Goal: Task Accomplishment & Management: Use online tool/utility

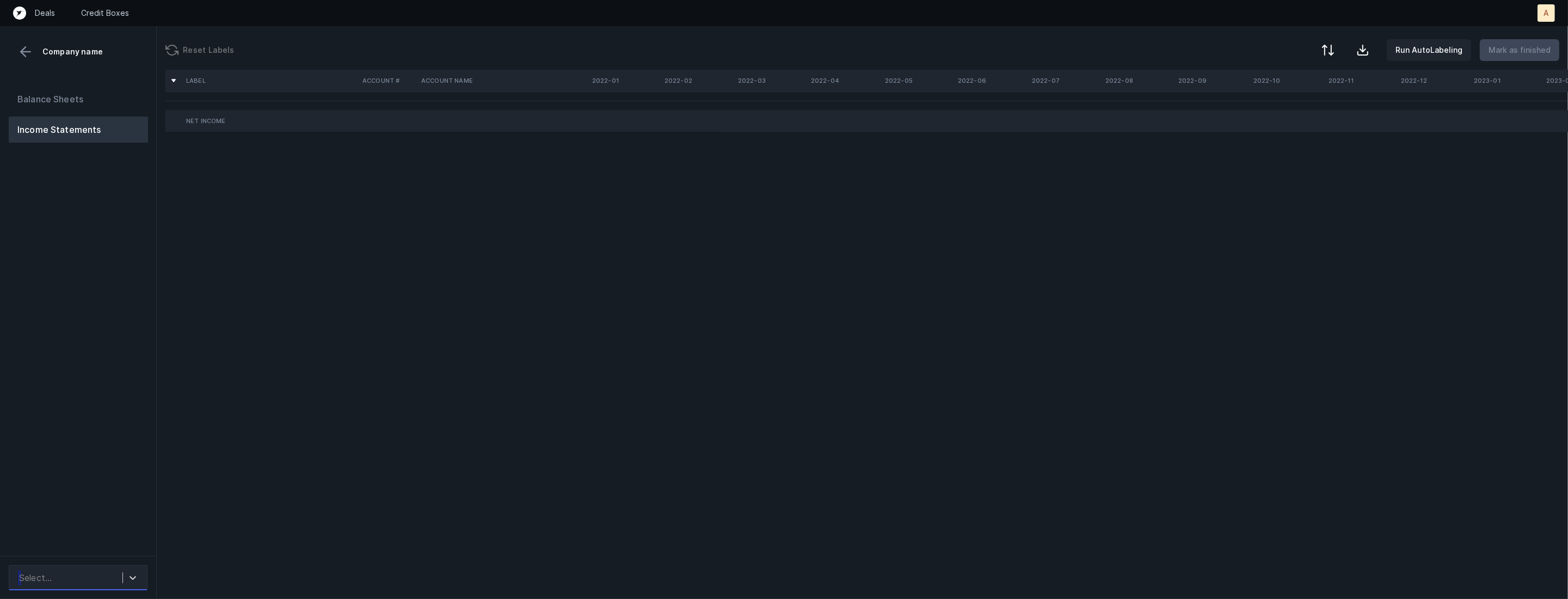
click at [66, 576] on div "Select..." at bounding box center [68, 578] width 109 height 19
click at [94, 533] on div "FinOptSys_P&L(2022-2025)_Cleaned.csv" at bounding box center [78, 541] width 139 height 35
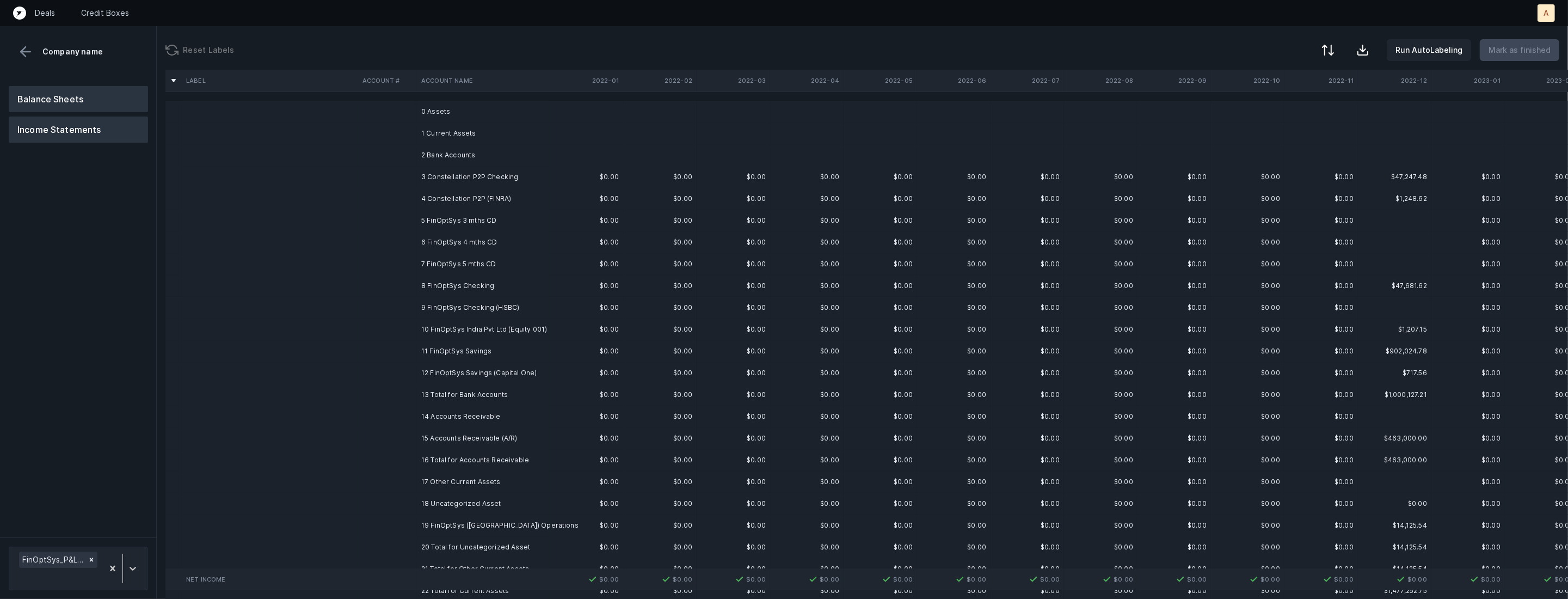
click at [129, 109] on button "Balance Sheets" at bounding box center [78, 99] width 139 height 26
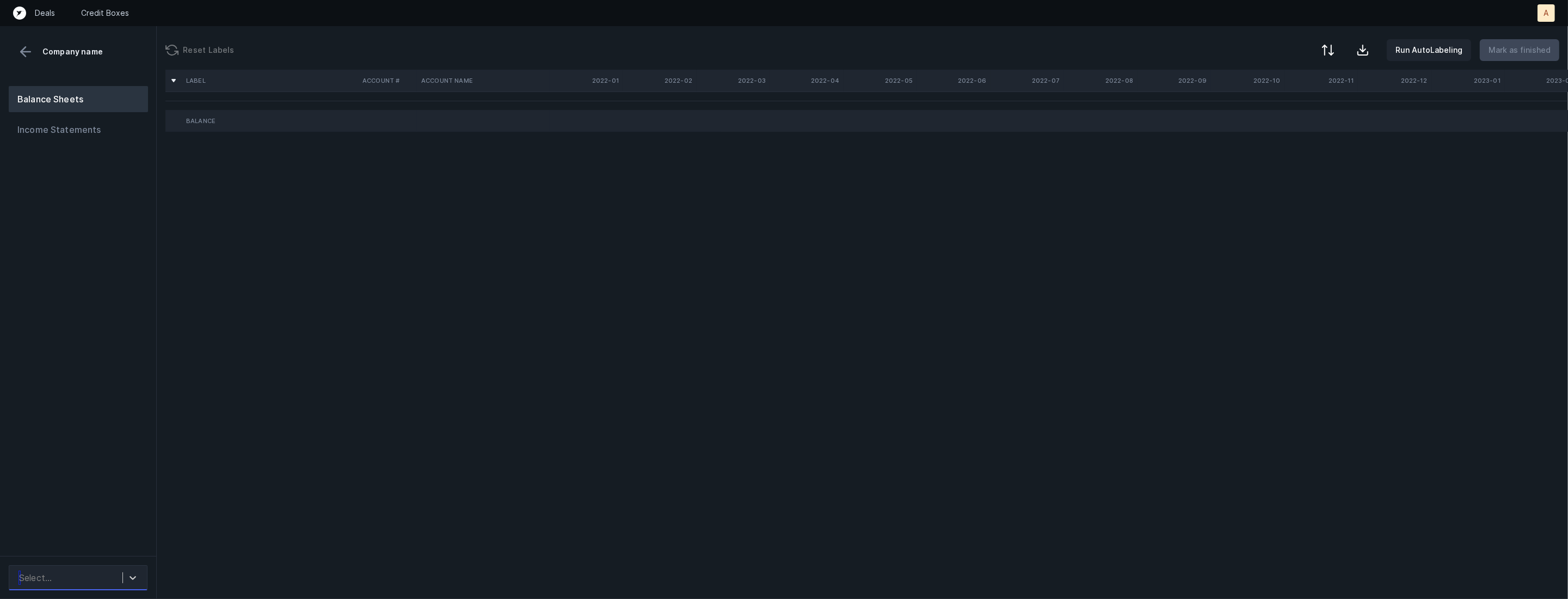
click at [82, 570] on div "Select..." at bounding box center [68, 578] width 109 height 19
click at [89, 550] on div "FinOptSys_BS(2022-2025)_Cleaned.csv" at bounding box center [78, 541] width 139 height 35
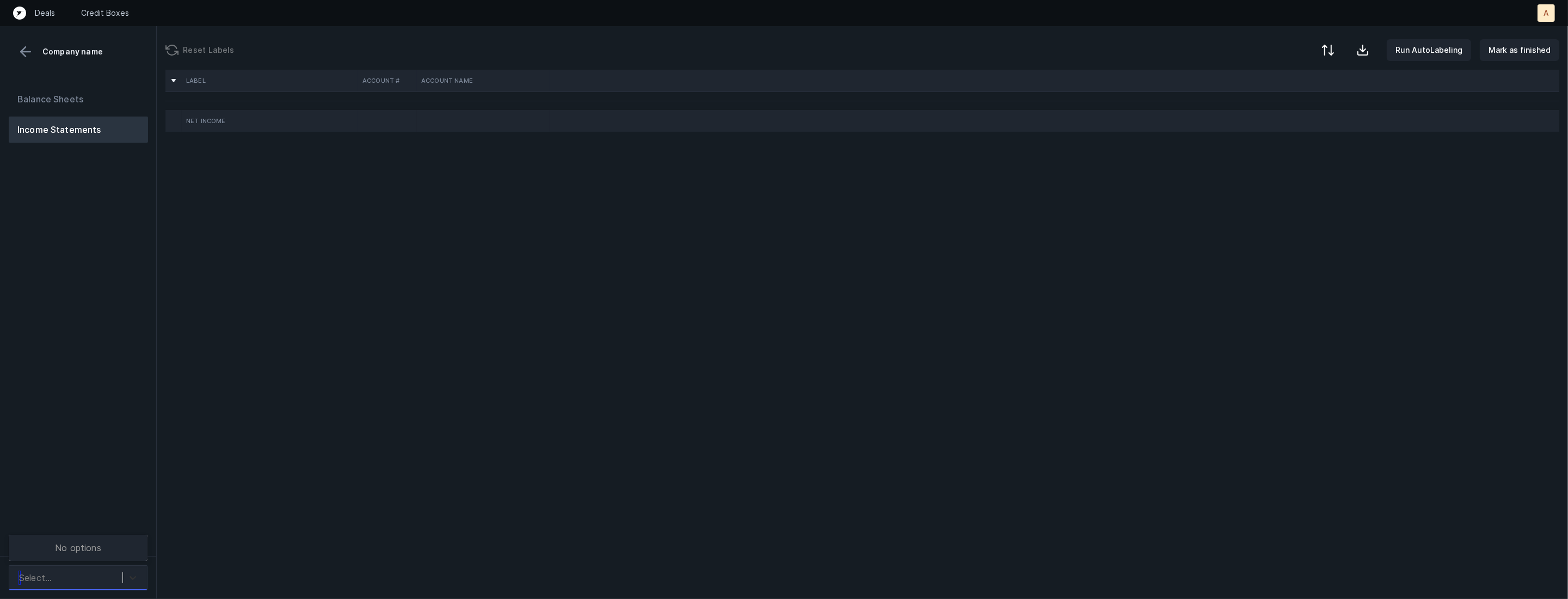
click at [124, 576] on div at bounding box center [133, 578] width 19 height 19
click at [105, 542] on div "FinOptSys_P&L(2022-2025)_Cleaned.csv" at bounding box center [78, 541] width 139 height 35
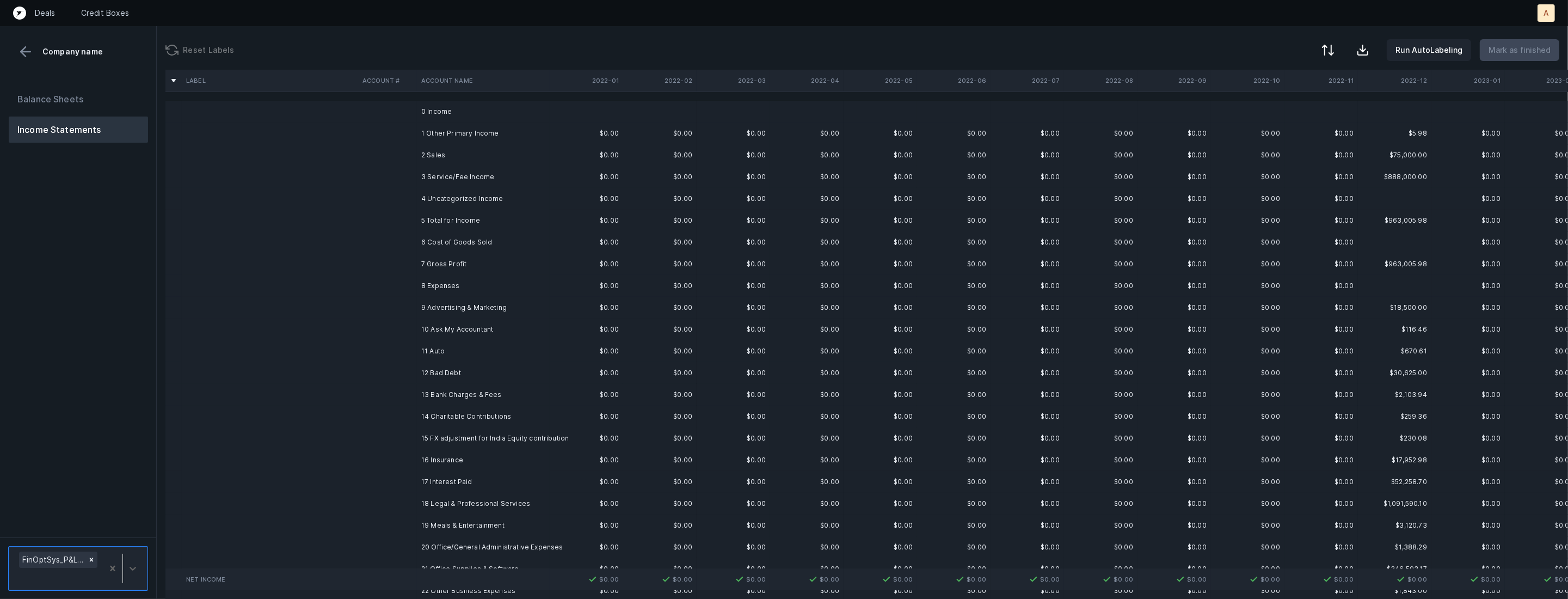
click at [508, 136] on td "1 Other Primary Income" at bounding box center [483, 133] width 133 height 22
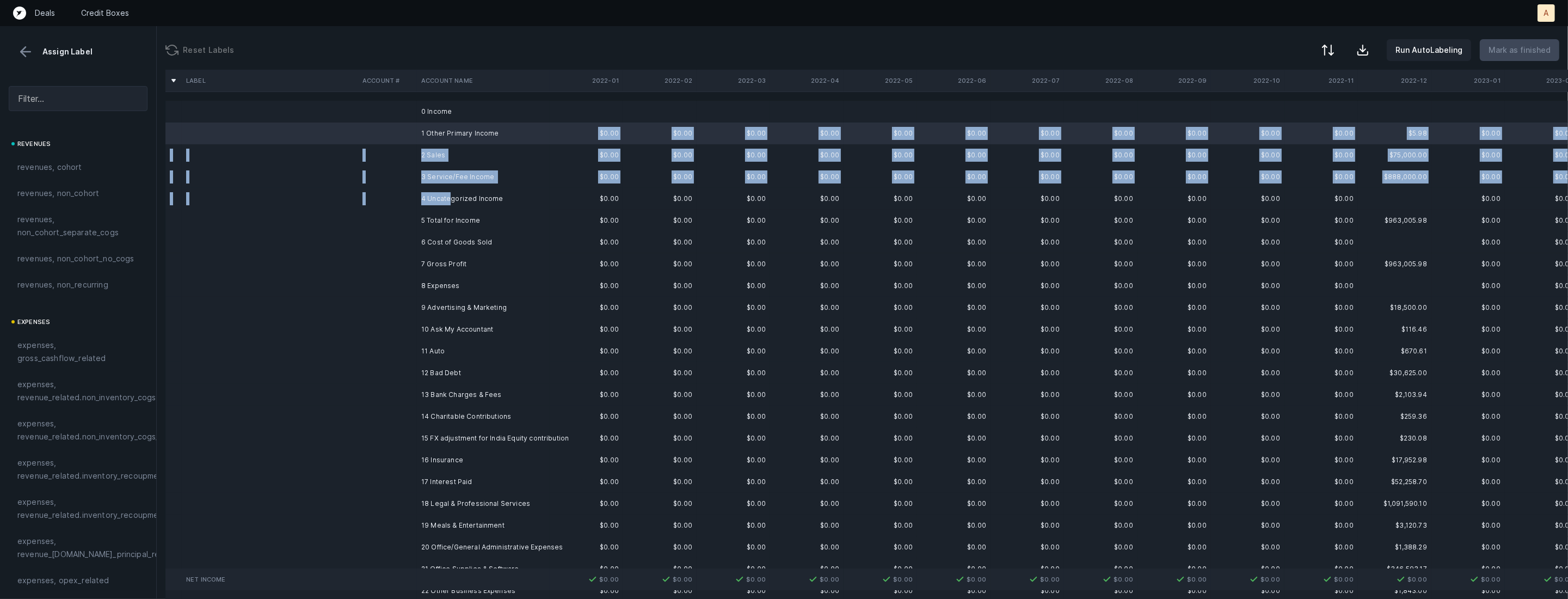
click at [451, 197] on td "4 Uncategorized Income" at bounding box center [483, 198] width 133 height 22
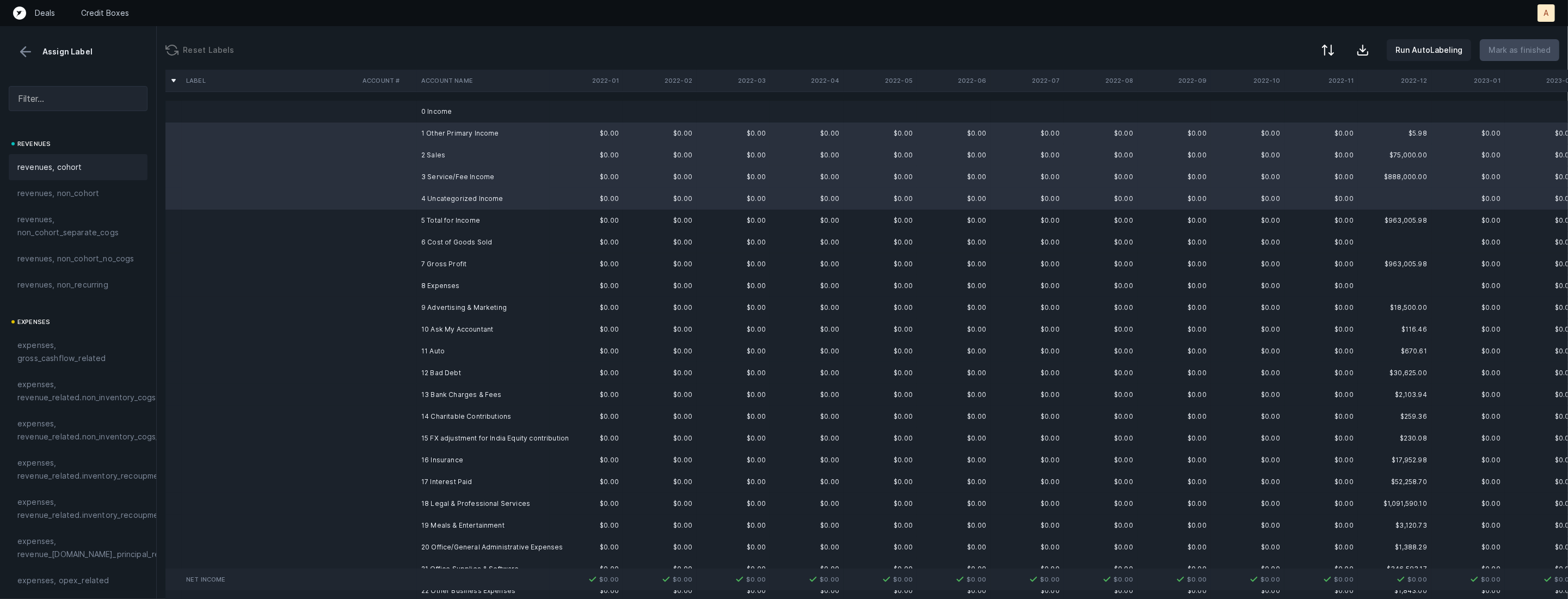
click at [80, 159] on div "revenues, cohort" at bounding box center [78, 167] width 139 height 26
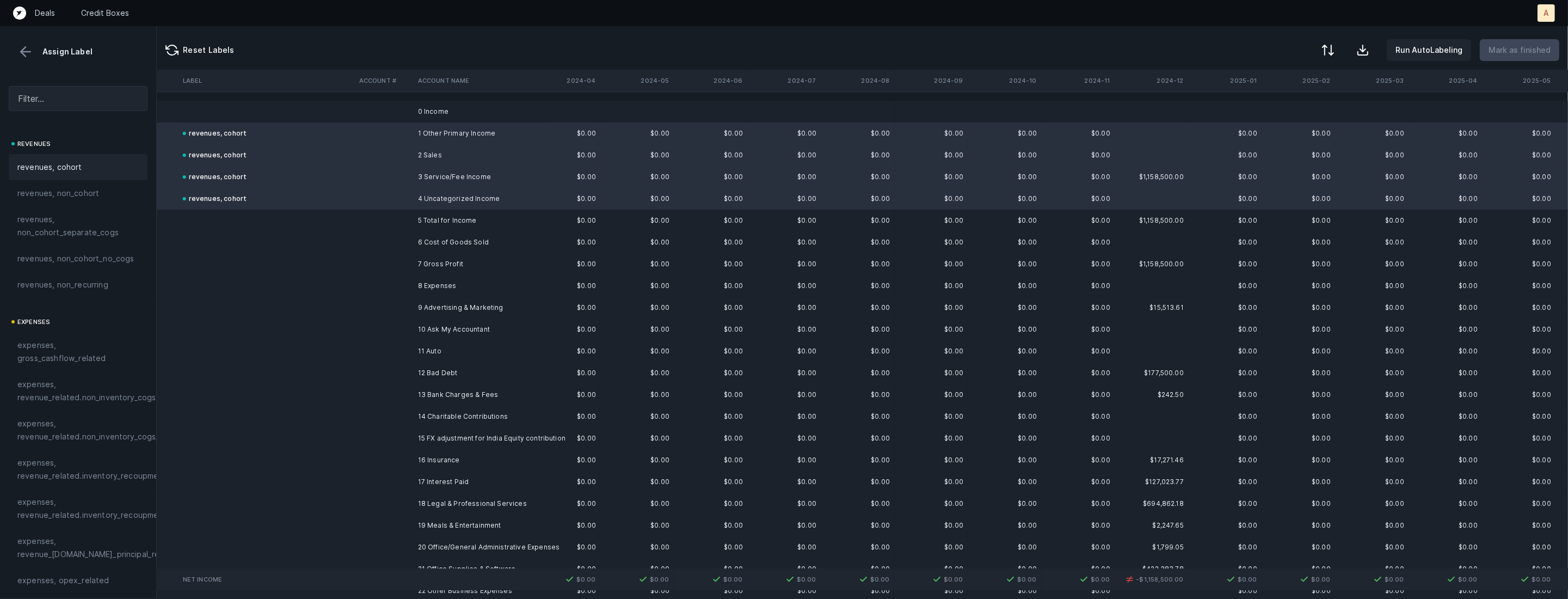
scroll to position [0, 2067]
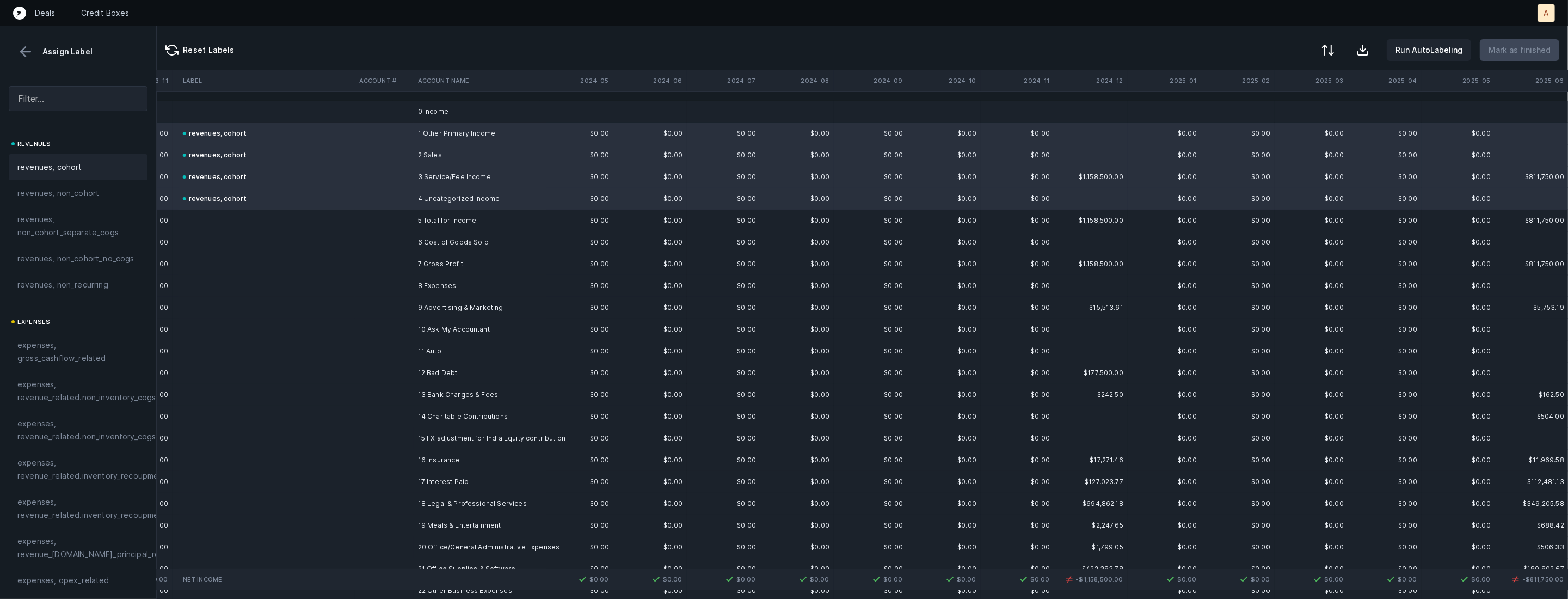
click at [491, 244] on td "6 Cost of Goods Sold" at bounding box center [480, 242] width 133 height 22
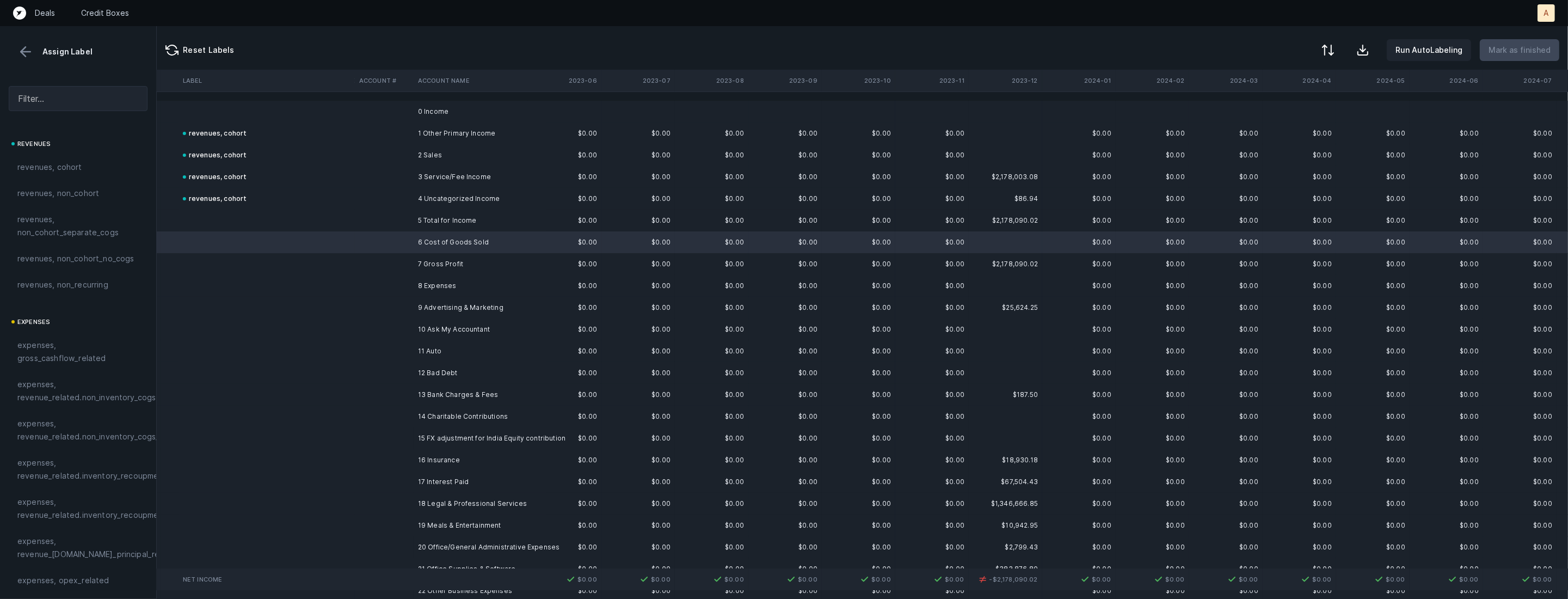
scroll to position [0, 1275]
click at [433, 315] on td "9 Advertising & Marketing" at bounding box center [480, 307] width 133 height 22
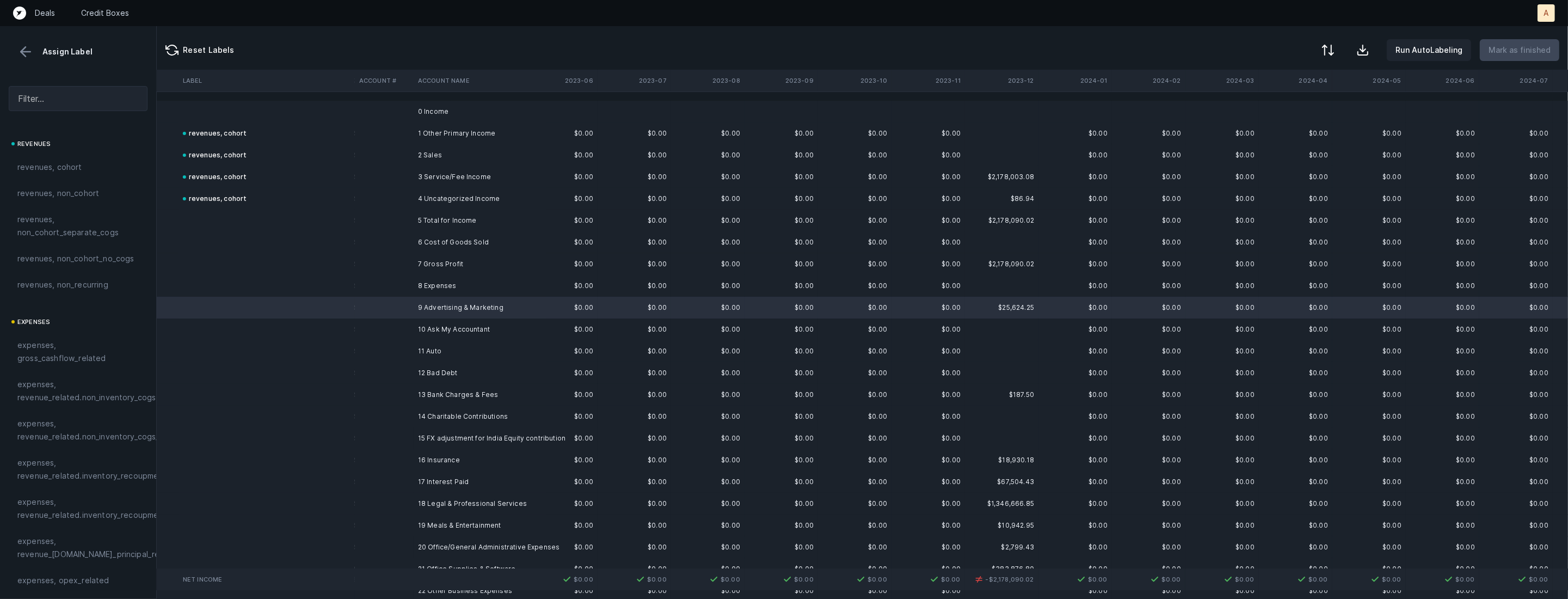
click at [429, 309] on td "9 Advertising & Marketing" at bounding box center [480, 307] width 133 height 22
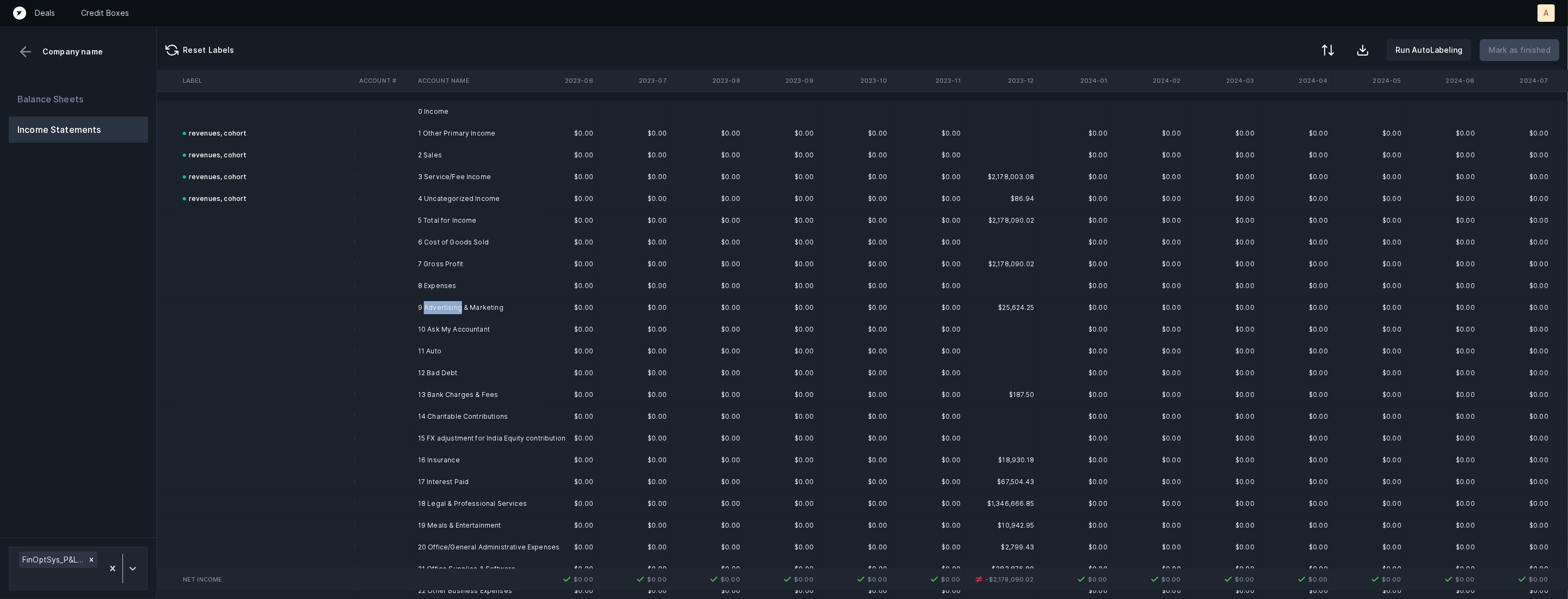
click at [429, 309] on td "9 Advertising & Marketing" at bounding box center [480, 307] width 133 height 22
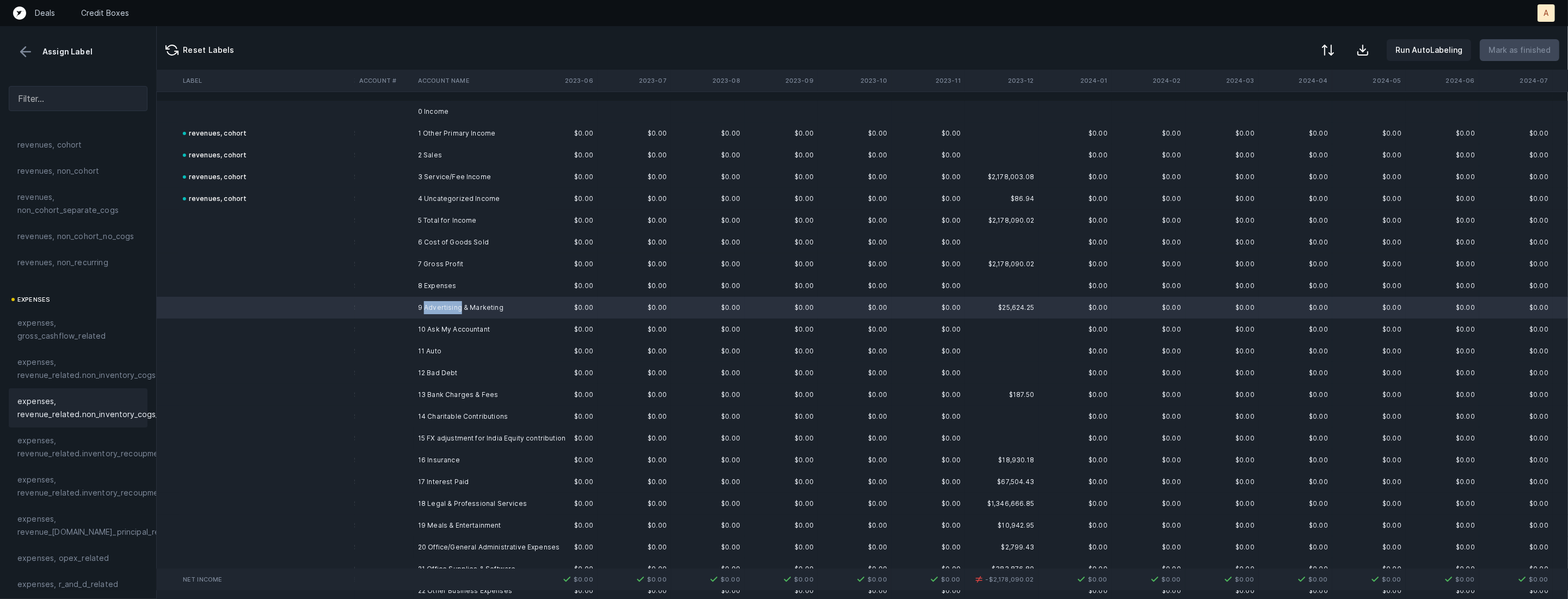
scroll to position [23, 0]
click at [337, 192] on td "revenues, cohort" at bounding box center [267, 198] width 177 height 22
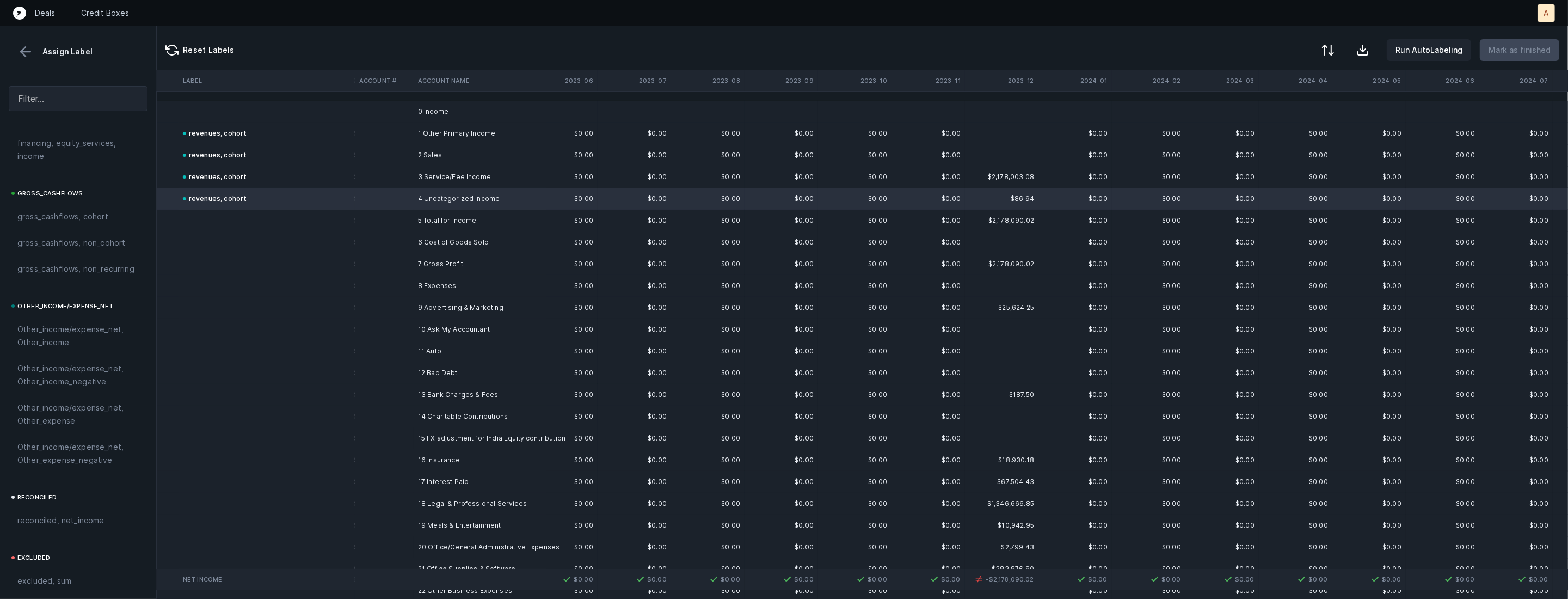
scroll to position [1200, 0]
click at [72, 251] on span "Other_income/expense_net, Other_income" at bounding box center [78, 253] width 121 height 26
click at [381, 303] on td at bounding box center [384, 307] width 59 height 22
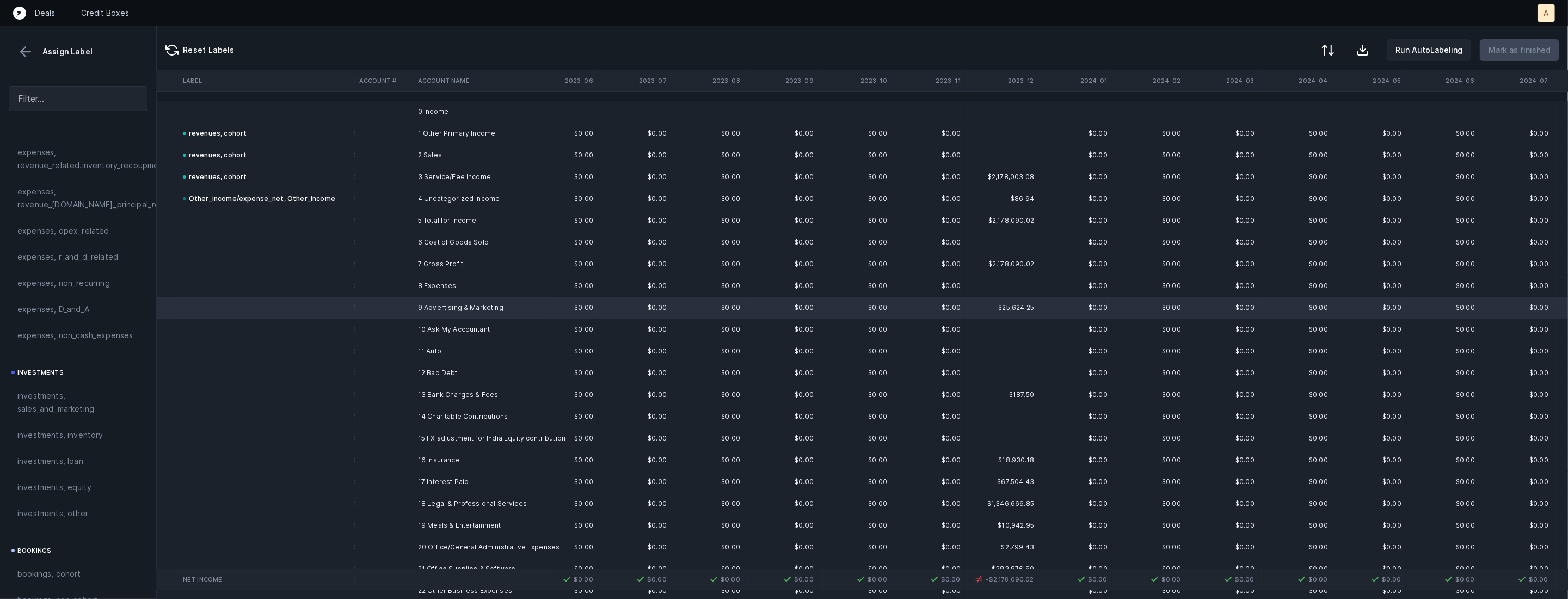
scroll to position [331, 0]
click at [53, 426] on span "investments, sales_and_marketing" at bounding box center [78, 421] width 121 height 26
click at [416, 334] on td "10 Ask My Accountant" at bounding box center [480, 329] width 133 height 22
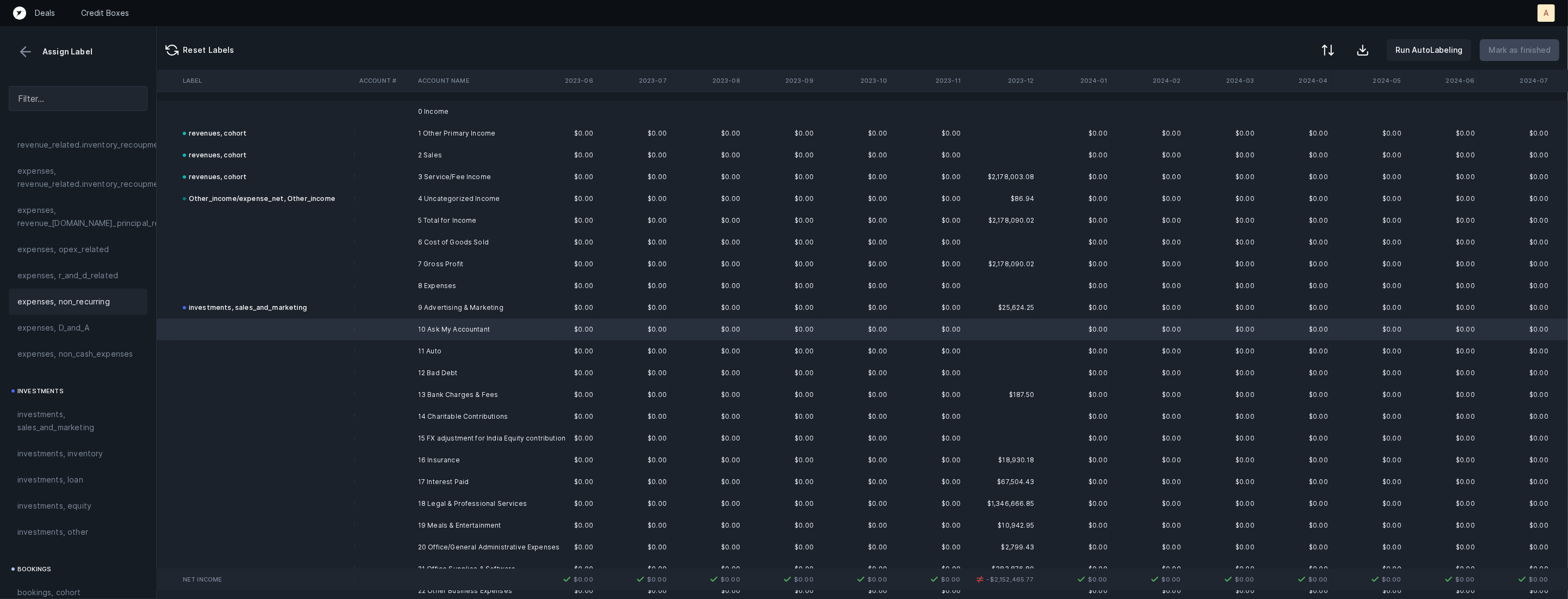
click at [82, 298] on span "expenses, non_recurring" at bounding box center [64, 301] width 93 height 13
click at [433, 357] on td "11 Auto" at bounding box center [480, 351] width 133 height 22
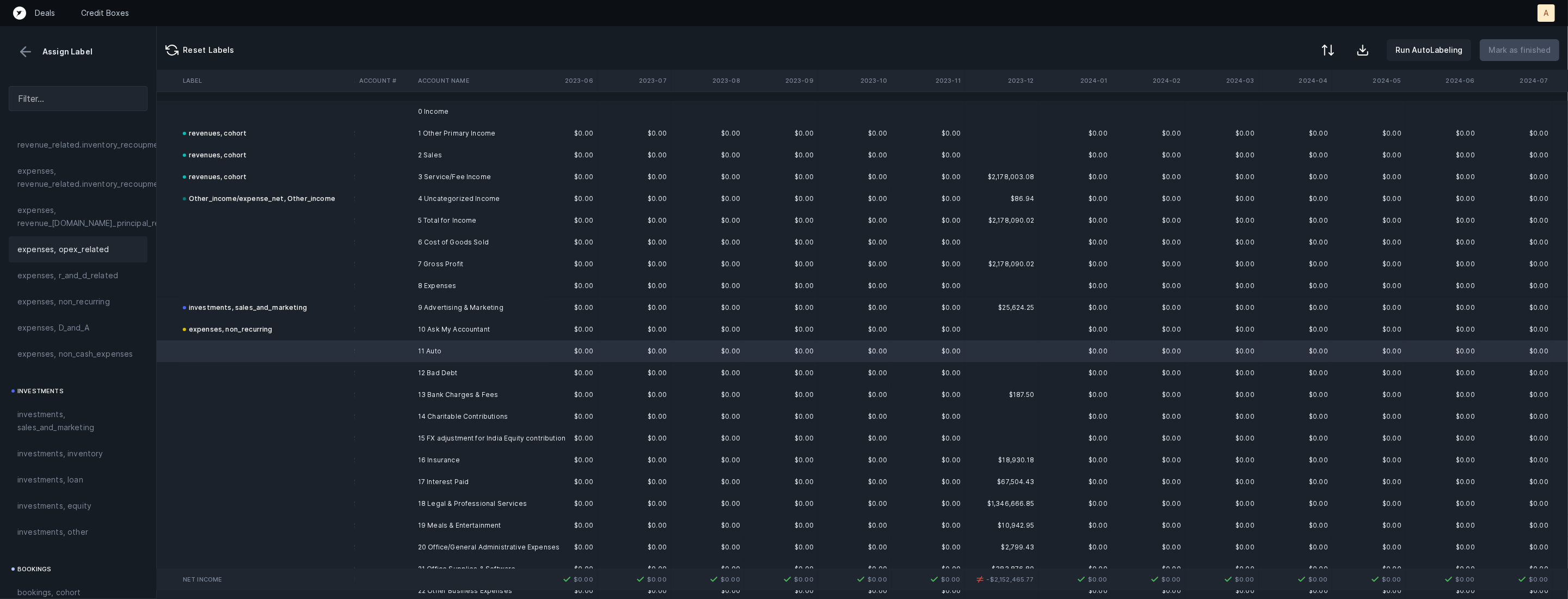
click at [97, 239] on div "expenses, opex_related" at bounding box center [78, 249] width 139 height 26
click at [402, 382] on td at bounding box center [384, 373] width 59 height 22
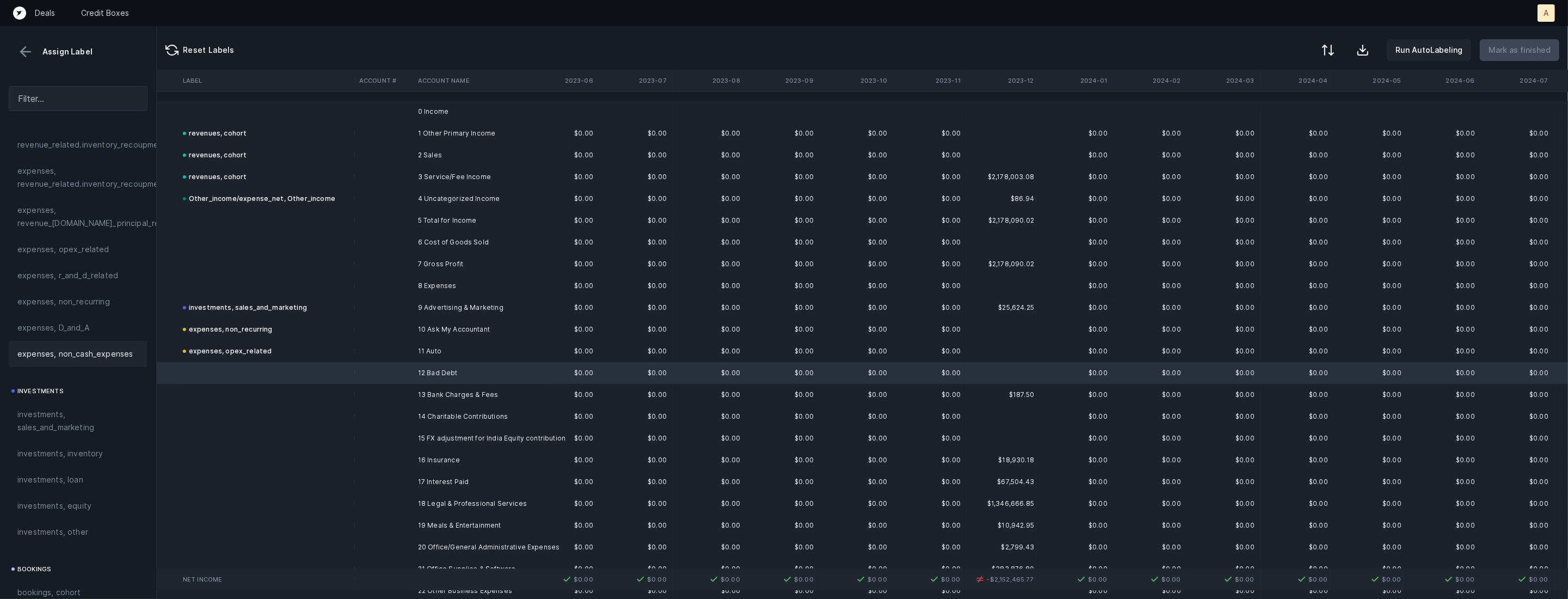
click at [54, 359] on span "expenses, non_cash_expenses" at bounding box center [75, 353] width 116 height 13
click at [380, 393] on td at bounding box center [384, 394] width 59 height 22
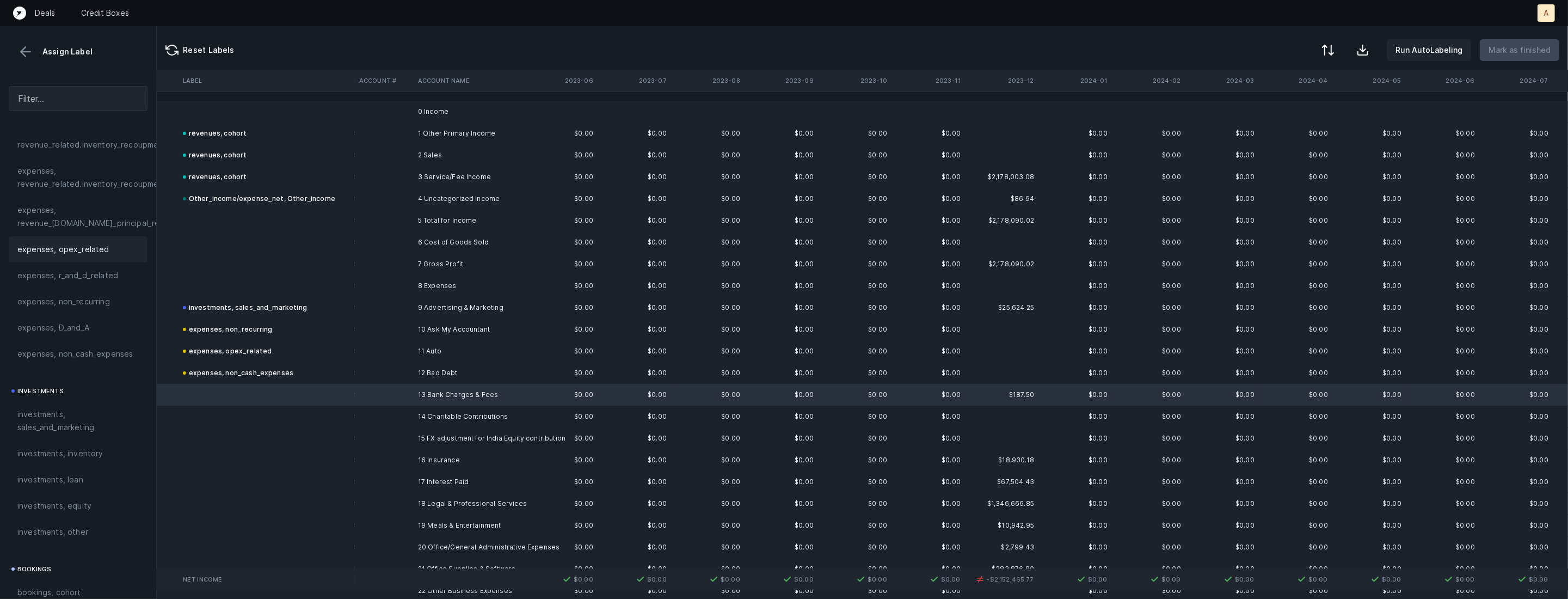
click at [104, 239] on div "expenses, opex_related" at bounding box center [78, 249] width 139 height 26
click at [462, 421] on td "14 Charitable Contributions" at bounding box center [480, 416] width 133 height 22
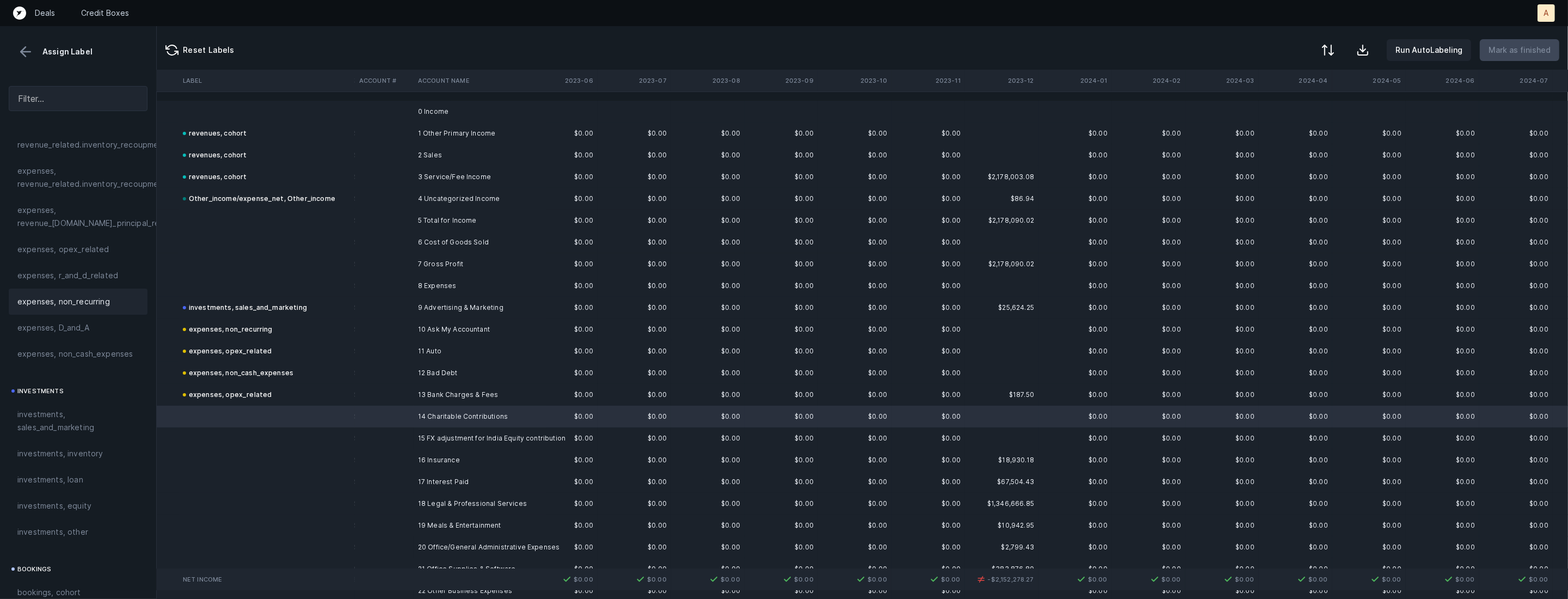
click at [97, 301] on span "expenses, non_recurring" at bounding box center [64, 301] width 93 height 13
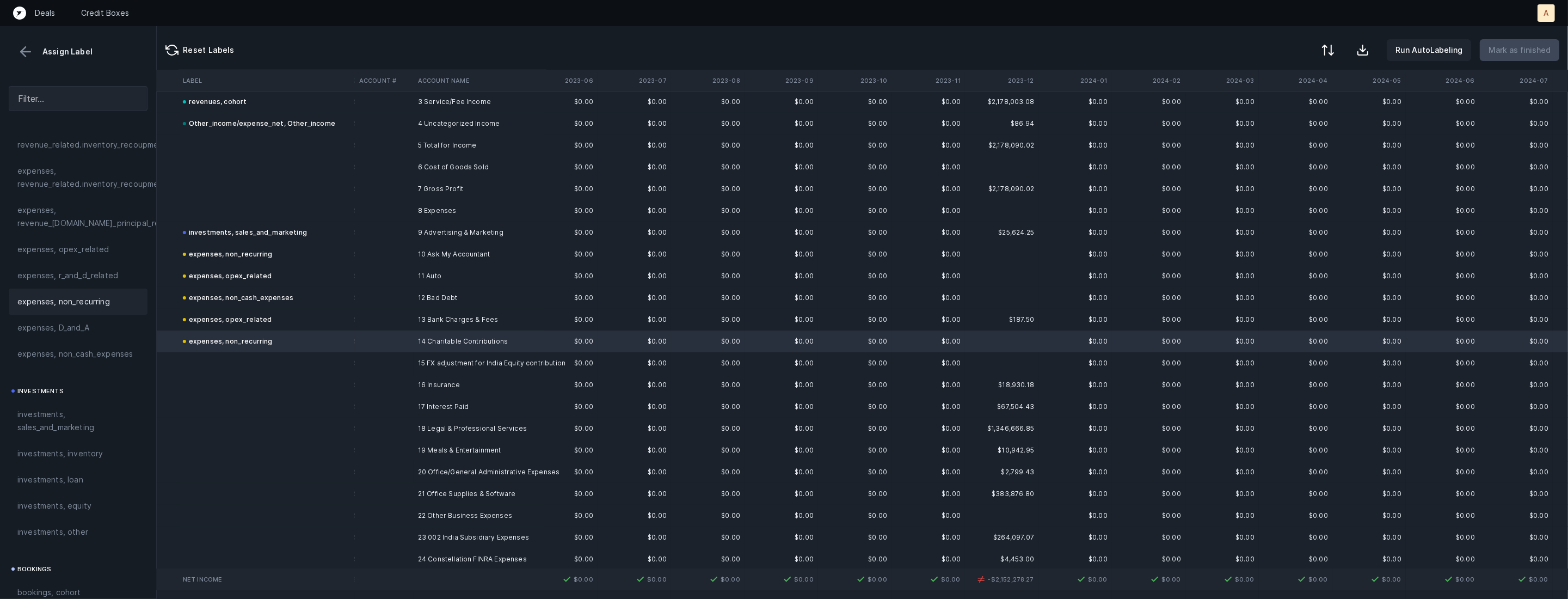
click at [424, 375] on td "16 Insurance" at bounding box center [480, 385] width 133 height 22
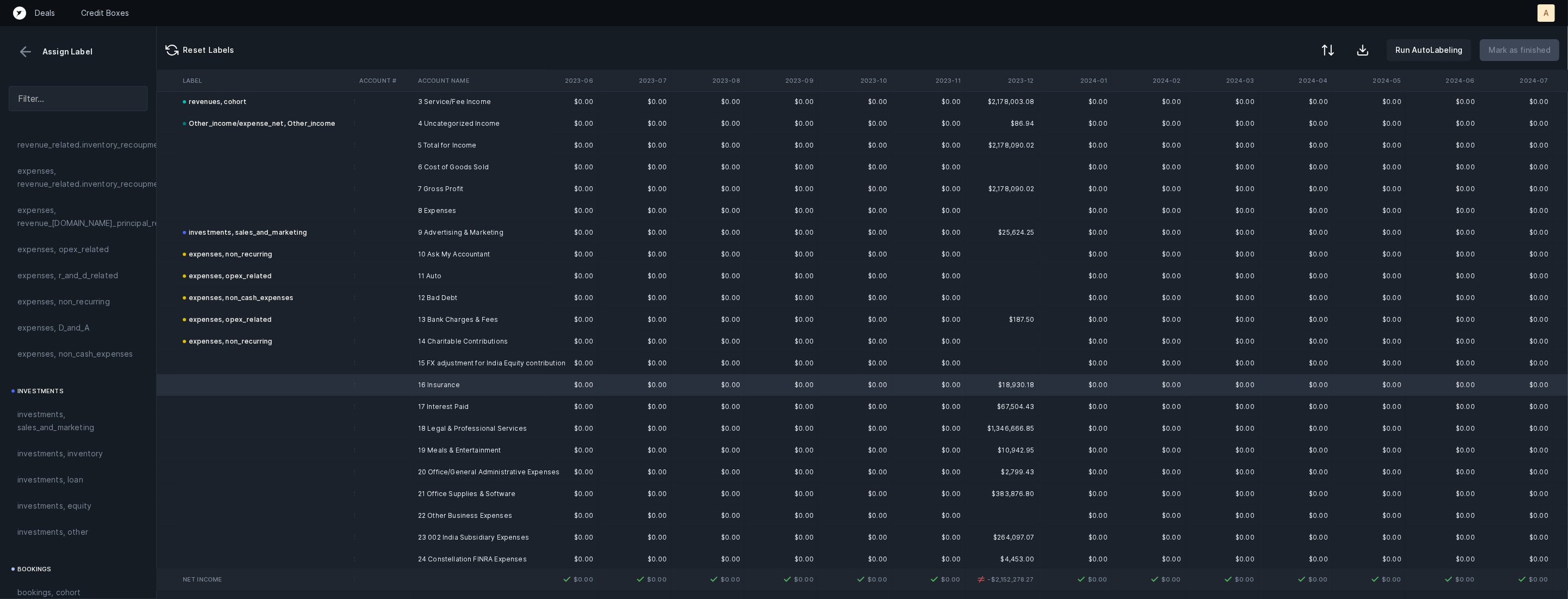
click at [416, 369] on td "15 FX adjustment for India Equity contribution" at bounding box center [480, 363] width 133 height 22
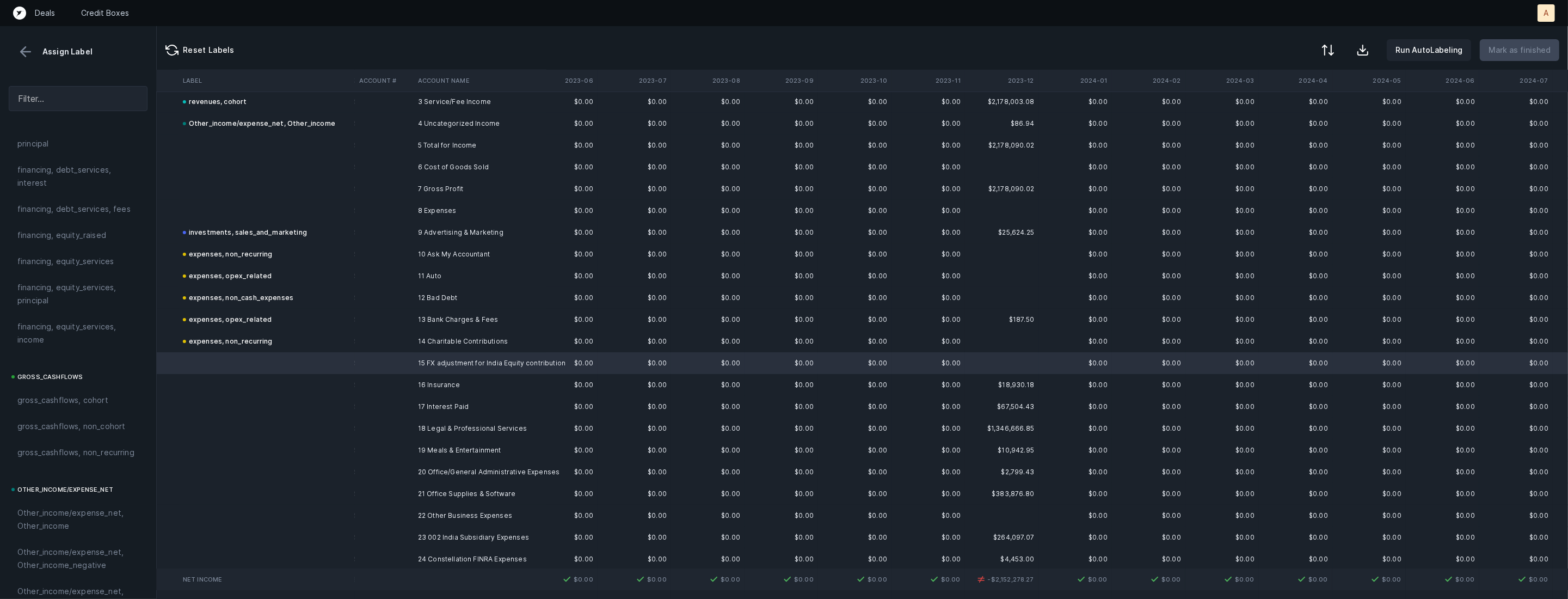
scroll to position [1200, 0]
click at [83, 332] on span "Other_income/expense_net, Other_expense" at bounding box center [78, 332] width 121 height 26
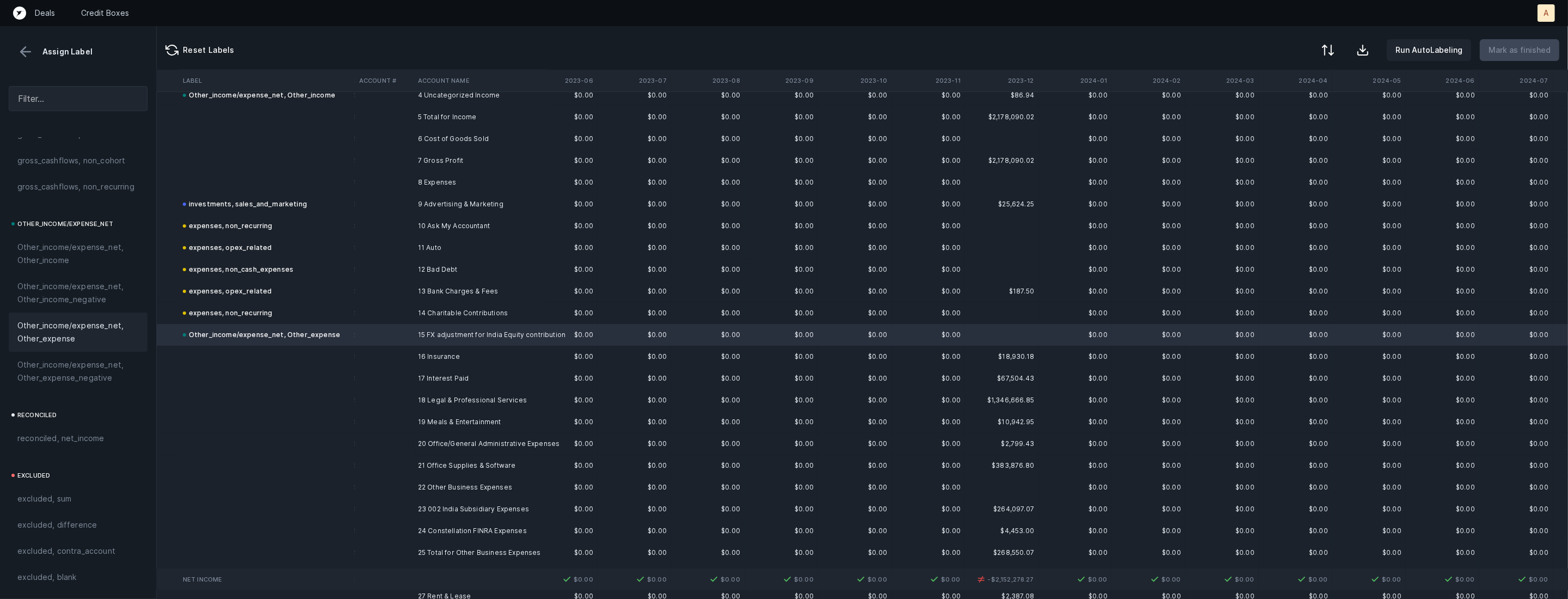
scroll to position [131, 1275]
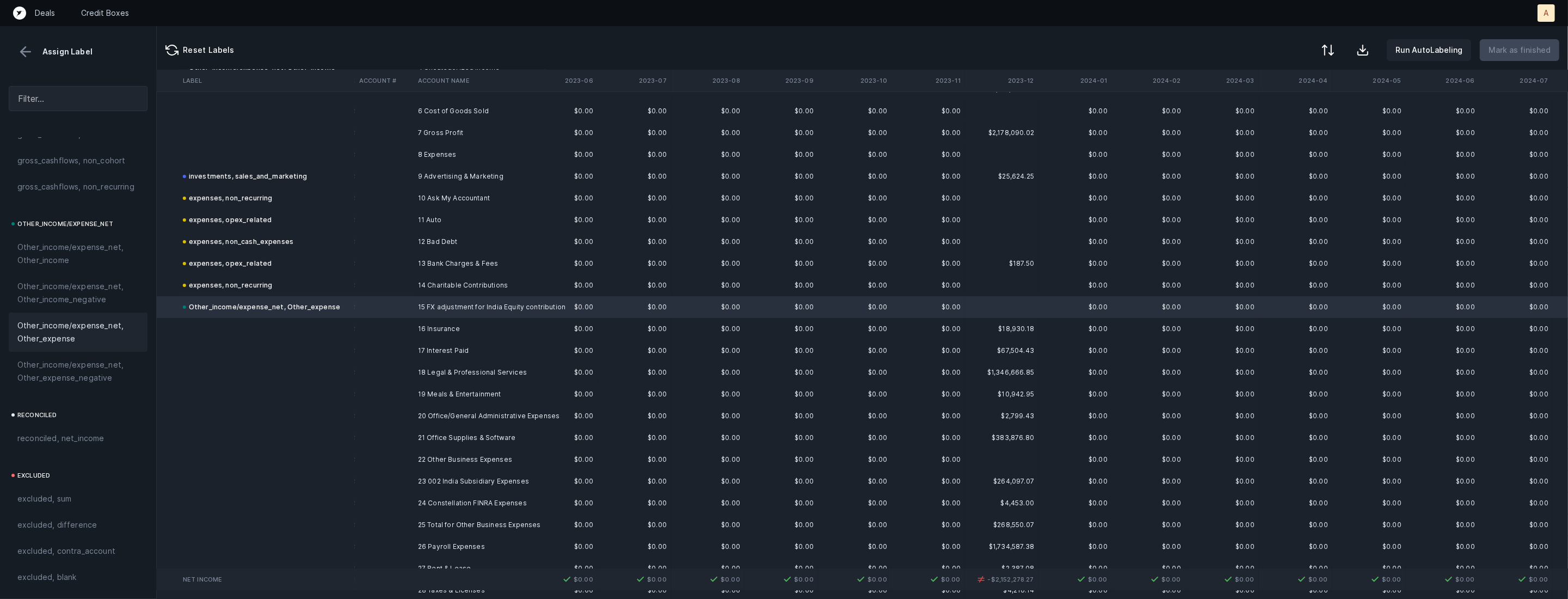
click at [418, 332] on td "16 Insurance" at bounding box center [480, 329] width 133 height 22
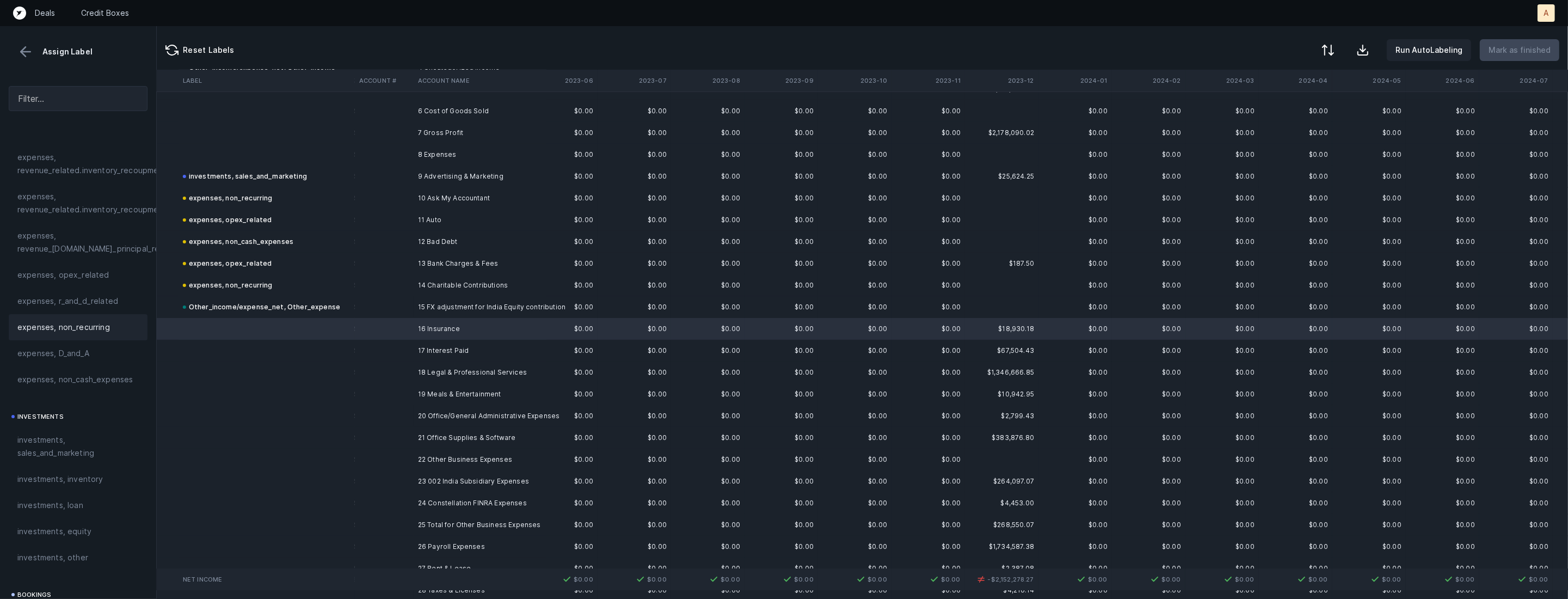
scroll to position [267, 0]
click at [63, 300] on div "expenses, revenue_[DOMAIN_NAME]_principal_recoupment" at bounding box center [78, 280] width 139 height 39
click at [62, 314] on span "expenses, opex_related" at bounding box center [63, 312] width 92 height 13
click at [438, 343] on td "17 Interest Paid" at bounding box center [480, 351] width 133 height 22
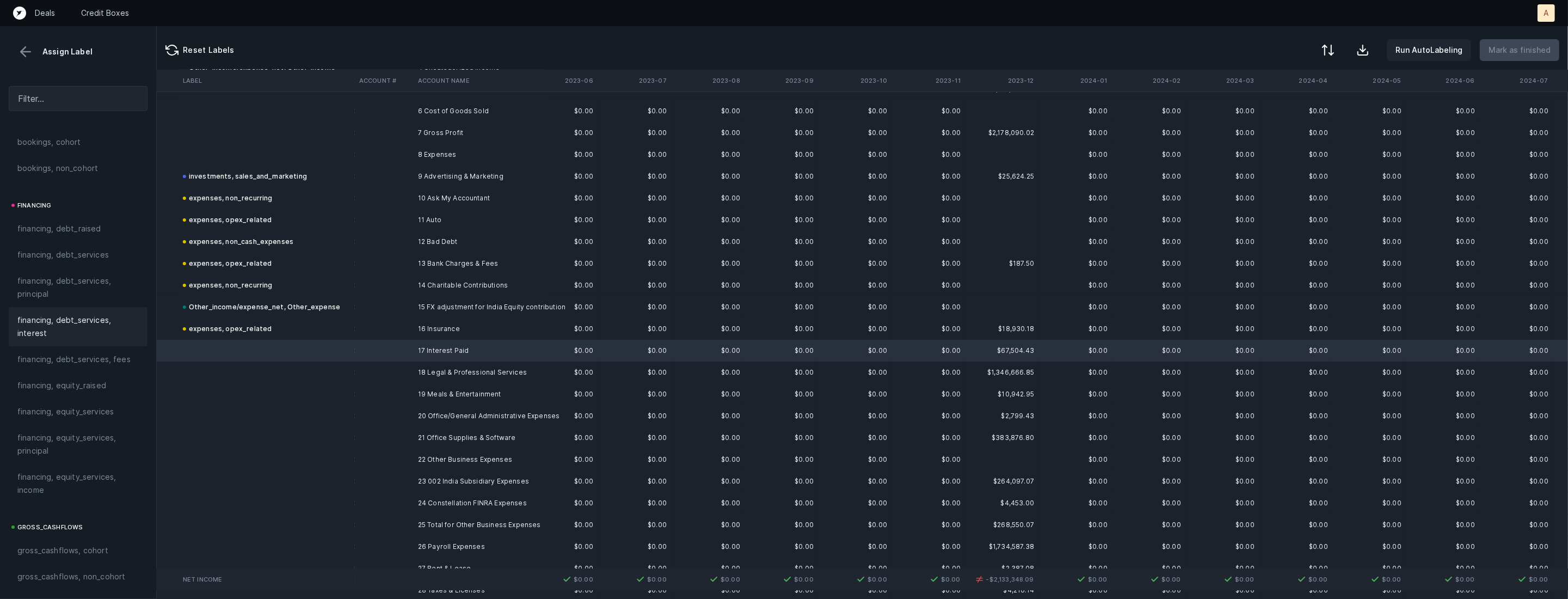
click at [40, 336] on span "financing, debt_services, interest" at bounding box center [78, 326] width 121 height 26
click at [415, 373] on td "18 Legal & Professional Services" at bounding box center [480, 373] width 133 height 22
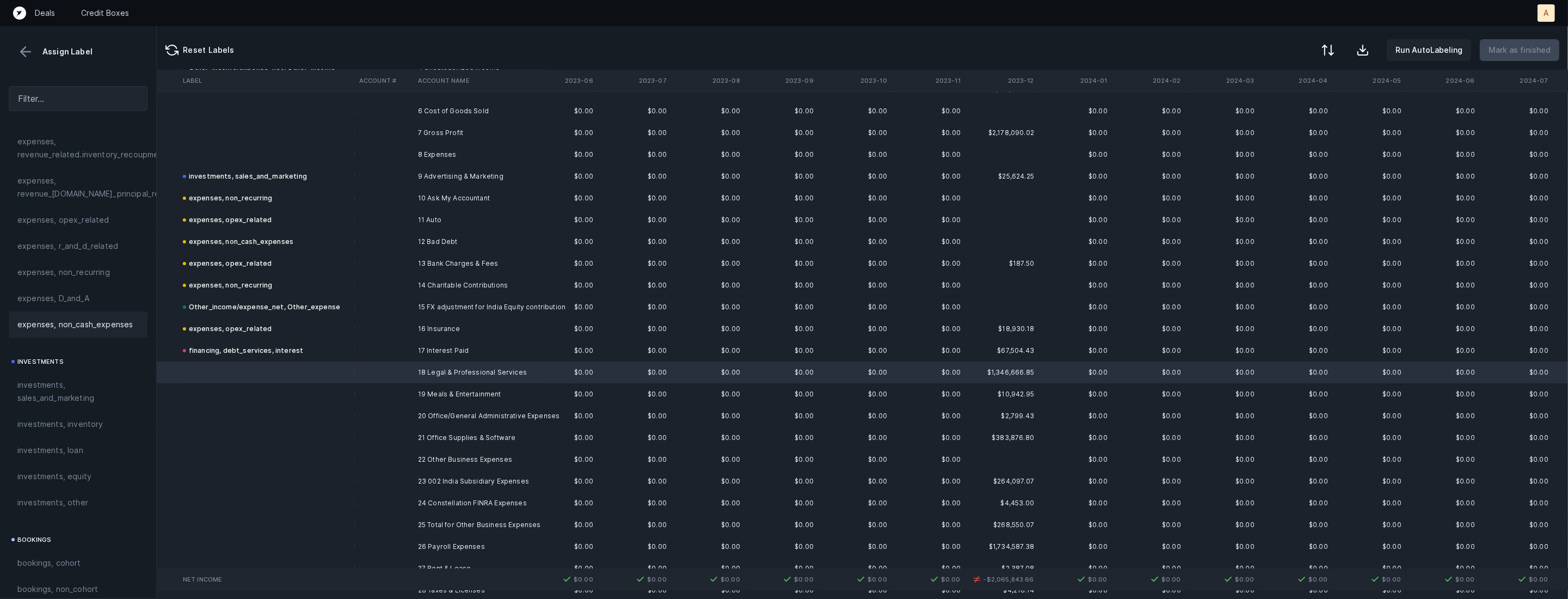
scroll to position [326, 0]
click at [51, 254] on span "expenses, opex_related" at bounding box center [63, 254] width 92 height 13
click at [414, 391] on td "19 Meals & Entertainment" at bounding box center [480, 394] width 133 height 22
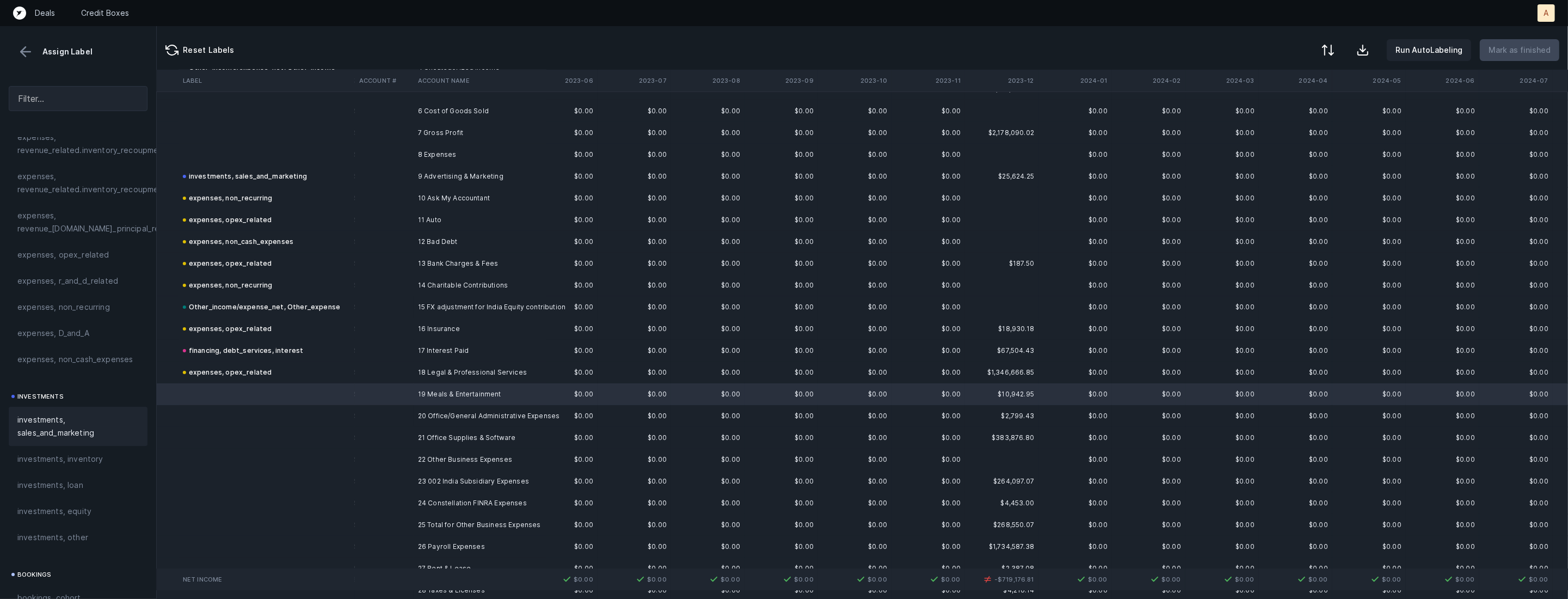
click at [38, 424] on span "investments, sales_and_marketing" at bounding box center [78, 426] width 121 height 26
click at [393, 412] on td at bounding box center [384, 416] width 59 height 22
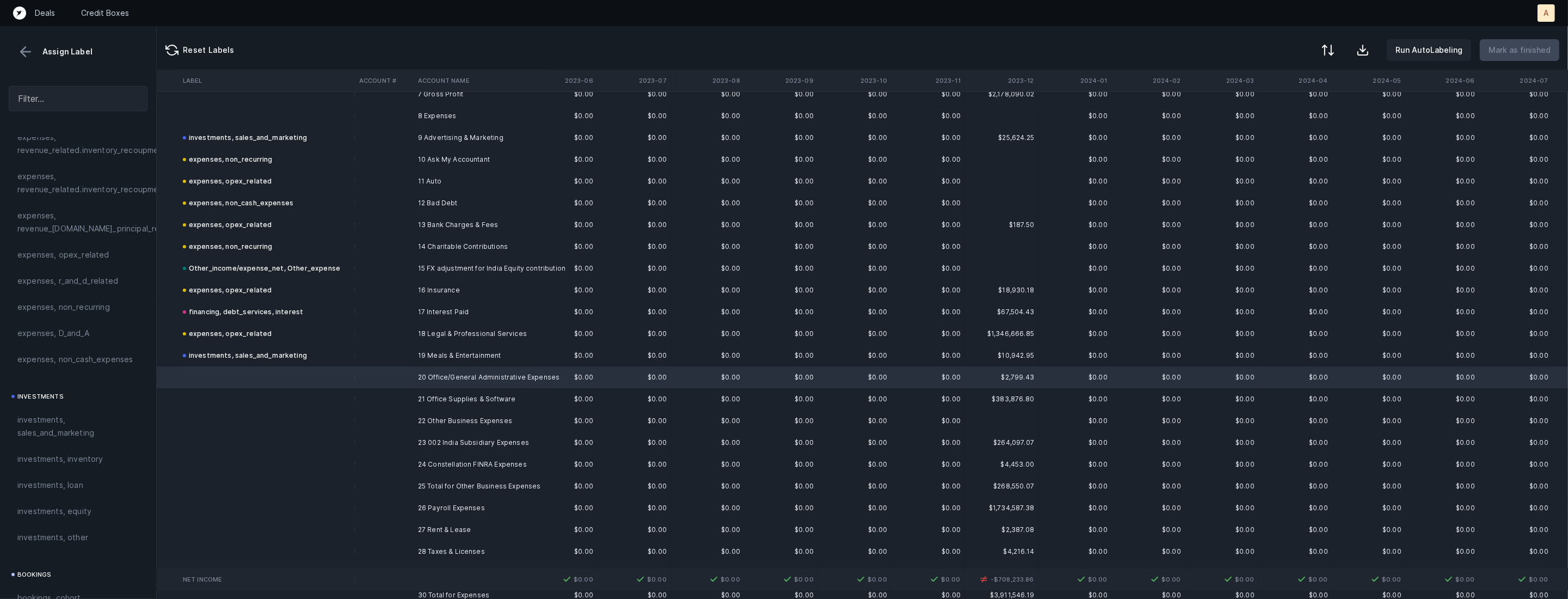
scroll to position [187, 1275]
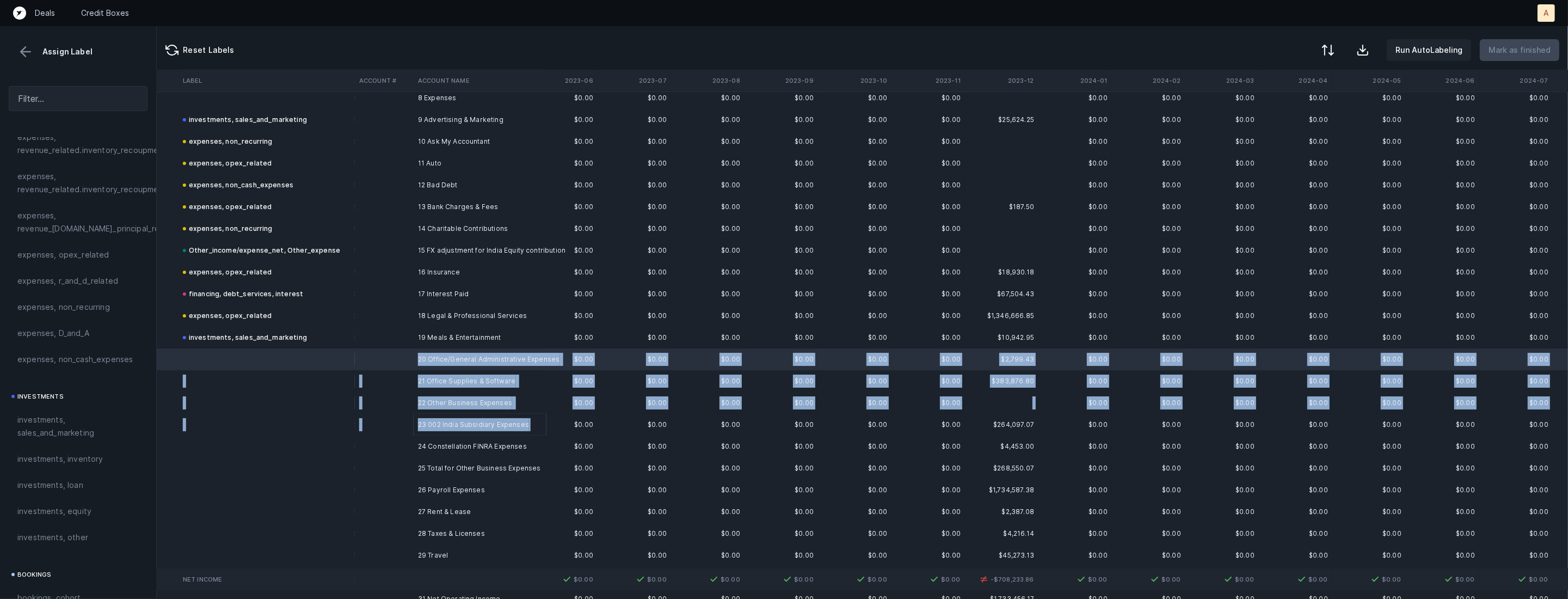
click at [421, 432] on td "23 002 India Subsidiary Expenses" at bounding box center [480, 425] width 133 height 22
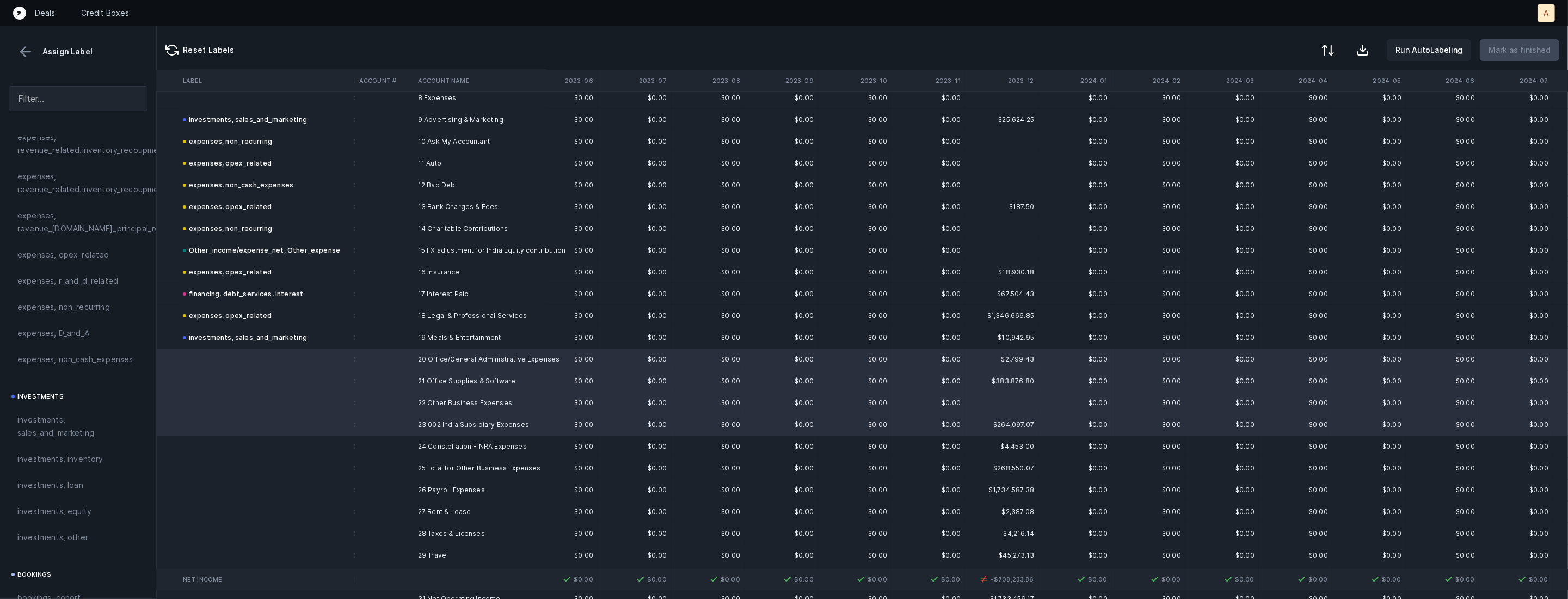
click at [381, 448] on td at bounding box center [384, 446] width 59 height 22
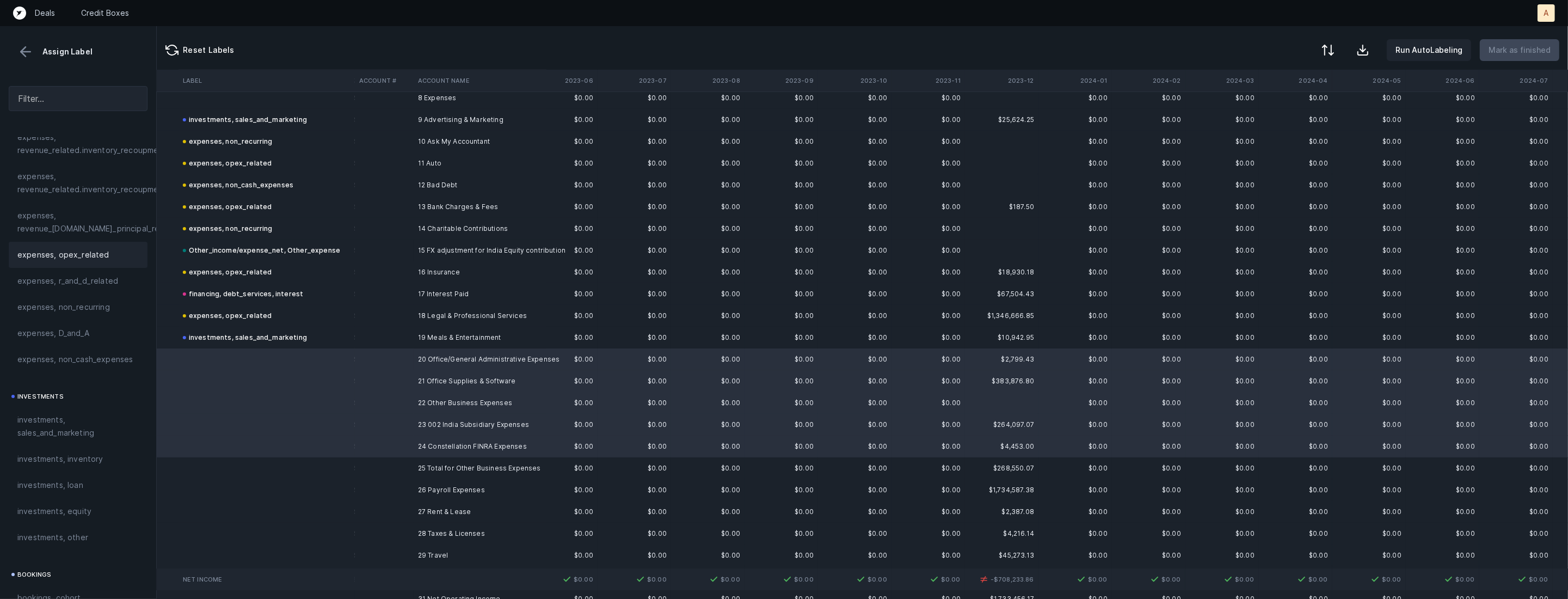
click at [95, 256] on span "expenses, opex_related" at bounding box center [63, 254] width 92 height 13
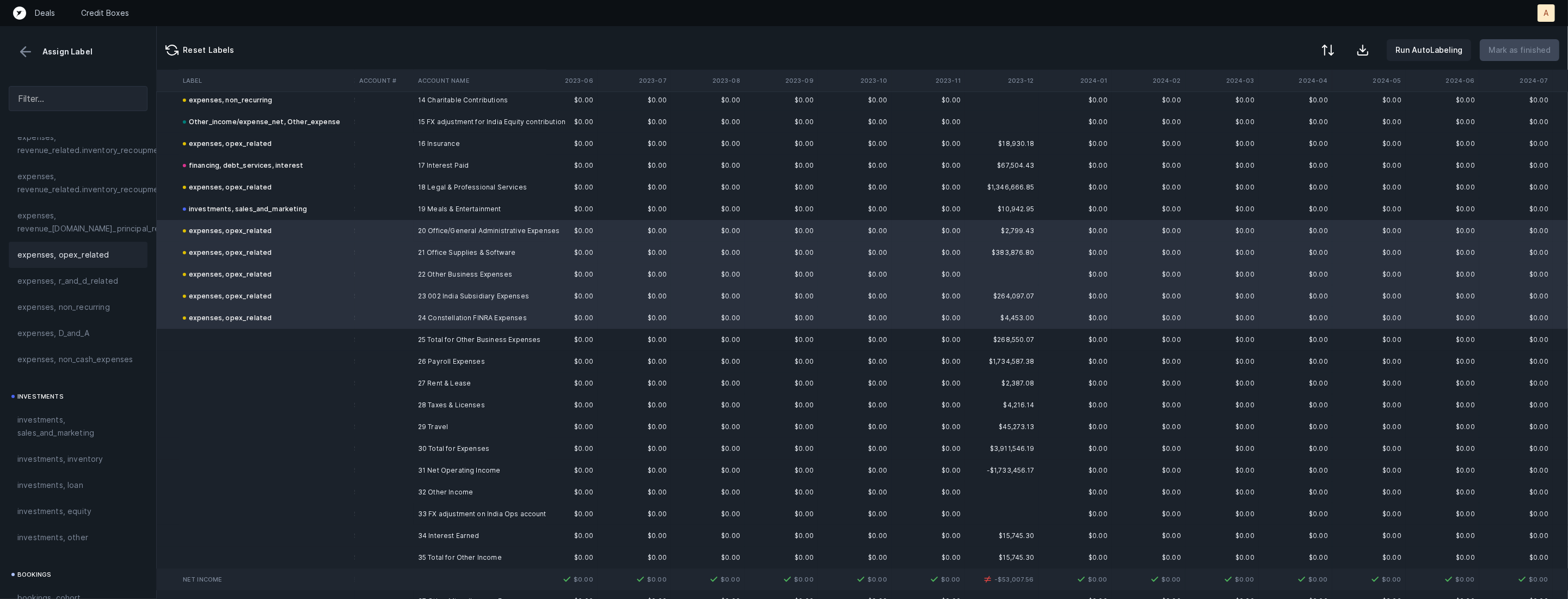
scroll to position [406, 1275]
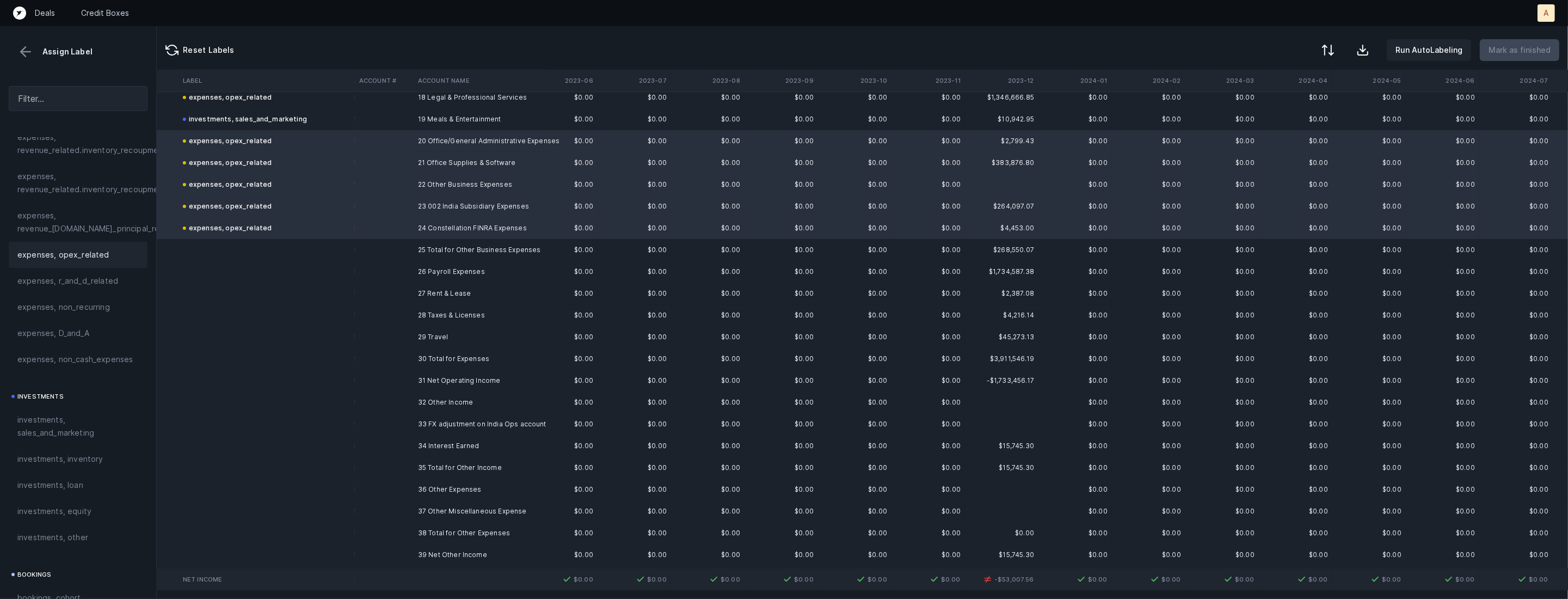
click at [464, 268] on td "26 Payroll Expenses" at bounding box center [480, 271] width 133 height 22
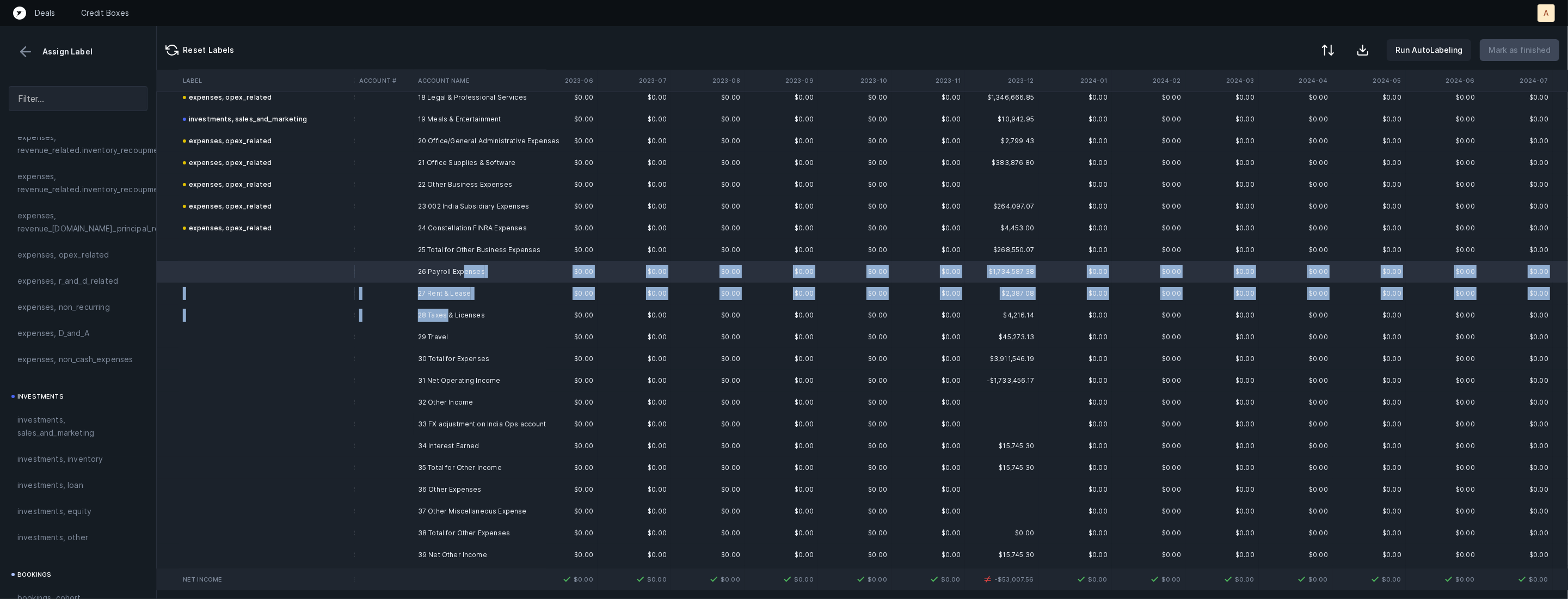
click at [450, 314] on td "28 Taxes & Licenses" at bounding box center [480, 315] width 133 height 22
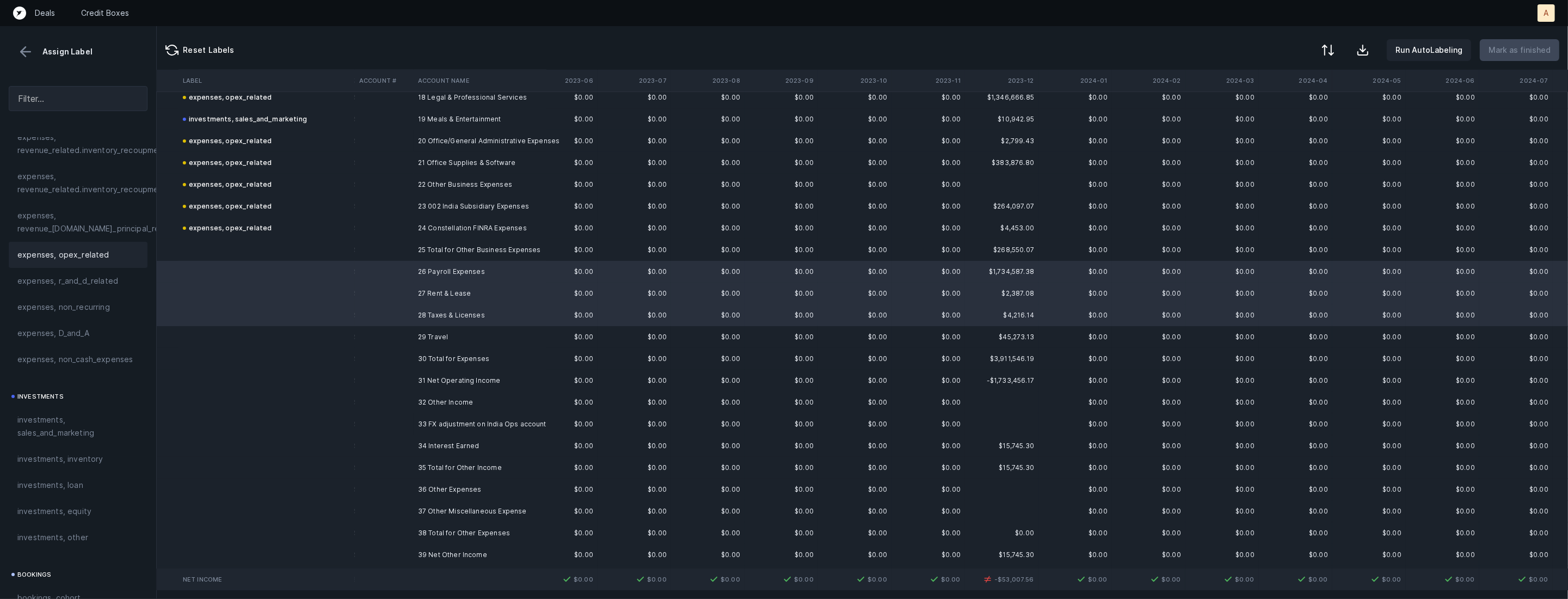
click at [76, 251] on span "expenses, opex_related" at bounding box center [63, 254] width 92 height 13
click at [461, 327] on td "29 Travel" at bounding box center [480, 337] width 133 height 22
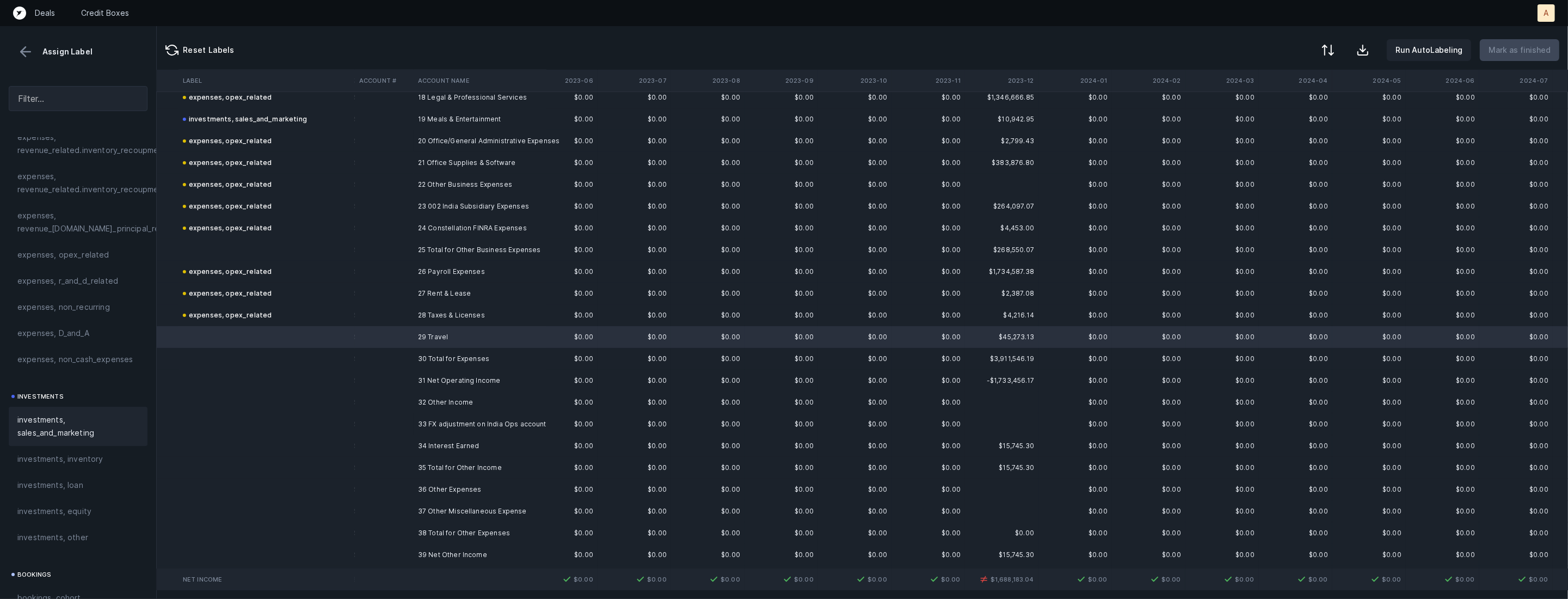
click at [102, 433] on span "investments, sales_and_marketing" at bounding box center [78, 426] width 121 height 26
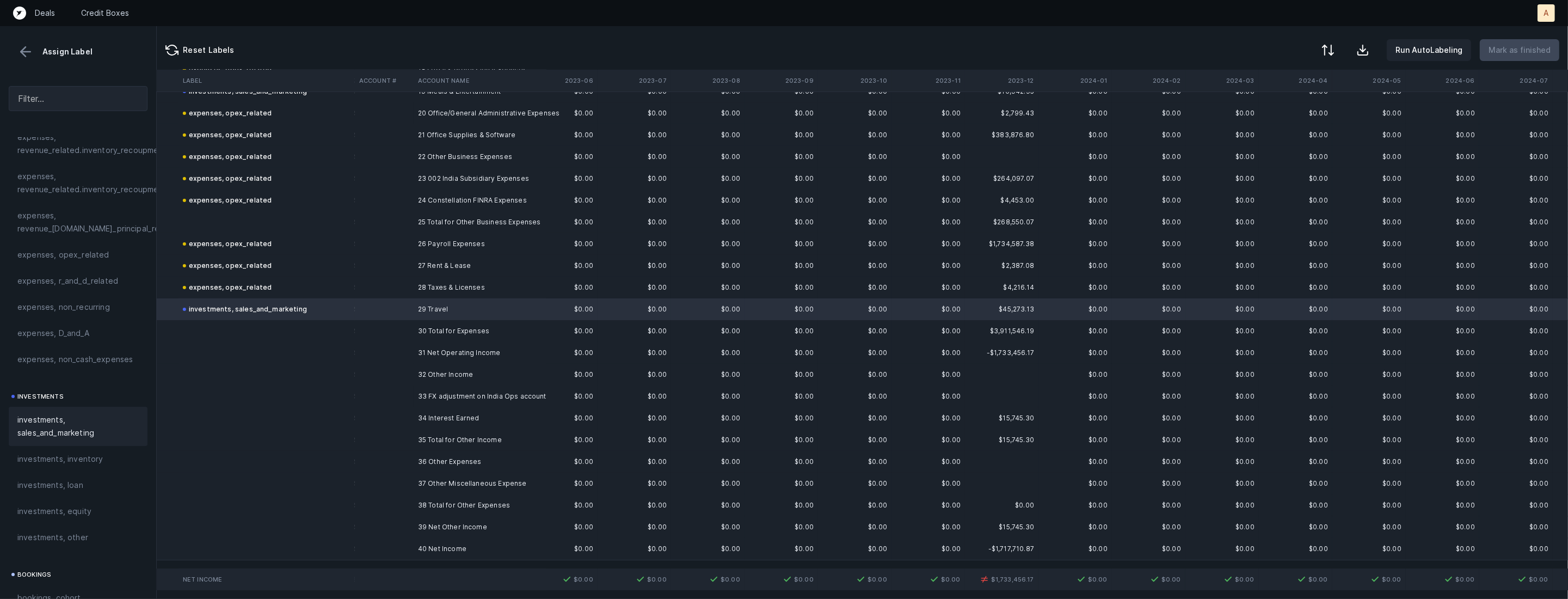
click at [457, 398] on td "33 FX adjustment on India Ops account" at bounding box center [480, 396] width 133 height 22
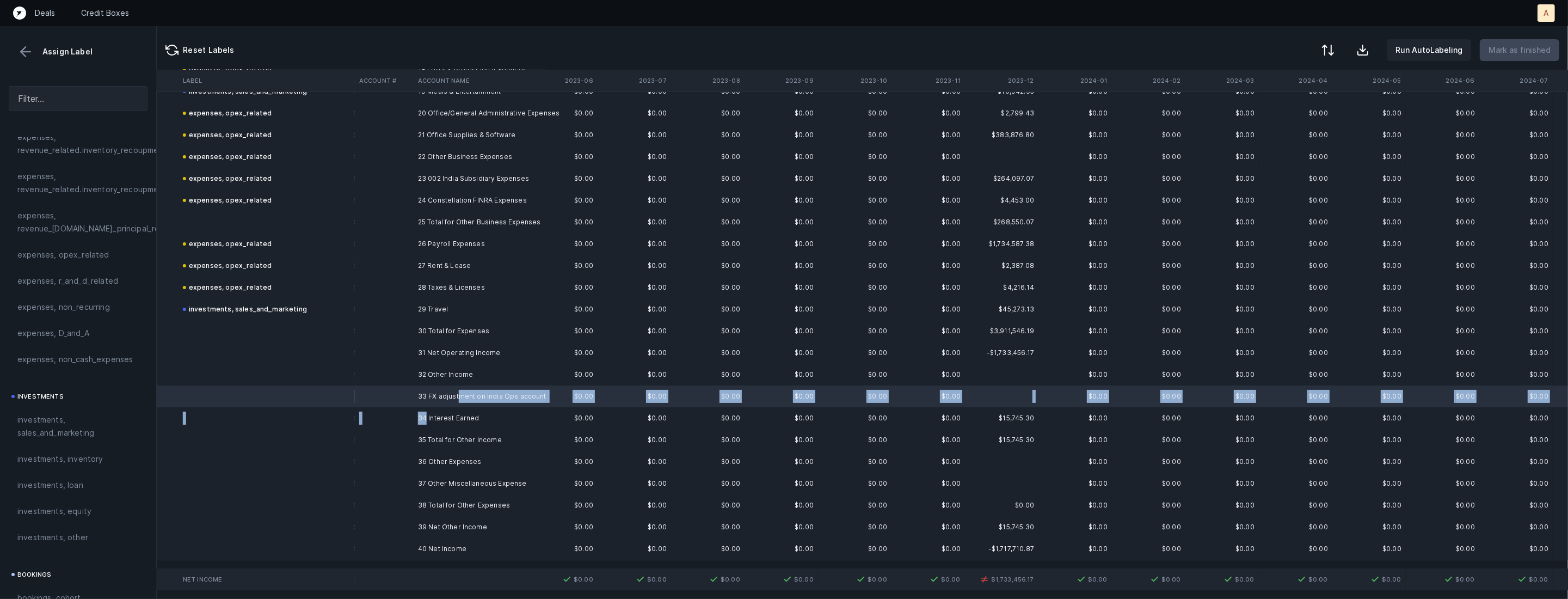
click at [426, 416] on td "34 Interest Earned" at bounding box center [480, 418] width 133 height 22
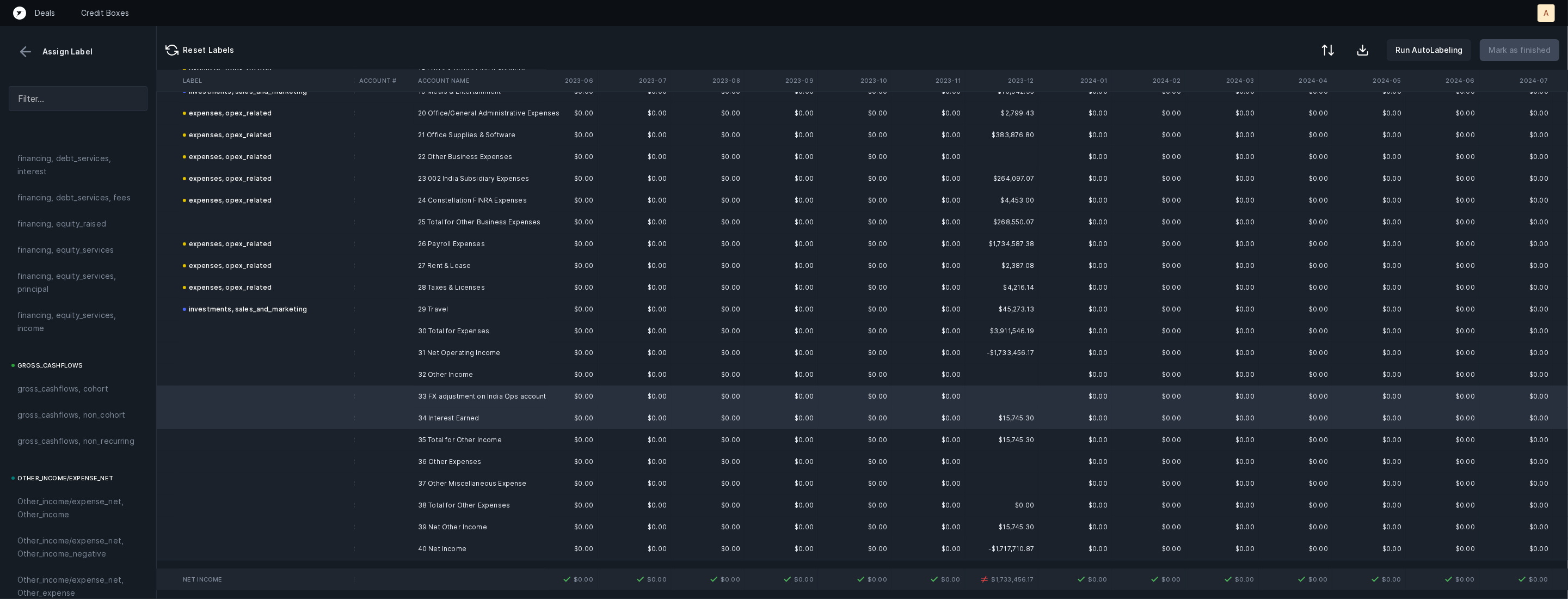
scroll to position [1200, 0]
click at [67, 251] on span "Other_income/expense_net, Other_income" at bounding box center [78, 253] width 121 height 26
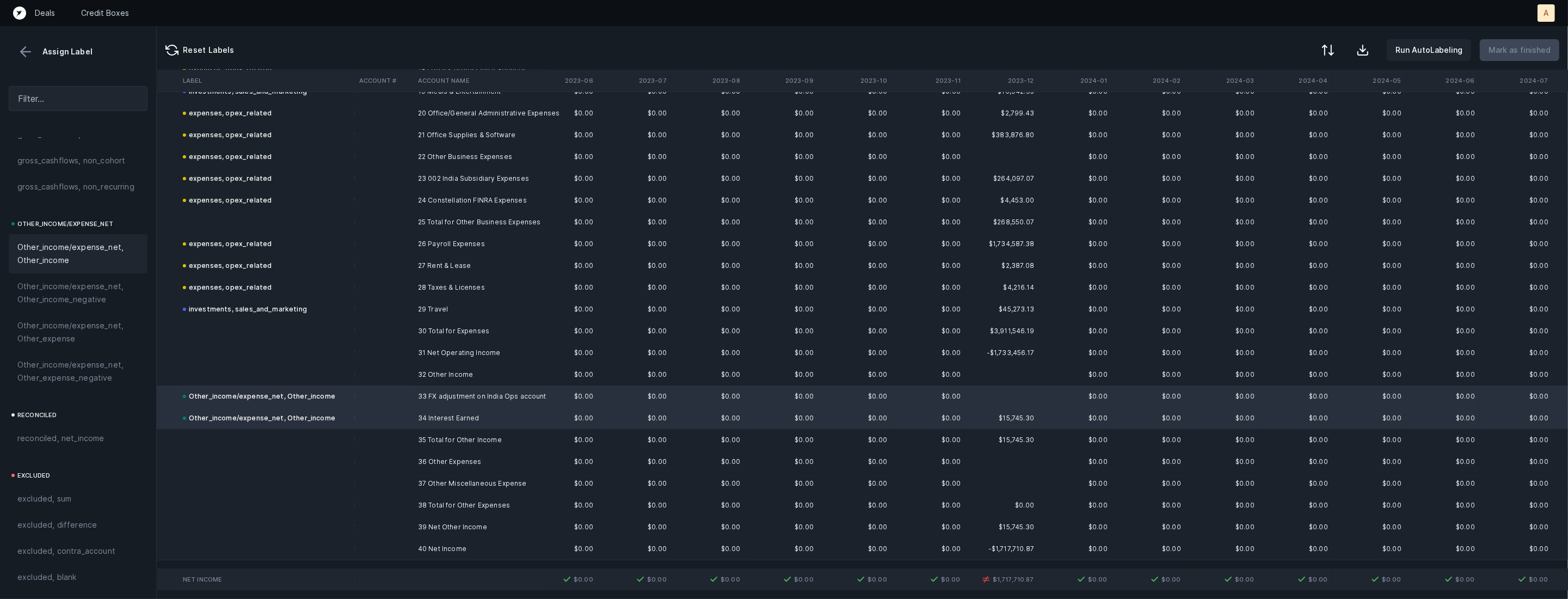
click at [372, 479] on td at bounding box center [384, 483] width 59 height 22
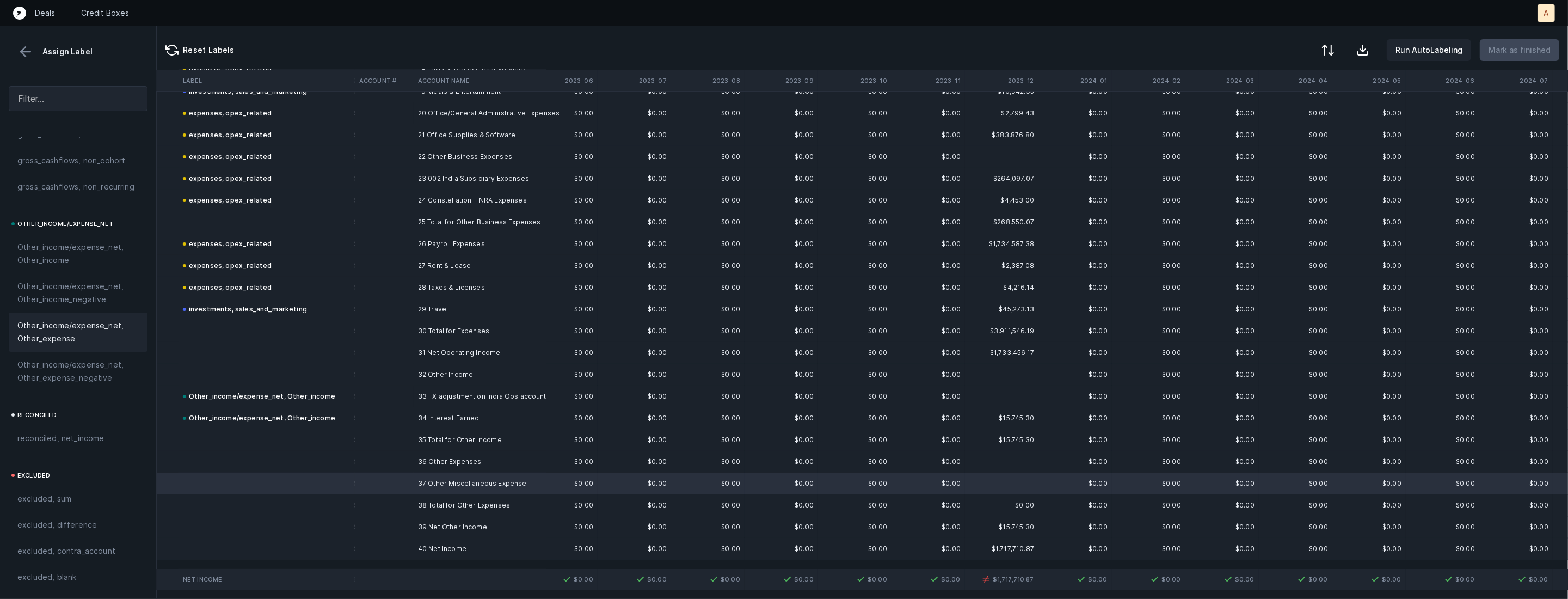
click at [58, 340] on span "Other_income/expense_net, Other_expense" at bounding box center [78, 332] width 121 height 26
click at [394, 545] on td at bounding box center [384, 548] width 59 height 22
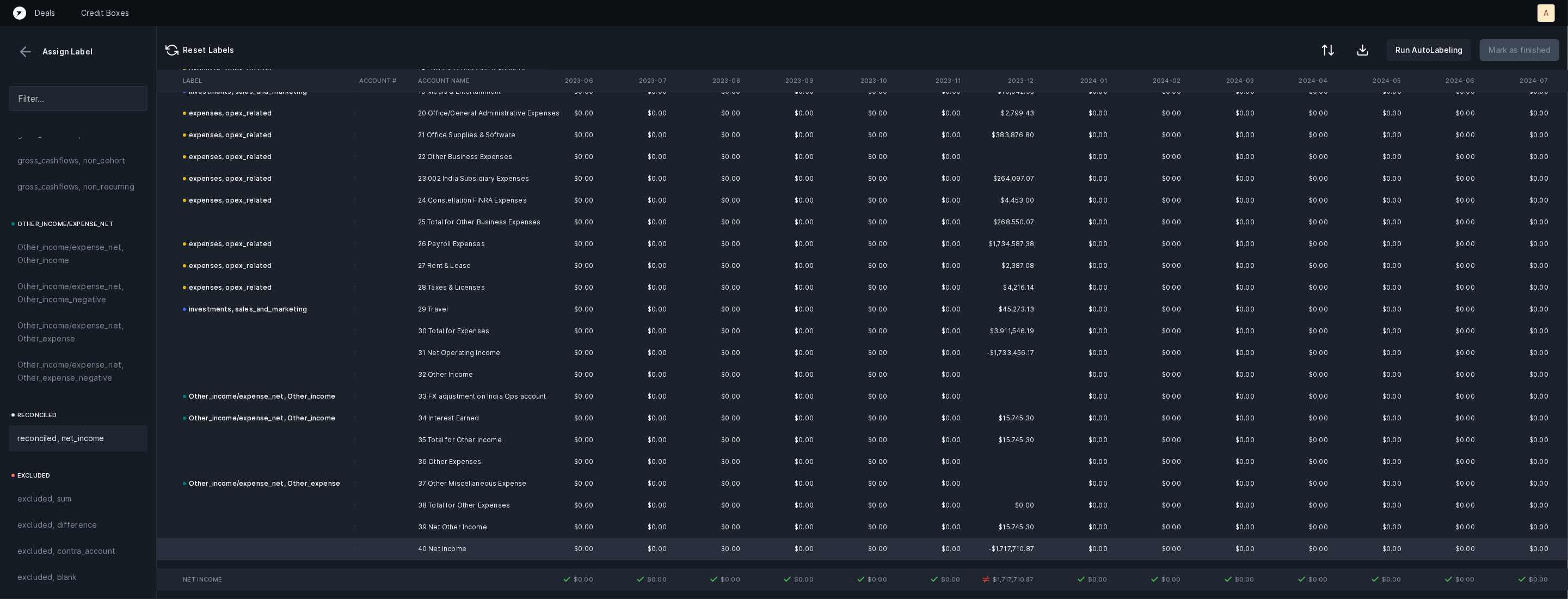
click at [89, 435] on span "reconciled, net_income" at bounding box center [61, 438] width 87 height 13
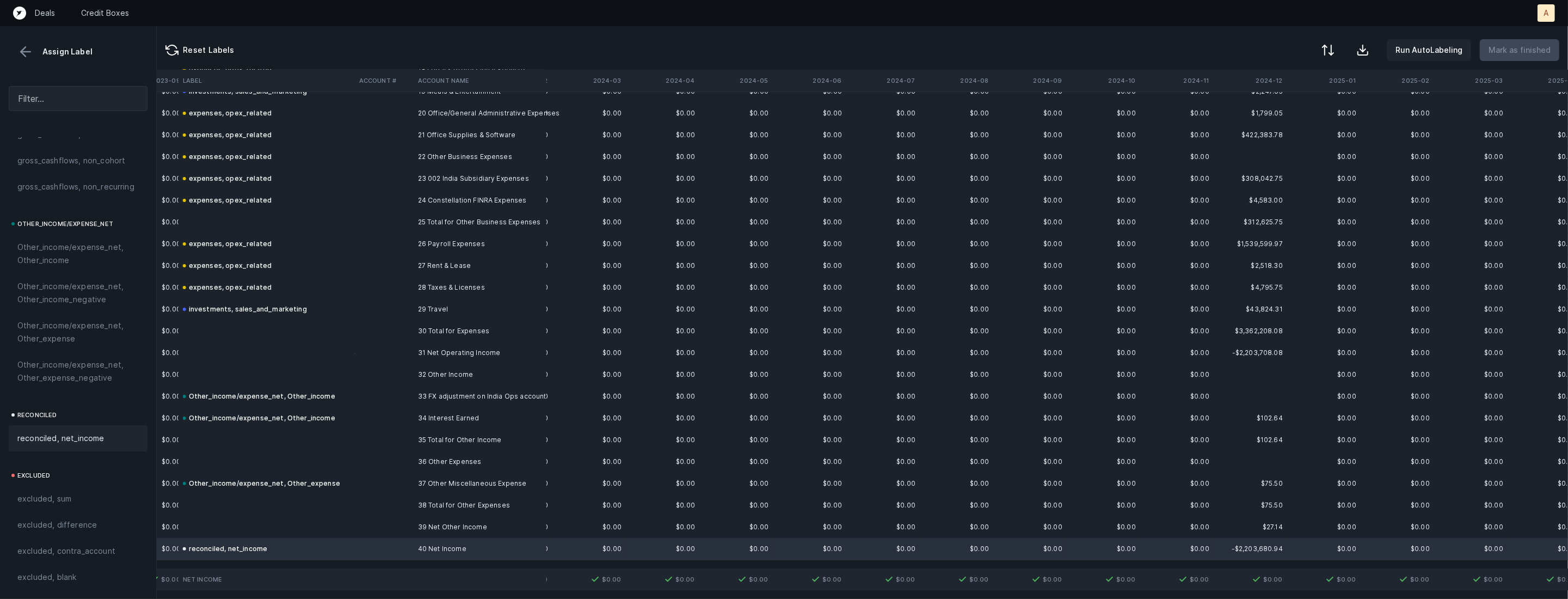
scroll to position [434, 2067]
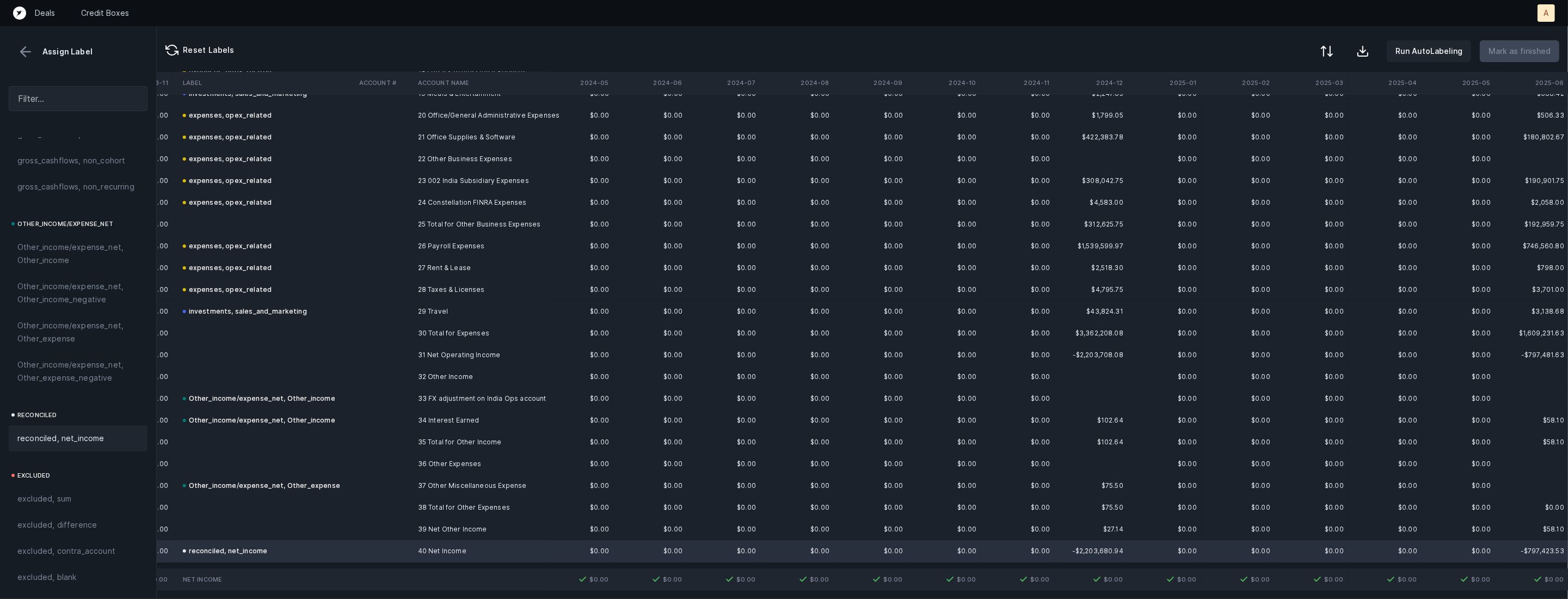
click at [1334, 44] on div at bounding box center [1326, 51] width 13 height 13
click at [1288, 111] on div "By Hum label" at bounding box center [1279, 116] width 109 height 22
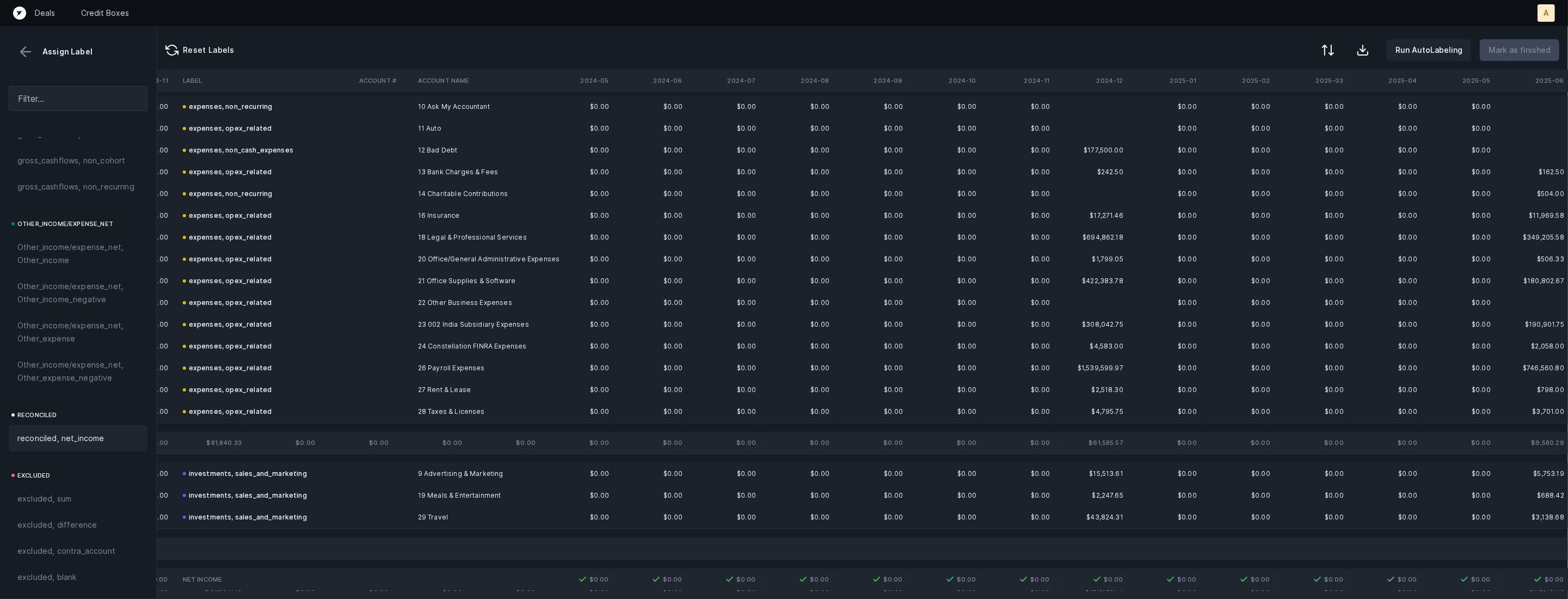
scroll to position [0, 2067]
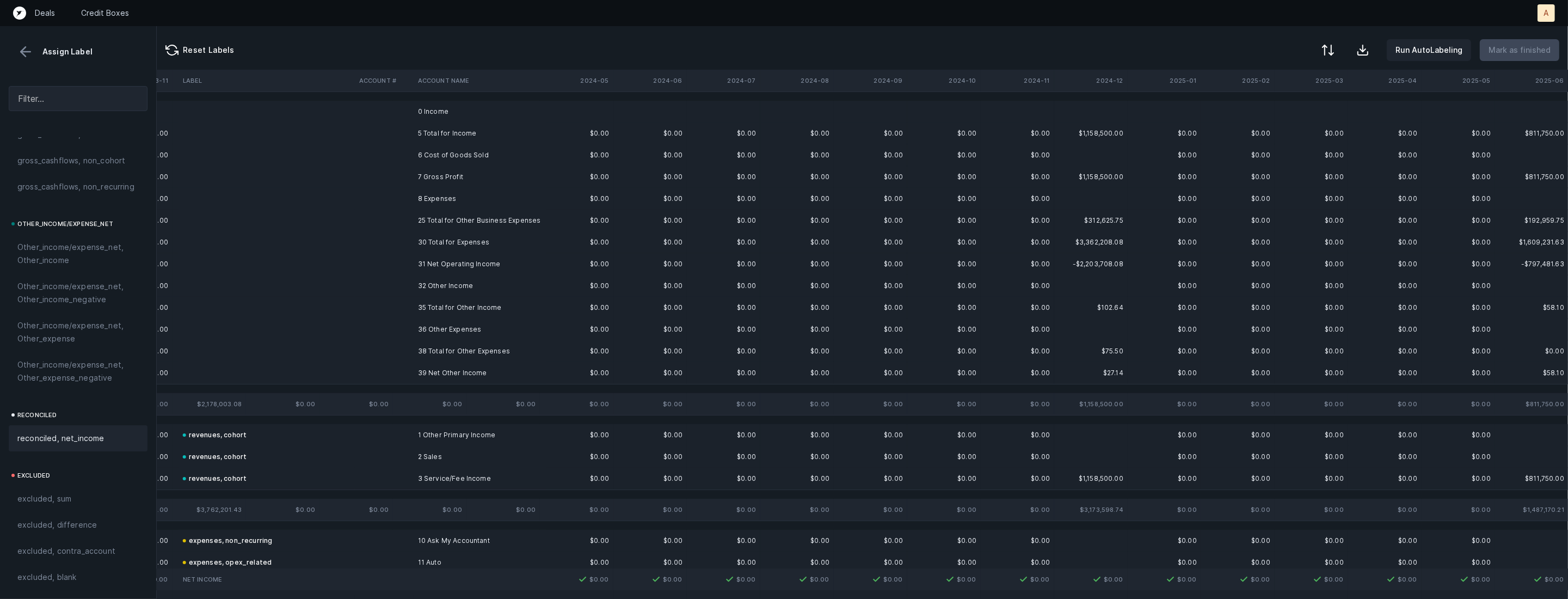
click at [519, 107] on td "0 Income" at bounding box center [480, 111] width 133 height 22
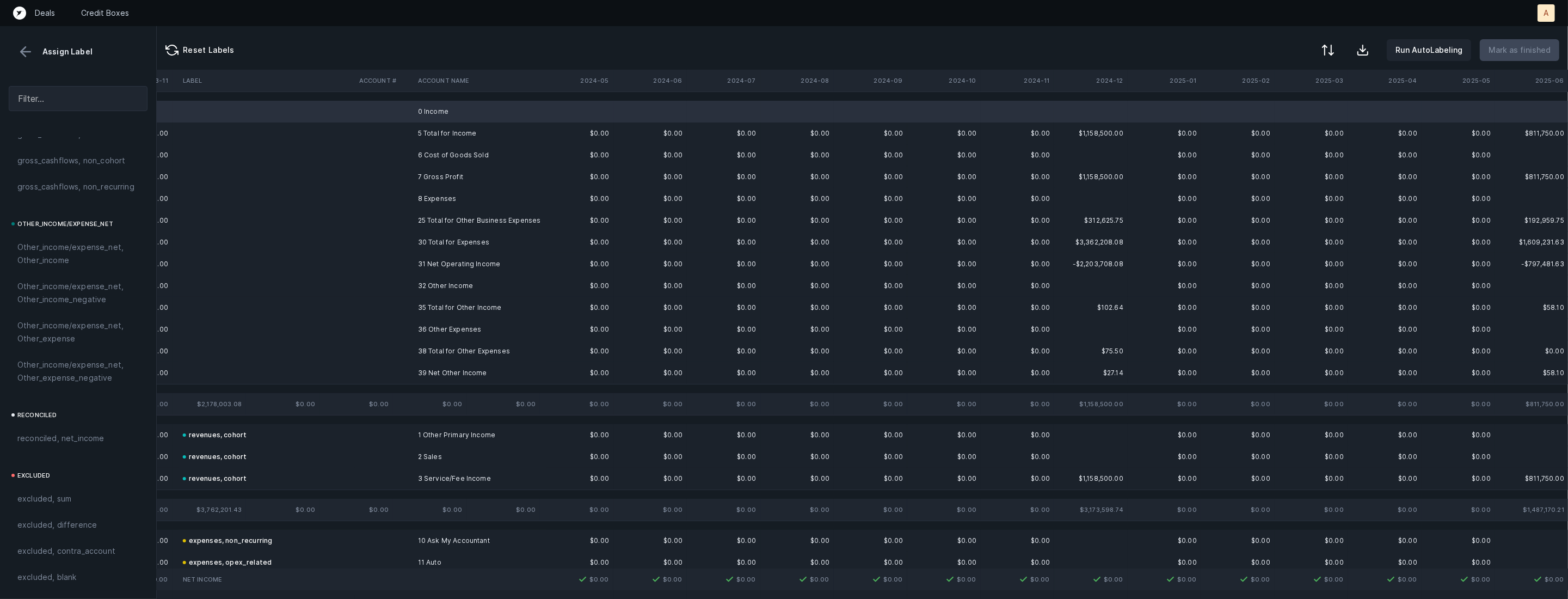
click at [446, 189] on td "8 Expenses" at bounding box center [480, 198] width 133 height 22
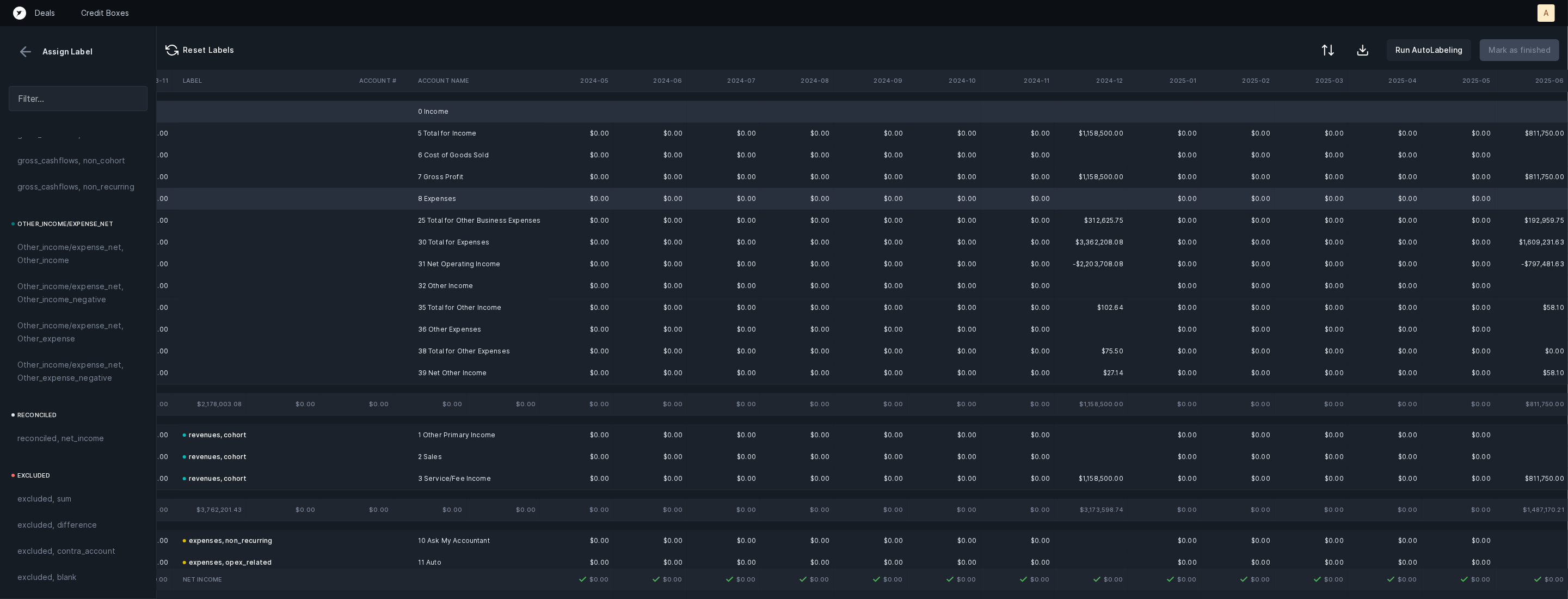
click at [417, 283] on td "32 Other Income" at bounding box center [480, 286] width 133 height 22
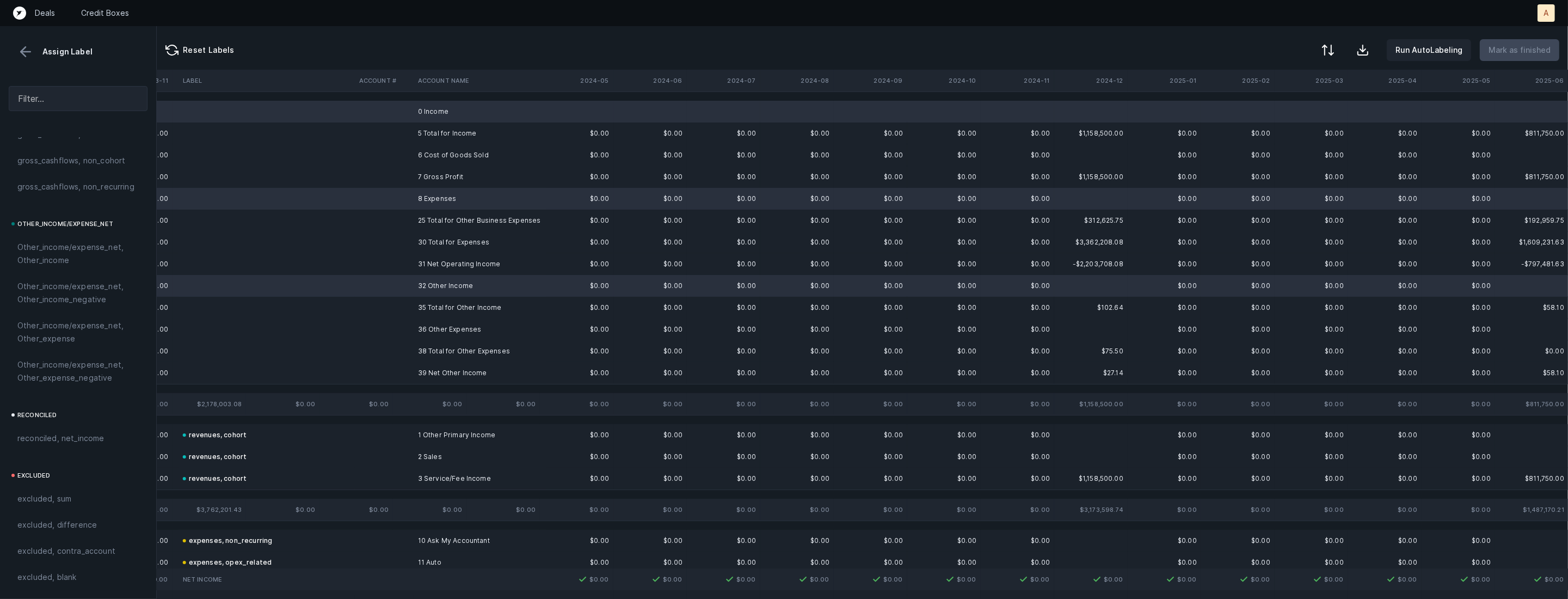
click at [408, 326] on td at bounding box center [384, 329] width 59 height 22
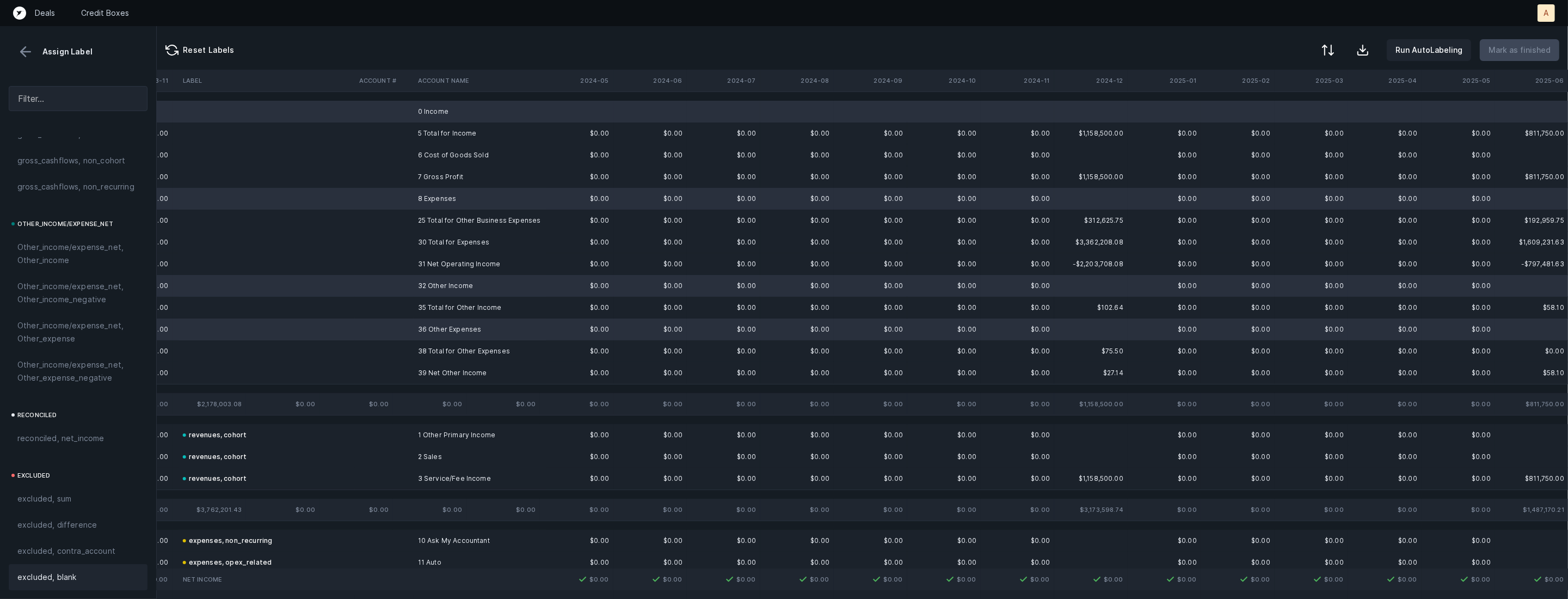
click at [44, 584] on div "excluded, blank" at bounding box center [78, 576] width 139 height 26
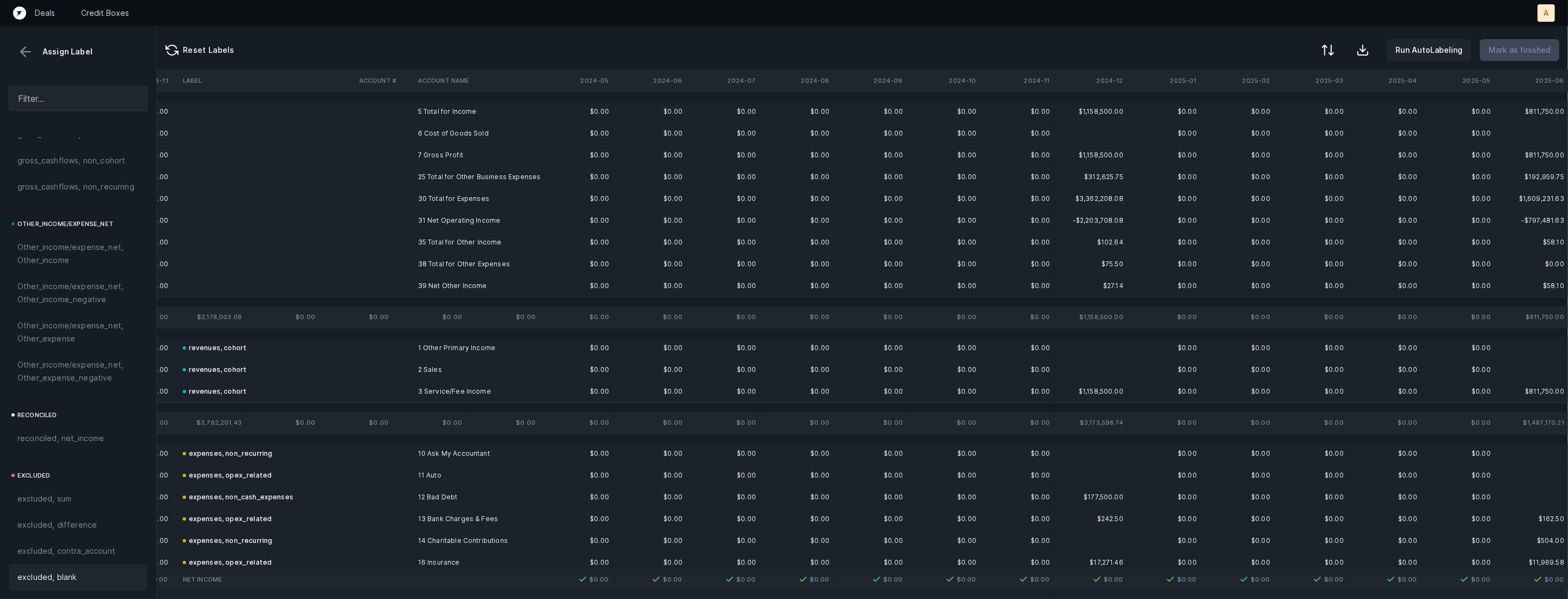
click at [390, 161] on td at bounding box center [384, 155] width 59 height 22
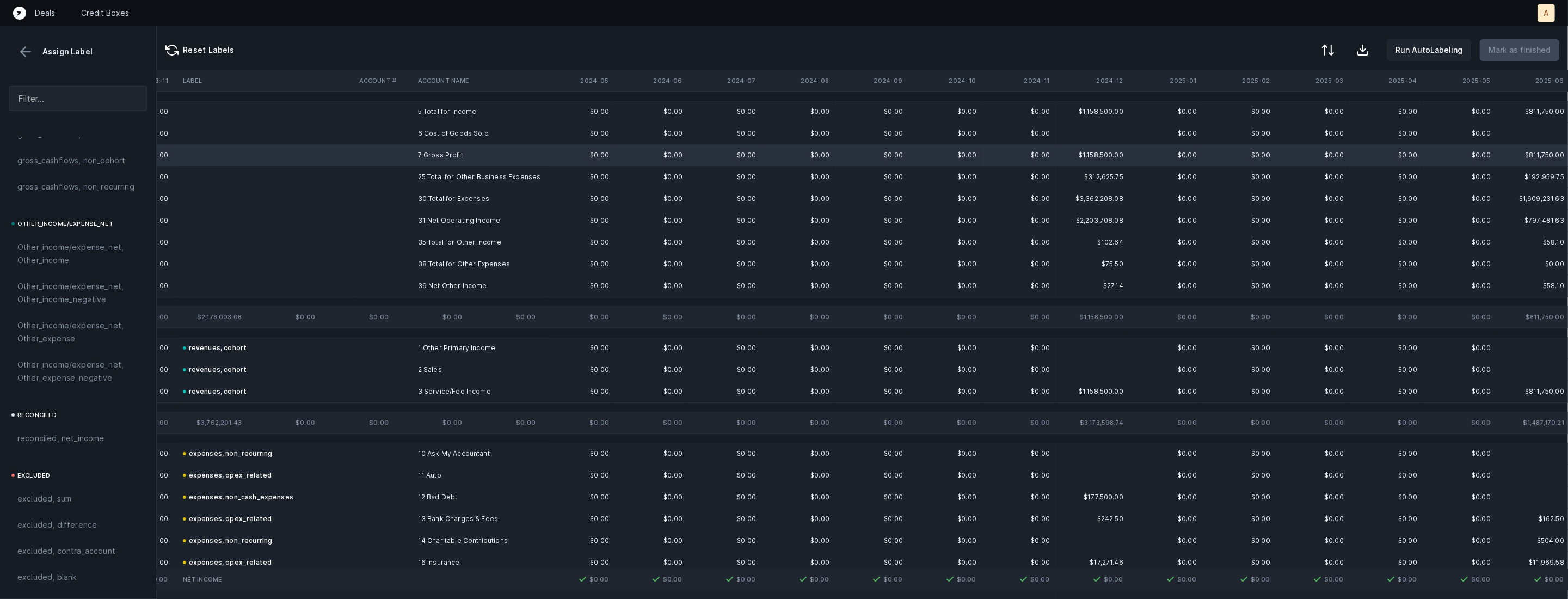
click at [399, 219] on td at bounding box center [384, 220] width 59 height 22
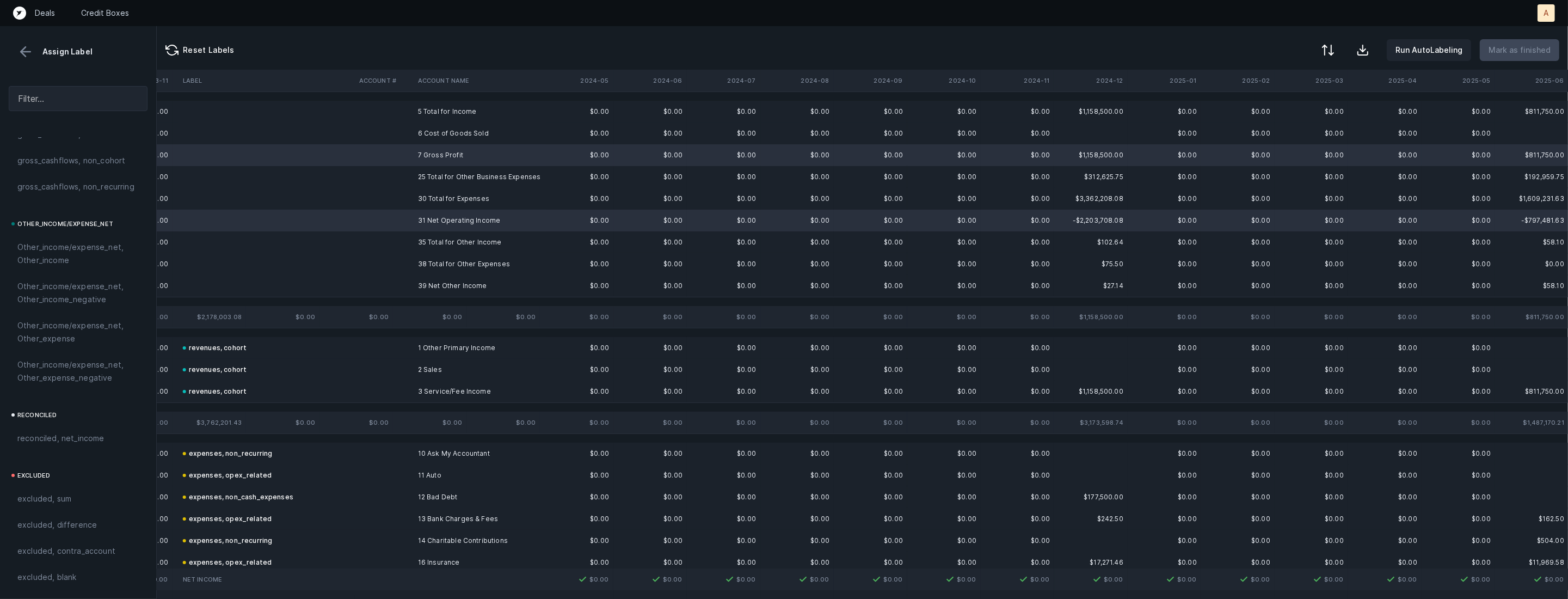
click at [389, 287] on td at bounding box center [384, 286] width 59 height 22
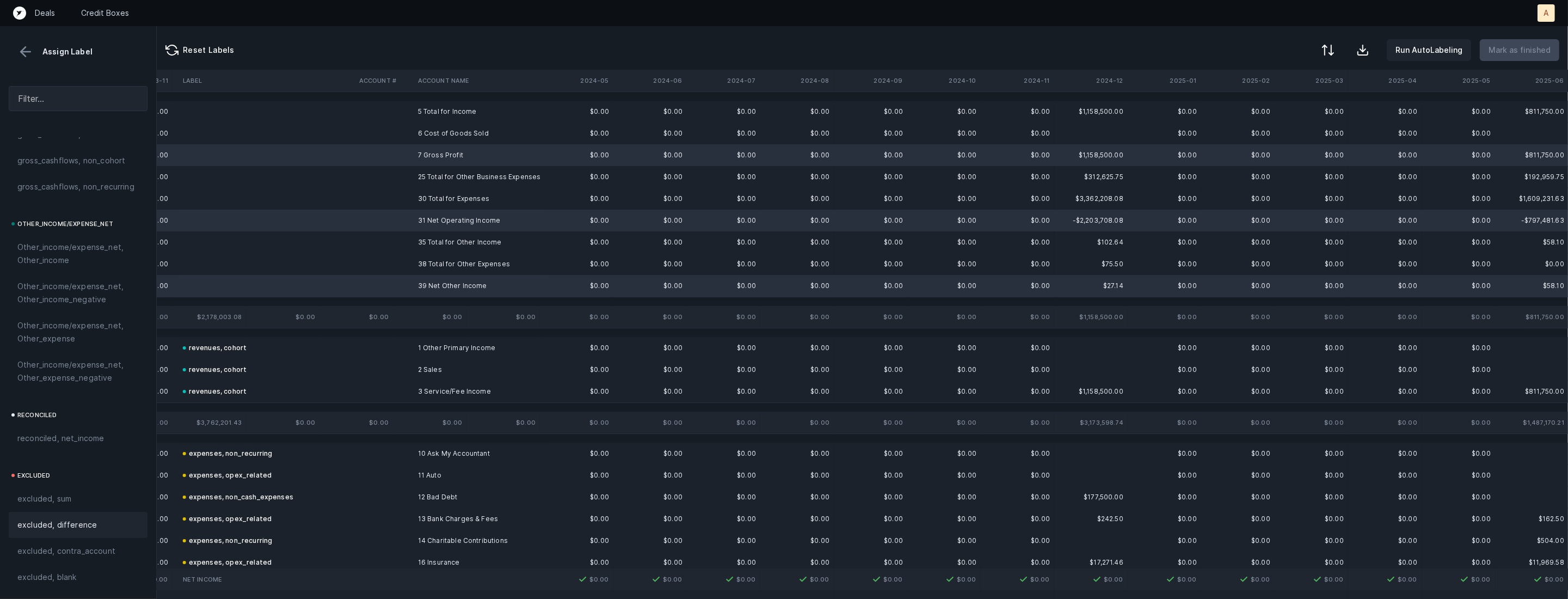
click at [65, 527] on span "excluded, difference" at bounding box center [57, 524] width 80 height 13
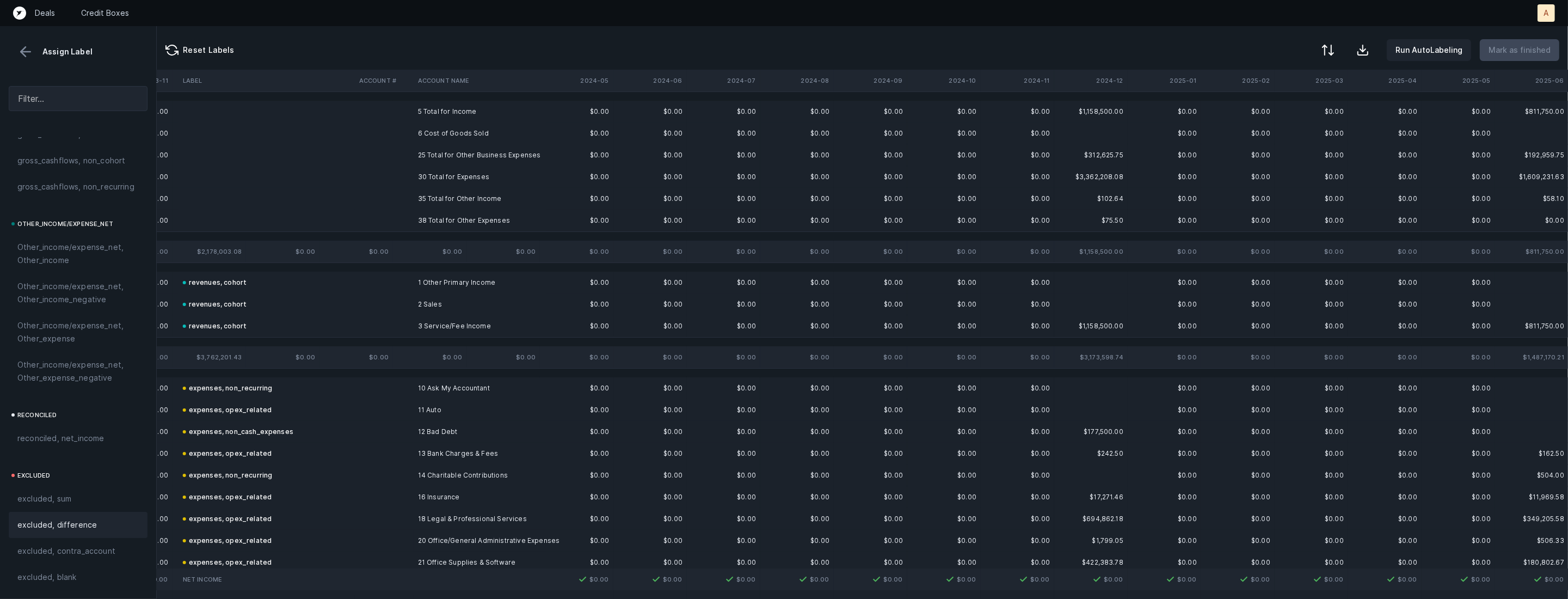
click at [429, 128] on td "6 Cost of Goods Sold" at bounding box center [480, 133] width 133 height 22
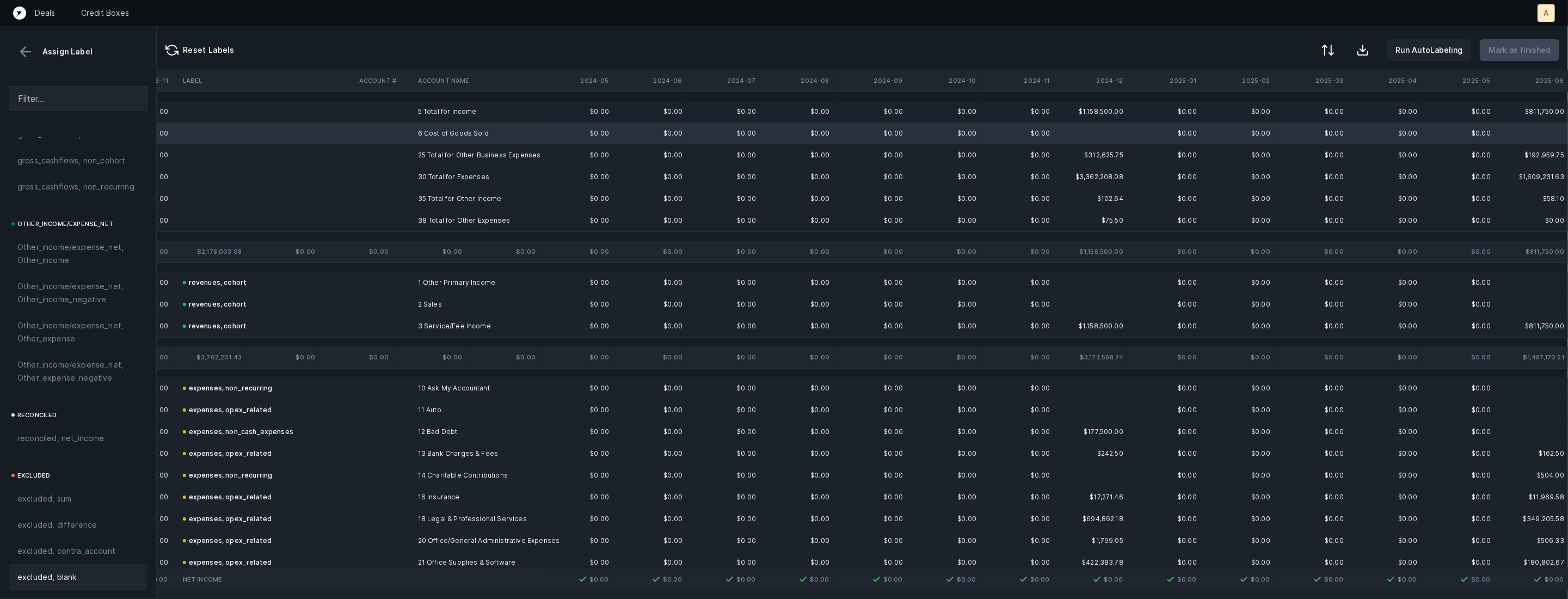
click at [42, 574] on span "excluded, blank" at bounding box center [47, 576] width 59 height 13
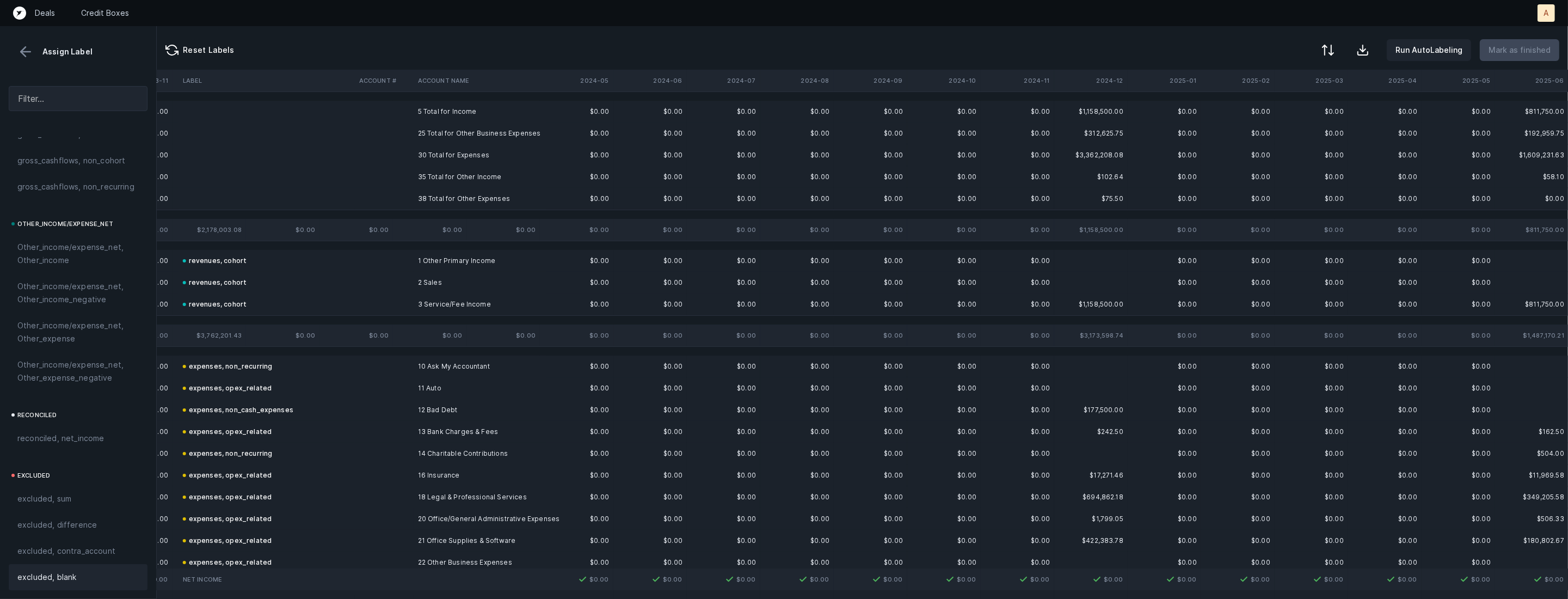
click at [420, 116] on td "5 Total for Income" at bounding box center [480, 111] width 133 height 22
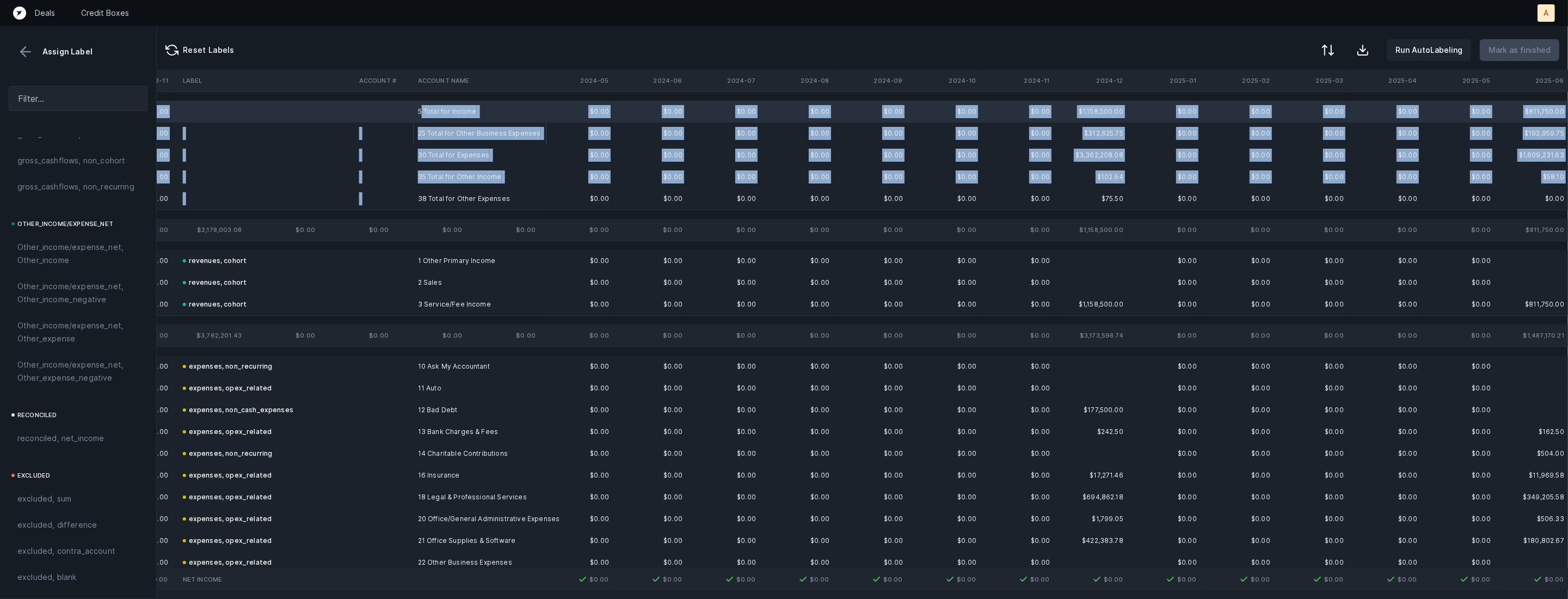
click at [423, 191] on td "38 Total for Other Expenses" at bounding box center [480, 198] width 133 height 22
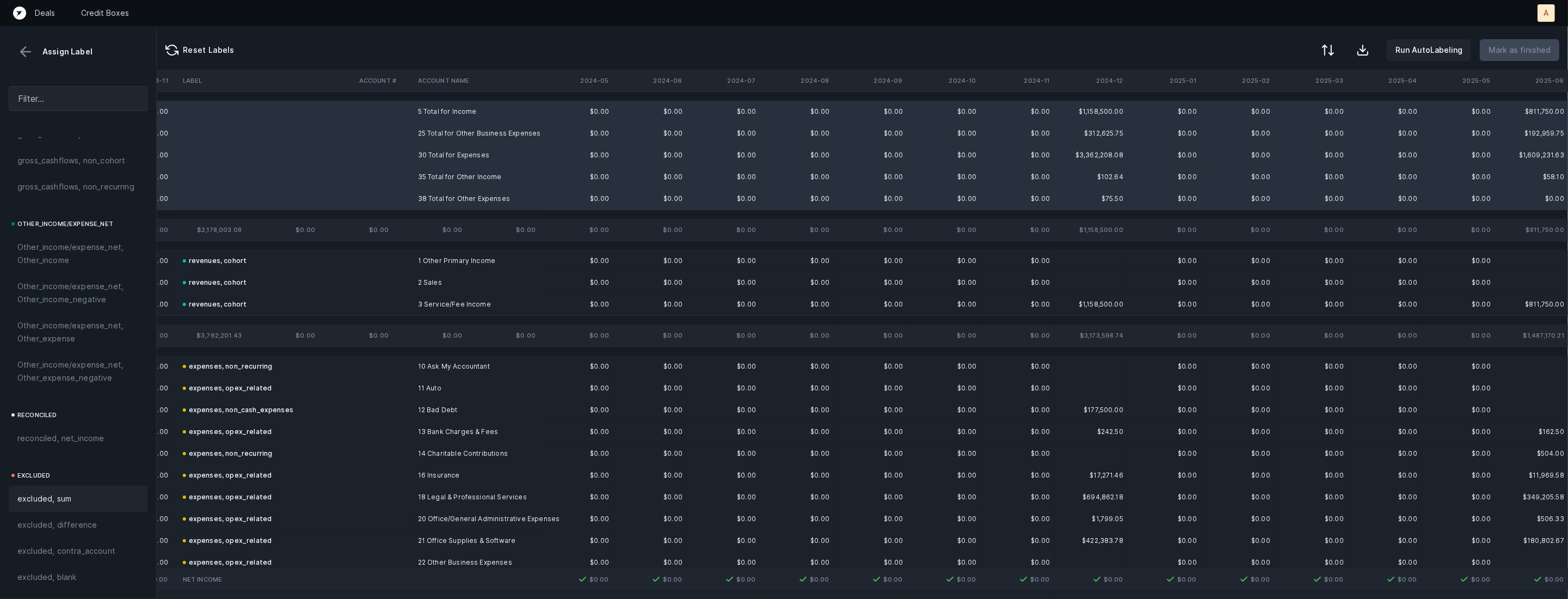
click at [52, 488] on div "excluded, sum" at bounding box center [78, 499] width 139 height 26
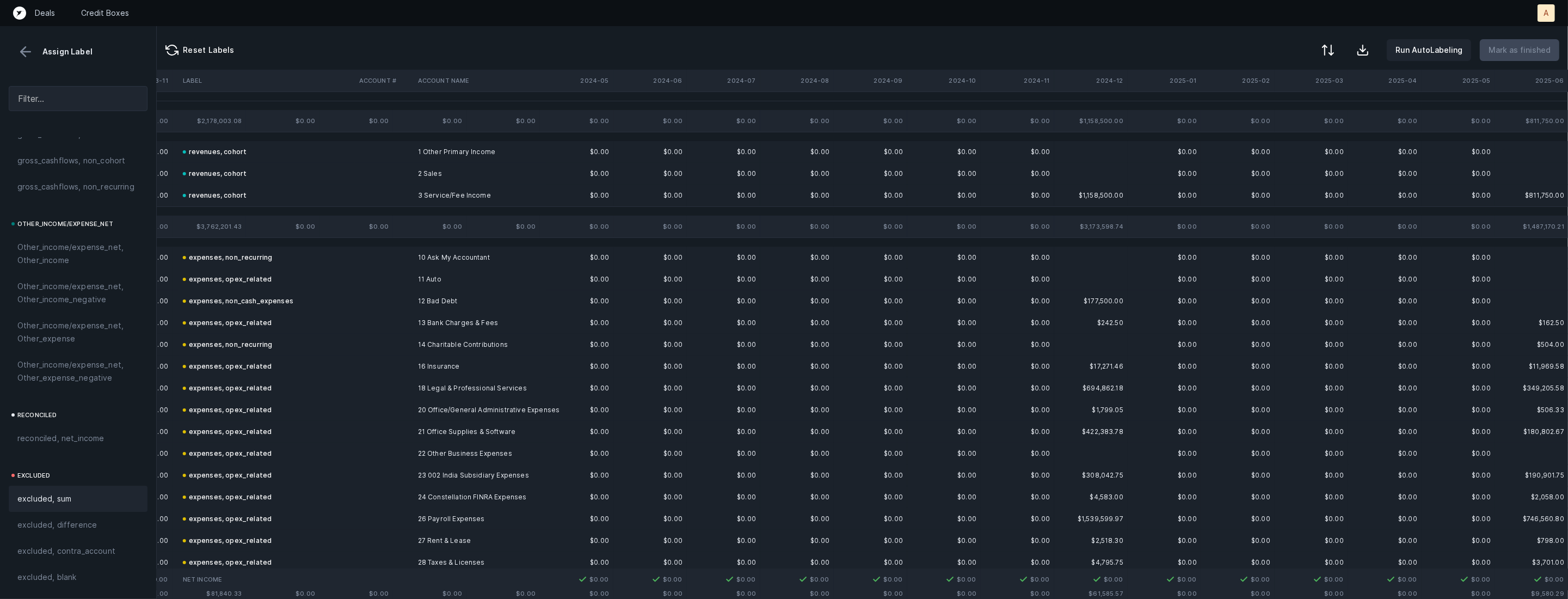
click at [29, 49] on button at bounding box center [26, 52] width 16 height 16
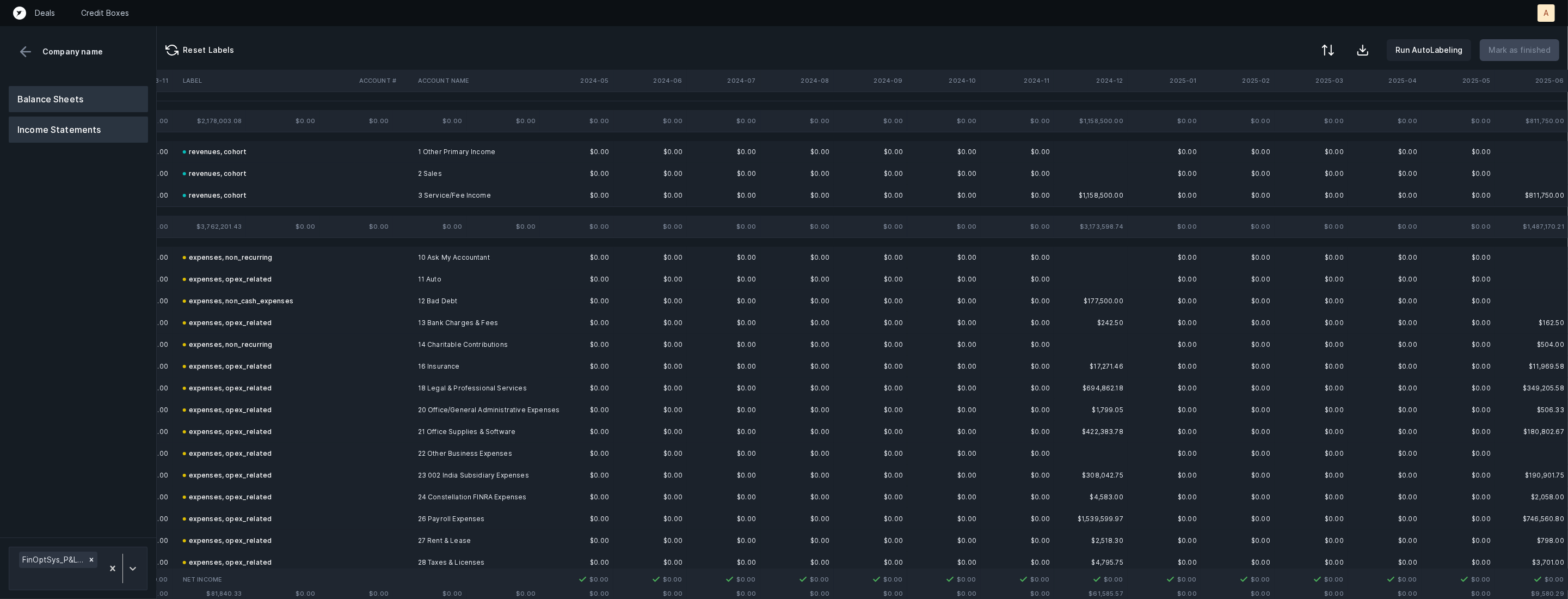
click at [42, 88] on button "Balance Sheets" at bounding box center [78, 99] width 139 height 26
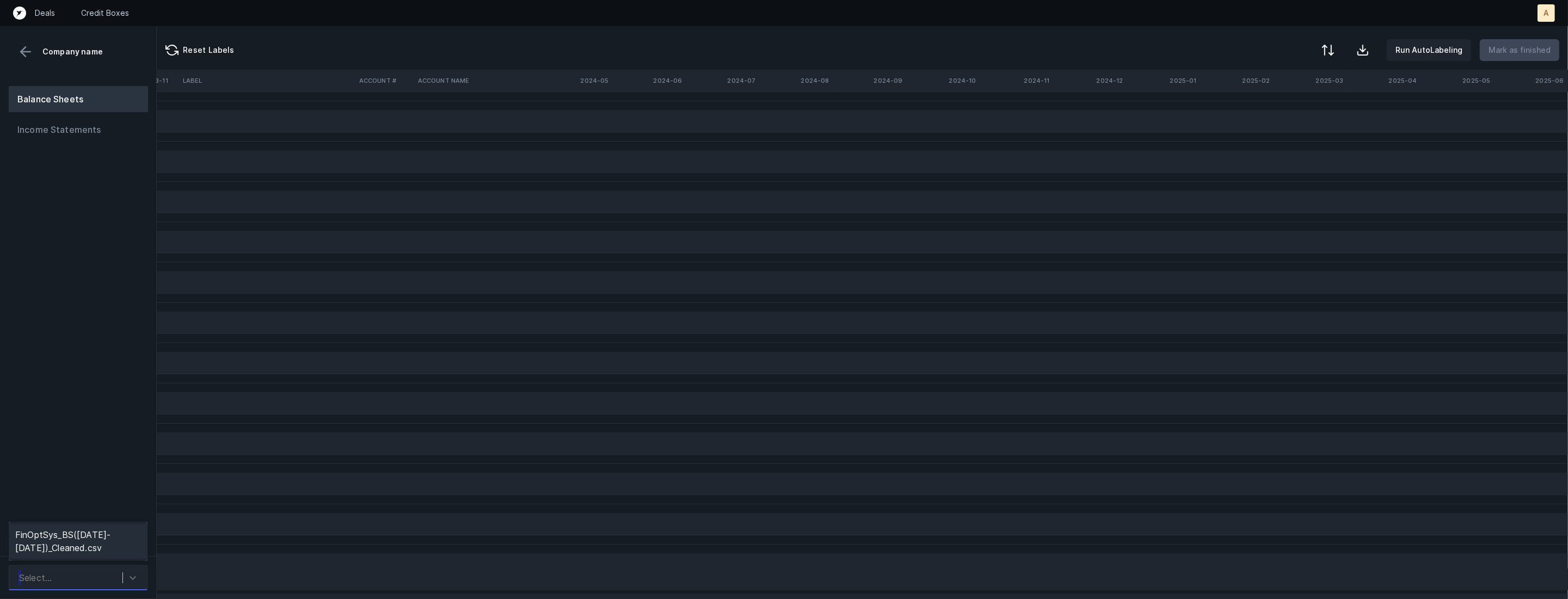
click at [63, 568] on div "Select..." at bounding box center [68, 578] width 109 height 19
click at [80, 535] on div "FinOptSys_BS(2022-2025)_Cleaned.csv" at bounding box center [78, 541] width 139 height 35
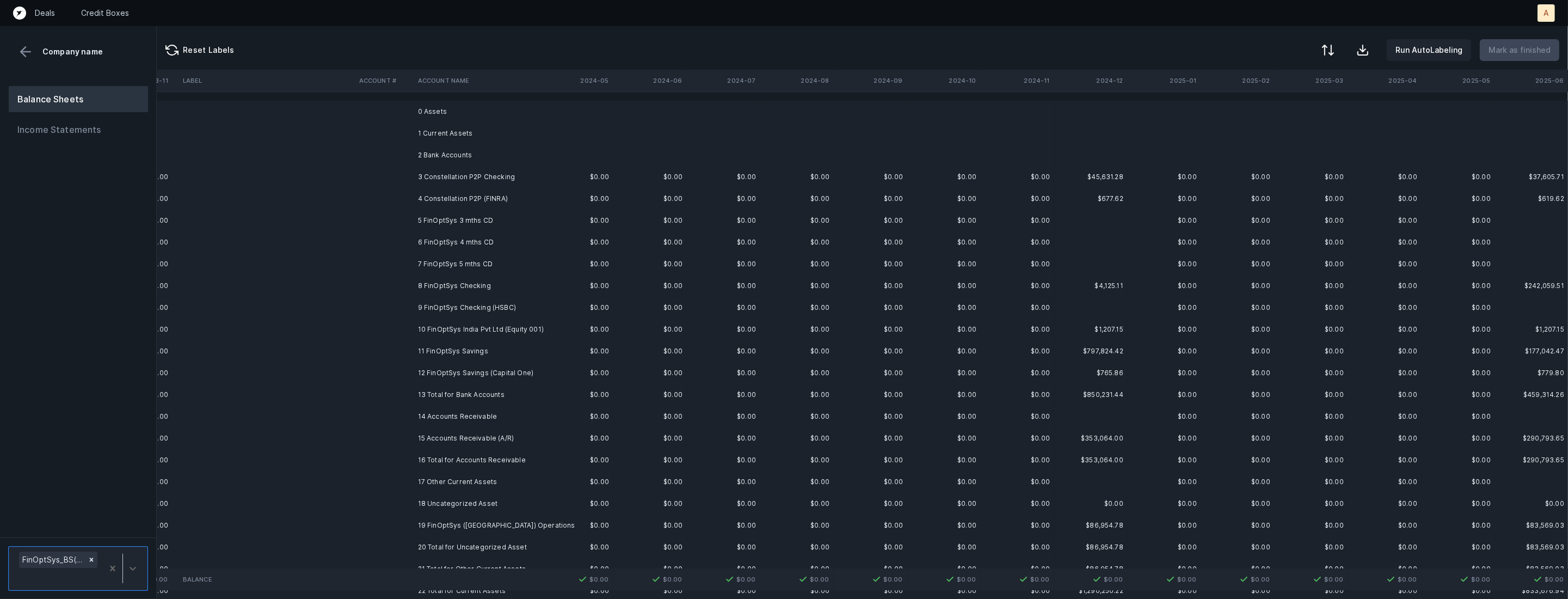
click at [506, 169] on td "3 Constellation P2P Checking" at bounding box center [480, 177] width 133 height 22
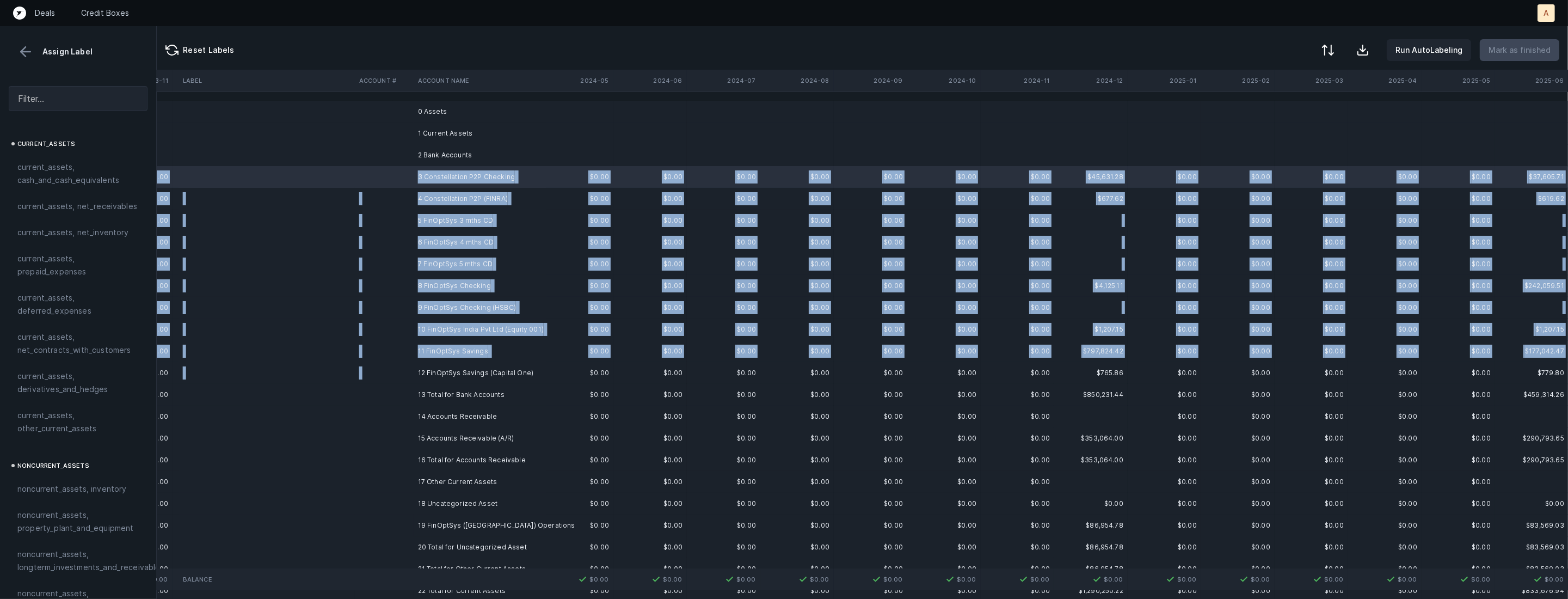
click at [457, 365] on td "12 FinOptSys Savings (Capital One)" at bounding box center [480, 373] width 133 height 22
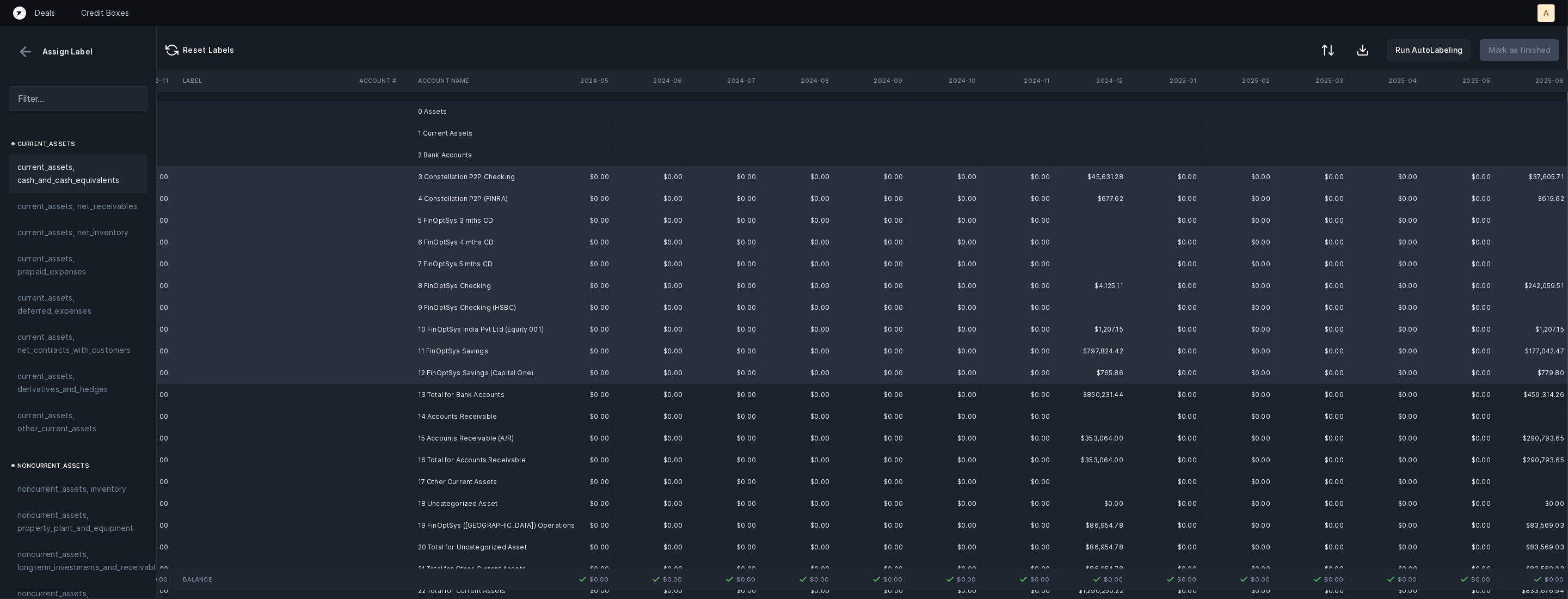
click at [46, 176] on span "current_assets, cash_and_cash_equivalents" at bounding box center [78, 173] width 121 height 26
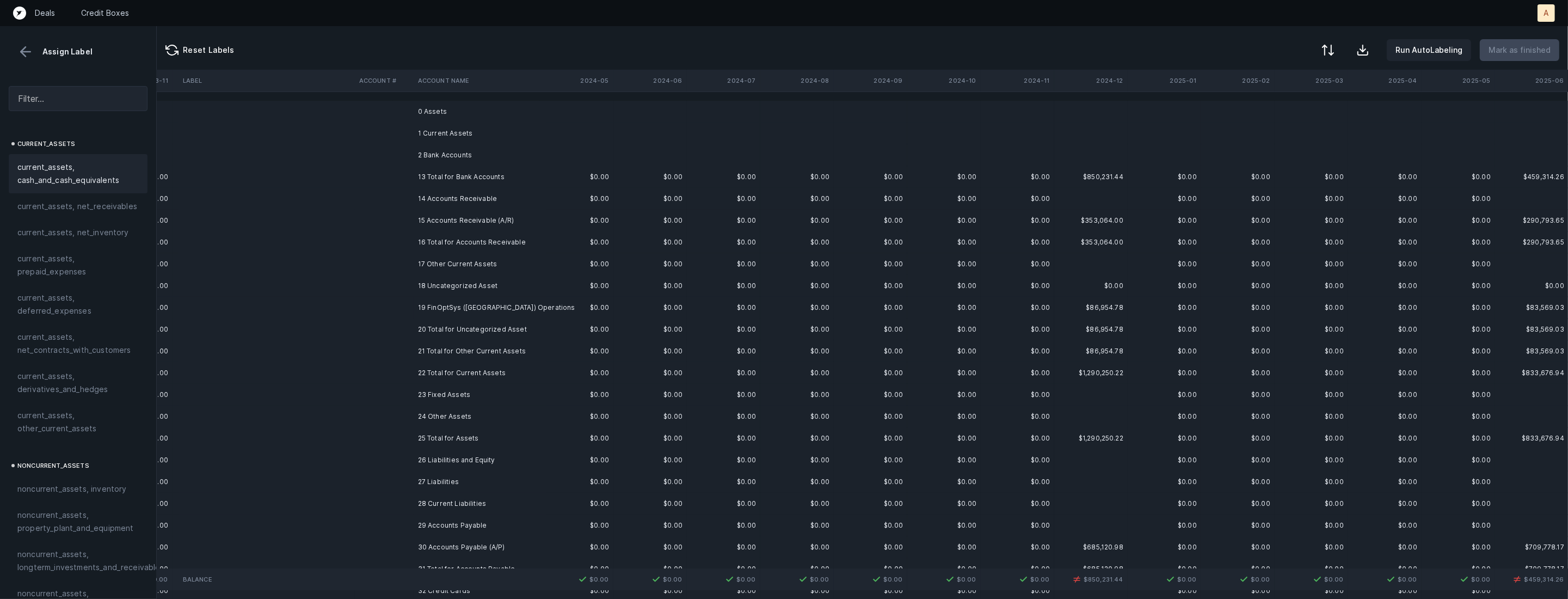
click at [410, 213] on td at bounding box center [384, 220] width 59 height 22
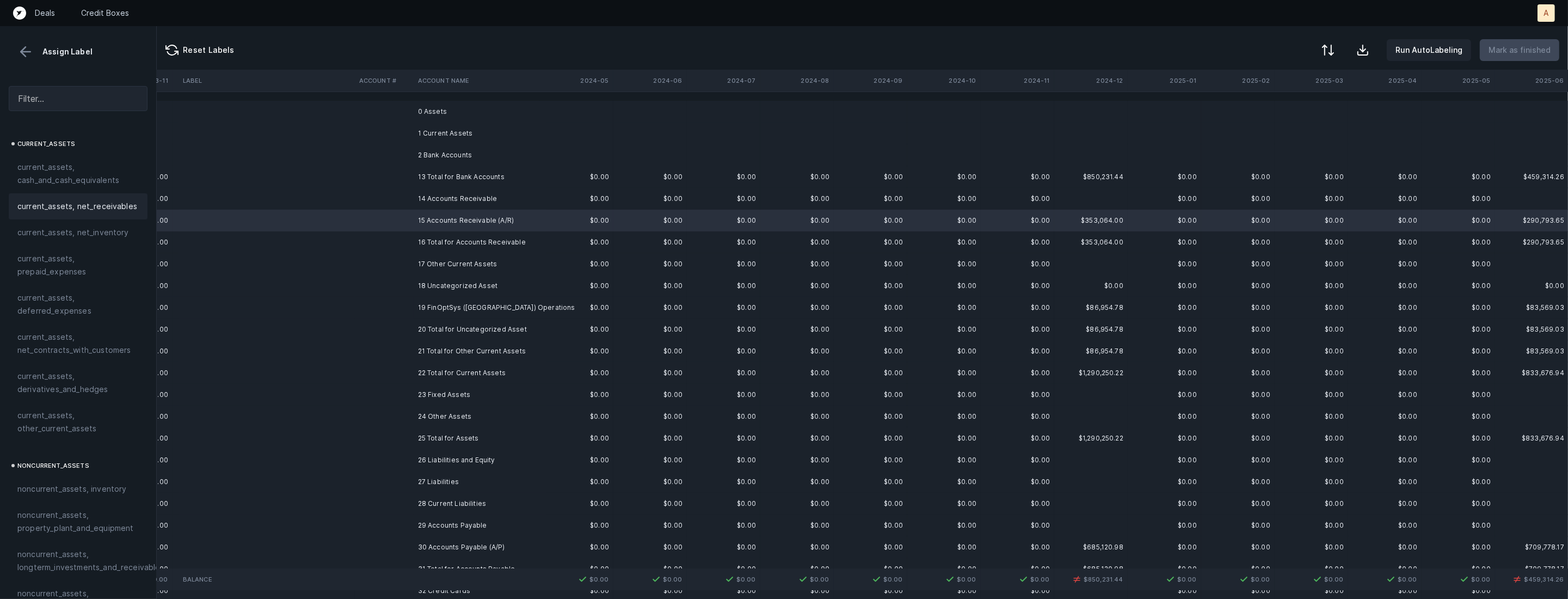
click at [69, 206] on span "current_assets, net_receivables" at bounding box center [77, 206] width 120 height 13
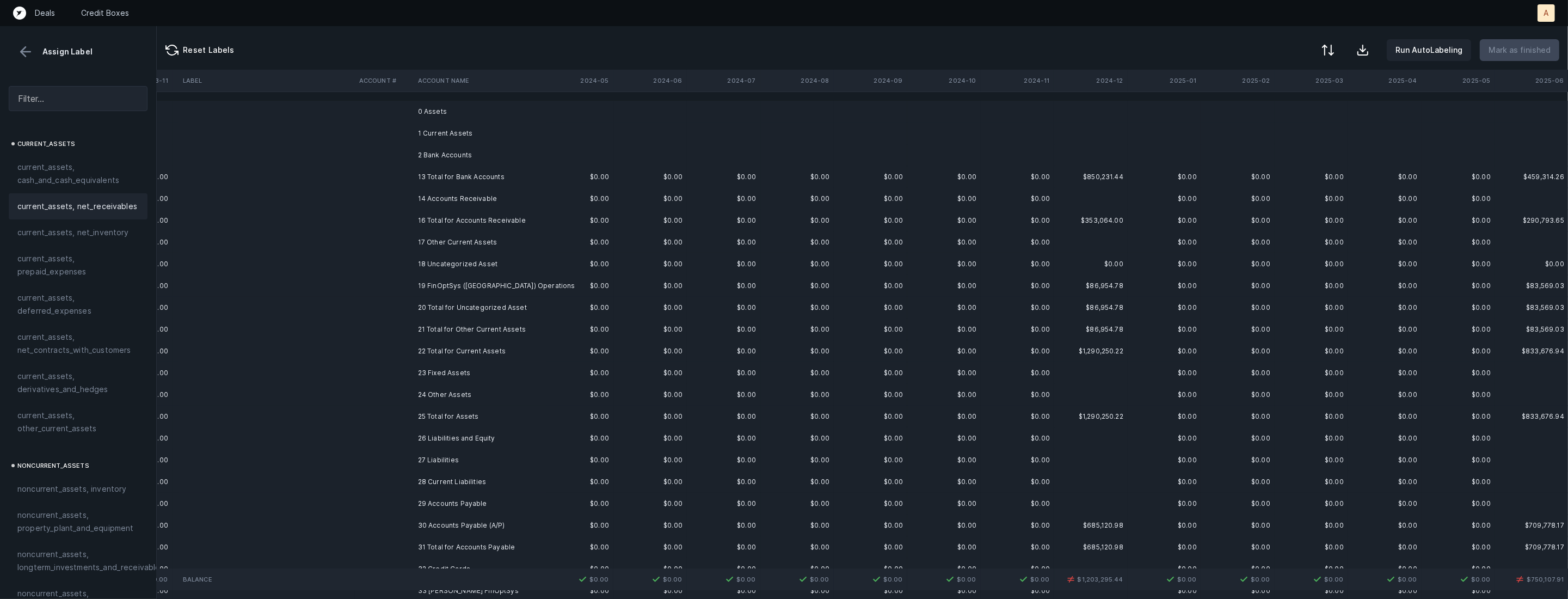
click at [424, 261] on td "18 Uncategorized Asset" at bounding box center [480, 264] width 133 height 22
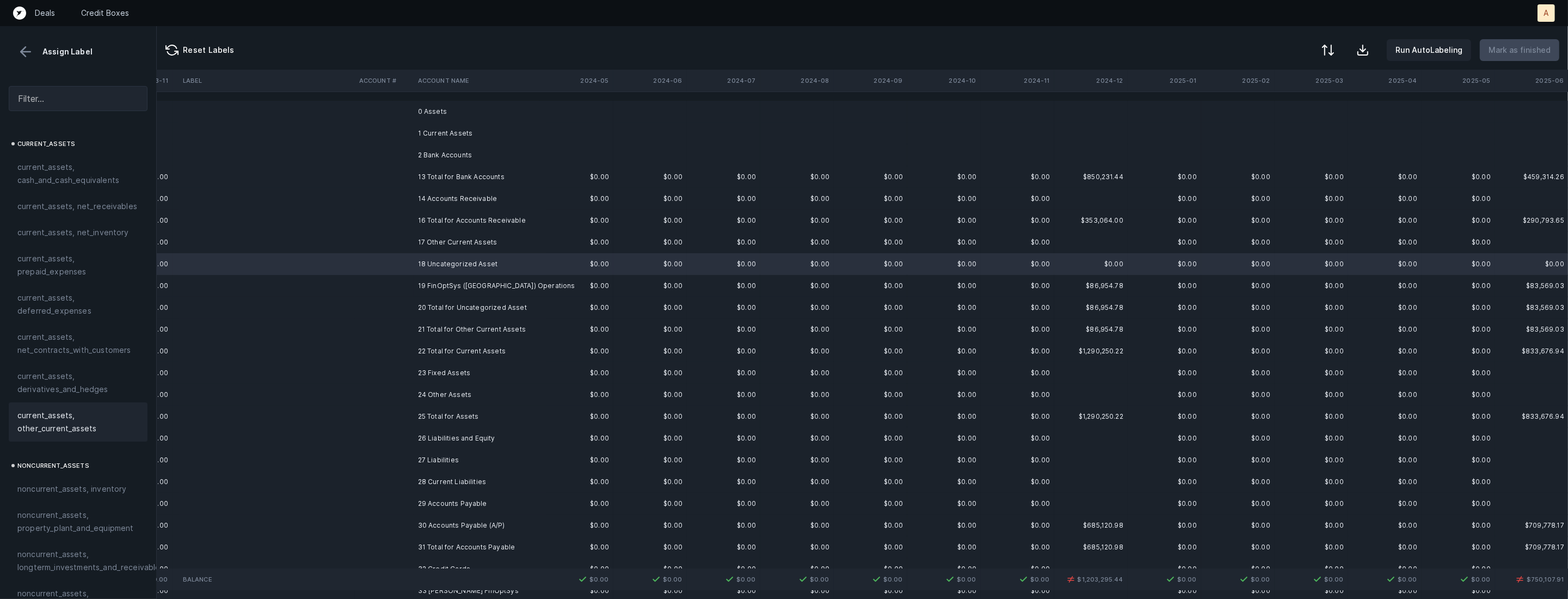
click at [80, 424] on span "current_assets, other_current_assets" at bounding box center [78, 421] width 121 height 26
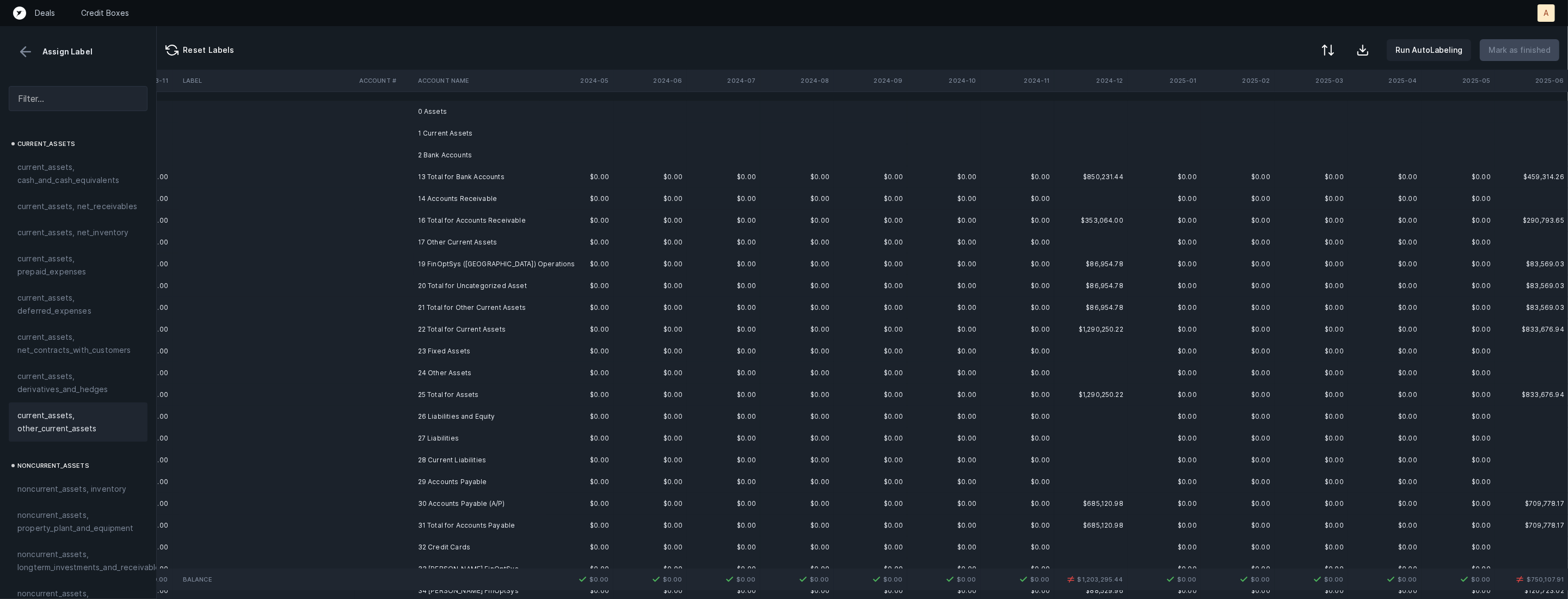
click at [415, 264] on td "19 FinOptSys (India) Operations" at bounding box center [480, 264] width 133 height 22
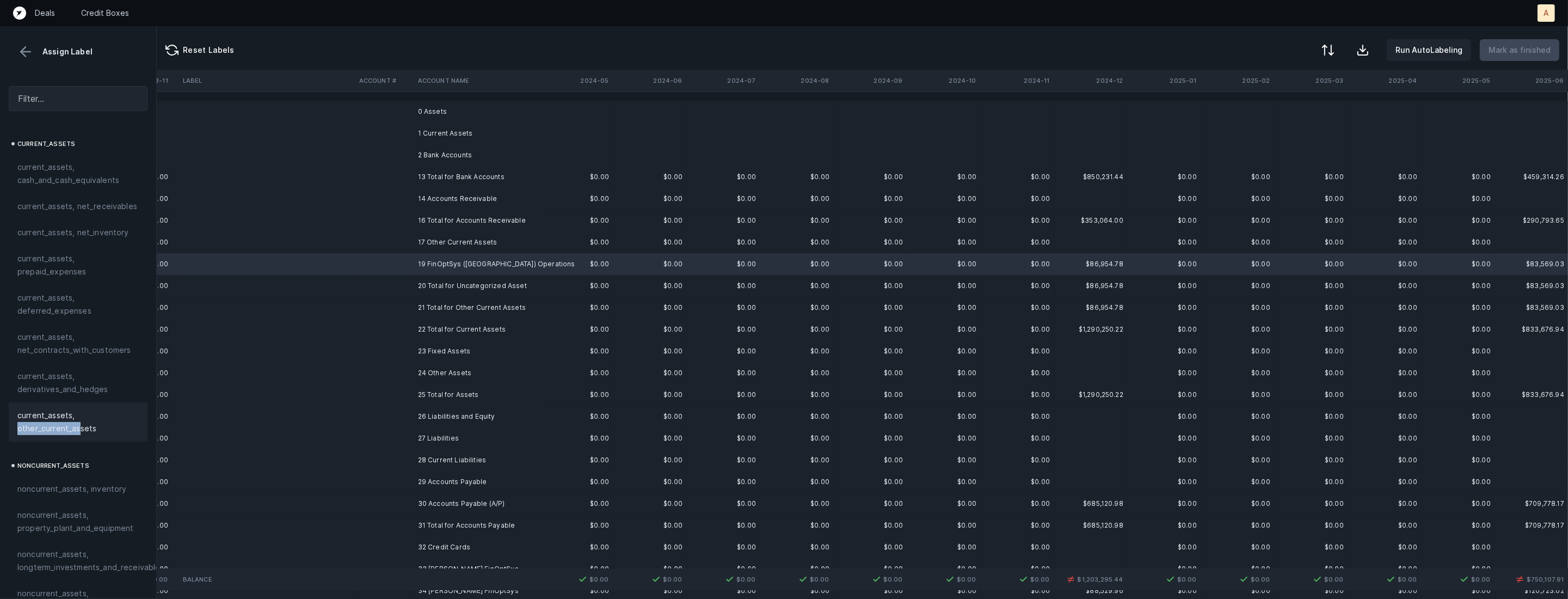
click at [79, 422] on span "current_assets, other_current_assets" at bounding box center [78, 421] width 121 height 26
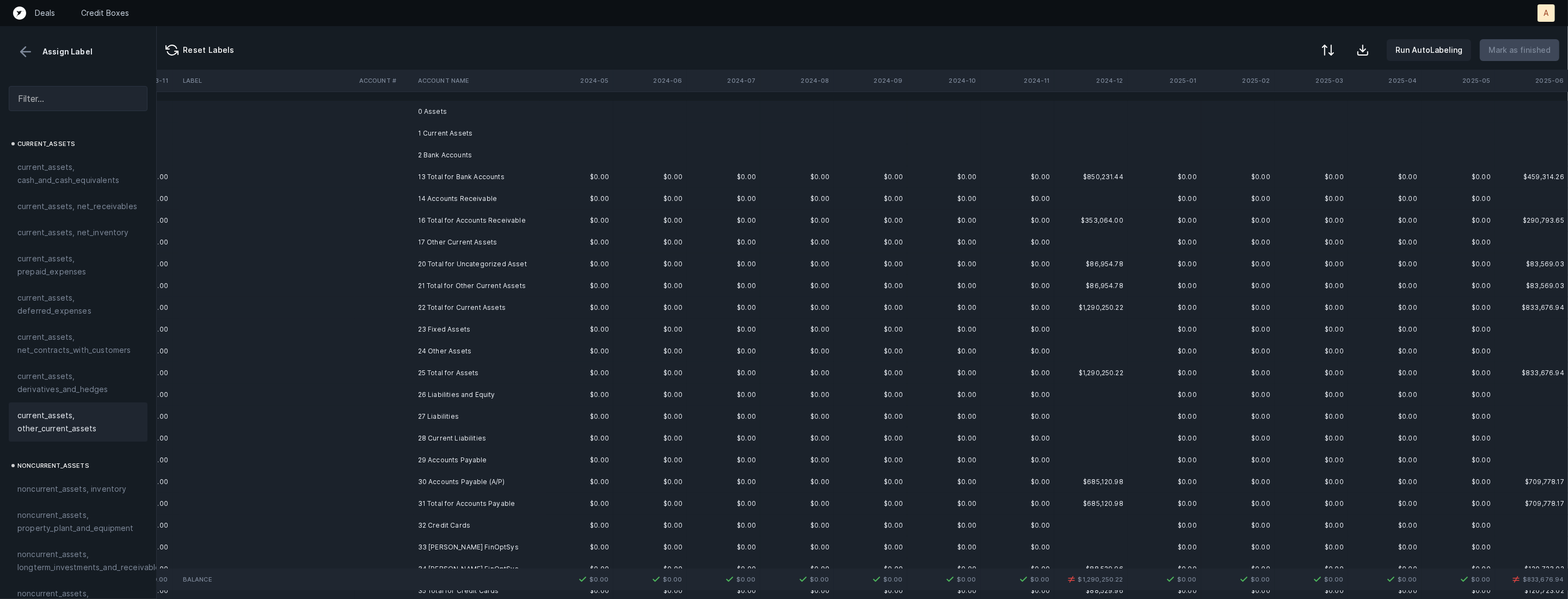
click at [424, 347] on td "24 Other Assets" at bounding box center [480, 351] width 133 height 22
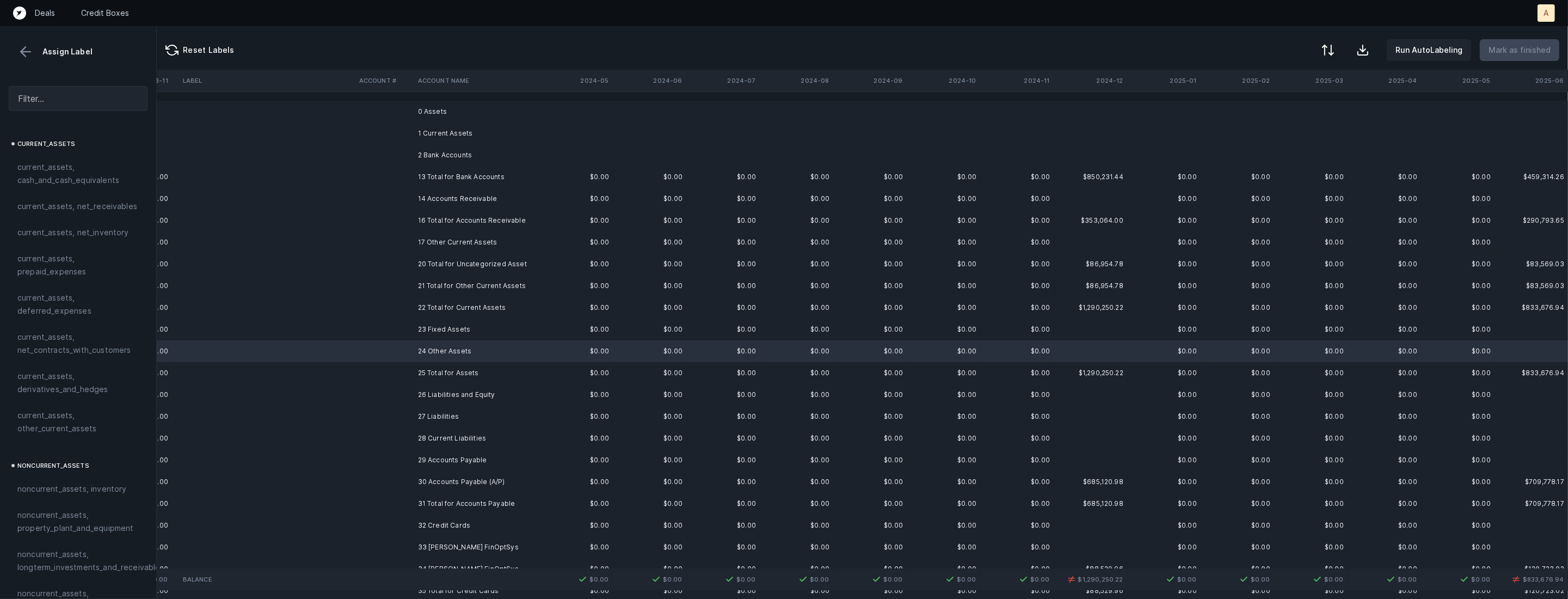
click at [419, 365] on td "25 Total for Assets" at bounding box center [480, 373] width 133 height 22
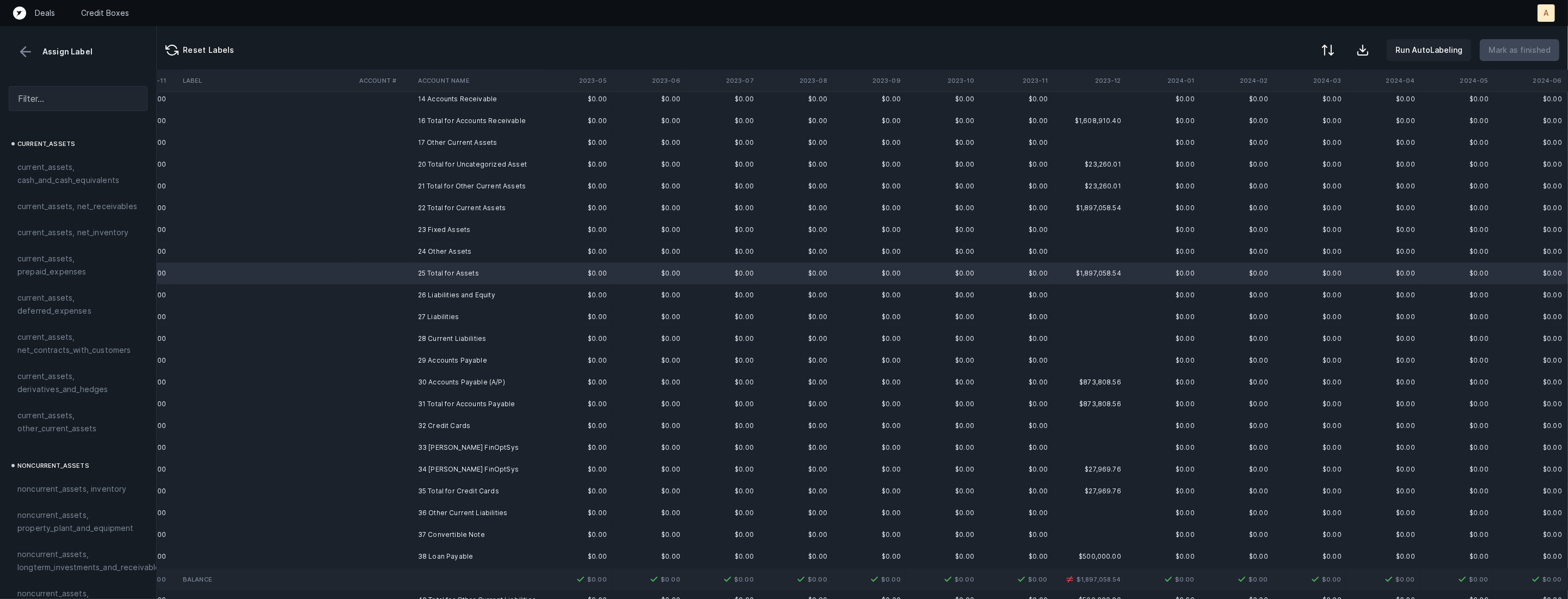
scroll to position [141, 1188]
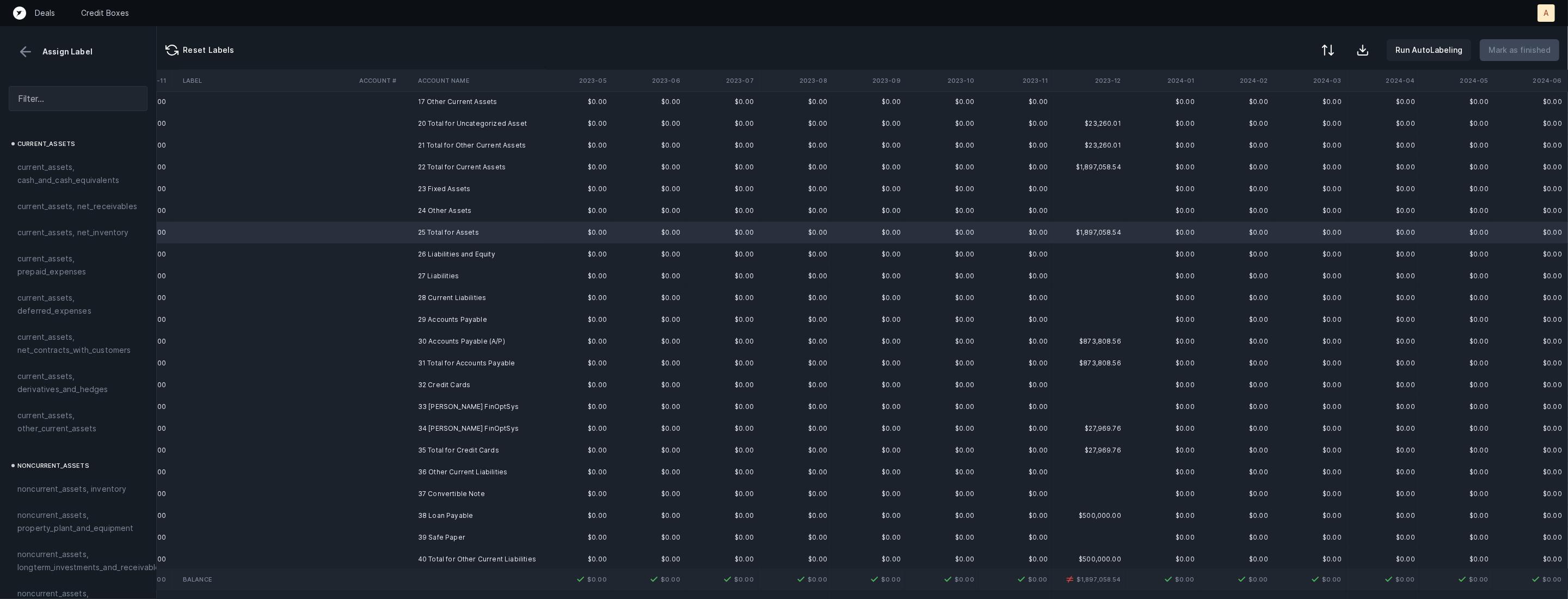
click at [404, 322] on td at bounding box center [384, 320] width 59 height 22
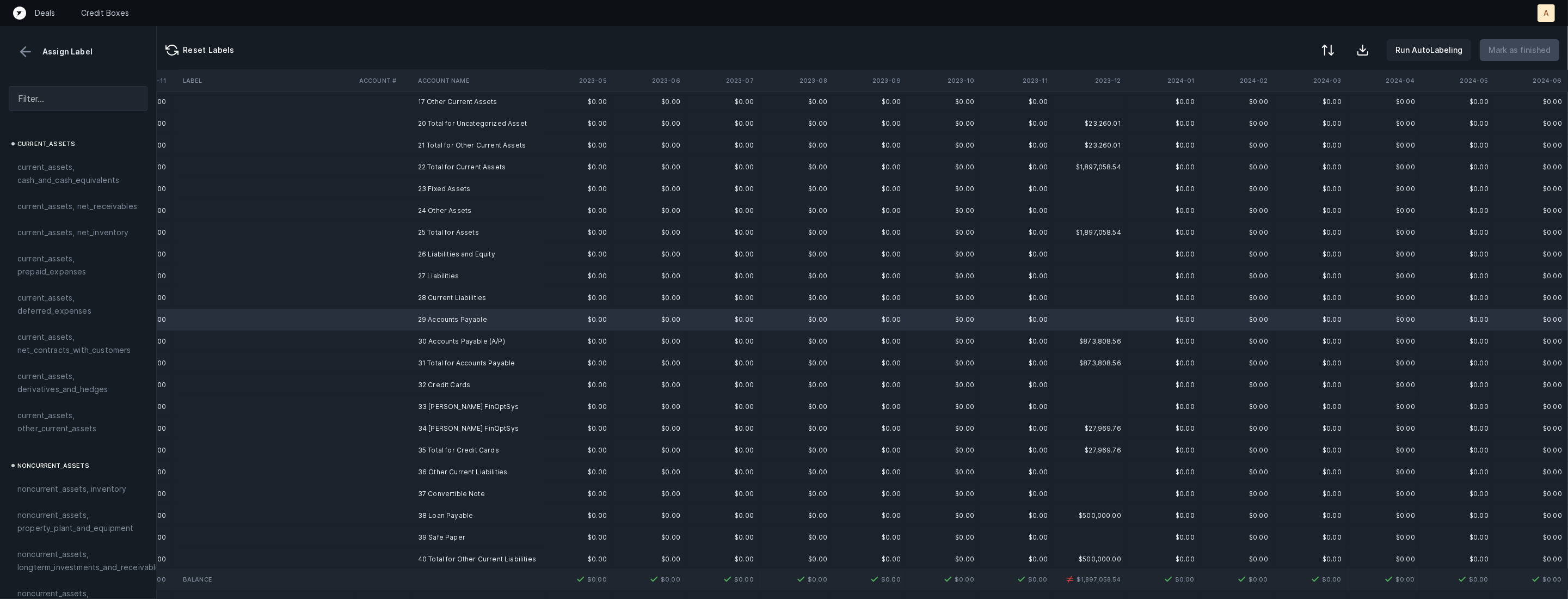
click at [396, 335] on td at bounding box center [384, 342] width 59 height 22
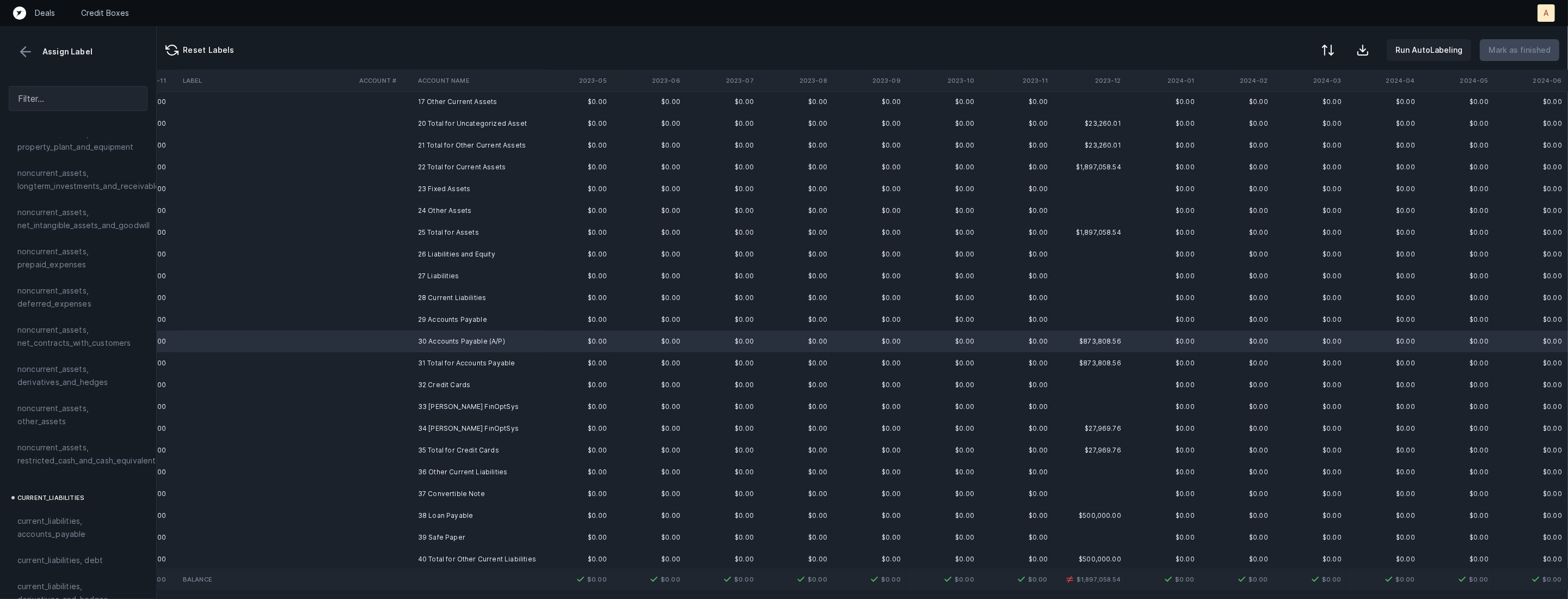
scroll to position [401, 0]
click at [48, 507] on span "current_liabilities, accounts_payable" at bounding box center [78, 508] width 121 height 26
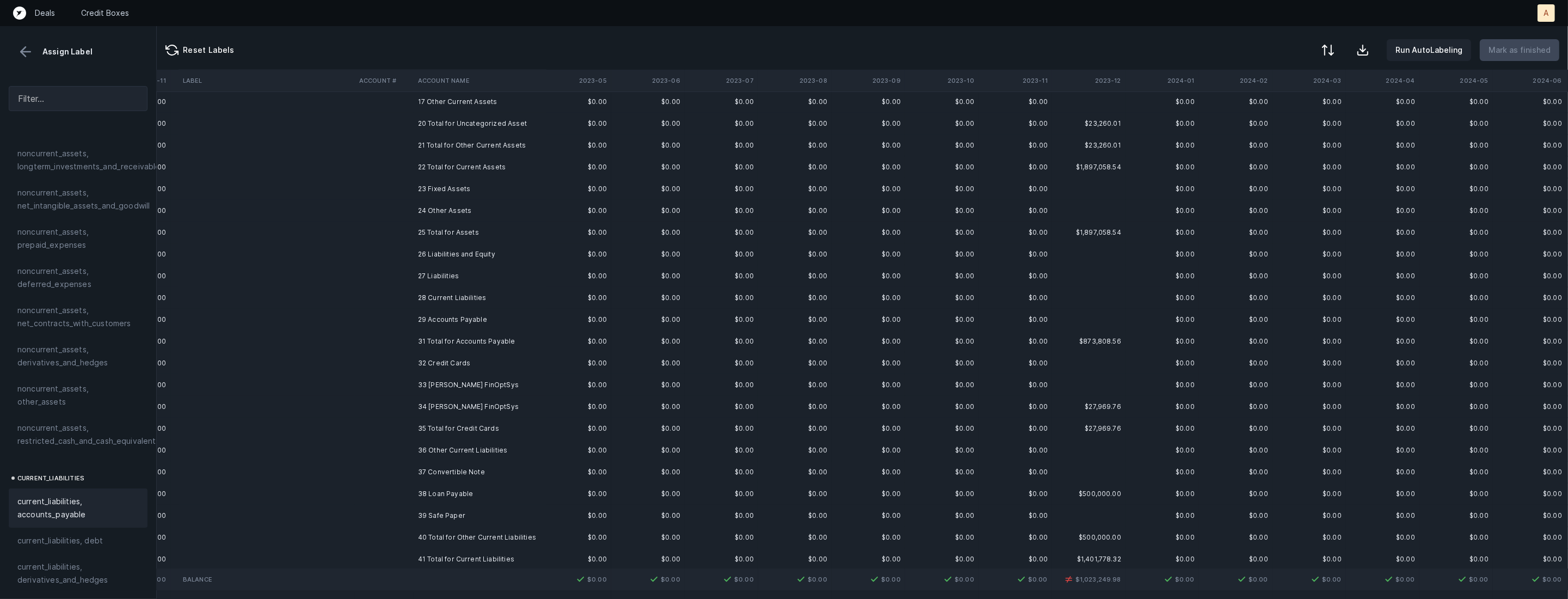
click at [382, 393] on td at bounding box center [384, 385] width 59 height 22
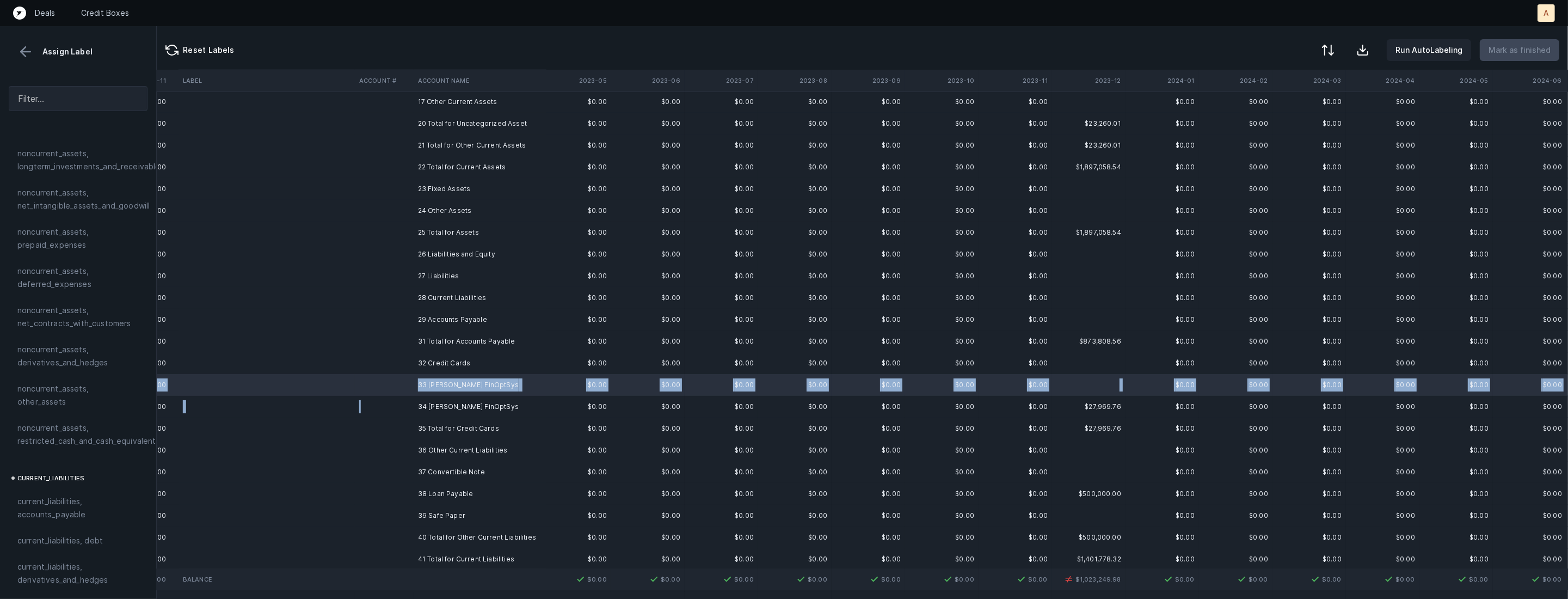
click at [390, 401] on td at bounding box center [384, 407] width 59 height 22
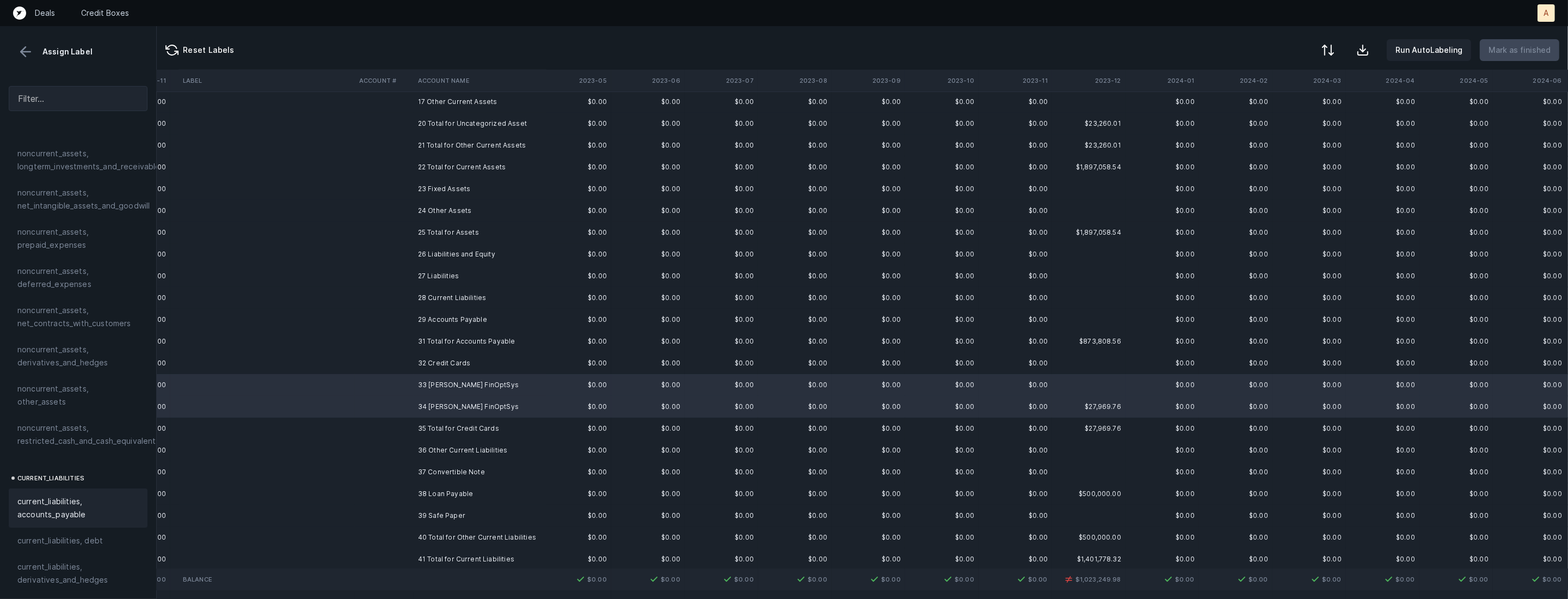
click at [60, 495] on span "current_liabilities, accounts_payable" at bounding box center [78, 508] width 121 height 26
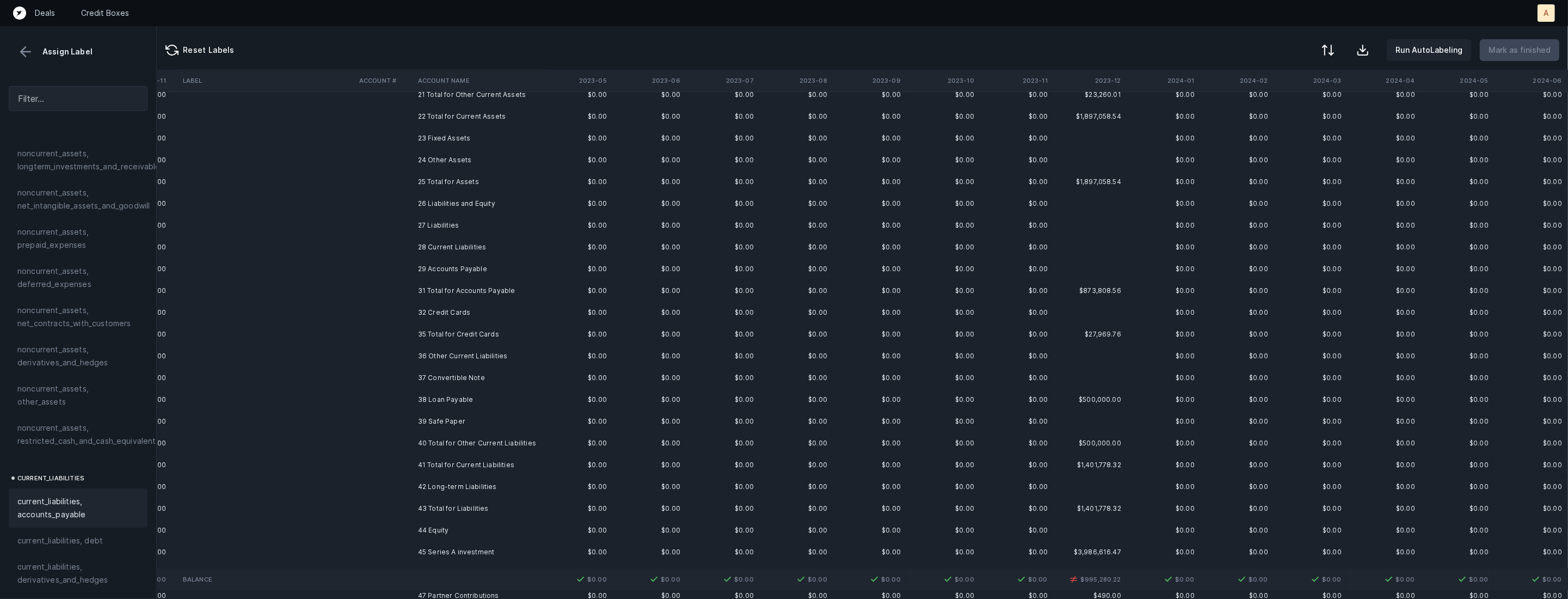
scroll to position [202, 1188]
click at [411, 363] on td at bounding box center [384, 367] width 59 height 22
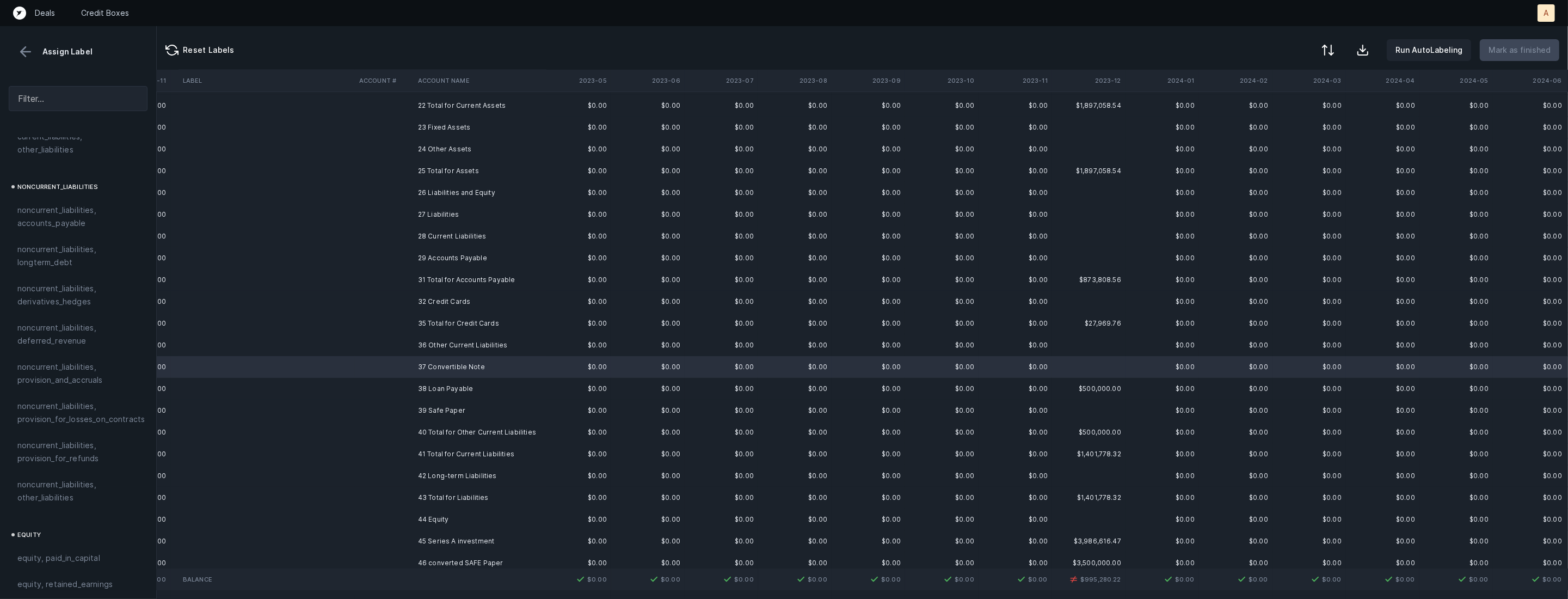
scroll to position [1161, 0]
click at [89, 417] on span "equity, paid_in_capital" at bounding box center [59, 423] width 83 height 13
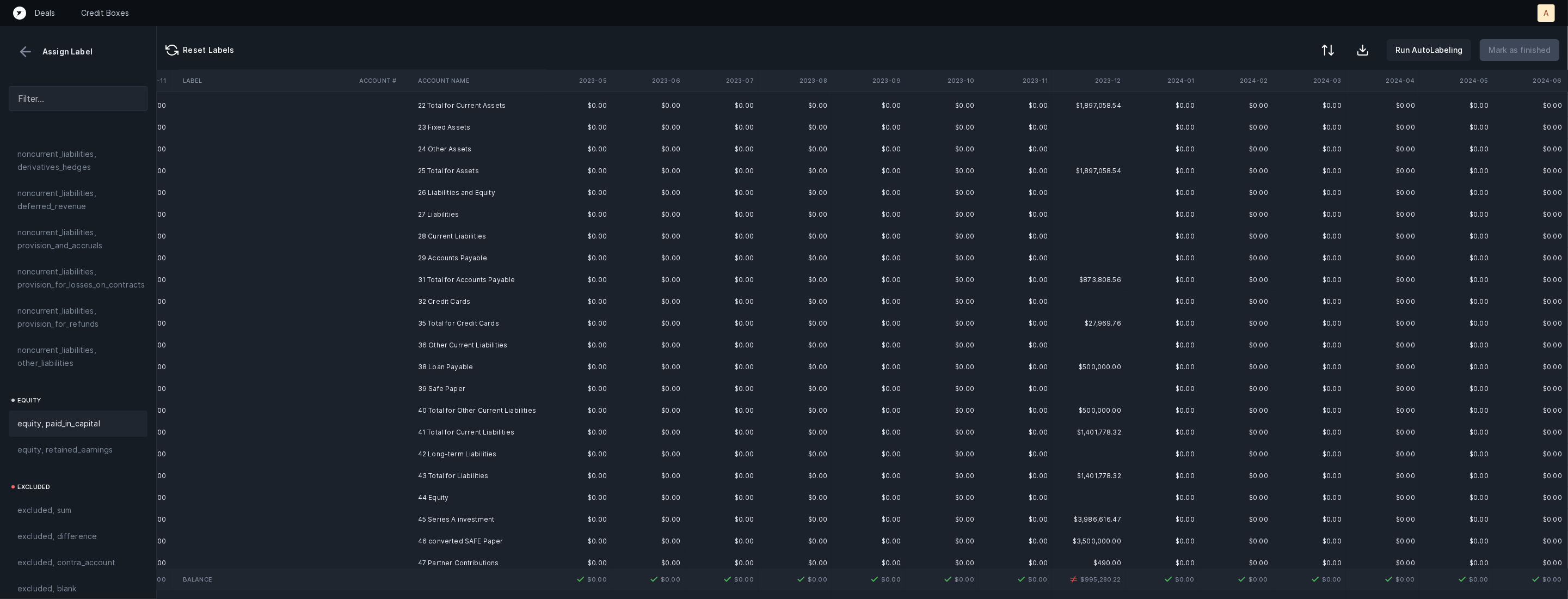
click at [377, 358] on td at bounding box center [384, 367] width 59 height 22
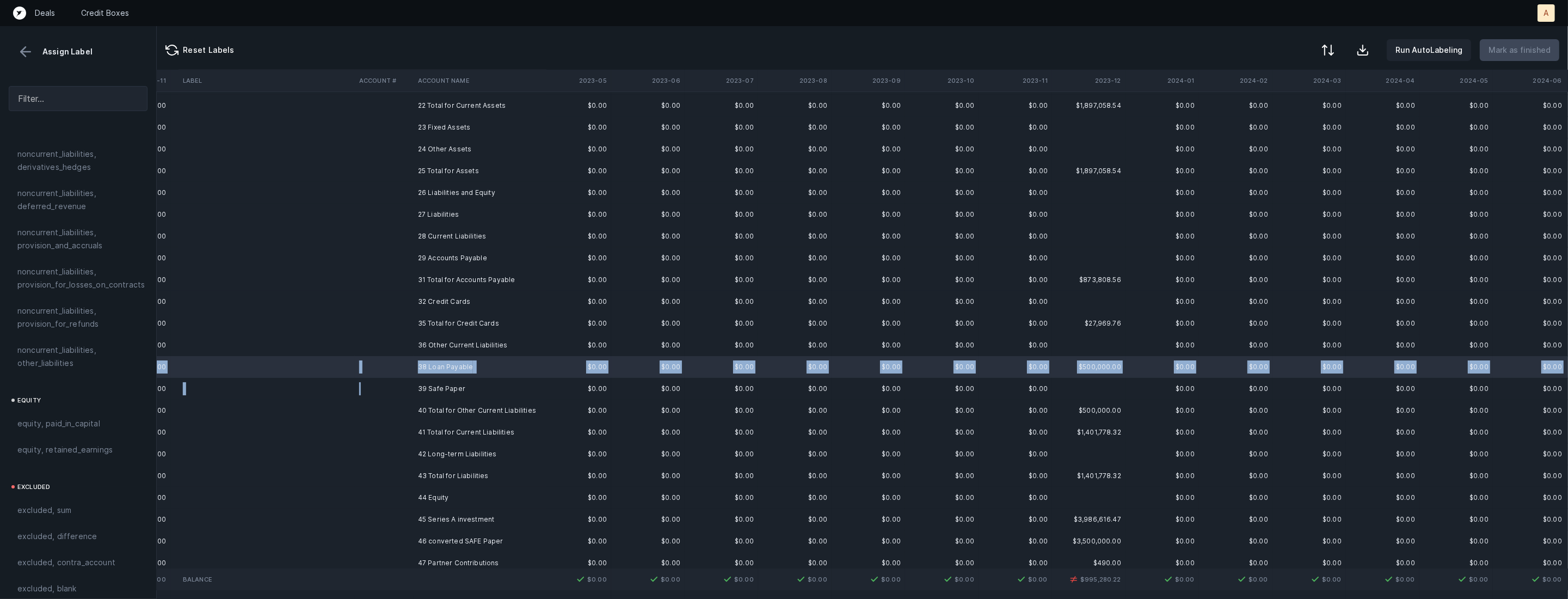
click at [393, 383] on td at bounding box center [384, 389] width 59 height 22
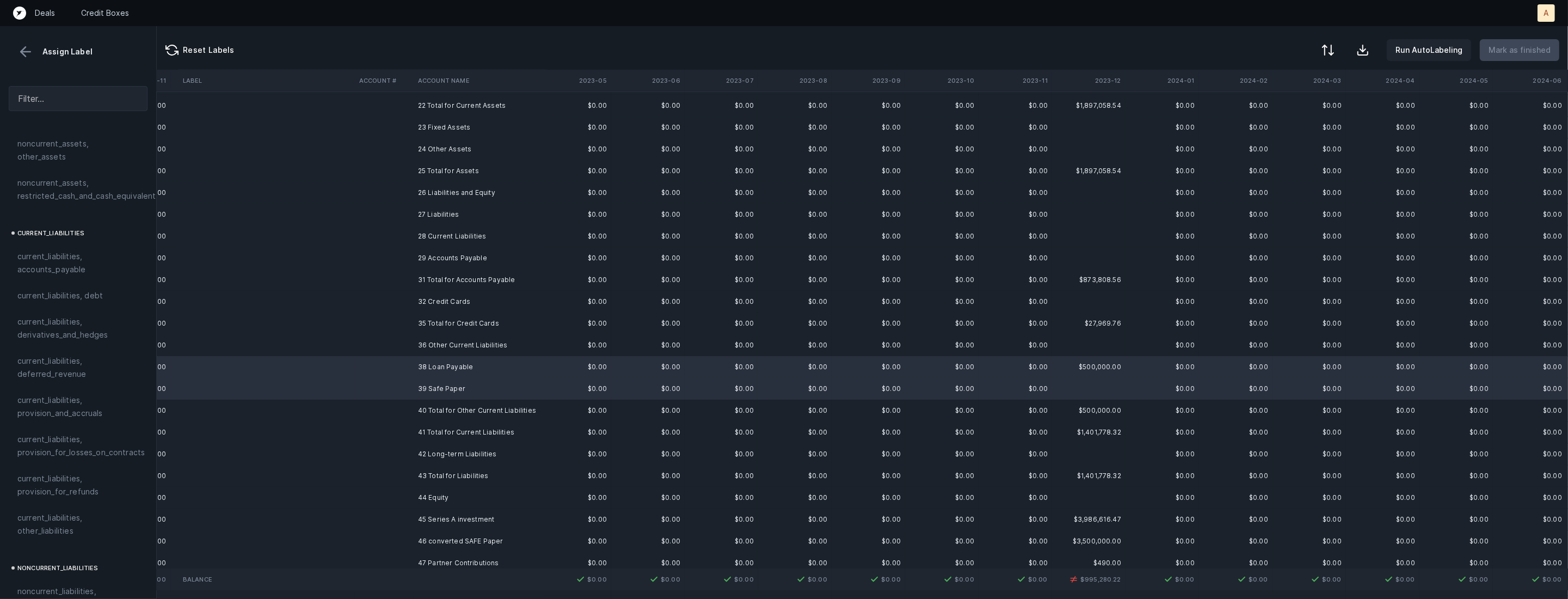
scroll to position [602, 0]
click at [49, 332] on span "current_liabilities, debt" at bounding box center [60, 338] width 85 height 13
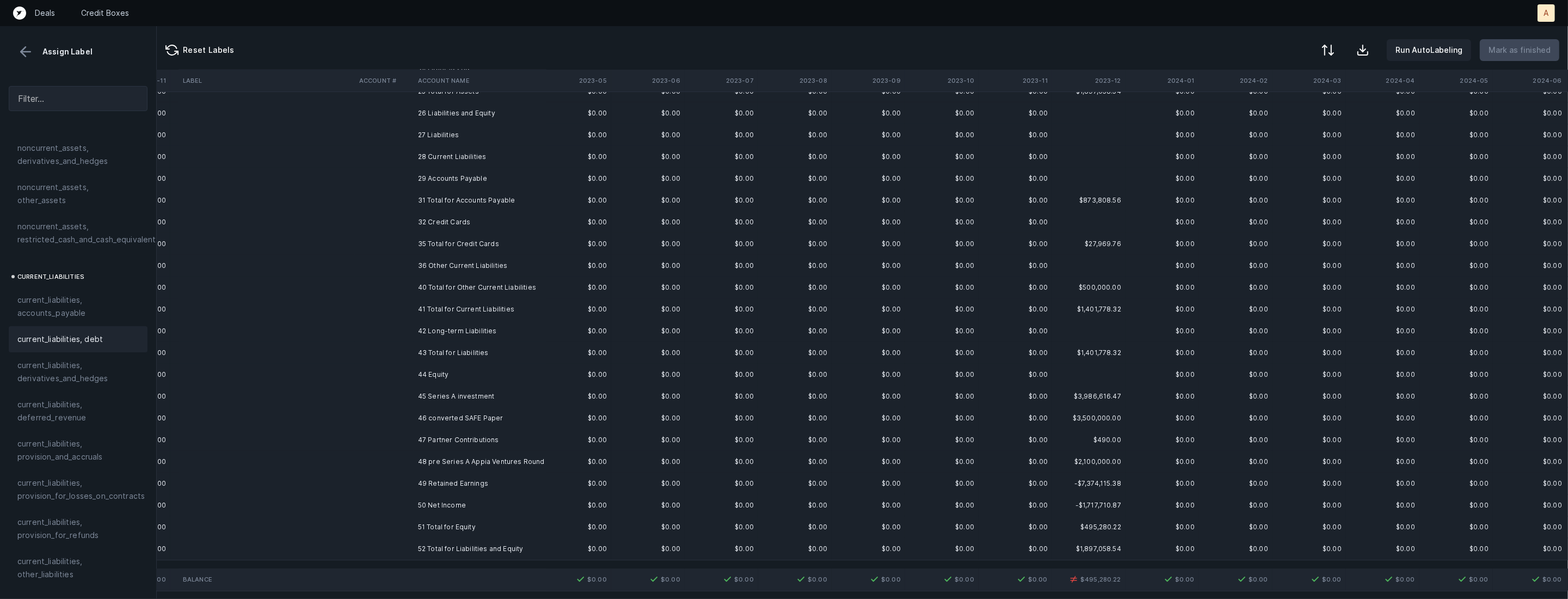
scroll to position [298, 1188]
click at [486, 326] on td "43 Total for Liabilities" at bounding box center [480, 337] width 133 height 22
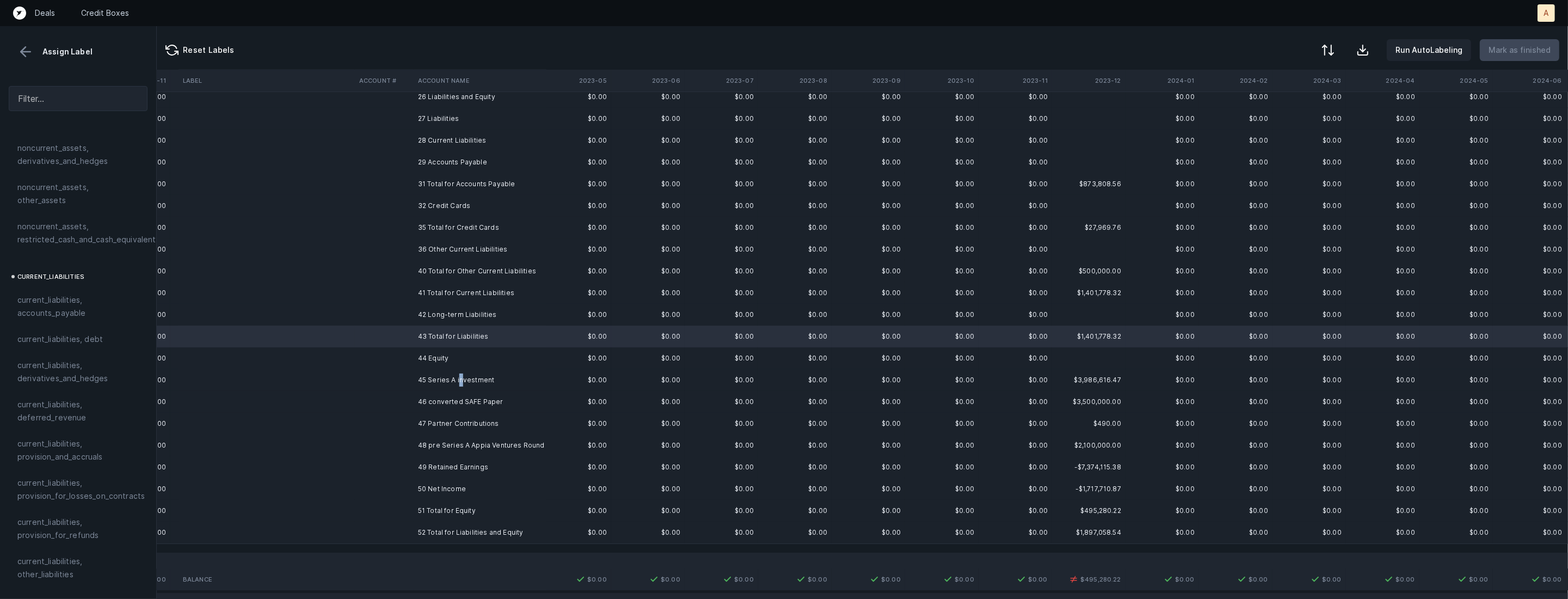
click at [460, 382] on td "45 Series A investment" at bounding box center [480, 380] width 133 height 22
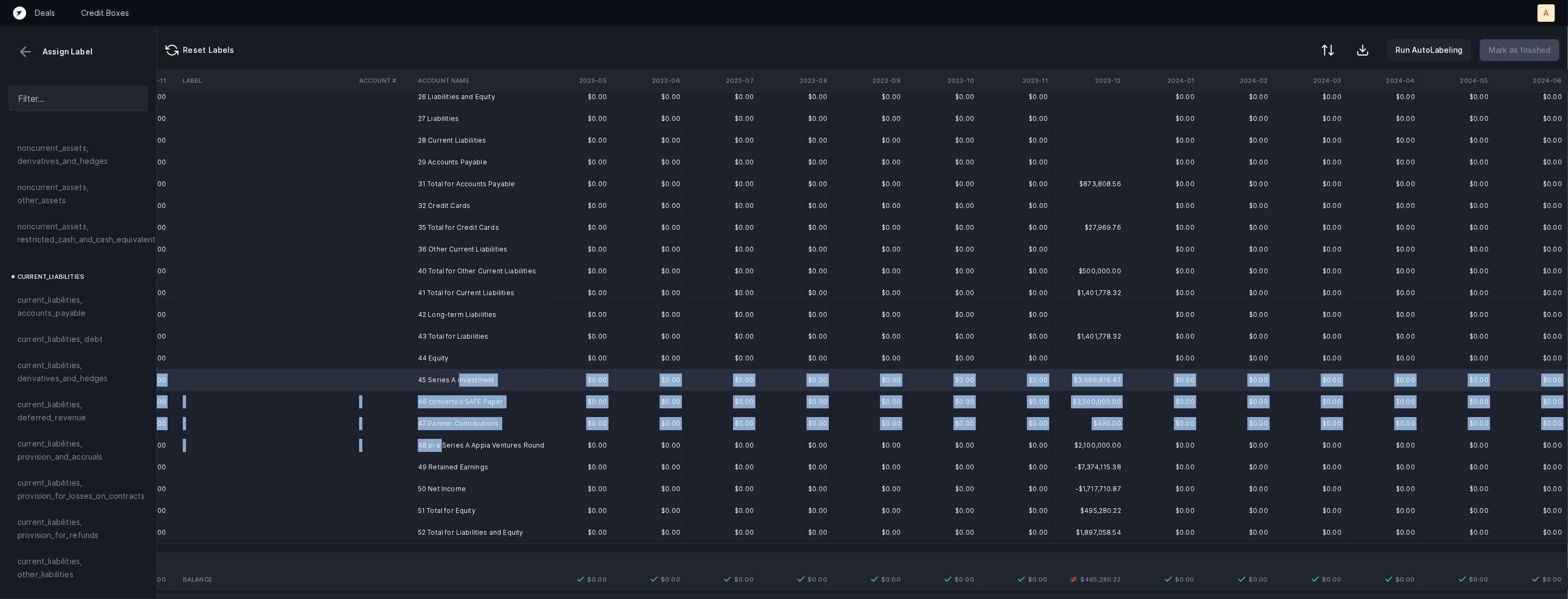
click at [439, 440] on td "48 pre Series A Appia Ventures Round" at bounding box center [480, 446] width 133 height 22
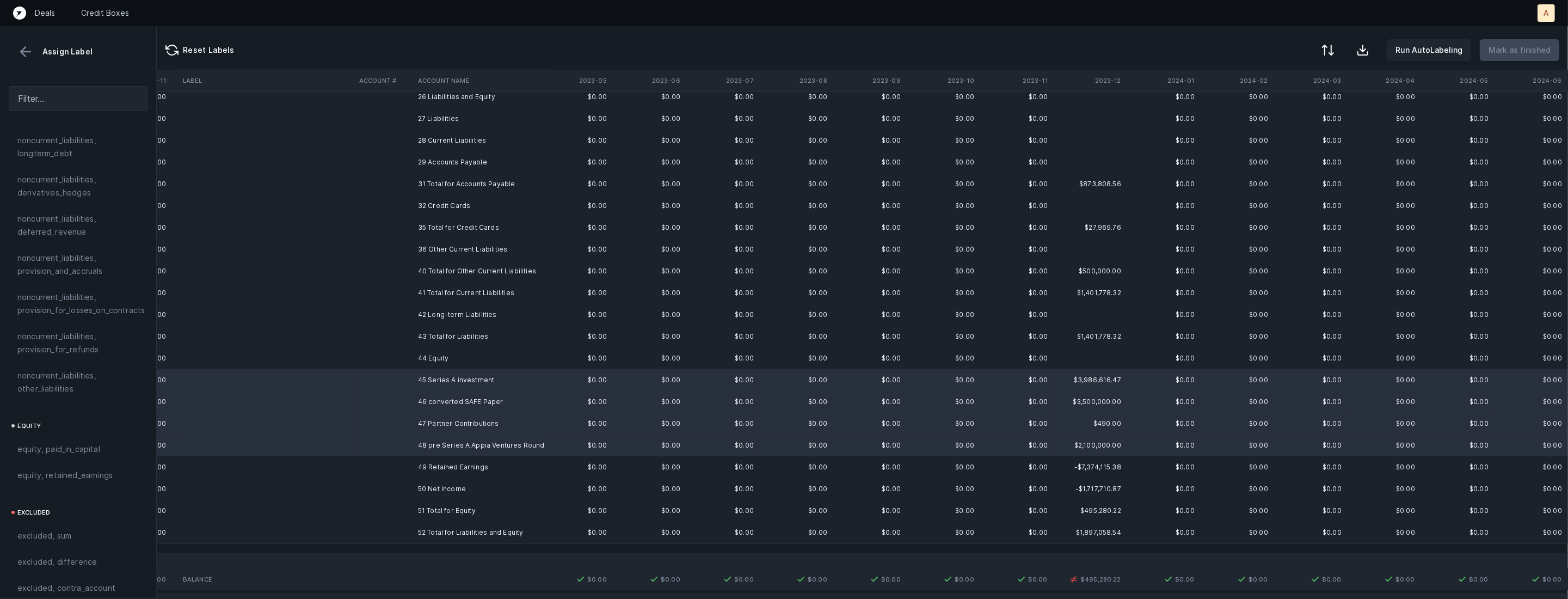
scroll to position [1161, 0]
click at [79, 410] on div "equity, paid_in_capital" at bounding box center [78, 423] width 139 height 26
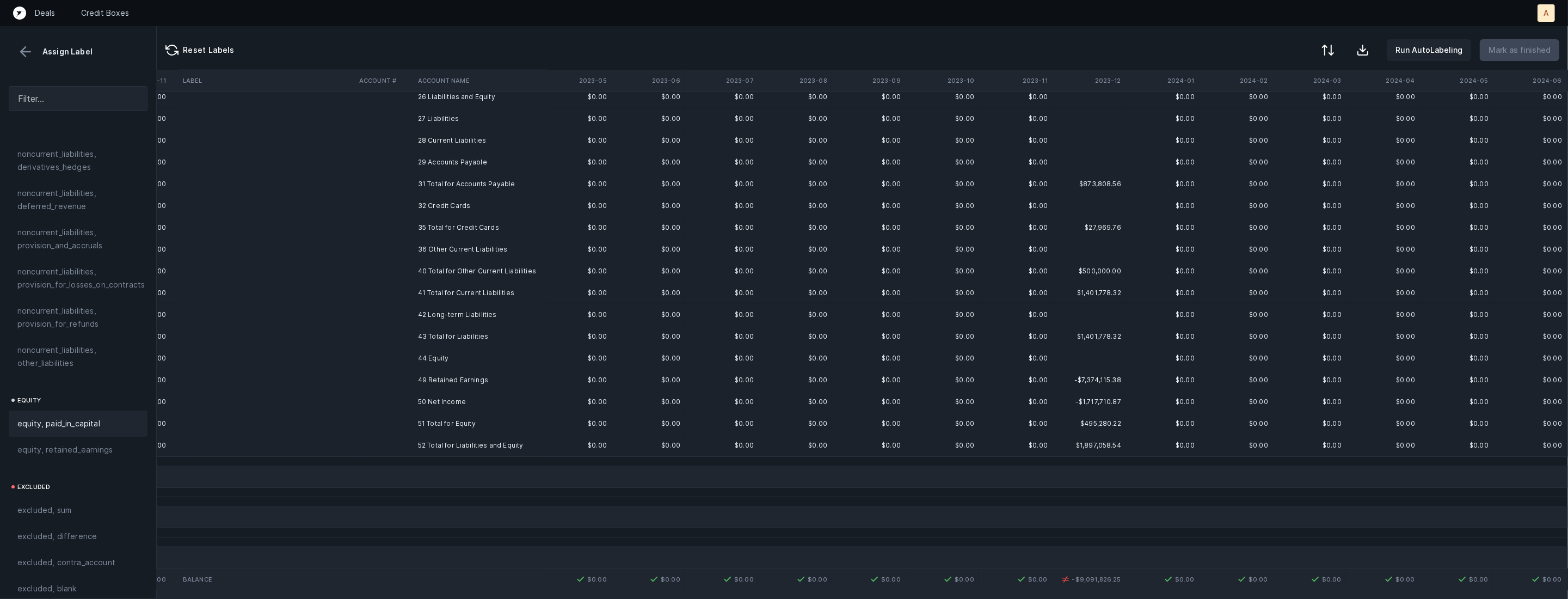
click at [451, 377] on td "49 Retained Earnings" at bounding box center [480, 380] width 133 height 22
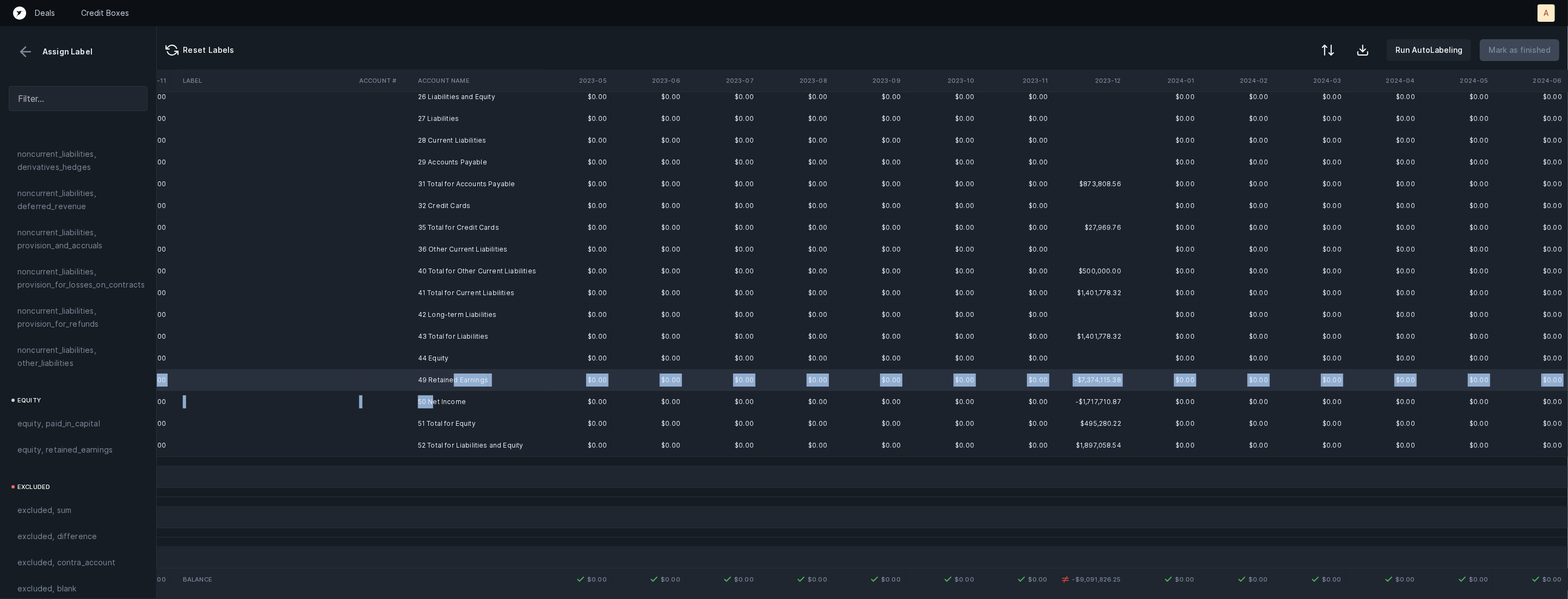
click at [434, 395] on td "50 Net Income" at bounding box center [480, 402] width 133 height 22
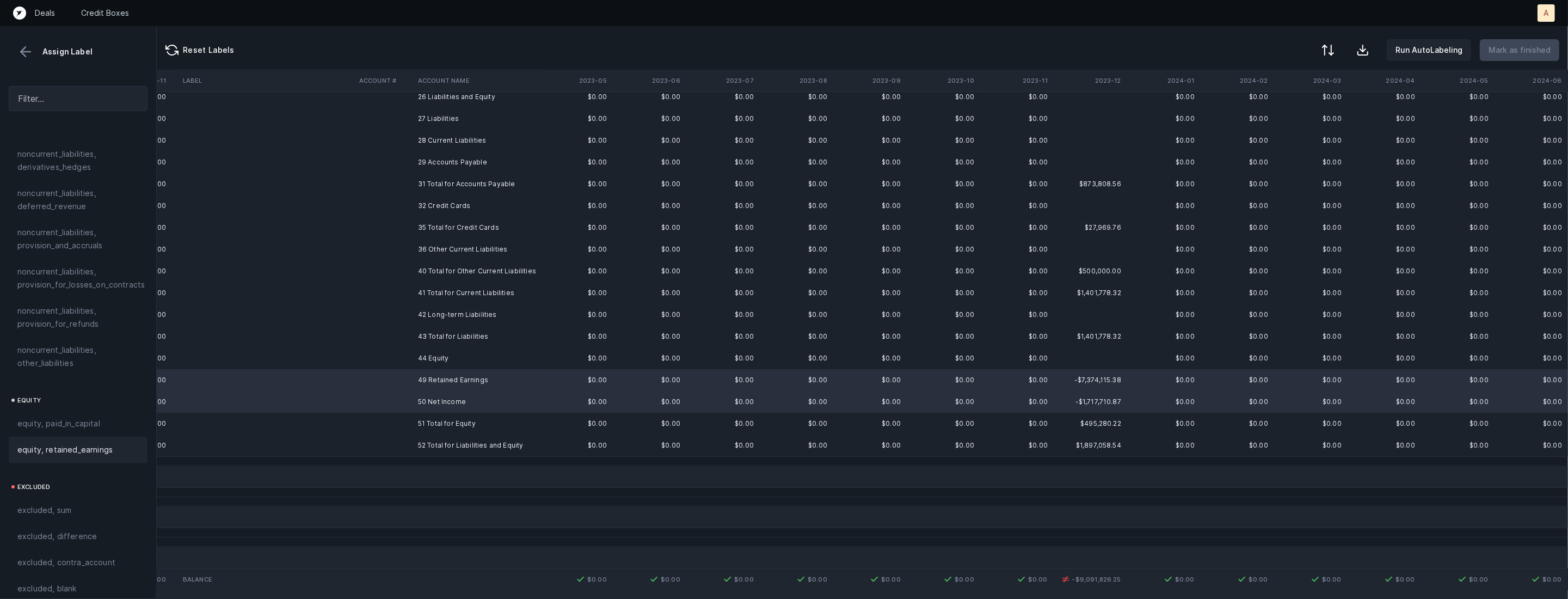
click at [94, 443] on span "equity, retained_earnings" at bounding box center [65, 449] width 95 height 13
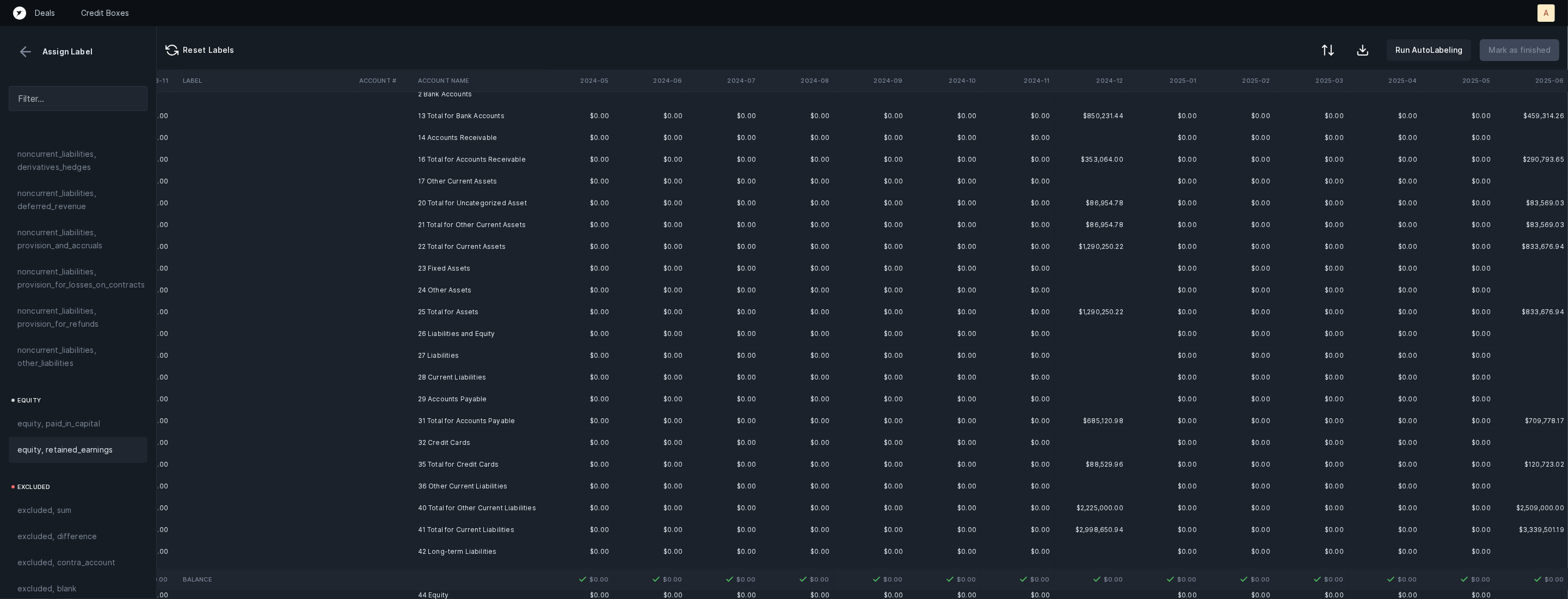
scroll to position [0, 2067]
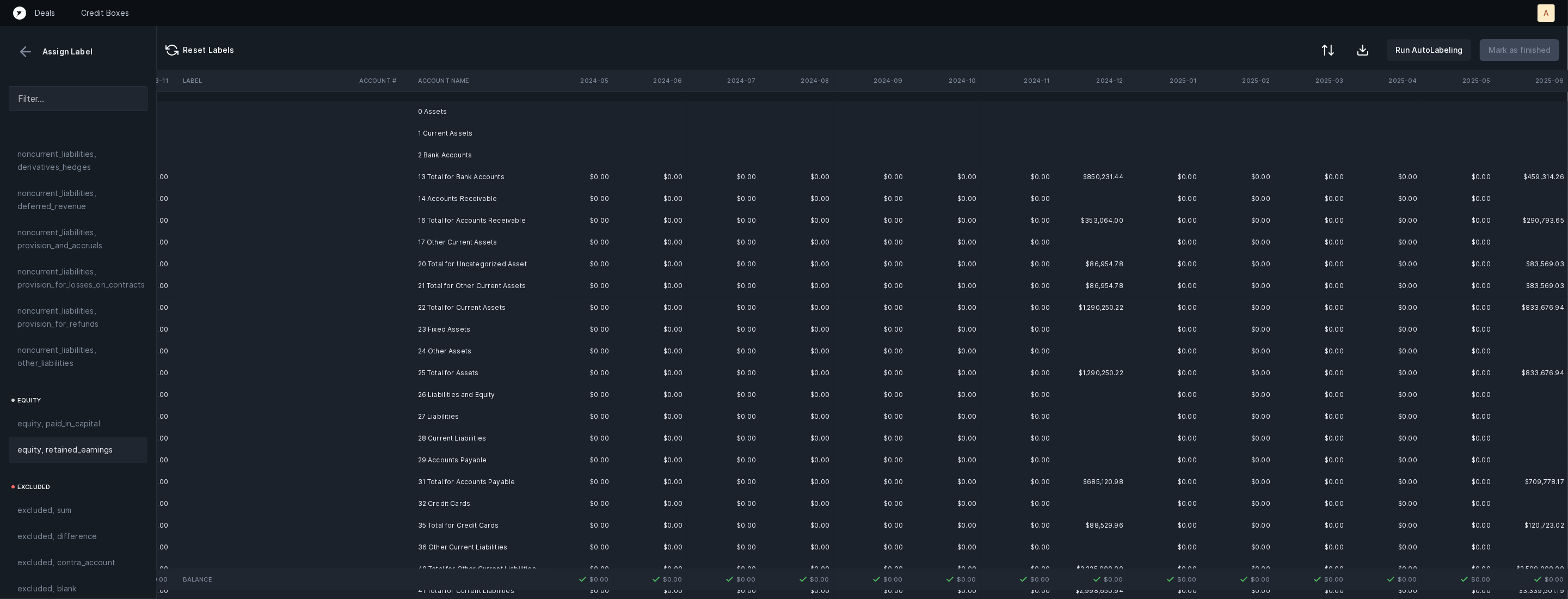
click at [492, 118] on td "0 Assets" at bounding box center [480, 111] width 133 height 22
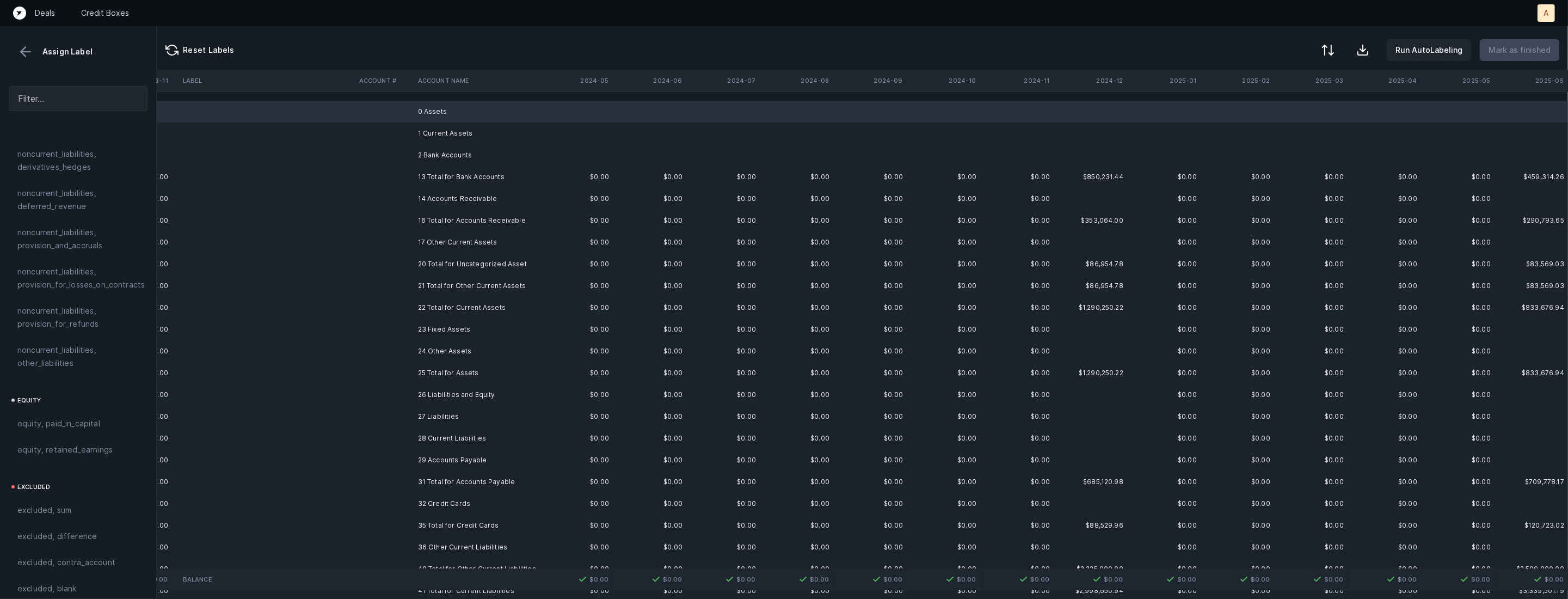
click at [465, 131] on td "1 Current Assets" at bounding box center [480, 133] width 133 height 22
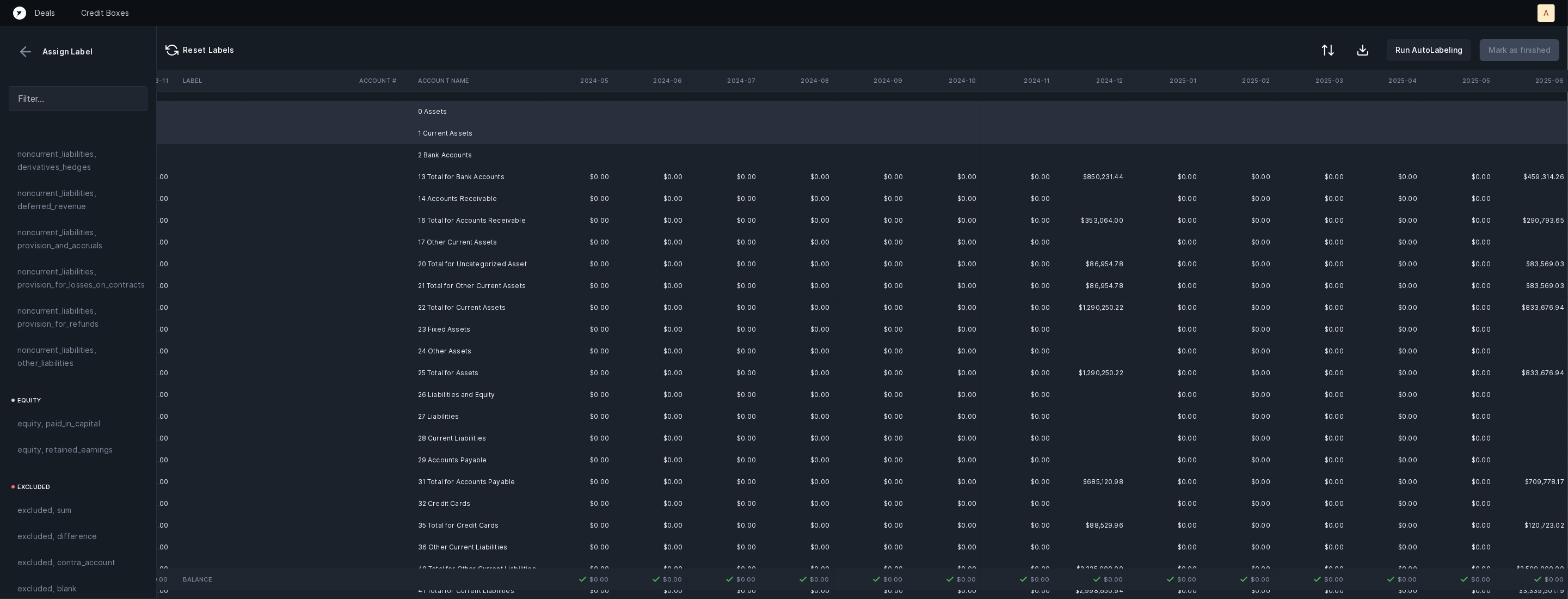
click at [450, 149] on td "2 Bank Accounts" at bounding box center [480, 155] width 133 height 22
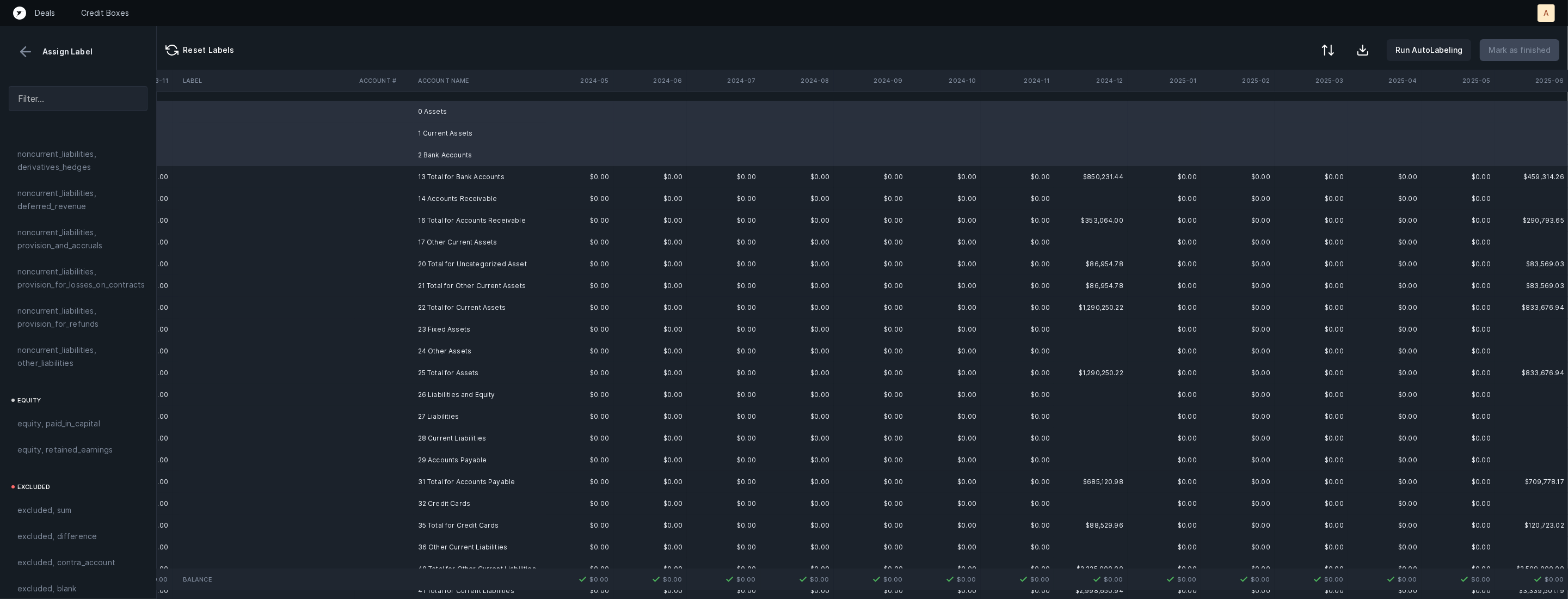
click at [442, 195] on td "14 Accounts Receivable" at bounding box center [480, 198] width 133 height 22
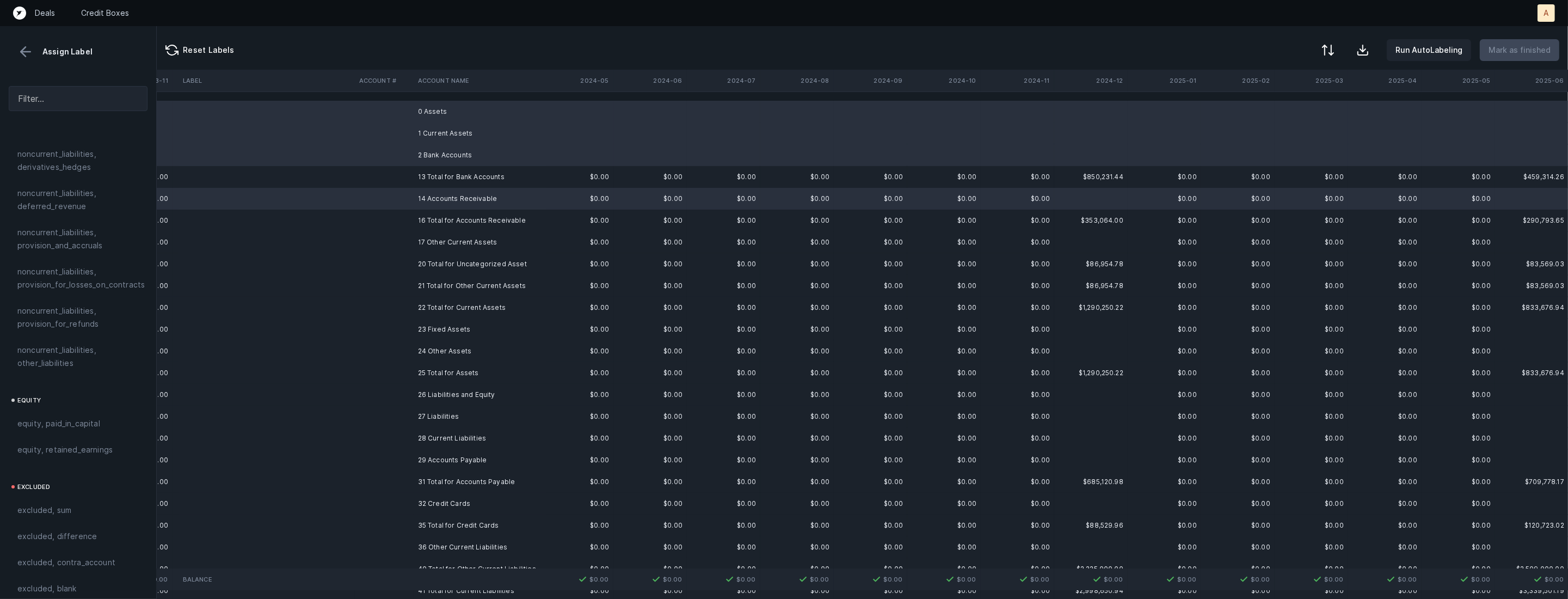
click at [432, 241] on td "17 Other Current Assets" at bounding box center [480, 242] width 133 height 22
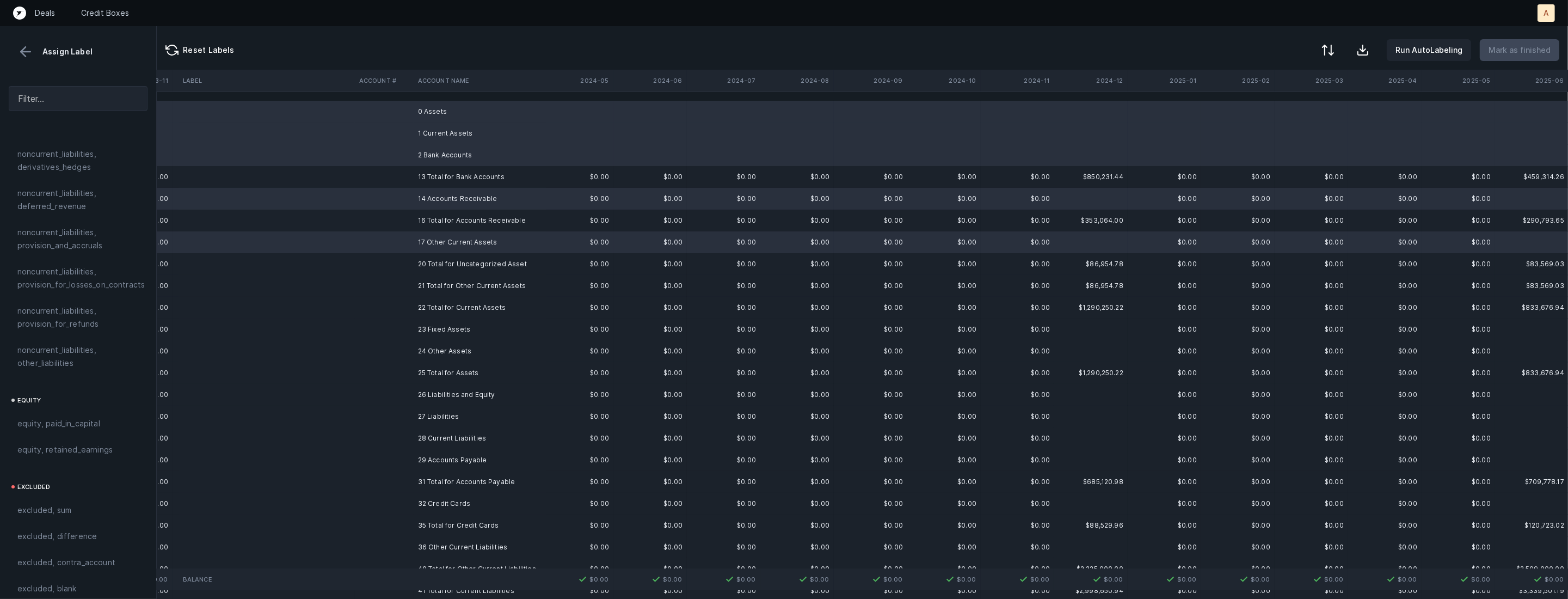
click at [419, 330] on td "23 Fixed Assets" at bounding box center [480, 329] width 133 height 22
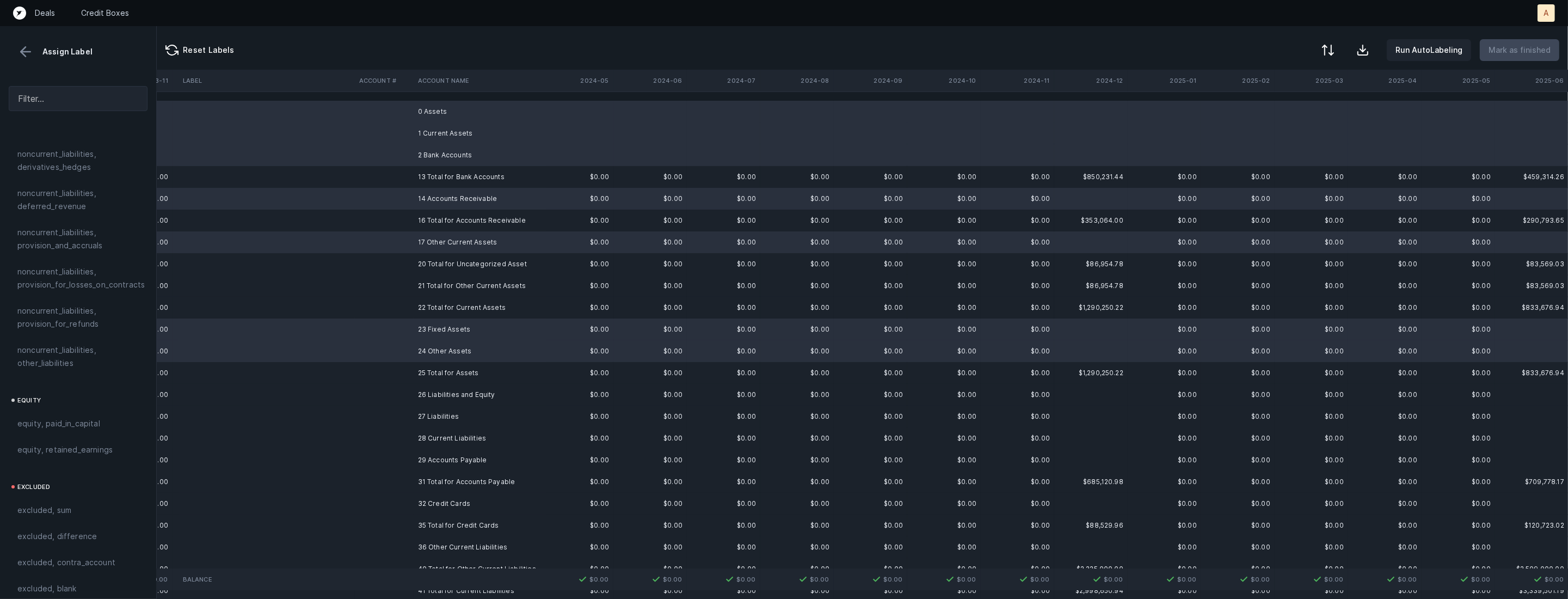
click at [407, 400] on td at bounding box center [384, 394] width 59 height 22
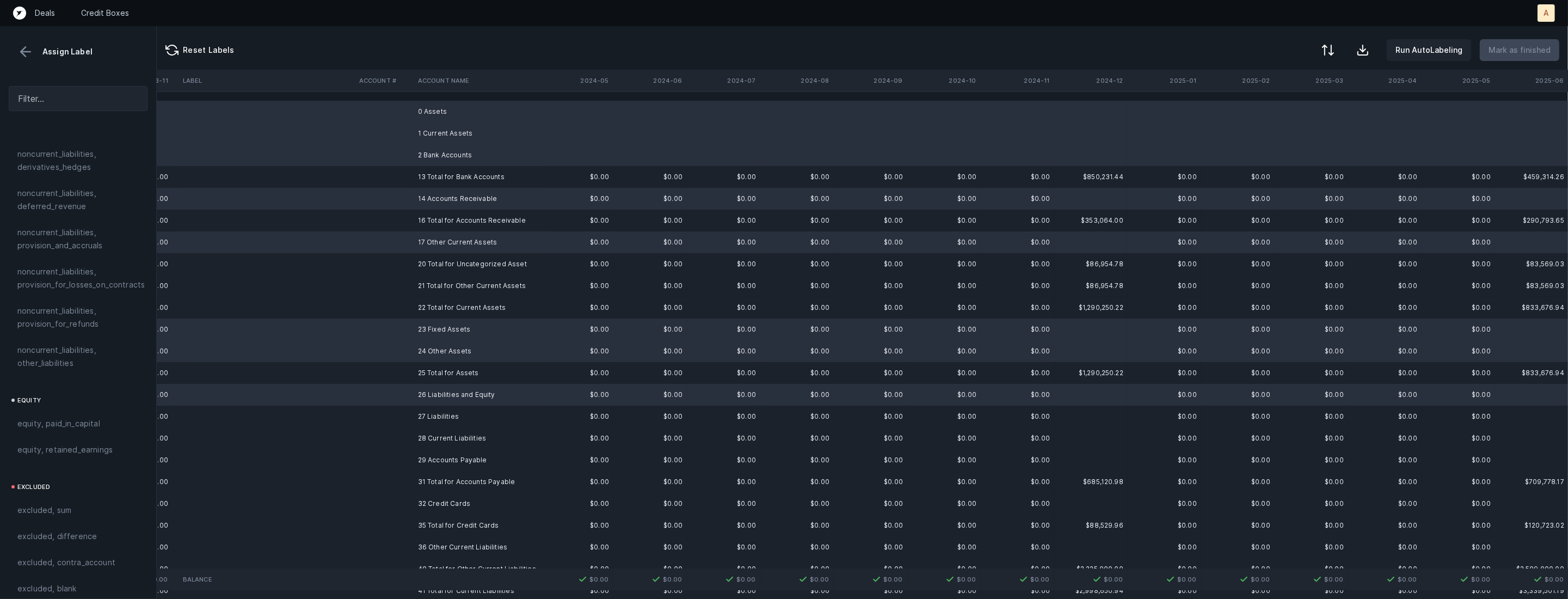
click at [402, 412] on td at bounding box center [384, 416] width 59 height 22
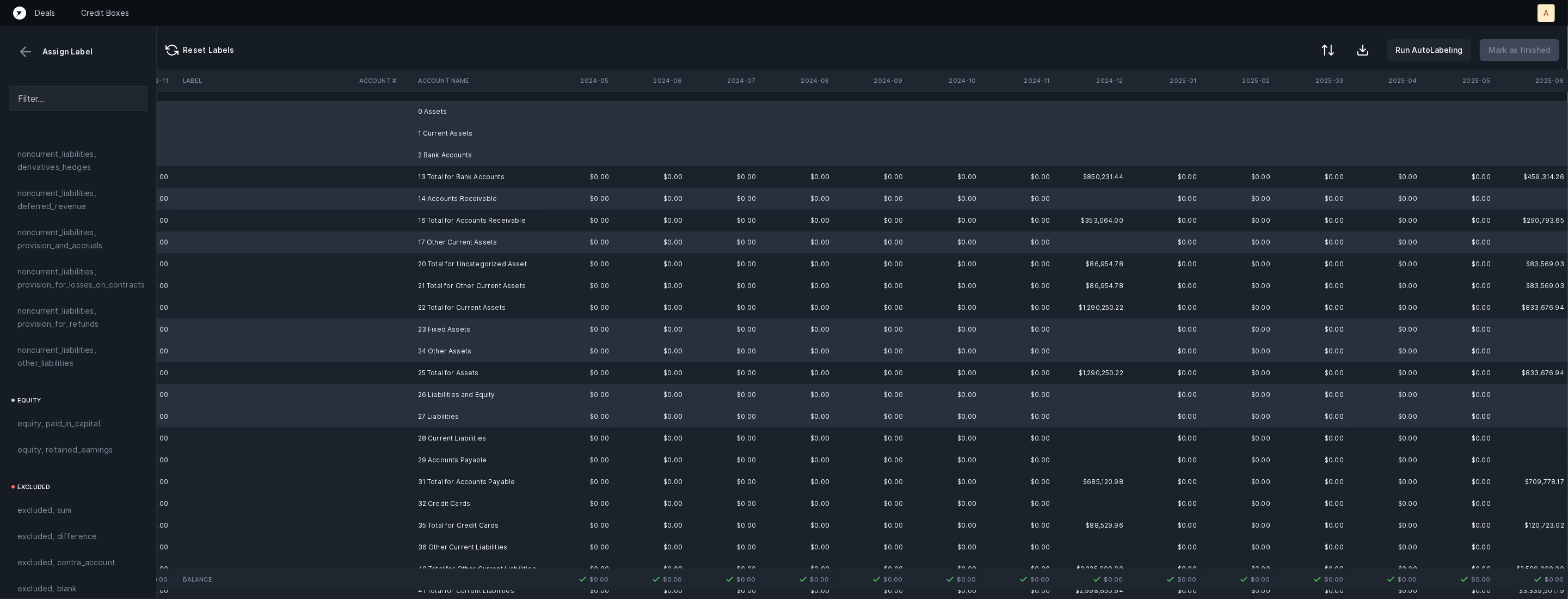
click at [400, 436] on td at bounding box center [384, 438] width 59 height 22
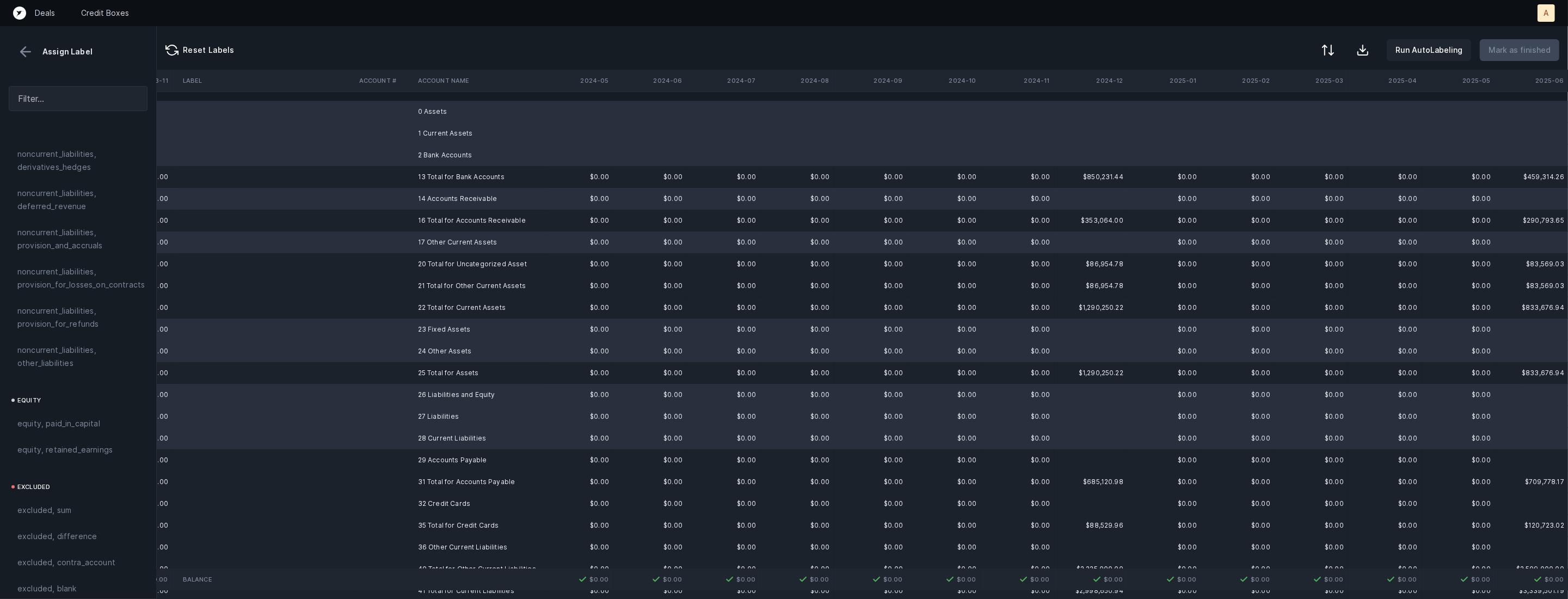
click at [395, 455] on td at bounding box center [384, 460] width 59 height 22
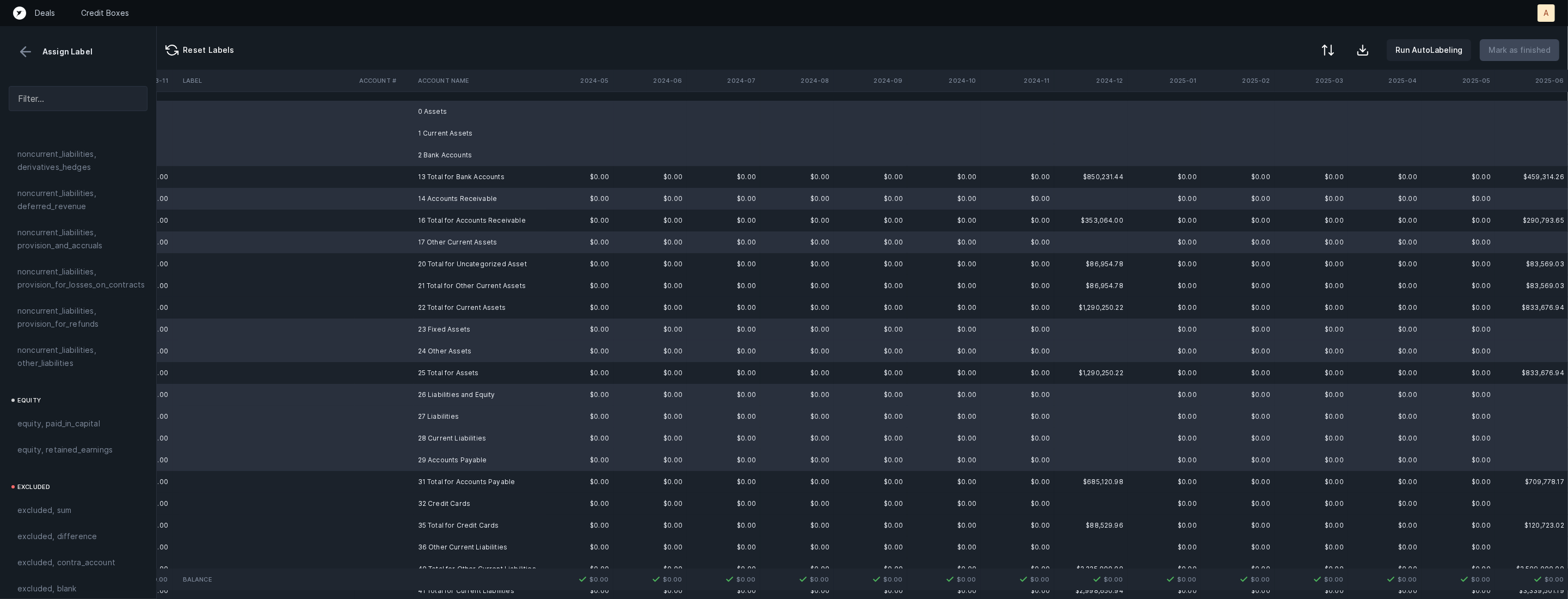
click at [392, 506] on td at bounding box center [384, 503] width 59 height 22
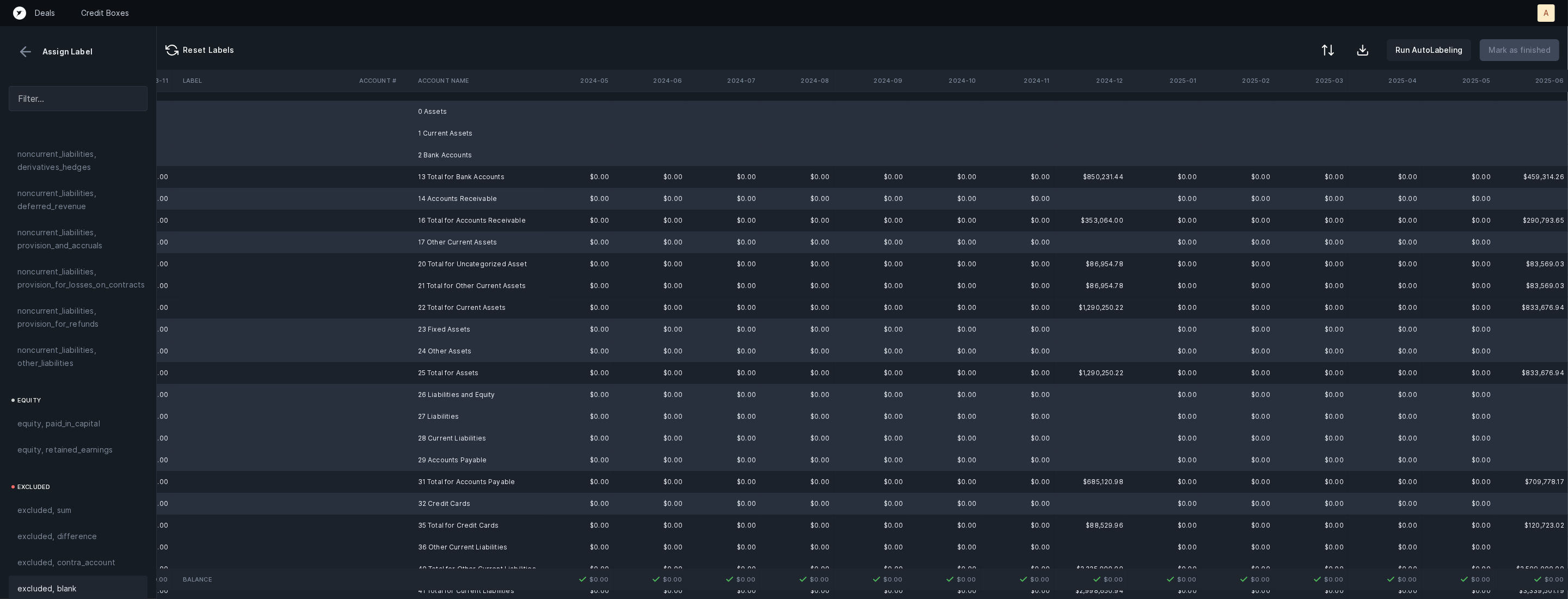
click at [91, 582] on div "excluded, blank" at bounding box center [78, 588] width 121 height 13
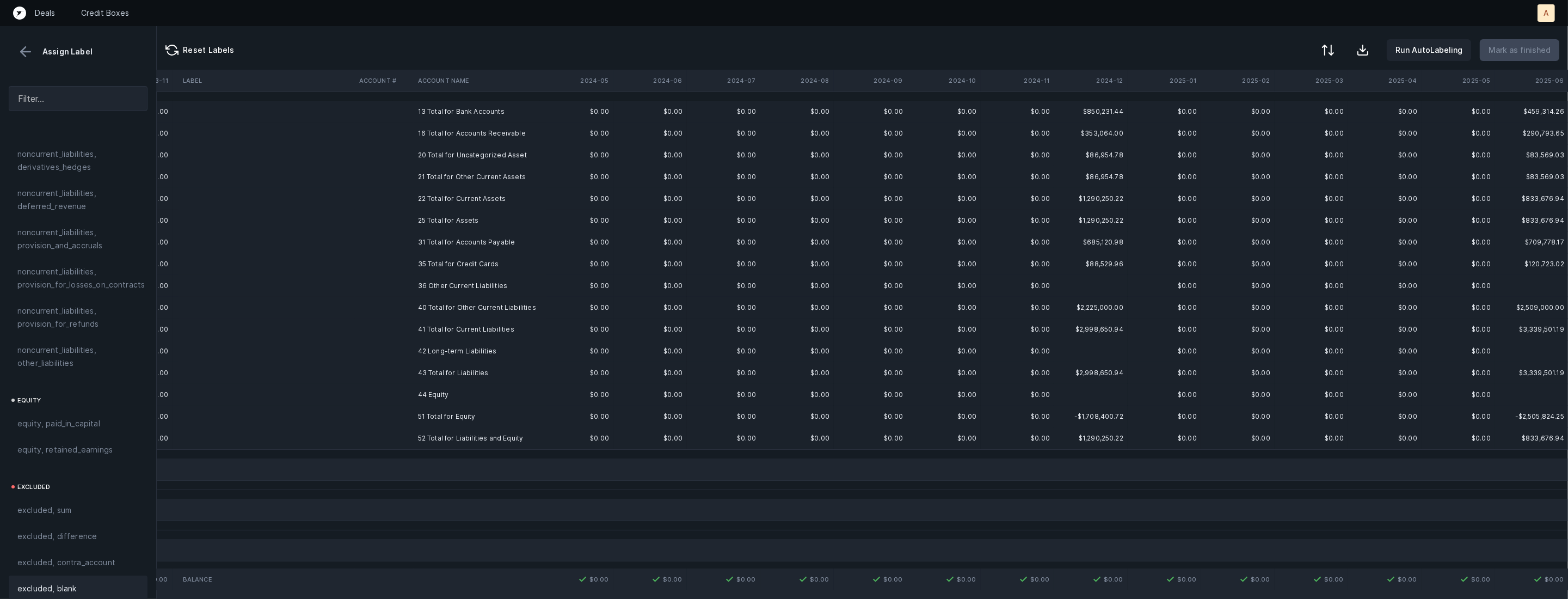
click at [411, 285] on td at bounding box center [384, 286] width 59 height 22
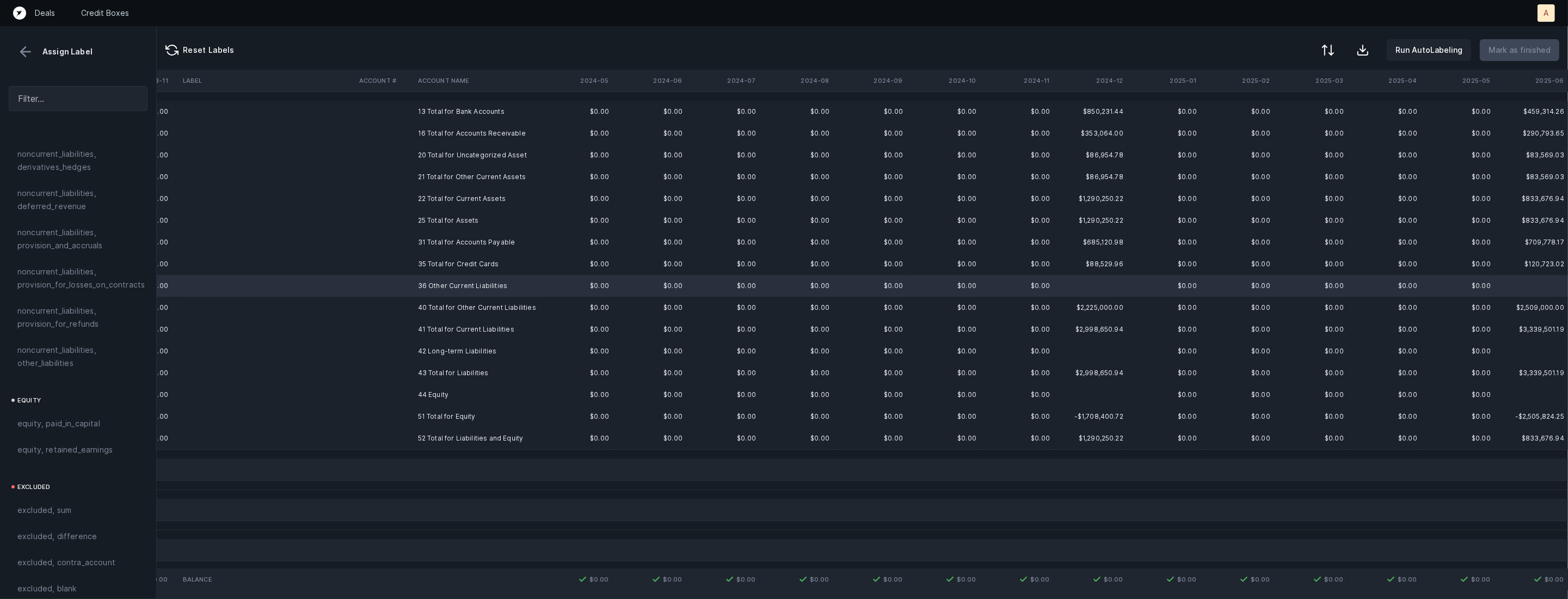
click at [421, 357] on td "42 Long-term Liabilities" at bounding box center [480, 351] width 133 height 22
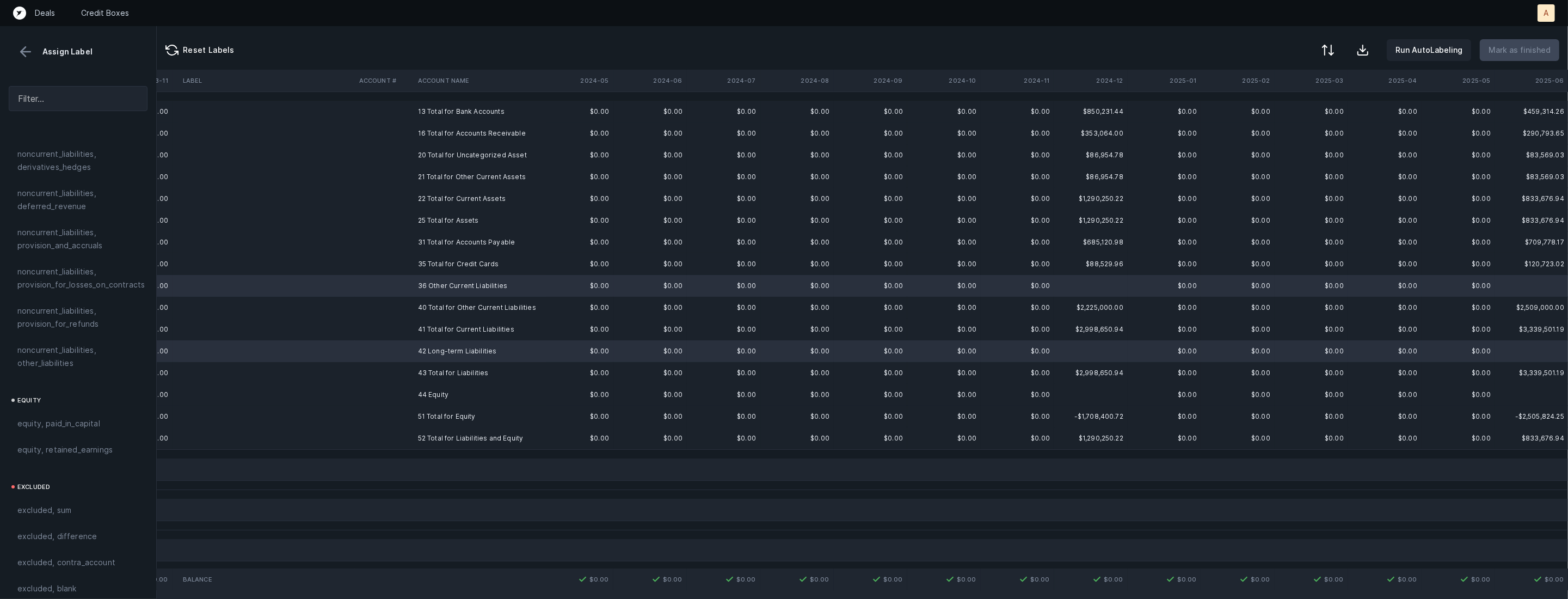
click at [405, 393] on td at bounding box center [384, 394] width 59 height 22
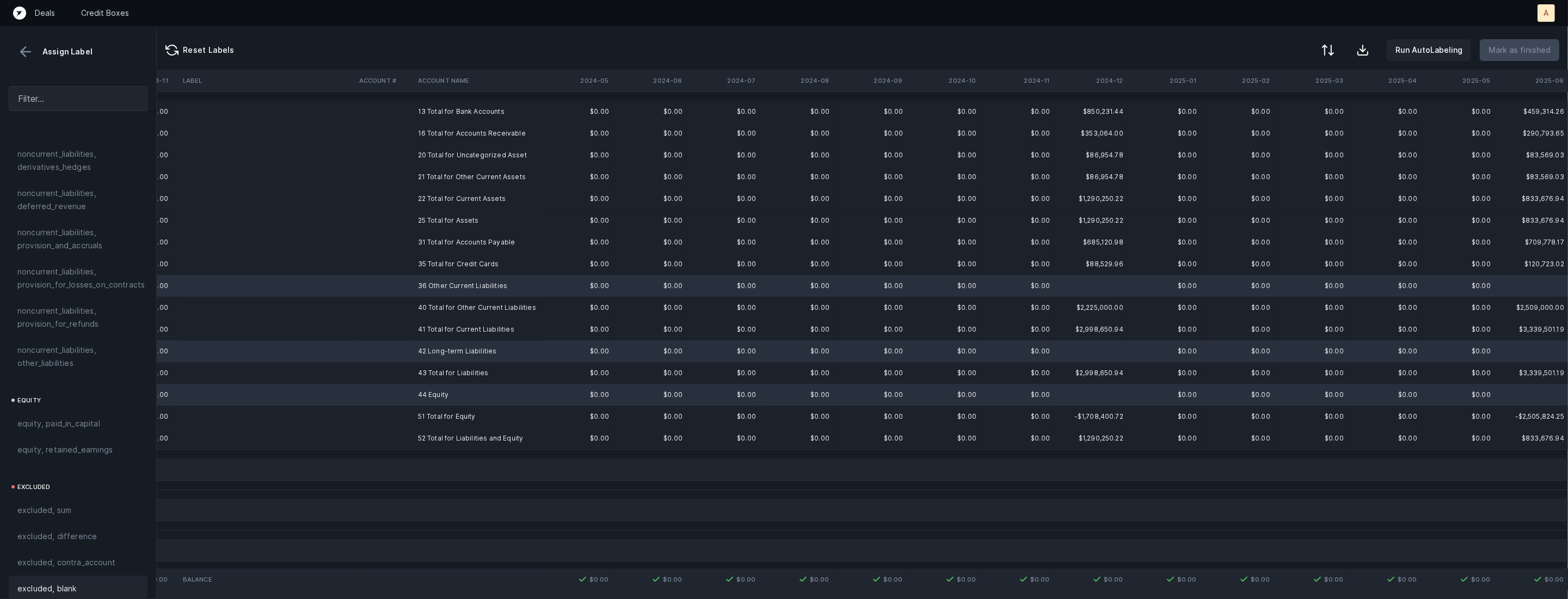
click at [41, 582] on span "excluded, blank" at bounding box center [47, 588] width 59 height 13
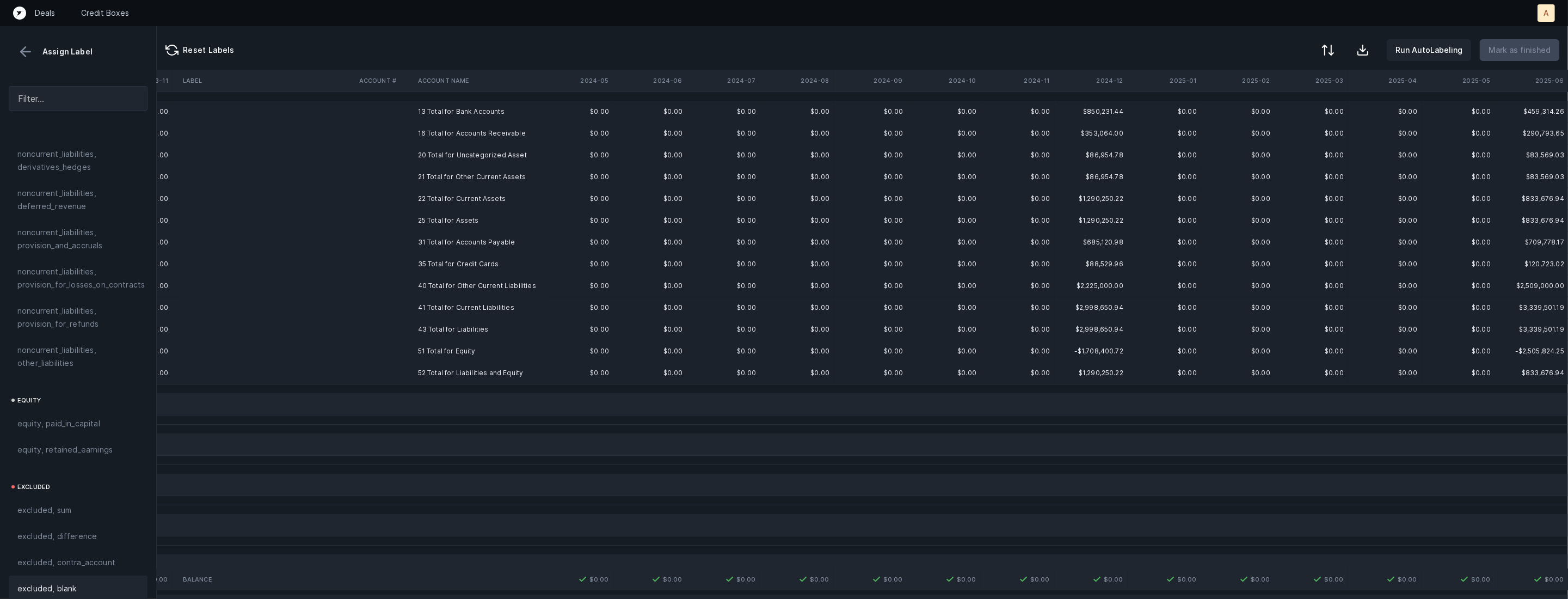
click at [469, 116] on td "13 Total for Bank Accounts" at bounding box center [480, 111] width 133 height 22
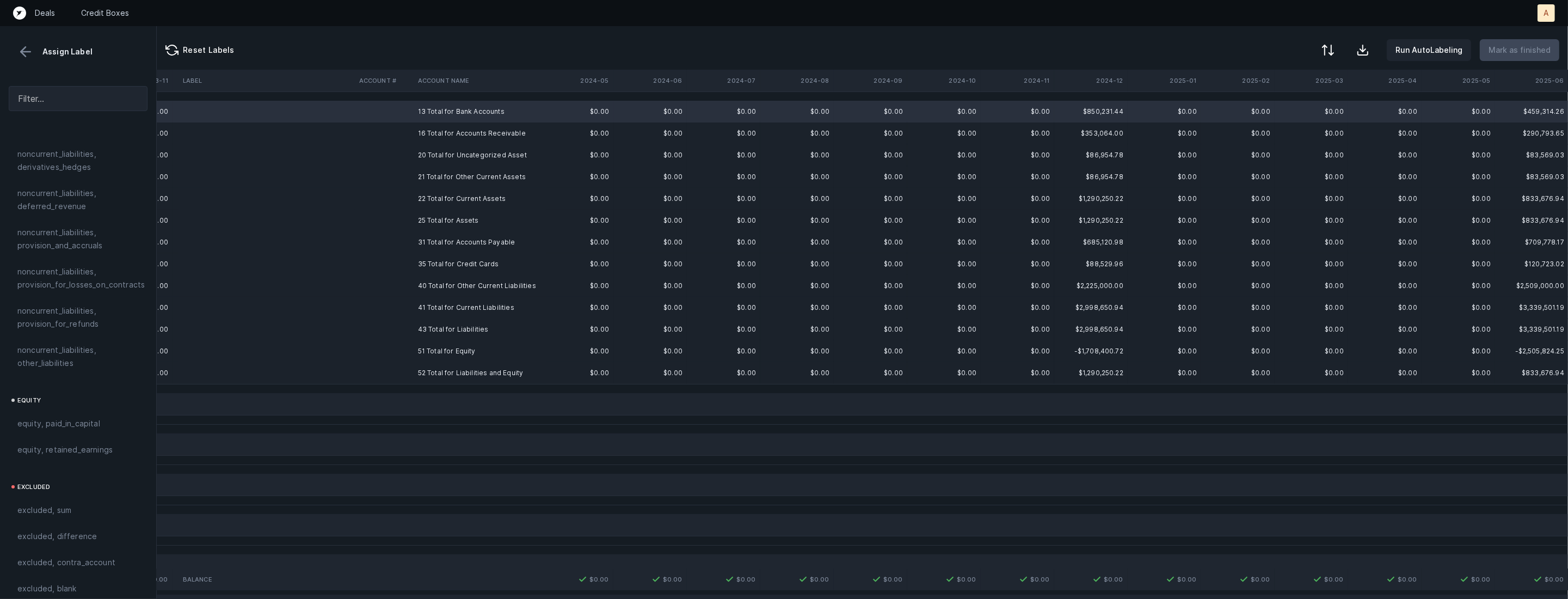
click at [469, 370] on td "52 Total for Liabilities and Equity" at bounding box center [480, 373] width 133 height 22
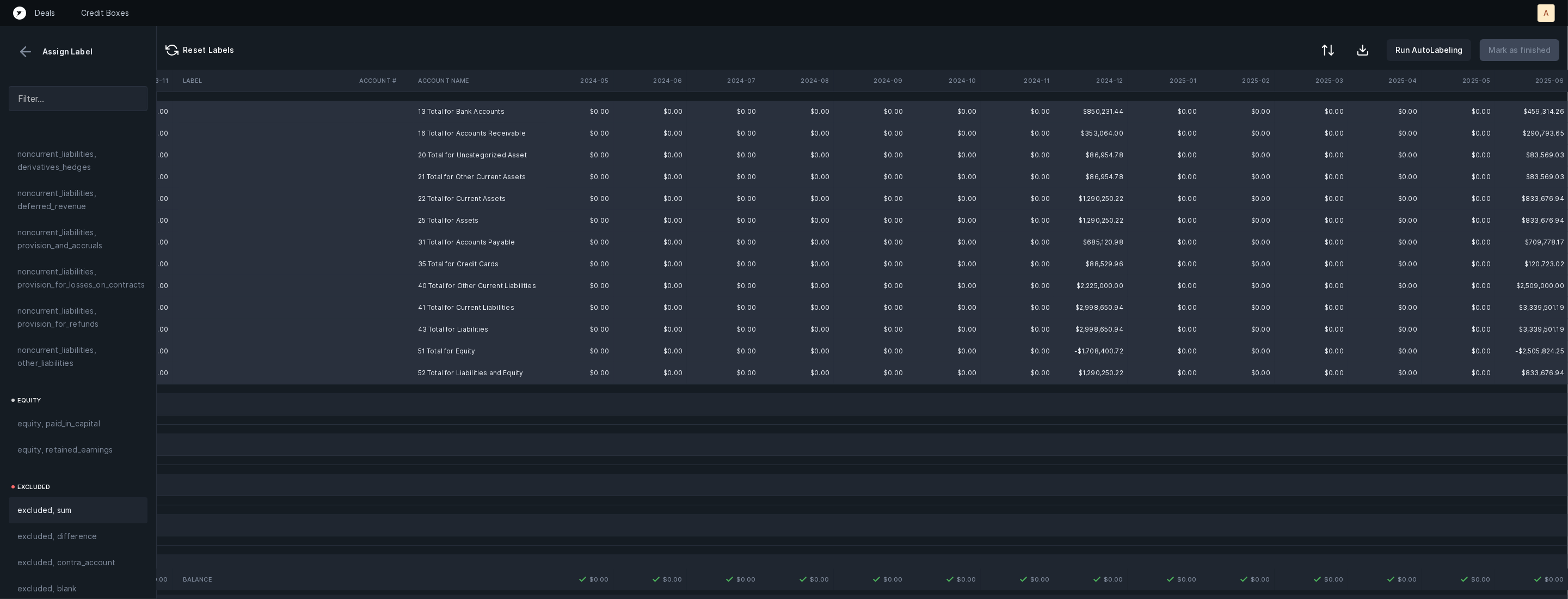
click at [72, 503] on div "excluded, sum" at bounding box center [78, 510] width 121 height 13
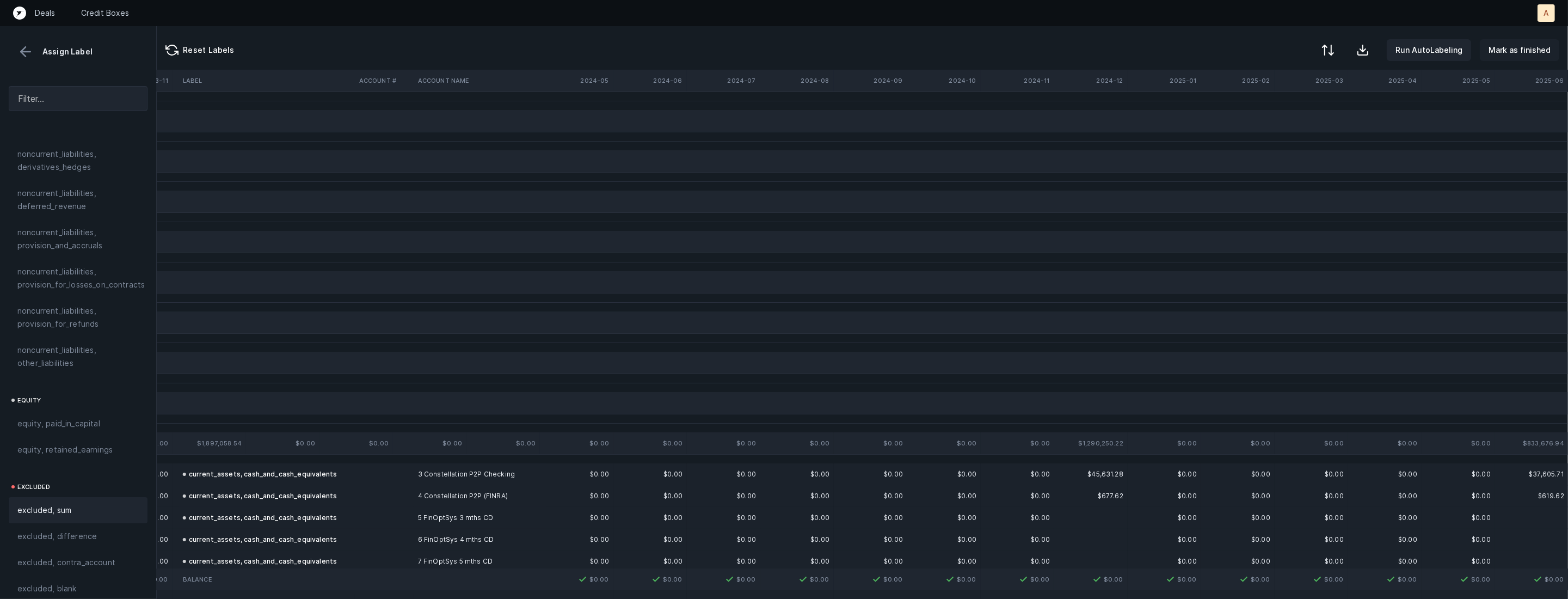
click at [1527, 57] on button "Mark as finished" at bounding box center [1519, 50] width 80 height 22
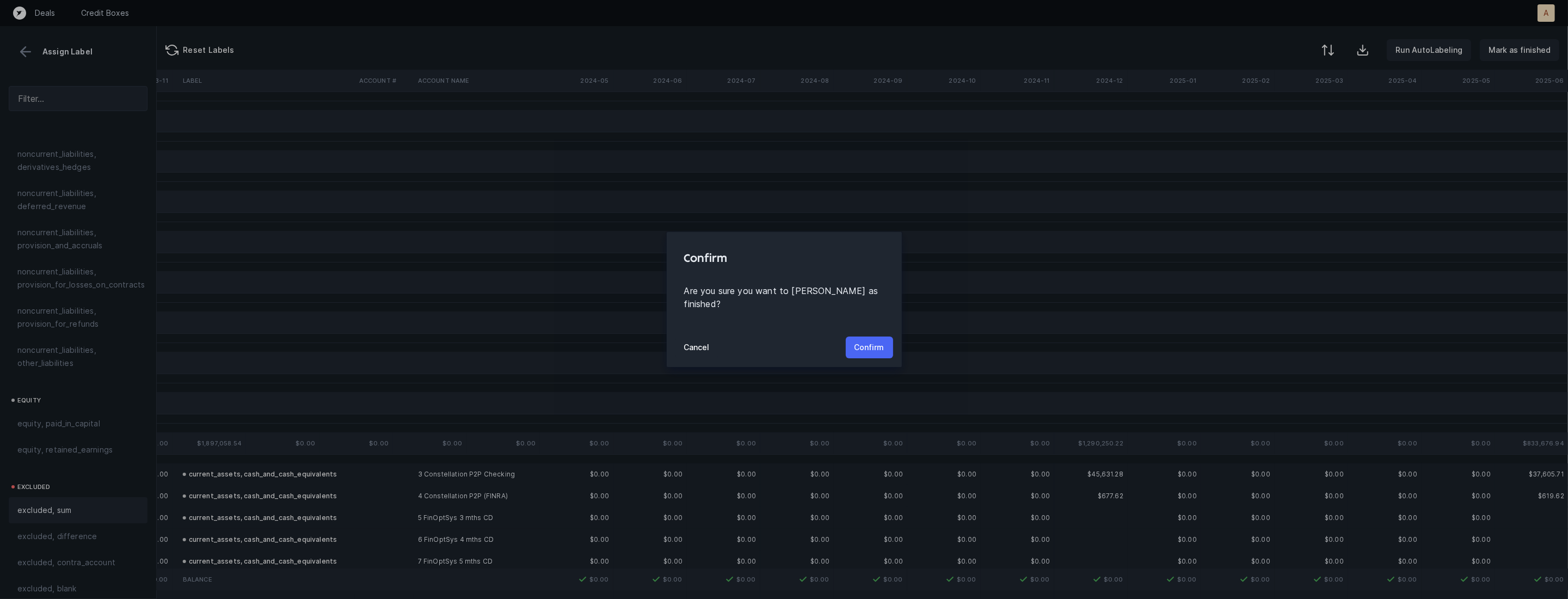
click at [863, 341] on p "Confirm" at bounding box center [869, 347] width 30 height 13
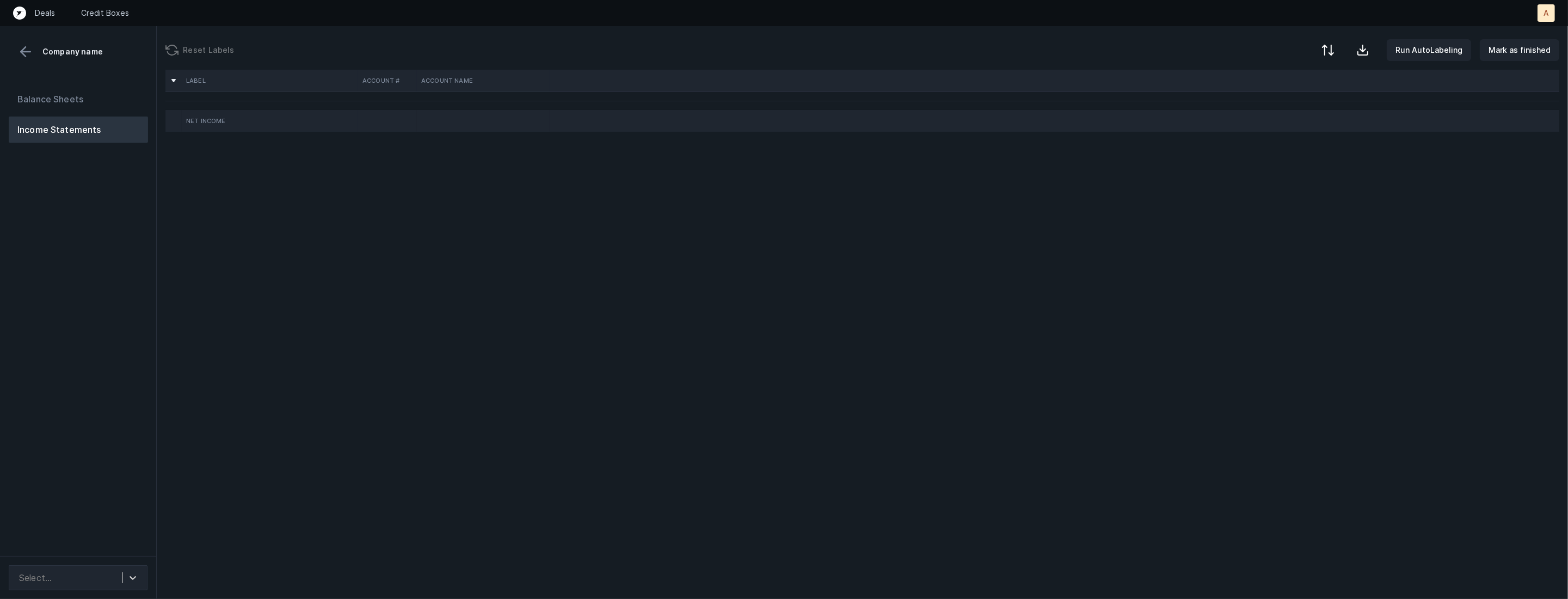
click at [134, 304] on div "Balance Sheets Income Statements" at bounding box center [79, 317] width 157 height 478
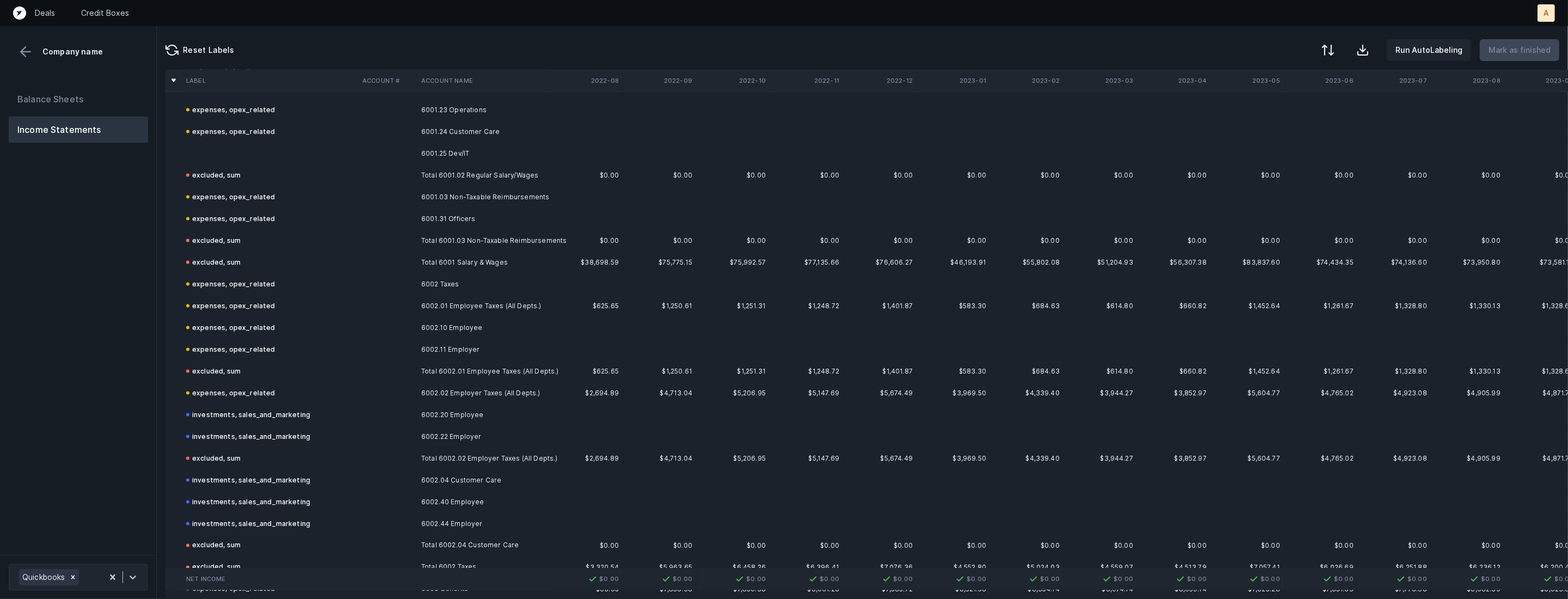
scroll to position [2671, 0]
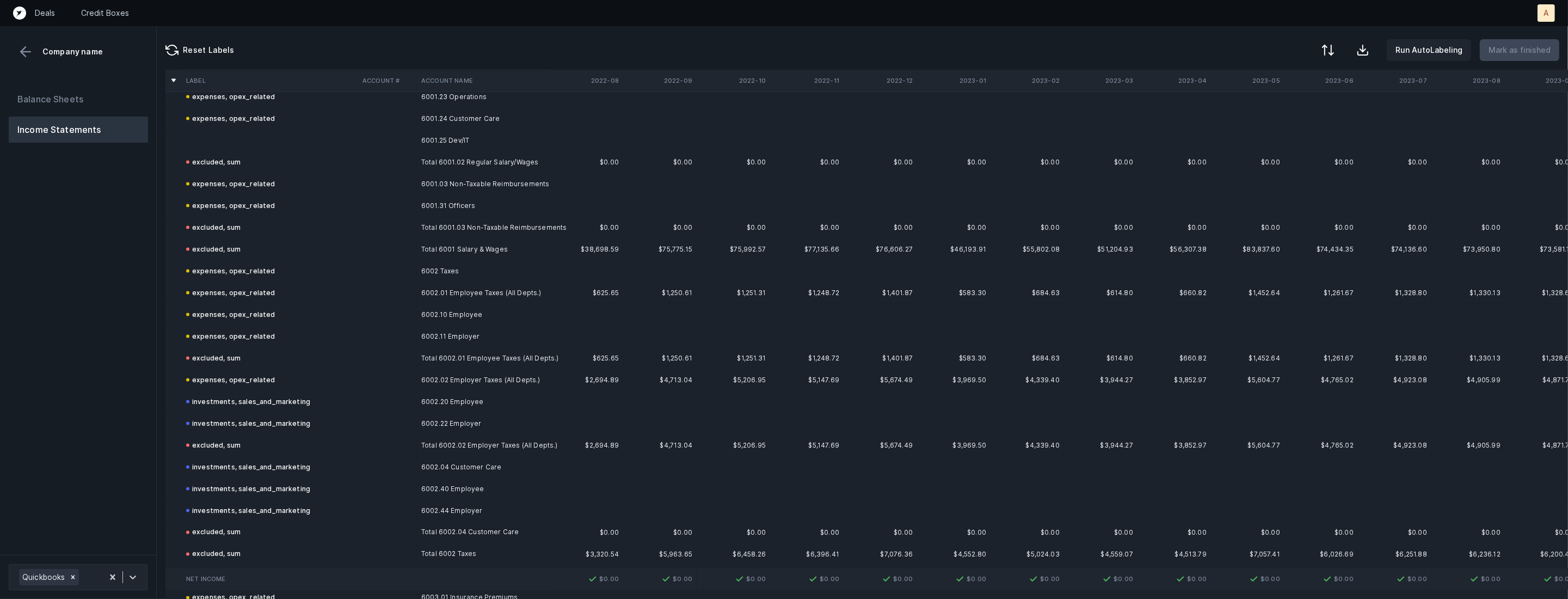
click at [465, 139] on td "6001.25 Dev/IT" at bounding box center [483, 141] width 133 height 22
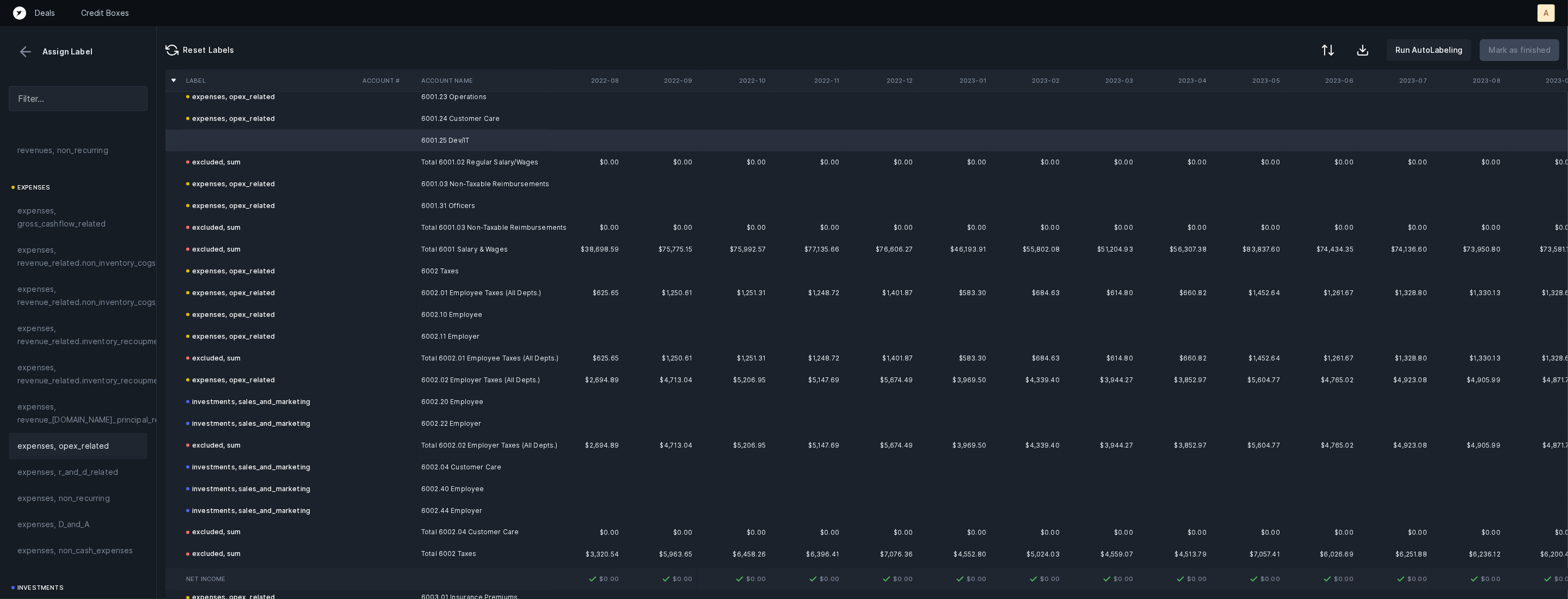
scroll to position [155, 0]
click at [79, 429] on span "expenses, opex_related" at bounding box center [63, 425] width 92 height 13
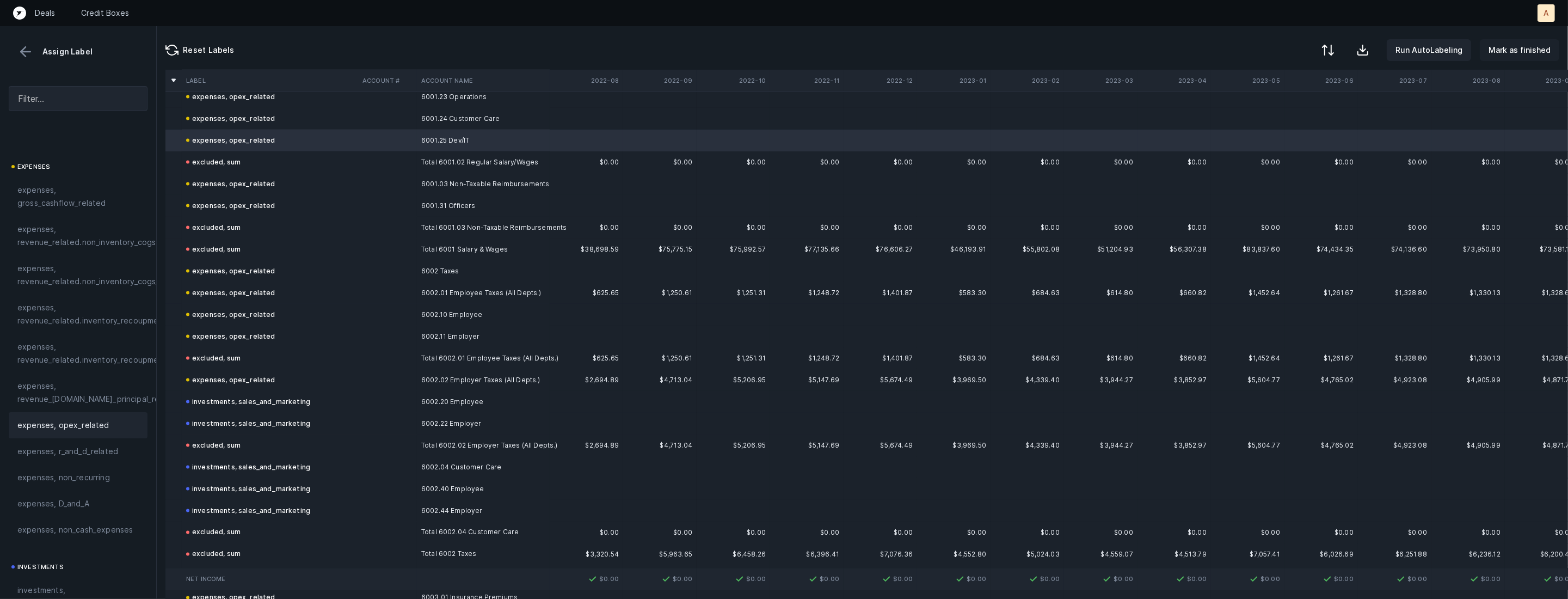
click at [1531, 44] on p "Mark as finished" at bounding box center [1519, 50] width 62 height 13
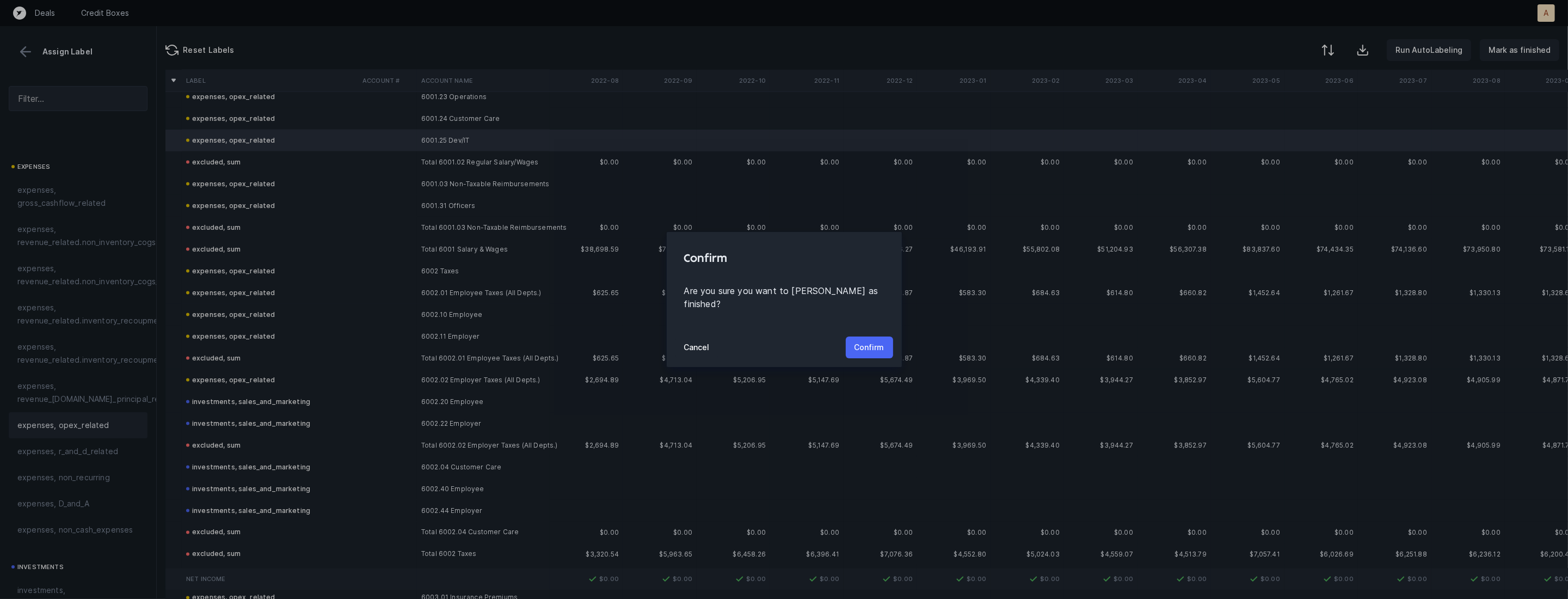
click at [870, 342] on p "Confirm" at bounding box center [869, 347] width 30 height 13
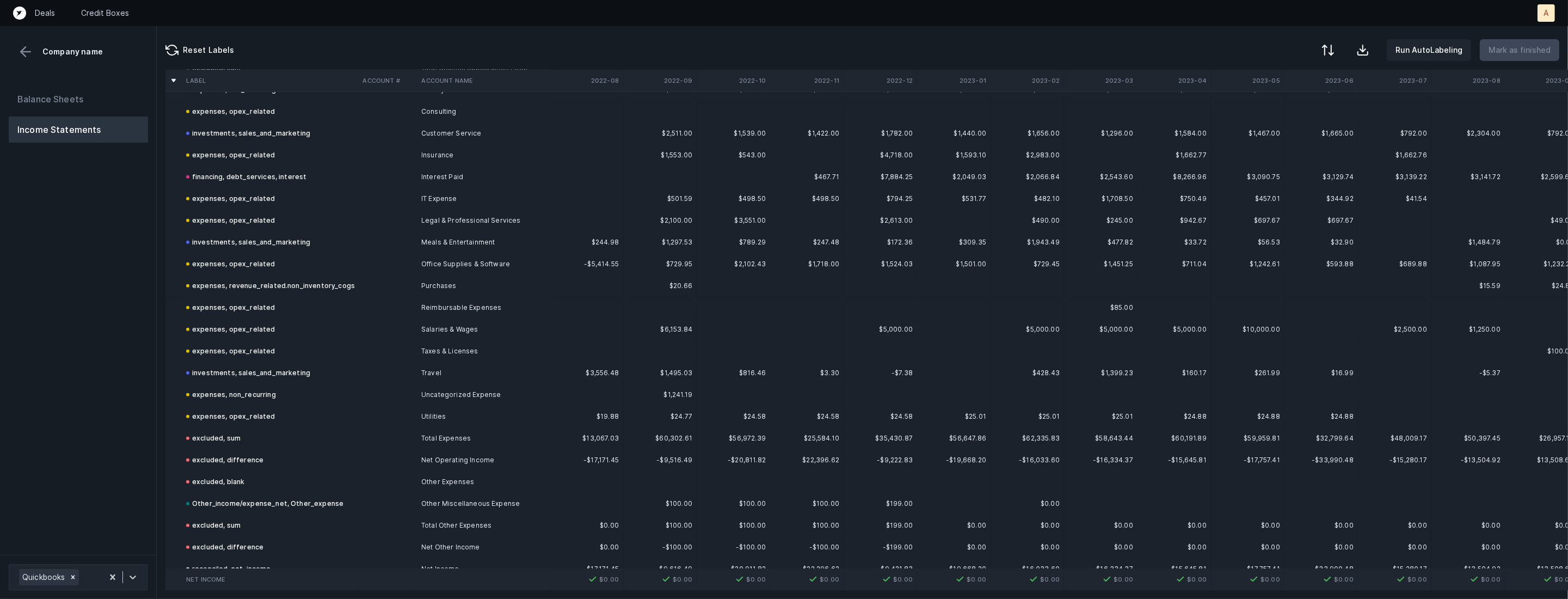
scroll to position [1196, 0]
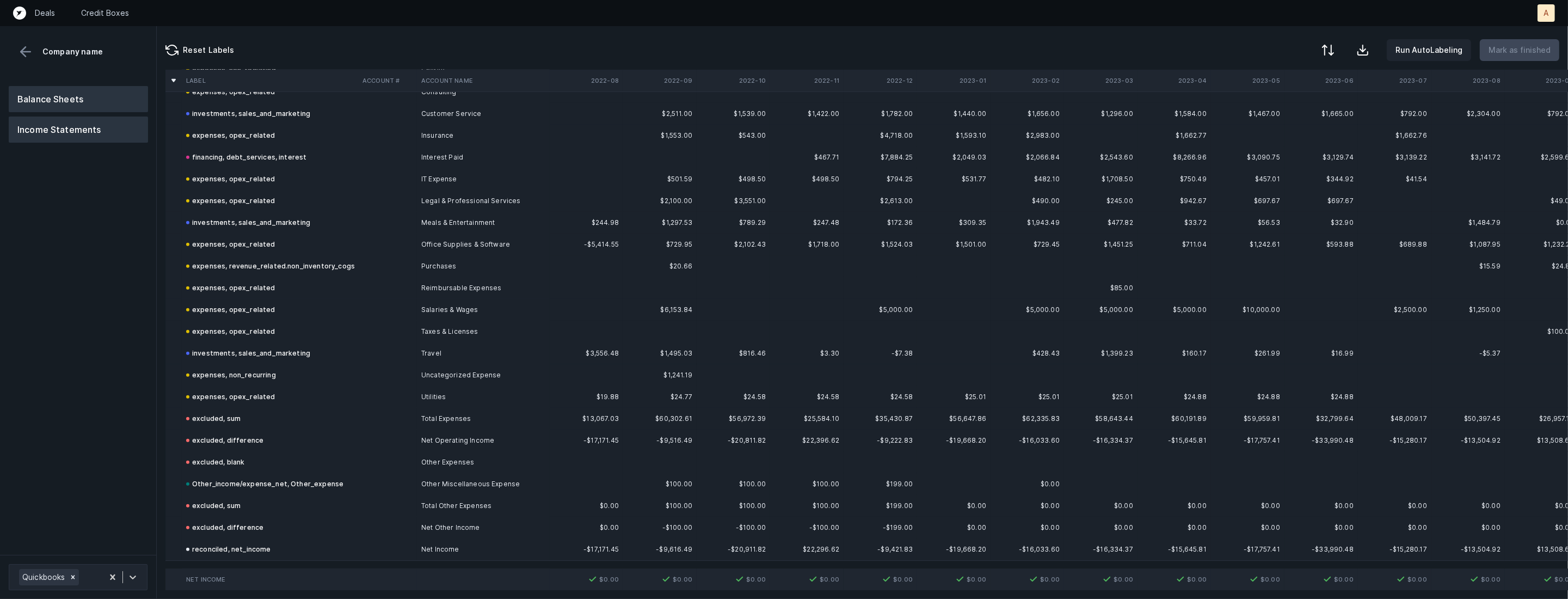
click at [94, 94] on button "Balance Sheets" at bounding box center [78, 99] width 139 height 26
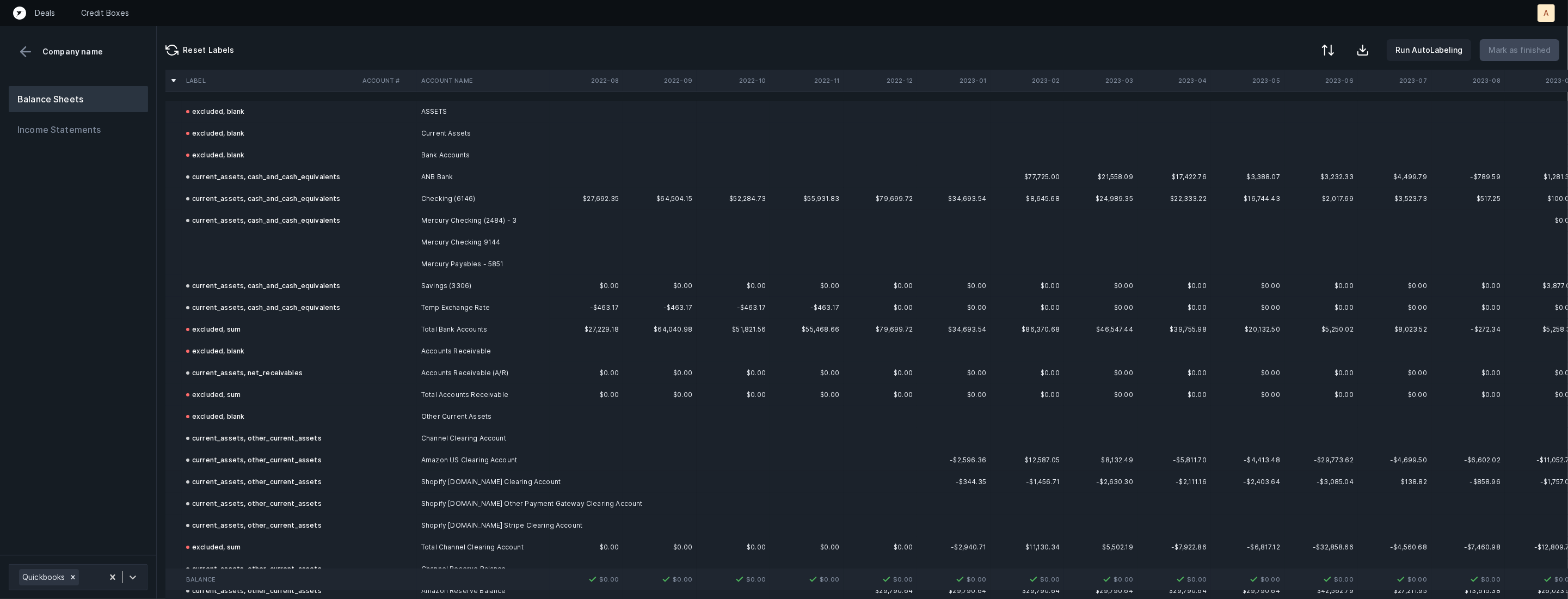
click at [372, 254] on td at bounding box center [387, 264] width 59 height 22
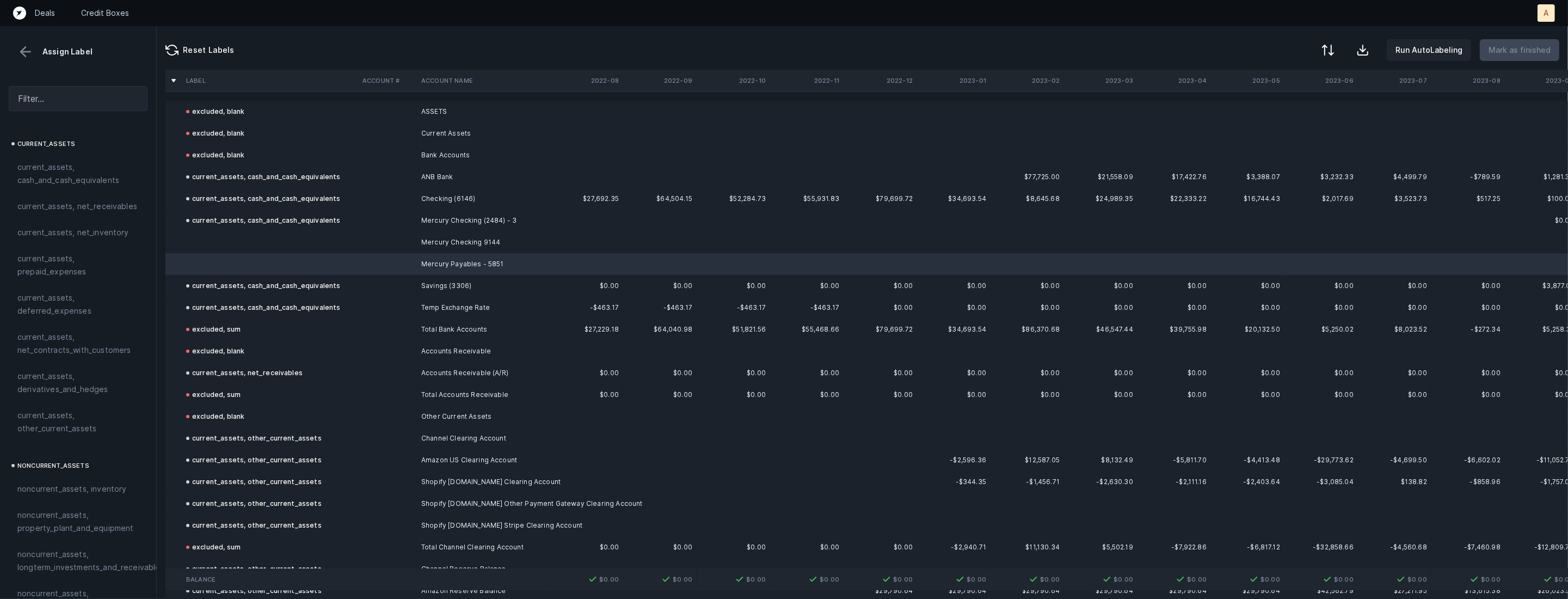
click at [310, 249] on td at bounding box center [270, 242] width 177 height 22
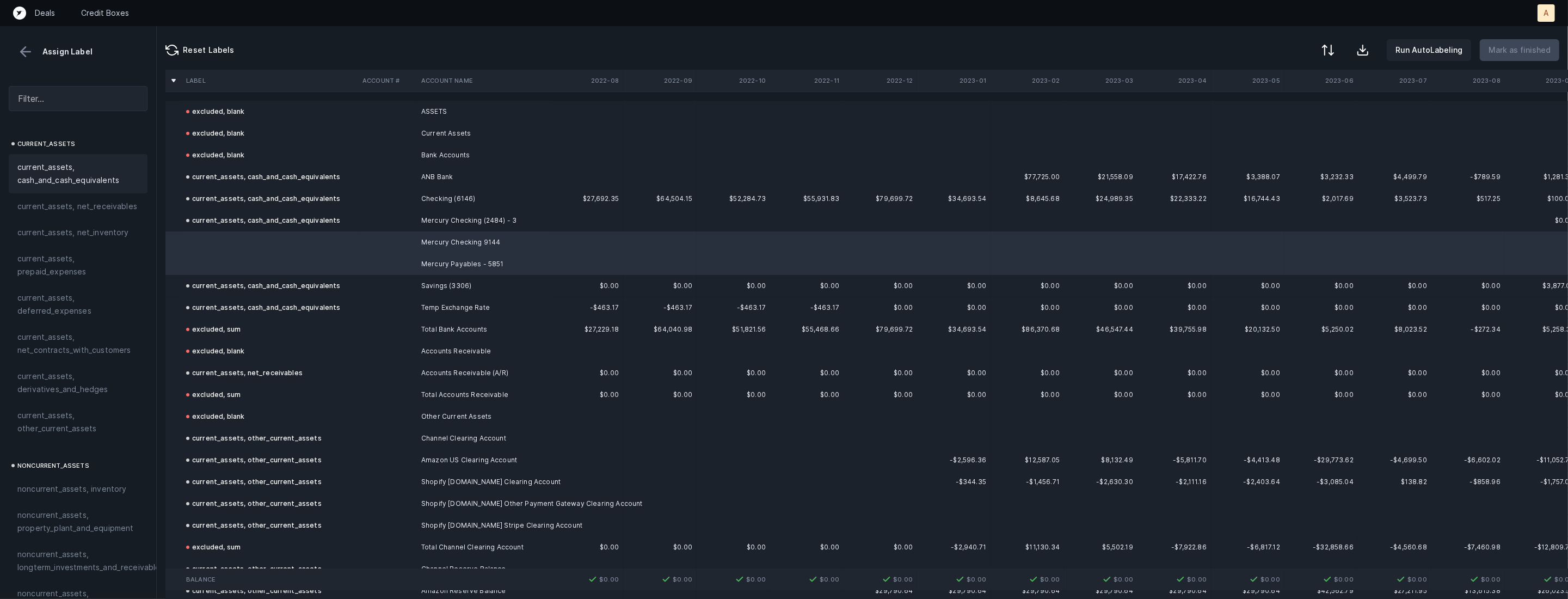
click at [56, 180] on span "current_assets, cash_and_cash_equivalents" at bounding box center [78, 173] width 121 height 26
click at [1516, 44] on p "Mark as finished" at bounding box center [1519, 50] width 62 height 13
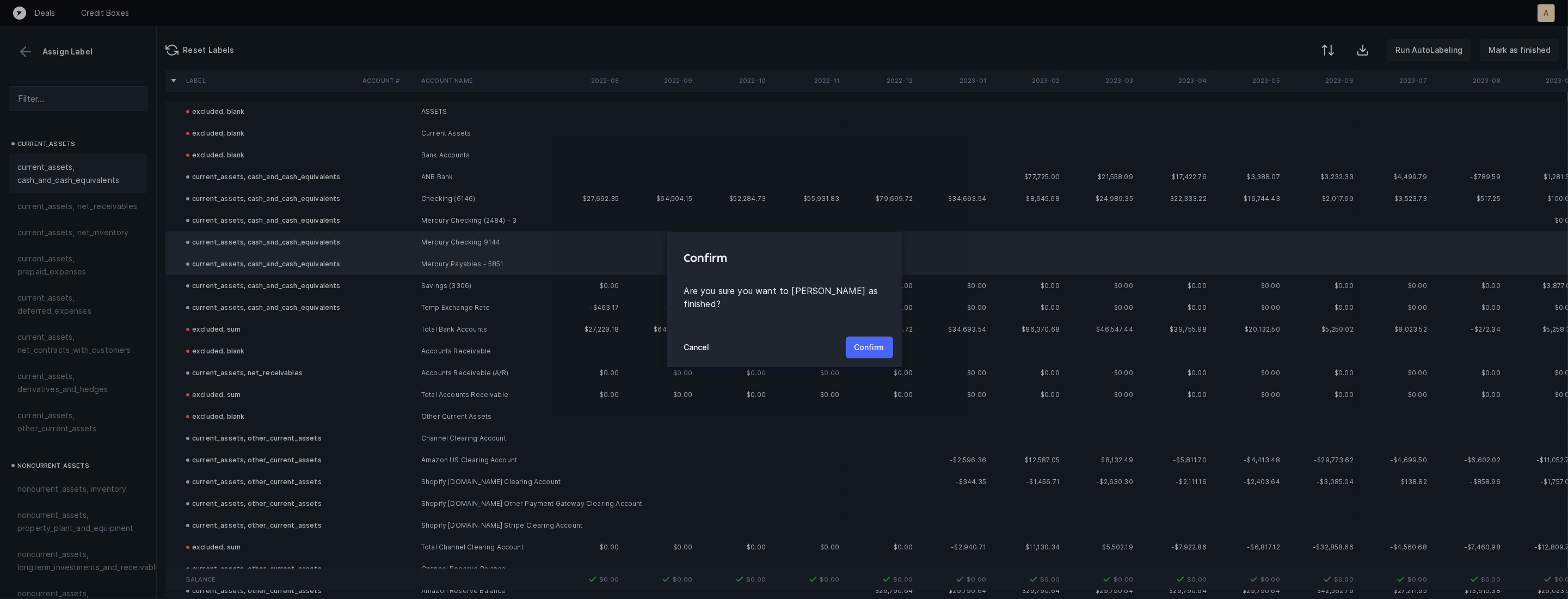
click at [871, 341] on p "Confirm" at bounding box center [869, 347] width 30 height 13
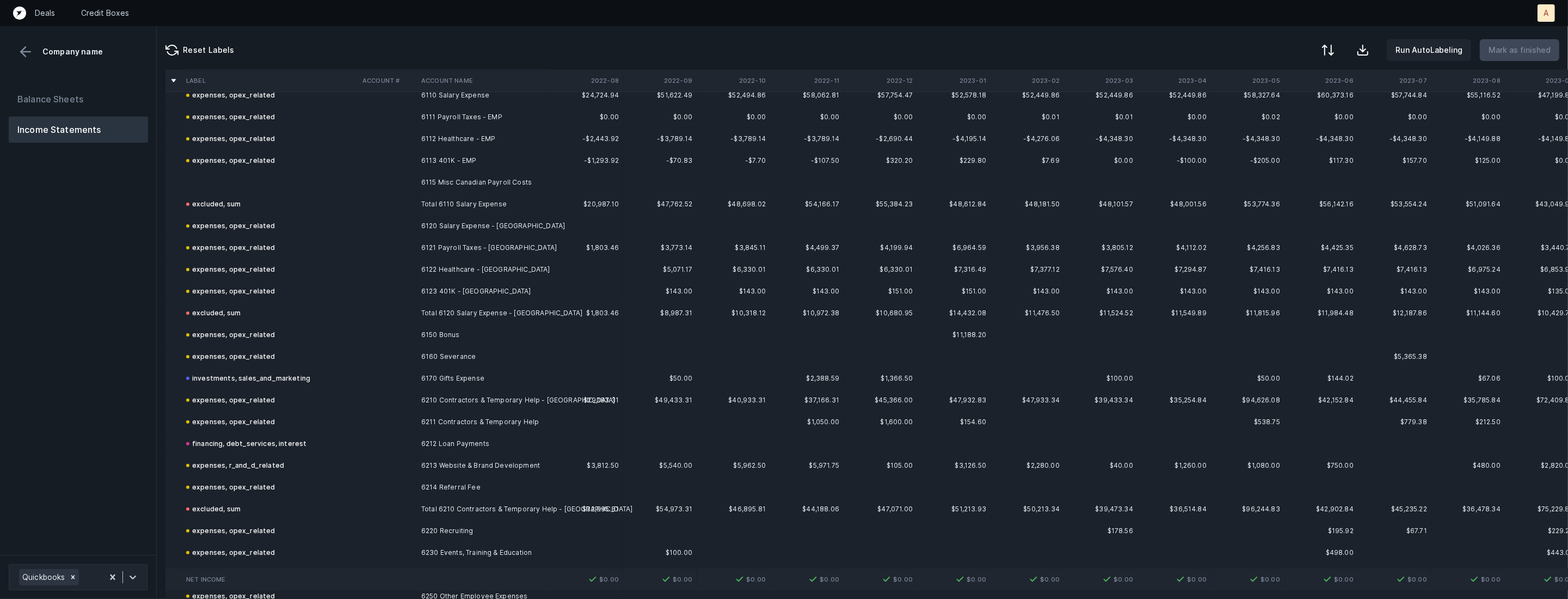
scroll to position [447, 0]
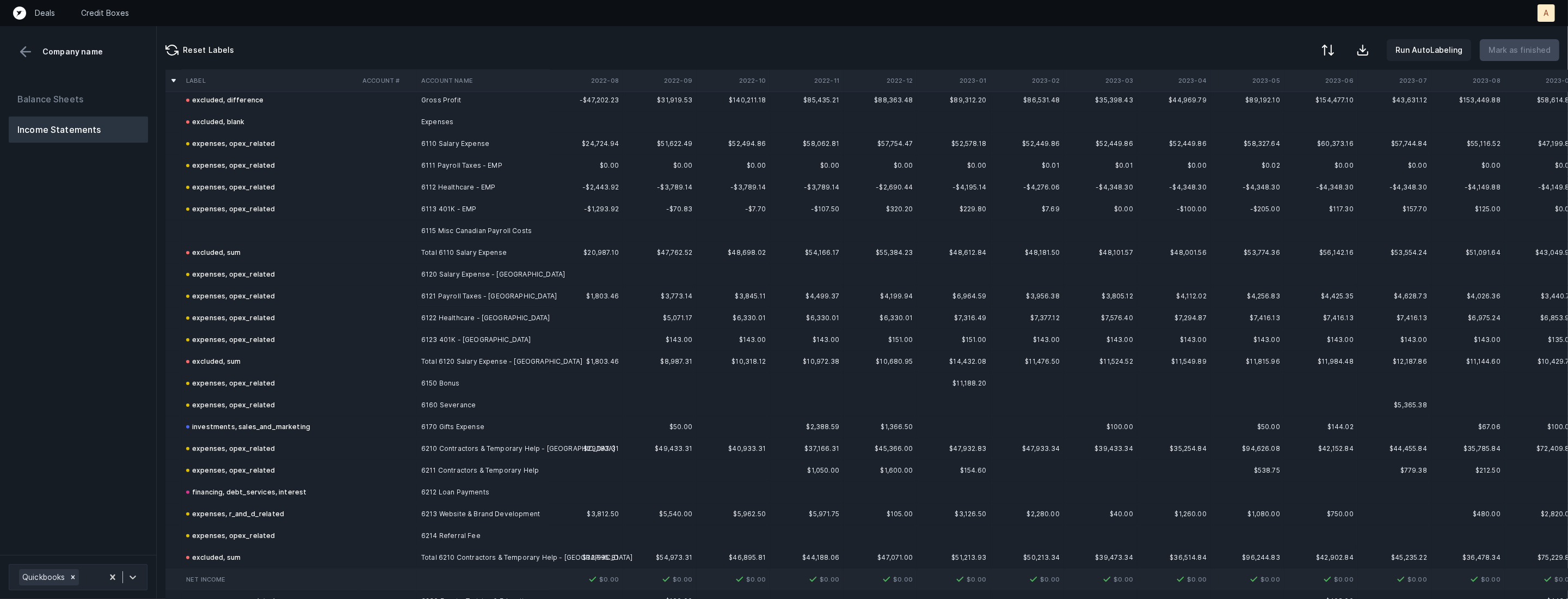
click at [274, 238] on td at bounding box center [270, 231] width 177 height 22
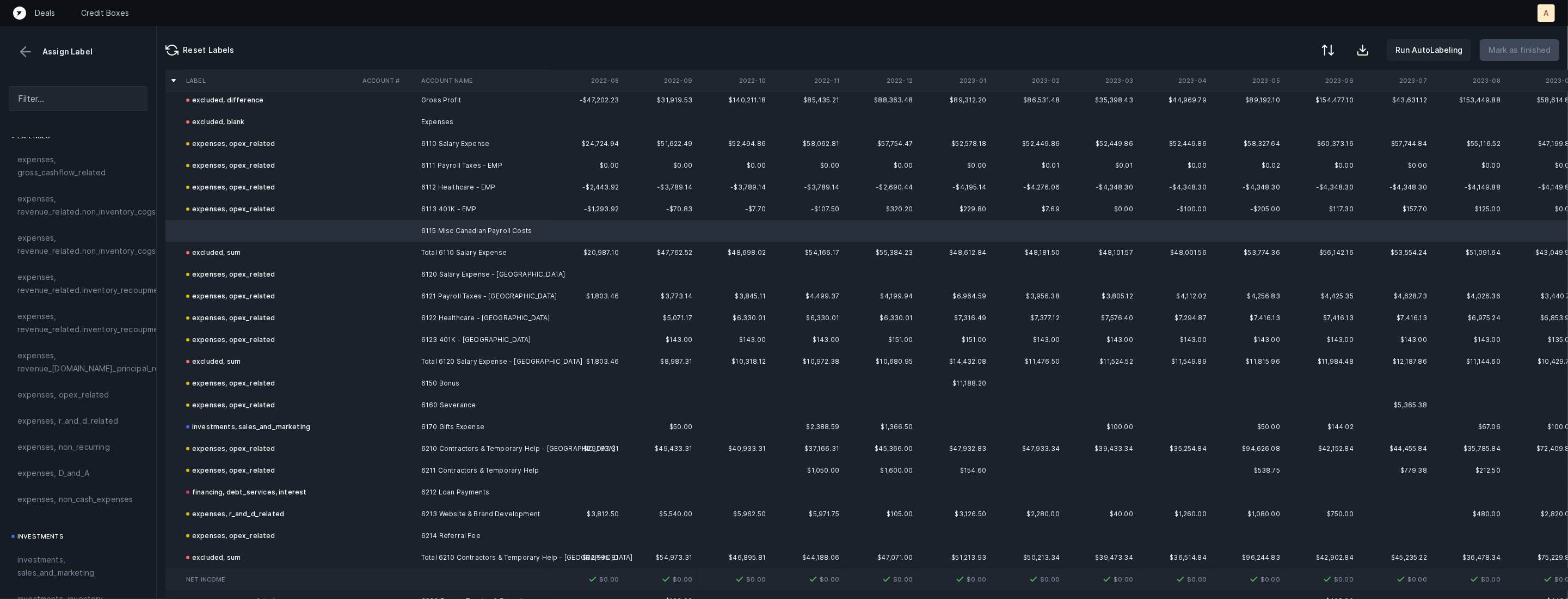
scroll to position [264, 0]
click at [61, 319] on span "expenses, opex_related" at bounding box center [63, 316] width 92 height 13
click at [1536, 49] on p "Mark as finished" at bounding box center [1519, 50] width 62 height 13
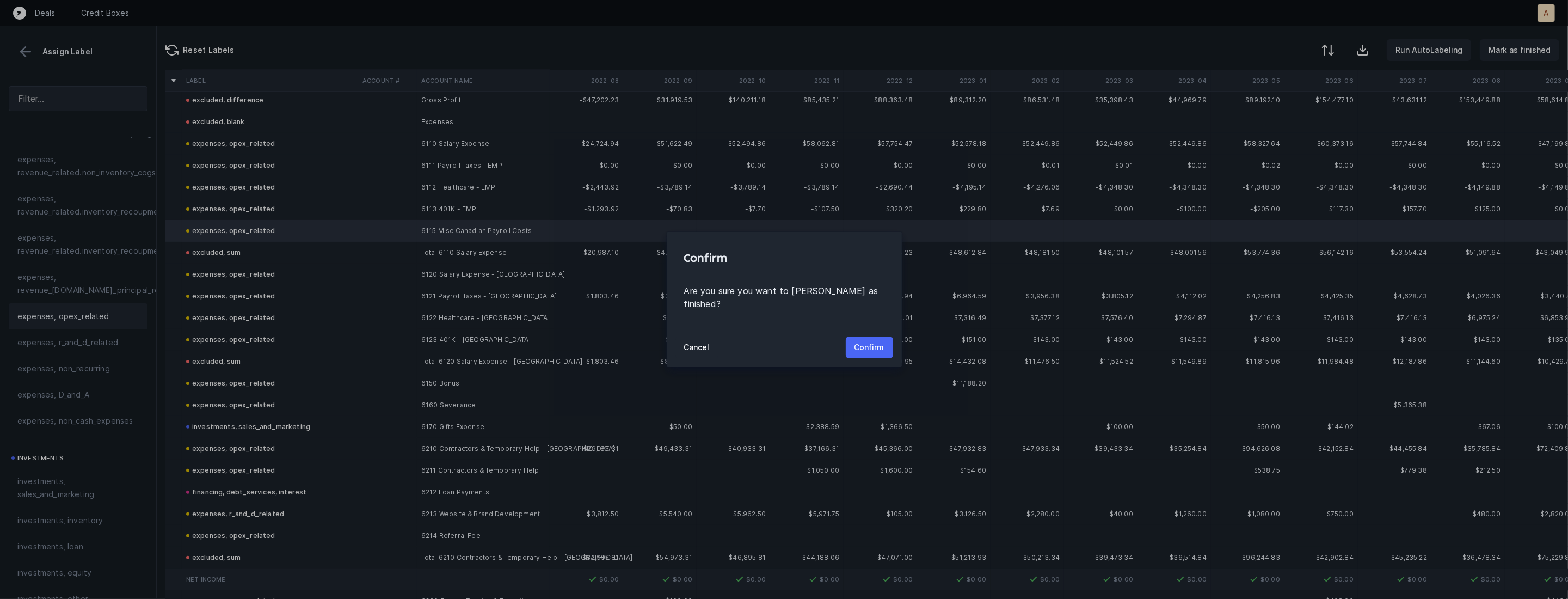
click at [880, 337] on button "Confirm" at bounding box center [869, 348] width 47 height 22
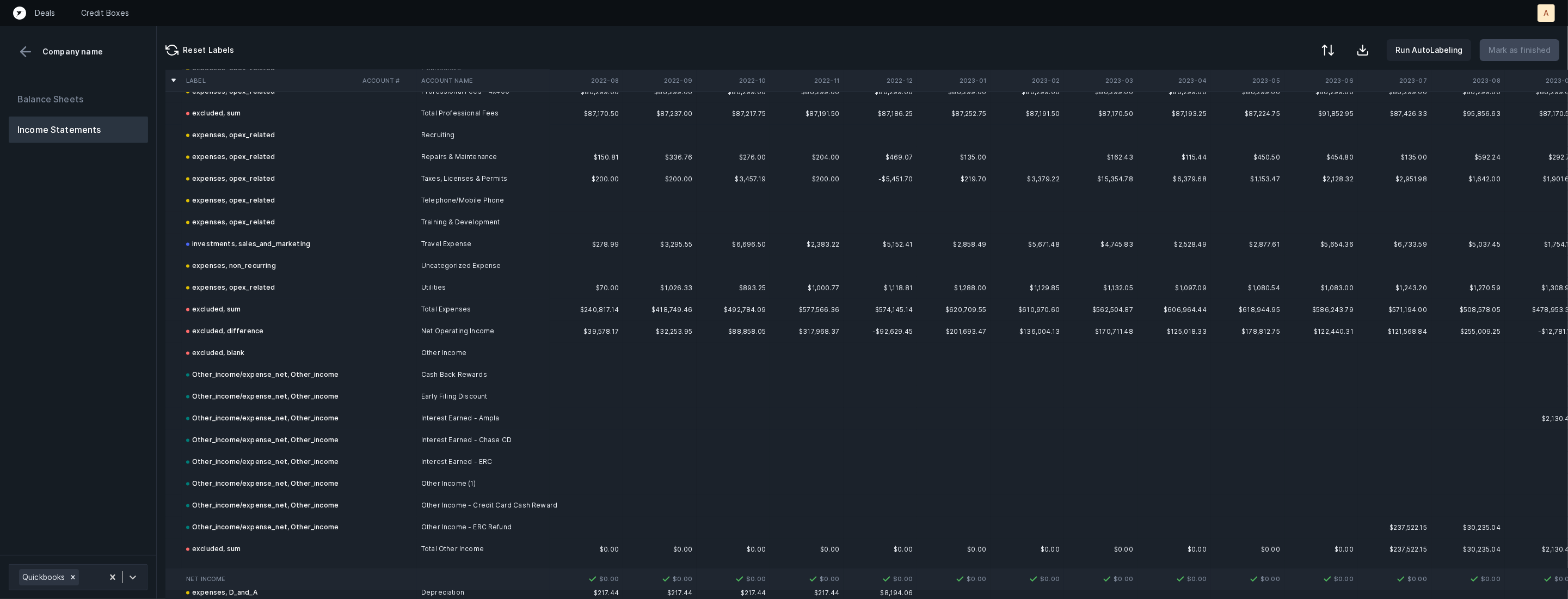
scroll to position [3285, 0]
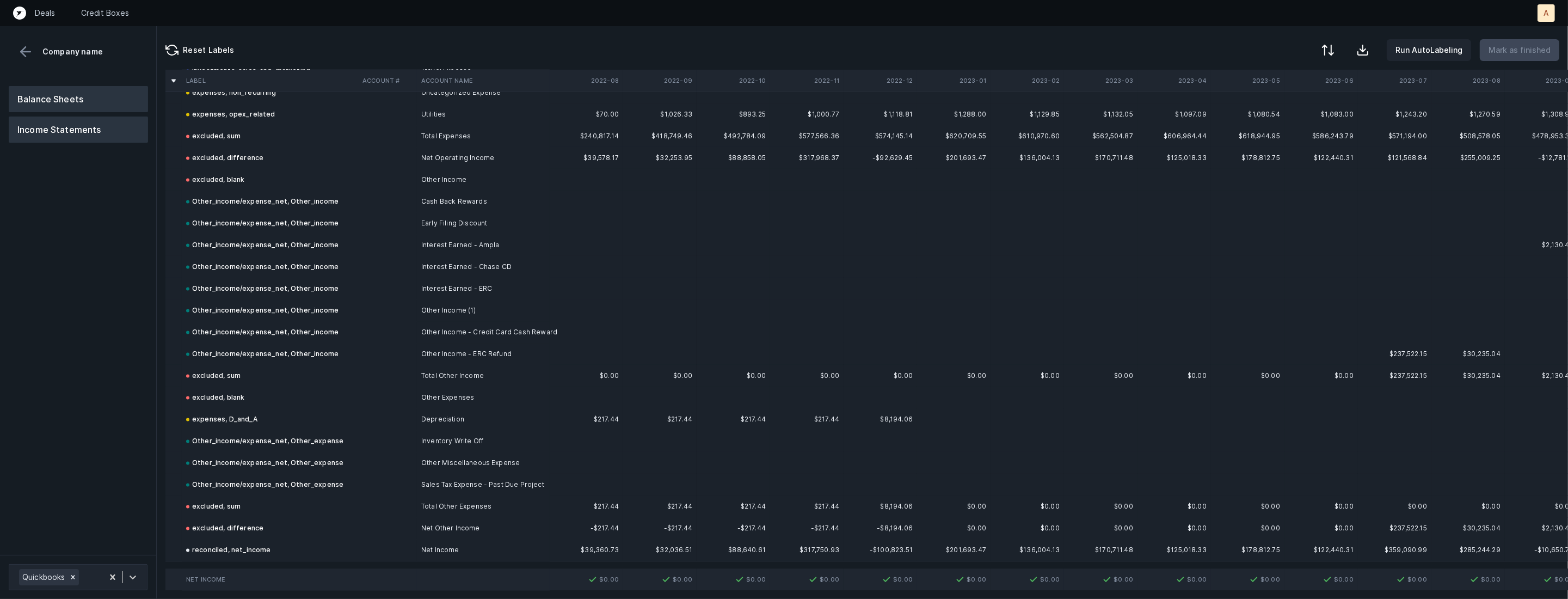
click at [73, 89] on button "Balance Sheets" at bounding box center [78, 99] width 139 height 26
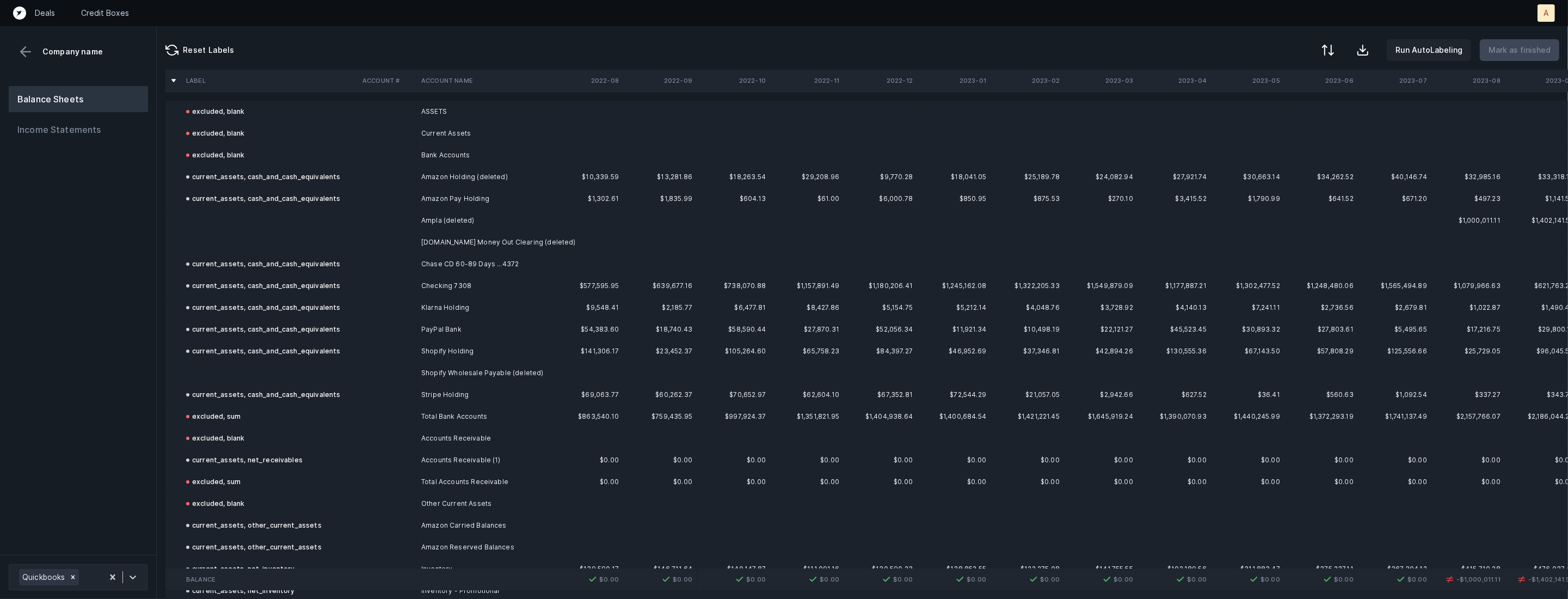
click at [356, 229] on td at bounding box center [270, 220] width 177 height 22
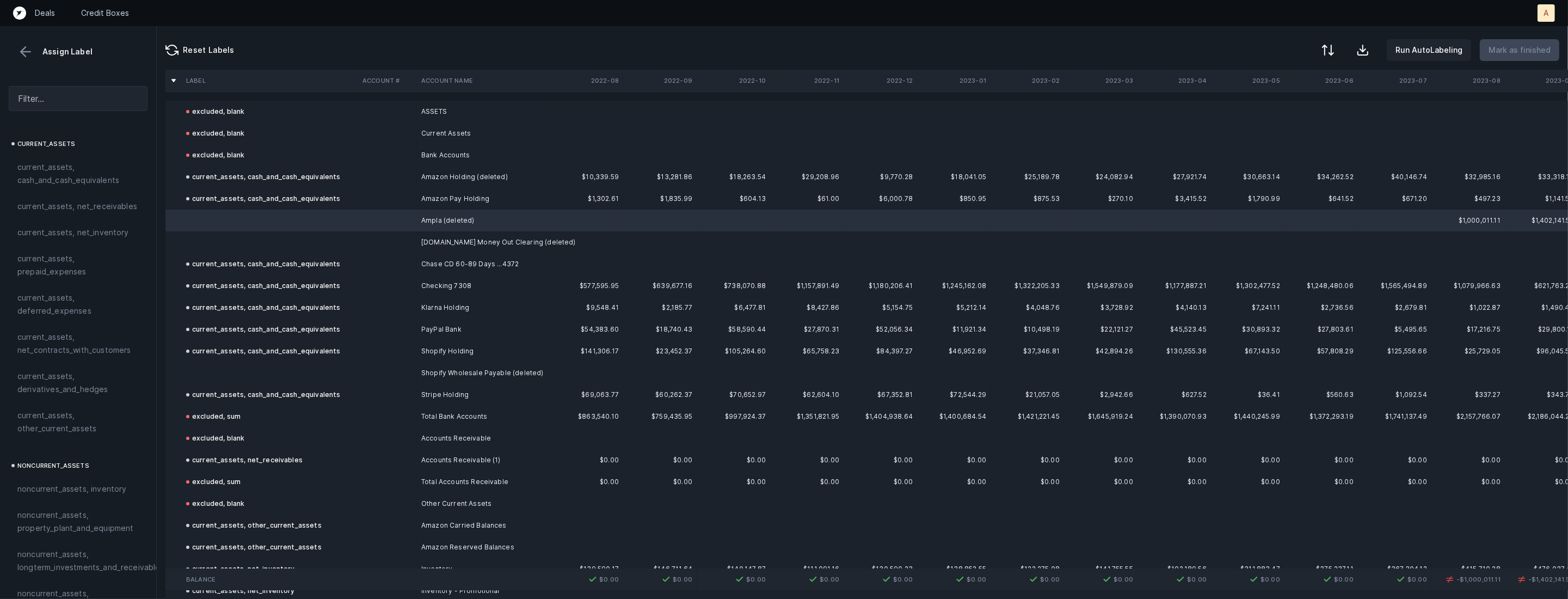
click at [292, 250] on td at bounding box center [270, 242] width 177 height 22
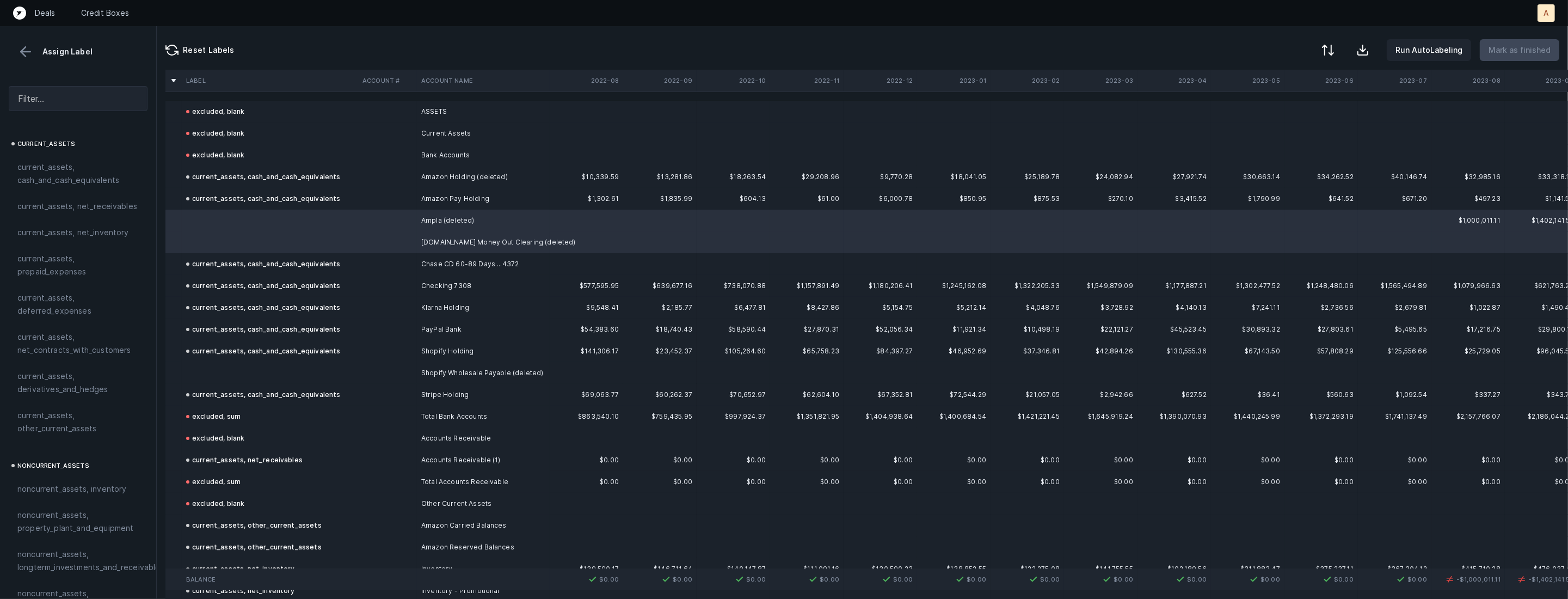
click at [284, 373] on td at bounding box center [270, 373] width 177 height 22
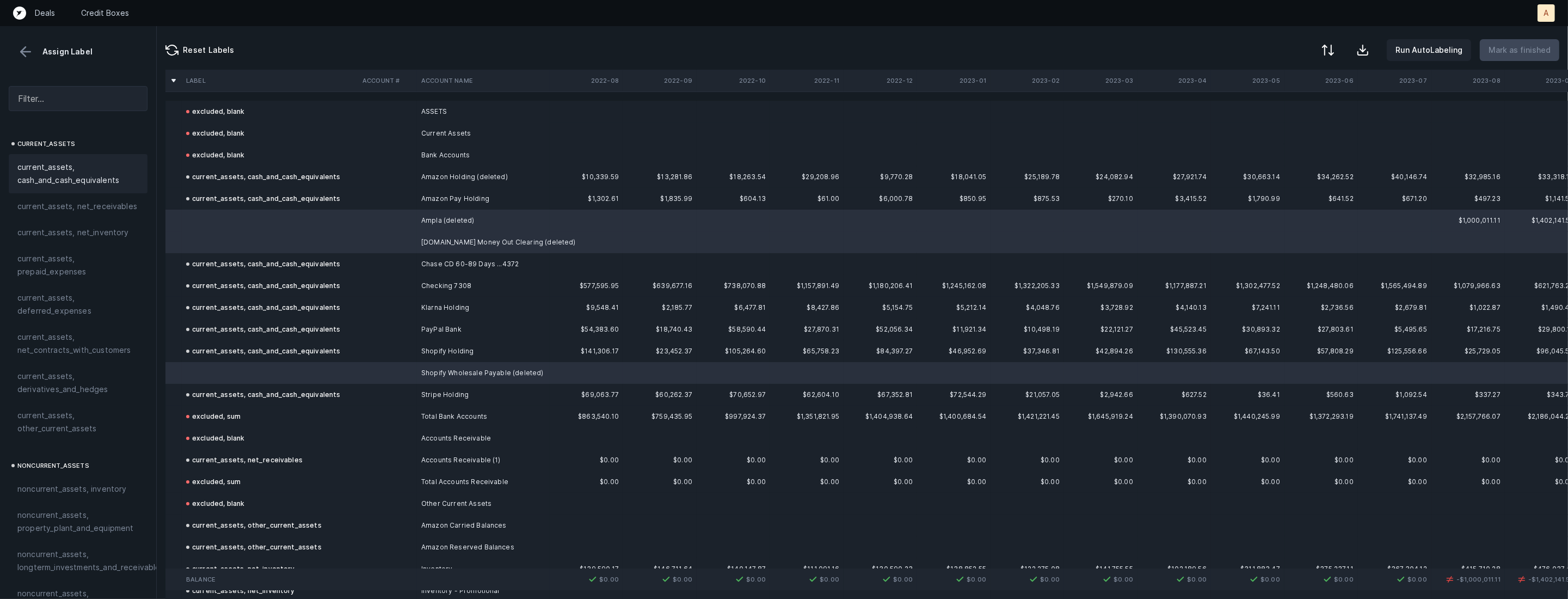
click at [93, 176] on span "current_assets, cash_and_cash_equivalents" at bounding box center [78, 173] width 121 height 26
click at [1537, 59] on button "Mark as finished" at bounding box center [1519, 50] width 80 height 22
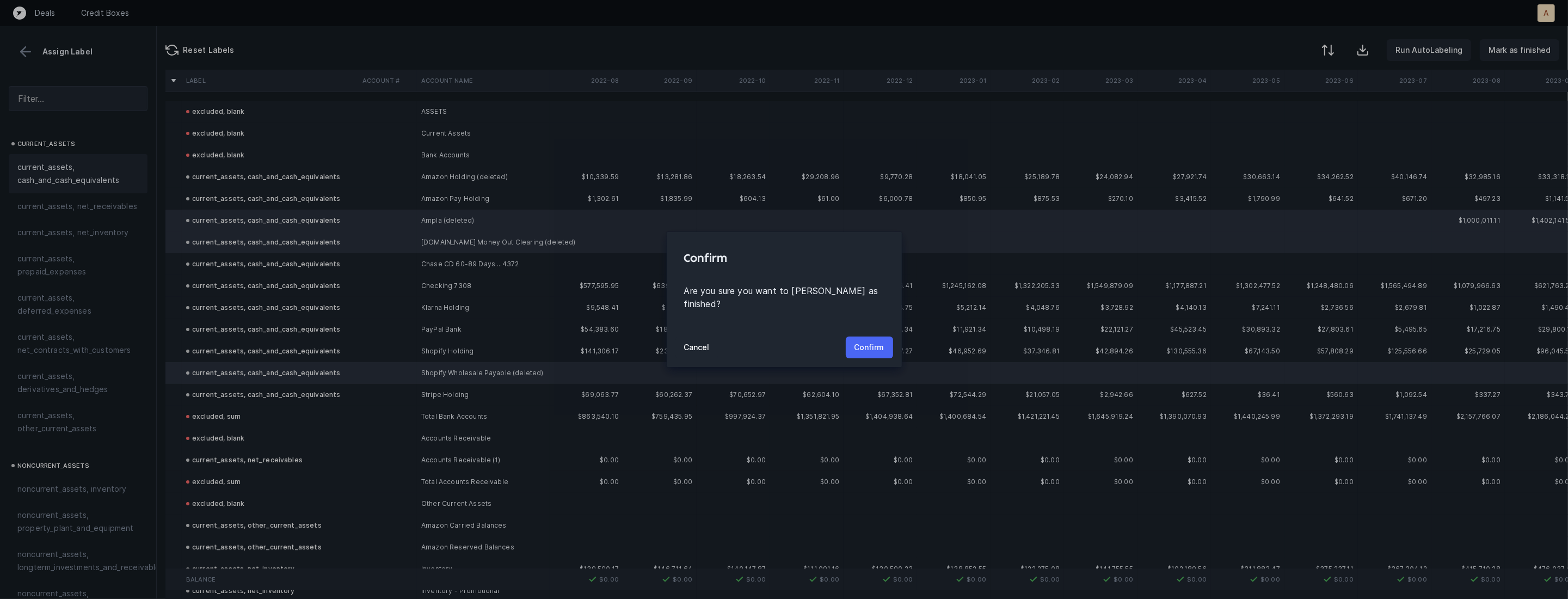
click at [872, 348] on button "Confirm" at bounding box center [869, 348] width 47 height 22
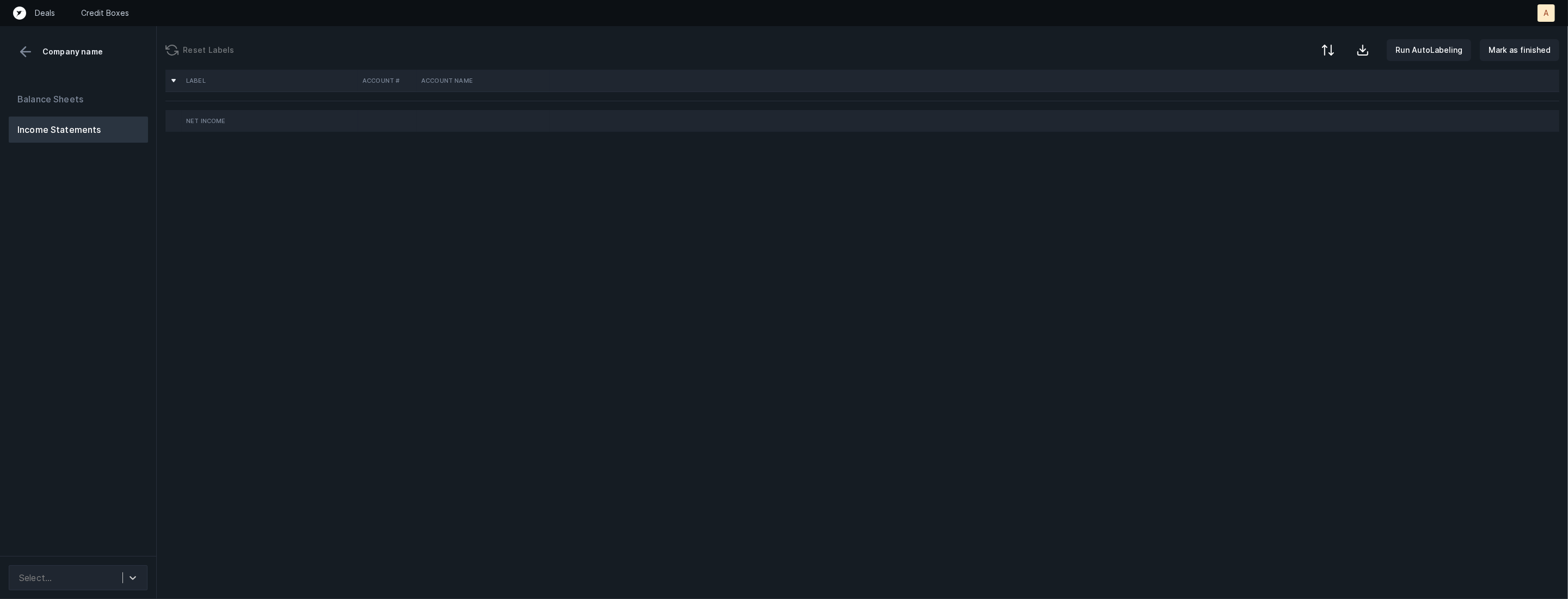
click at [128, 307] on div "Balance Sheets Income Statements" at bounding box center [79, 317] width 157 height 478
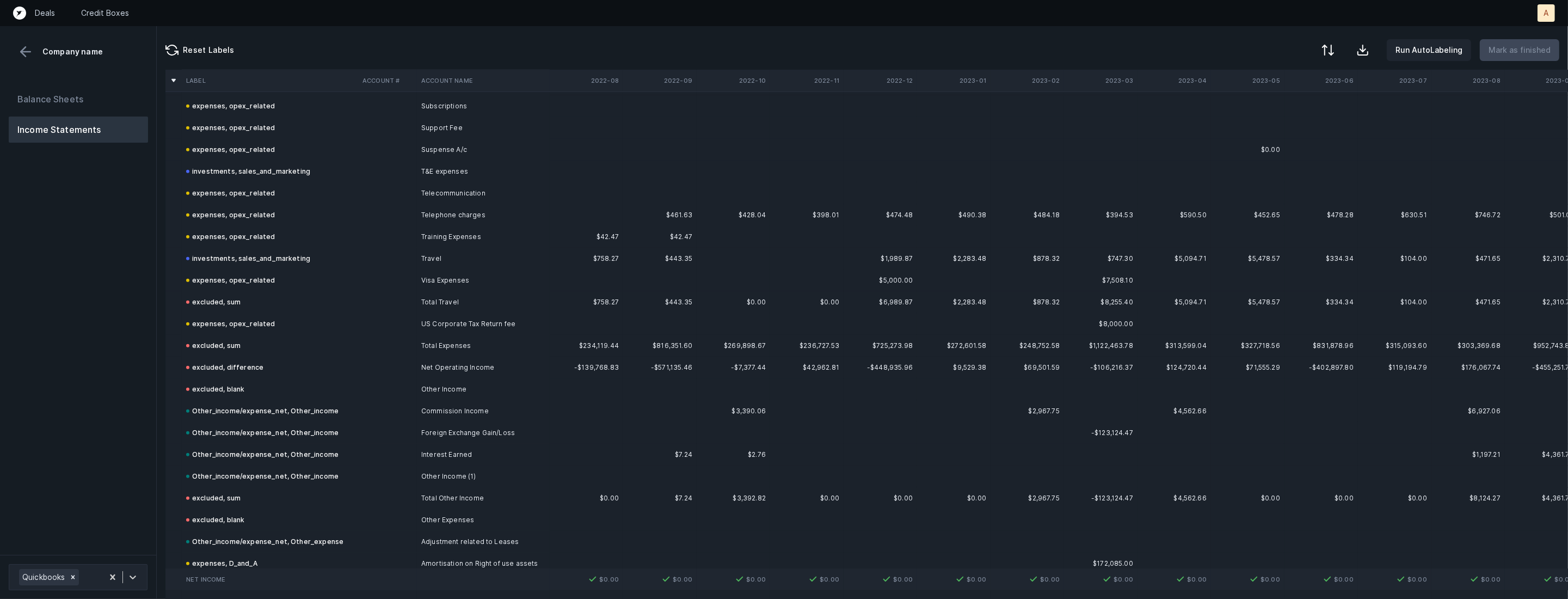
scroll to position [1848, 0]
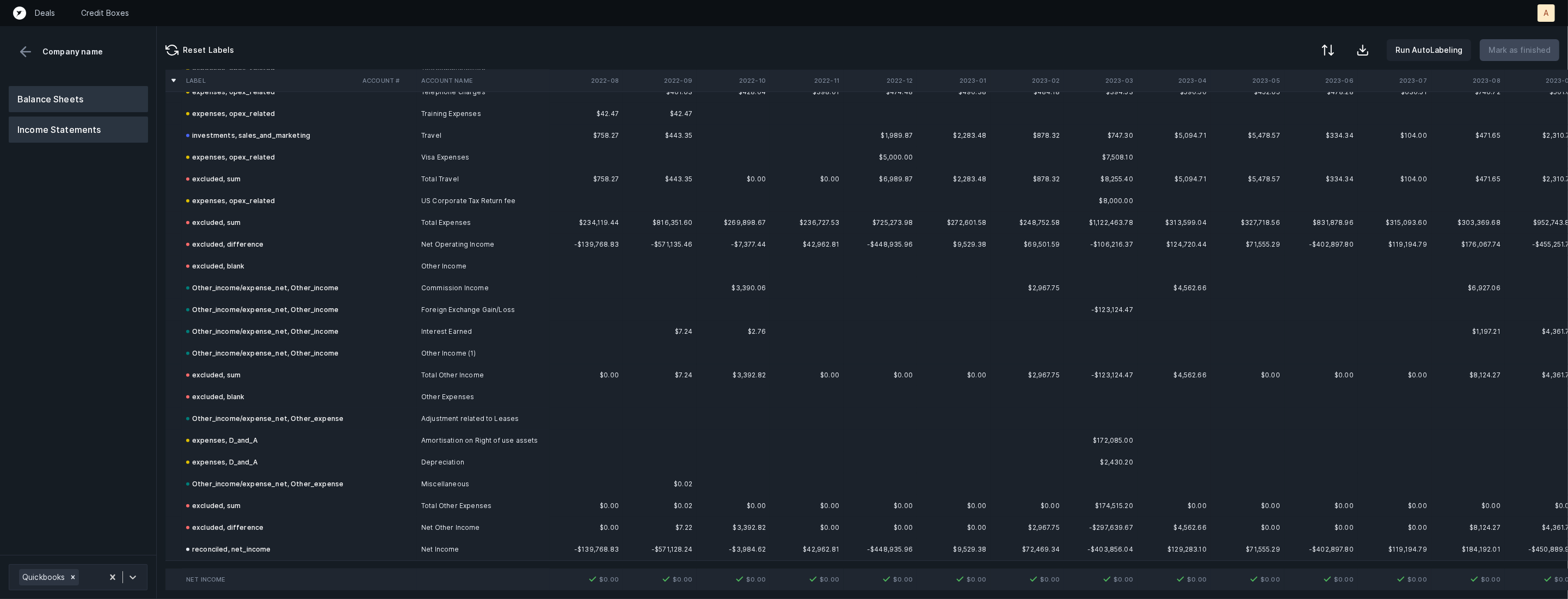
click at [128, 105] on button "Balance Sheets" at bounding box center [78, 99] width 139 height 26
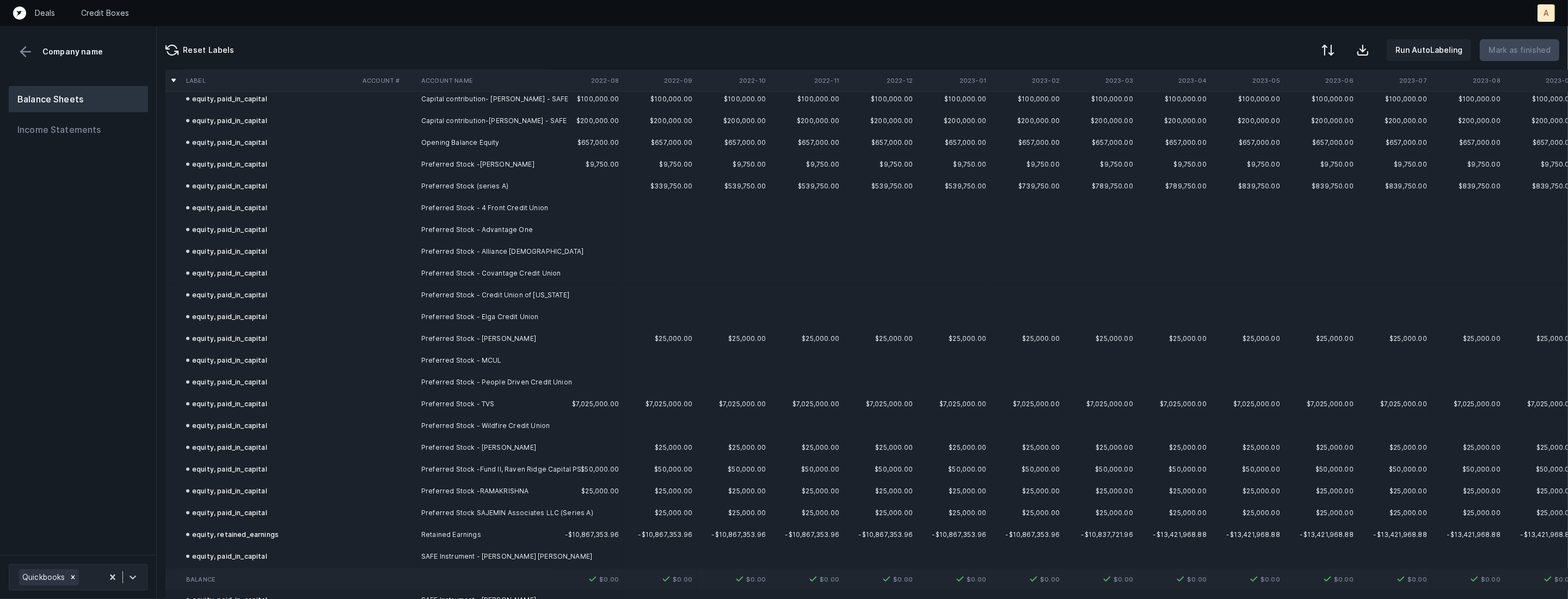
scroll to position [2352, 0]
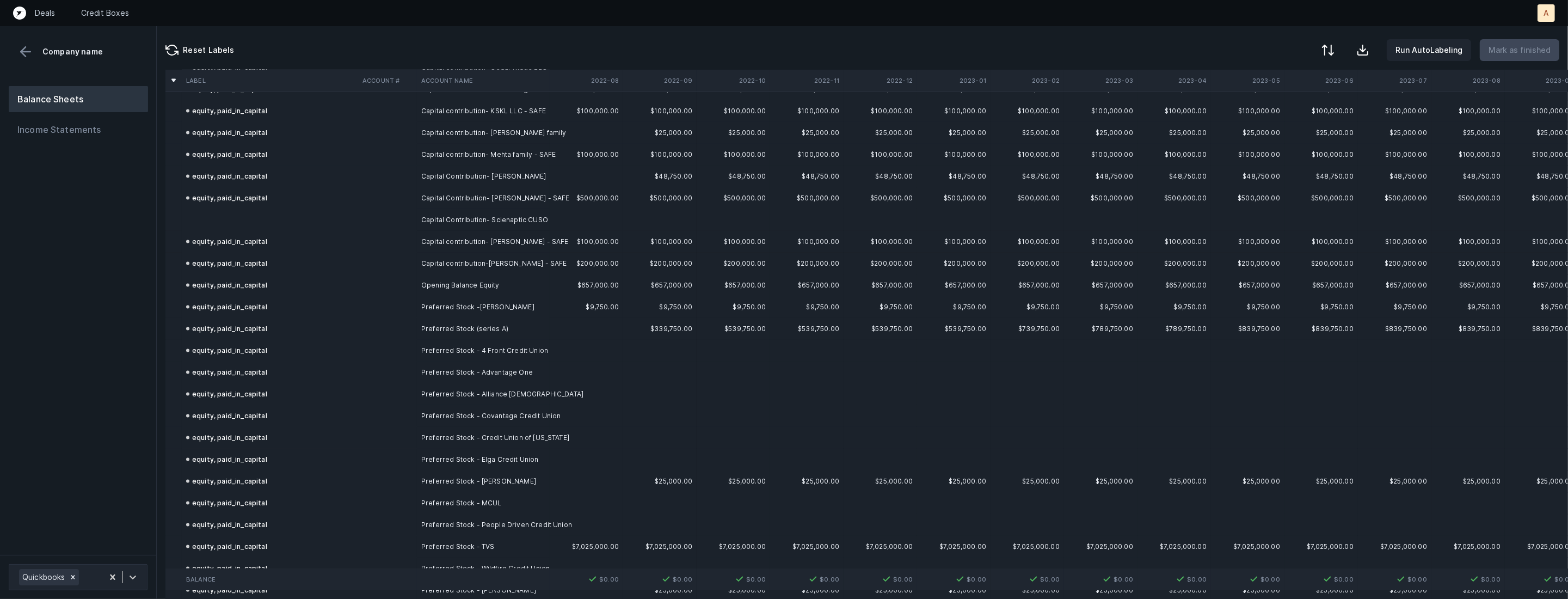
click at [222, 214] on td at bounding box center [270, 220] width 177 height 22
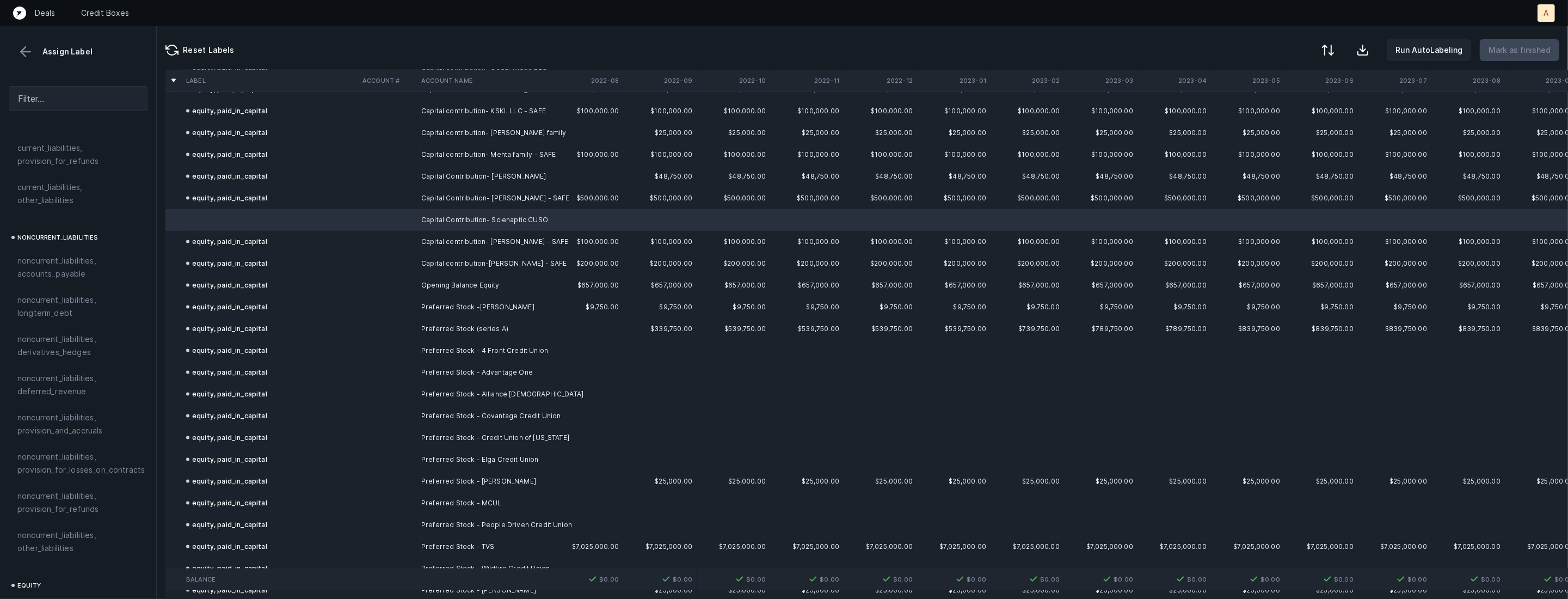
scroll to position [1161, 0]
click at [74, 419] on div "equity, paid_in_capital" at bounding box center [78, 423] width 139 height 26
click at [1528, 42] on button "Mark as finished" at bounding box center [1519, 50] width 80 height 22
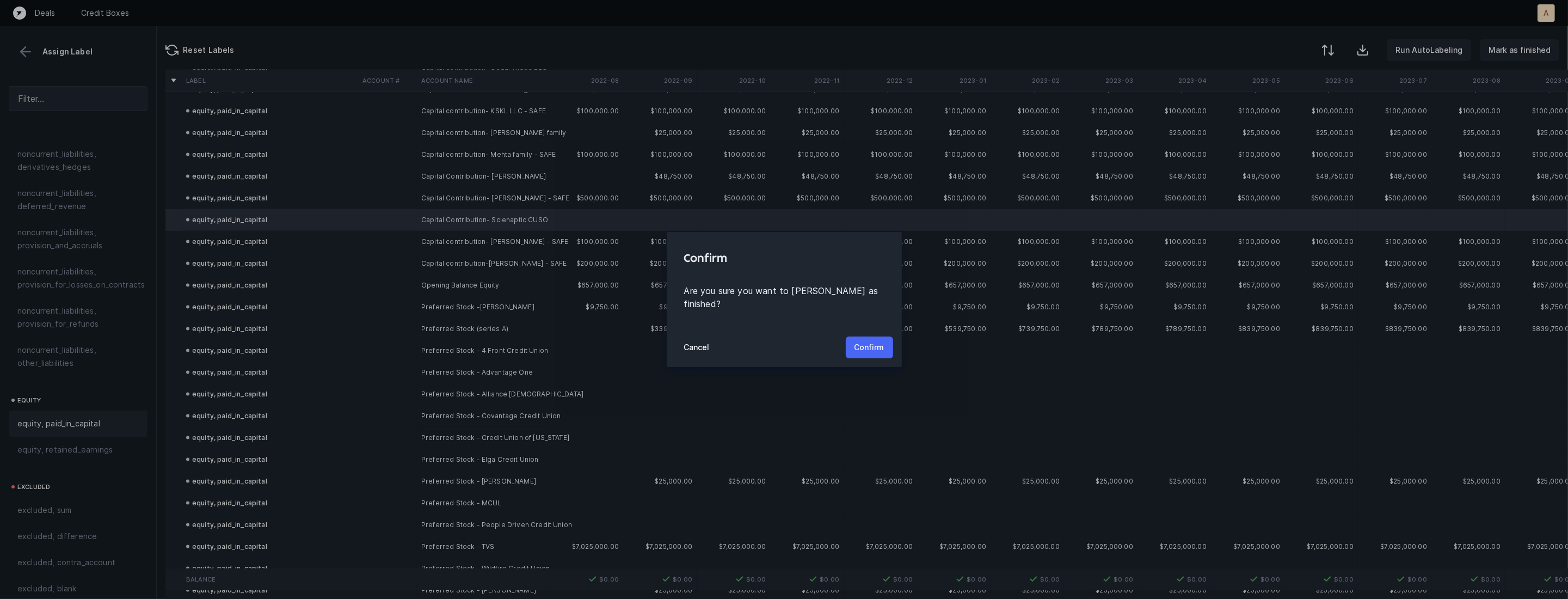
click at [877, 341] on p "Confirm" at bounding box center [869, 347] width 30 height 13
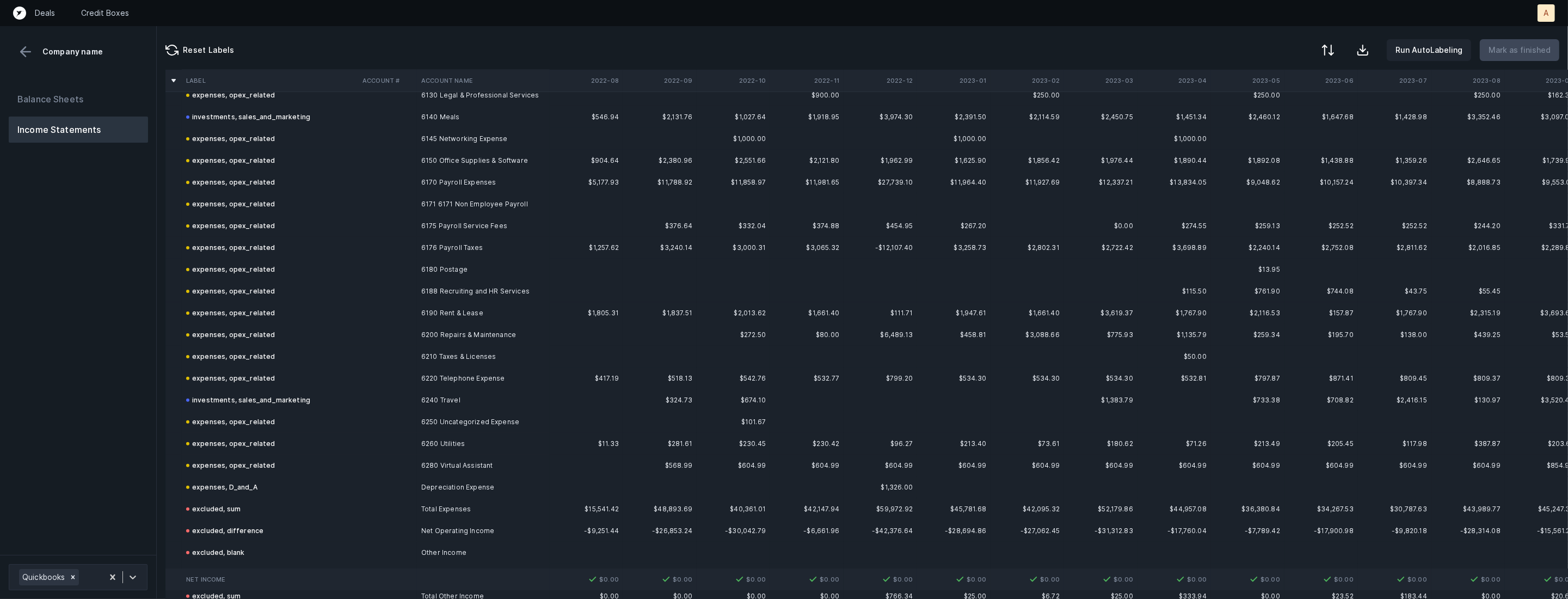
scroll to position [586, 0]
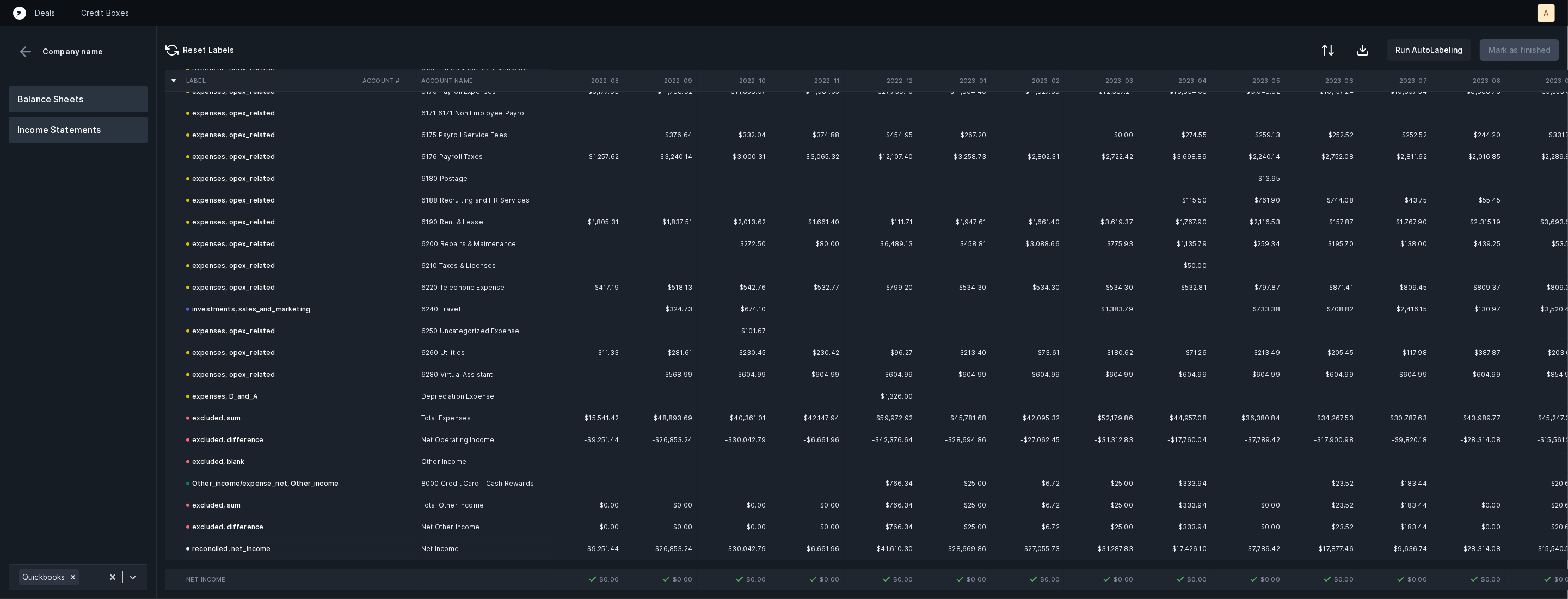
click at [49, 107] on button "Balance Sheets" at bounding box center [78, 99] width 139 height 26
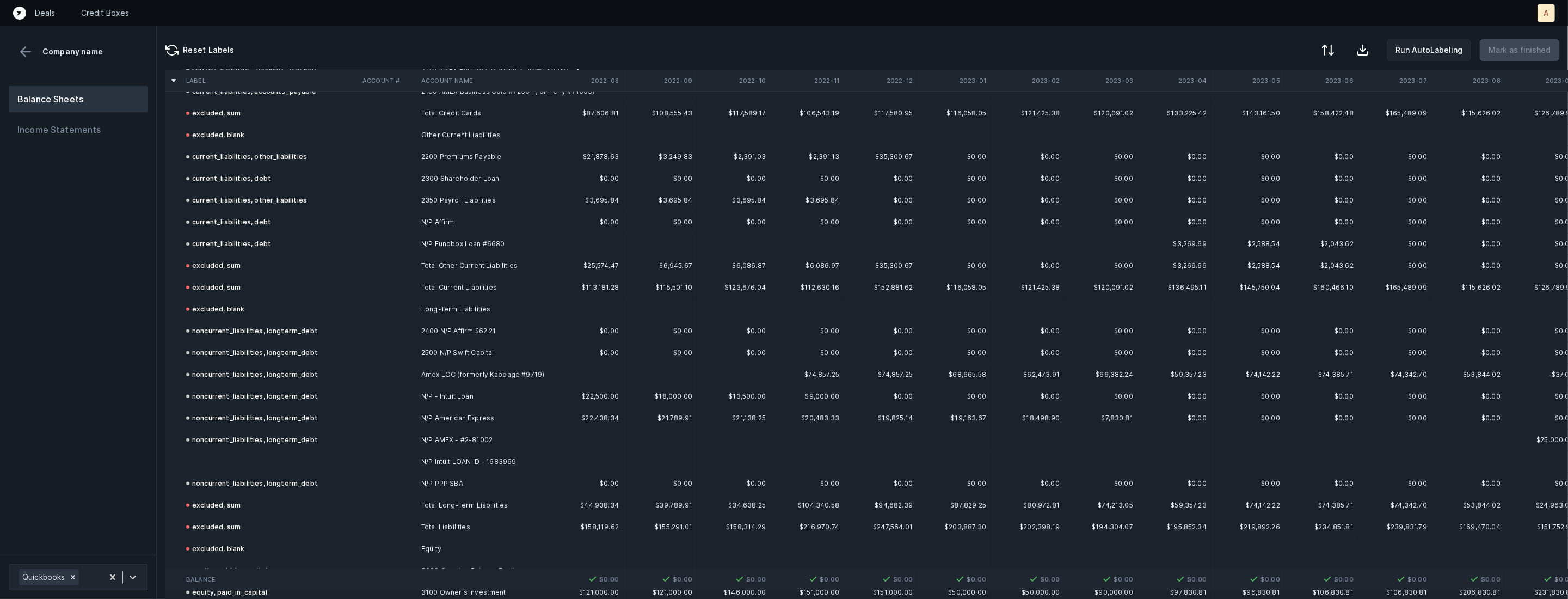
click at [199, 461] on td at bounding box center [270, 461] width 177 height 22
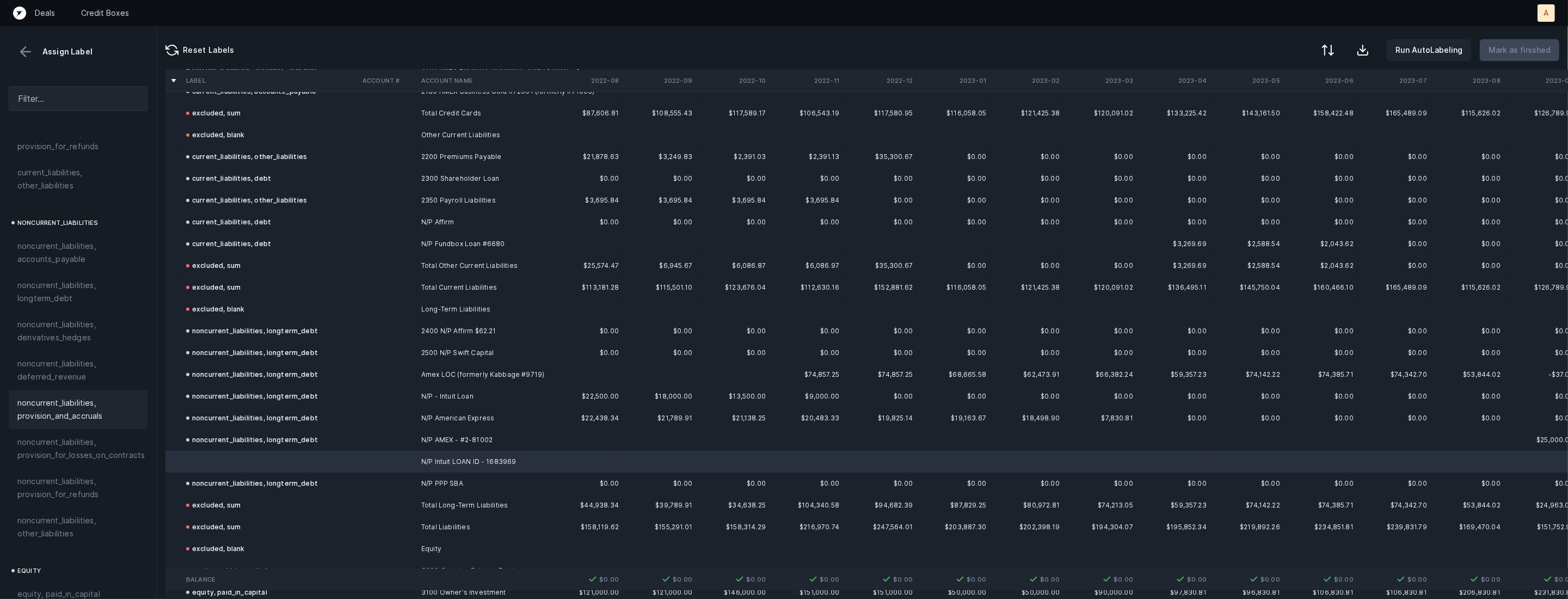
scroll to position [964, 0]
click at [83, 307] on span "noncurrent_liabilities, longterm_debt" at bounding box center [78, 318] width 121 height 26
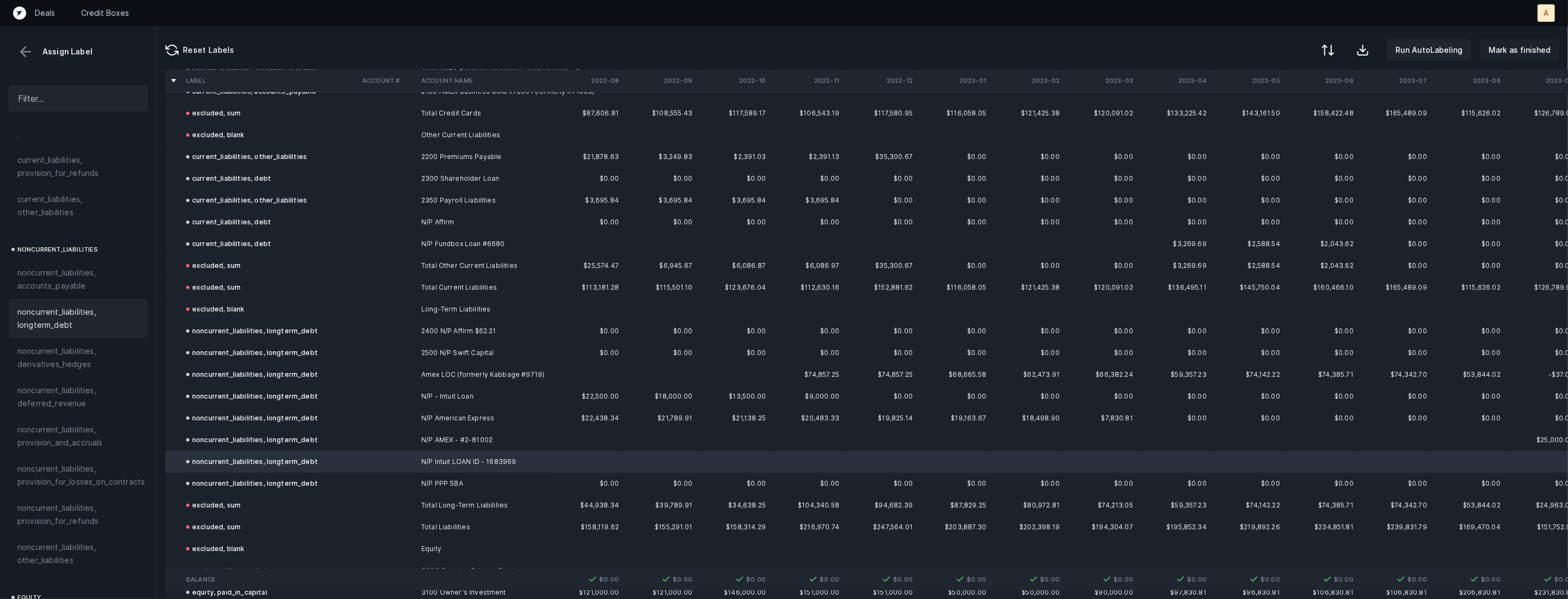
click at [1540, 47] on p "Mark as finished" at bounding box center [1519, 50] width 62 height 13
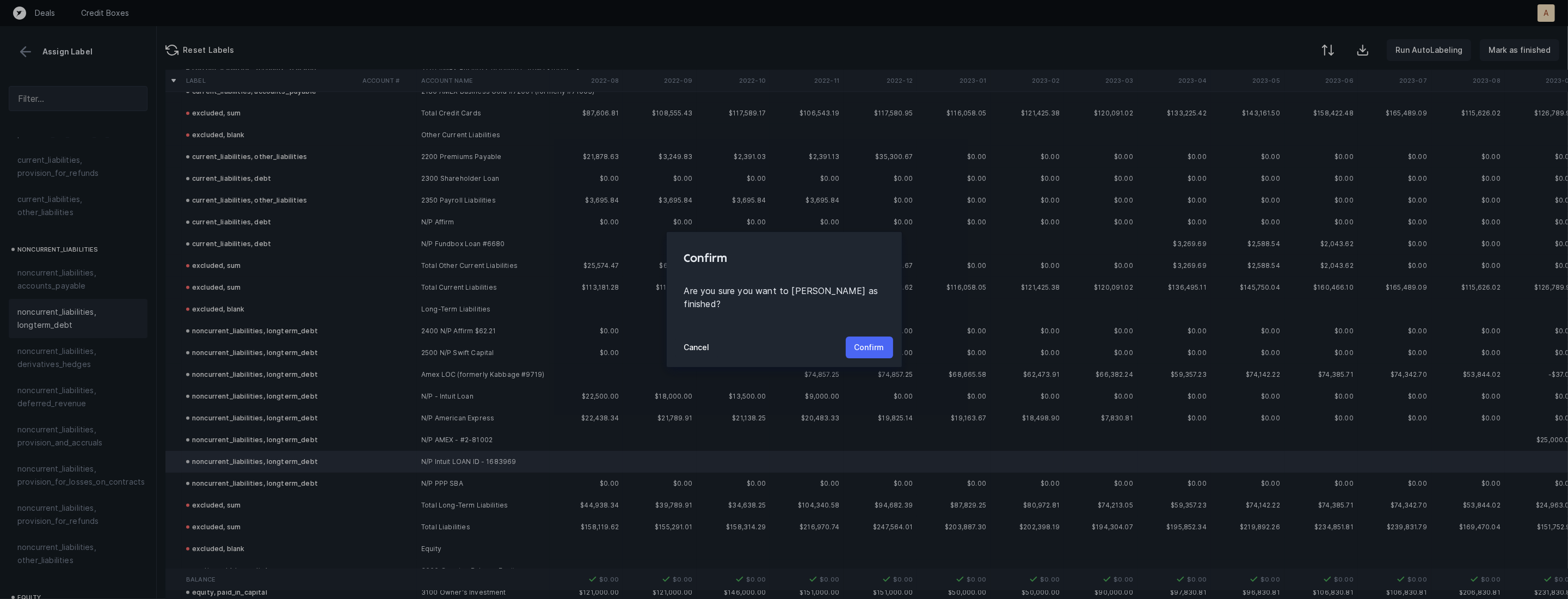
click at [848, 338] on button "Confirm" at bounding box center [869, 348] width 47 height 22
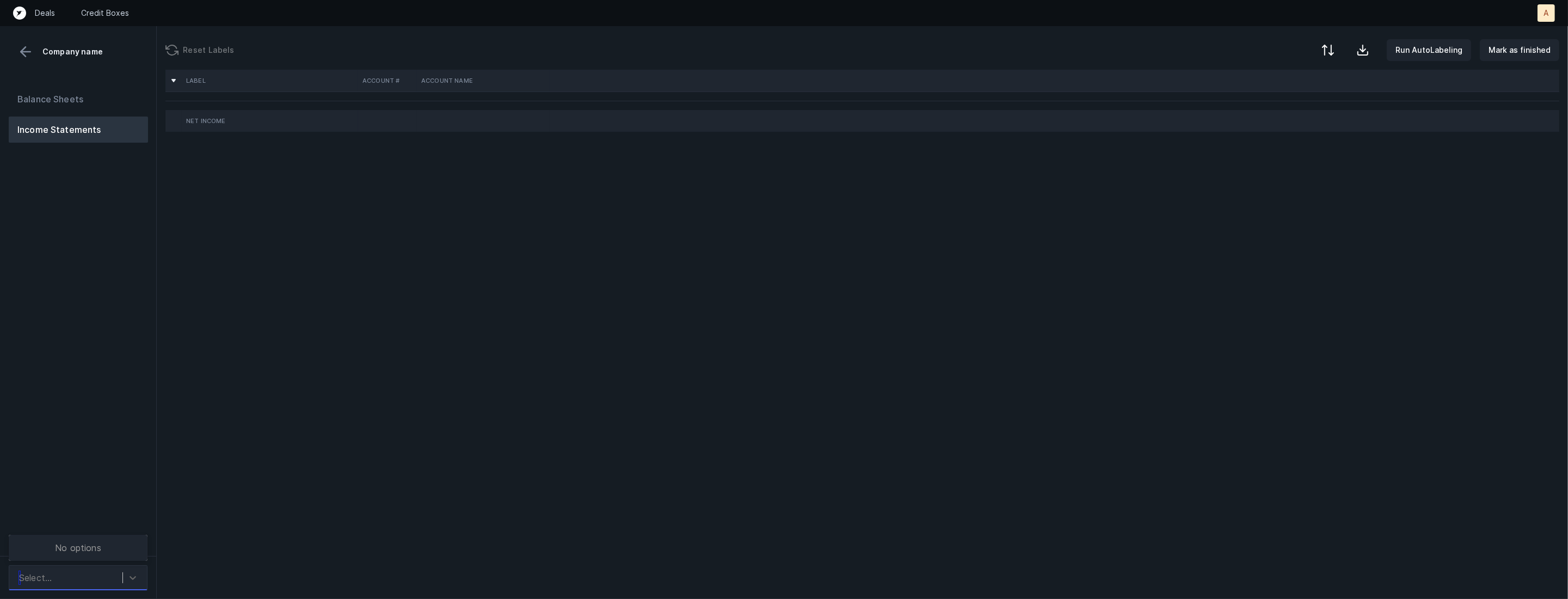
click at [113, 566] on div "Select..." at bounding box center [78, 577] width 139 height 25
click at [107, 542] on div "JoiandBlokes_P&L([DATE]-[DATE])_Cleaned.csv" at bounding box center [78, 541] width 139 height 35
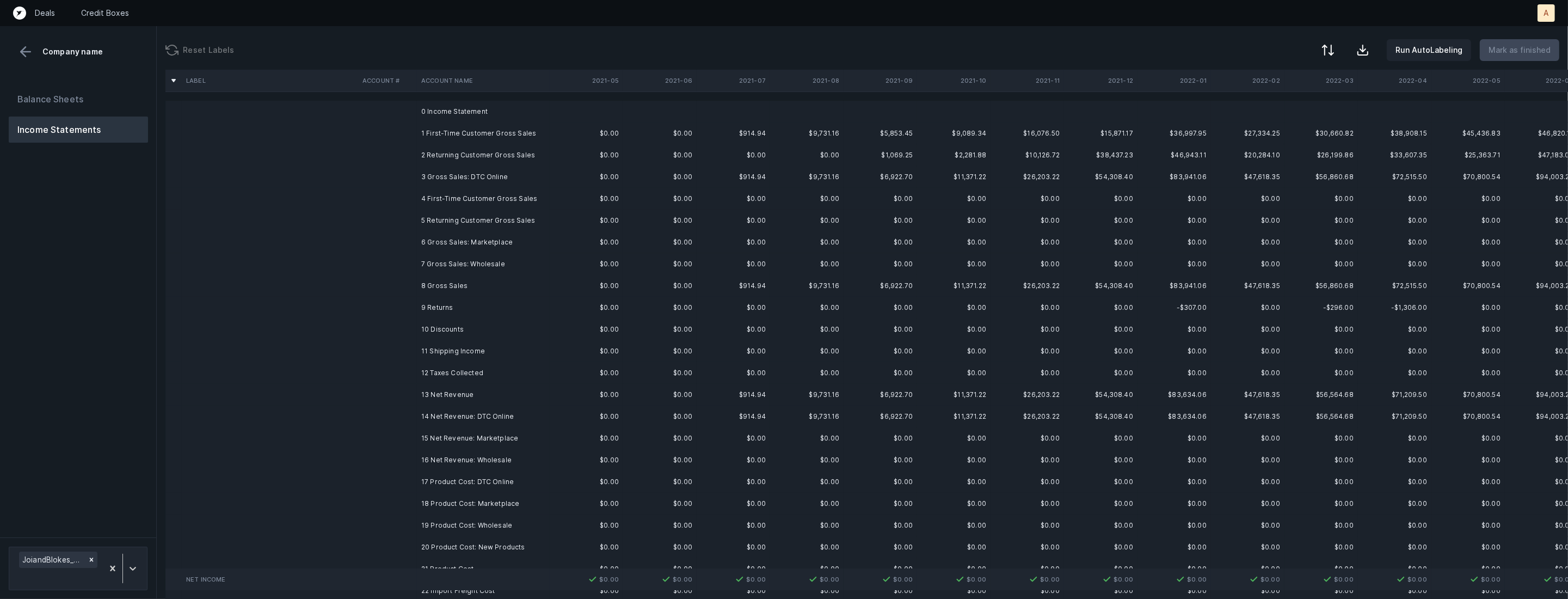
click at [544, 145] on td "2 Returning Customer Gross Sales" at bounding box center [483, 155] width 133 height 22
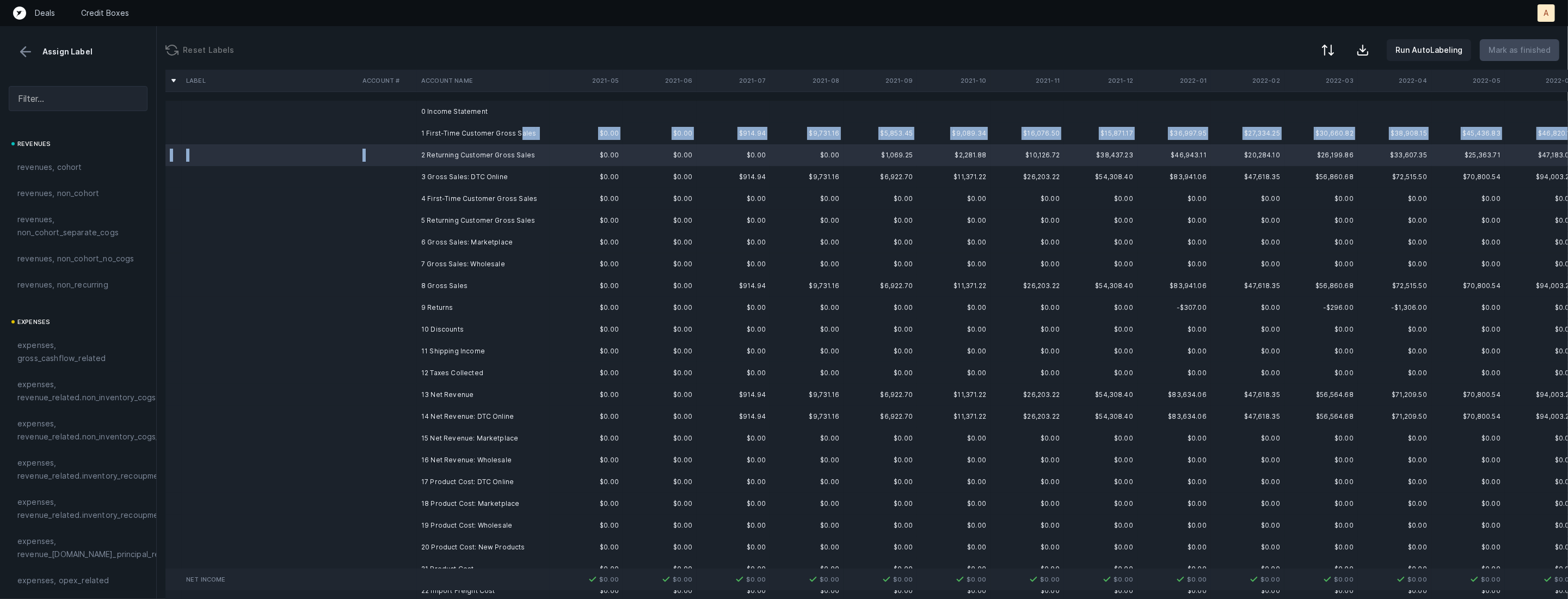
click at [517, 133] on td "1 First-Time Customer Gross Sales" at bounding box center [483, 133] width 133 height 22
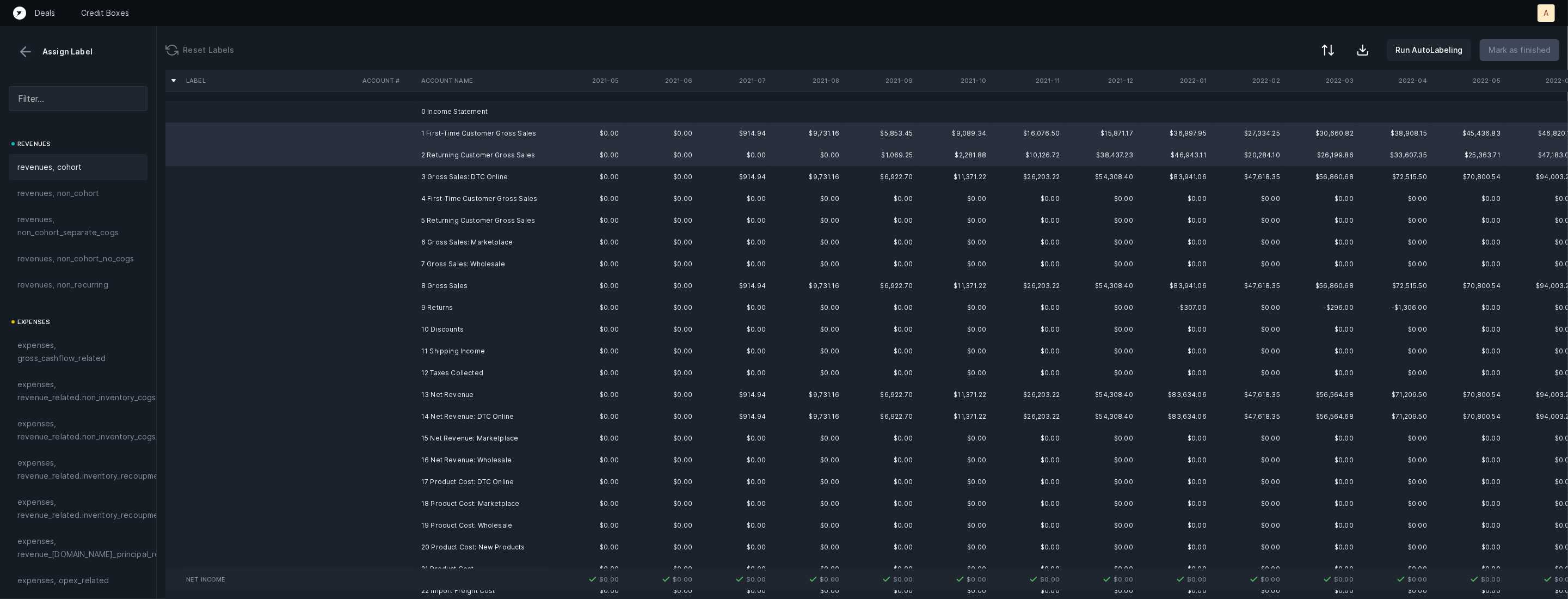
click at [79, 164] on span "revenues, cohort" at bounding box center [50, 167] width 65 height 13
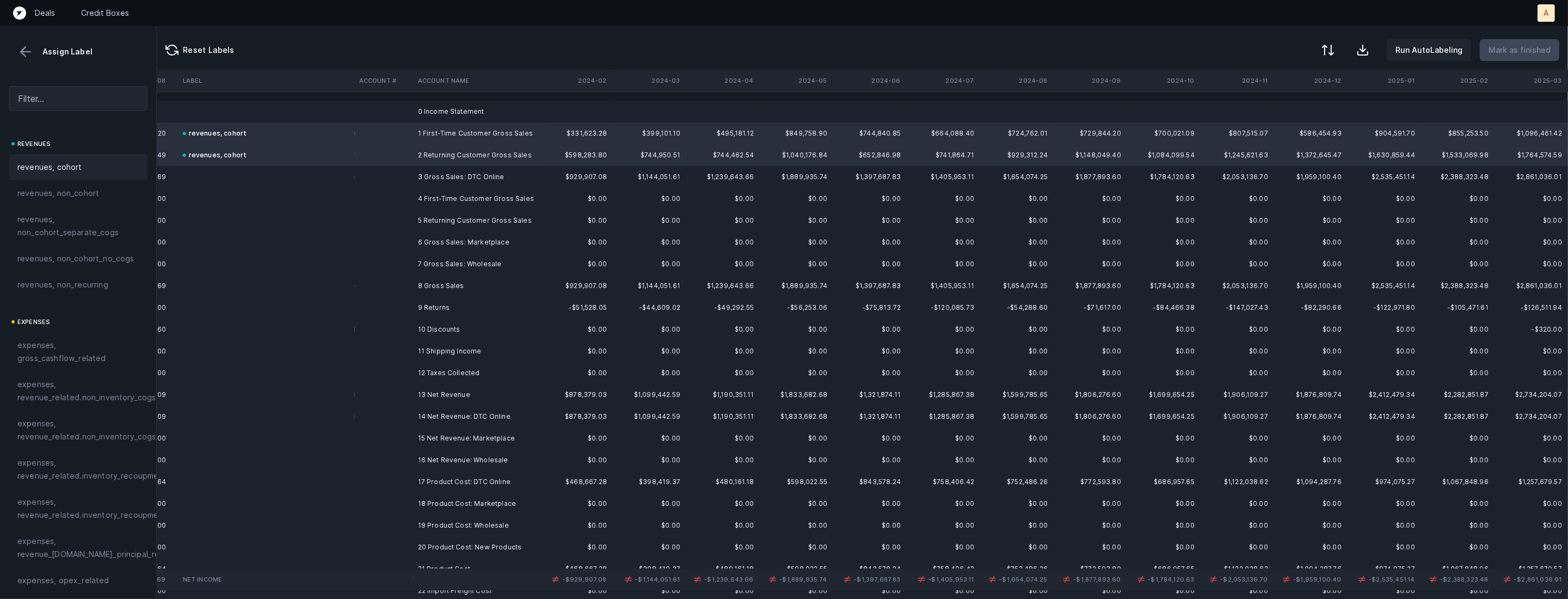
scroll to position [0, 2728]
click at [436, 307] on td "9 Returns" at bounding box center [480, 307] width 133 height 22
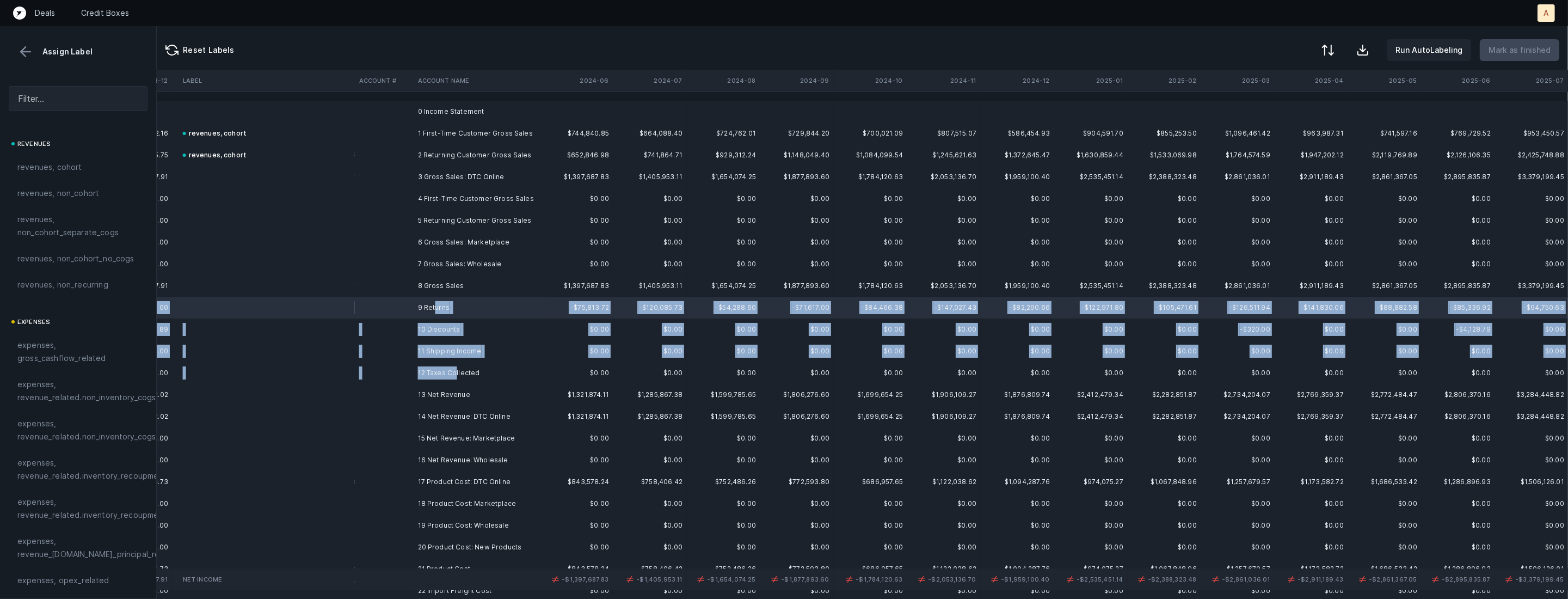
click at [454, 368] on td "12 Taxes Collected" at bounding box center [480, 373] width 133 height 22
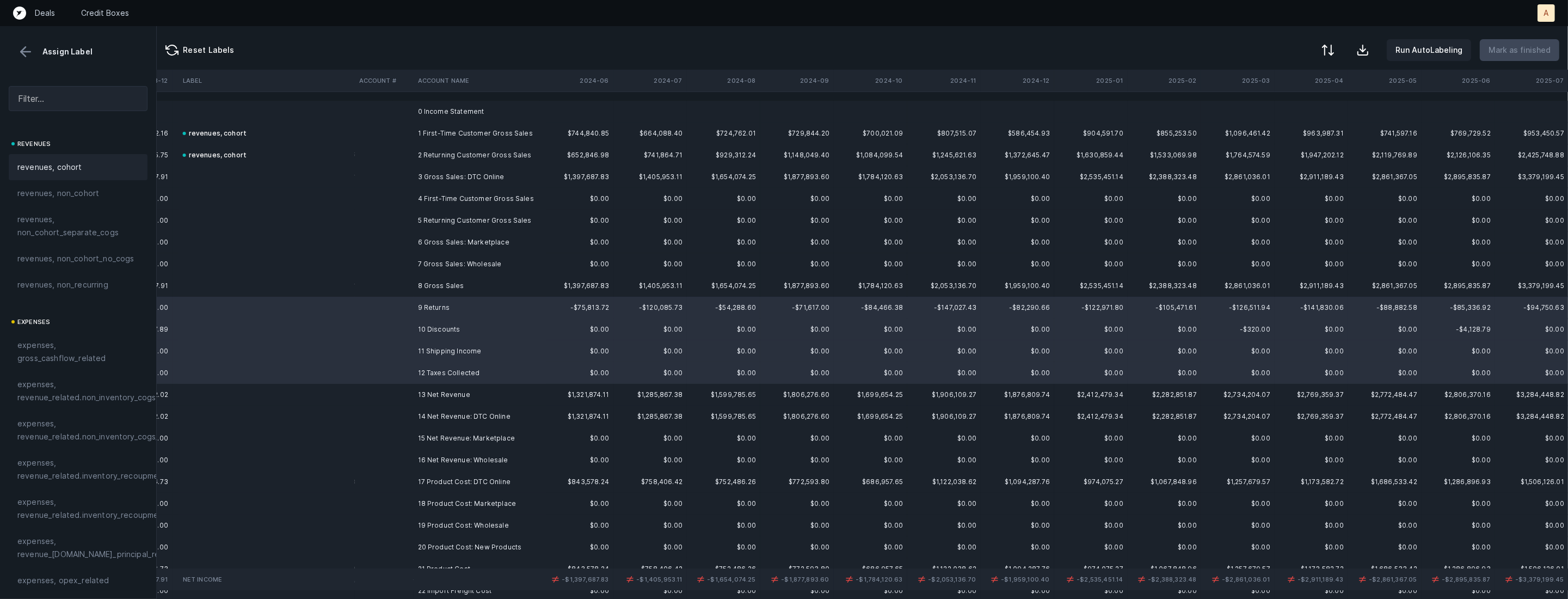
click at [103, 173] on div "revenues, cohort" at bounding box center [78, 167] width 139 height 26
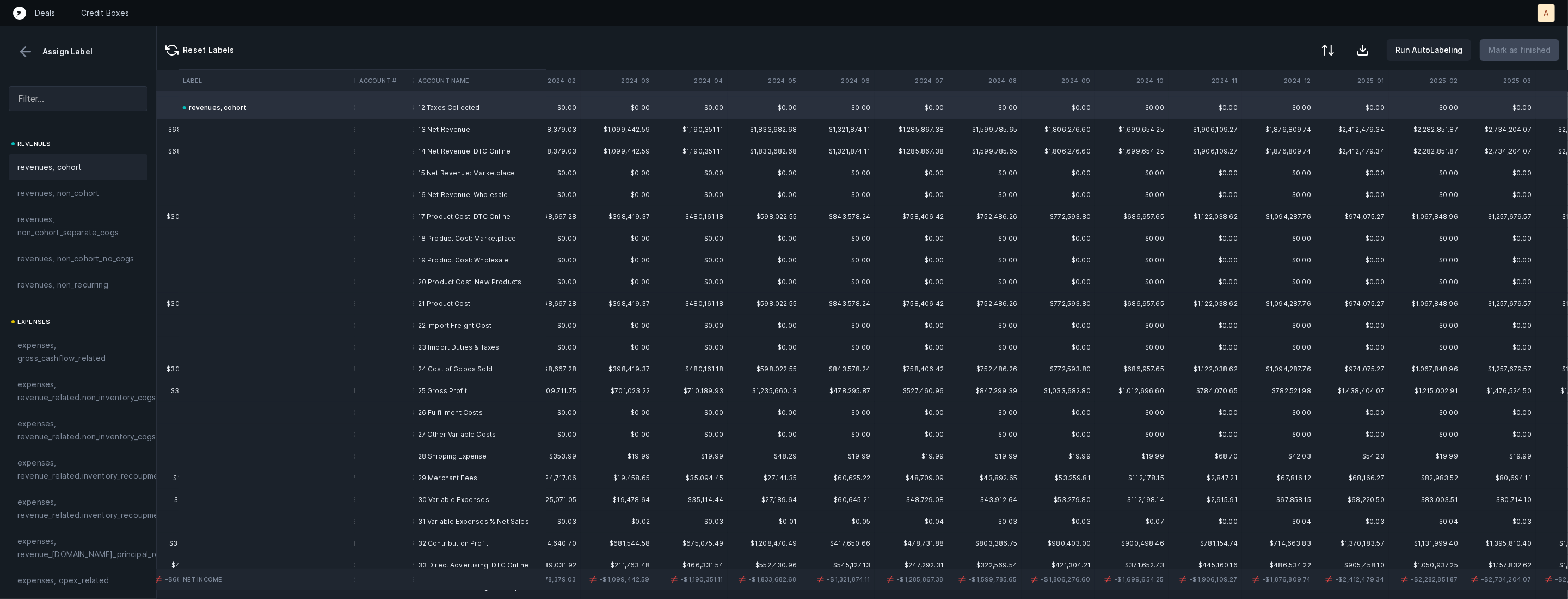
scroll to position [262, 2467]
click at [530, 219] on td "17 Product Cost: DTC Online" at bounding box center [480, 219] width 133 height 22
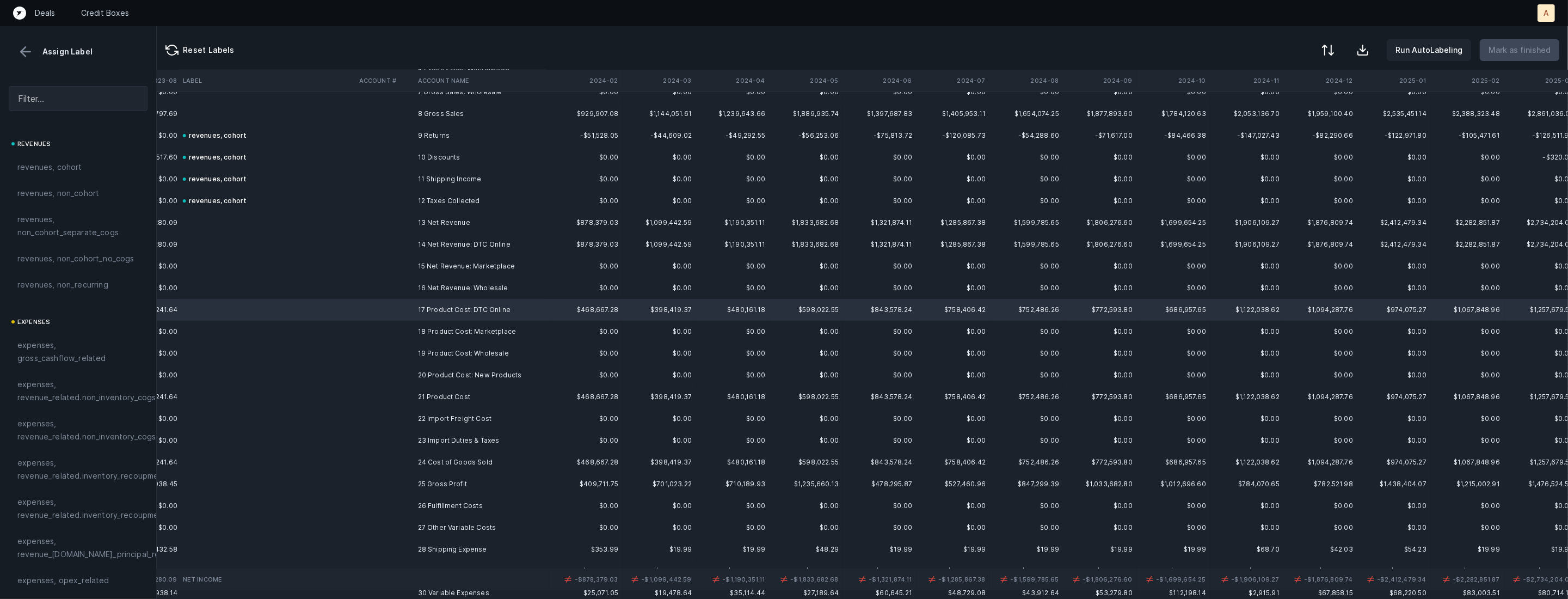
scroll to position [180, 2425]
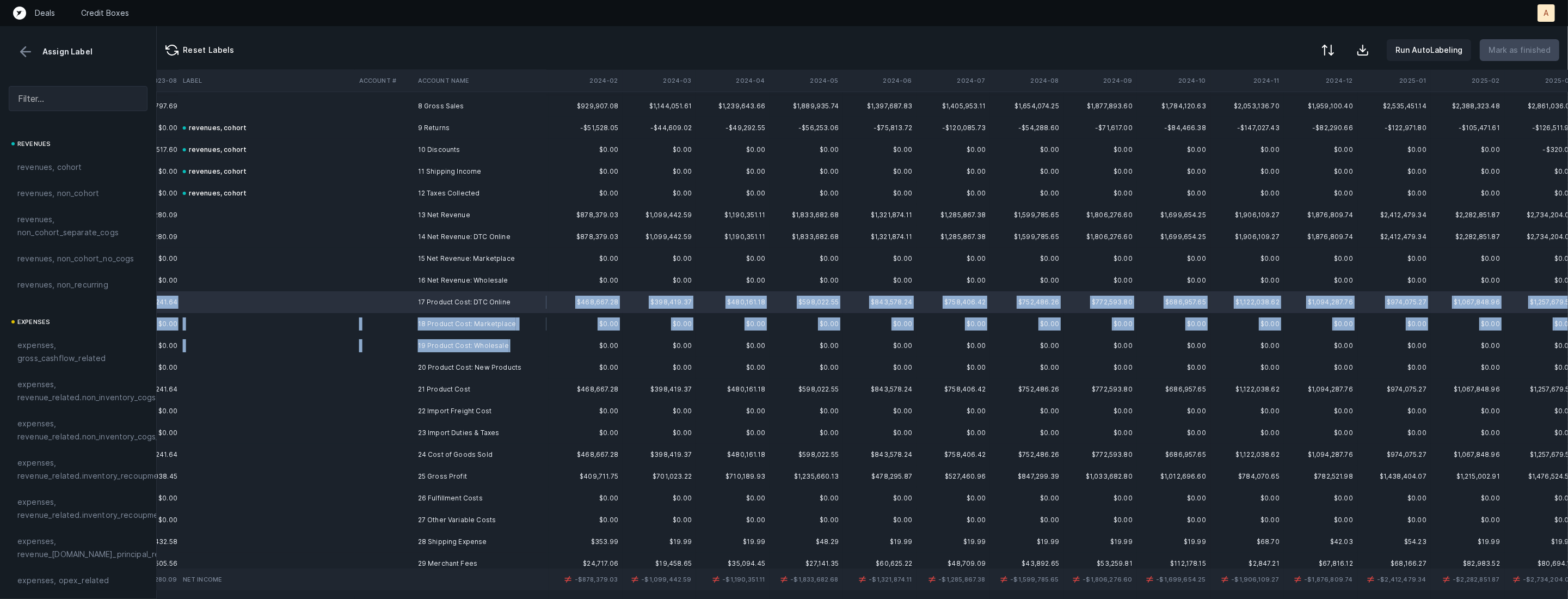
click at [517, 346] on td "19 Product Cost: Wholesale" at bounding box center [480, 346] width 133 height 22
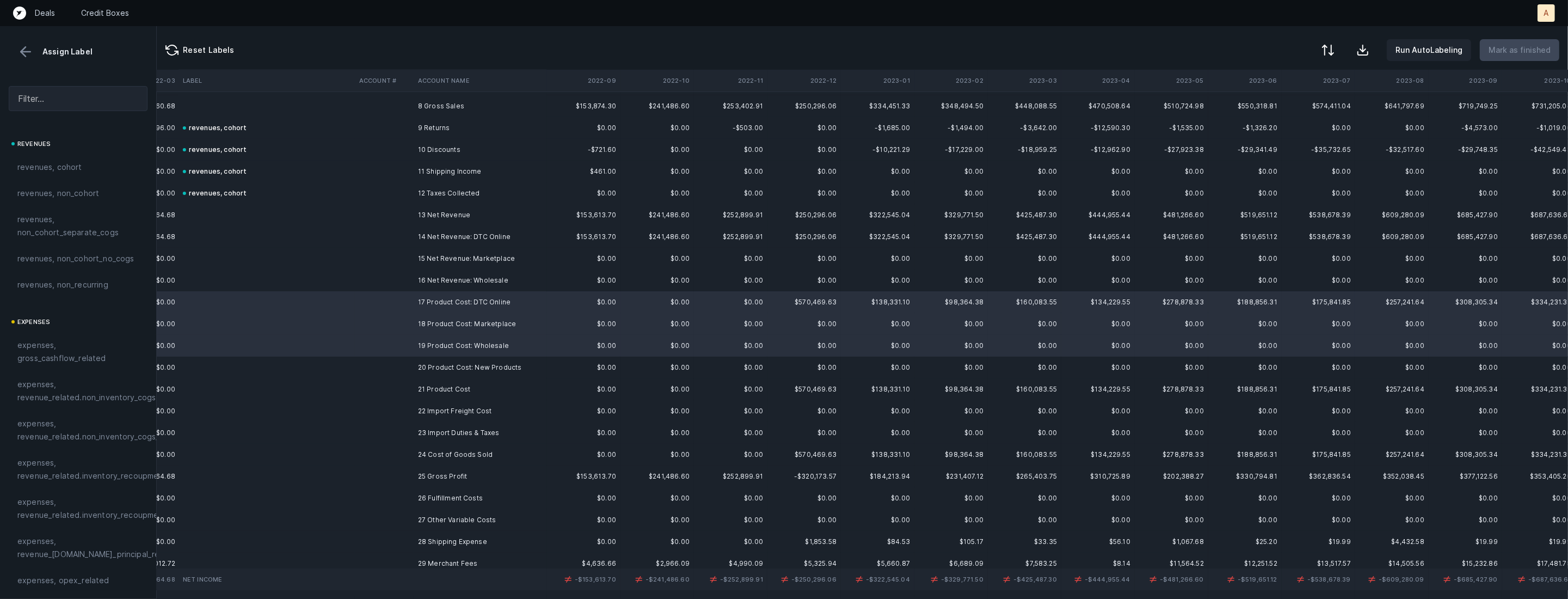
scroll to position [180, 1340]
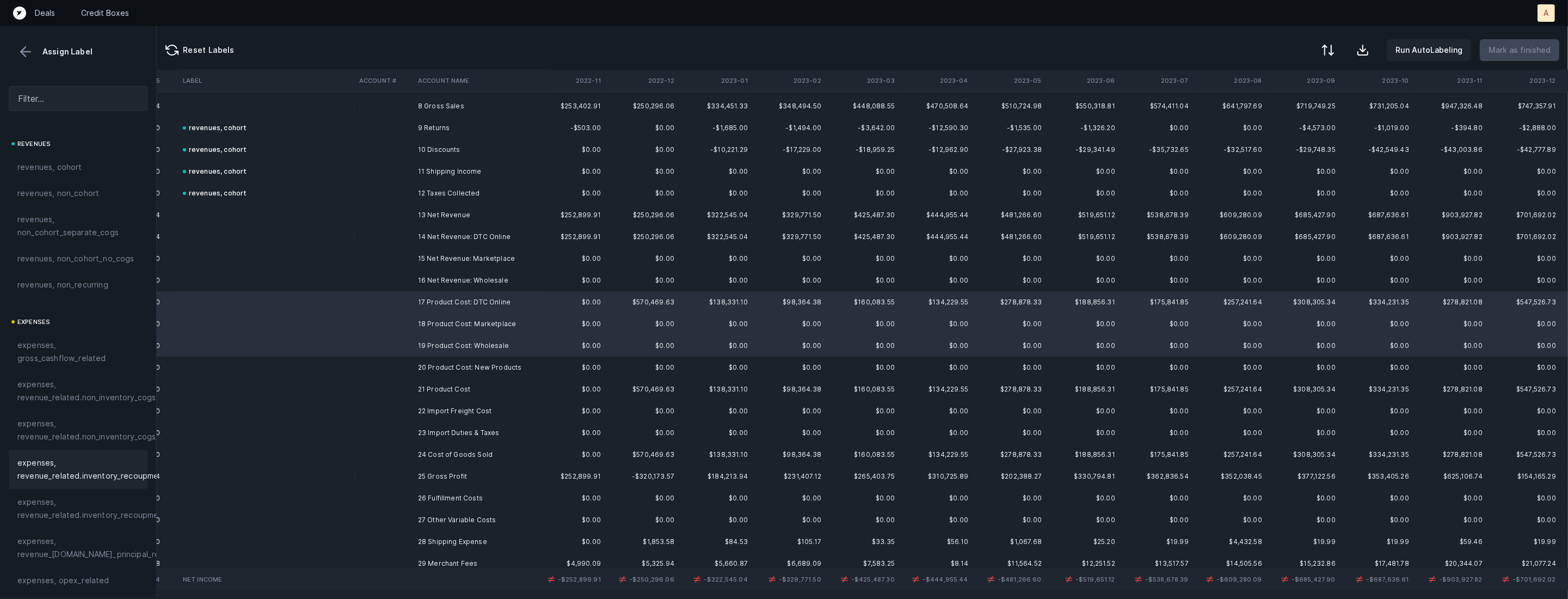
click at [90, 469] on span "expenses, revenue_related.inventory_recoupment" at bounding box center [92, 469] width 149 height 26
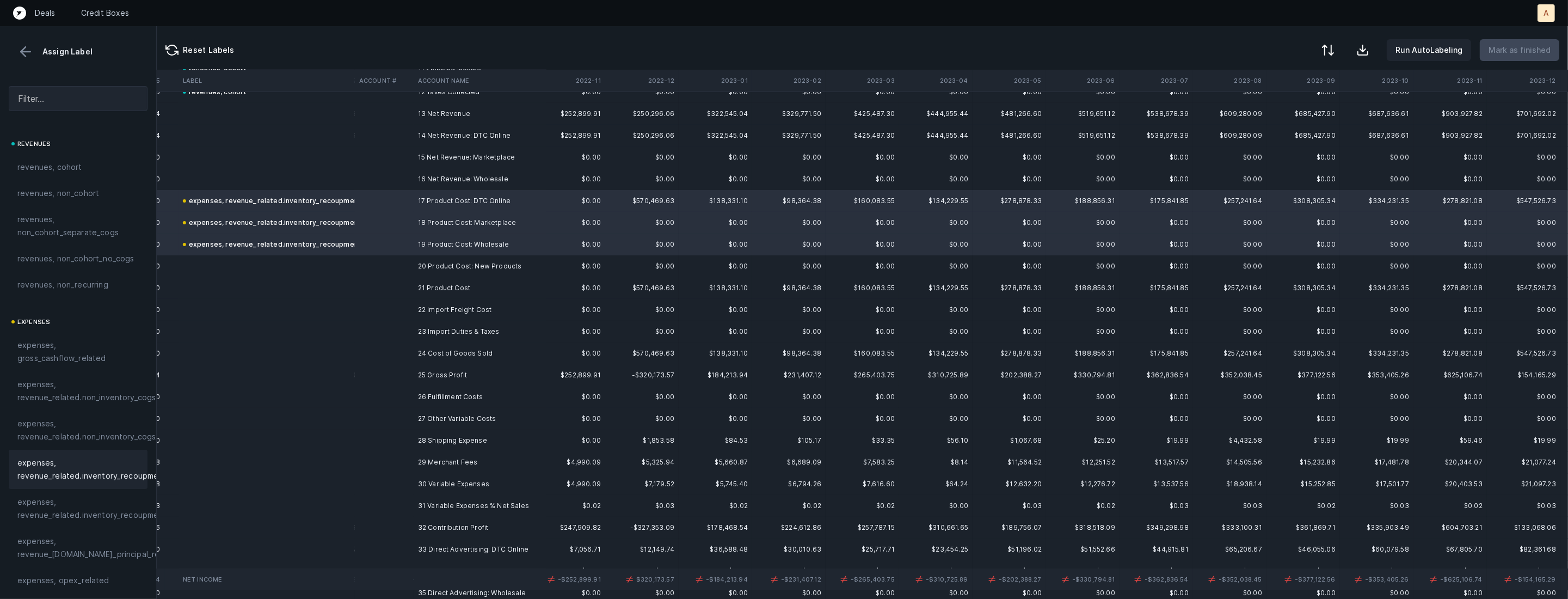
scroll to position [285, 1340]
click at [457, 307] on td "22 Import Freight Cost" at bounding box center [480, 306] width 133 height 22
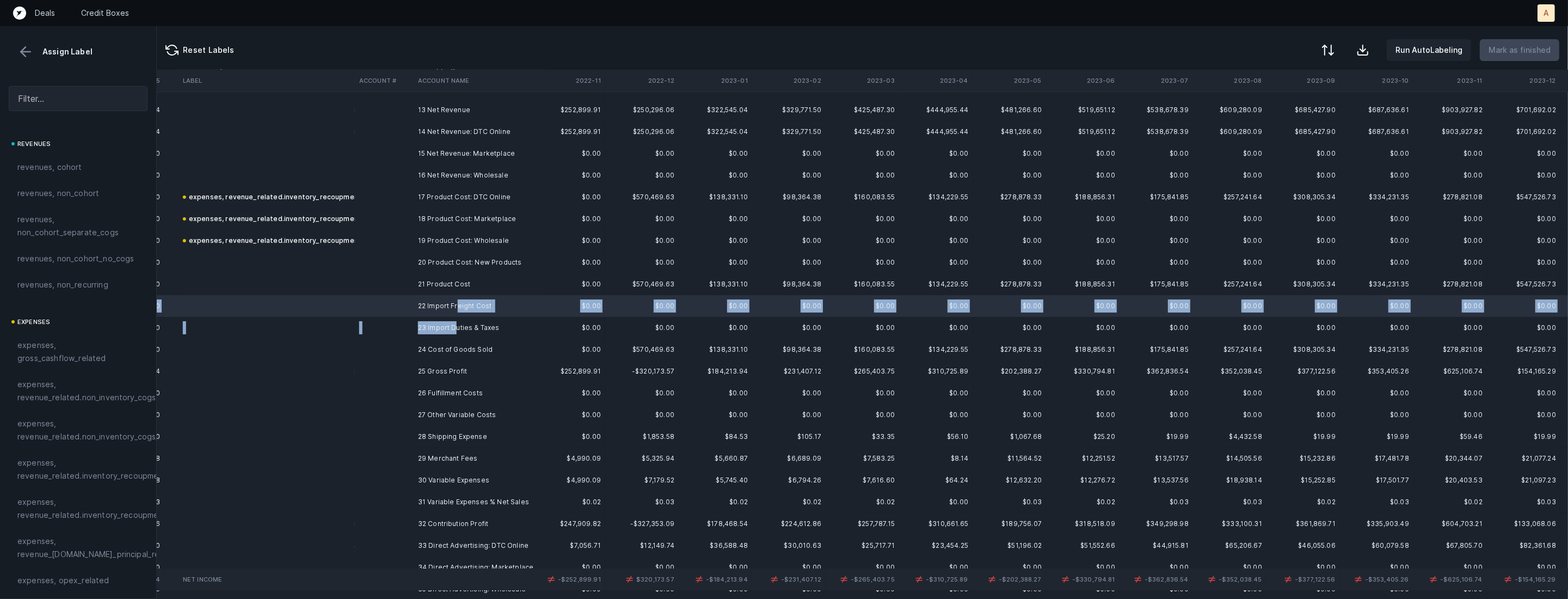
click at [457, 333] on td "23 Import Duties & Taxes" at bounding box center [480, 328] width 133 height 22
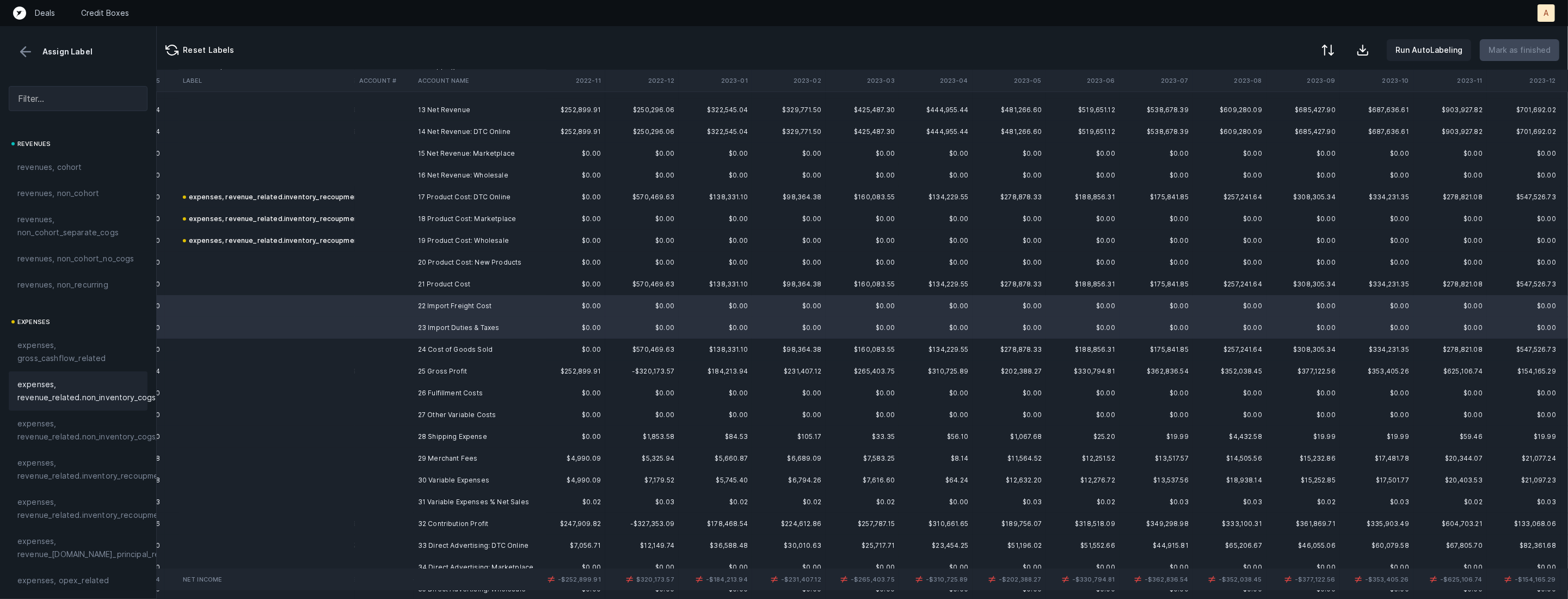
click at [108, 389] on span "expenses, revenue_related.non_inventory_cogs" at bounding box center [86, 391] width 138 height 26
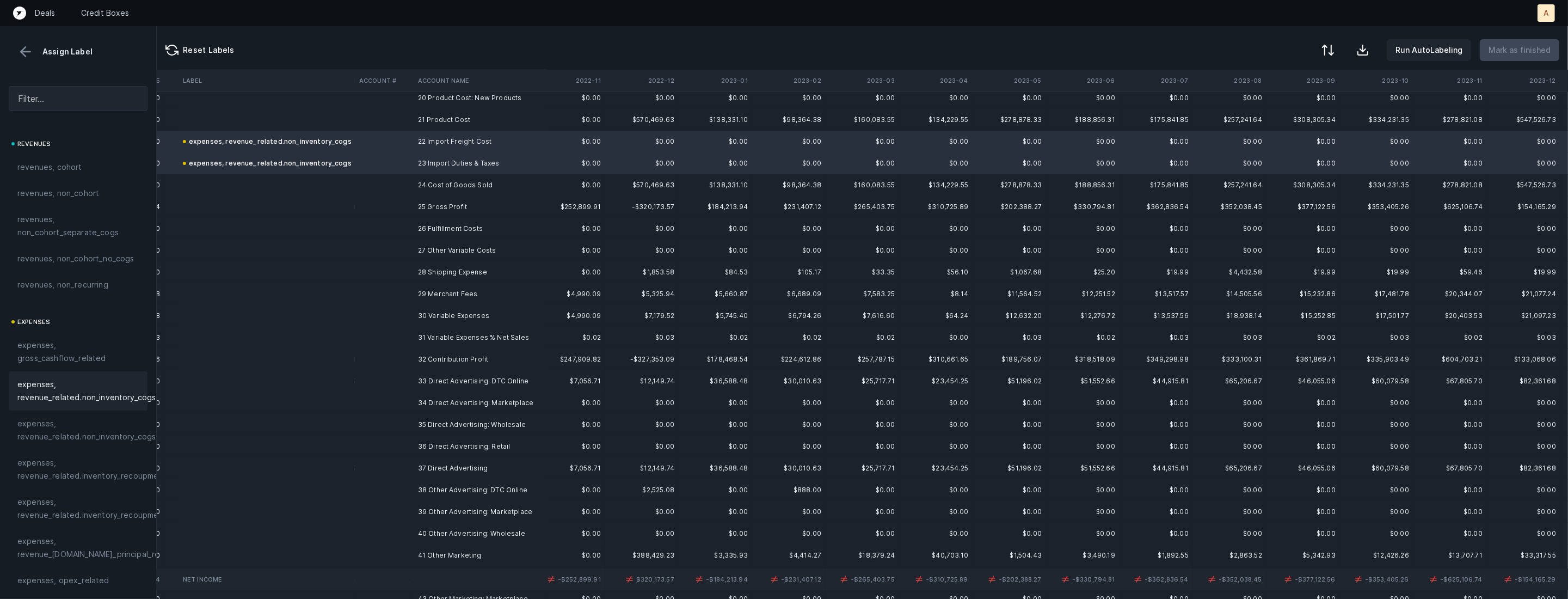
scroll to position [465, 1340]
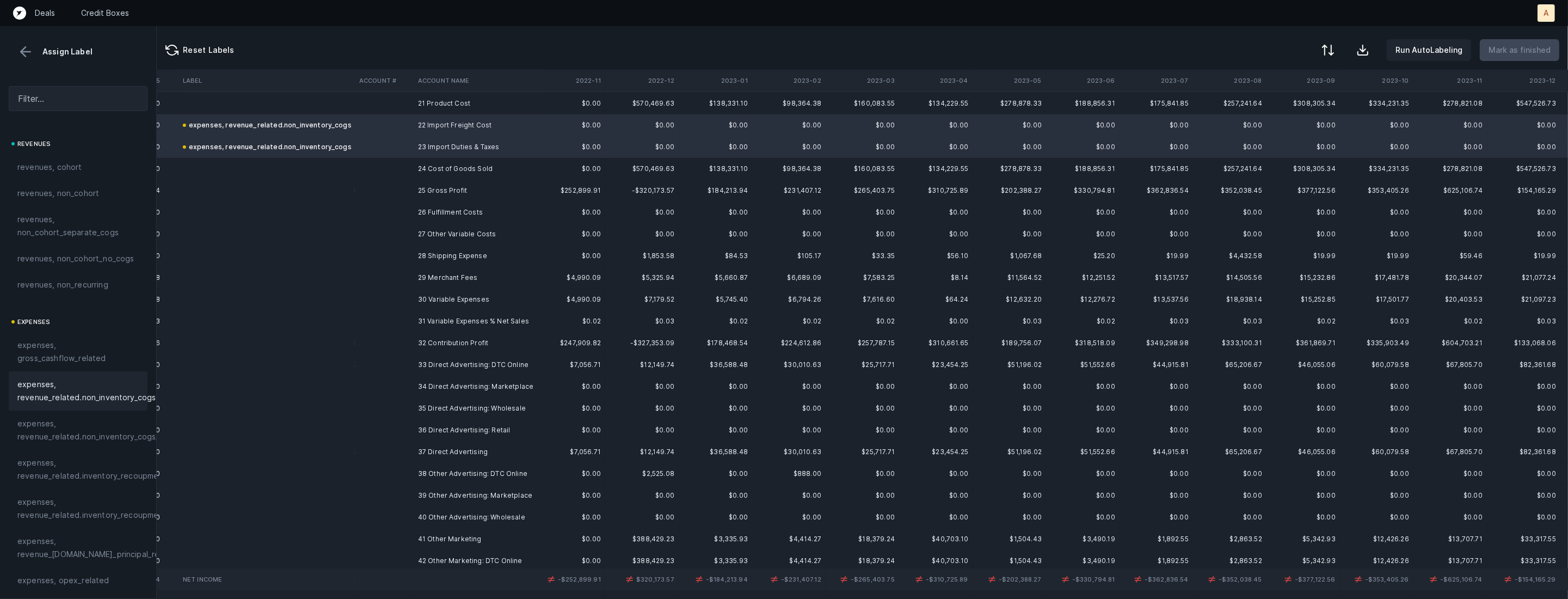
click at [500, 217] on td "26 Fulfillment Costs" at bounding box center [480, 212] width 133 height 22
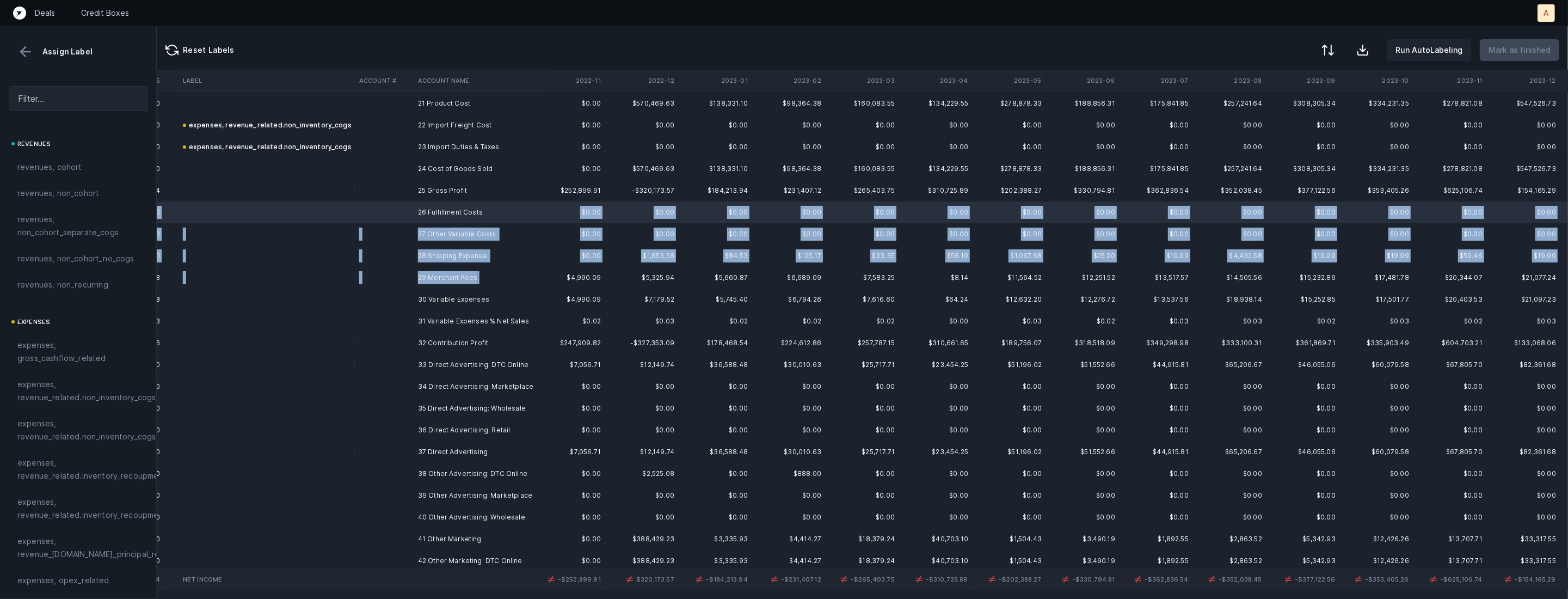
click at [498, 273] on td "29 Merchant Fees" at bounding box center [480, 278] width 133 height 22
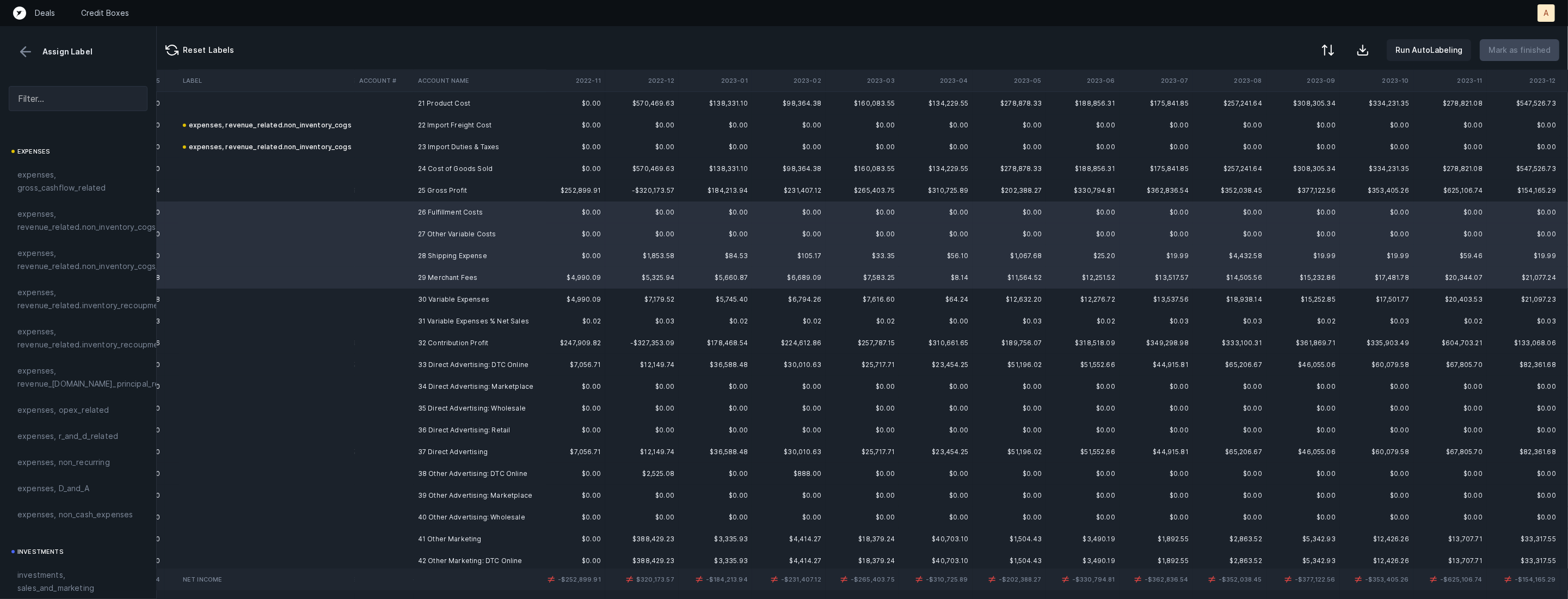
scroll to position [175, 0]
click at [54, 399] on span "expenses, opex_related" at bounding box center [63, 405] width 92 height 13
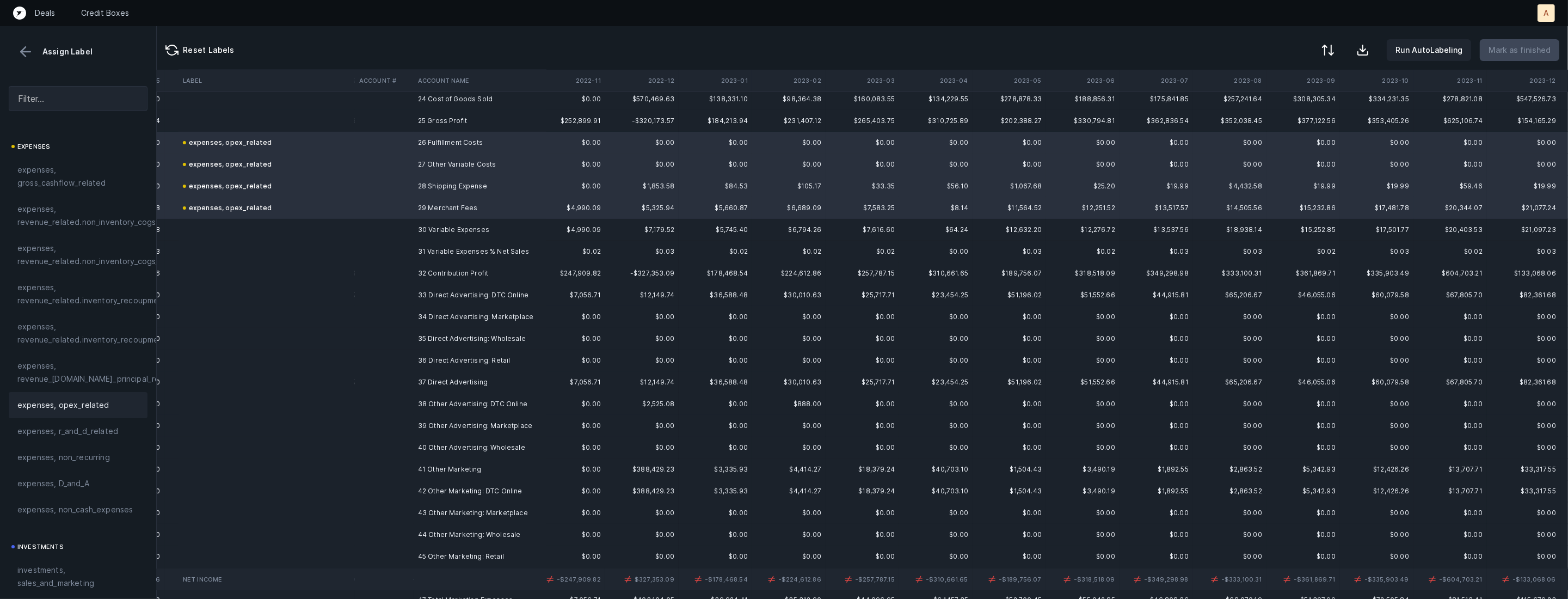
scroll to position [539, 1340]
click at [430, 294] on td "33 Direct Advertising: DTC Online" at bounding box center [480, 291] width 133 height 22
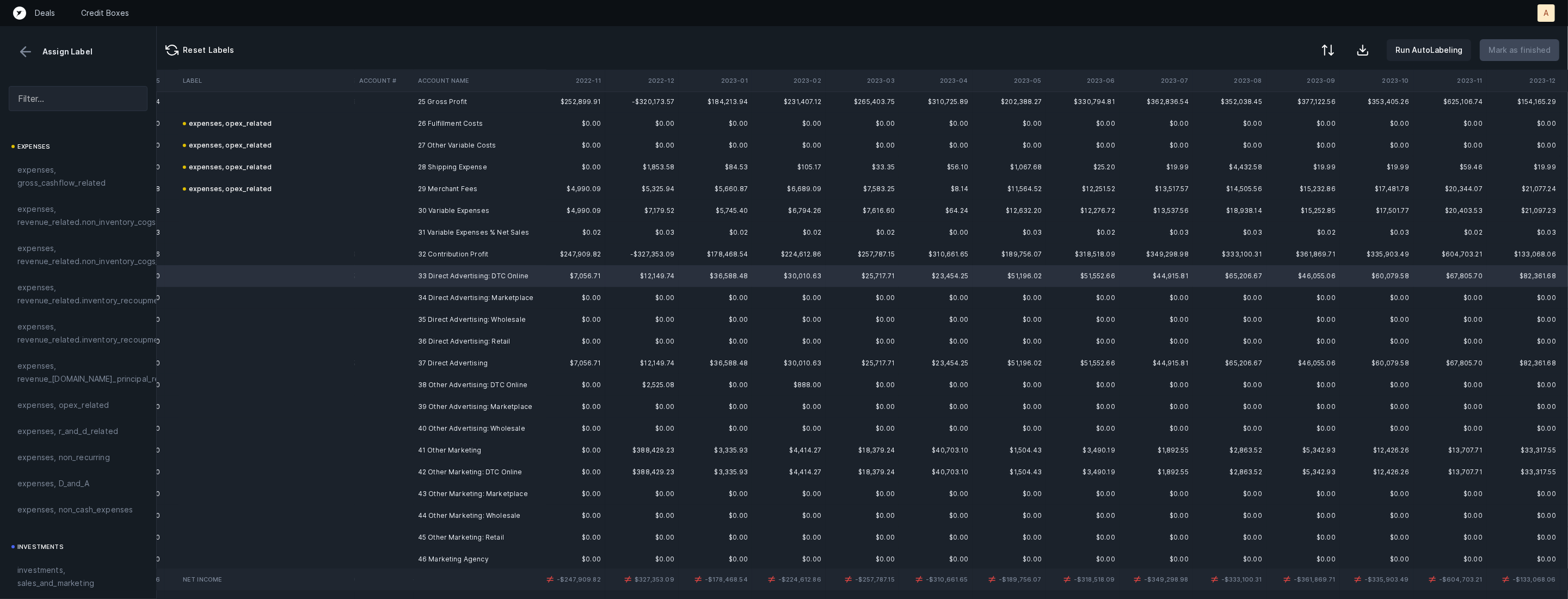
scroll to position [555, 1340]
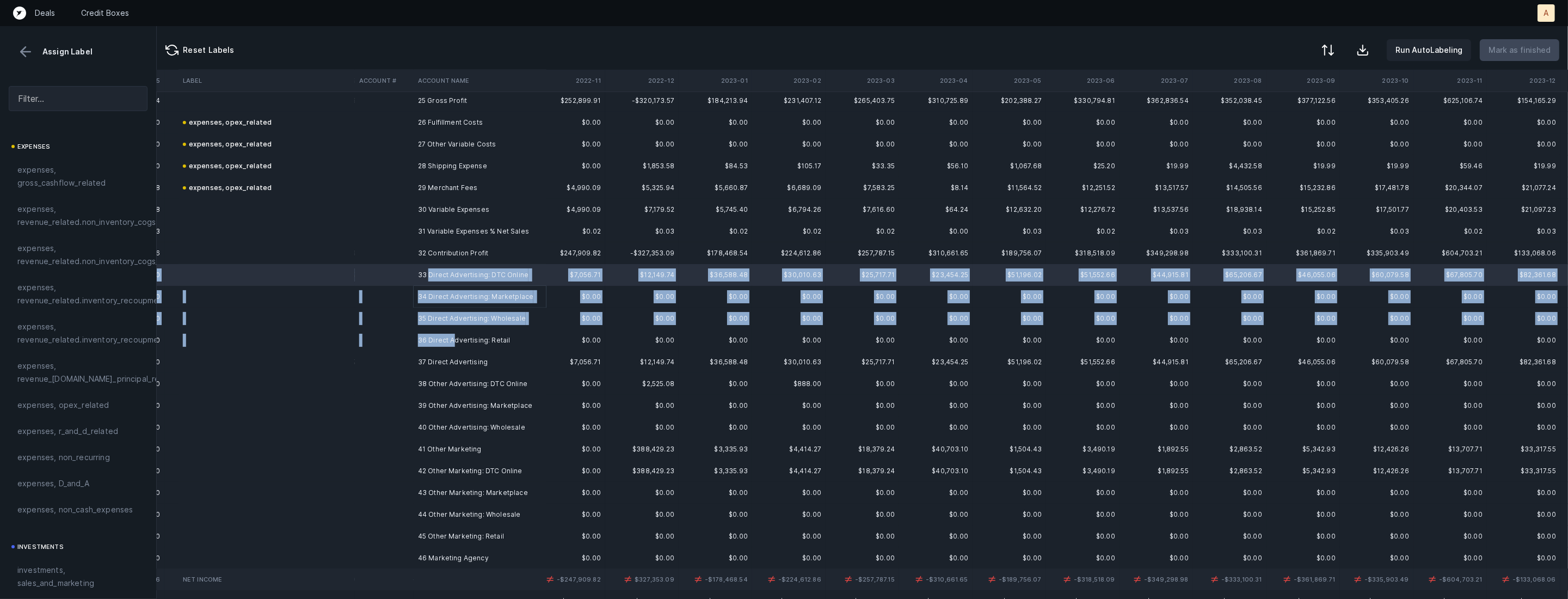
click at [453, 338] on td "36 Direct Advertising: Retail" at bounding box center [480, 340] width 133 height 22
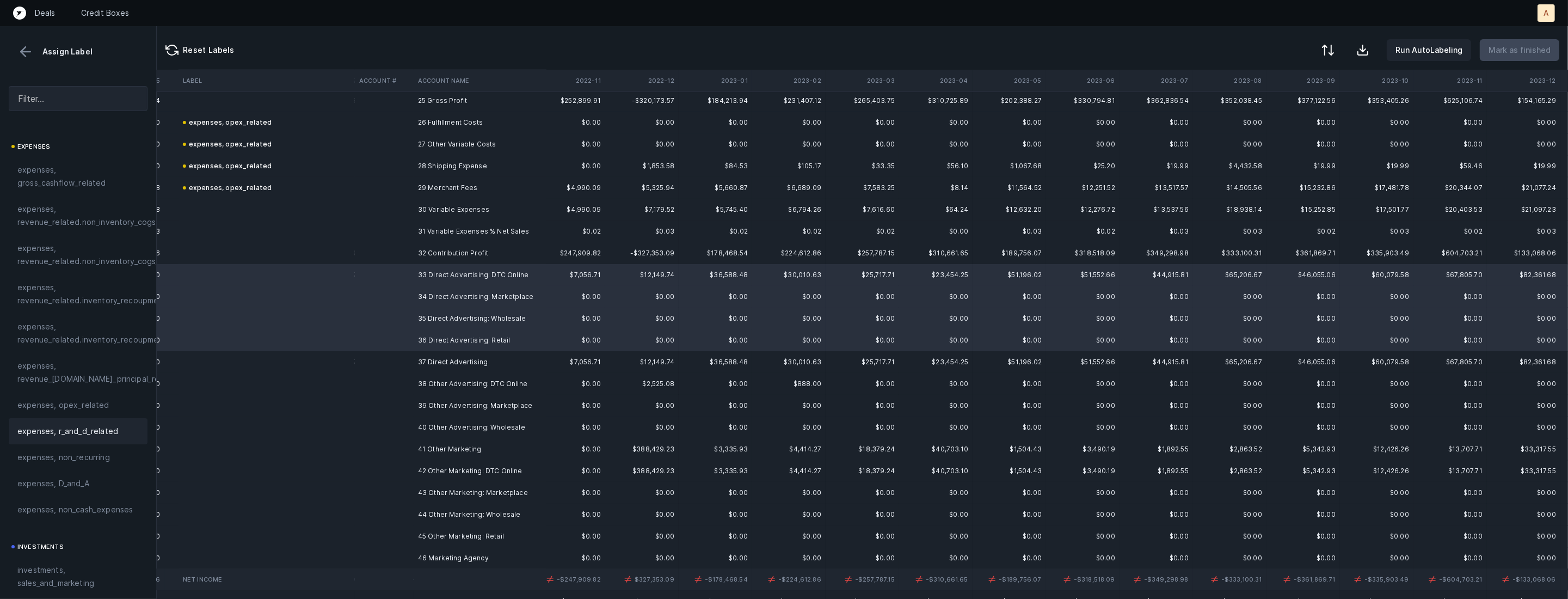
scroll to position [224, 0]
click at [55, 521] on span "investments, sales_and_marketing" at bounding box center [78, 527] width 121 height 26
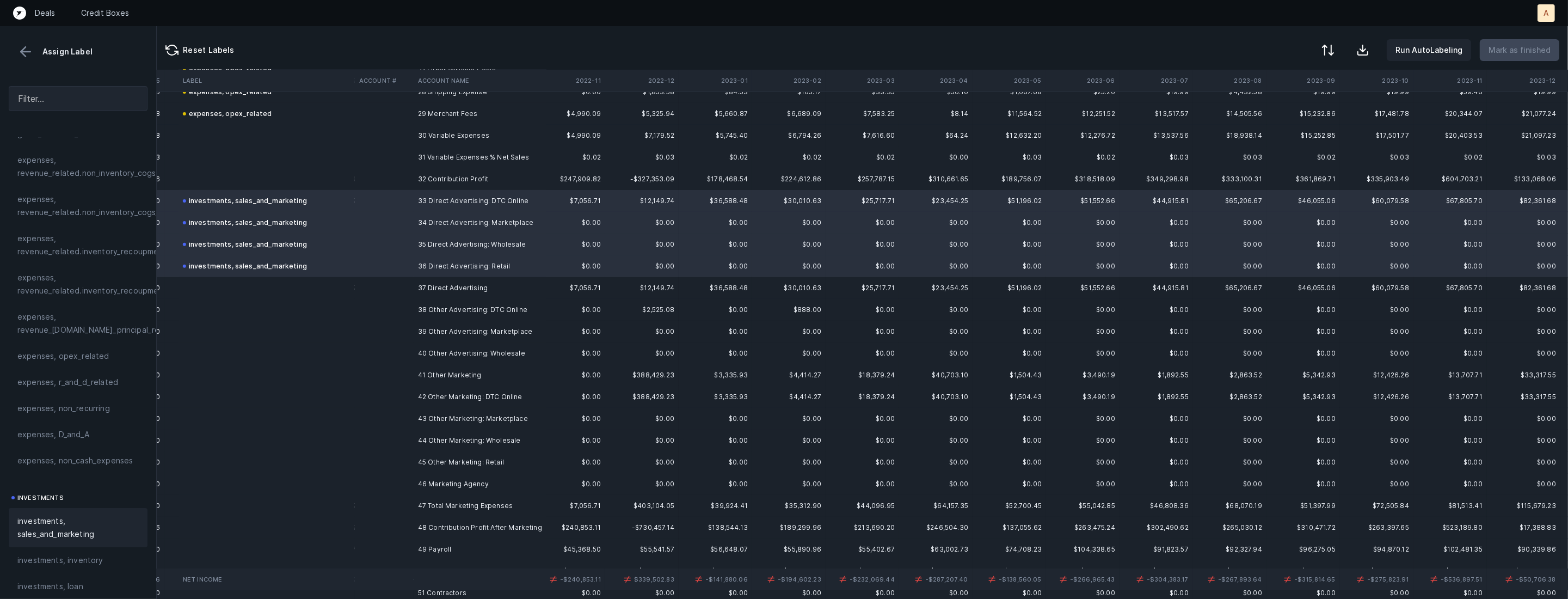
scroll to position [639, 1340]
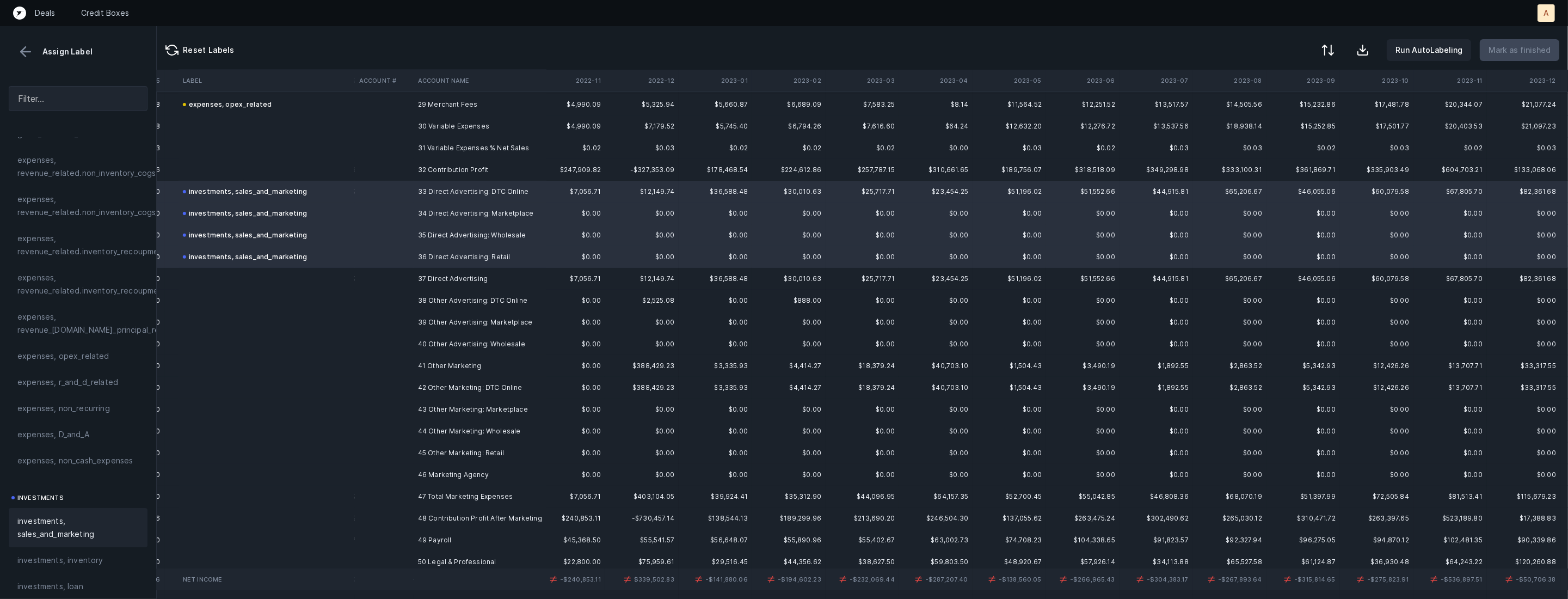
click at [467, 302] on td "38 Other Advertising: DTC Online" at bounding box center [480, 301] width 133 height 22
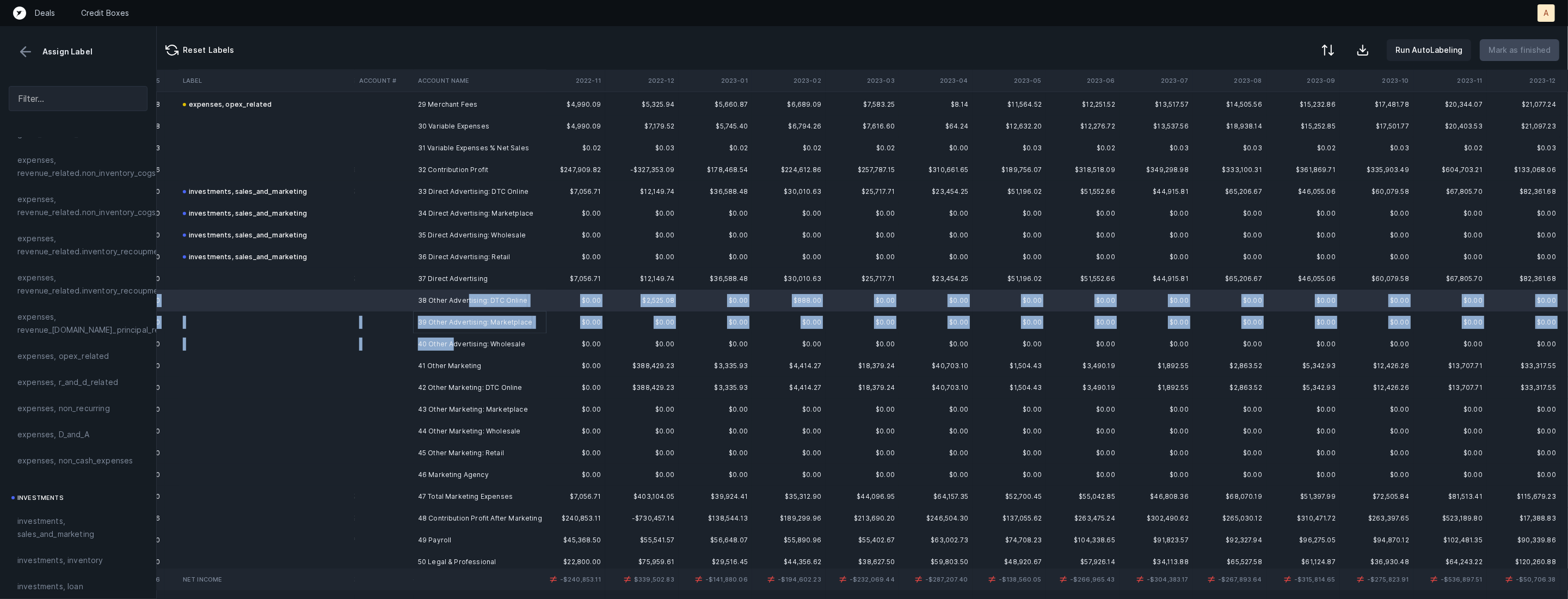
click at [452, 343] on td "40 Other Advertising: Wholesale" at bounding box center [480, 344] width 133 height 22
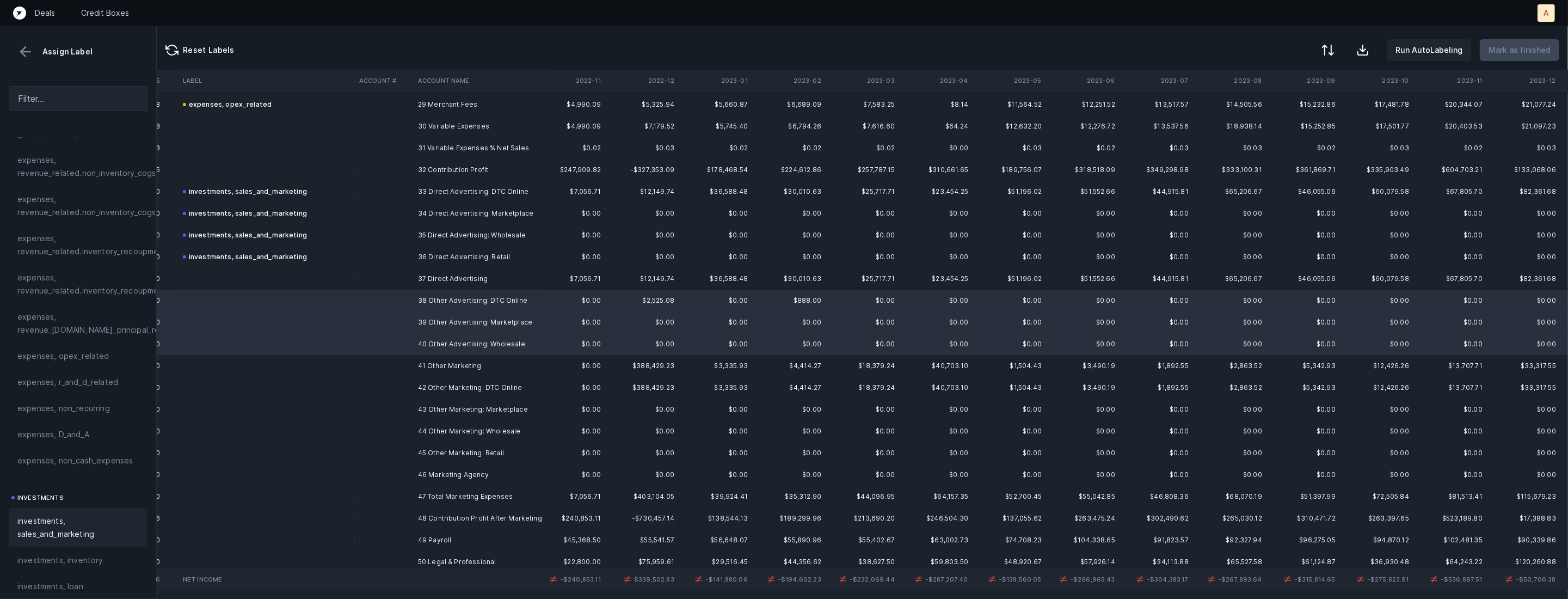
click at [59, 517] on span "investments, sales_and_marketing" at bounding box center [78, 527] width 121 height 26
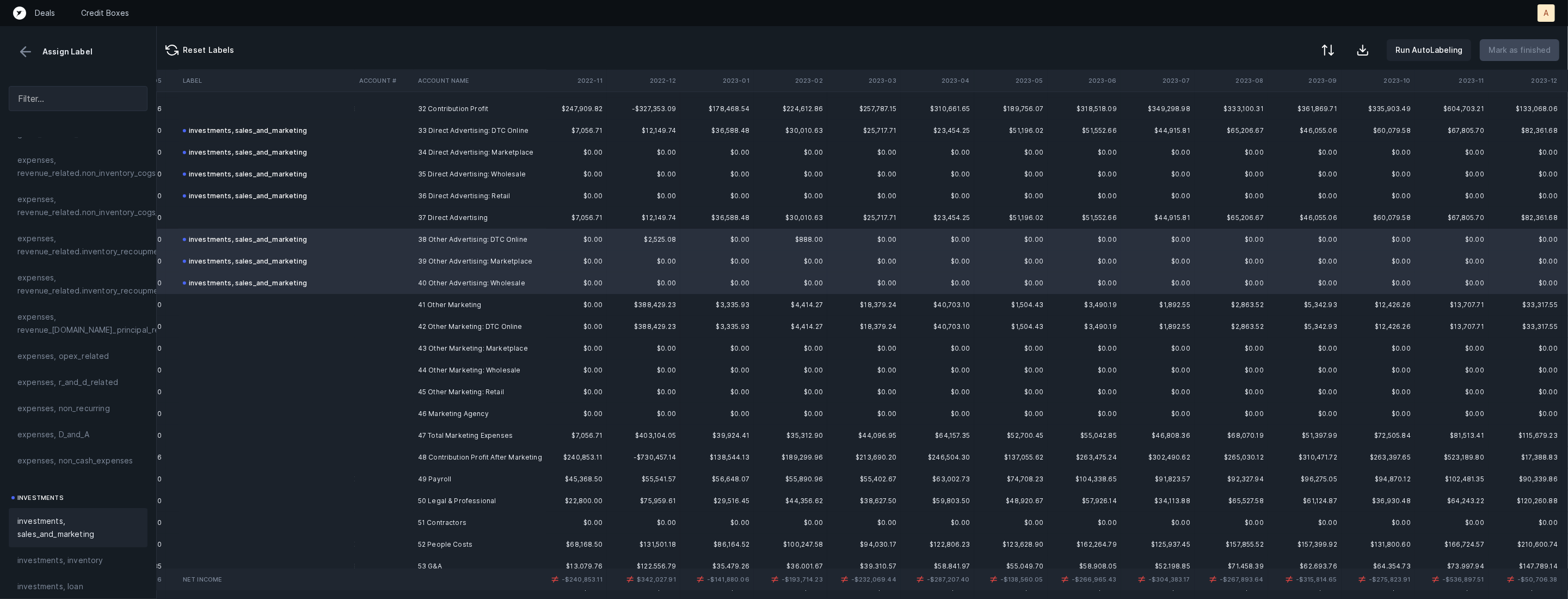
scroll to position [707, 1339]
click at [414, 319] on td "42 Other Marketing: DTC Online" at bounding box center [480, 318] width 133 height 22
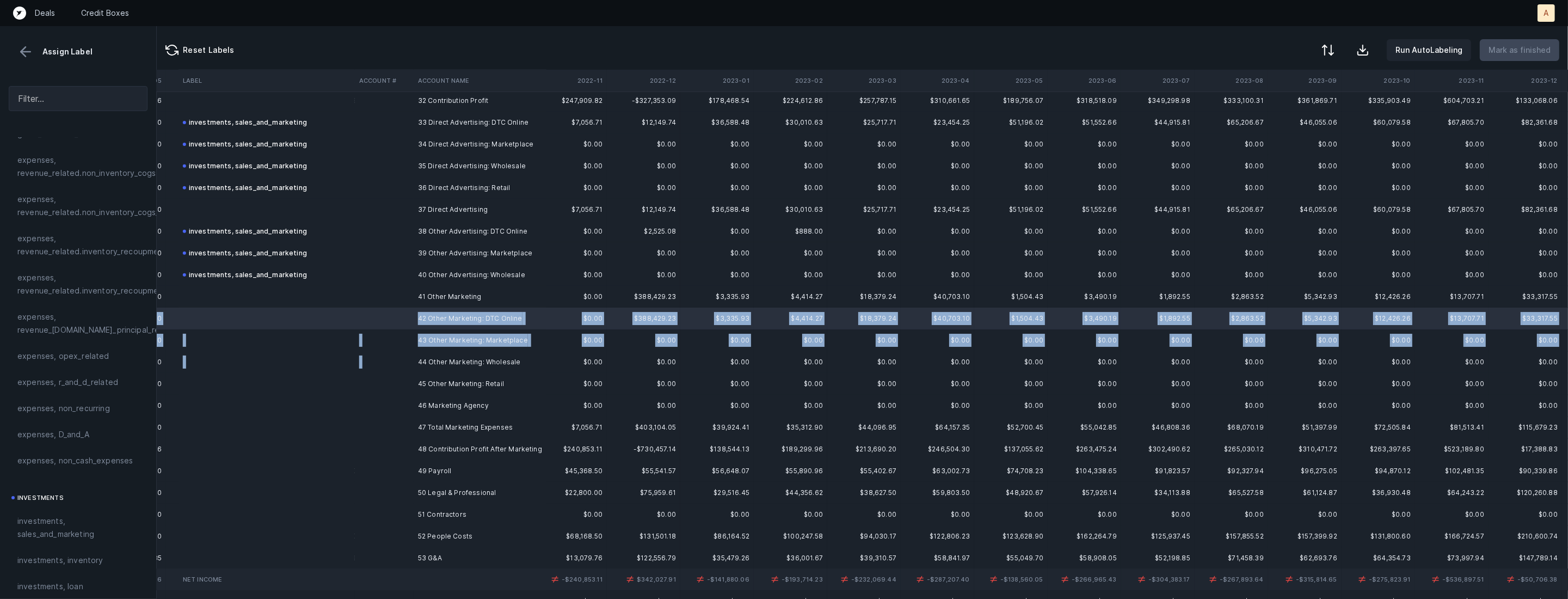
click at [419, 362] on td "44 Other Marketing: Wholesale" at bounding box center [480, 362] width 133 height 22
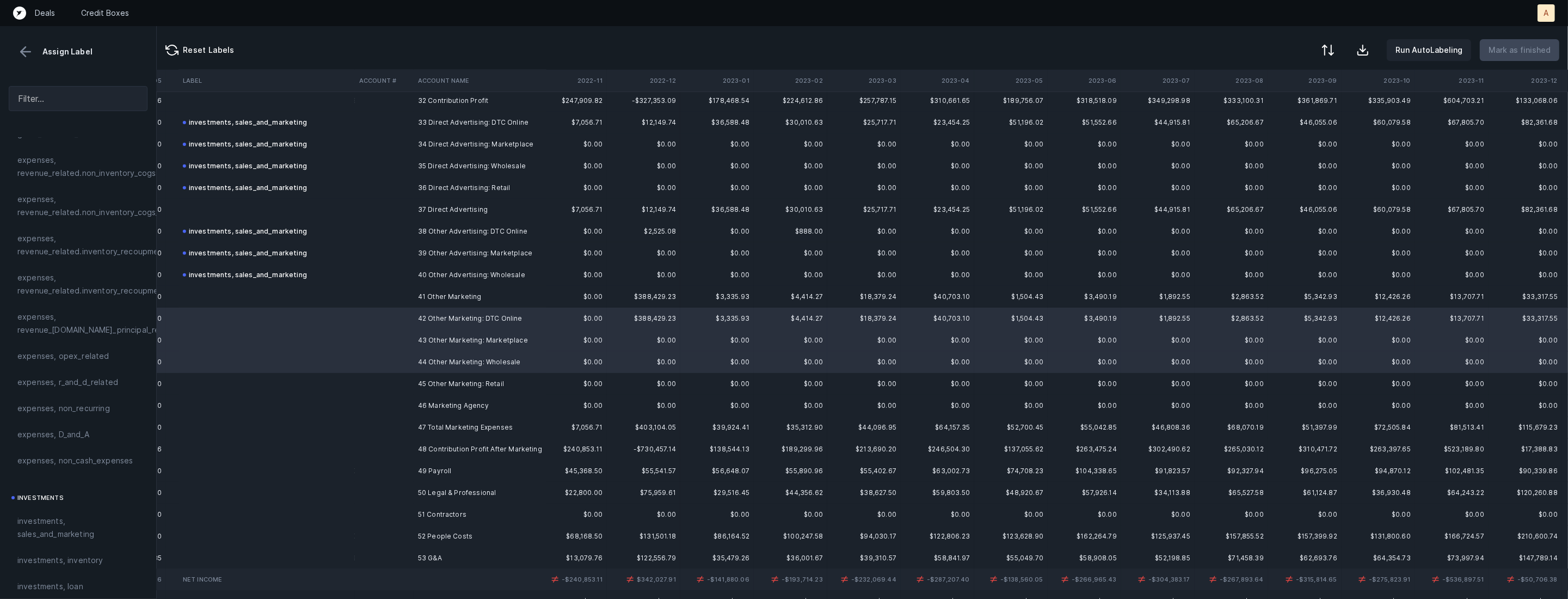
click at [416, 385] on td "45 Other Marketing: Retail" at bounding box center [480, 384] width 133 height 22
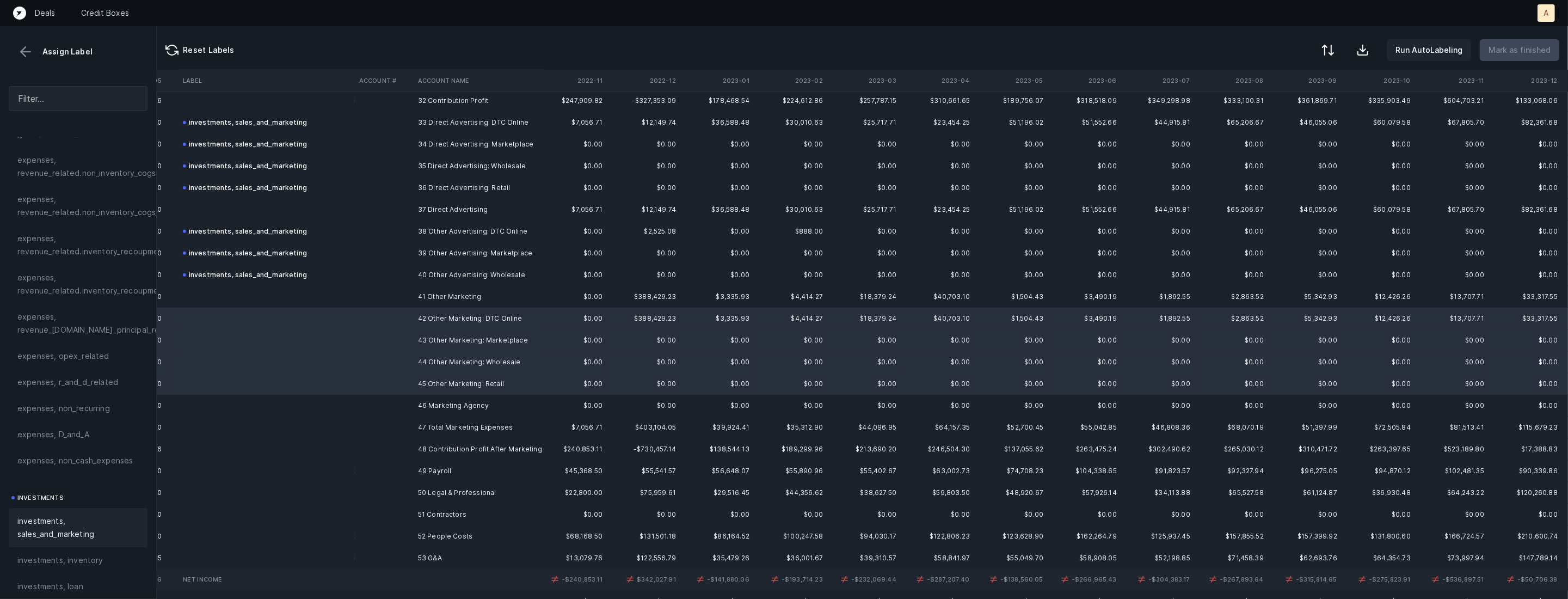
click at [66, 515] on span "investments, sales_and_marketing" at bounding box center [78, 527] width 121 height 26
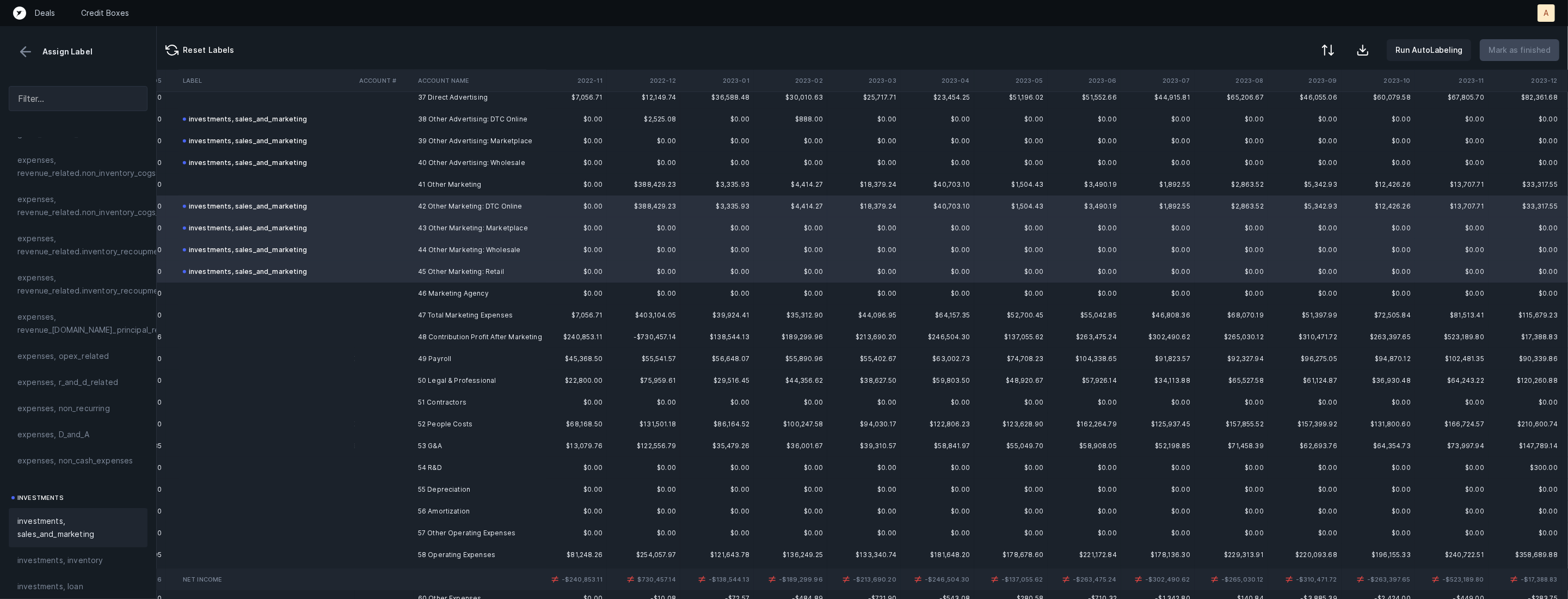
scroll to position [825, 1339]
click at [392, 286] on td at bounding box center [384, 289] width 59 height 22
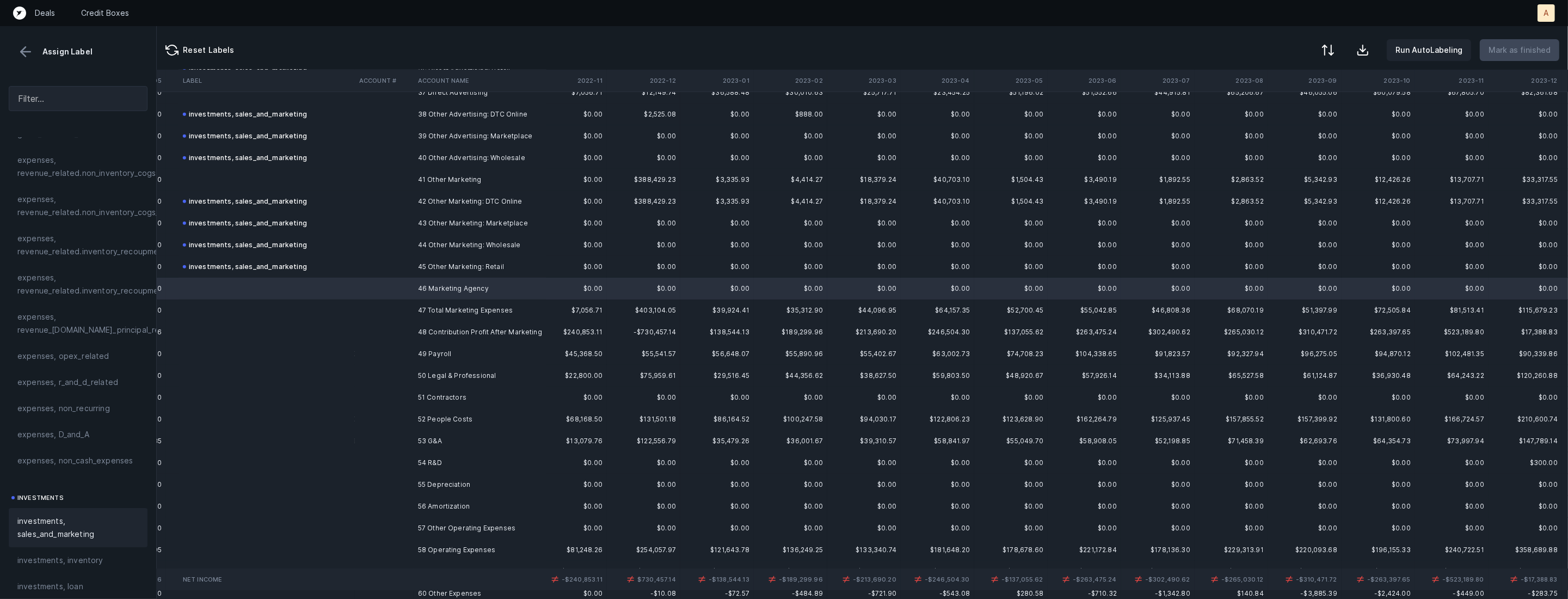
click at [65, 517] on span "investments, sales_and_marketing" at bounding box center [78, 527] width 121 height 26
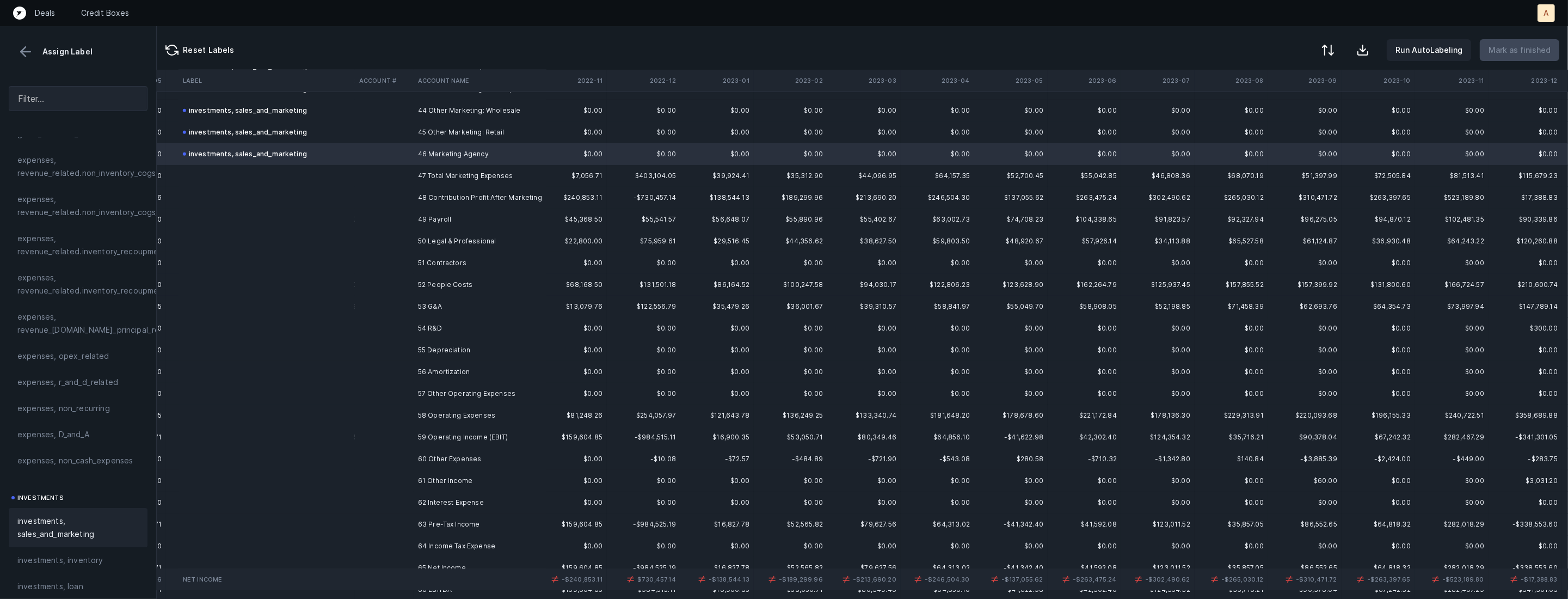
scroll to position [968, 1339]
click at [433, 211] on td "49 Payroll" at bounding box center [480, 211] width 133 height 22
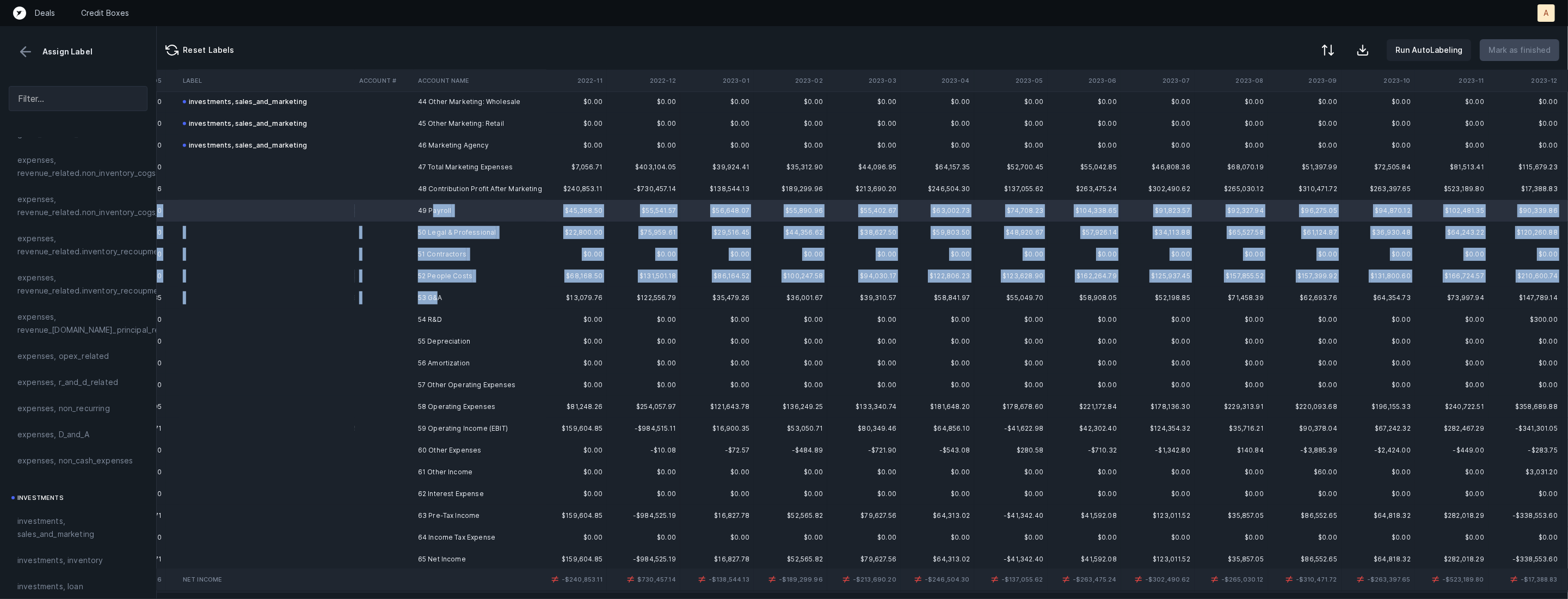
click at [439, 297] on td "53 G&A" at bounding box center [480, 298] width 133 height 22
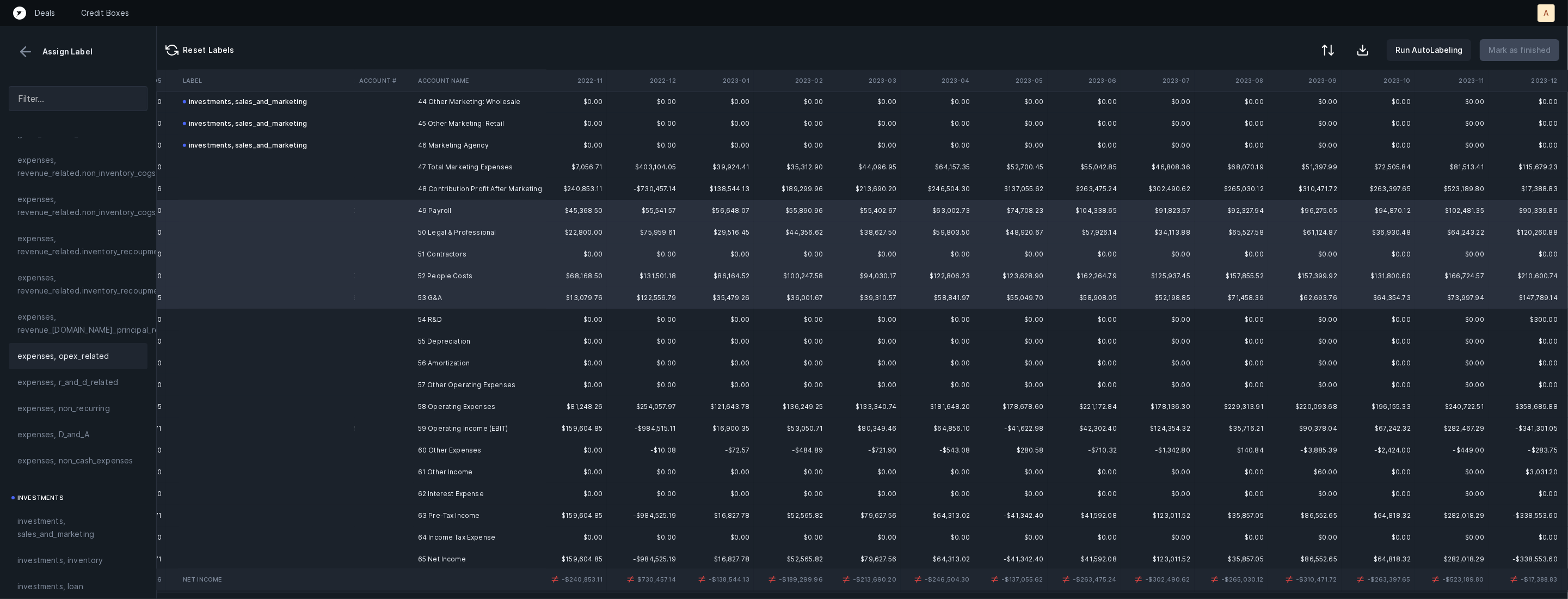
click at [88, 349] on span "expenses, opex_related" at bounding box center [63, 356] width 92 height 13
click at [262, 321] on td at bounding box center [267, 320] width 177 height 22
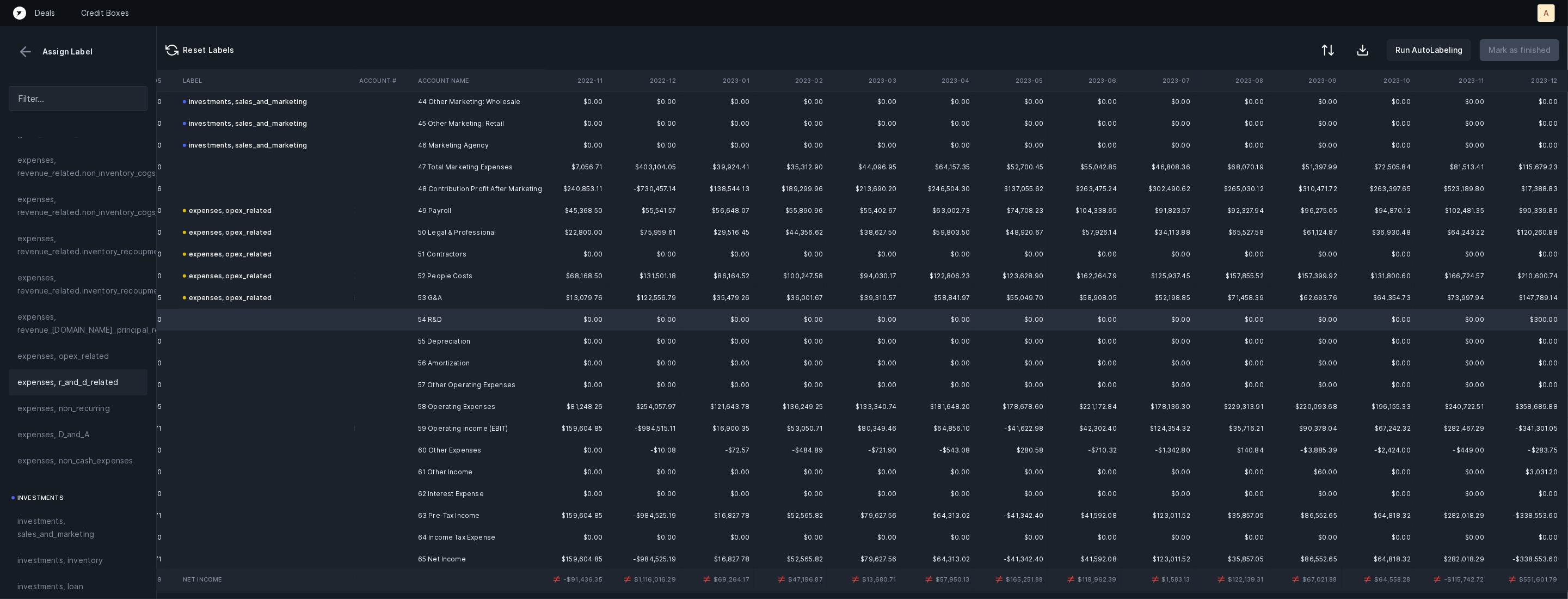
click at [81, 381] on span "expenses, r_and_d_related" at bounding box center [68, 382] width 100 height 13
click at [334, 342] on td at bounding box center [267, 342] width 177 height 22
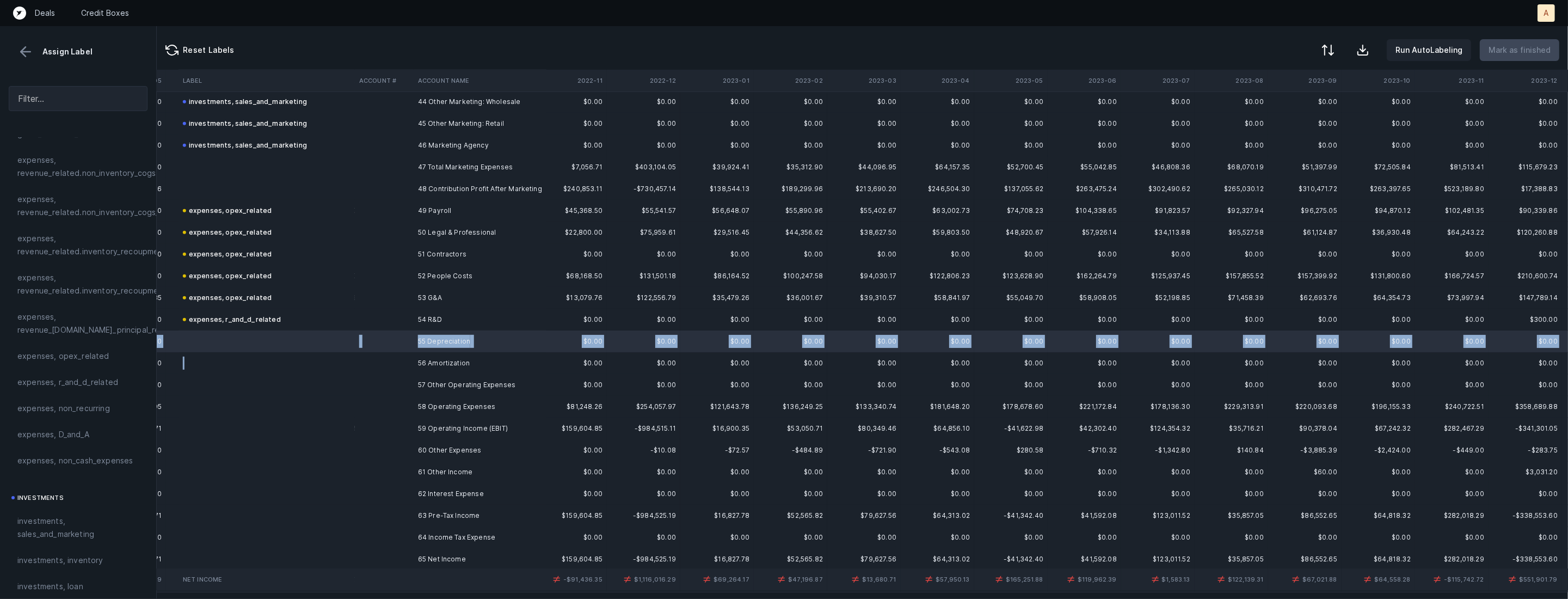
click at [335, 357] on td at bounding box center [267, 363] width 177 height 22
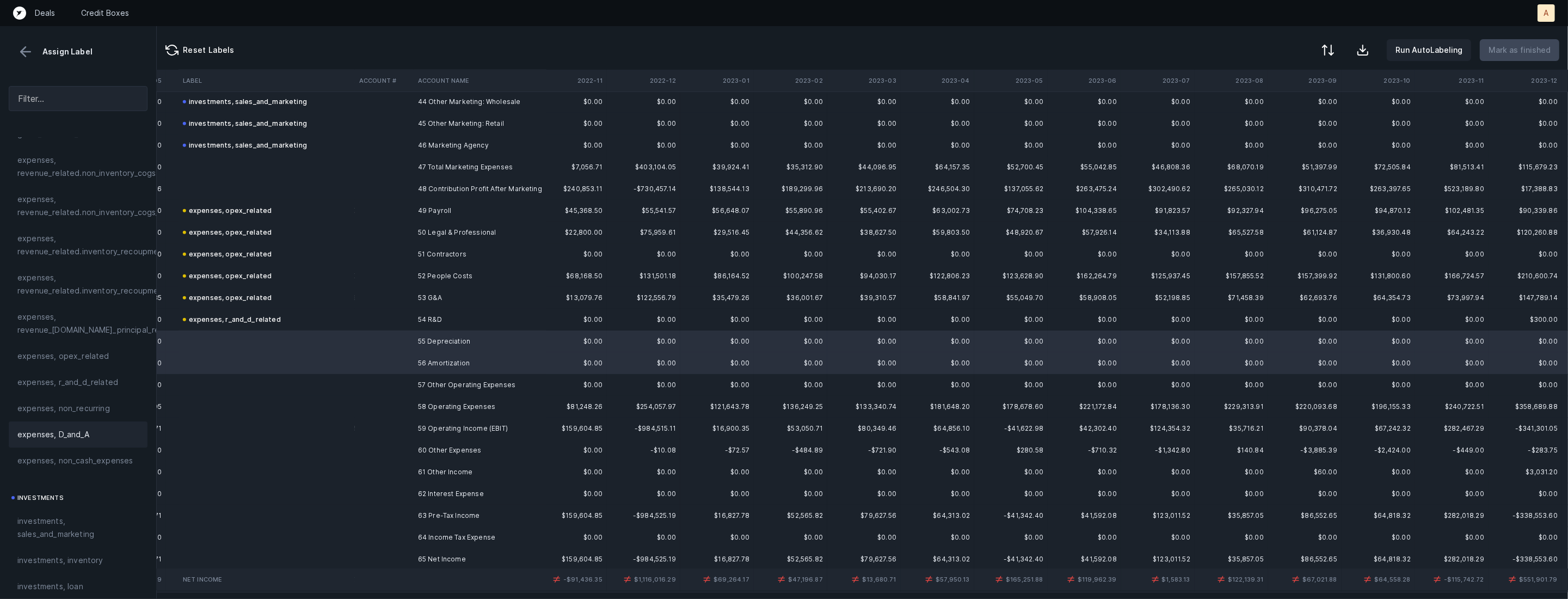
click at [86, 427] on div "expenses, D_and_A" at bounding box center [78, 434] width 139 height 26
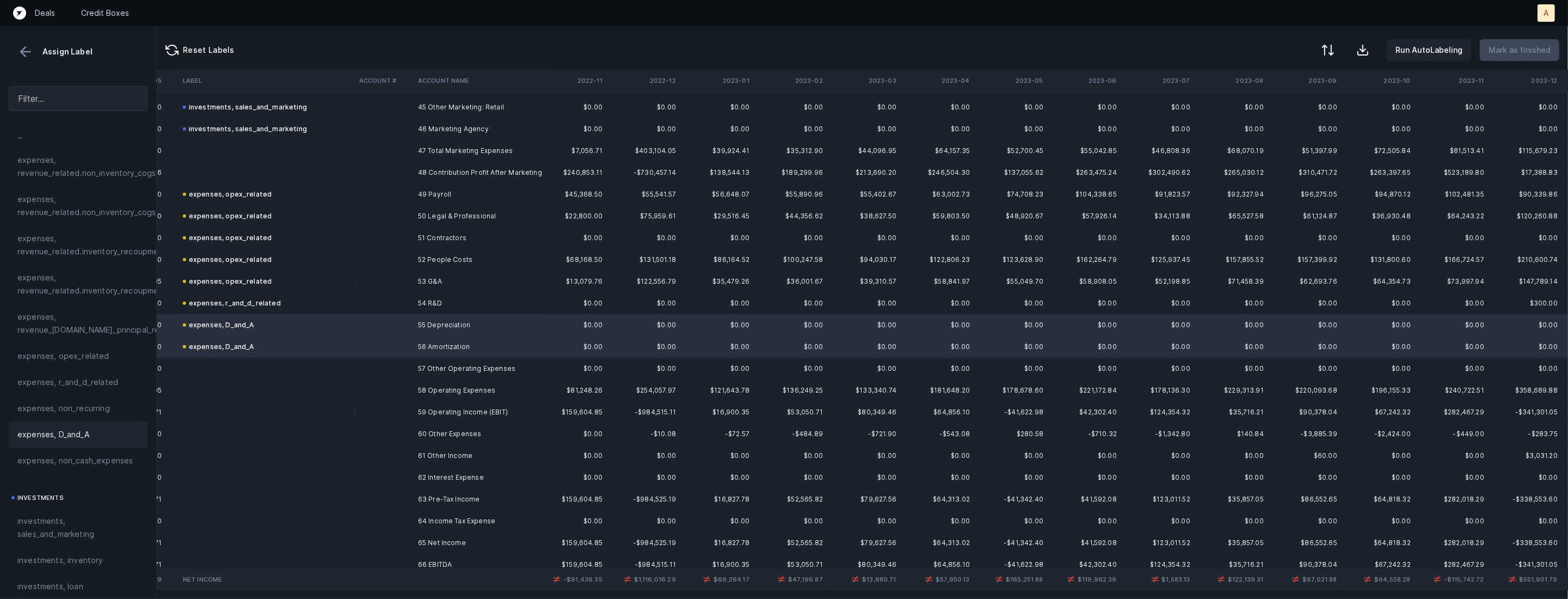
scroll to position [1000, 1339]
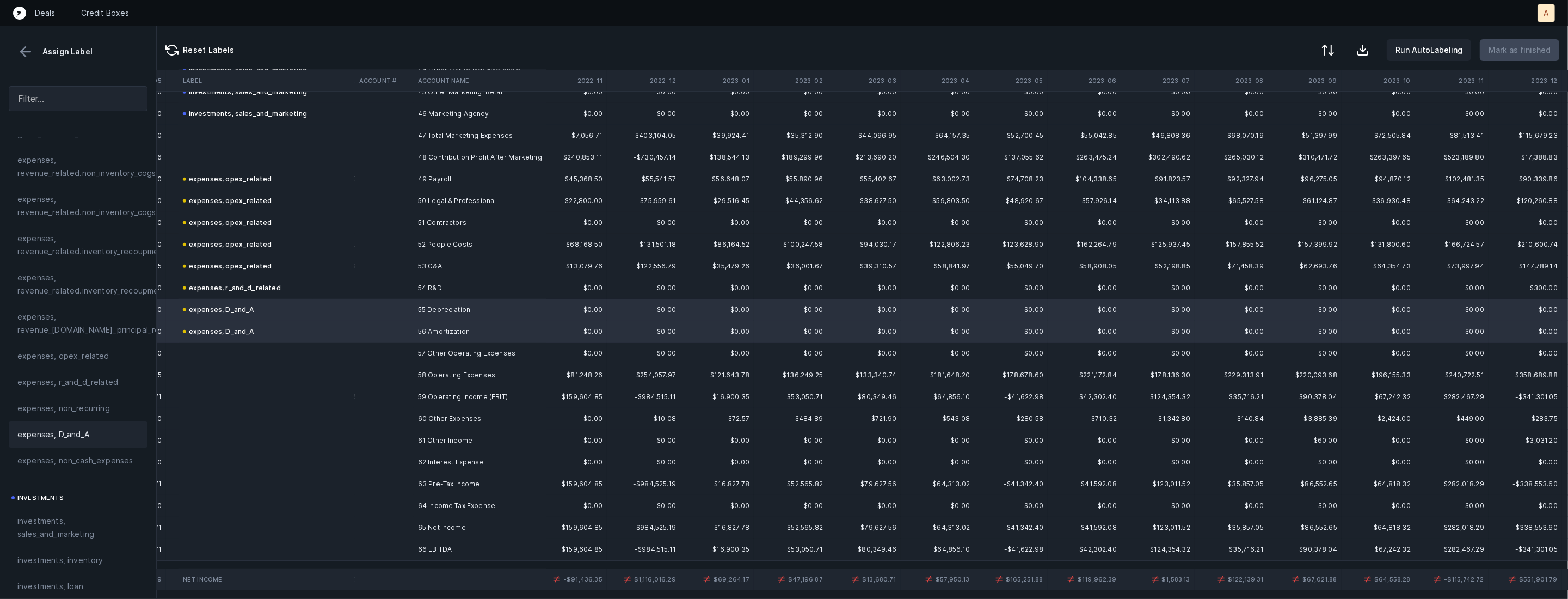
click at [396, 457] on td at bounding box center [384, 462] width 59 height 22
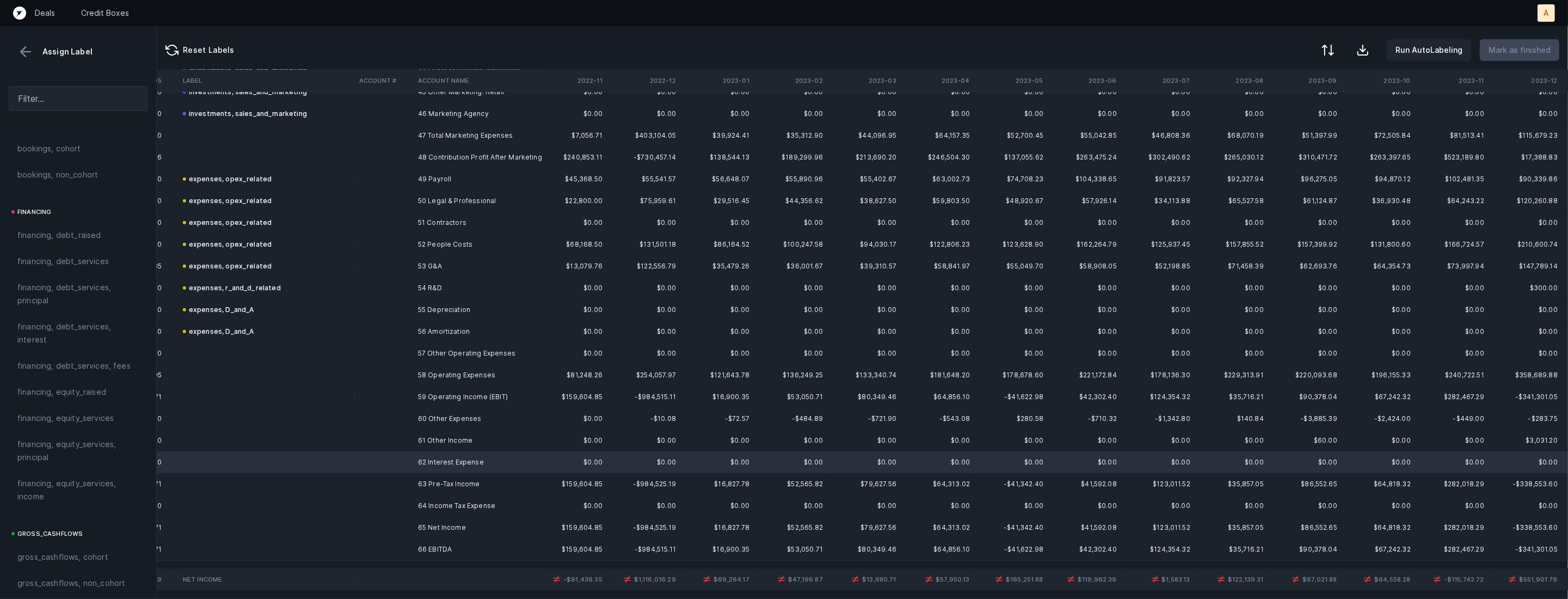
scroll to position [820, 0]
click at [71, 292] on span "financing, debt_services, interest" at bounding box center [78, 288] width 121 height 26
click at [408, 484] on td at bounding box center [384, 484] width 59 height 22
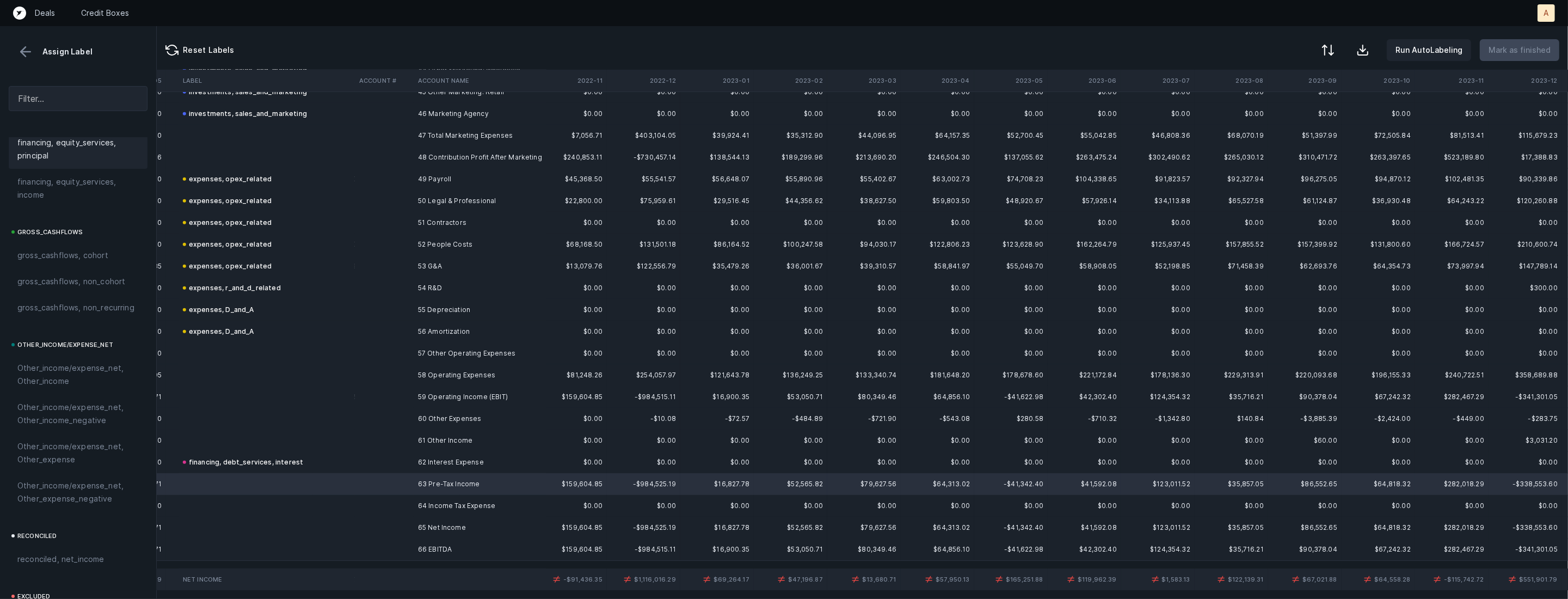
scroll to position [1127, 0]
click at [454, 510] on td "64 Income Tax Expense" at bounding box center [480, 506] width 133 height 22
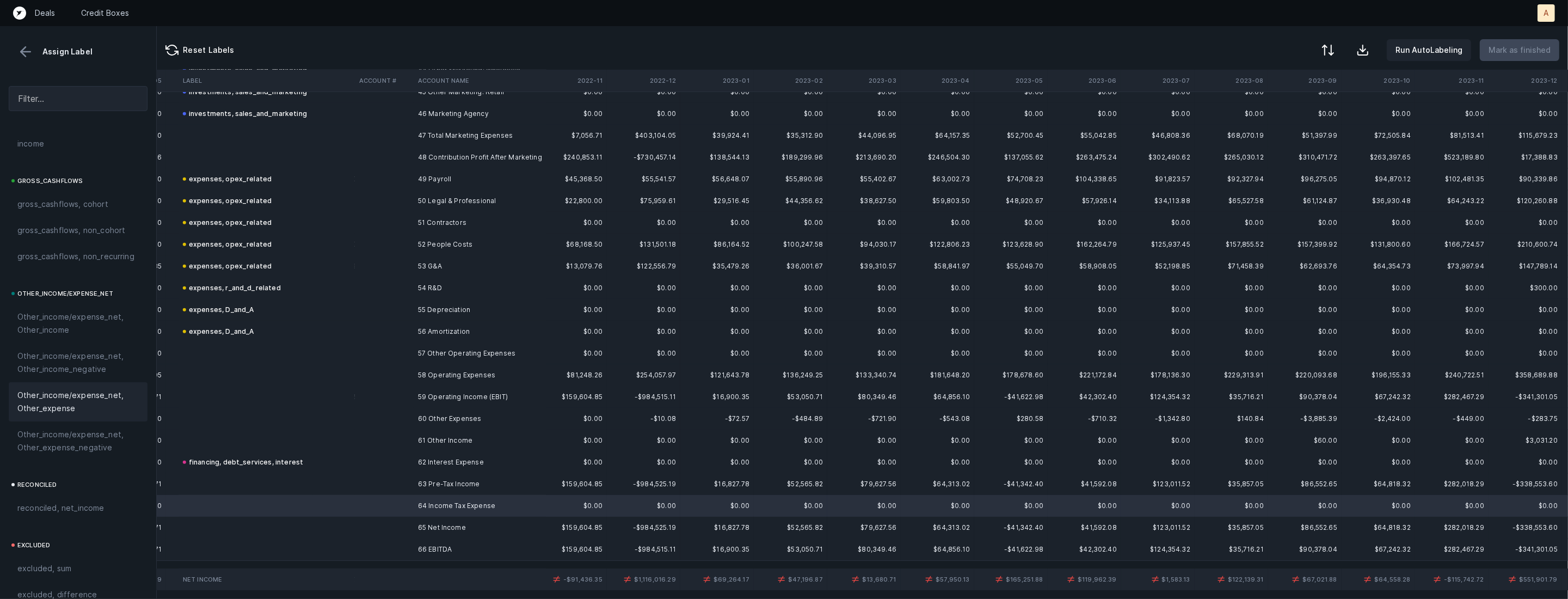
click at [65, 404] on span "Other_income/expense_net, Other_expense" at bounding box center [78, 401] width 121 height 26
click at [362, 531] on td at bounding box center [384, 528] width 59 height 22
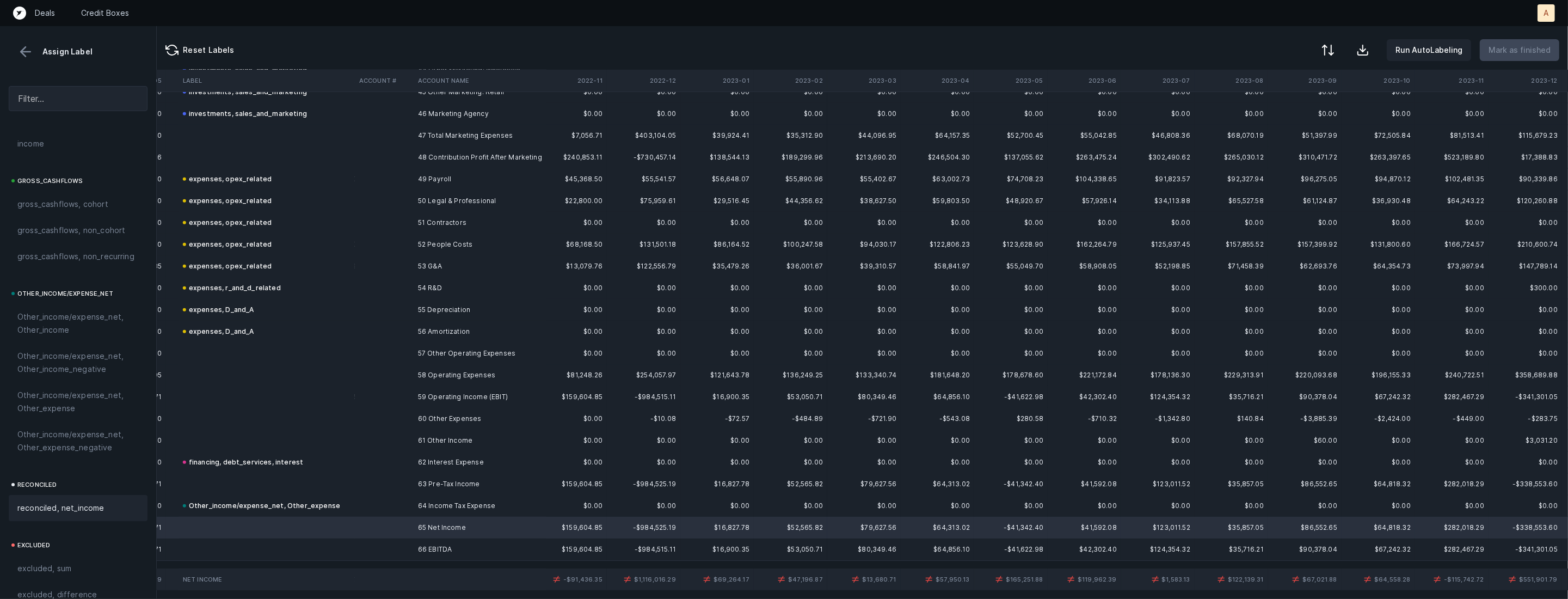
click at [109, 506] on div "reconciled, net_income" at bounding box center [78, 507] width 121 height 13
click at [564, 249] on td "$68,168.50" at bounding box center [570, 245] width 74 height 22
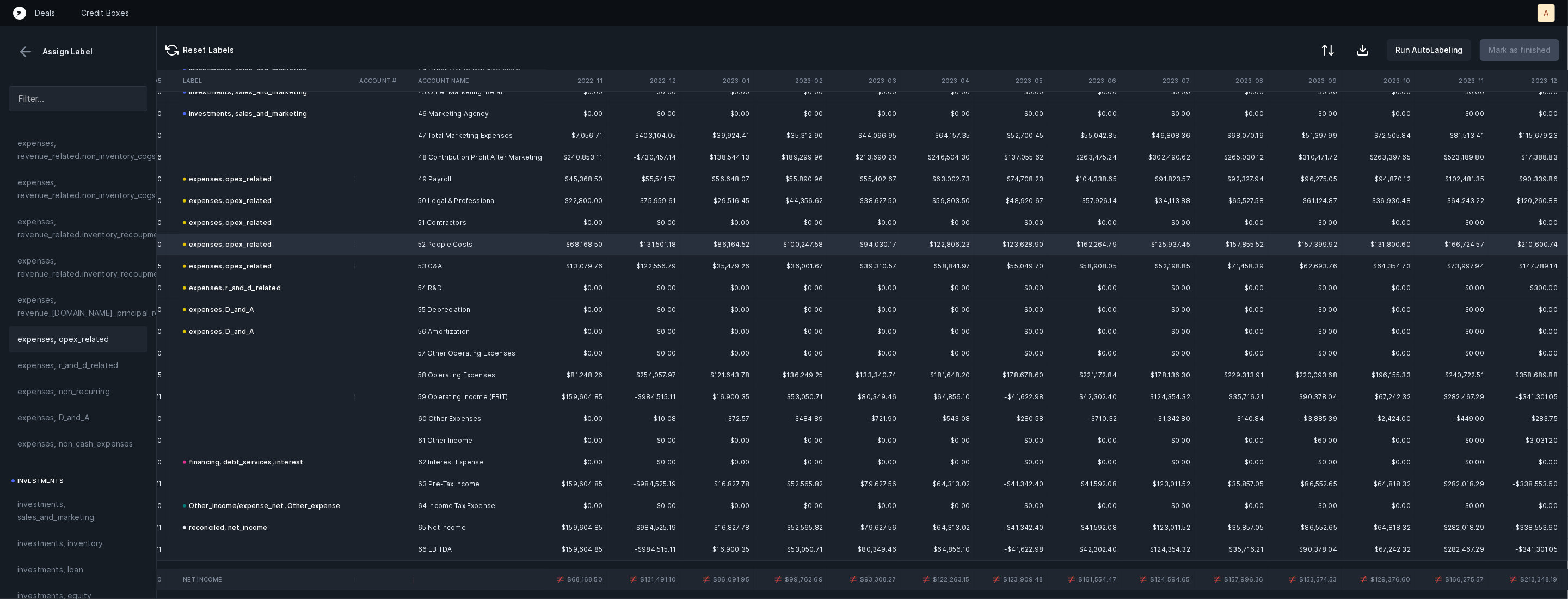
scroll to position [237, 0]
click at [71, 343] on span "expenses, opex_related" at bounding box center [63, 343] width 92 height 13
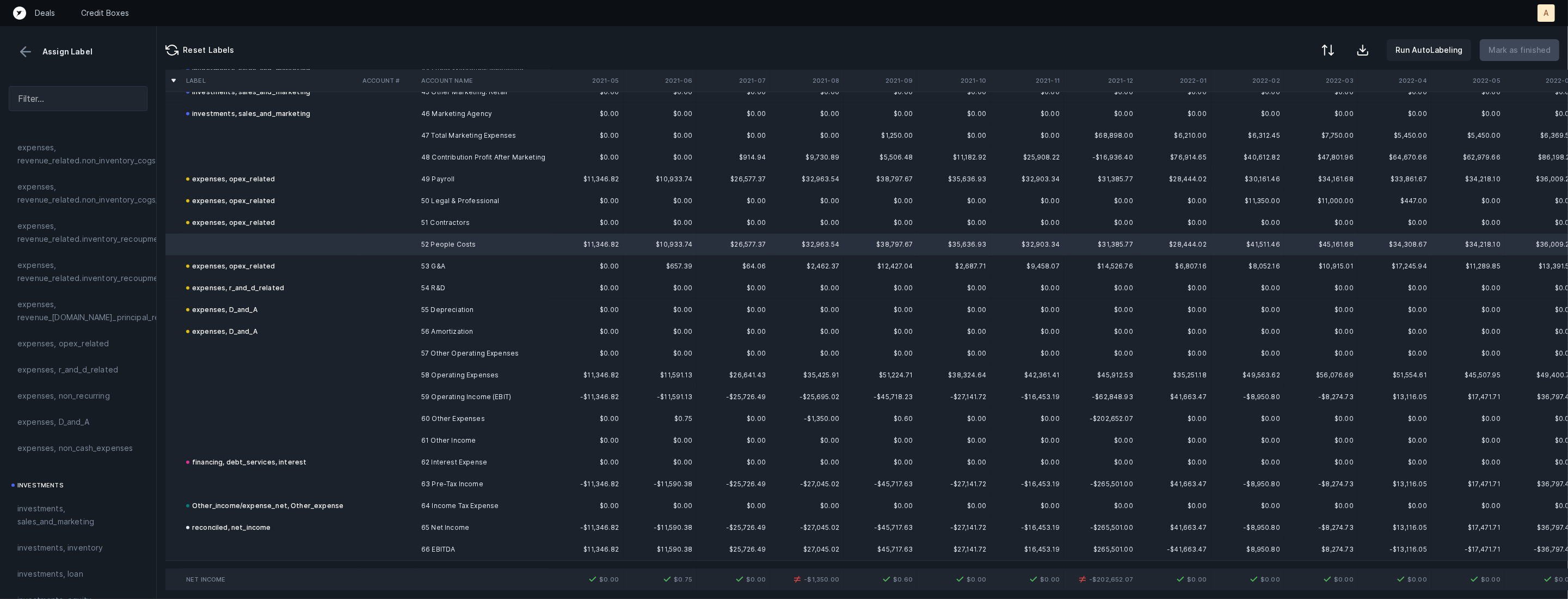
click at [402, 408] on td at bounding box center [387, 419] width 59 height 22
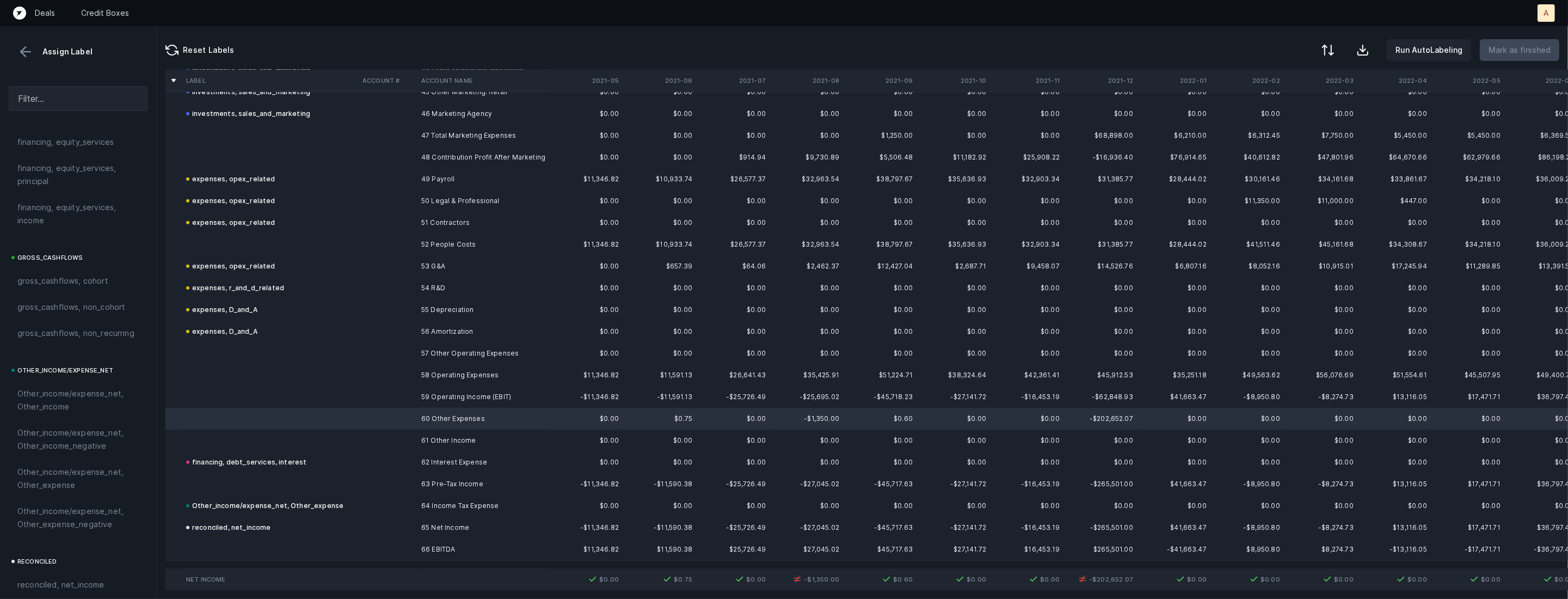
scroll to position [1200, 0]
click at [72, 340] on span "Other_income/expense_net, Other_expense" at bounding box center [78, 332] width 121 height 26
click at [349, 419] on td "Other_income/expense_net, Other_expense" at bounding box center [270, 419] width 177 height 22
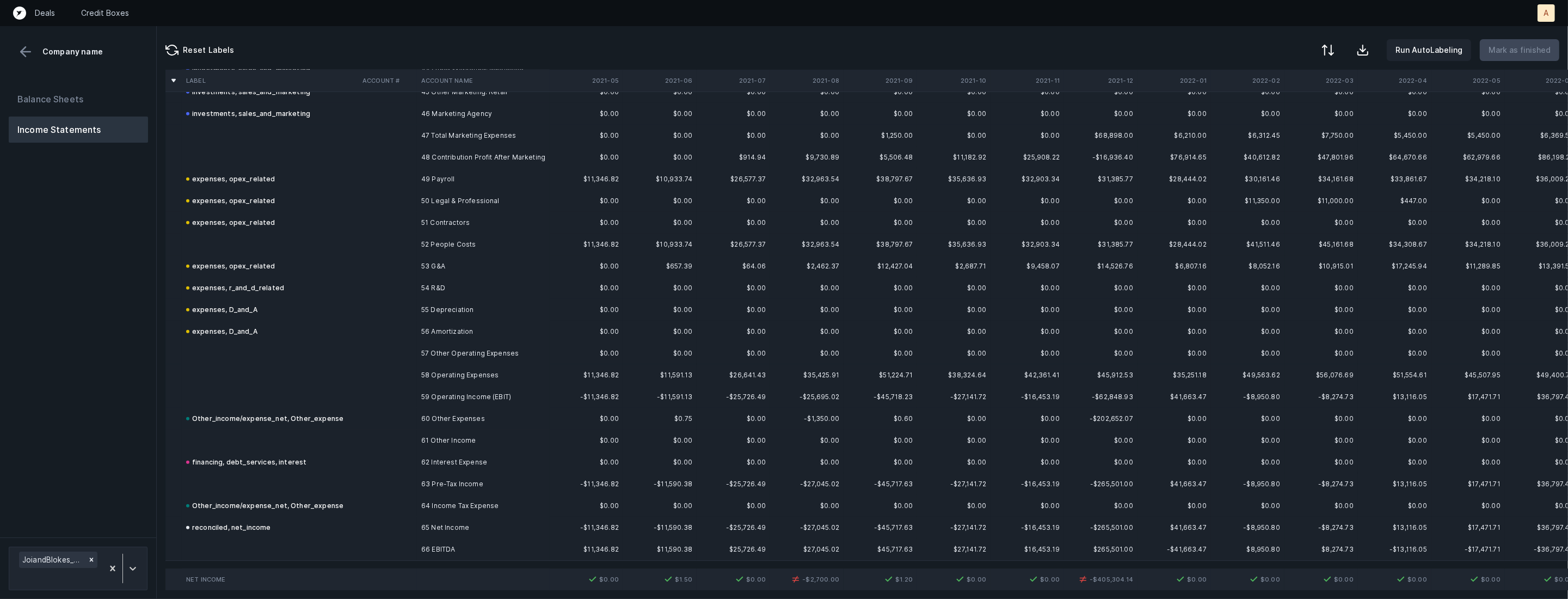
click at [349, 419] on td "Other_income/expense_net, Other_expense" at bounding box center [270, 419] width 177 height 22
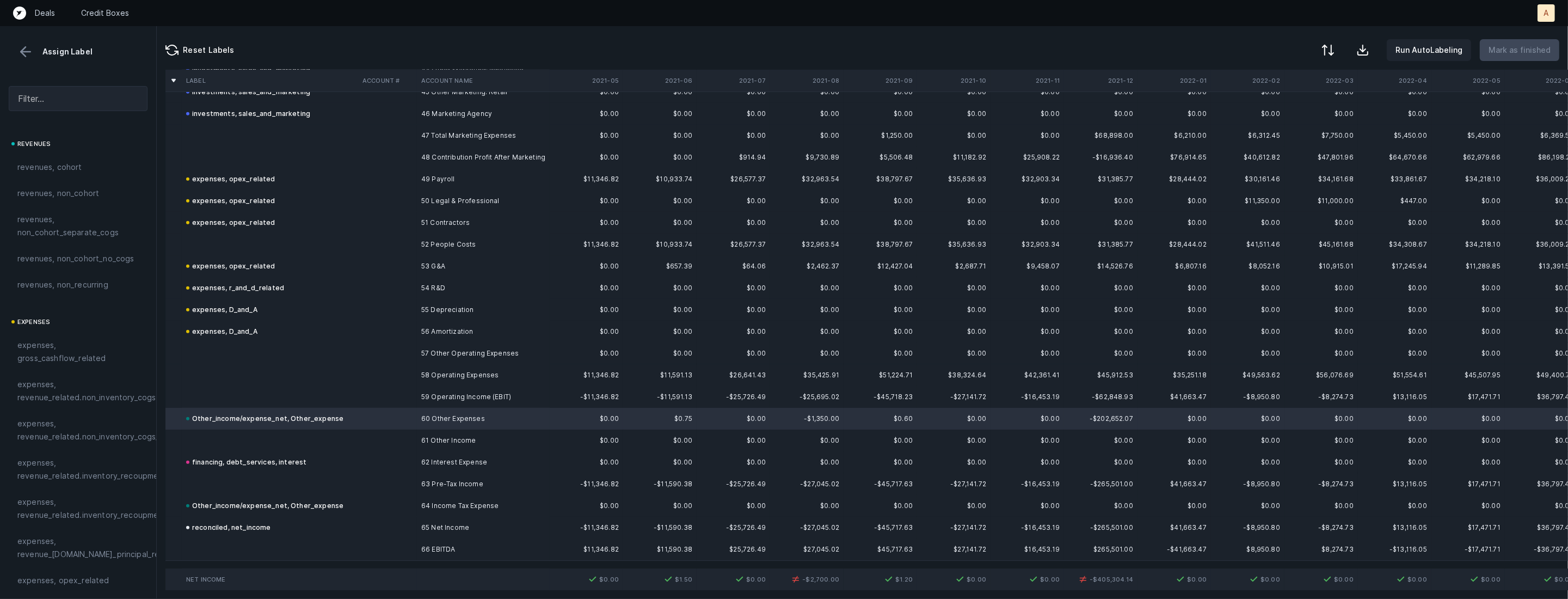
click at [344, 419] on div at bounding box center [784, 300] width 1568 height 599
click at [359, 431] on span "Sign flip" at bounding box center [368, 432] width 29 height 12
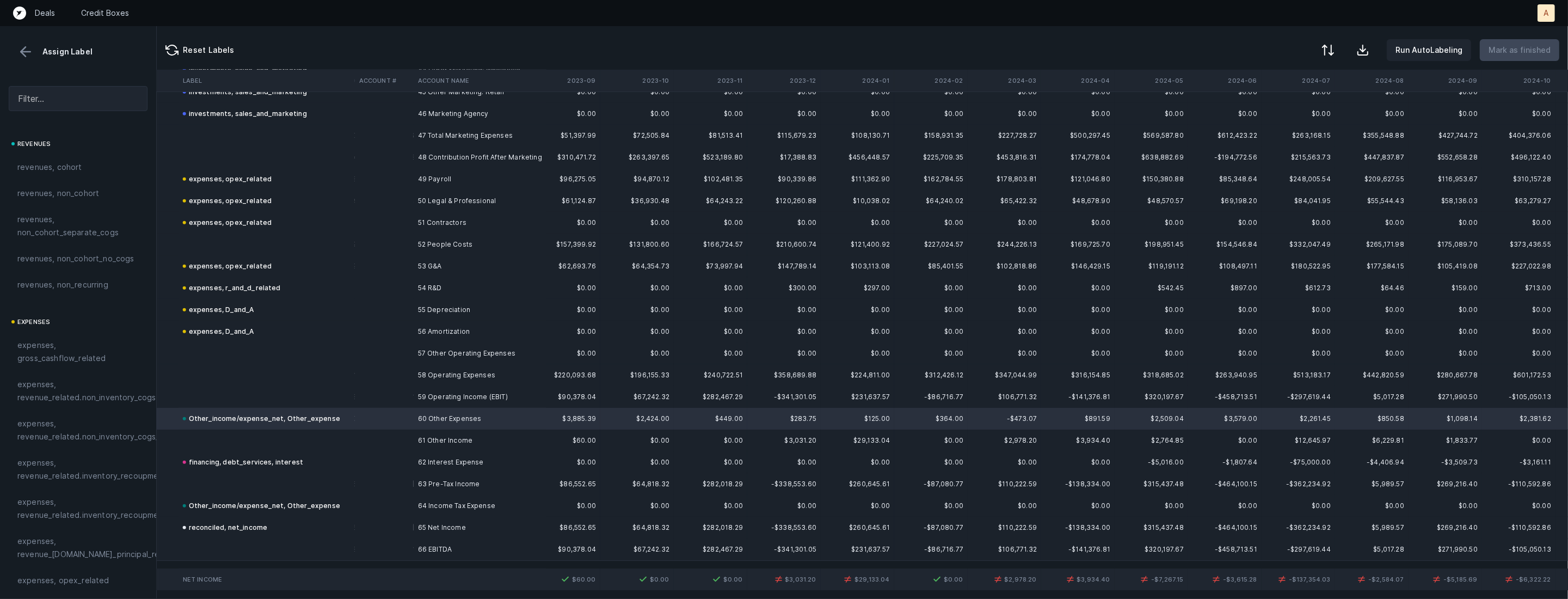
scroll to position [1000, 2090]
click at [522, 430] on td "61 Other Income" at bounding box center [480, 440] width 133 height 22
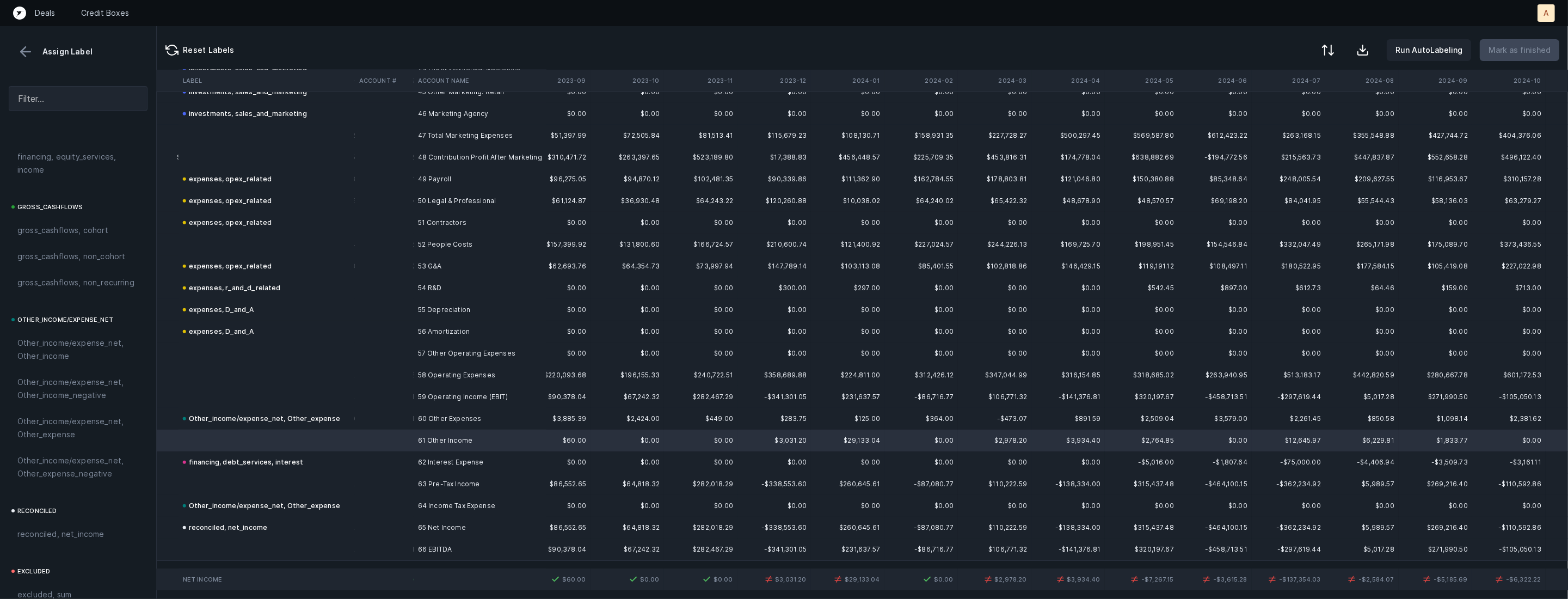
scroll to position [1200, 0]
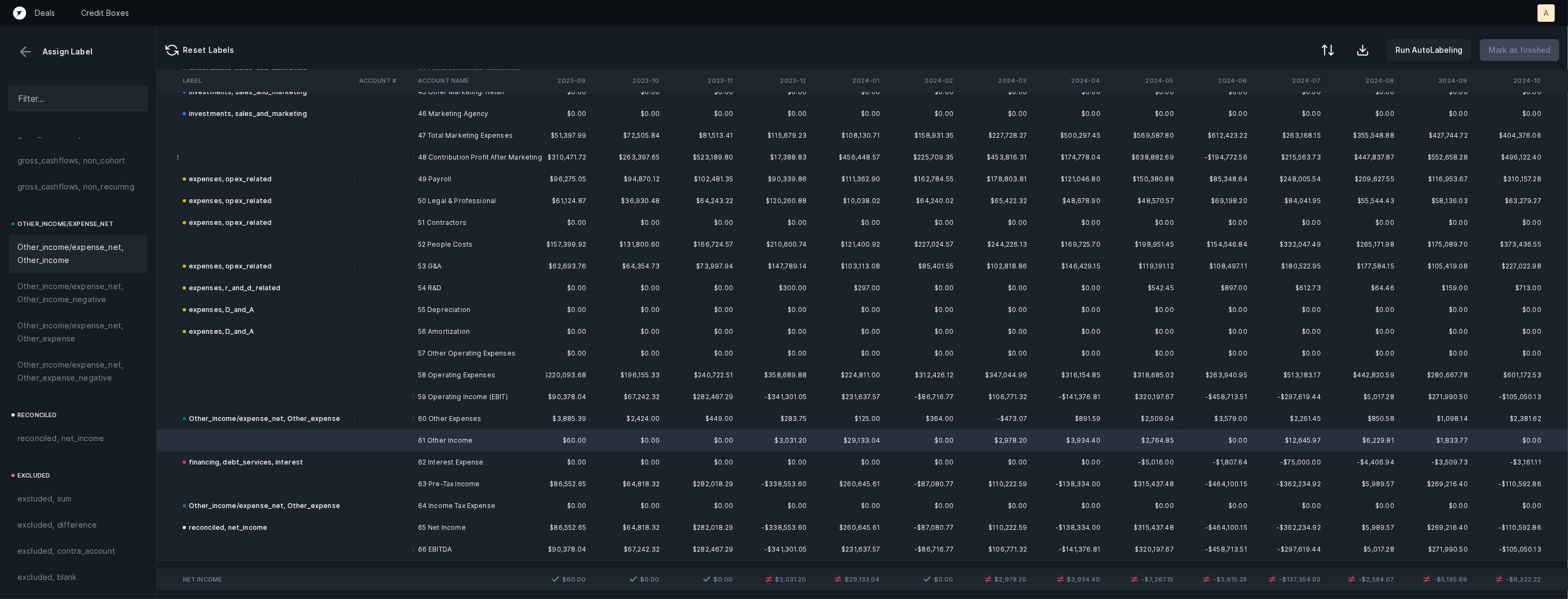
click at [80, 253] on span "Other_income/expense_net, Other_income" at bounding box center [78, 253] width 121 height 26
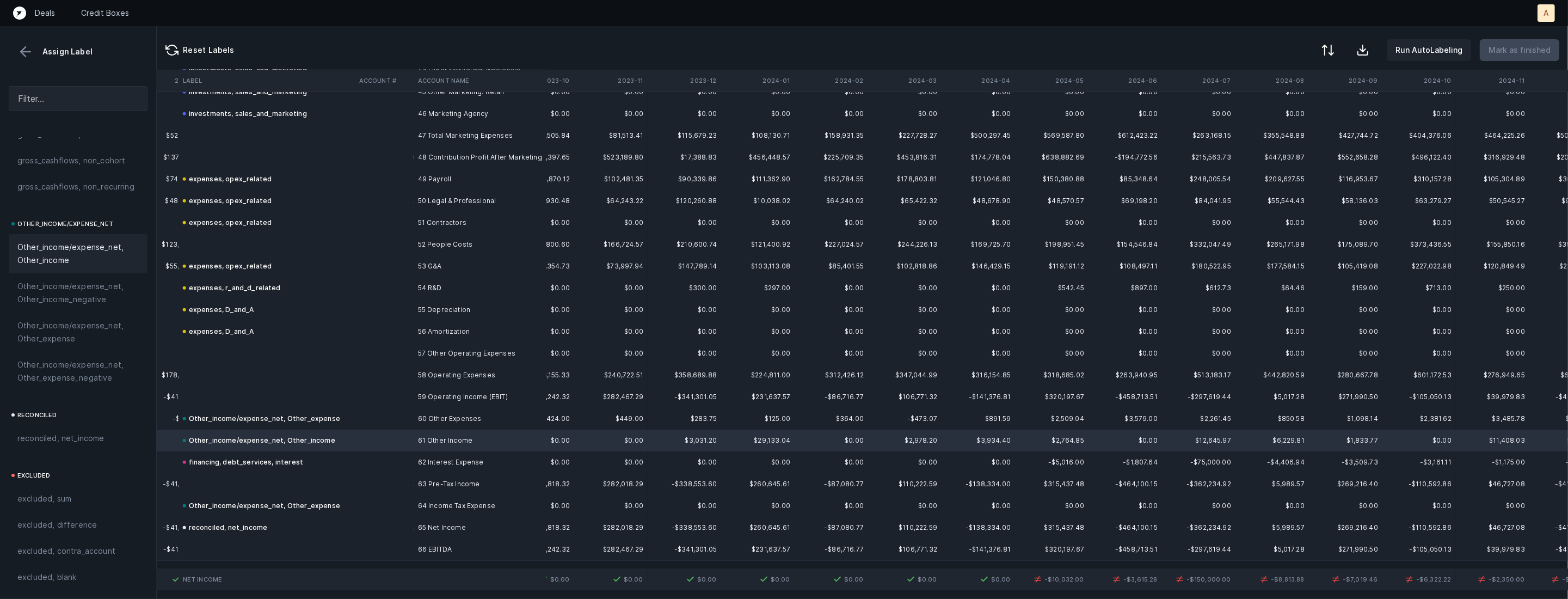
scroll to position [1000, 2186]
click at [511, 458] on td "62 Interest Expense" at bounding box center [480, 462] width 133 height 22
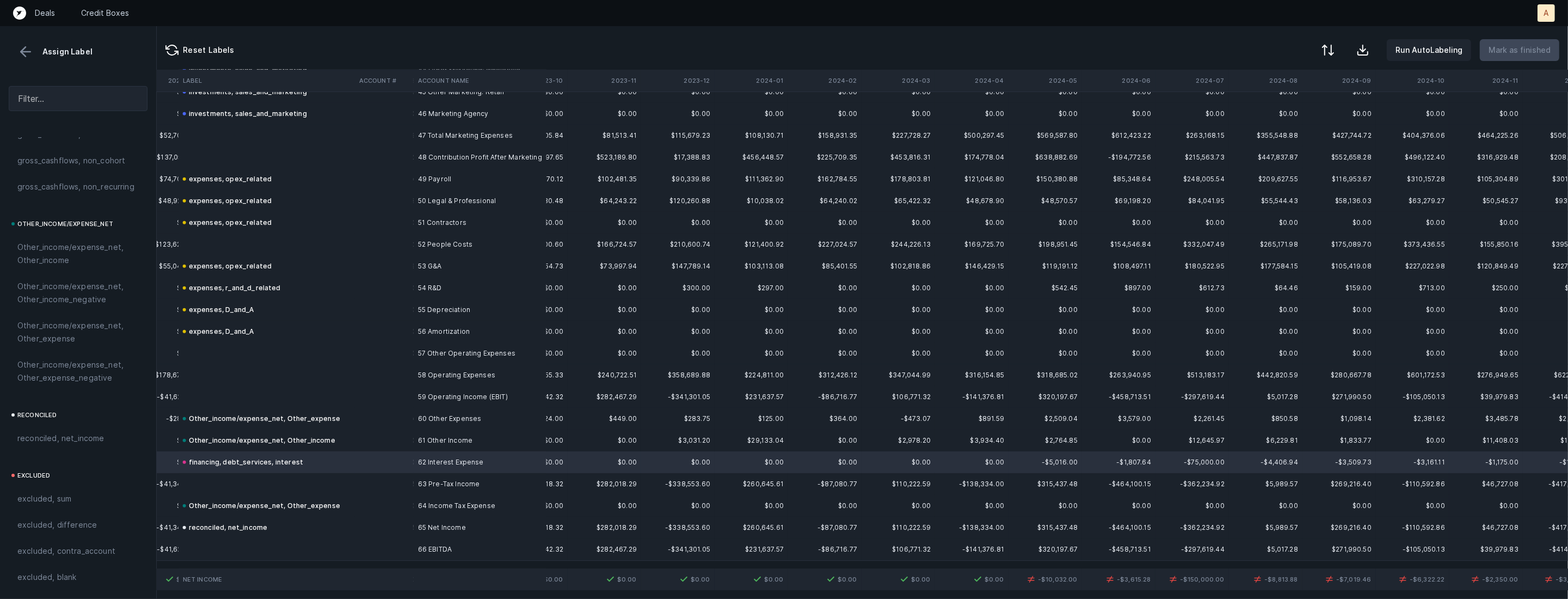
click at [511, 458] on td "62 Interest Expense" at bounding box center [480, 462] width 133 height 22
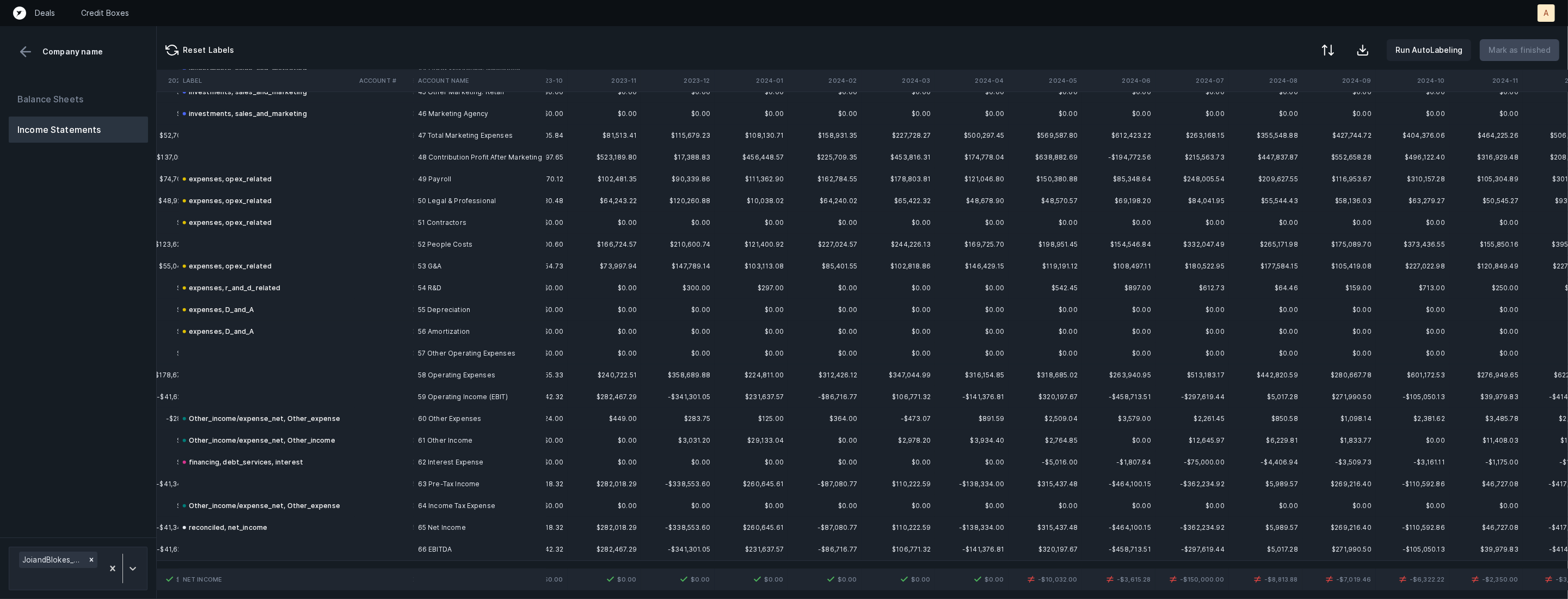
click at [509, 458] on td "62 Interest Expense" at bounding box center [480, 462] width 133 height 22
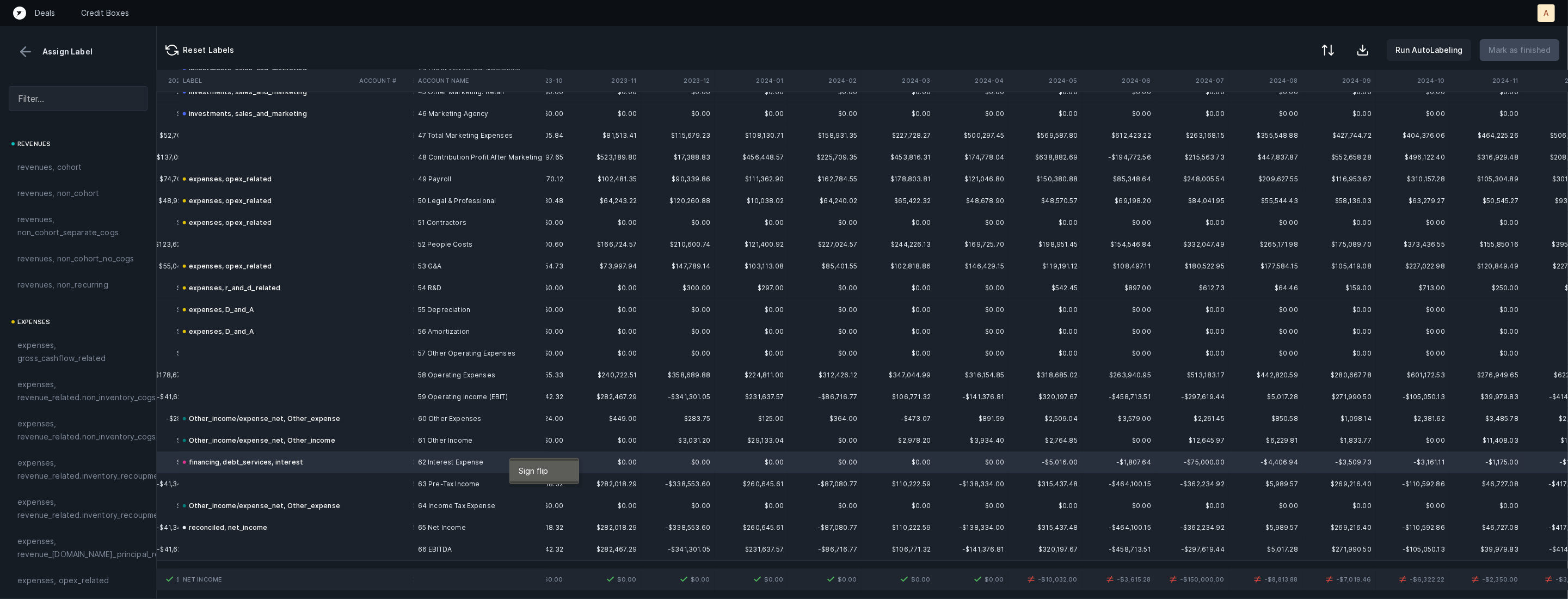
click at [539, 475] on span "Sign flip" at bounding box center [533, 471] width 29 height 12
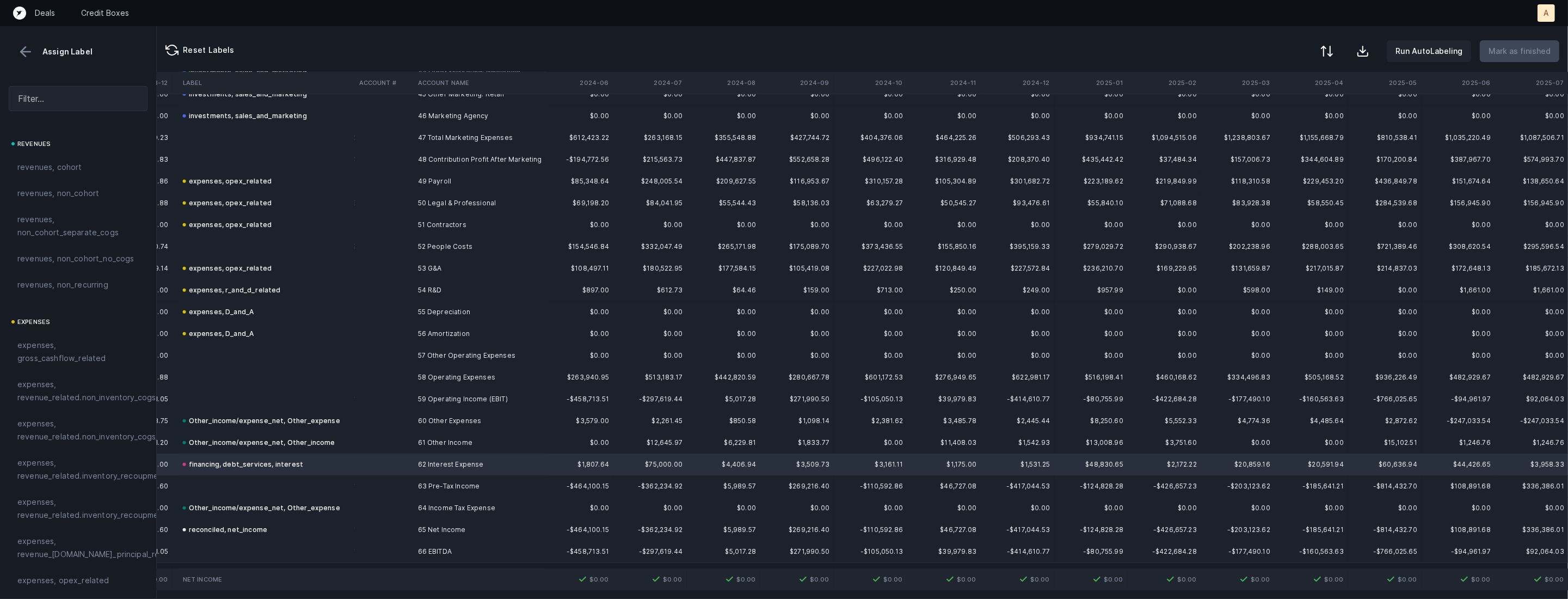
click at [1339, 60] on button at bounding box center [1326, 51] width 24 height 24
click at [1273, 113] on div "By Hum label" at bounding box center [1258, 115] width 48 height 13
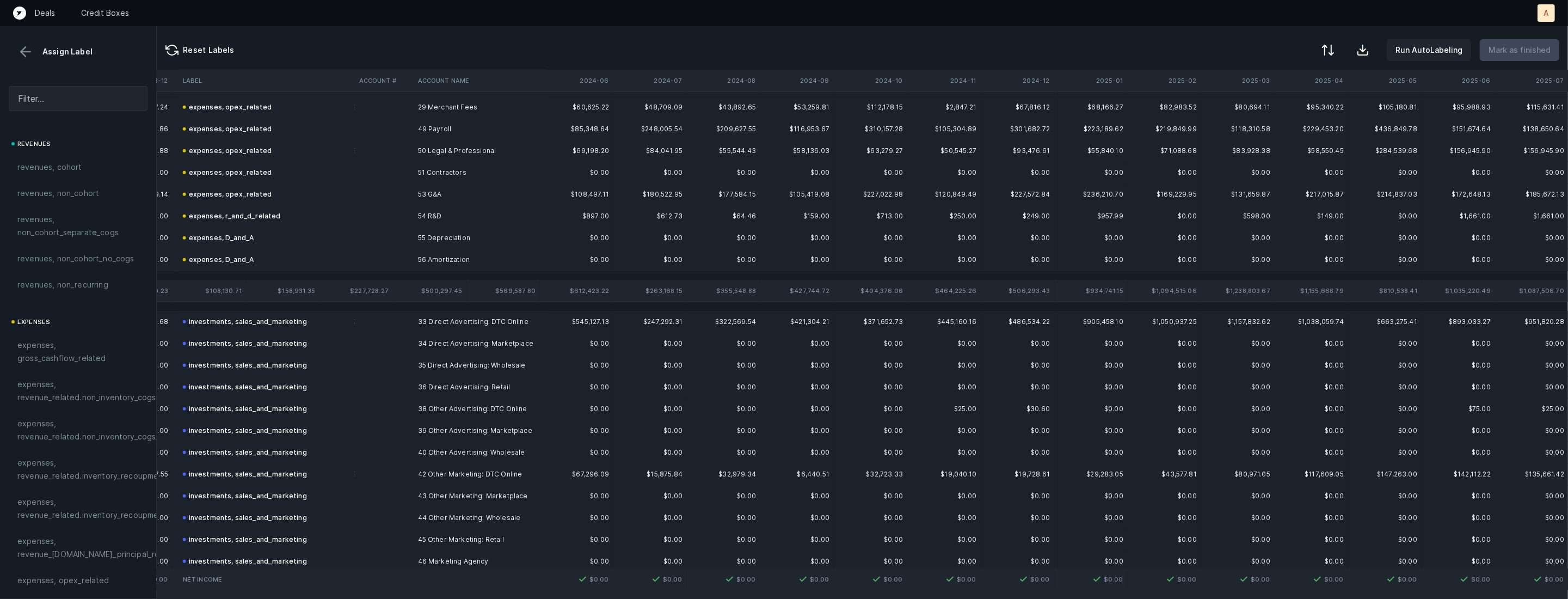
scroll to position [0, 2728]
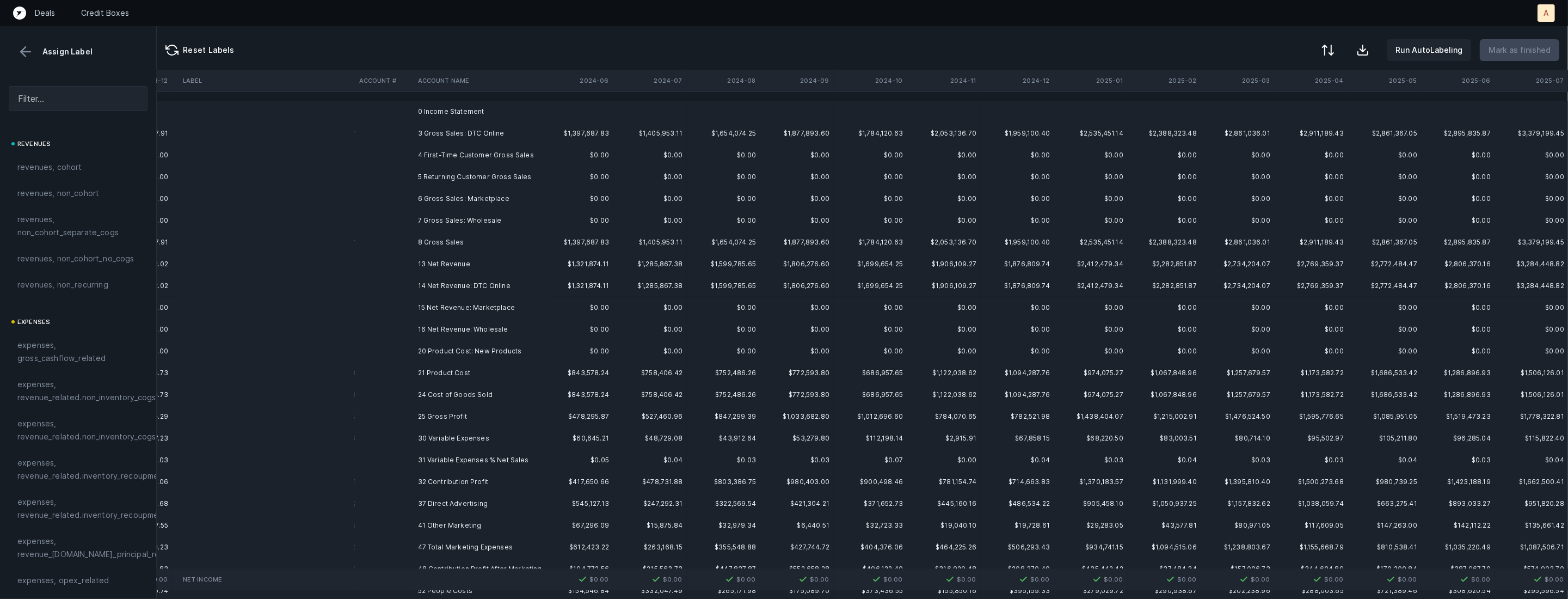
click at [736, 119] on td at bounding box center [723, 111] width 74 height 22
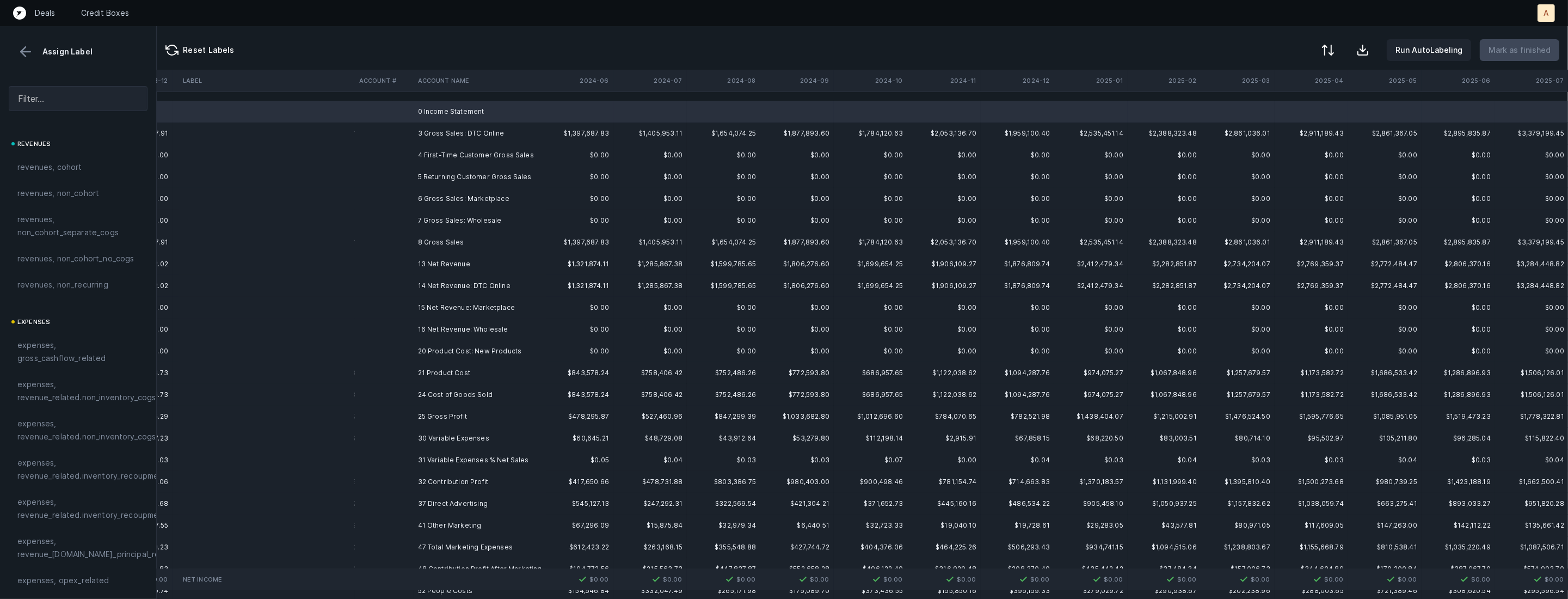
click at [452, 162] on td "4 First-Time Customer Gross Sales" at bounding box center [480, 155] width 133 height 22
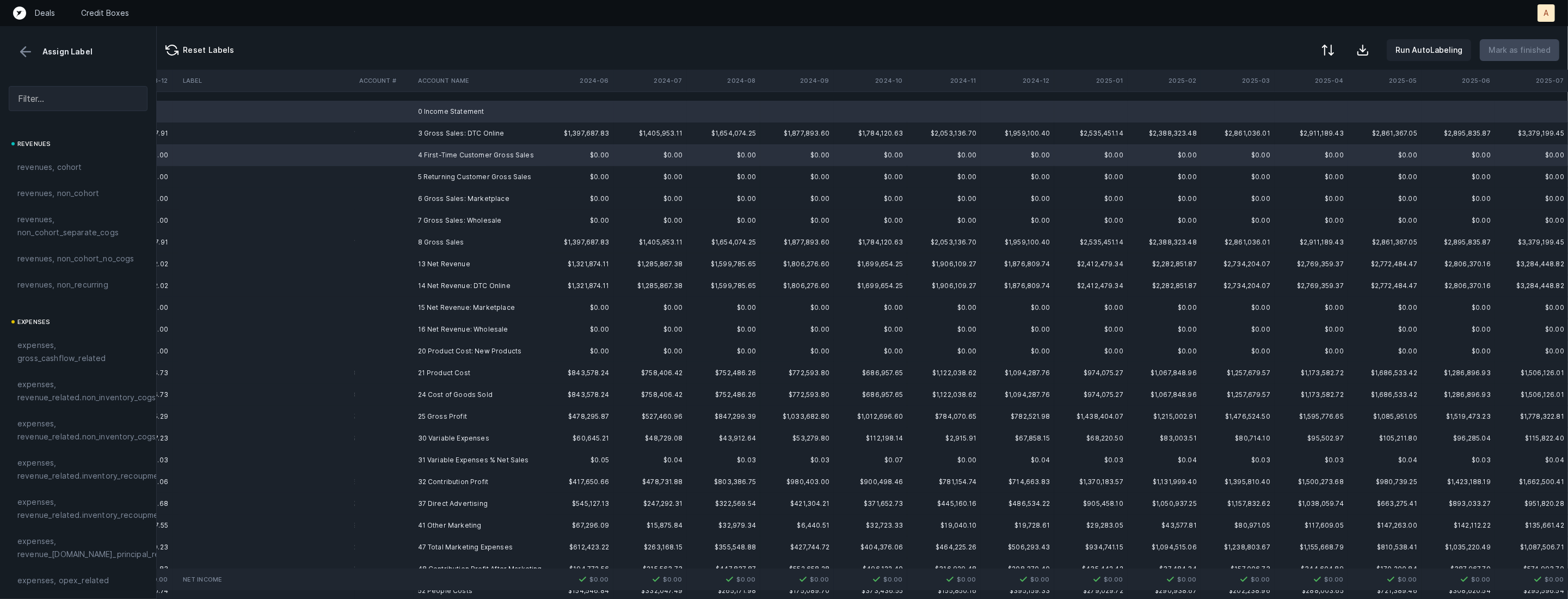
click at [443, 177] on td "5 Returning Customer Gross Sales" at bounding box center [480, 177] width 133 height 22
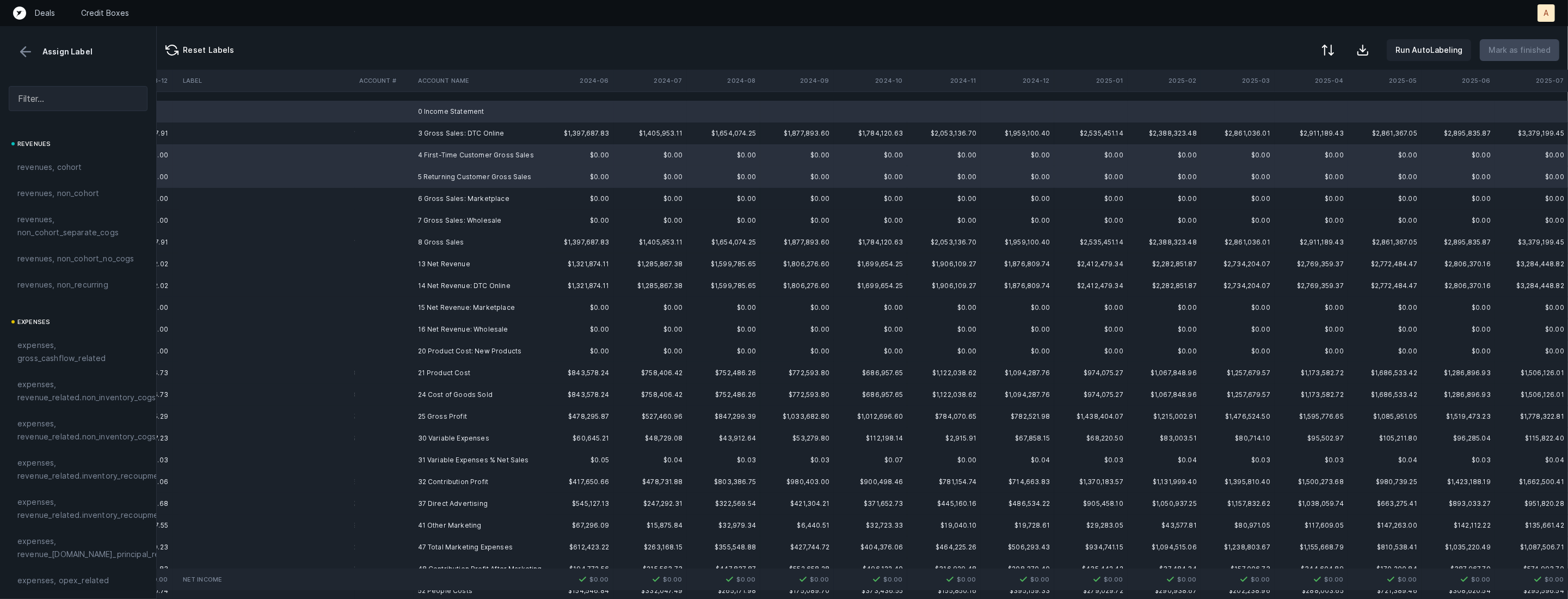
click at [449, 198] on td "6 Gross Sales: Marketplace" at bounding box center [480, 198] width 133 height 22
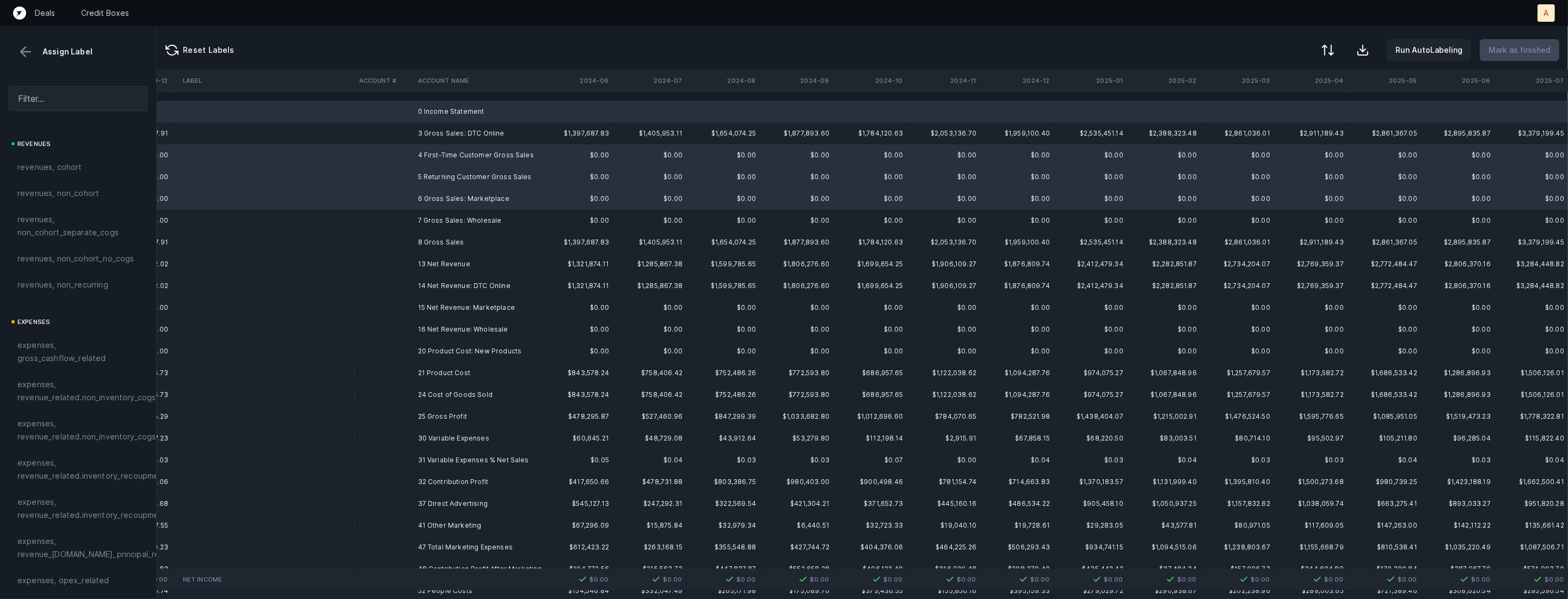
click at [465, 216] on td "7 Gross Sales: Wholesale" at bounding box center [480, 220] width 133 height 22
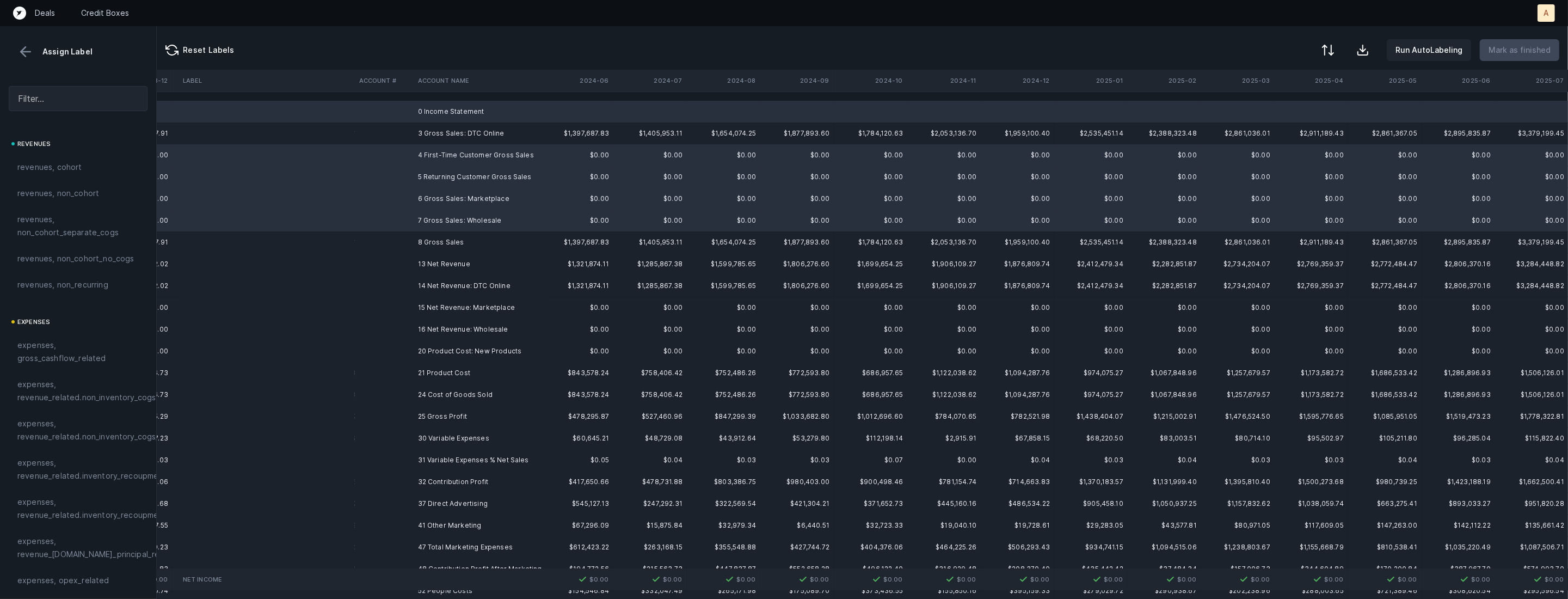
click at [468, 154] on td "4 First-Time Customer Gross Sales" at bounding box center [480, 155] width 133 height 22
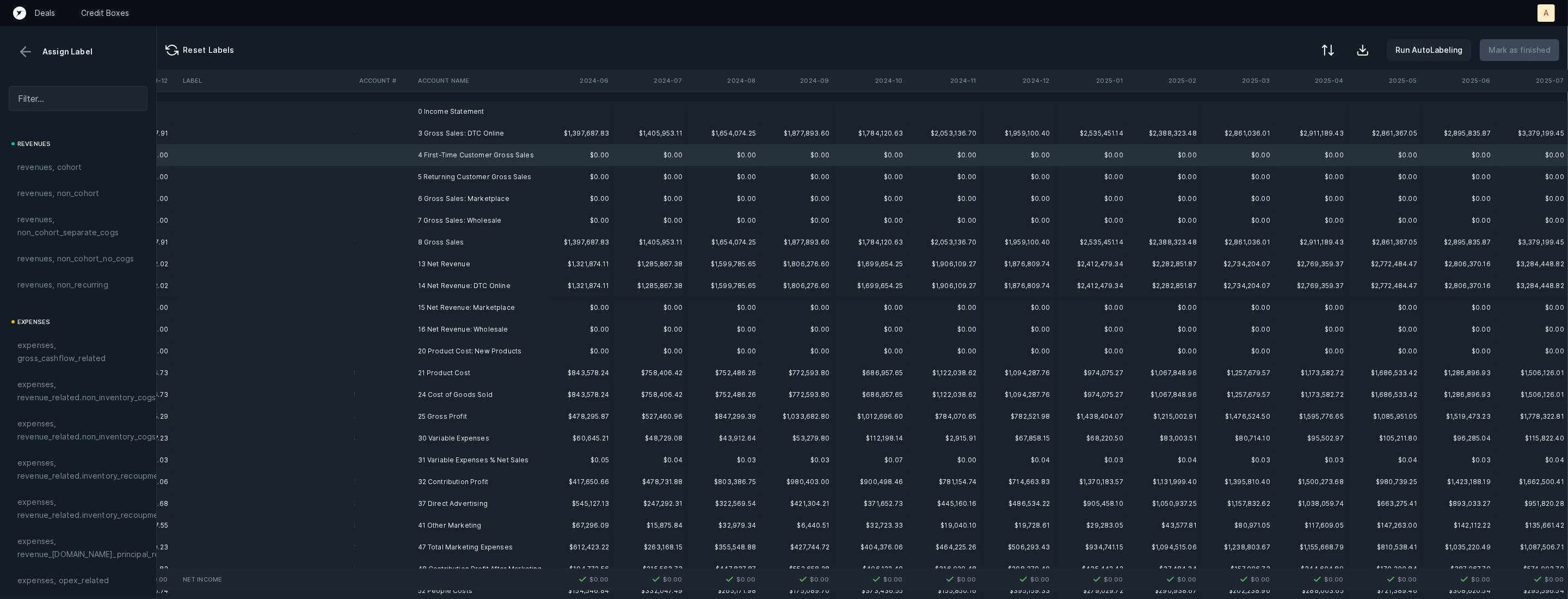
click at [470, 111] on td "0 Income Statement" at bounding box center [480, 111] width 133 height 22
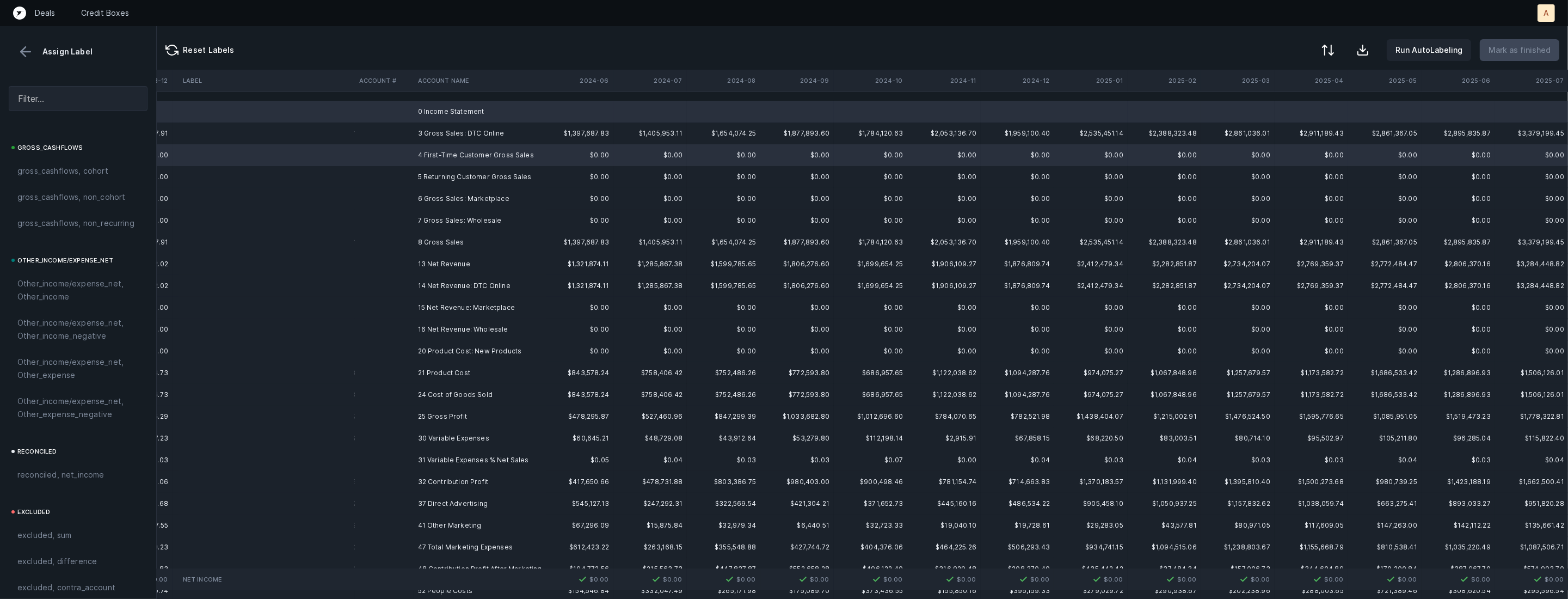
scroll to position [1200, 0]
click at [60, 581] on span "excluded, blank" at bounding box center [47, 576] width 59 height 13
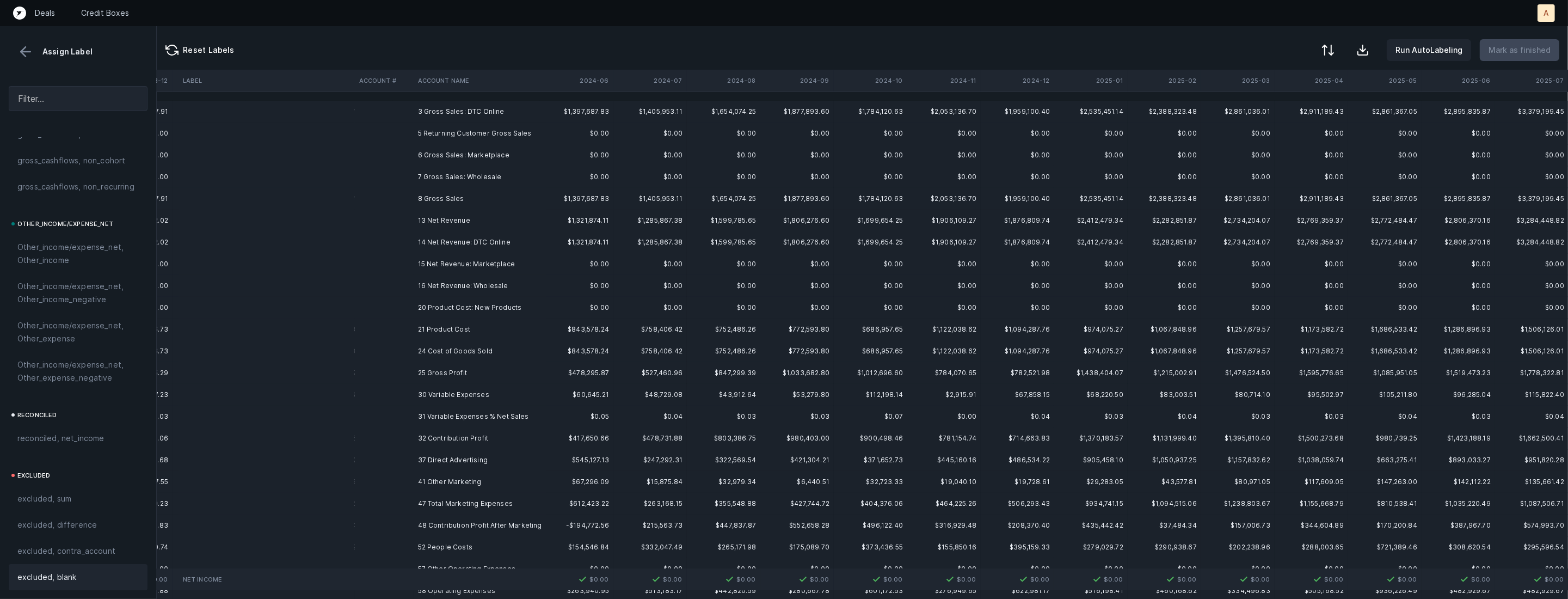
click at [545, 111] on td "3 Gross Sales: DTC Online" at bounding box center [480, 111] width 133 height 22
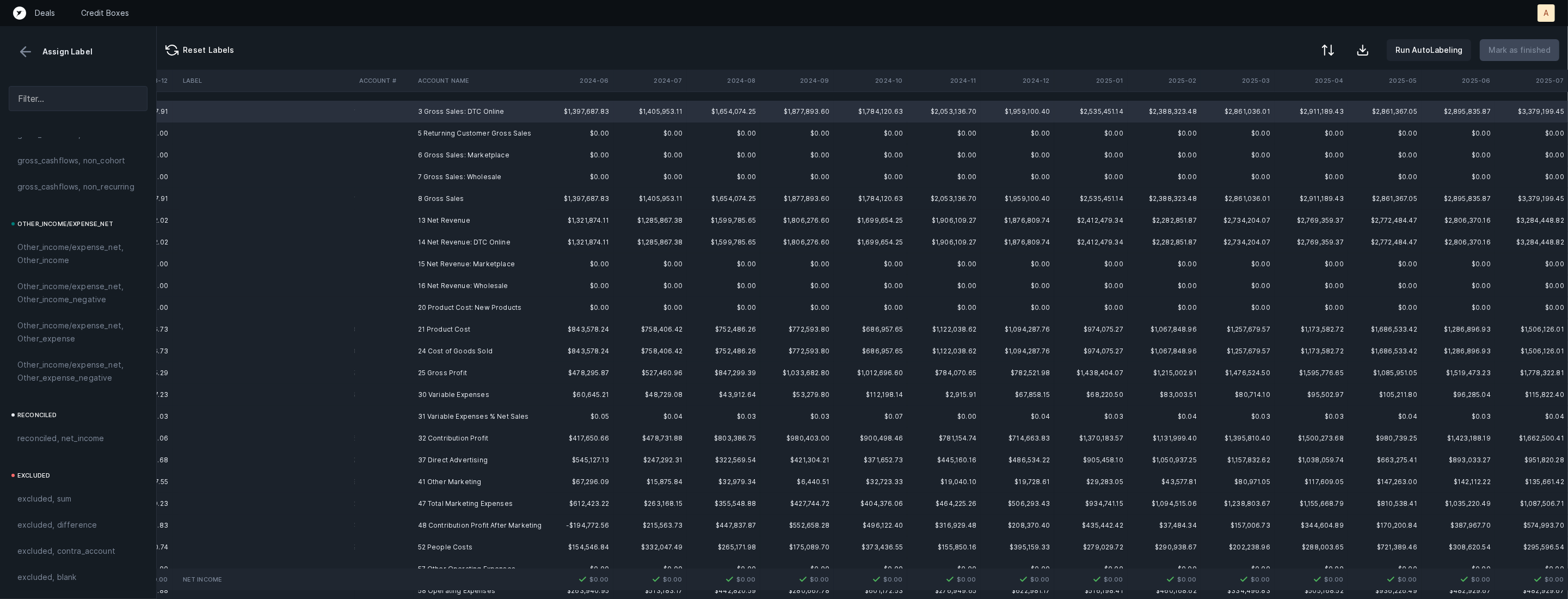
click at [455, 203] on td "8 Gross Sales" at bounding box center [480, 198] width 133 height 22
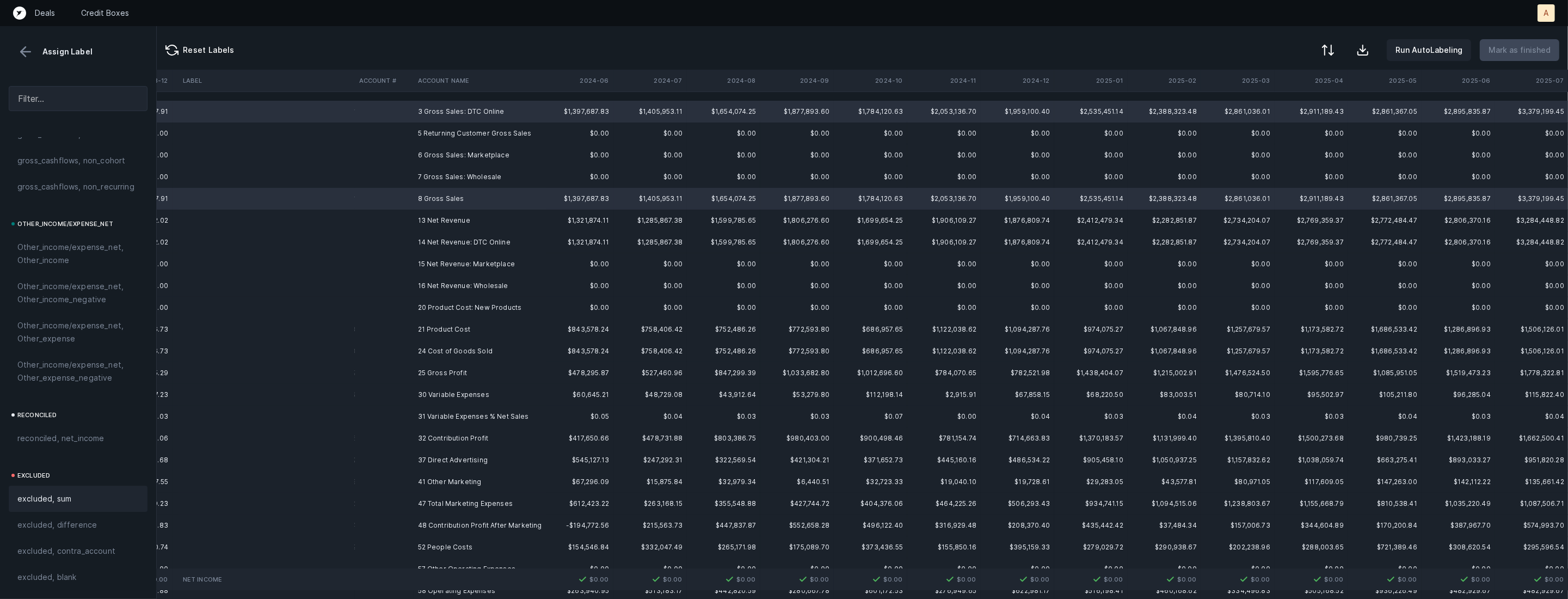
click at [32, 494] on span "excluded, sum" at bounding box center [44, 498] width 54 height 13
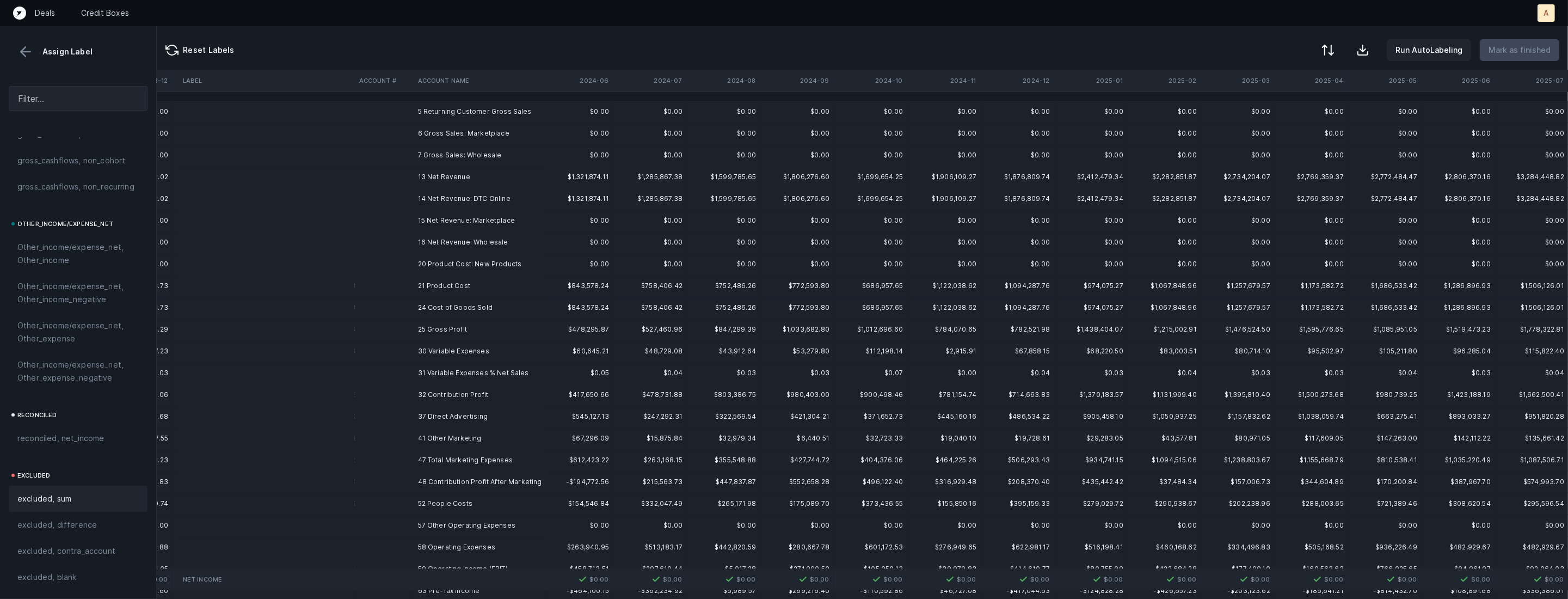
click at [458, 108] on td "5 Returning Customer Gross Sales" at bounding box center [480, 111] width 133 height 22
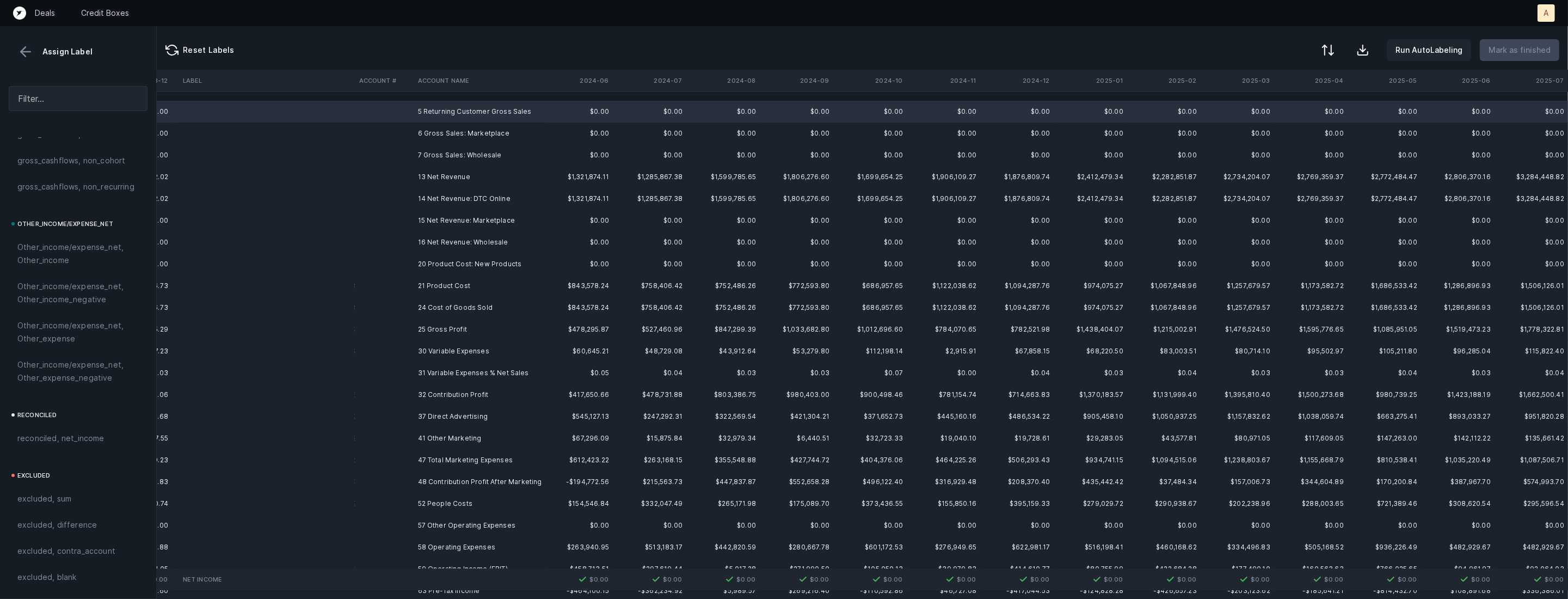
click at [444, 139] on td "6 Gross Sales: Marketplace" at bounding box center [480, 133] width 133 height 22
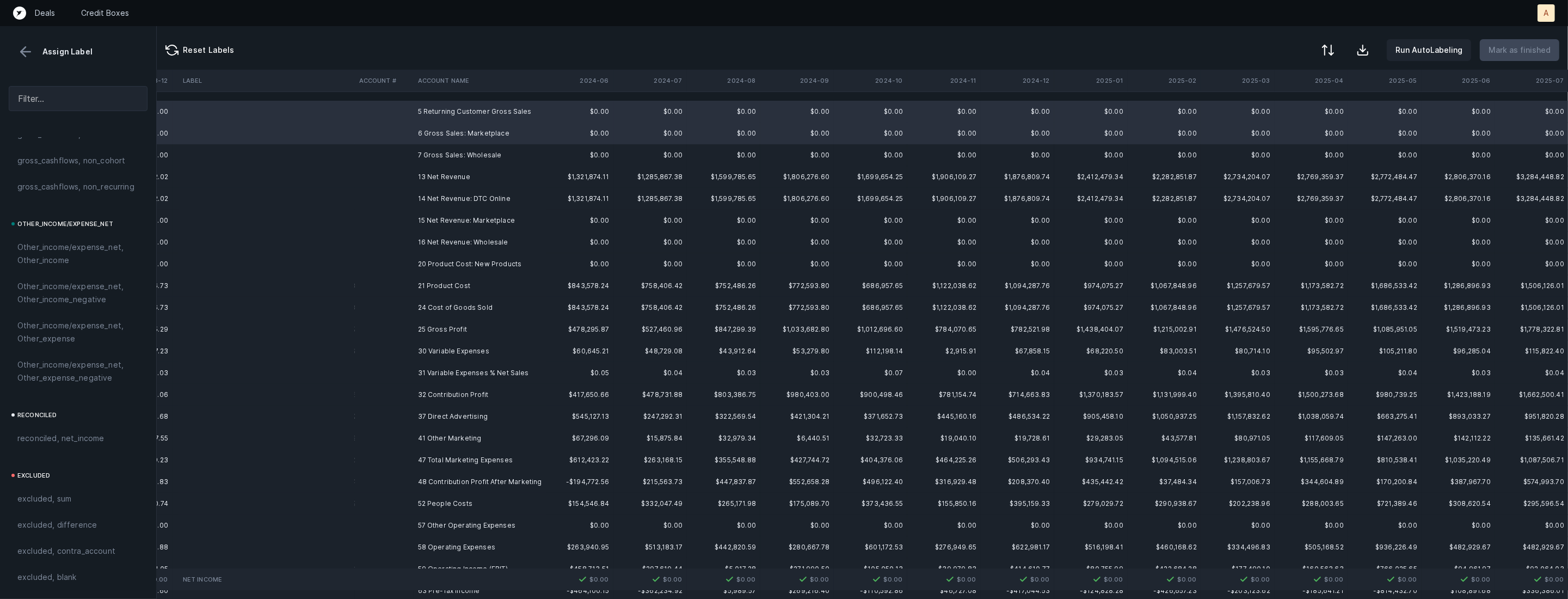
click at [433, 152] on td "7 Gross Sales: Wholesale" at bounding box center [480, 155] width 133 height 22
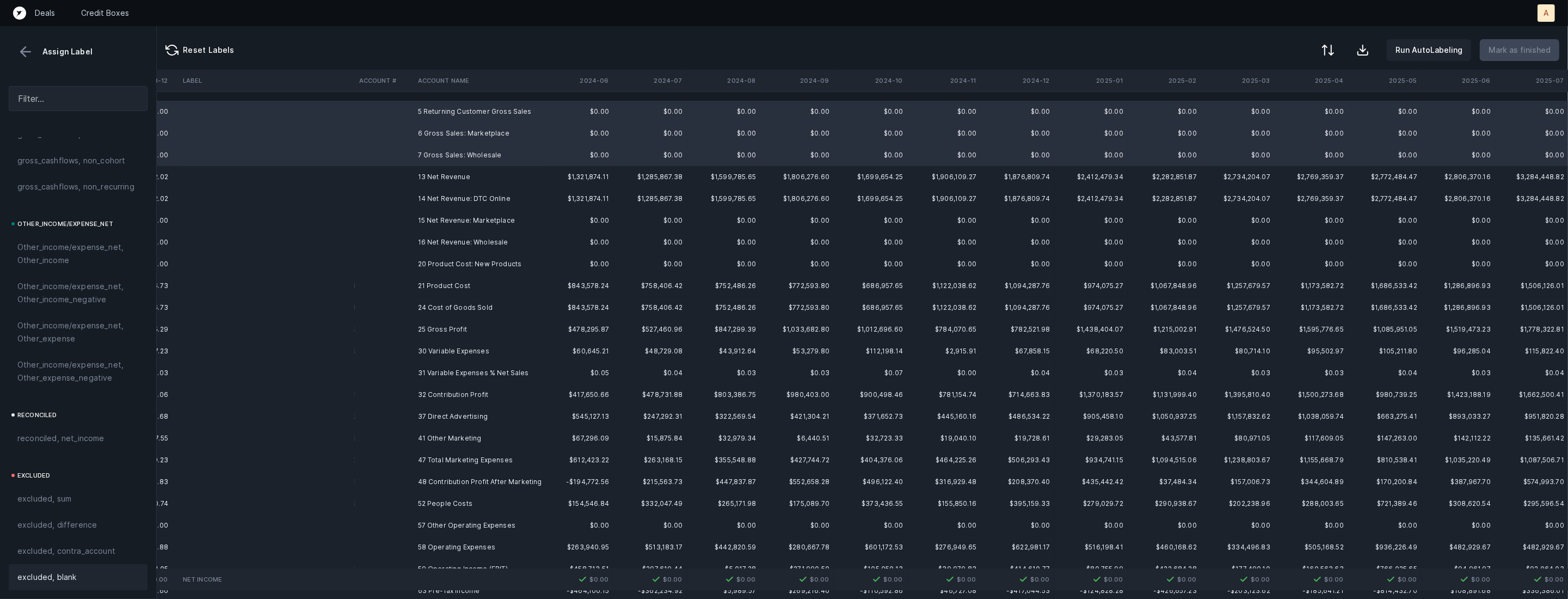
click at [94, 583] on div "excluded, blank" at bounding box center [78, 576] width 121 height 13
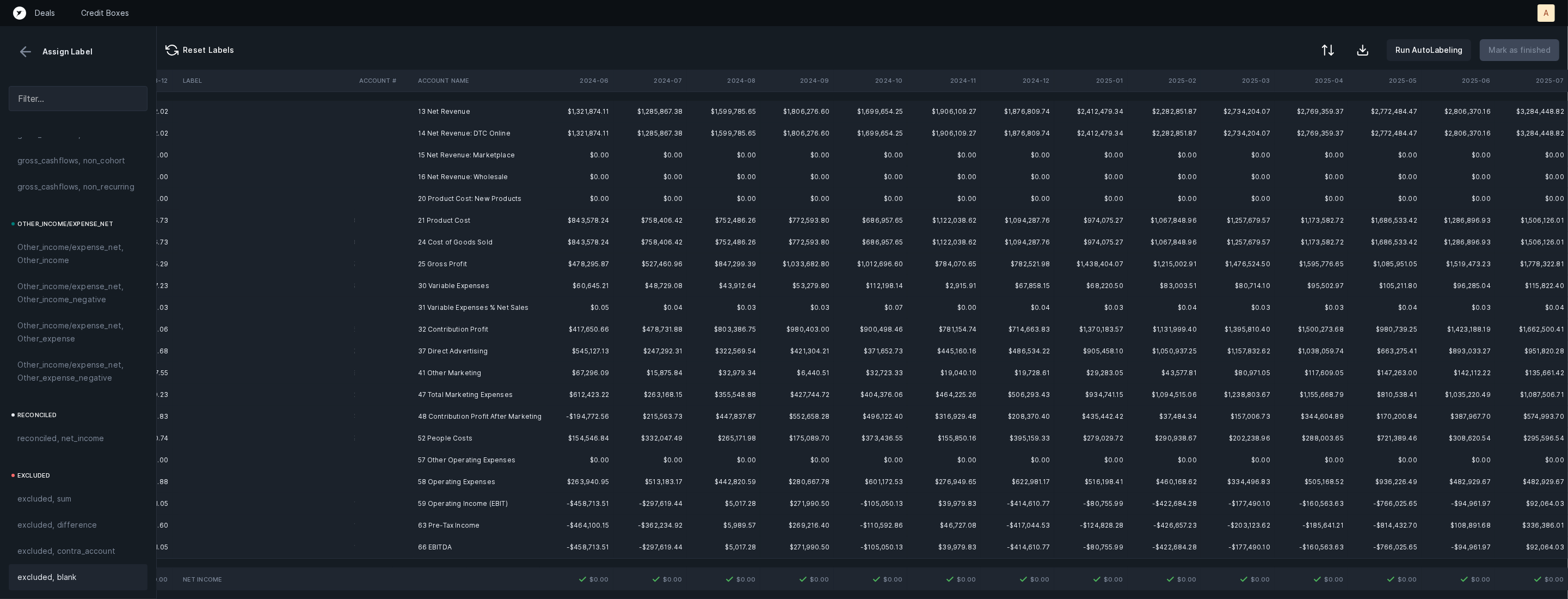
click at [466, 111] on td "13 Net Revenue" at bounding box center [480, 111] width 133 height 22
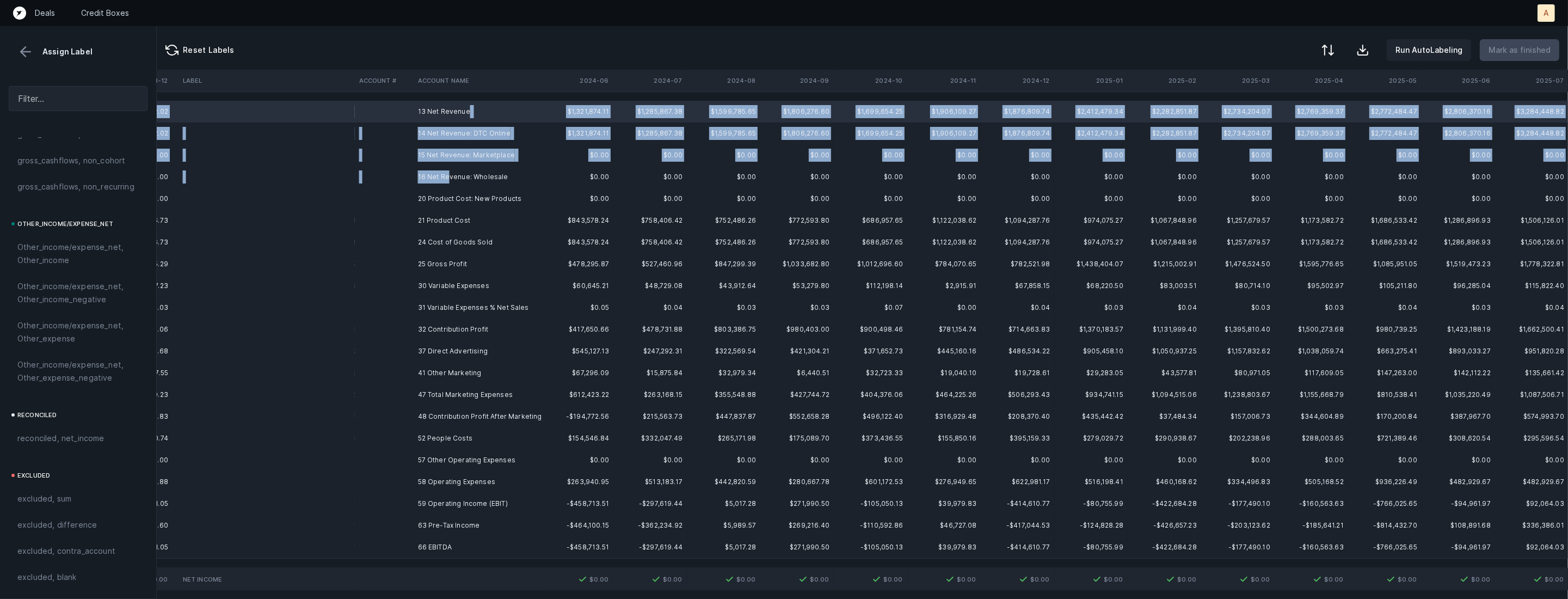
click at [449, 172] on td "16 Net Revenue: Wholesale" at bounding box center [480, 177] width 133 height 22
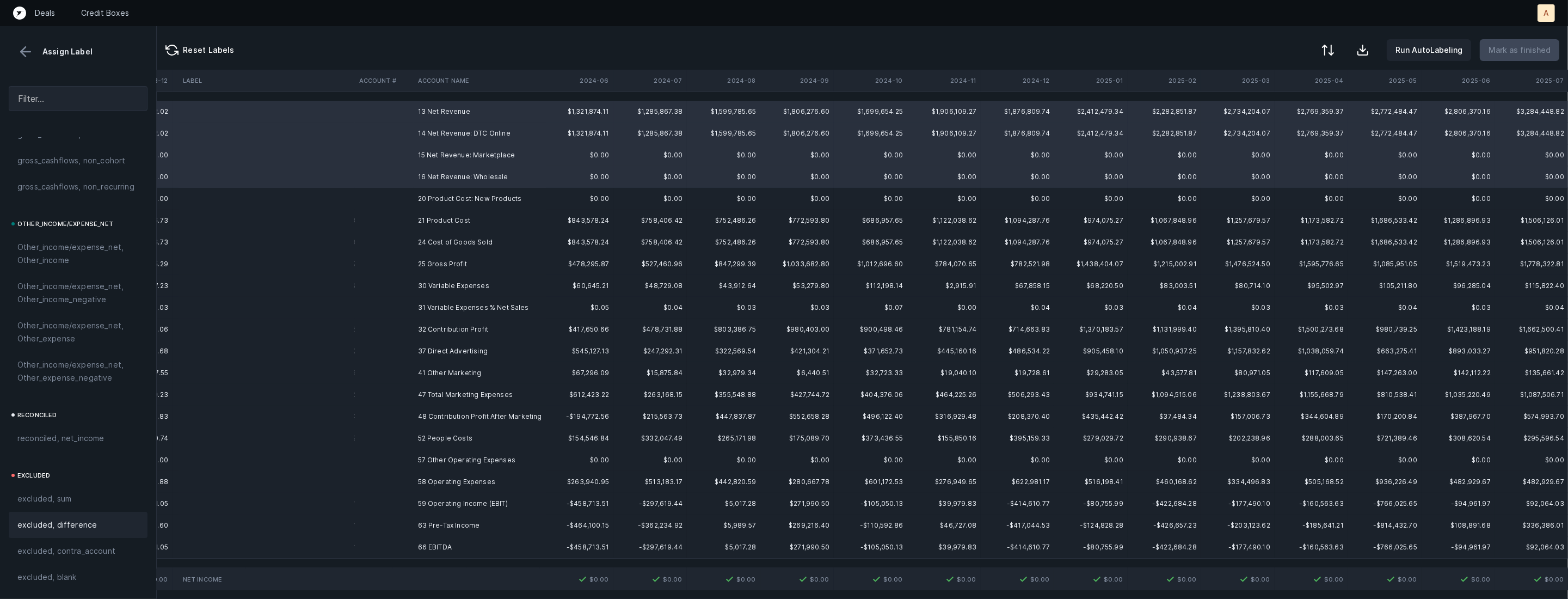
click at [83, 513] on div "excluded, difference" at bounding box center [78, 524] width 139 height 26
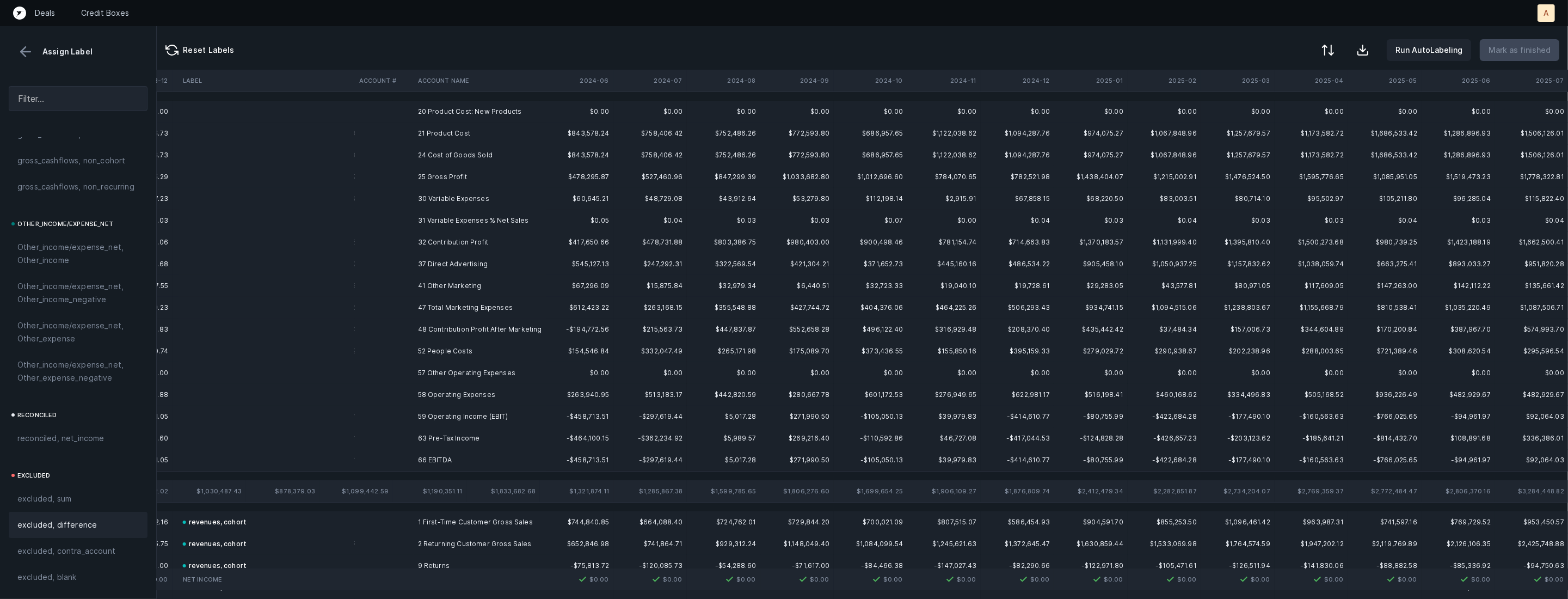
click at [472, 111] on td "20 Product Cost: New Products" at bounding box center [480, 111] width 133 height 22
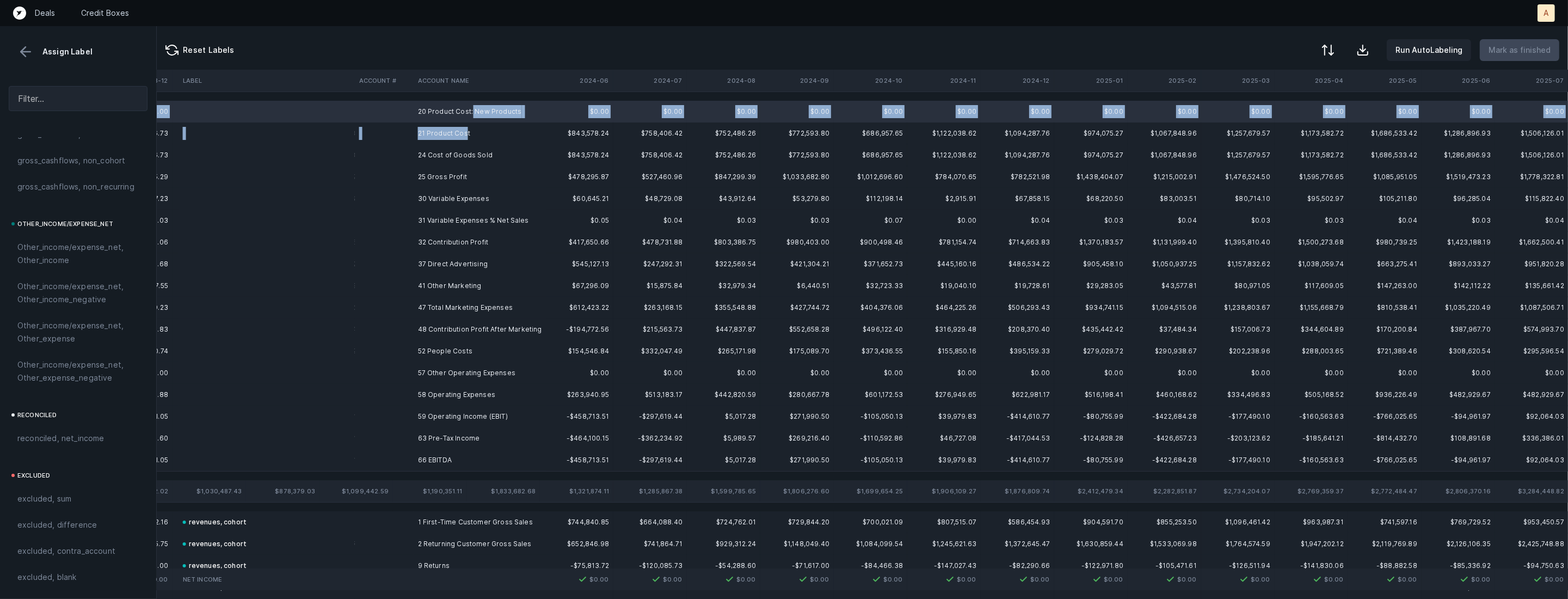
click at [467, 130] on td "21 Product Cost" at bounding box center [480, 133] width 133 height 22
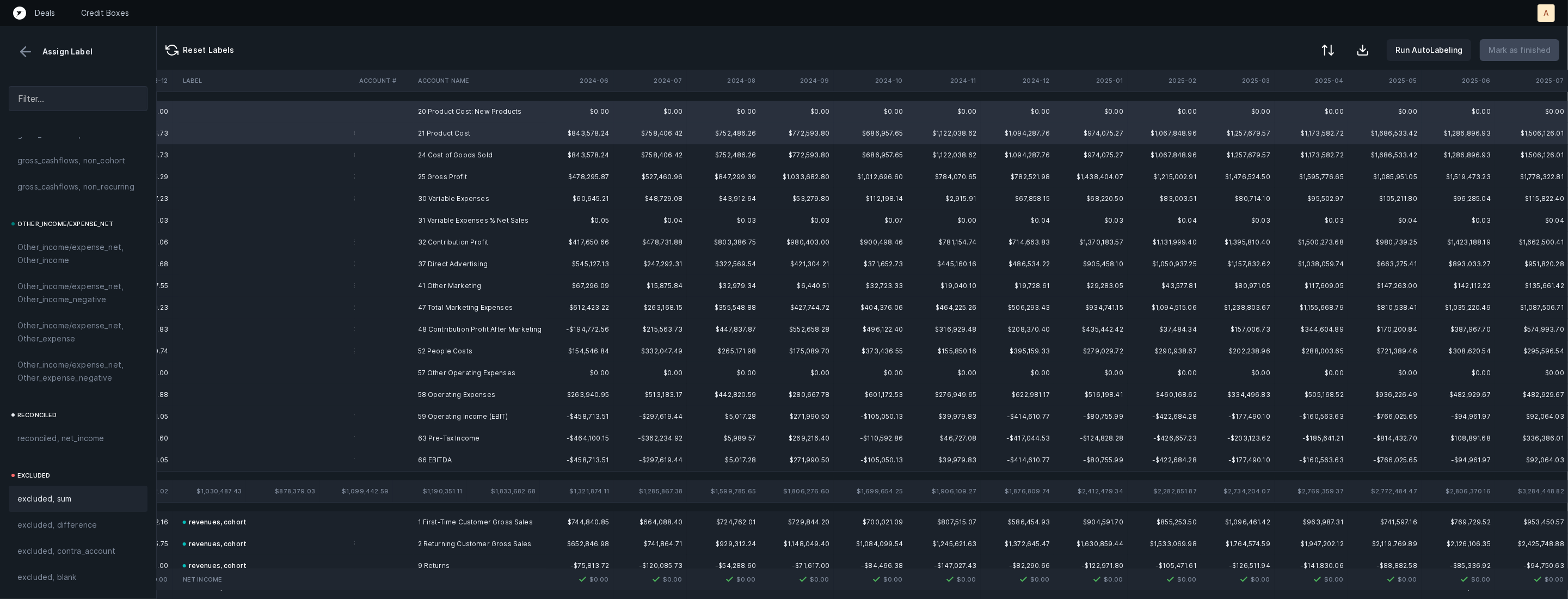
click at [27, 503] on span "excluded, sum" at bounding box center [44, 498] width 54 height 13
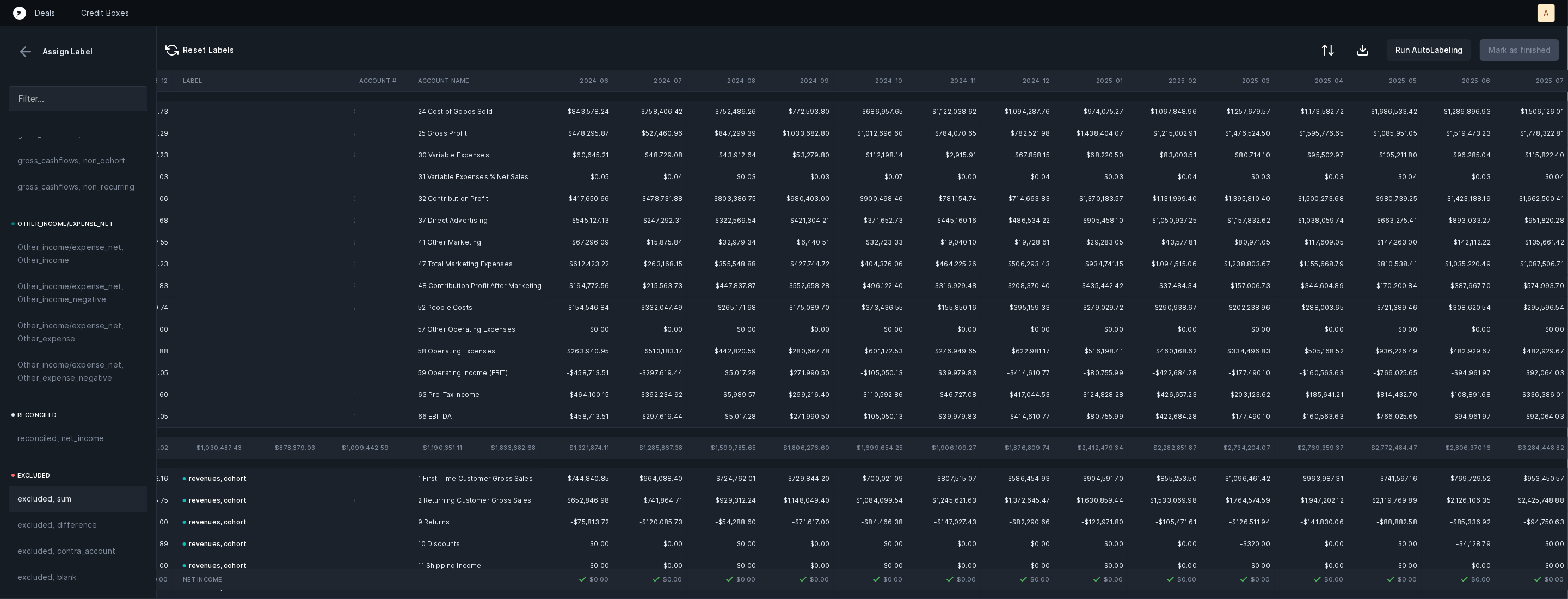
click at [414, 112] on td "24 Cost of Goods Sold" at bounding box center [480, 111] width 133 height 22
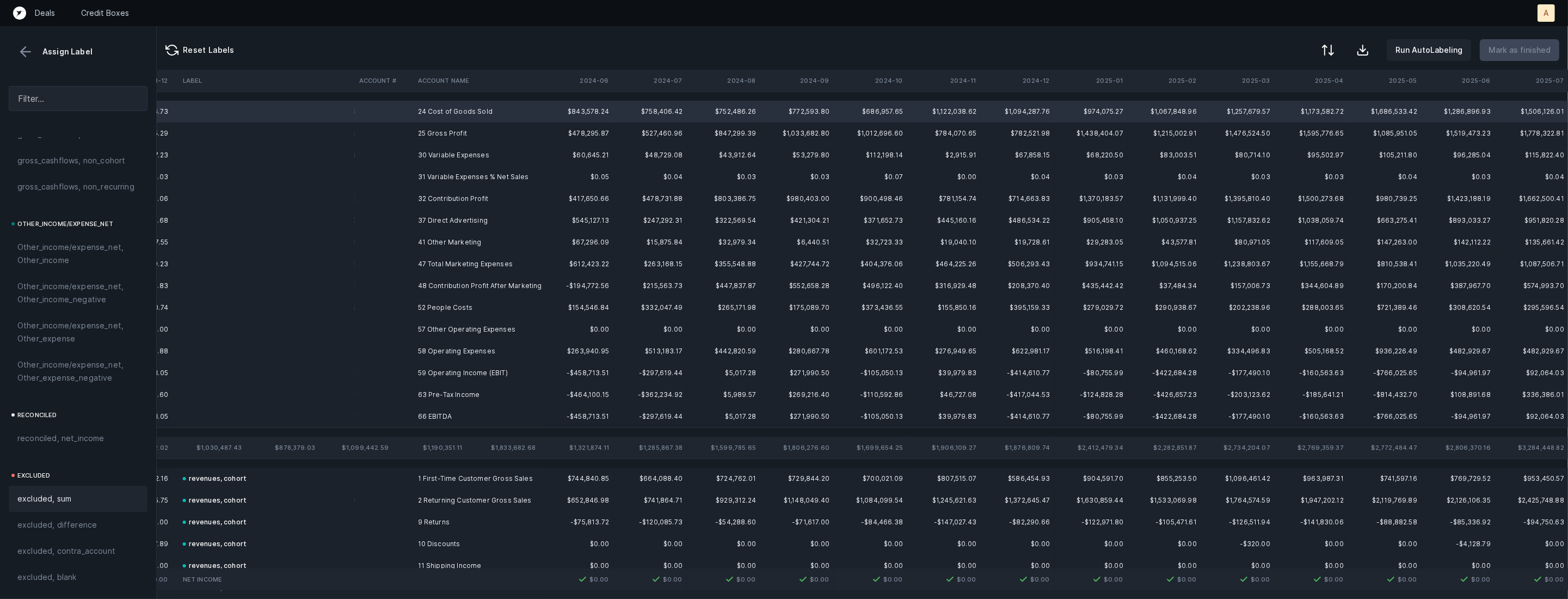
click at [73, 503] on div "excluded, sum" at bounding box center [78, 498] width 121 height 13
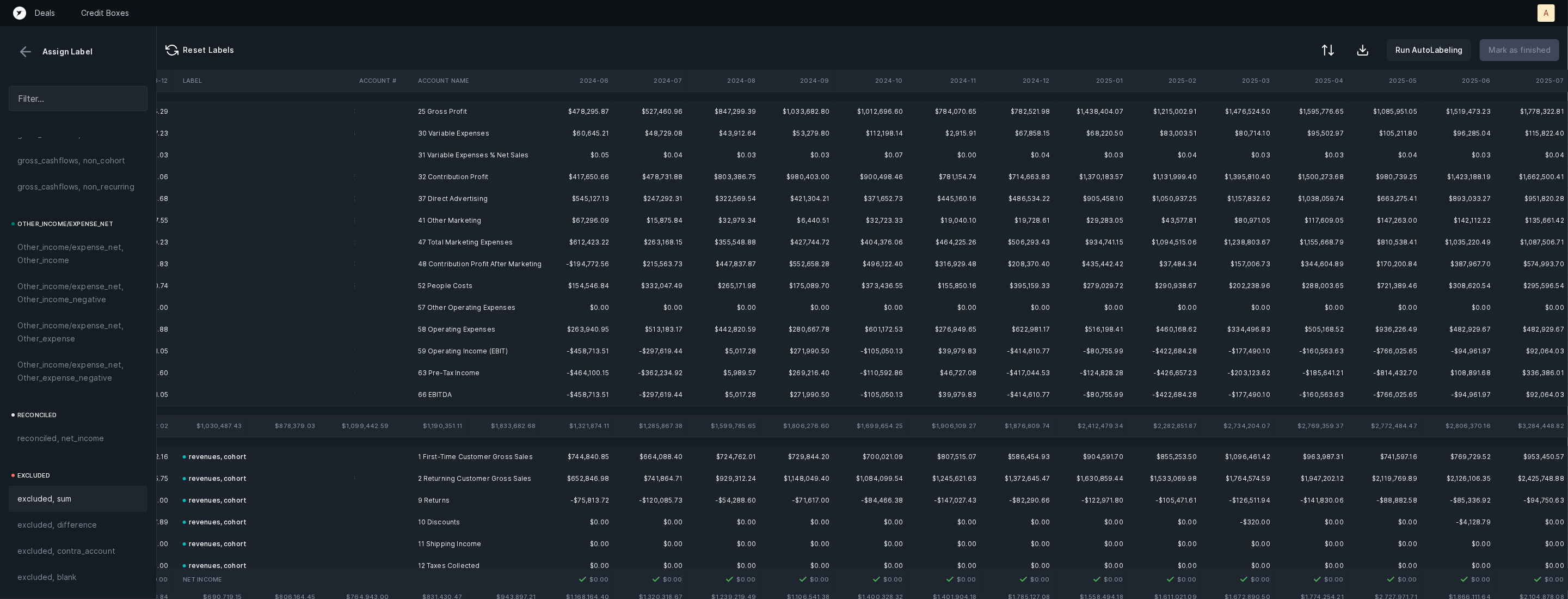
click at [453, 113] on td "25 Gross Profit" at bounding box center [480, 111] width 133 height 22
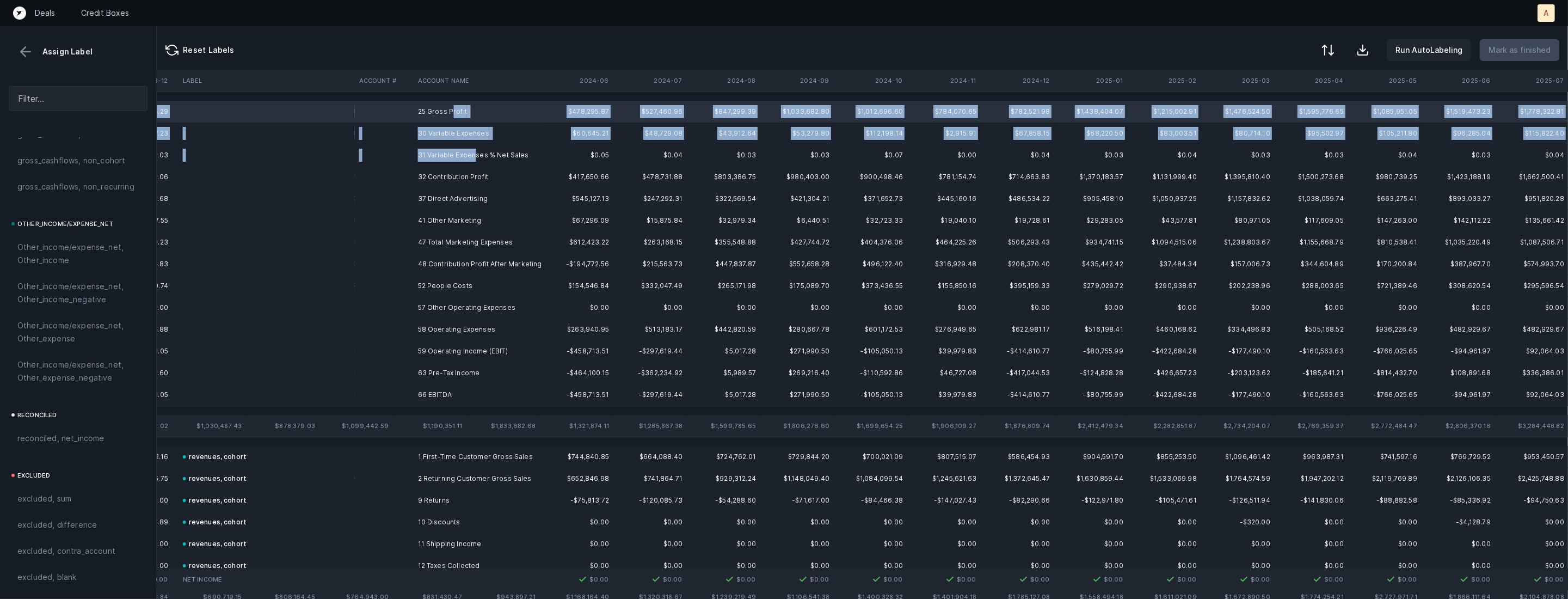
click at [475, 157] on td "31 Variable Expenses % Net Sales" at bounding box center [480, 155] width 133 height 22
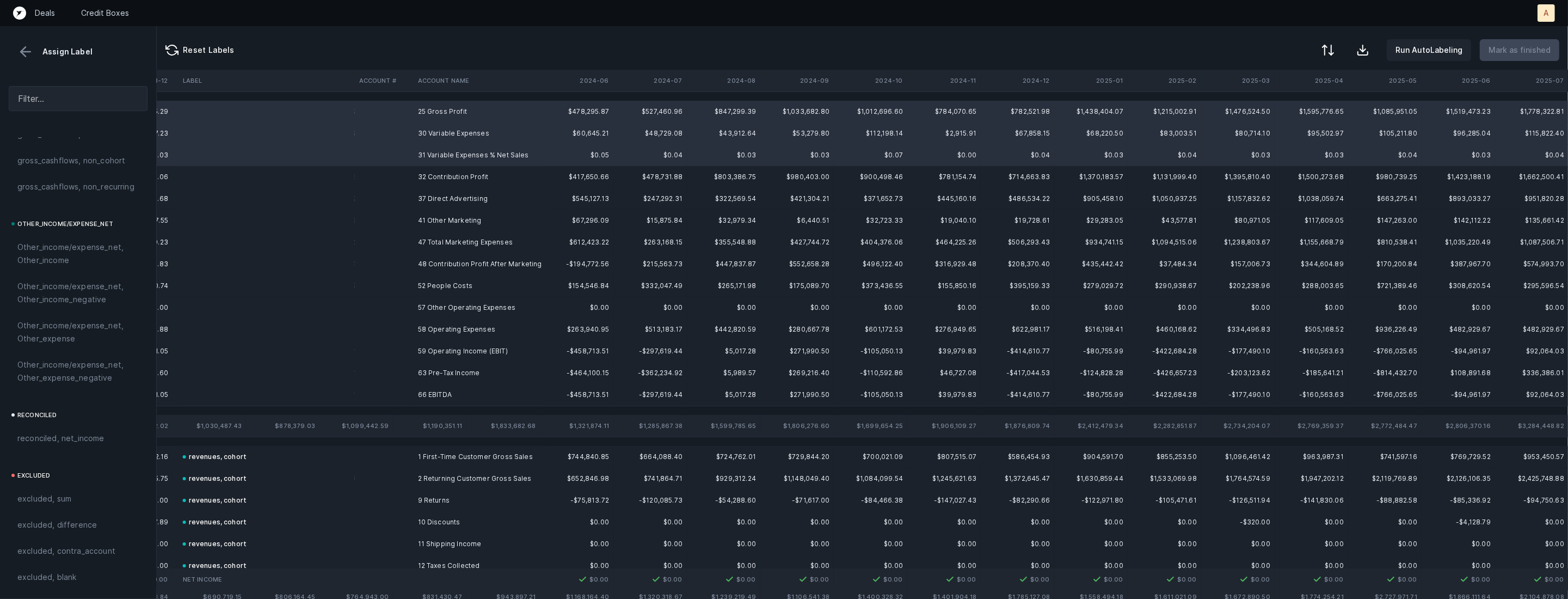
click at [465, 110] on td "25 Gross Profit" at bounding box center [480, 111] width 133 height 22
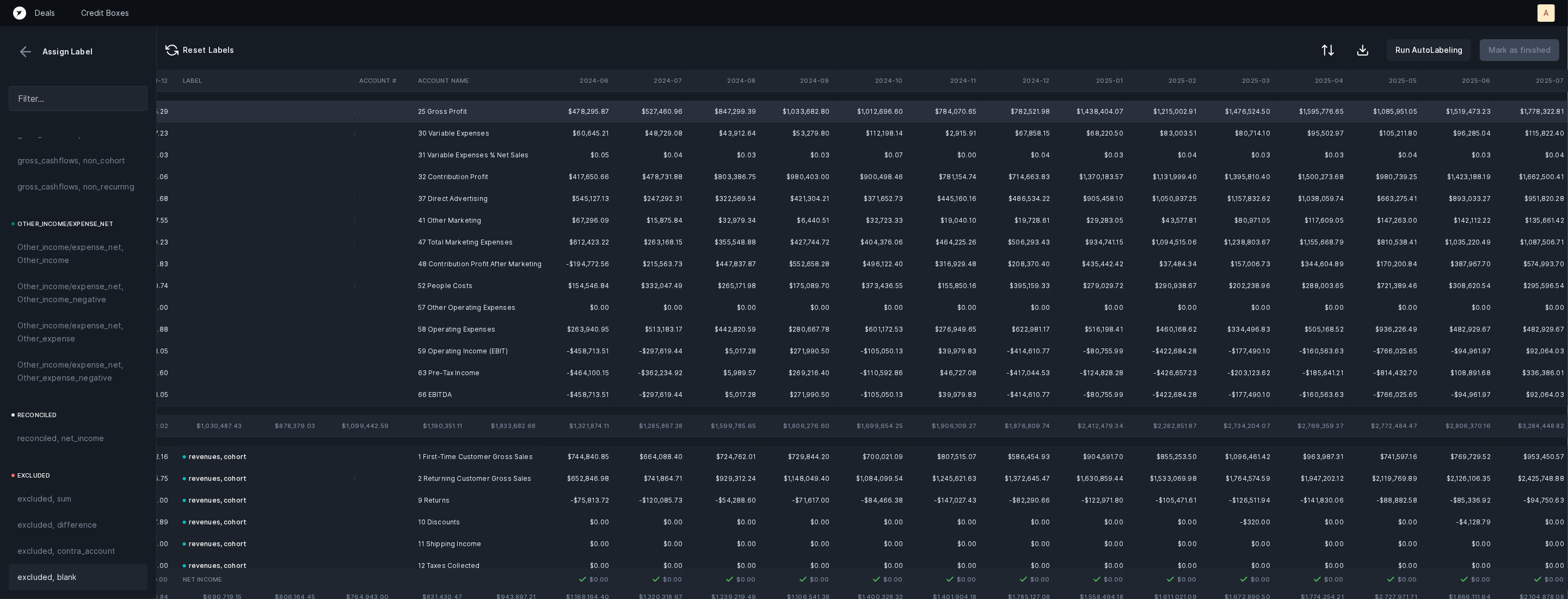
click at [94, 577] on div "excluded, blank" at bounding box center [78, 576] width 121 height 13
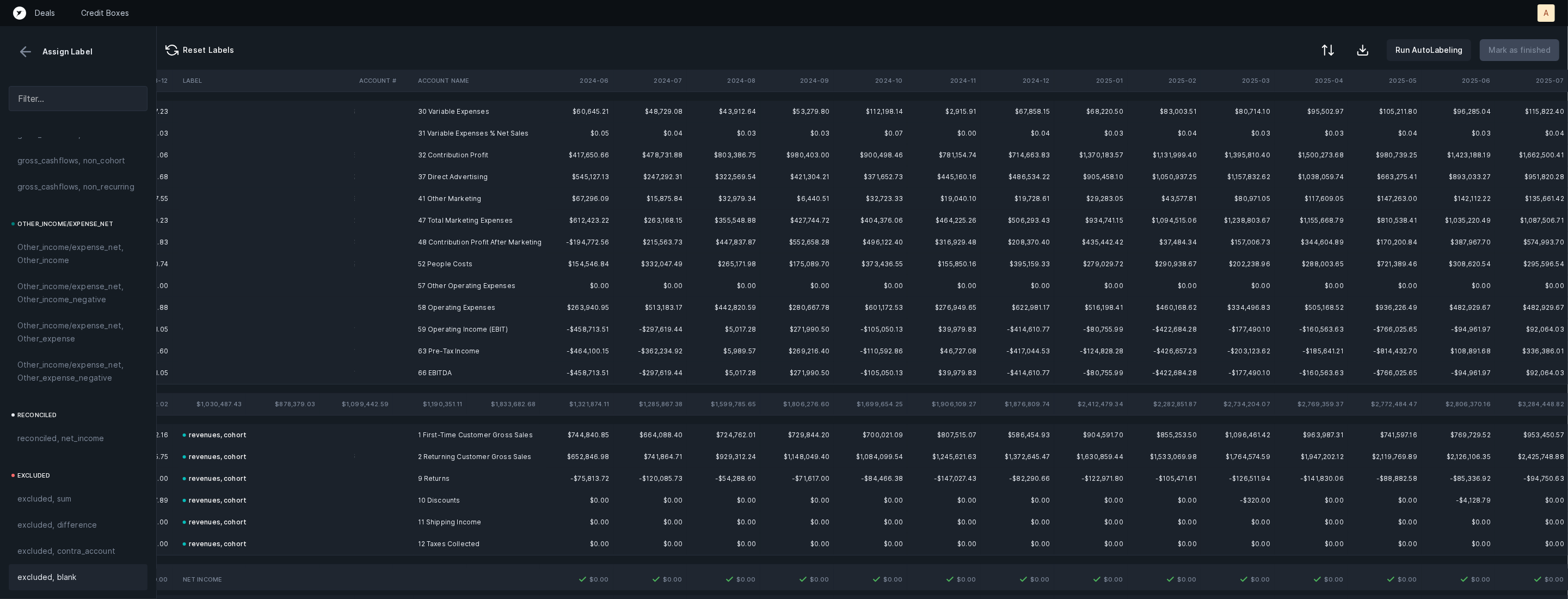
click at [467, 114] on td "30 Variable Expenses" at bounding box center [480, 111] width 133 height 22
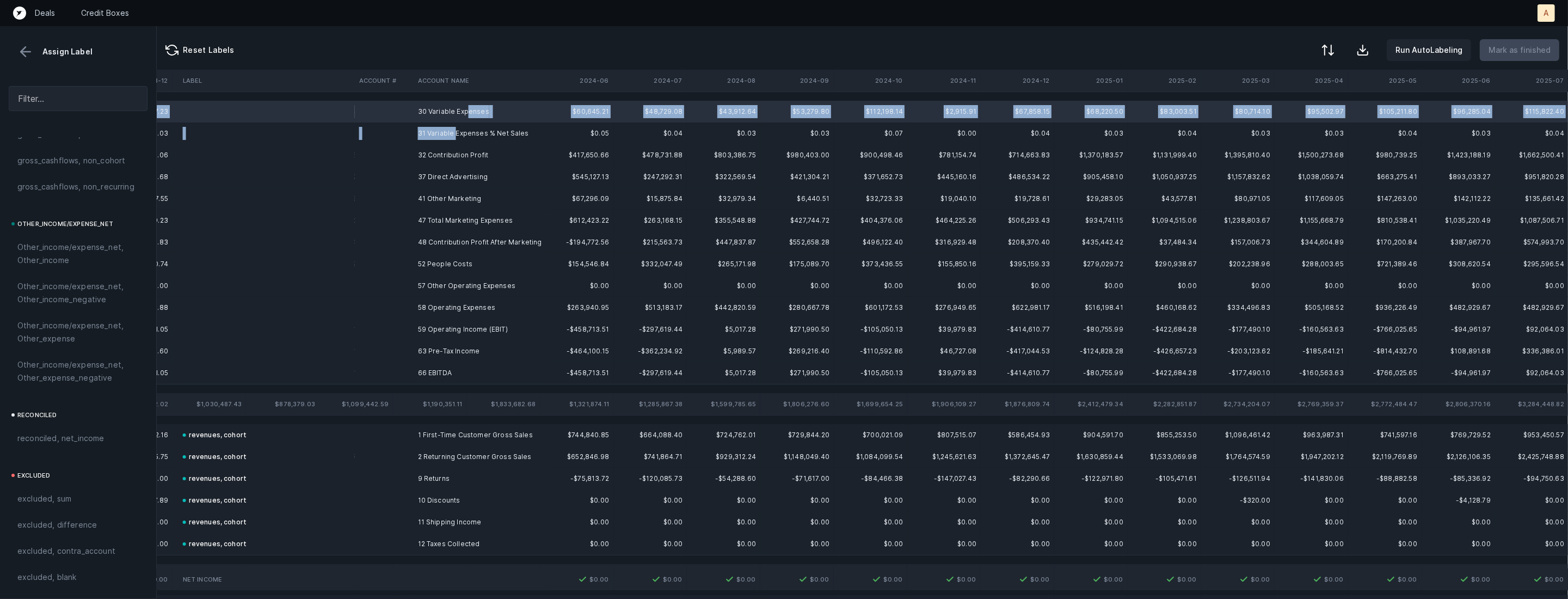
click at [455, 135] on td "31 Variable Expenses % Net Sales" at bounding box center [480, 133] width 133 height 22
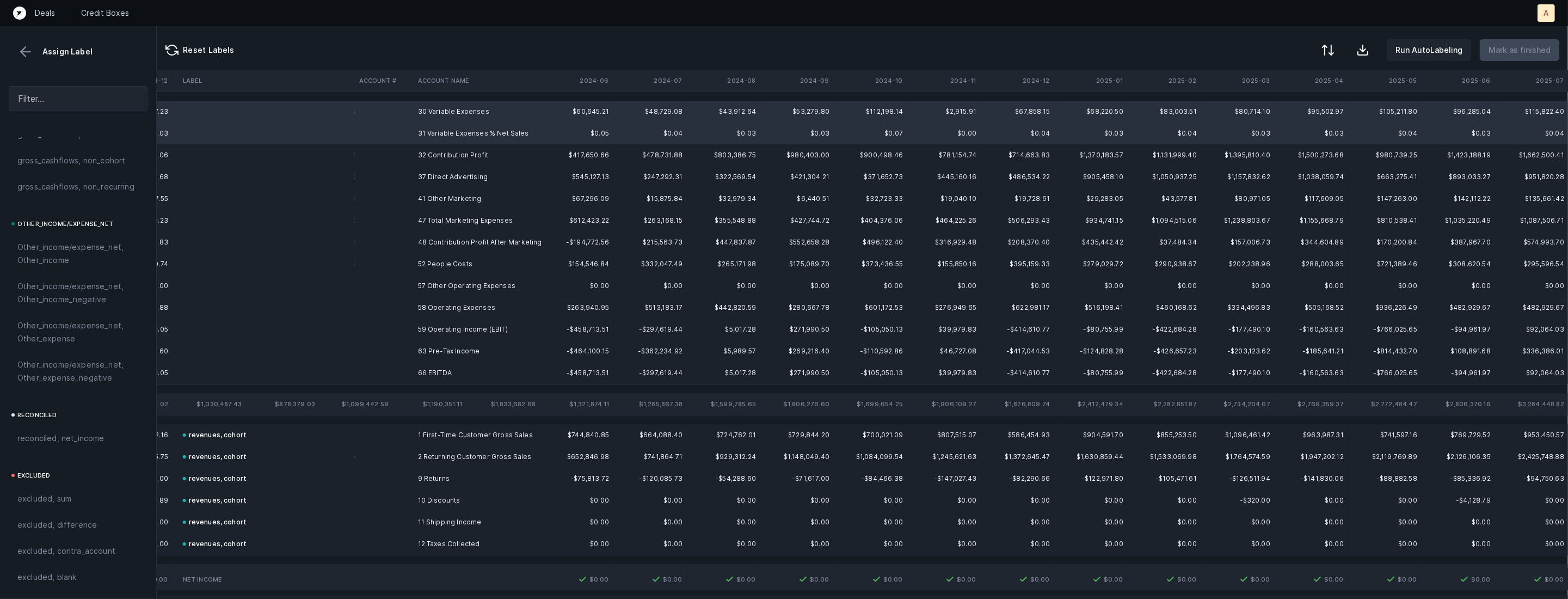
click at [457, 184] on td "37 Direct Advertising" at bounding box center [480, 177] width 133 height 22
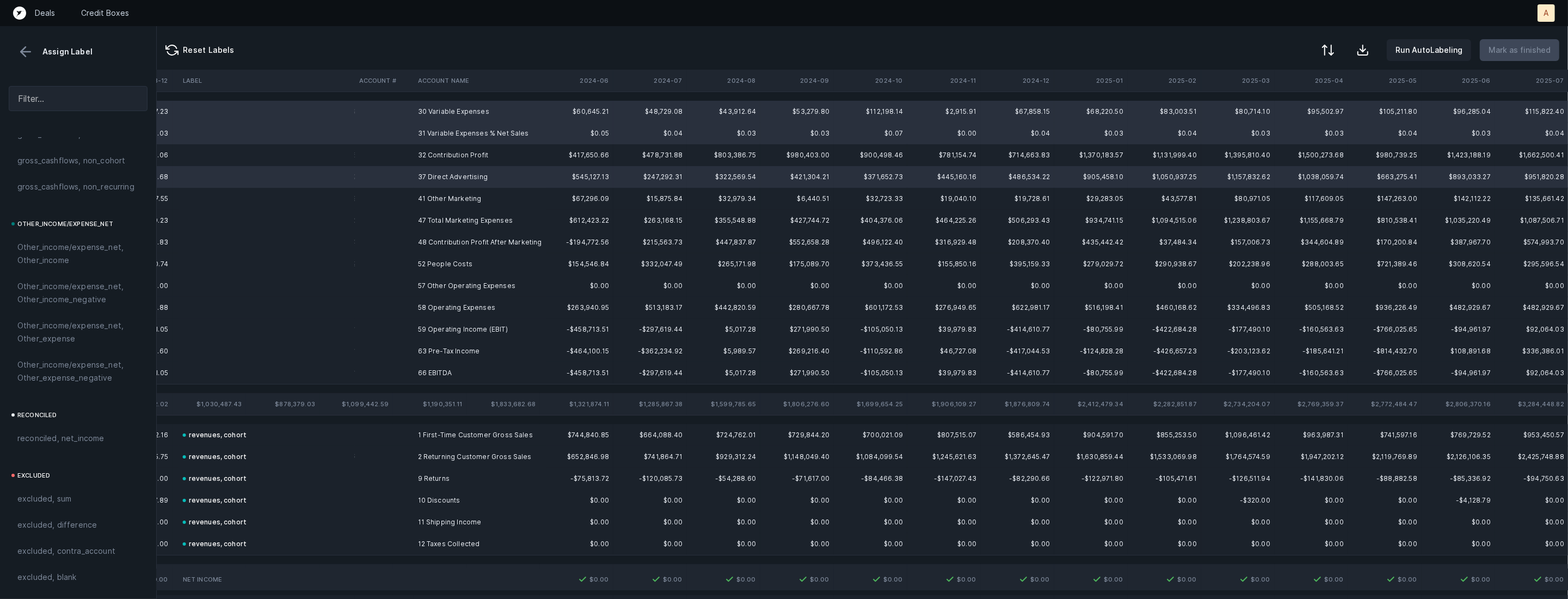
click at [449, 194] on td "41 Other Marketing" at bounding box center [480, 198] width 133 height 22
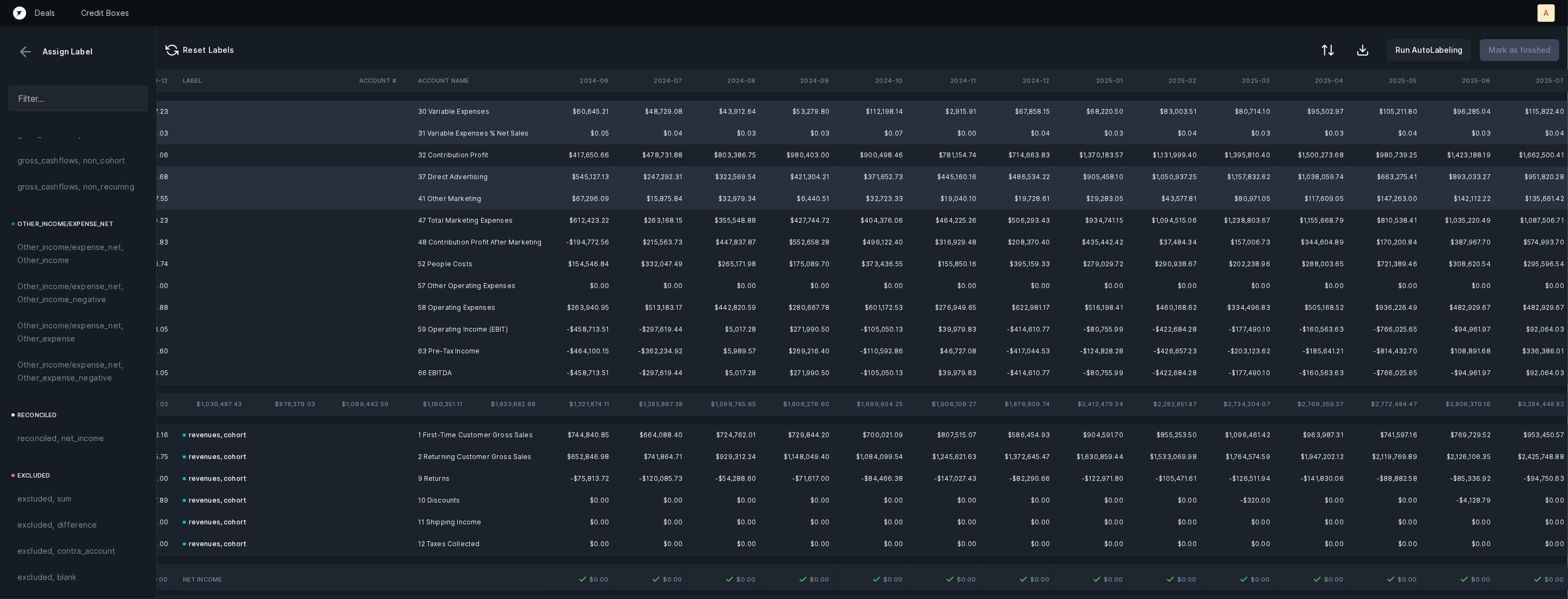
click at [446, 219] on td "47 Total Marketing Expenses" at bounding box center [480, 220] width 133 height 22
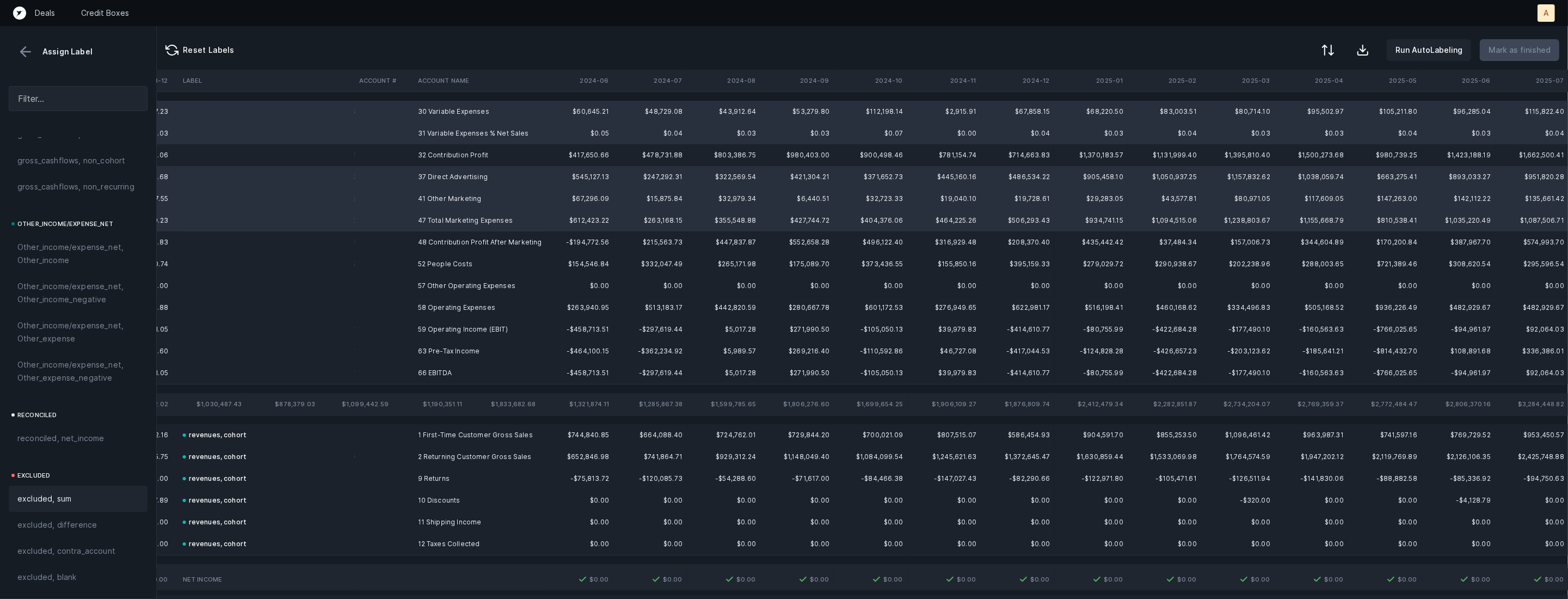
click at [99, 496] on div "excluded, sum" at bounding box center [78, 498] width 121 height 13
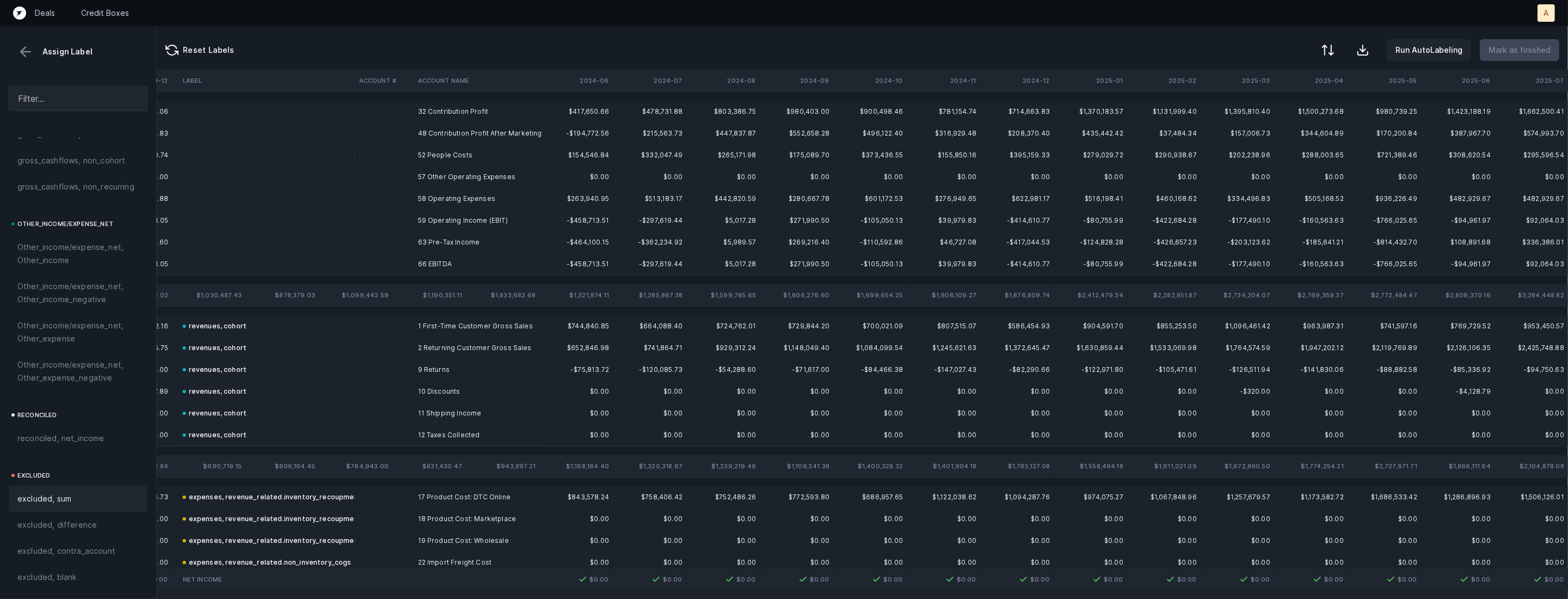
click at [446, 196] on td "58 Operating Expenses" at bounding box center [480, 198] width 133 height 22
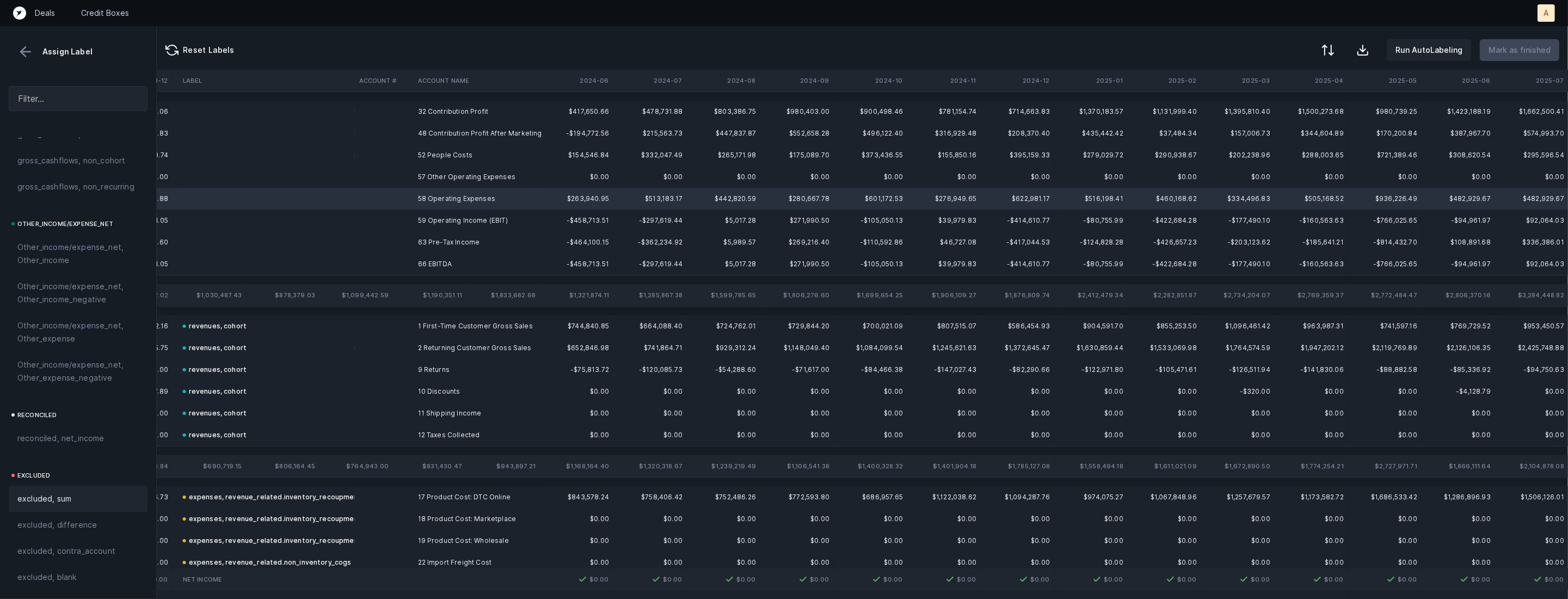
click at [66, 496] on span "excluded, sum" at bounding box center [44, 498] width 54 height 13
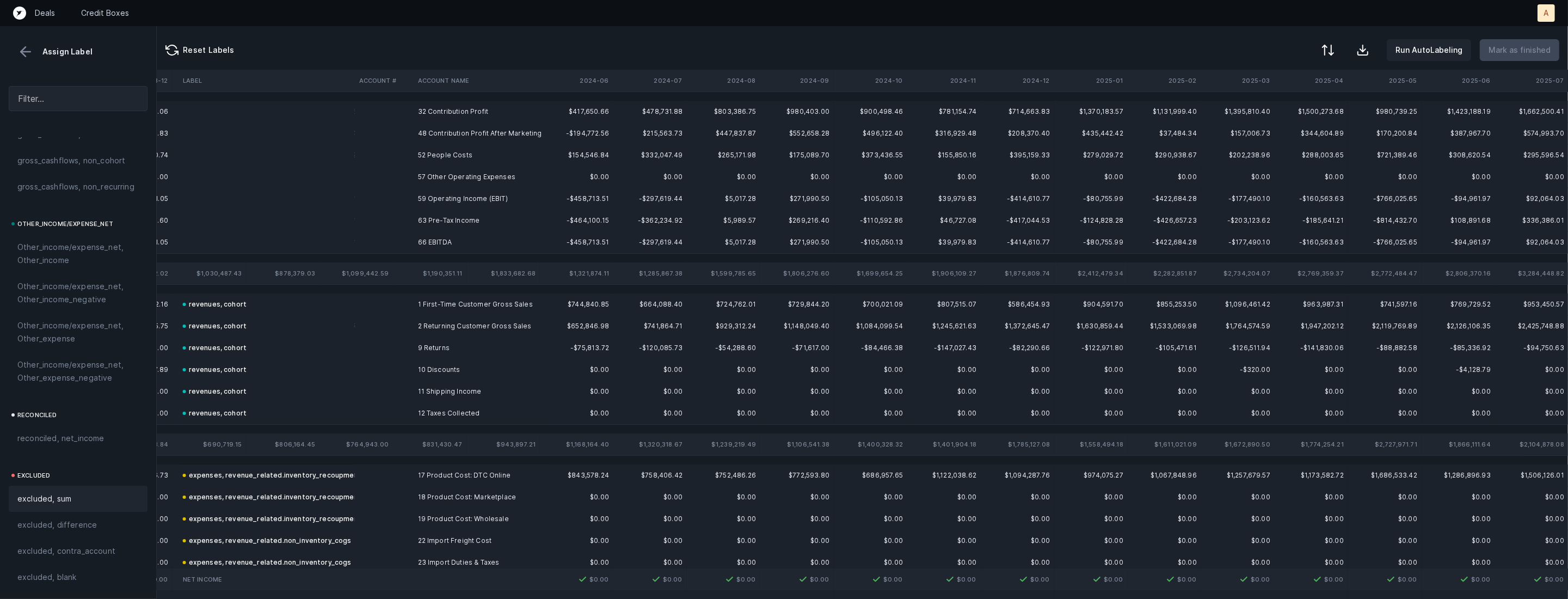
click at [418, 241] on td "66 EBITDA" at bounding box center [480, 242] width 133 height 22
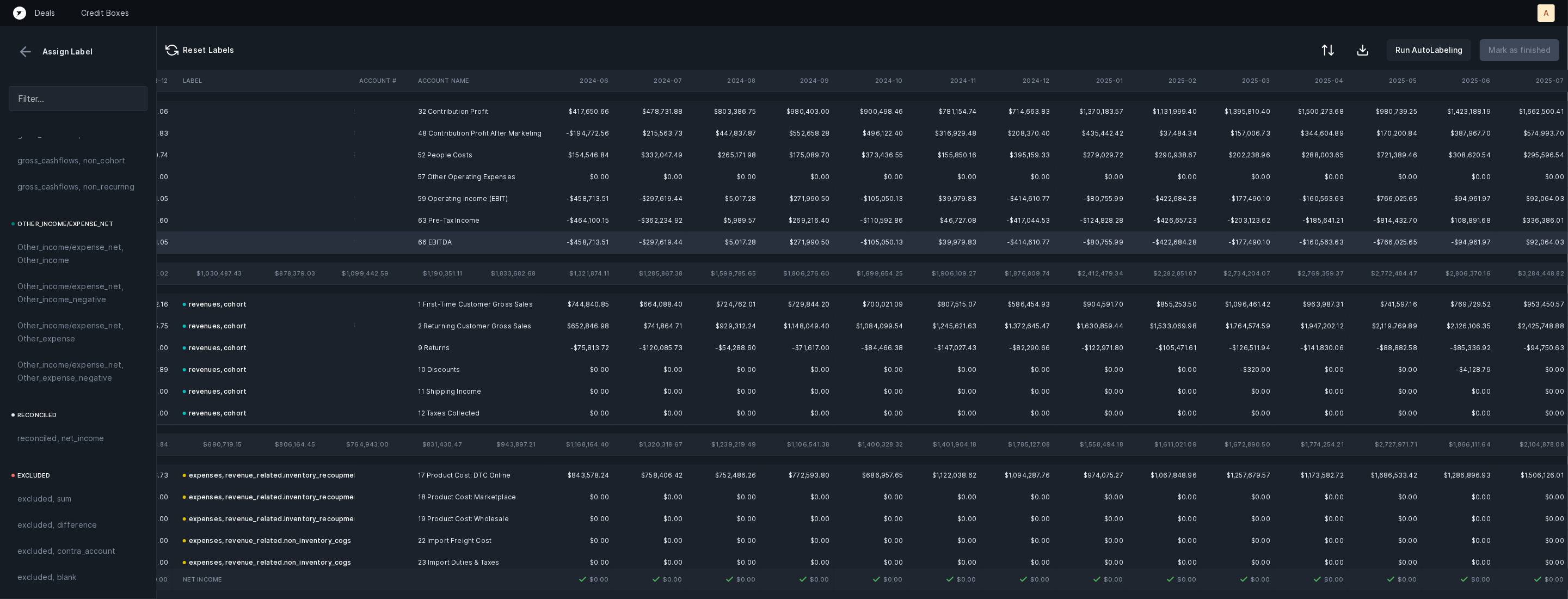
click at [429, 226] on td "63 Pre-Tax Income" at bounding box center [480, 220] width 133 height 22
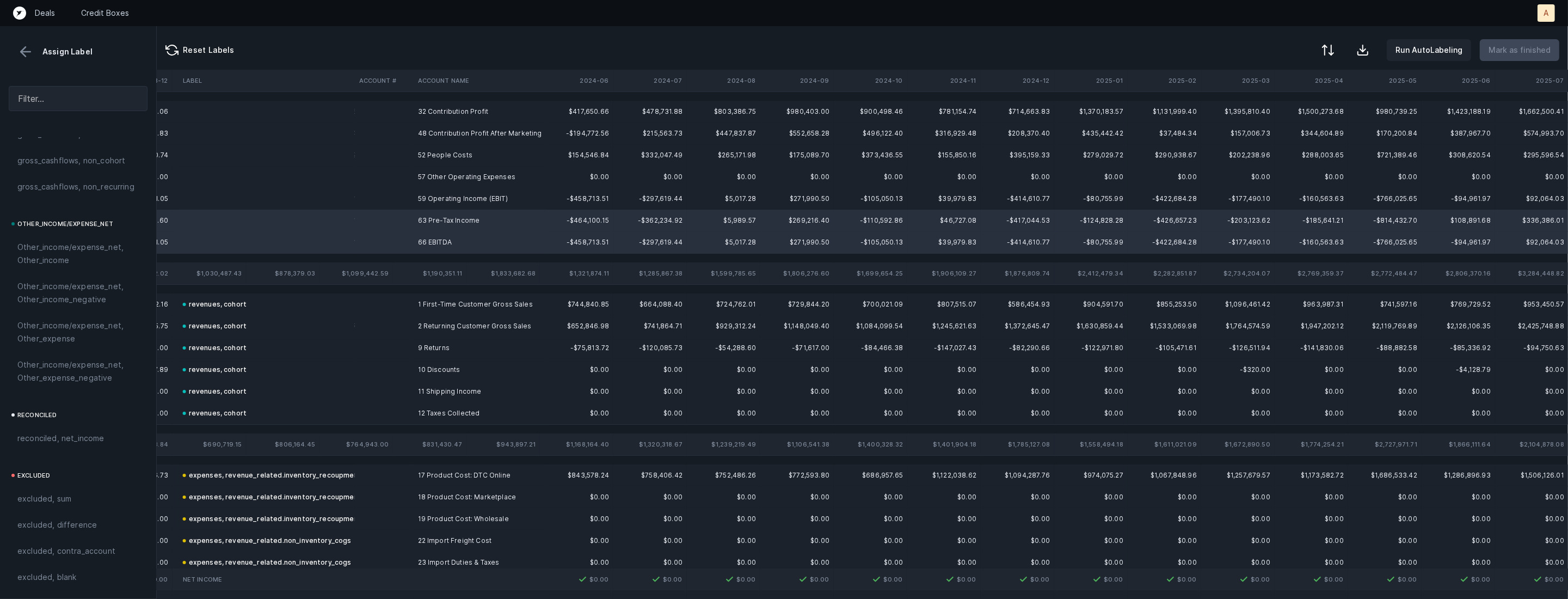
click at [467, 115] on td "32 Contribution Profit" at bounding box center [480, 111] width 133 height 22
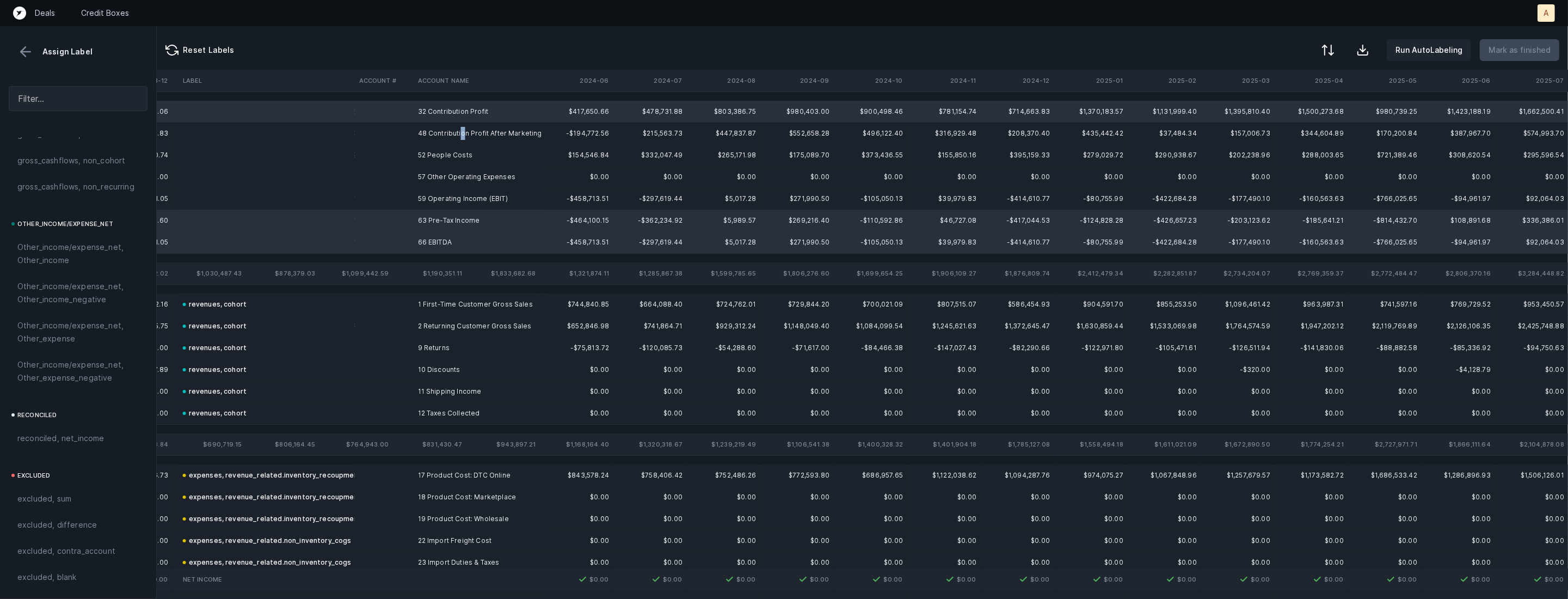
click at [461, 131] on td "48 Contribution Profit After Marketing" at bounding box center [480, 133] width 133 height 22
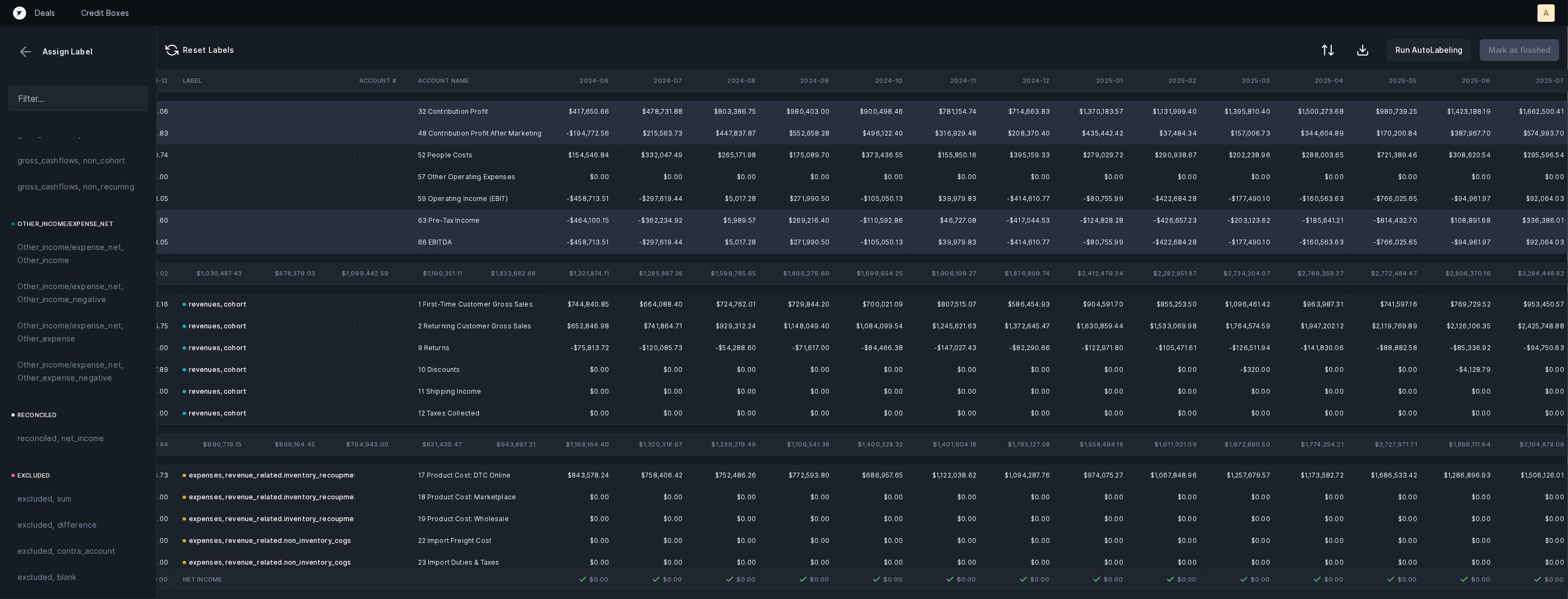
click at [435, 187] on td "57 Other Operating Expenses" at bounding box center [480, 177] width 133 height 22
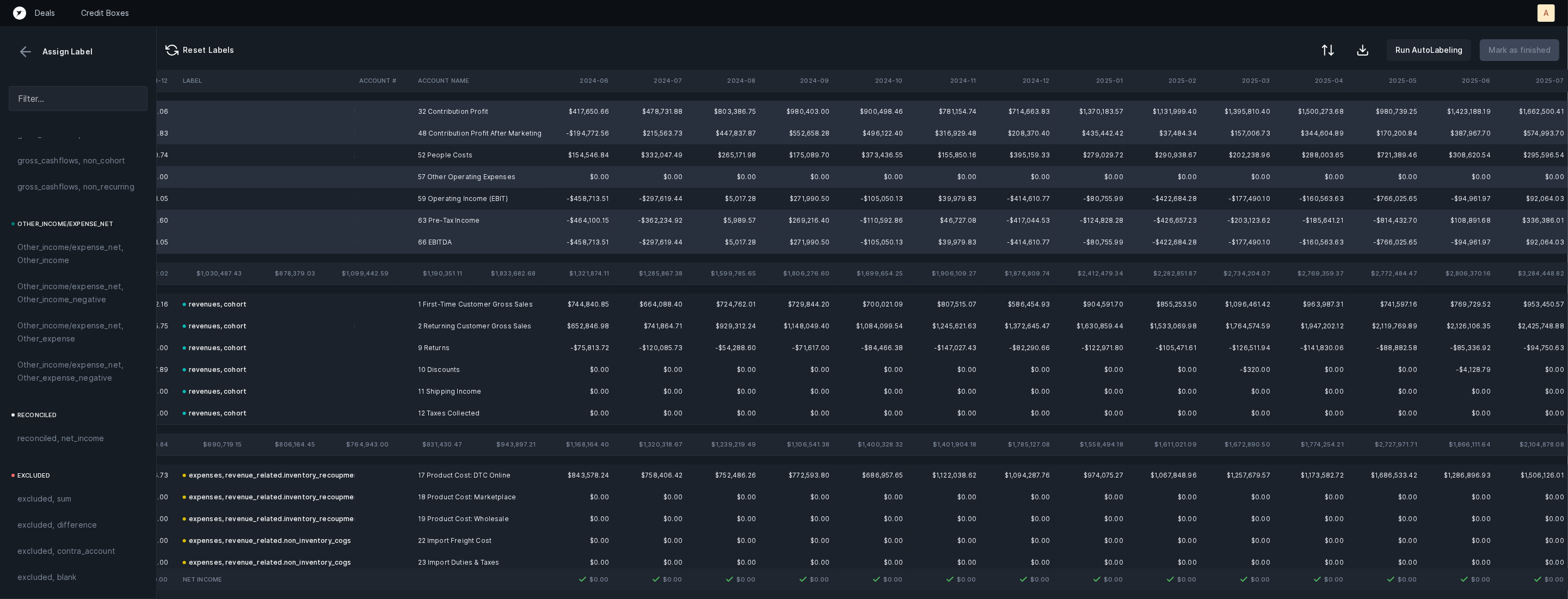
click at [425, 189] on td "59 Operating Income (EBIT)" at bounding box center [480, 198] width 133 height 22
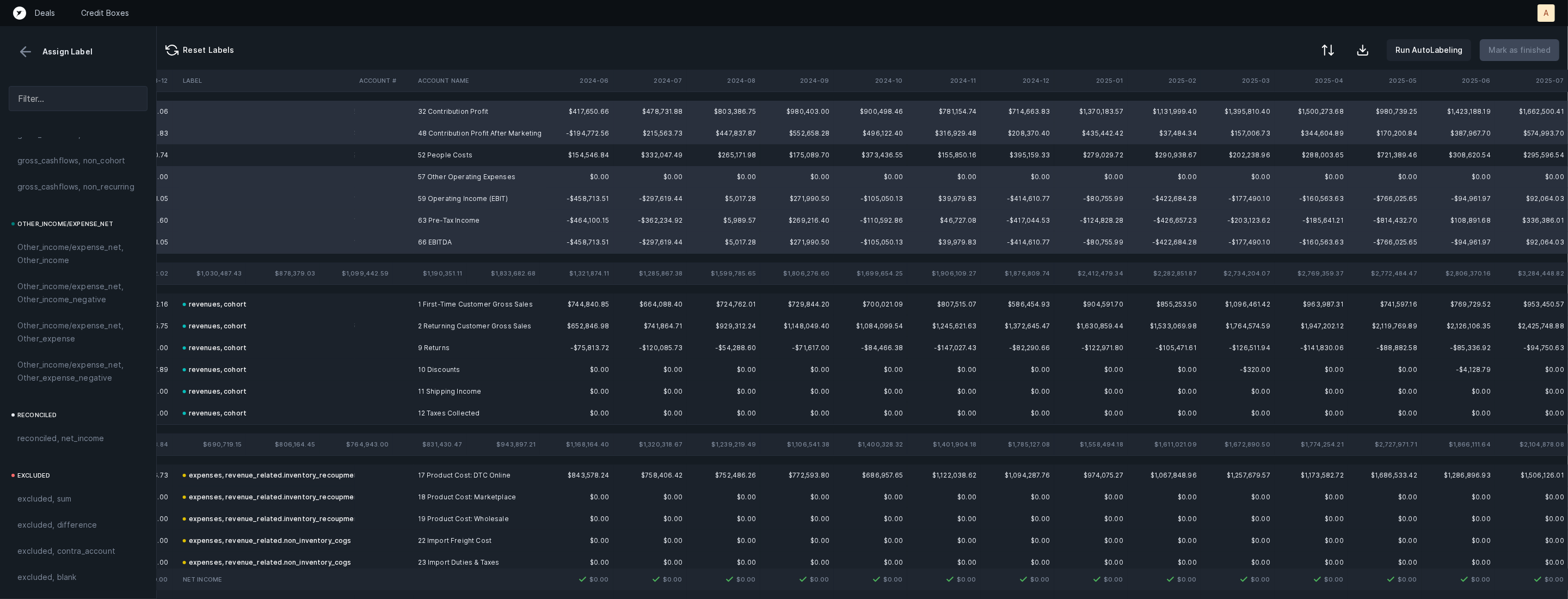
click at [433, 175] on td "57 Other Operating Expenses" at bounding box center [480, 177] width 133 height 22
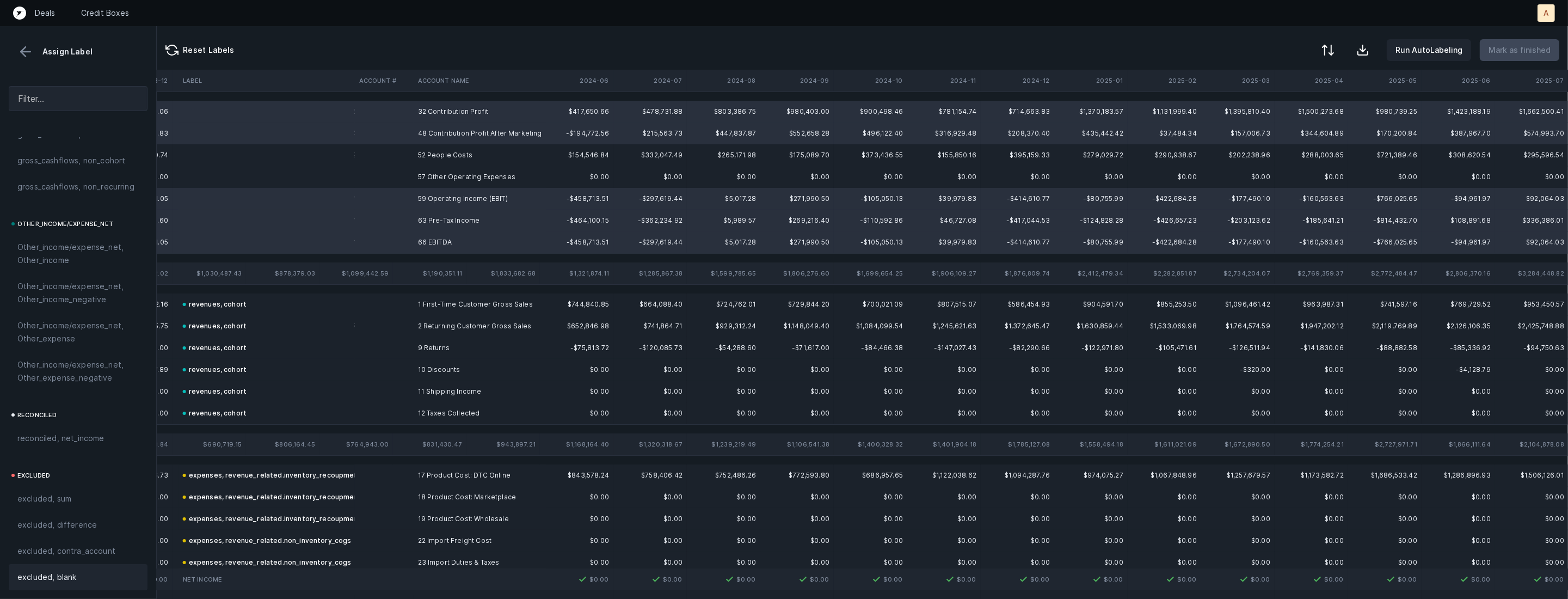
click at [54, 575] on span "excluded, blank" at bounding box center [47, 576] width 59 height 13
click at [72, 528] on span "excluded, difference" at bounding box center [57, 524] width 80 height 13
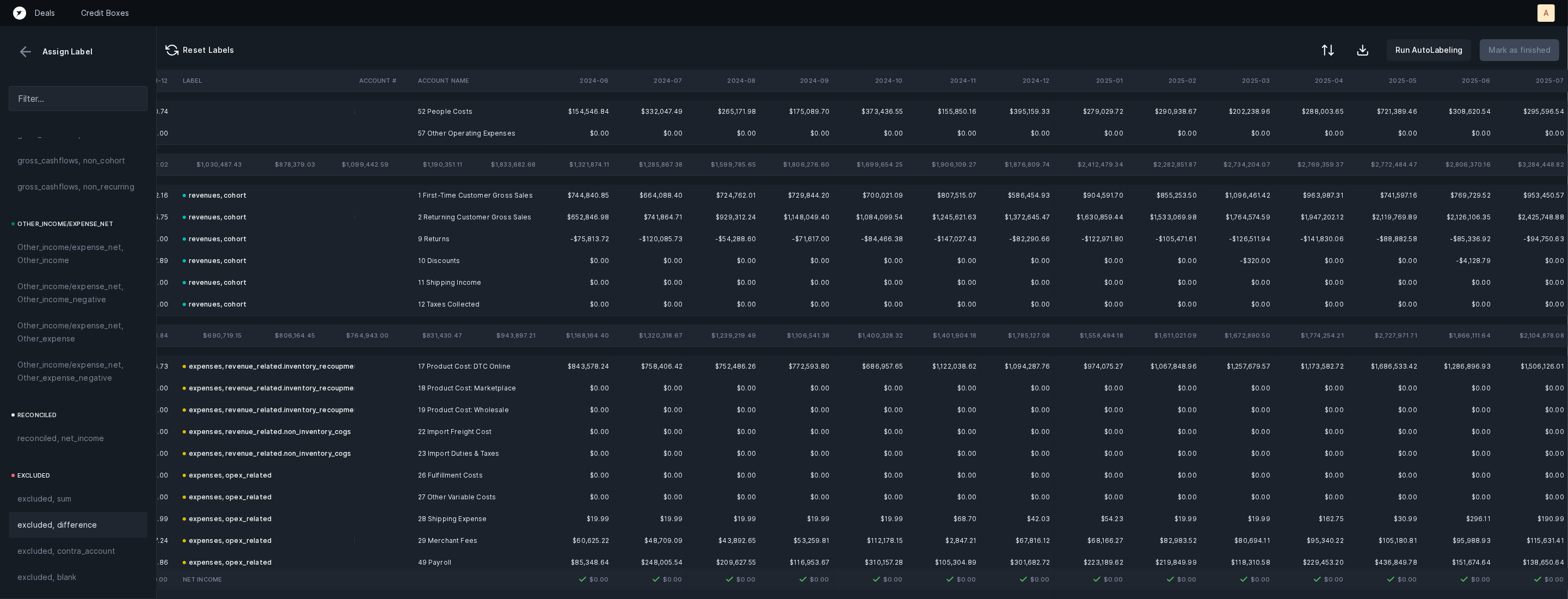
click at [430, 131] on td "57 Other Operating Expenses" at bounding box center [480, 133] width 133 height 22
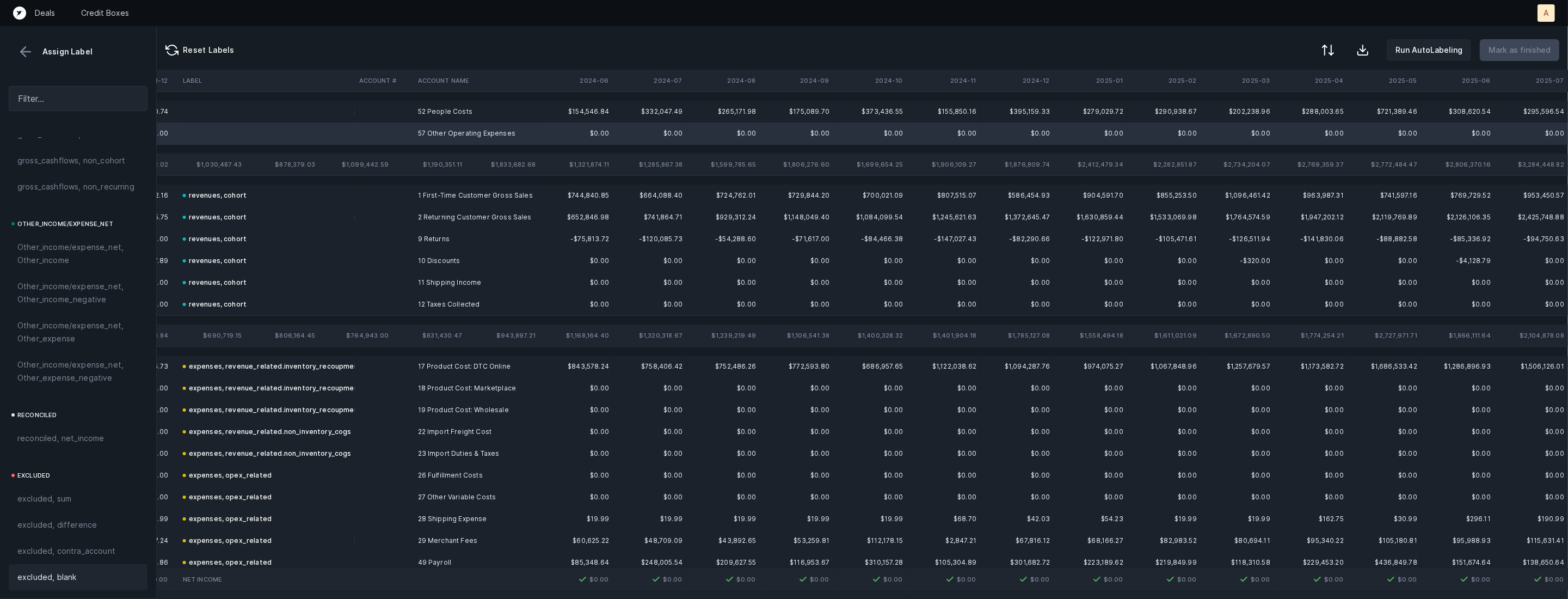
click at [74, 571] on span "excluded, blank" at bounding box center [47, 576] width 59 height 13
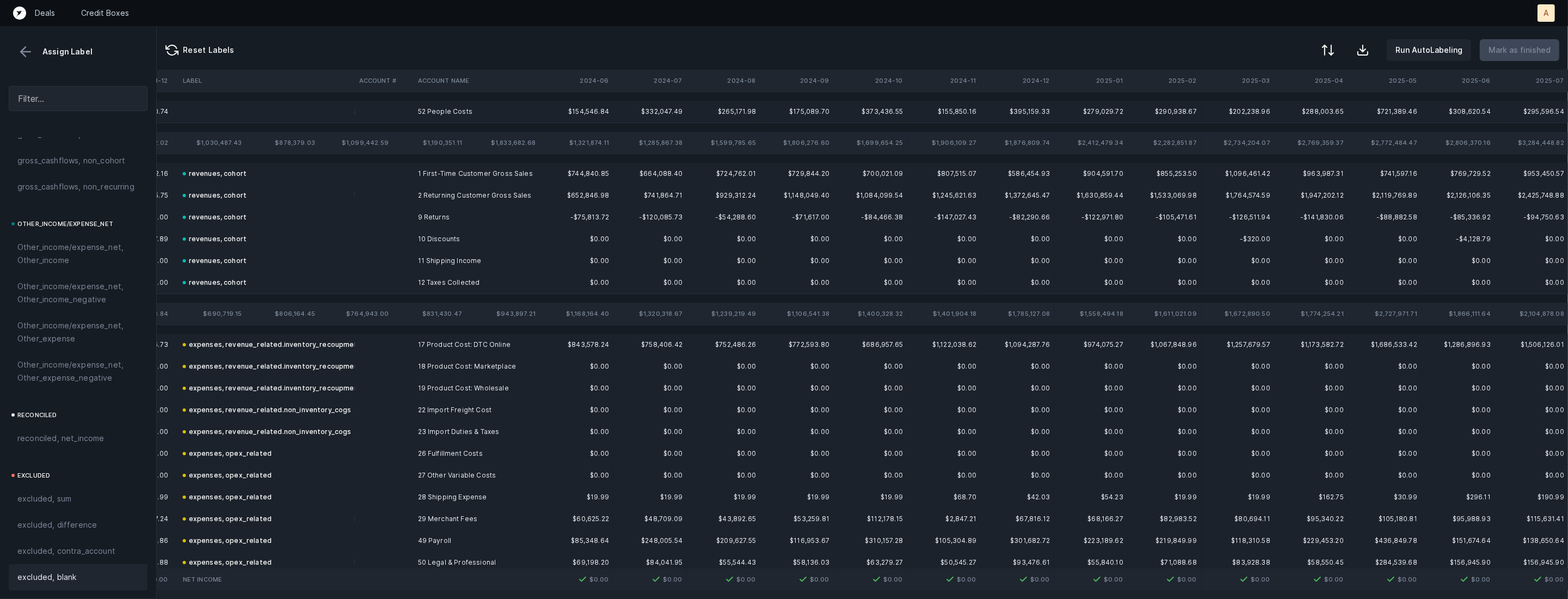
click at [473, 105] on td "52 People Costs" at bounding box center [480, 111] width 133 height 22
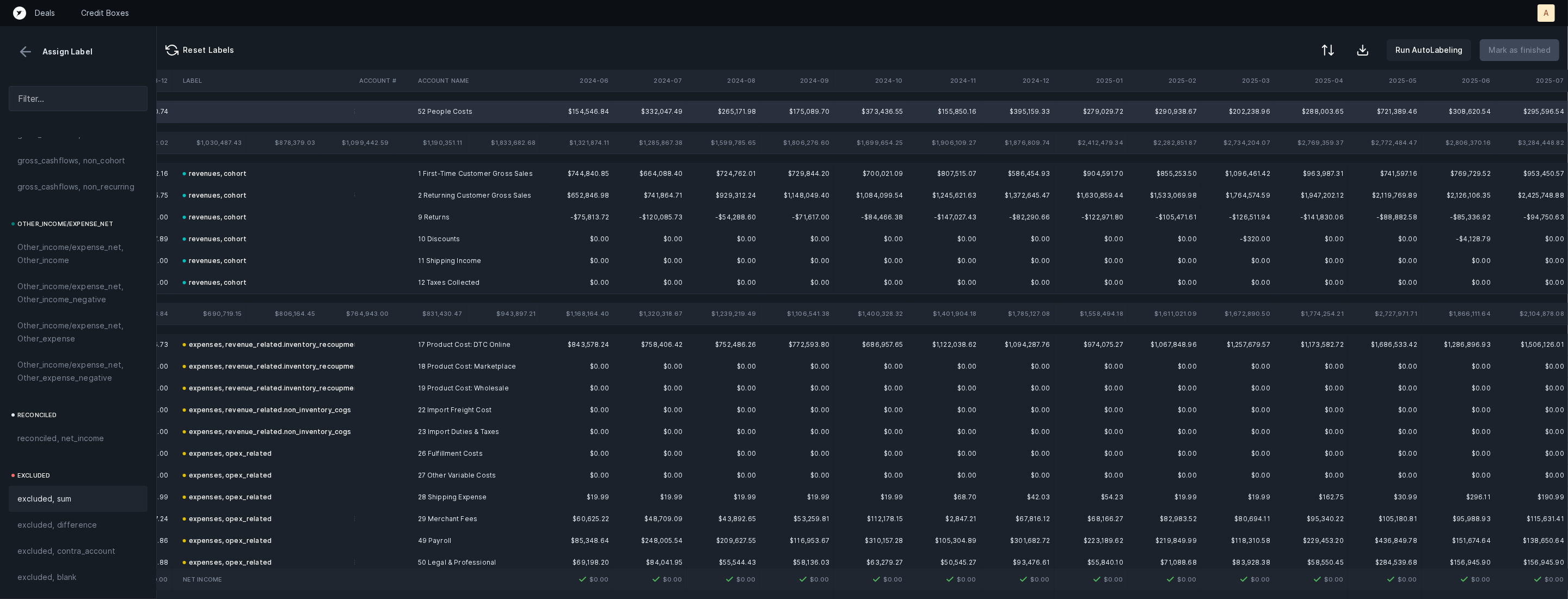
click at [52, 492] on span "excluded, sum" at bounding box center [44, 498] width 54 height 13
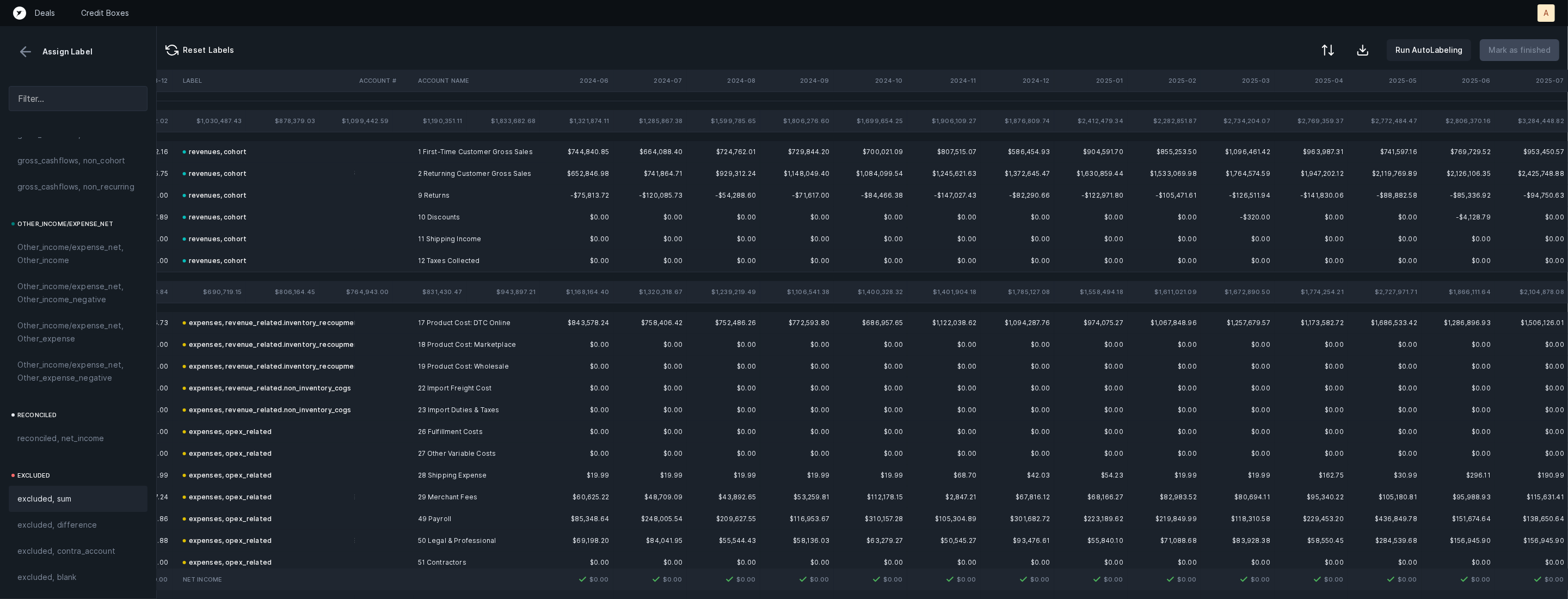
click at [33, 48] on div "Assign Label" at bounding box center [78, 52] width 139 height 16
click at [29, 49] on button at bounding box center [26, 52] width 16 height 16
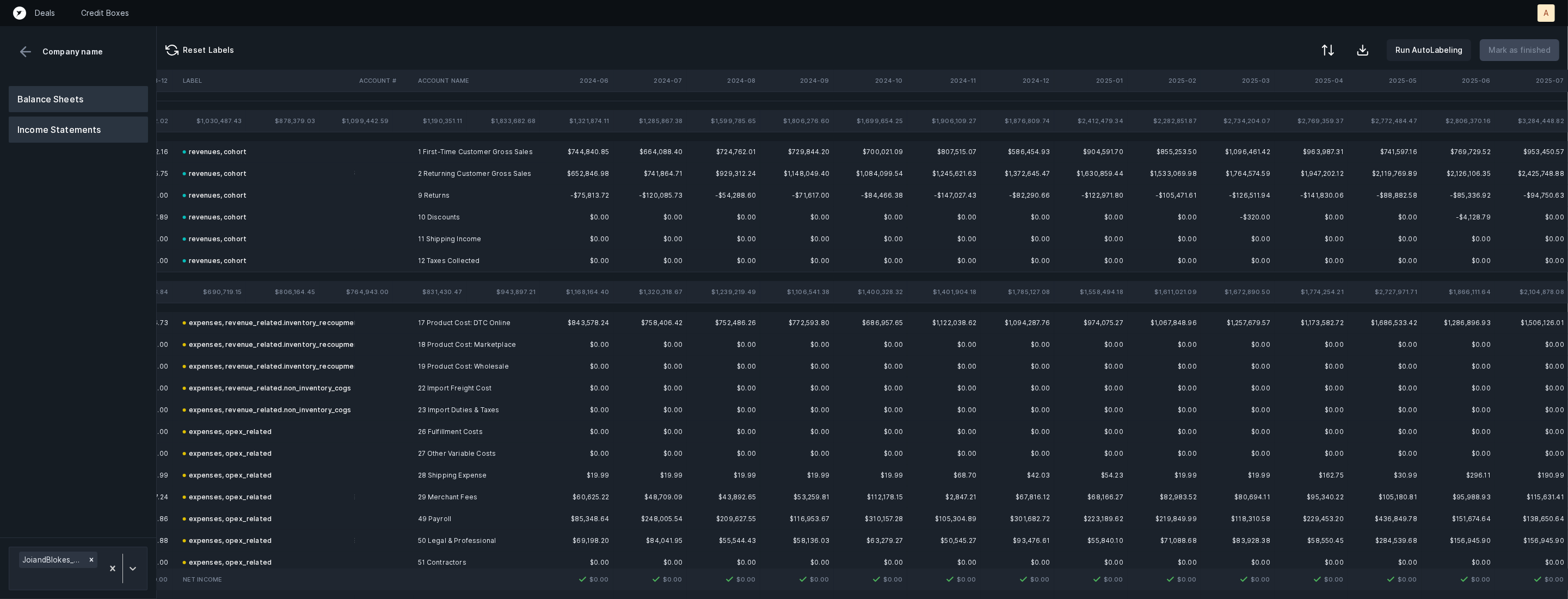
click at [48, 105] on button "Balance Sheets" at bounding box center [78, 99] width 139 height 26
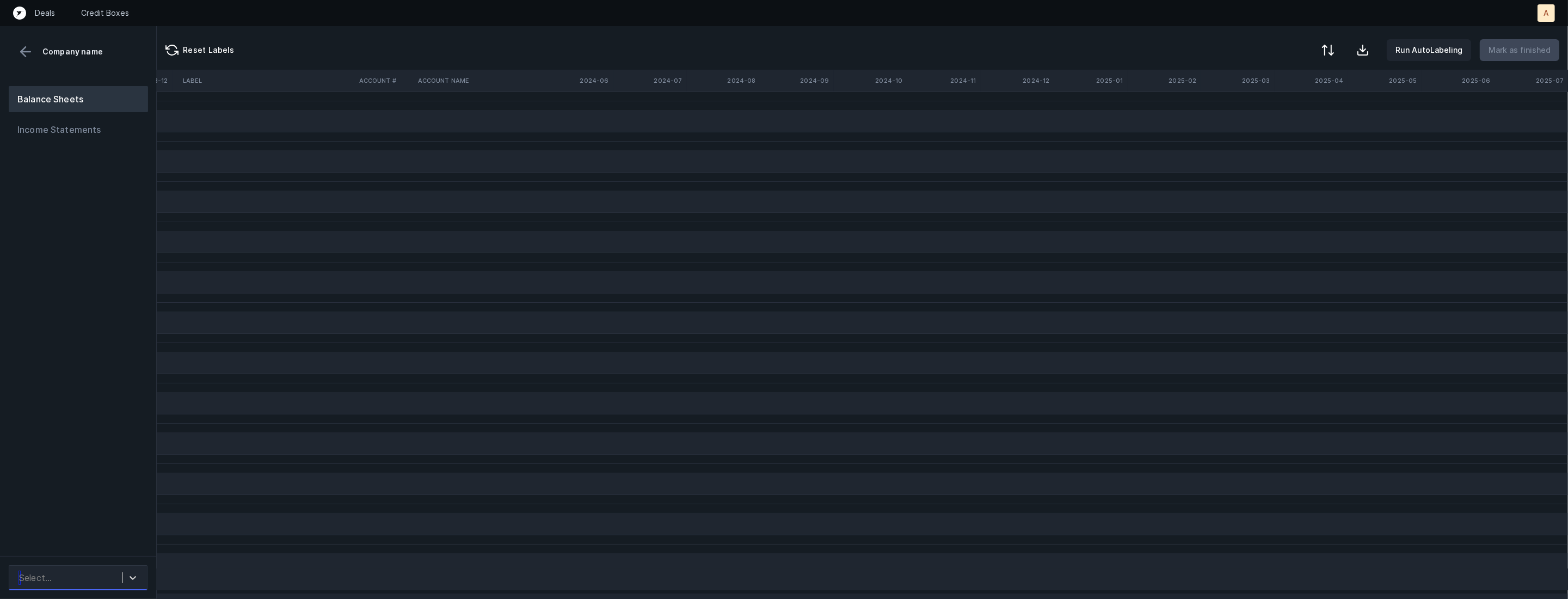
click at [54, 577] on div "Select..." at bounding box center [68, 578] width 109 height 19
click at [77, 542] on div "JoiandBlokes_BS([DATE]-[DATE])_Cleaned.csv" at bounding box center [78, 541] width 139 height 35
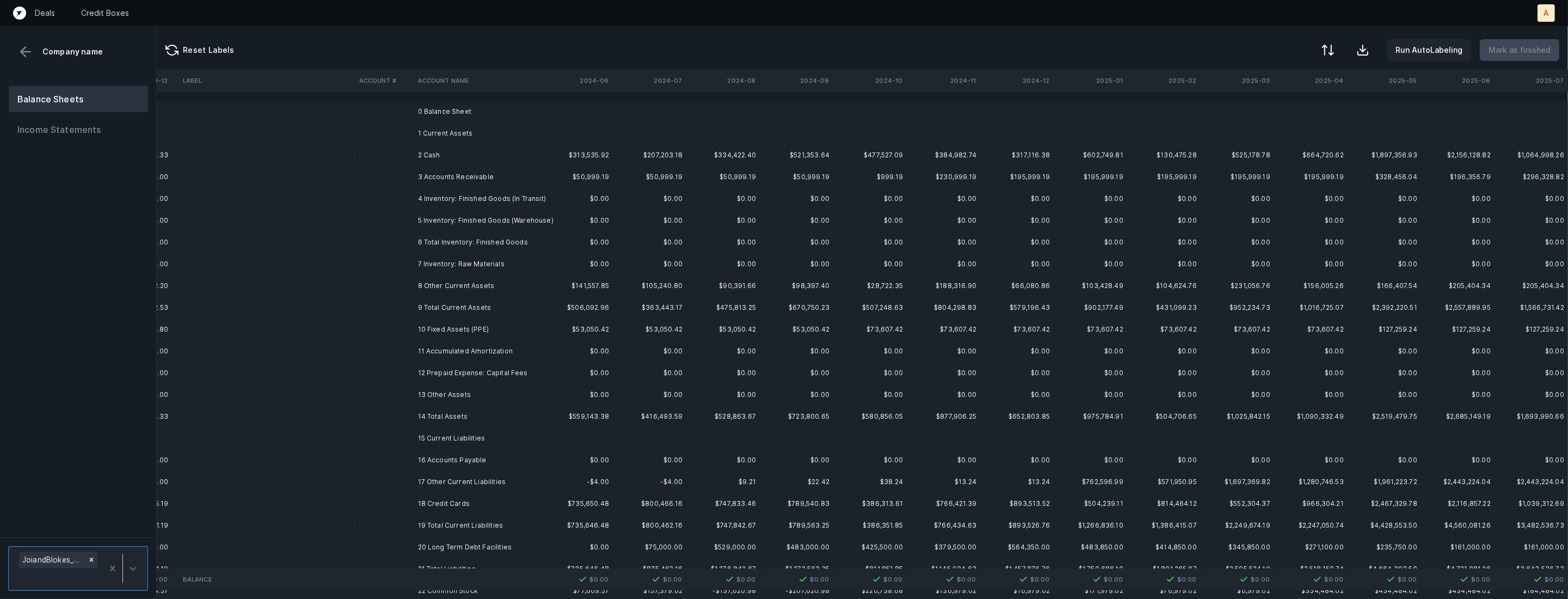
click at [459, 152] on td "2 Cash" at bounding box center [480, 155] width 133 height 22
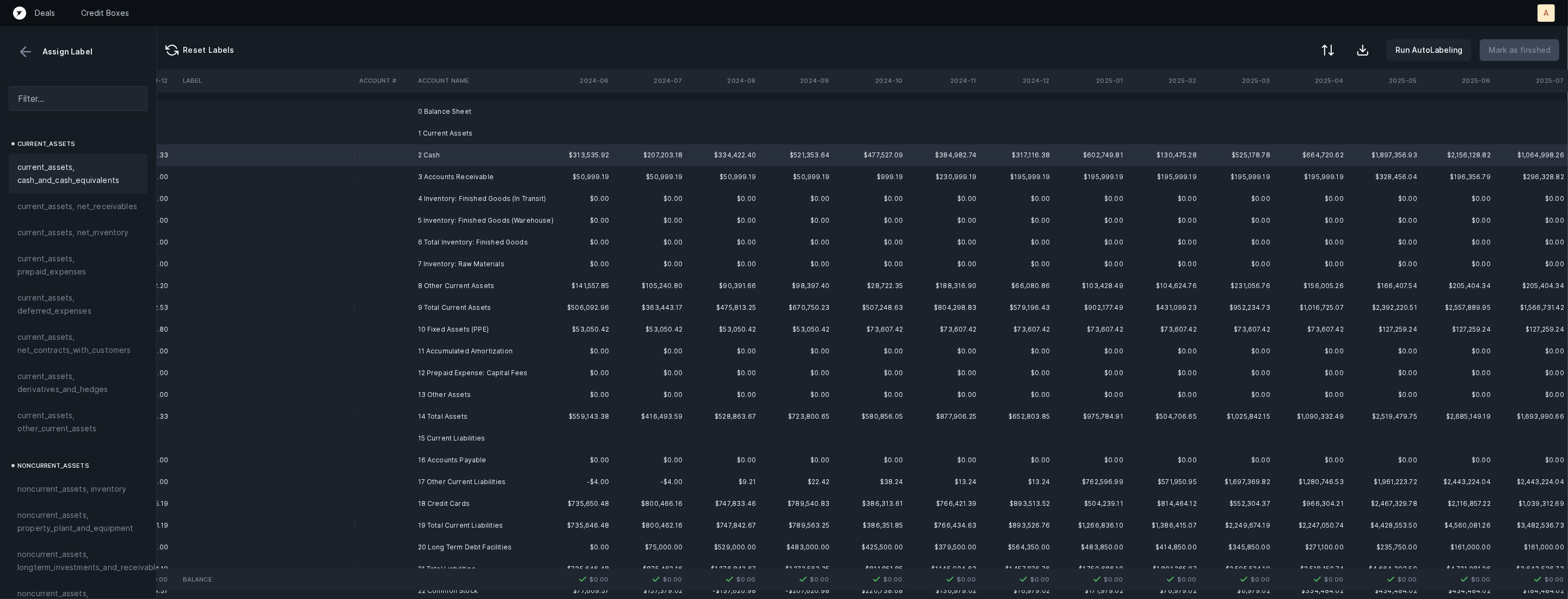
click at [79, 172] on span "current_assets, cash_and_cash_equivalents" at bounding box center [78, 173] width 121 height 26
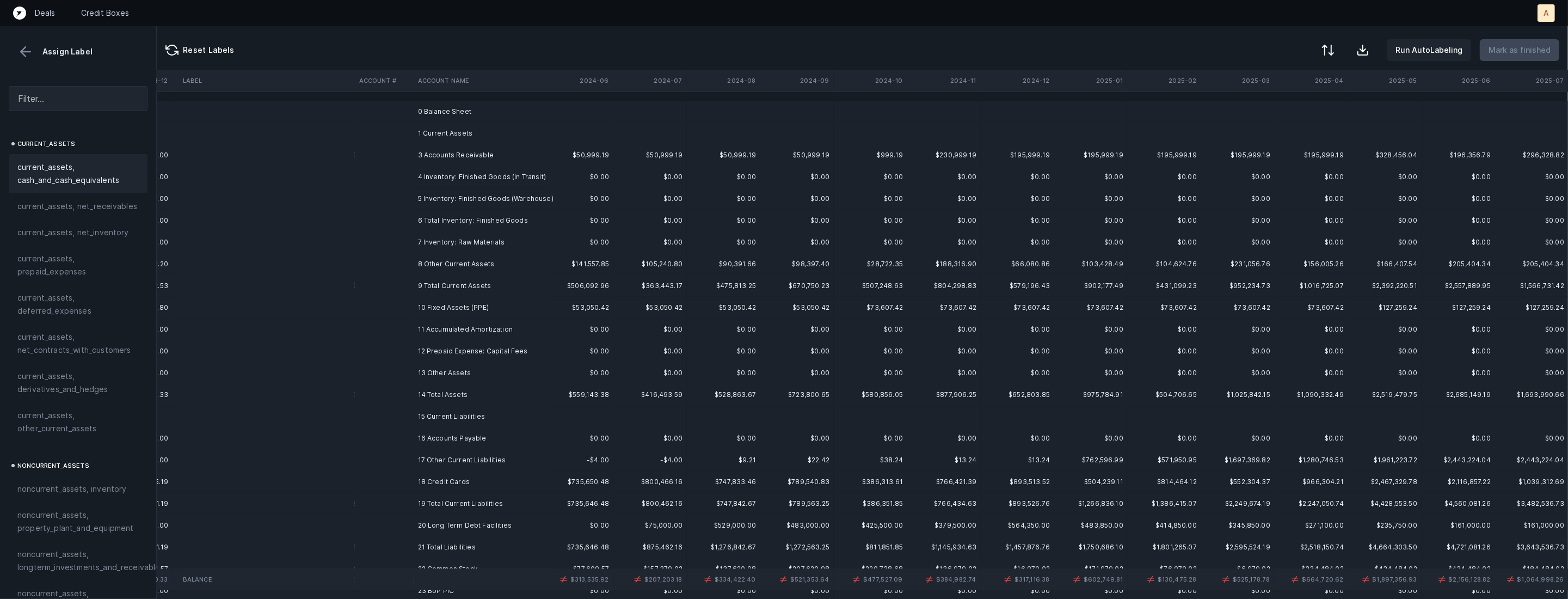
click at [400, 160] on td at bounding box center [384, 155] width 59 height 22
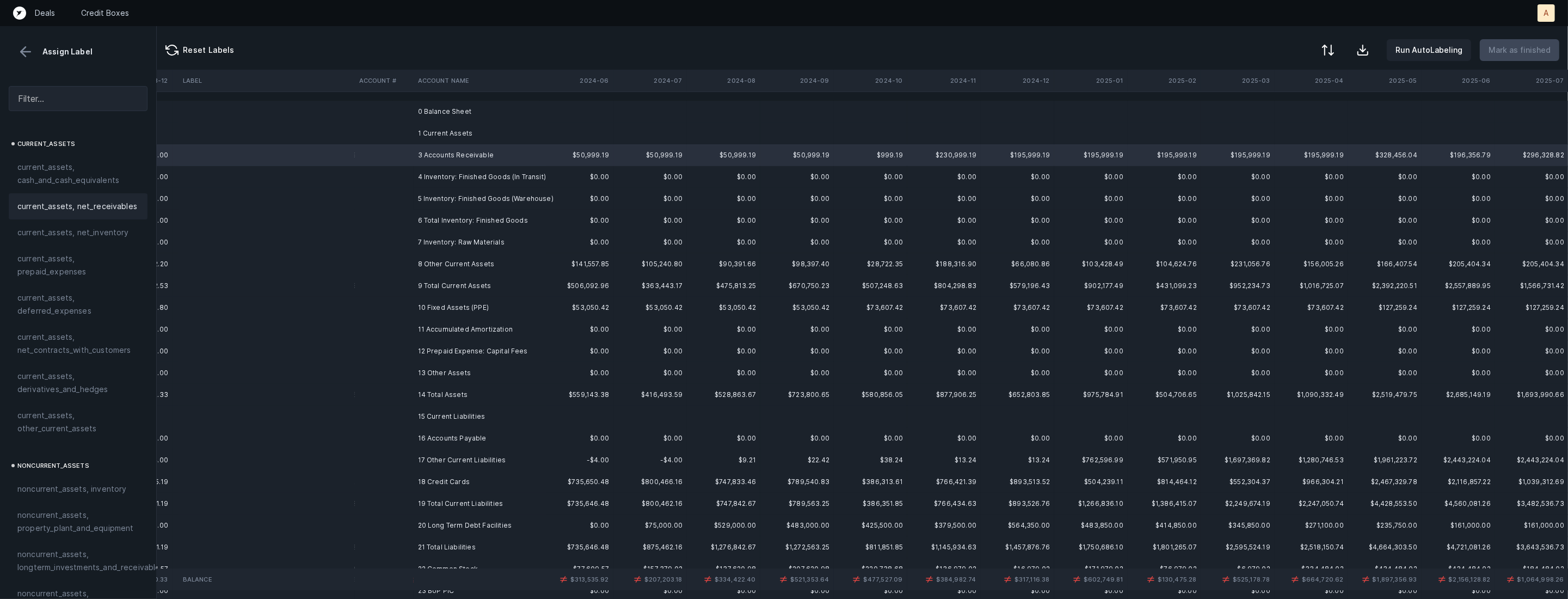
click at [109, 204] on span "current_assets, net_receivables" at bounding box center [77, 206] width 120 height 13
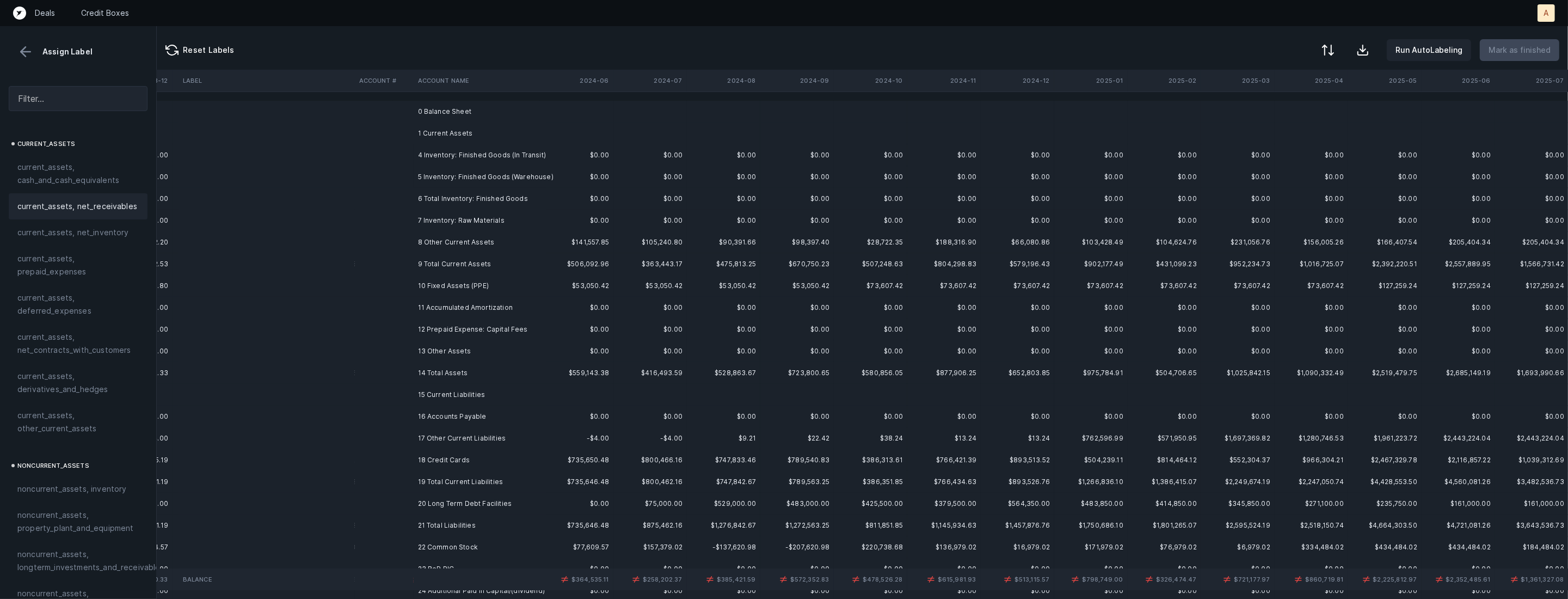
click at [408, 158] on td at bounding box center [384, 155] width 59 height 22
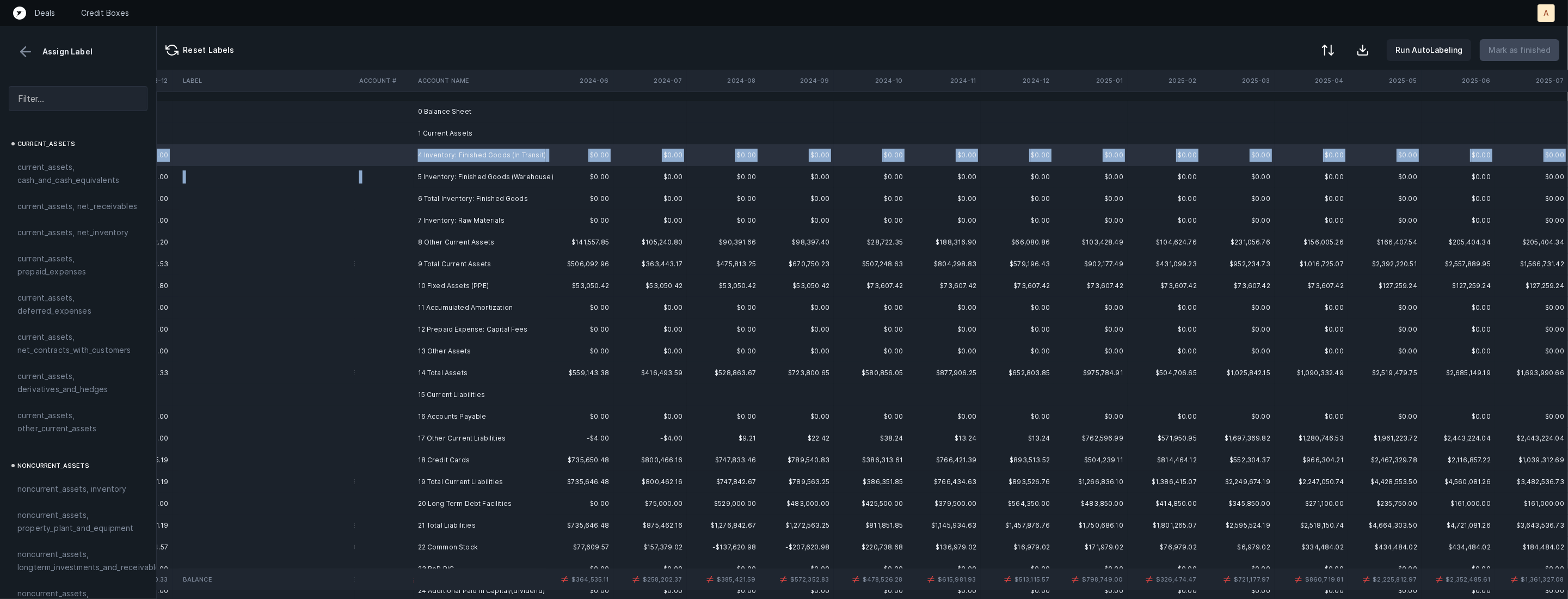
click at [418, 175] on td "5 Inventory: Finished Goods (Warehouse)" at bounding box center [480, 177] width 133 height 22
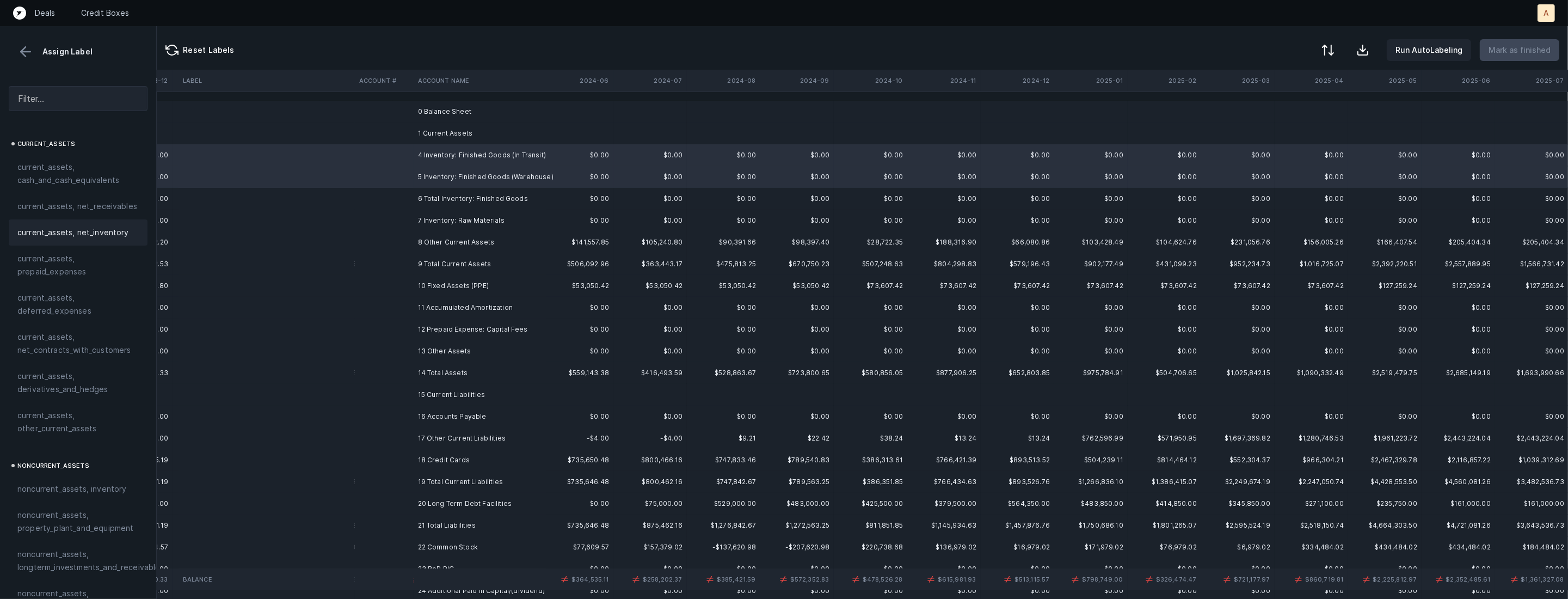
click at [71, 243] on div "current_assets, net_inventory" at bounding box center [78, 232] width 139 height 26
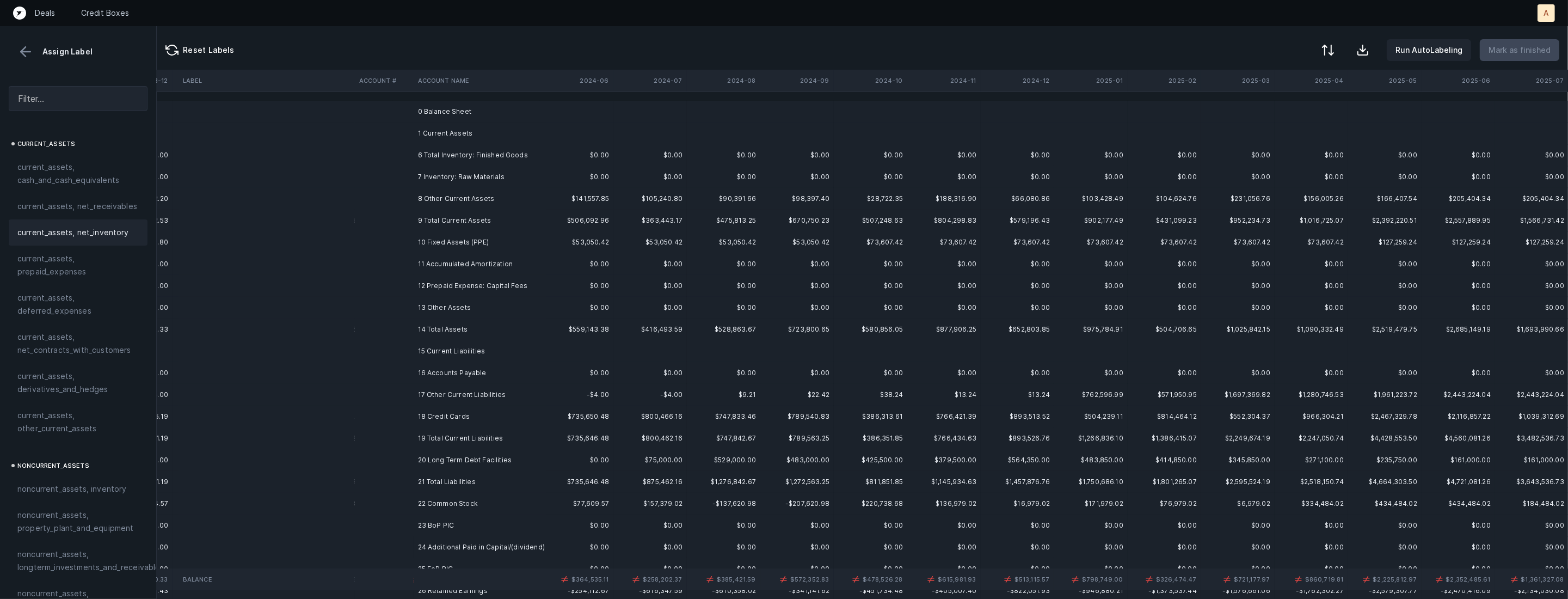
click at [455, 205] on td "8 Other Current Assets" at bounding box center [480, 198] width 133 height 22
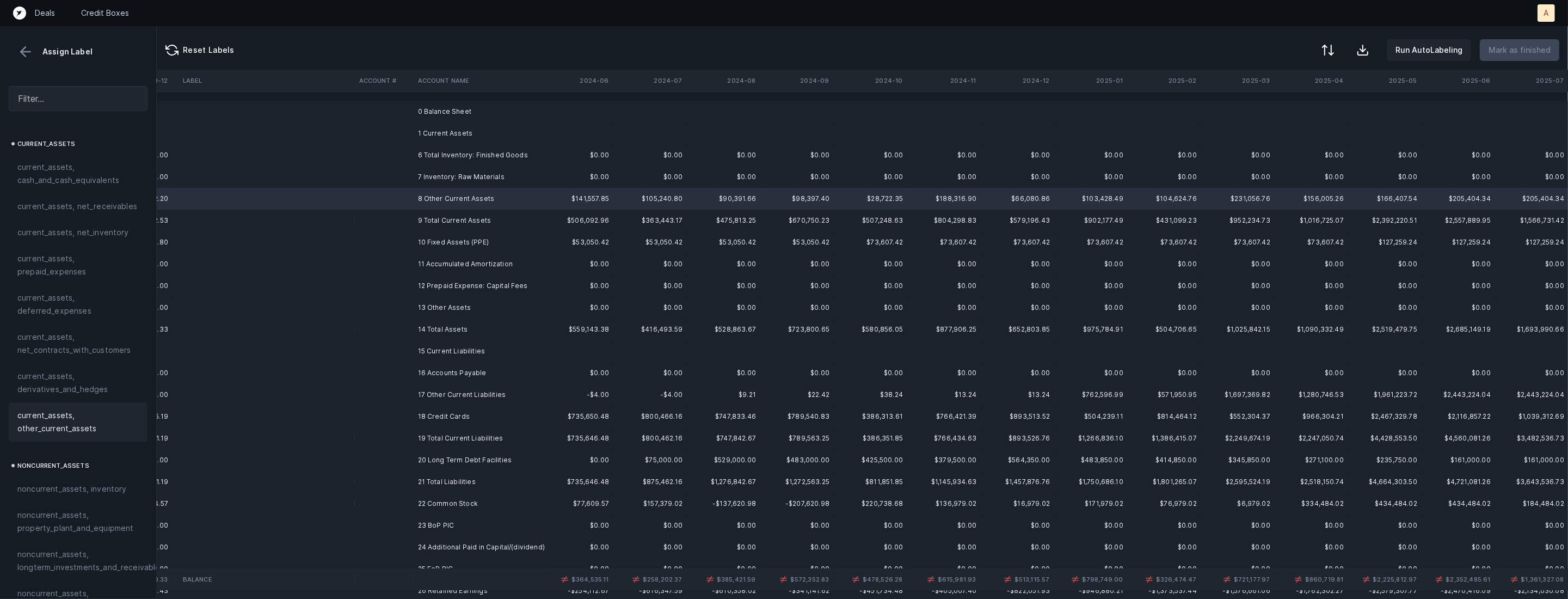
click at [16, 418] on div "current_assets, other_current_assets" at bounding box center [78, 422] width 139 height 39
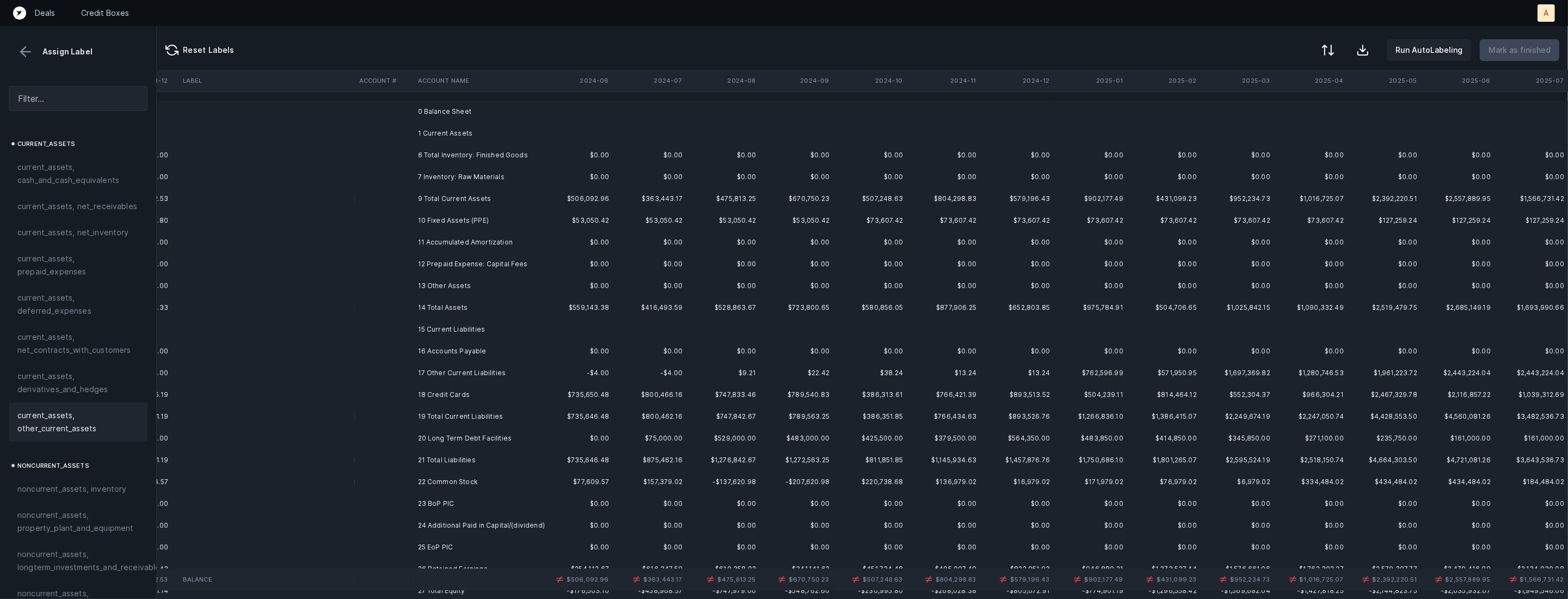
click at [441, 222] on td "10 Fixed Assets (PPE)" at bounding box center [480, 220] width 133 height 22
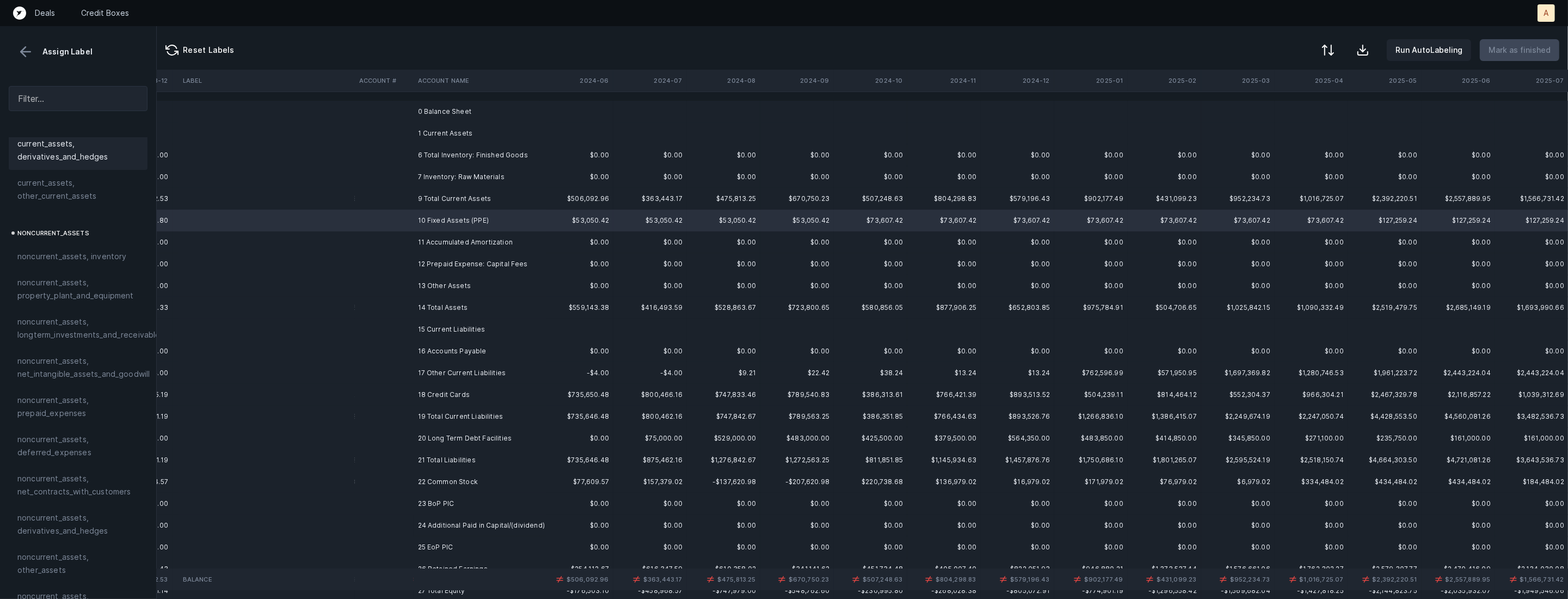
scroll to position [248, 0]
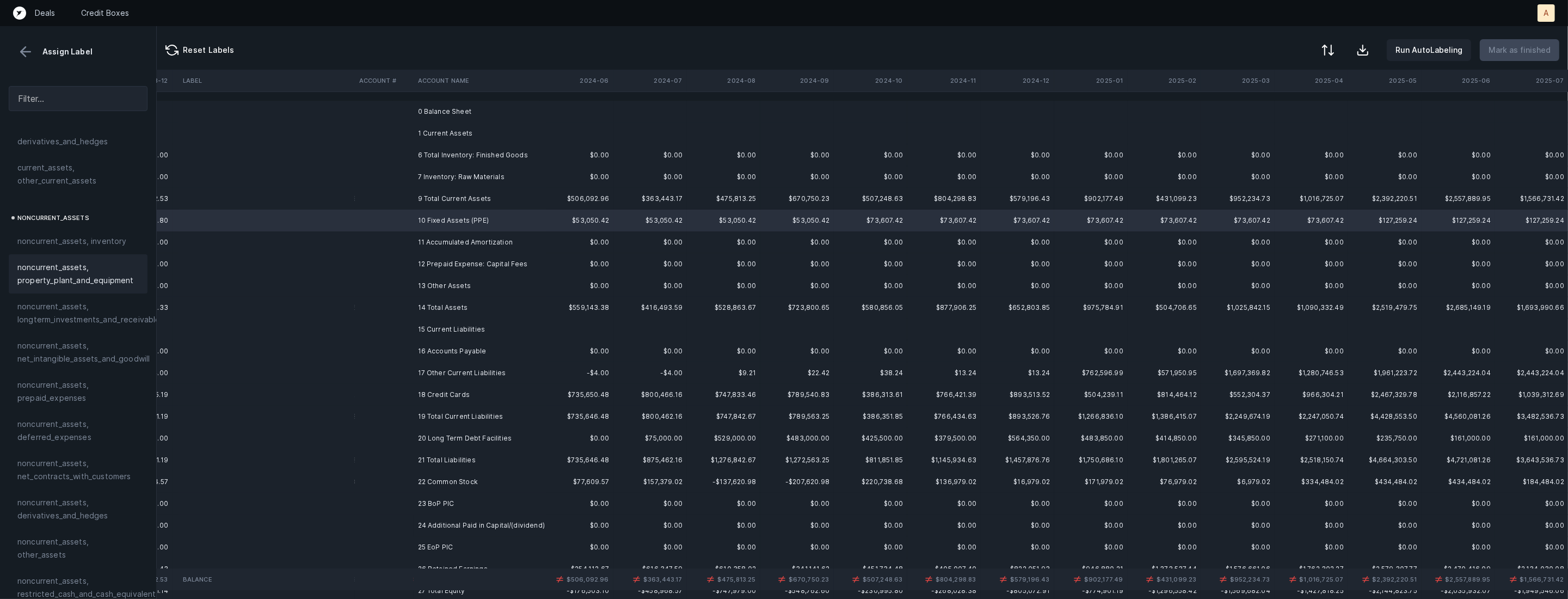
click at [95, 273] on span "noncurrent_assets, property_plant_and_equipment" at bounding box center [78, 273] width 121 height 26
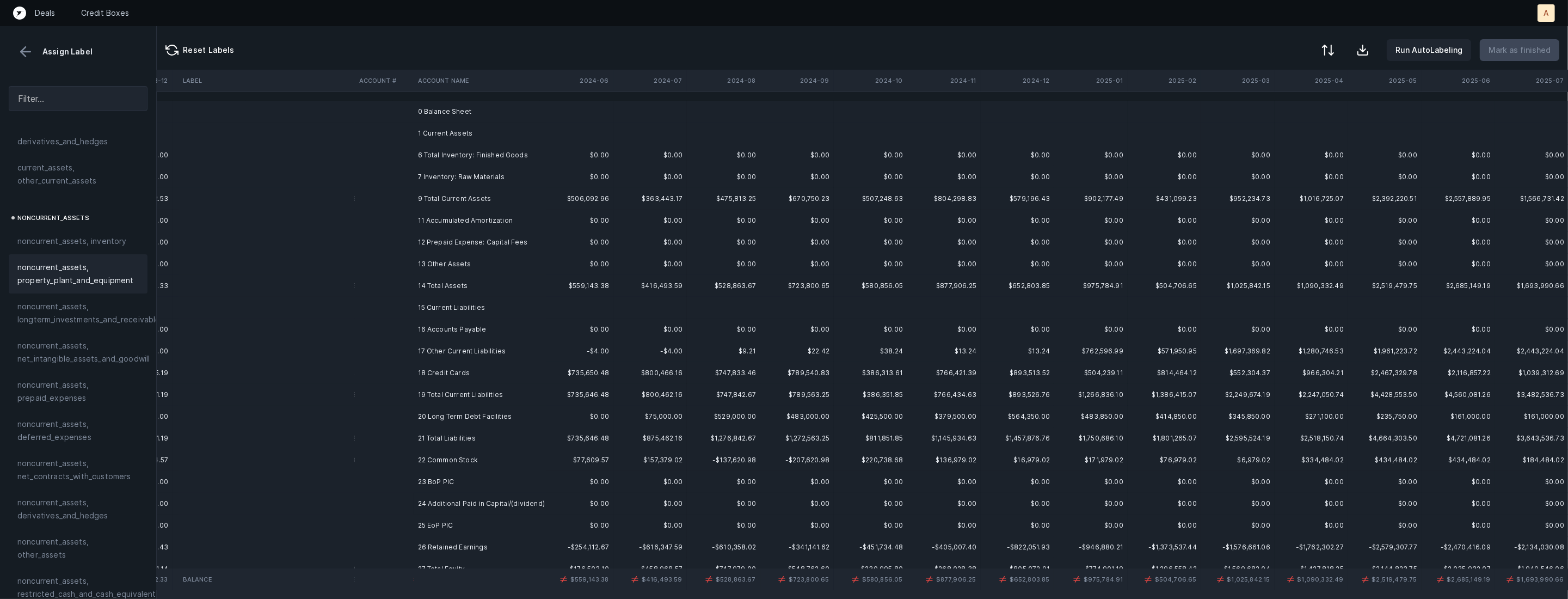
click at [436, 225] on td "11 Accumulated Amortization" at bounding box center [480, 220] width 133 height 22
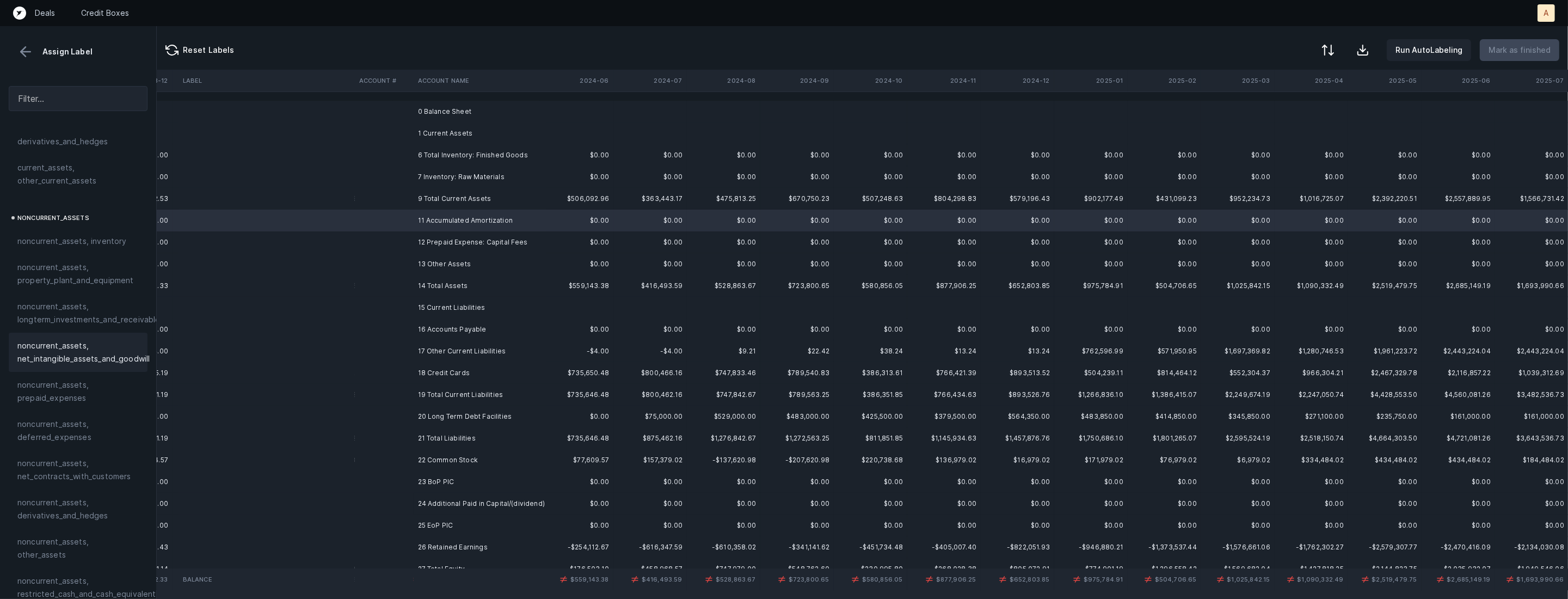
click at [59, 353] on span "noncurrent_assets, net_intangible_assets_and_goodwill" at bounding box center [83, 352] width 132 height 26
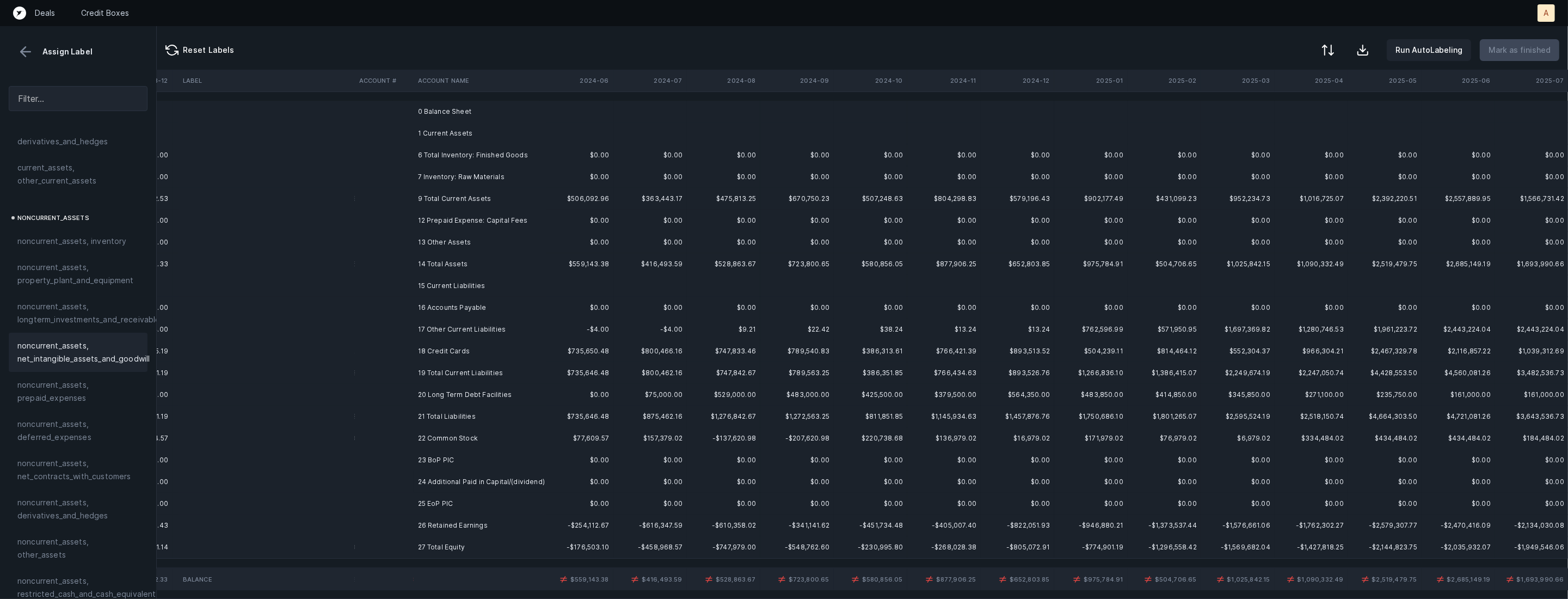
click at [475, 219] on td "12 Prepaid Expense: Capital Fees" at bounding box center [480, 220] width 133 height 22
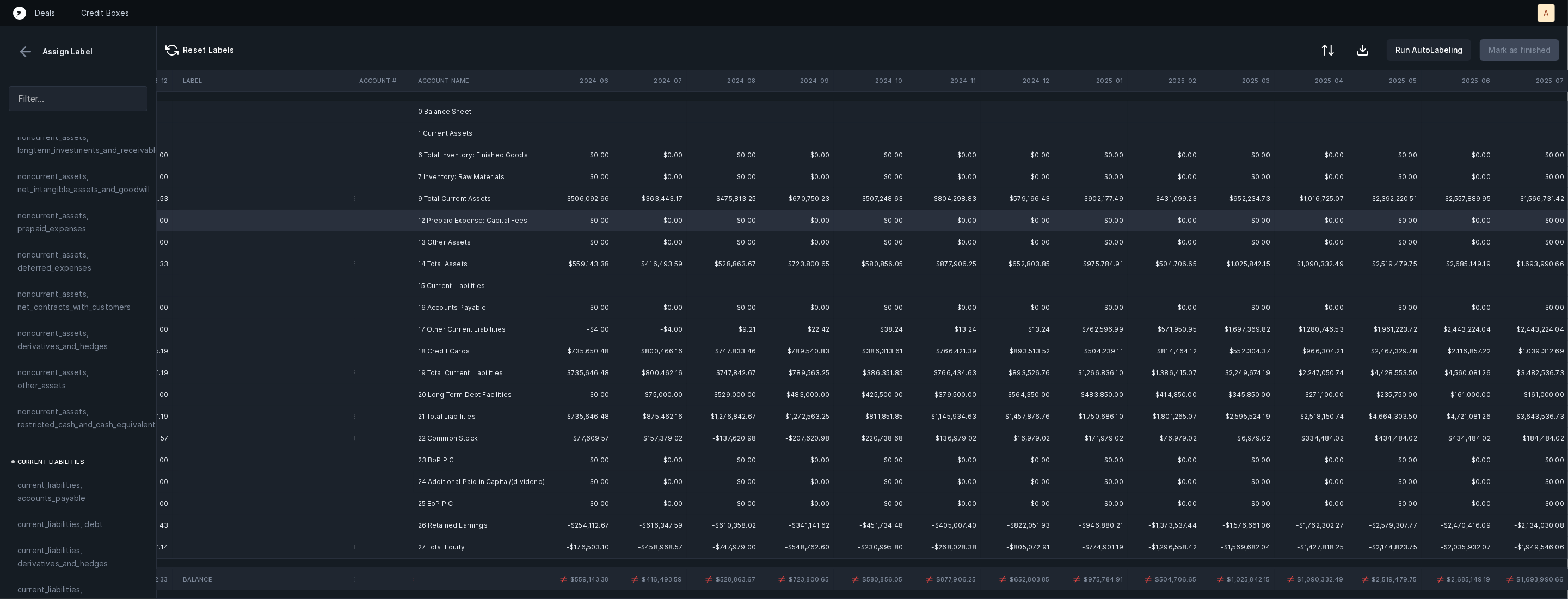
scroll to position [423, 0]
click at [71, 365] on span "noncurrent_assets, other_assets" at bounding box center [78, 373] width 121 height 26
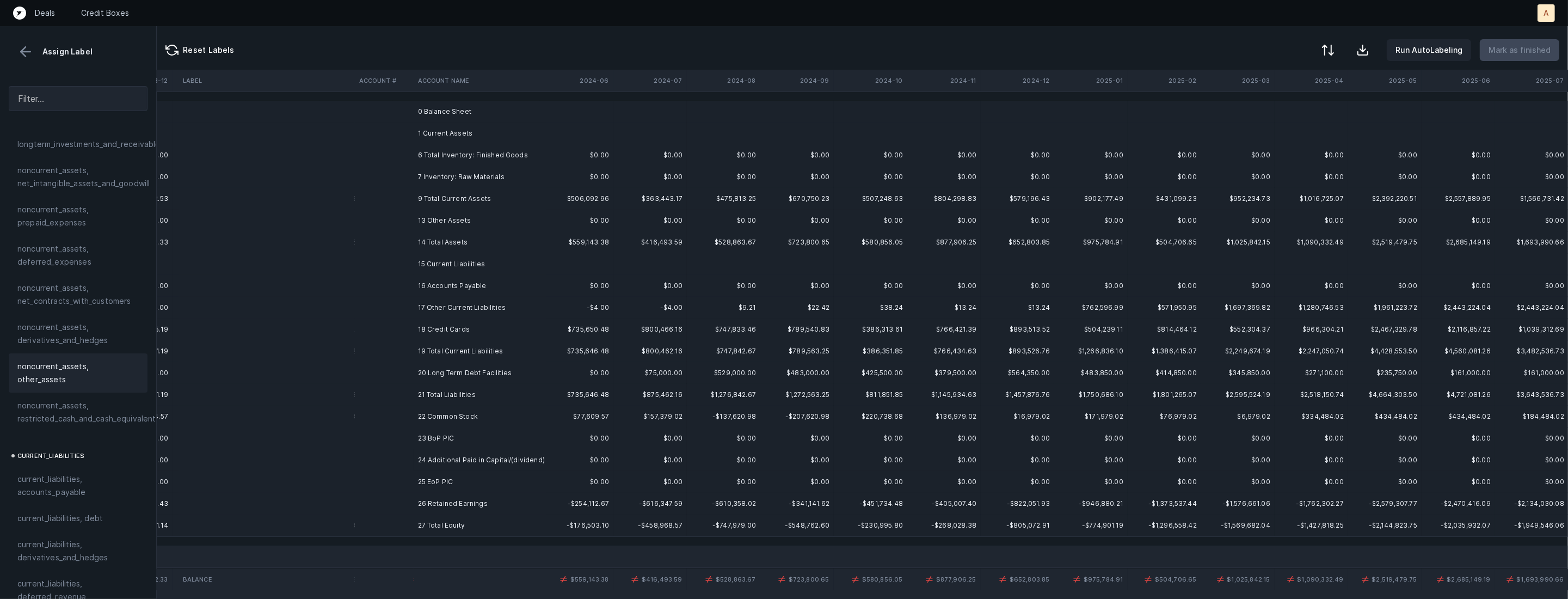
click at [485, 227] on td "13 Other Assets" at bounding box center [480, 220] width 133 height 22
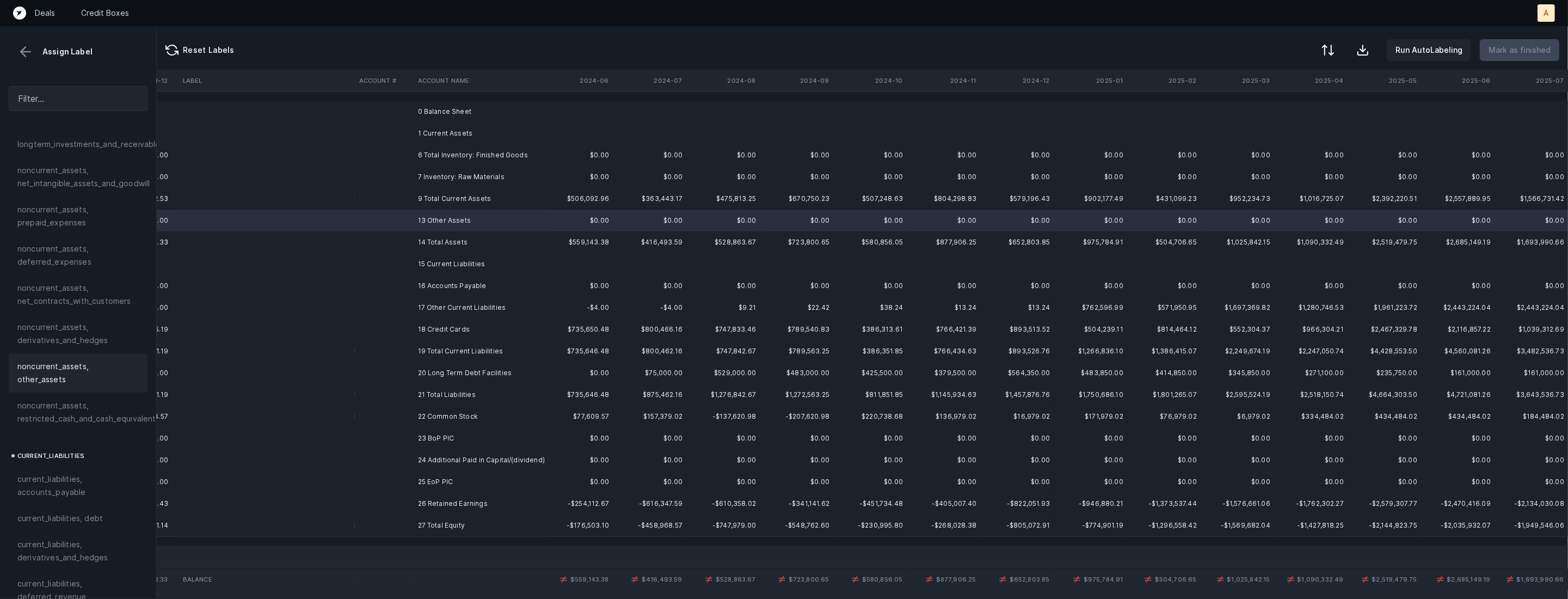
click at [83, 368] on span "noncurrent_assets, other_assets" at bounding box center [78, 373] width 121 height 26
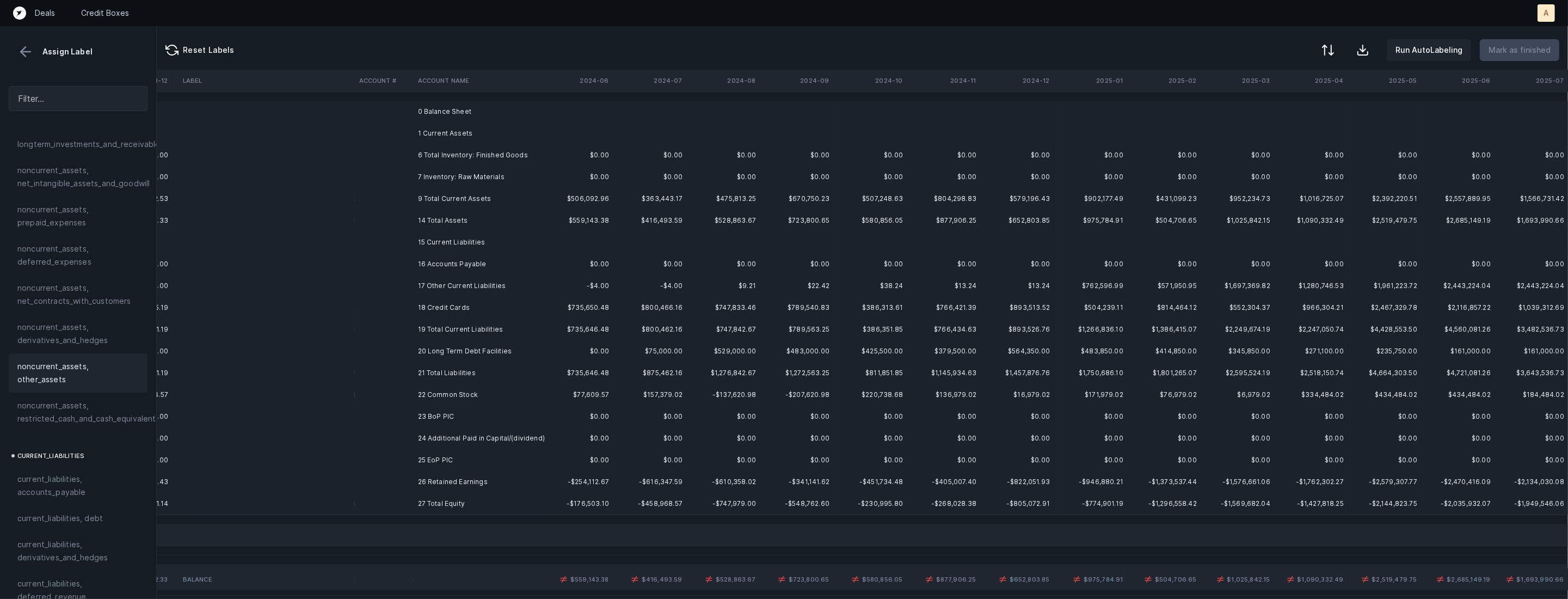
click at [435, 267] on td "16 Accounts Payable" at bounding box center [480, 264] width 133 height 22
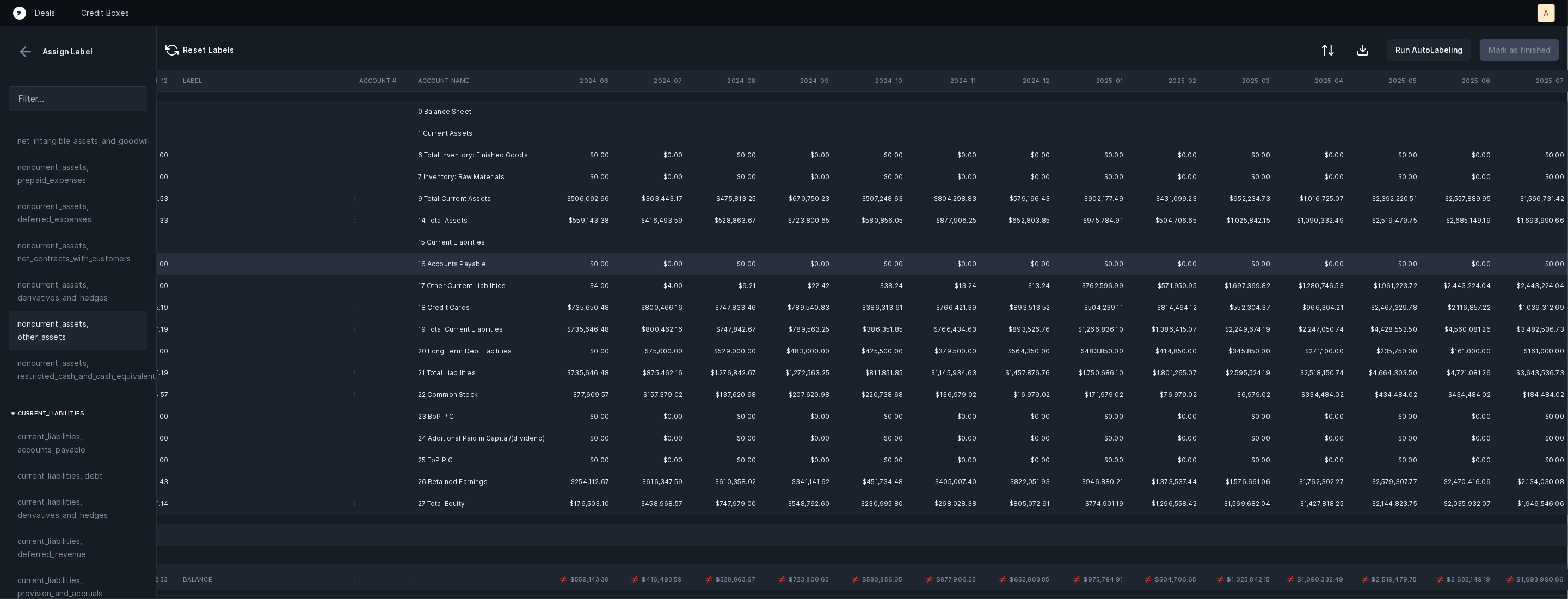
scroll to position [477, 0]
click at [44, 418] on span "current_liabilities, accounts_payable" at bounding box center [78, 431] width 121 height 26
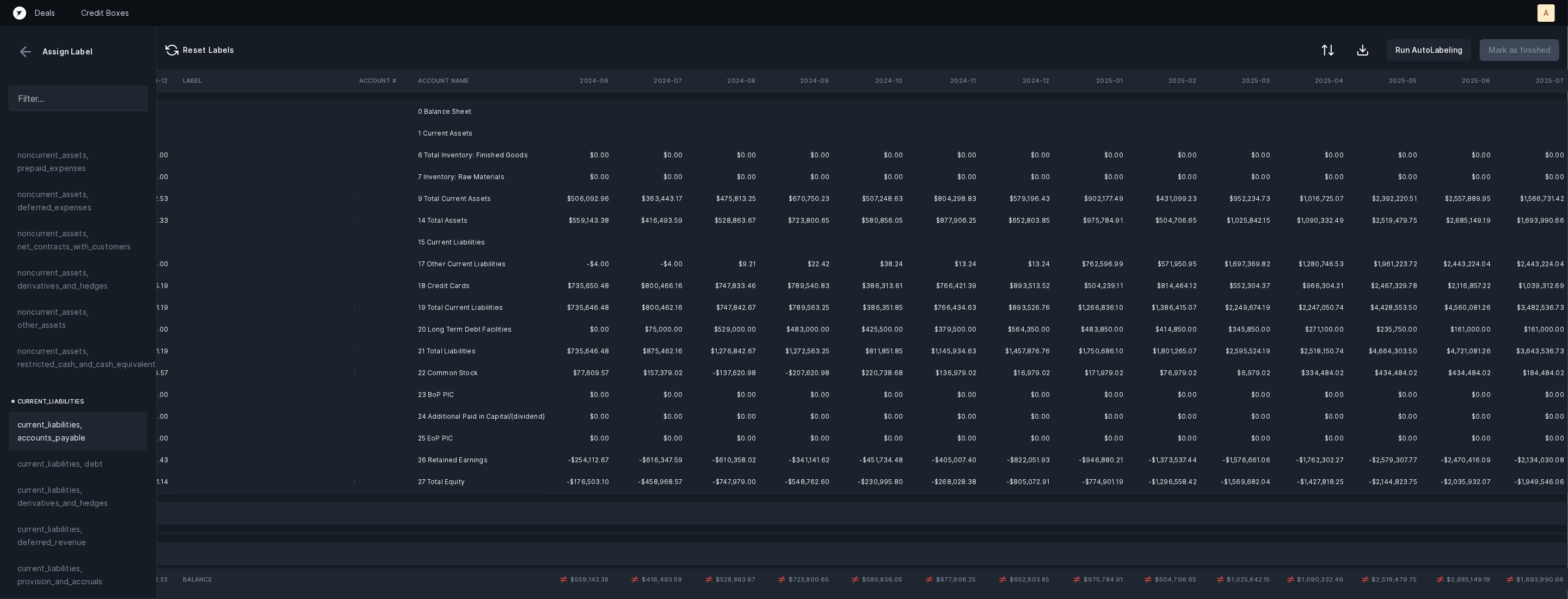
click at [457, 285] on td "18 Credit Cards" at bounding box center [480, 286] width 133 height 22
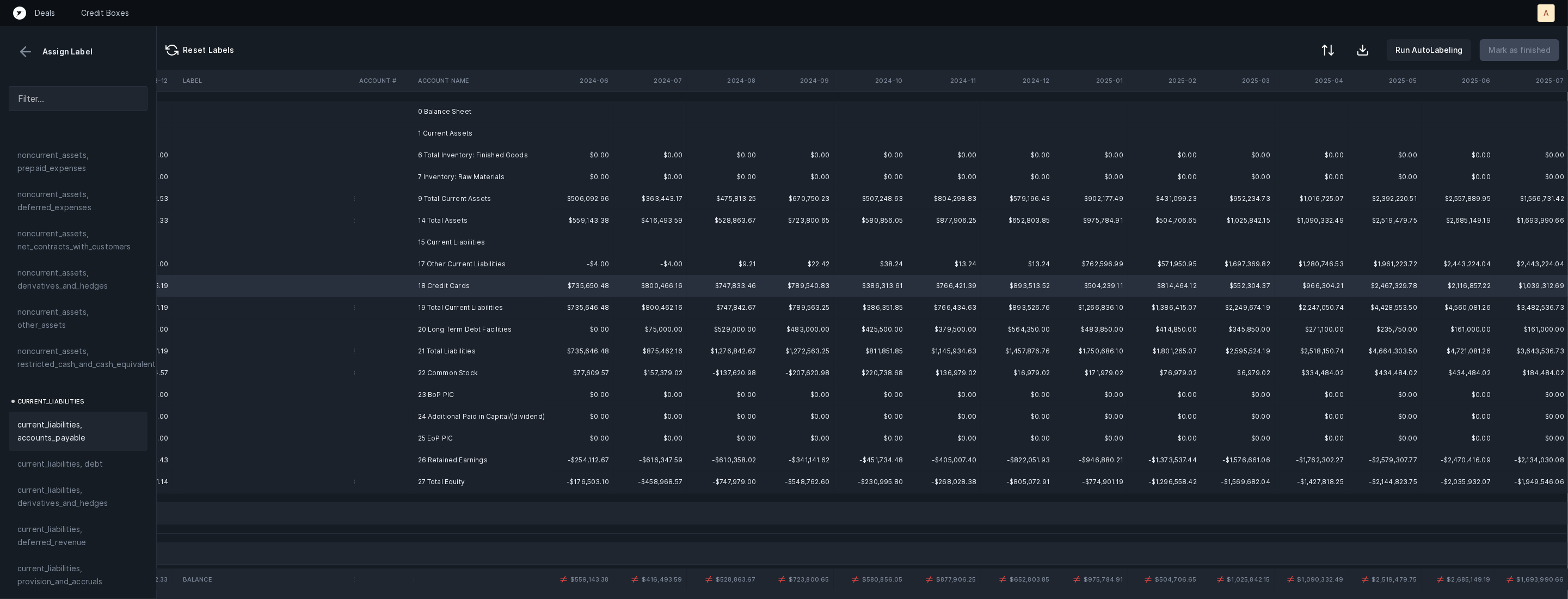
click at [39, 418] on span "current_liabilities, accounts_payable" at bounding box center [78, 431] width 121 height 26
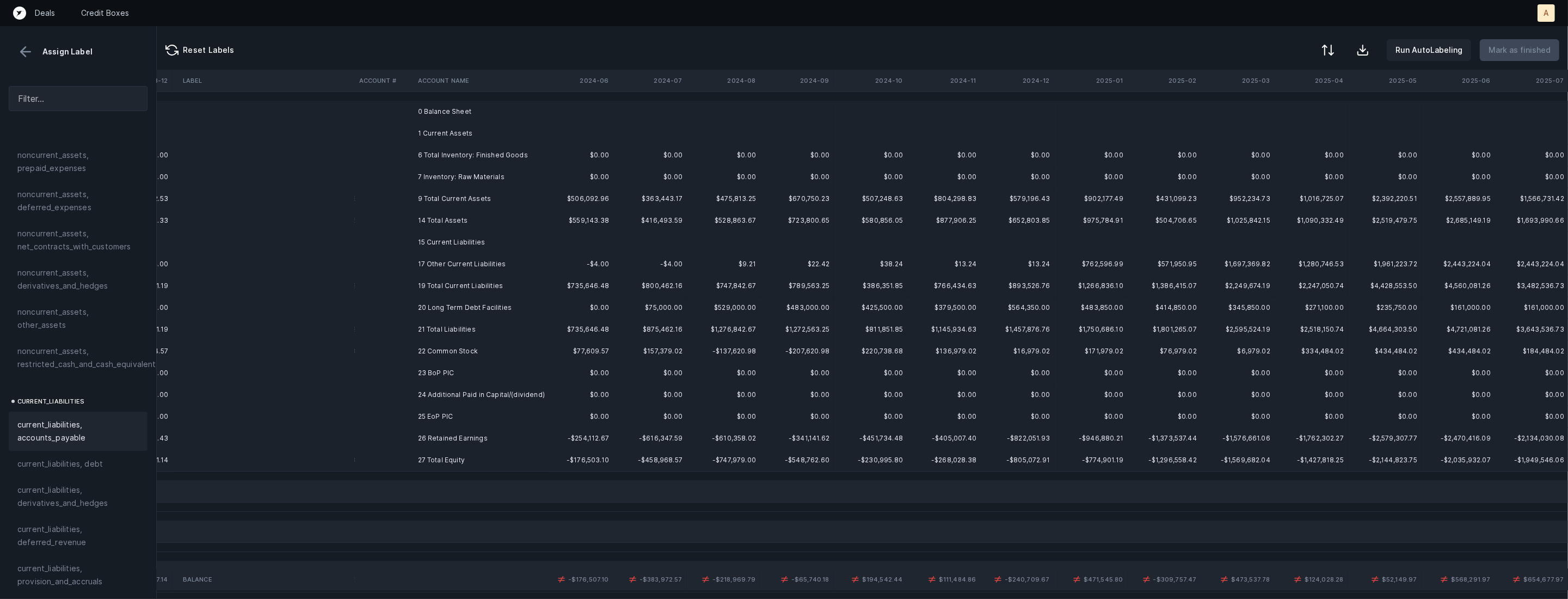
click at [449, 311] on td "20 Long Term Debt Facilities" at bounding box center [480, 307] width 133 height 22
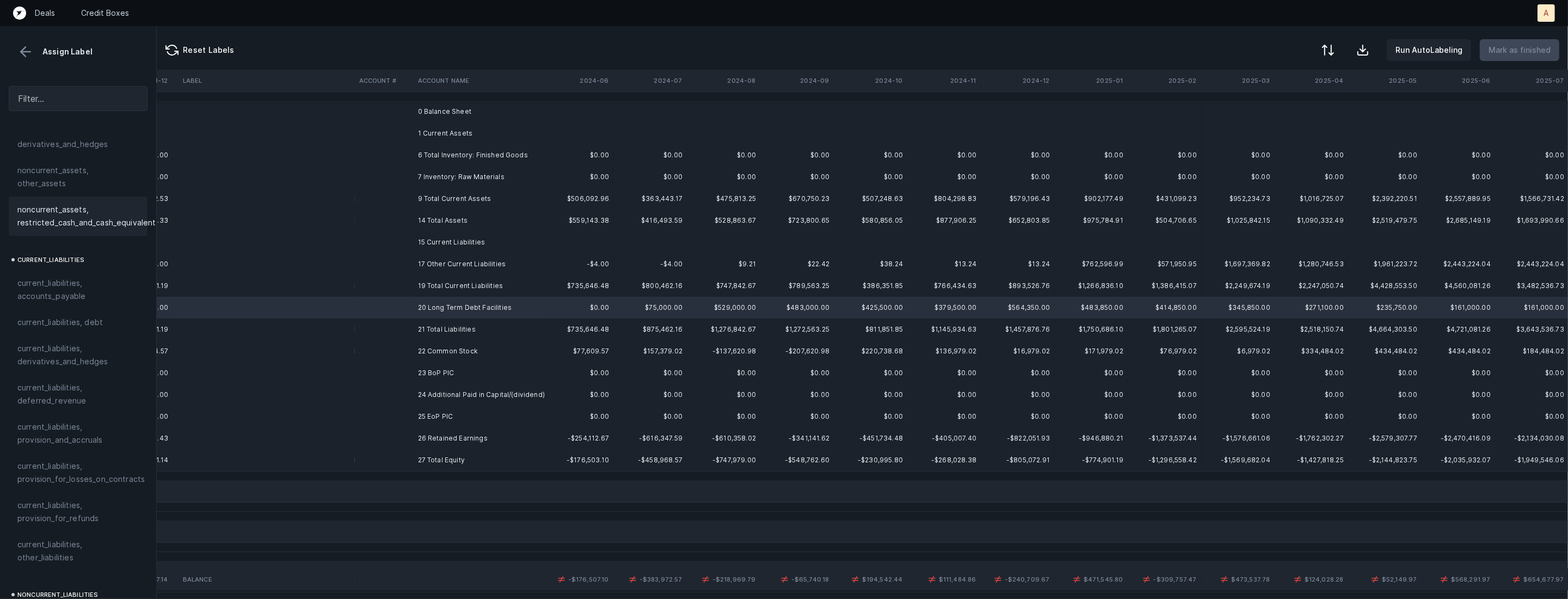
scroll to position [630, 0]
click at [72, 305] on span "current_liabilities, debt" at bounding box center [60, 311] width 85 height 13
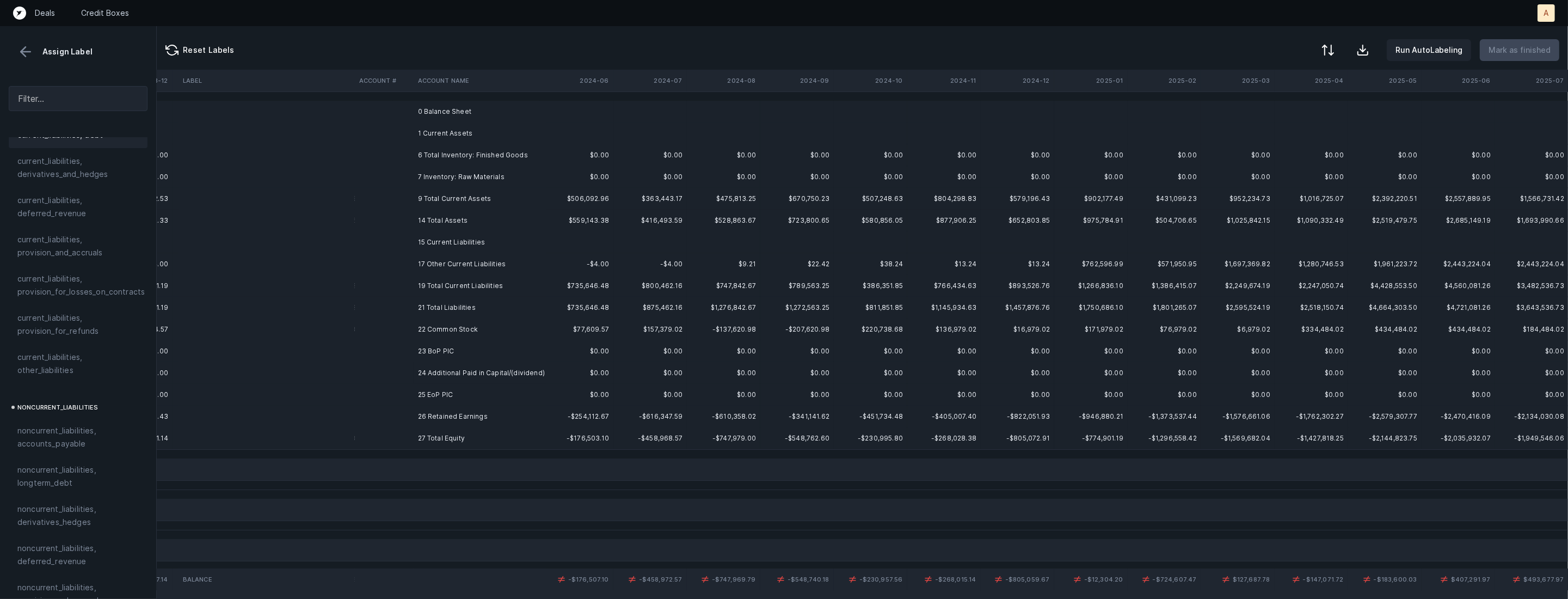
scroll to position [885, 0]
click at [66, 384] on span "noncurrent_liabilities, longterm_debt" at bounding box center [78, 397] width 121 height 26
click at [429, 352] on td "23 BoP PIC" at bounding box center [480, 351] width 133 height 22
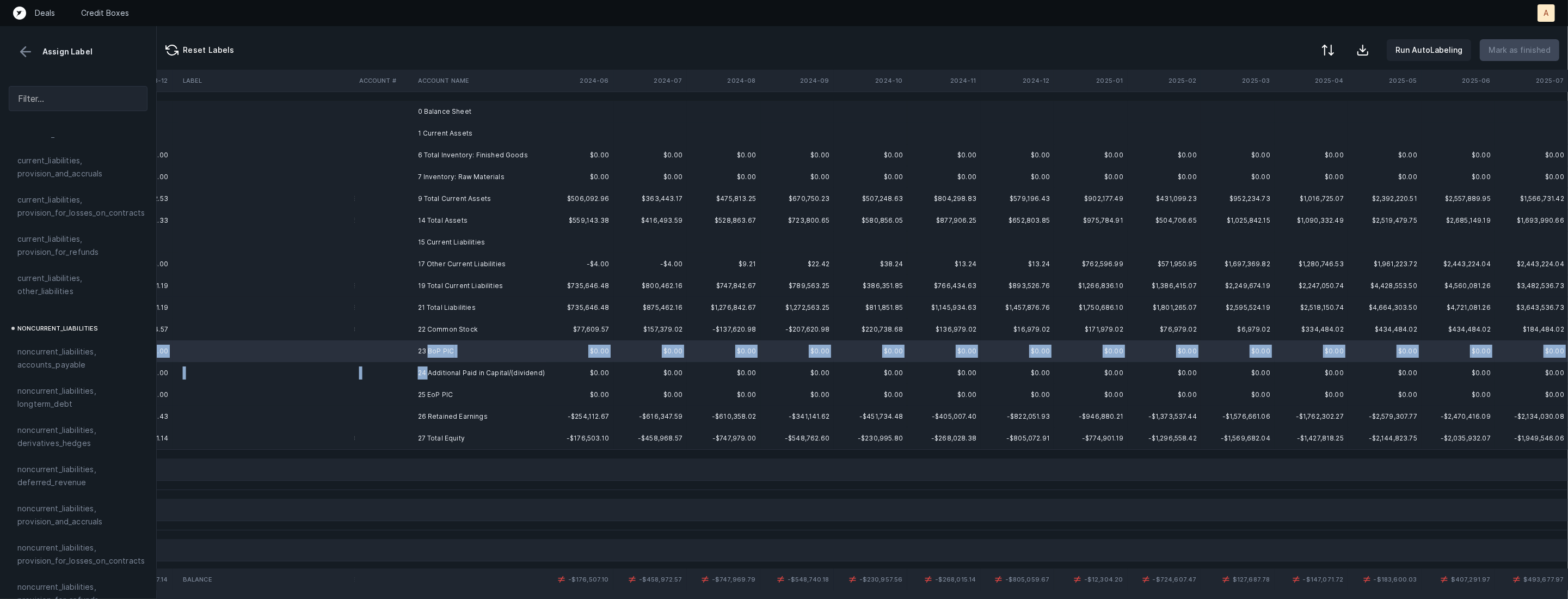
click at [429, 369] on td "24 Additional Paid in Capital/(dividend)" at bounding box center [480, 373] width 133 height 22
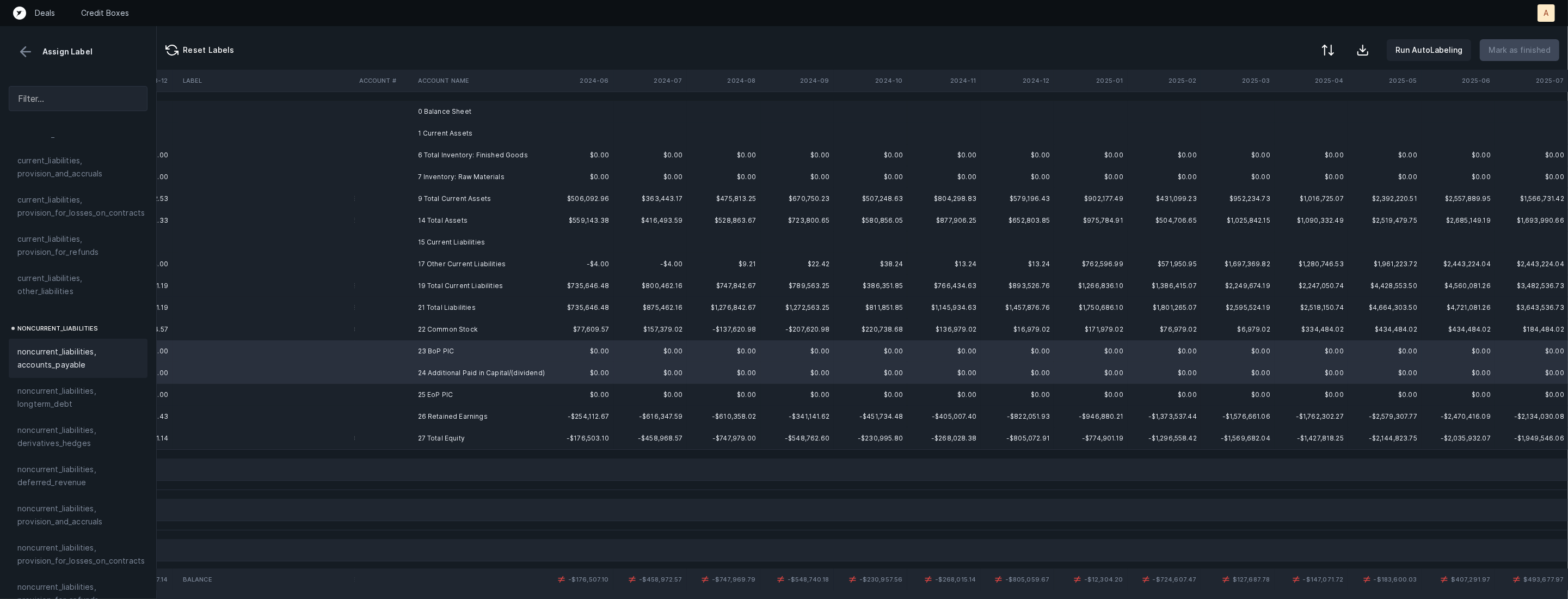
scroll to position [1161, 0]
click at [353, 404] on td at bounding box center [267, 394] width 177 height 22
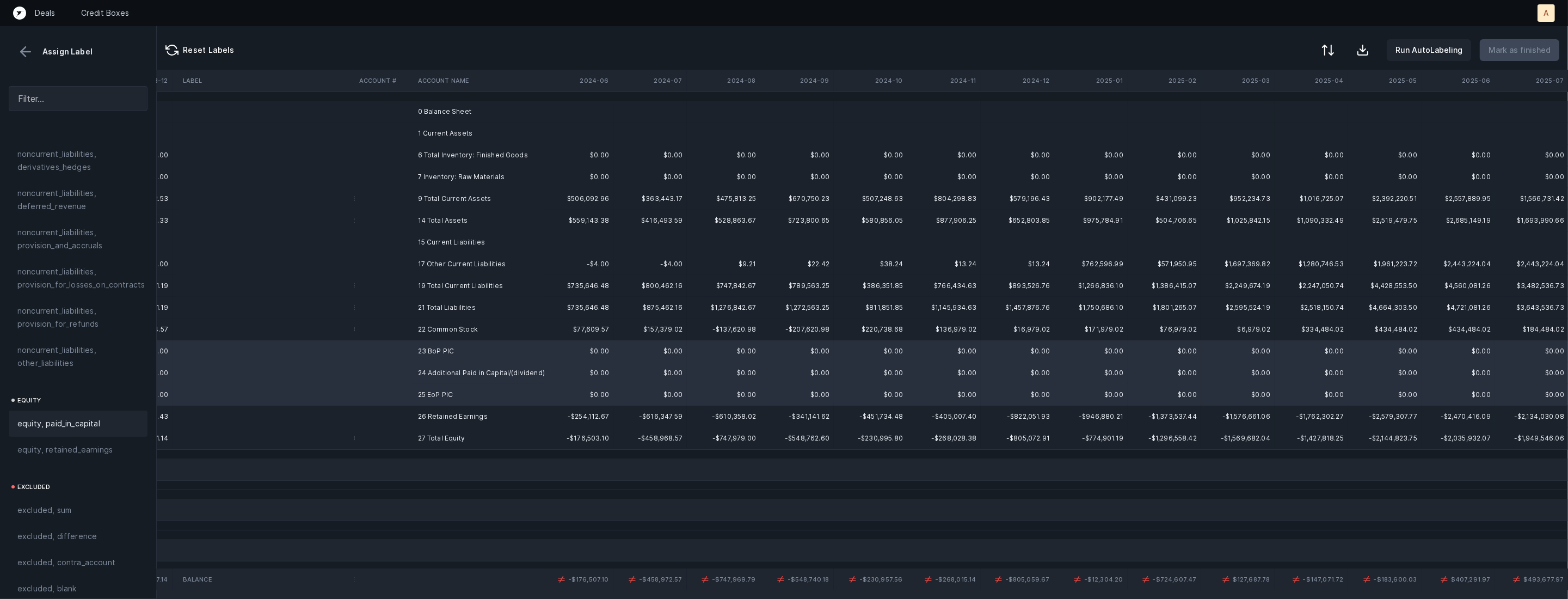
click at [79, 417] on span "equity, paid_in_capital" at bounding box center [59, 423] width 83 height 13
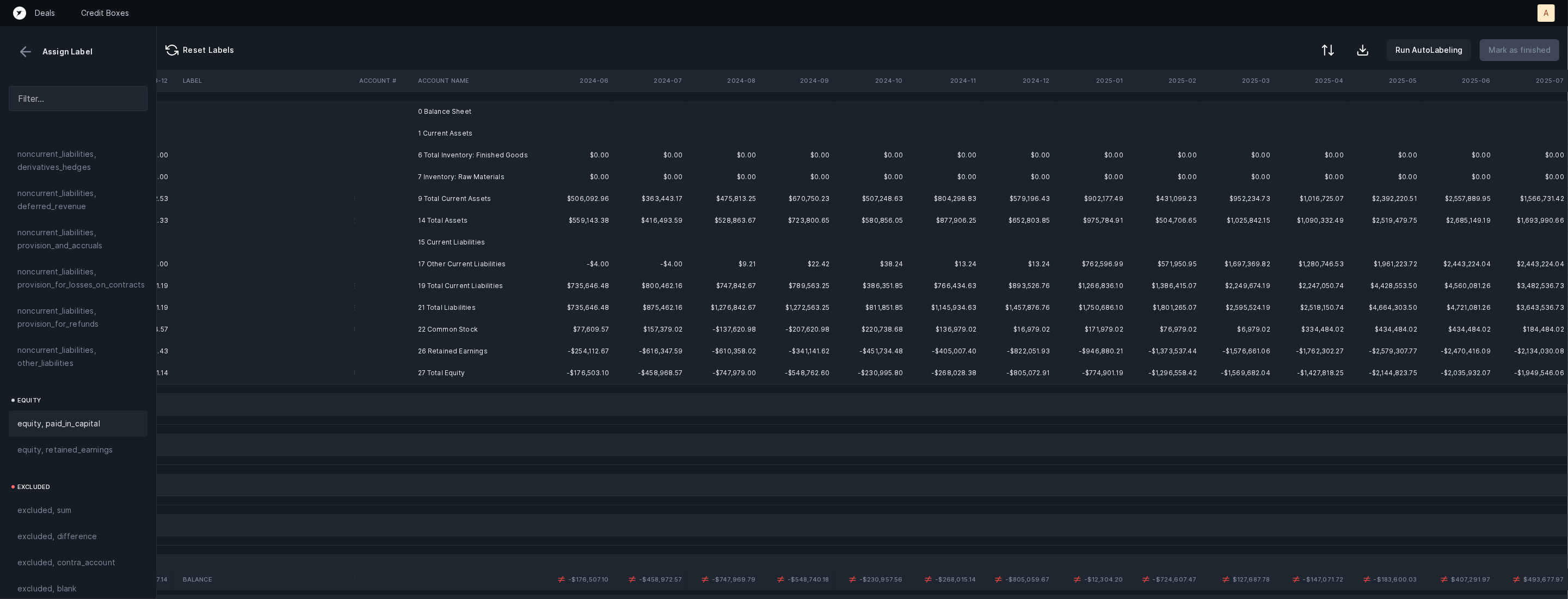
click at [436, 351] on td "26 Retained Earnings" at bounding box center [480, 351] width 133 height 22
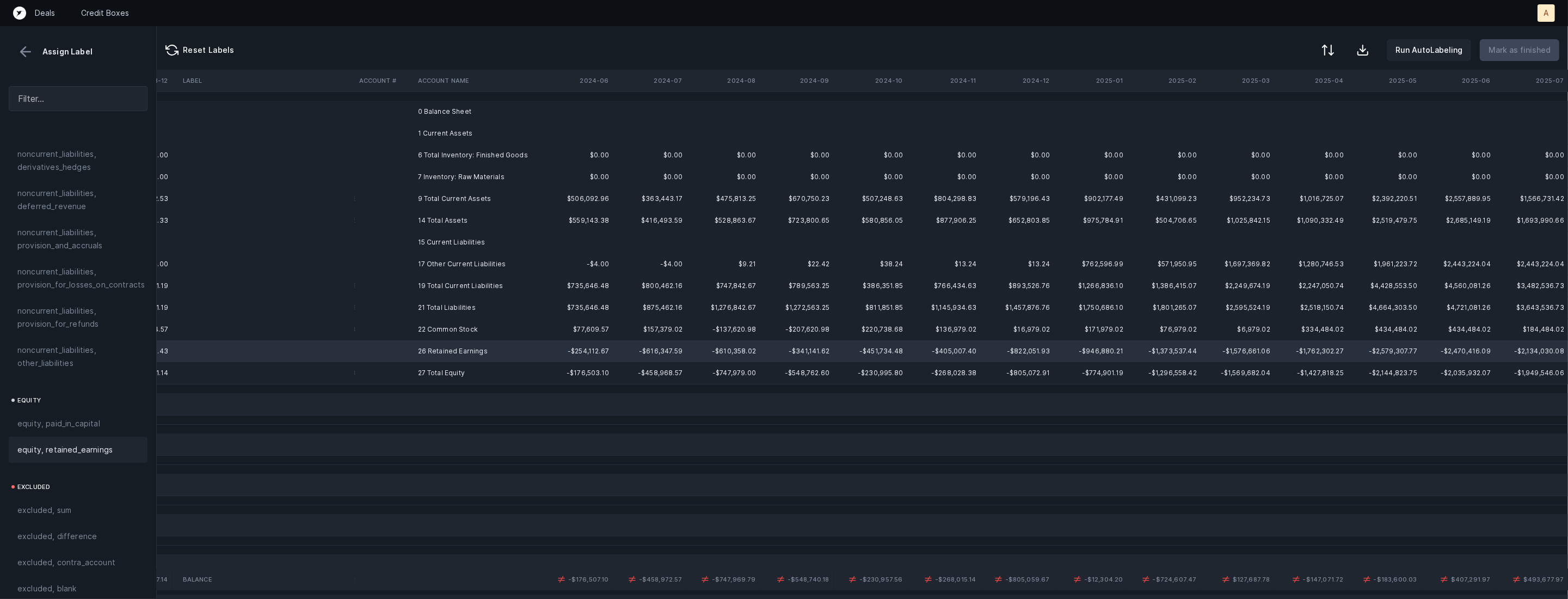
click at [54, 443] on span "equity, retained_earnings" at bounding box center [65, 449] width 95 height 13
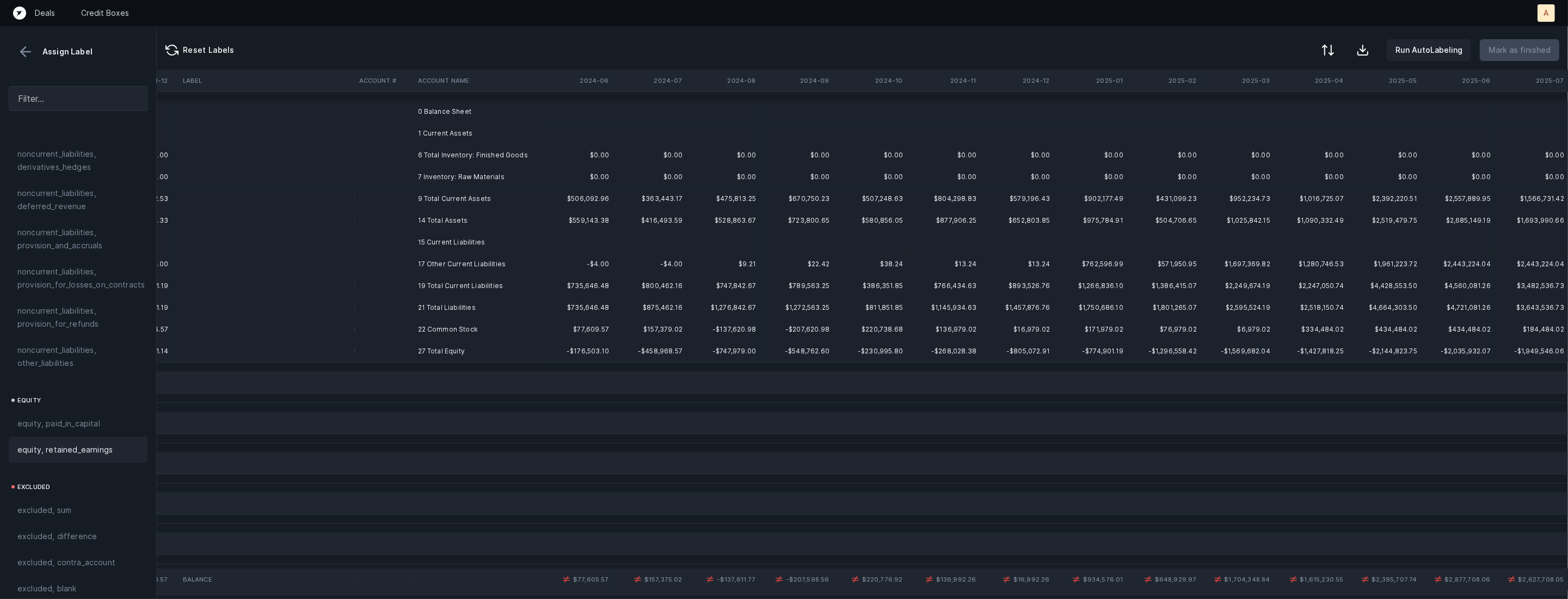
click at [427, 326] on td "22 Common Stock" at bounding box center [480, 329] width 133 height 22
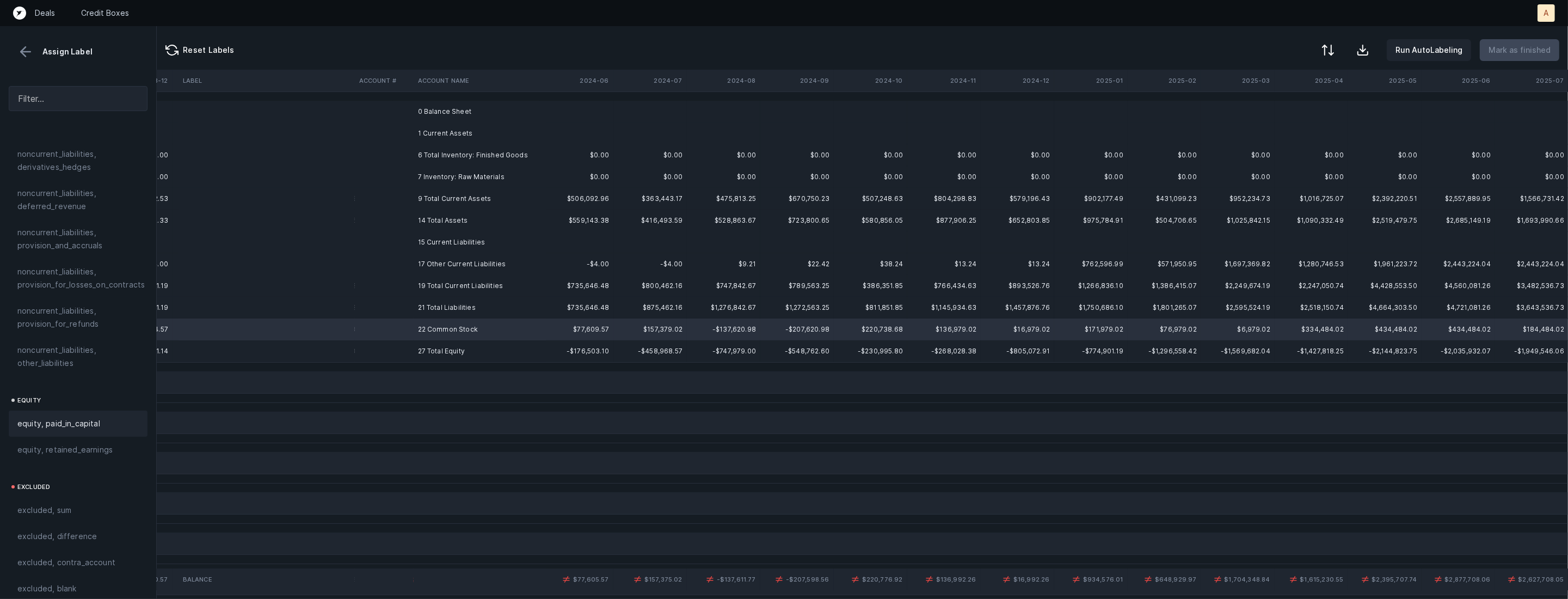
click at [108, 410] on div "equity, paid_in_capital" at bounding box center [78, 423] width 139 height 26
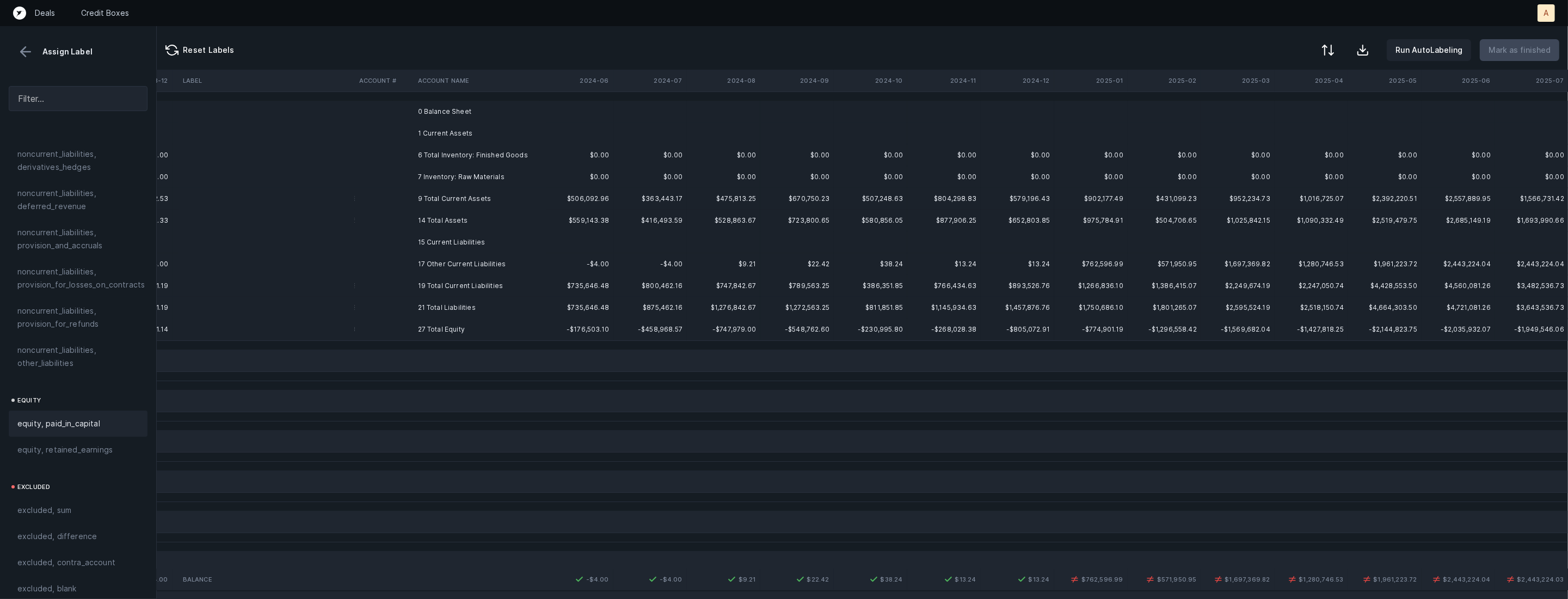
click at [780, 262] on td "$22.42" at bounding box center [797, 264] width 74 height 22
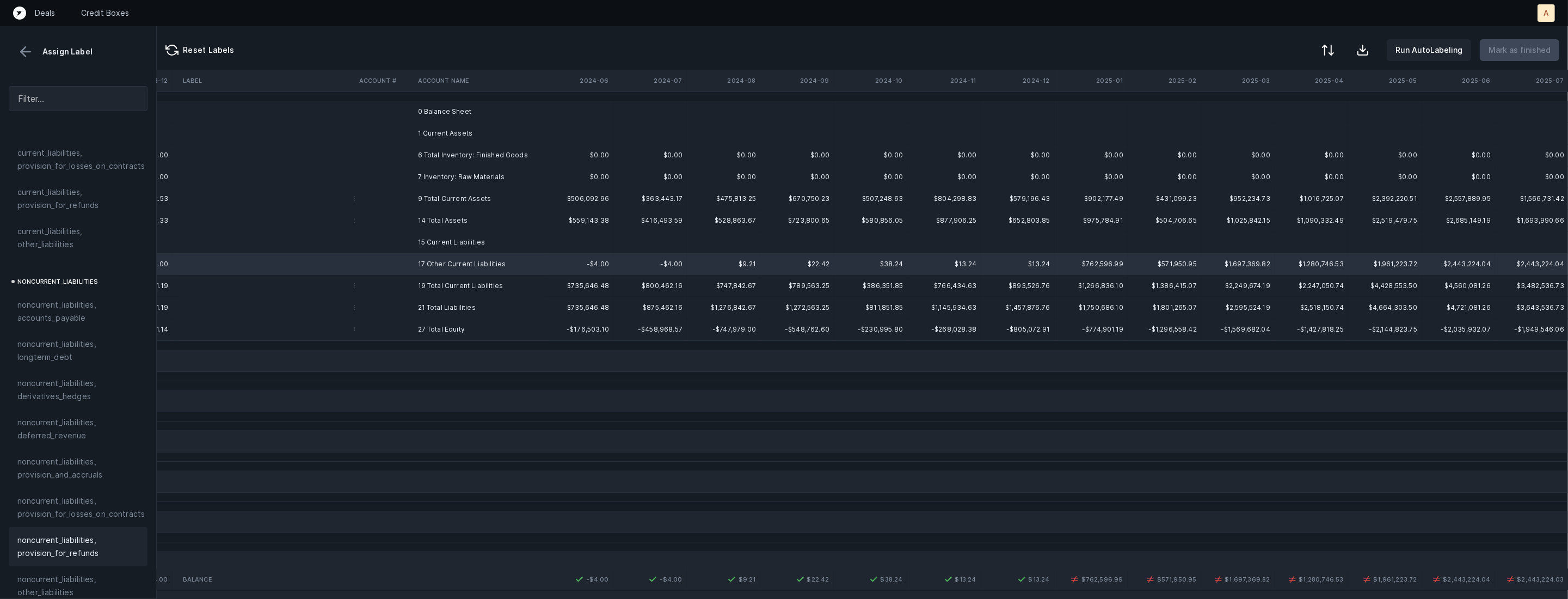
scroll to position [815, 0]
click at [57, 342] on span "current_liabilities, other_liabilities" at bounding box center [78, 355] width 121 height 26
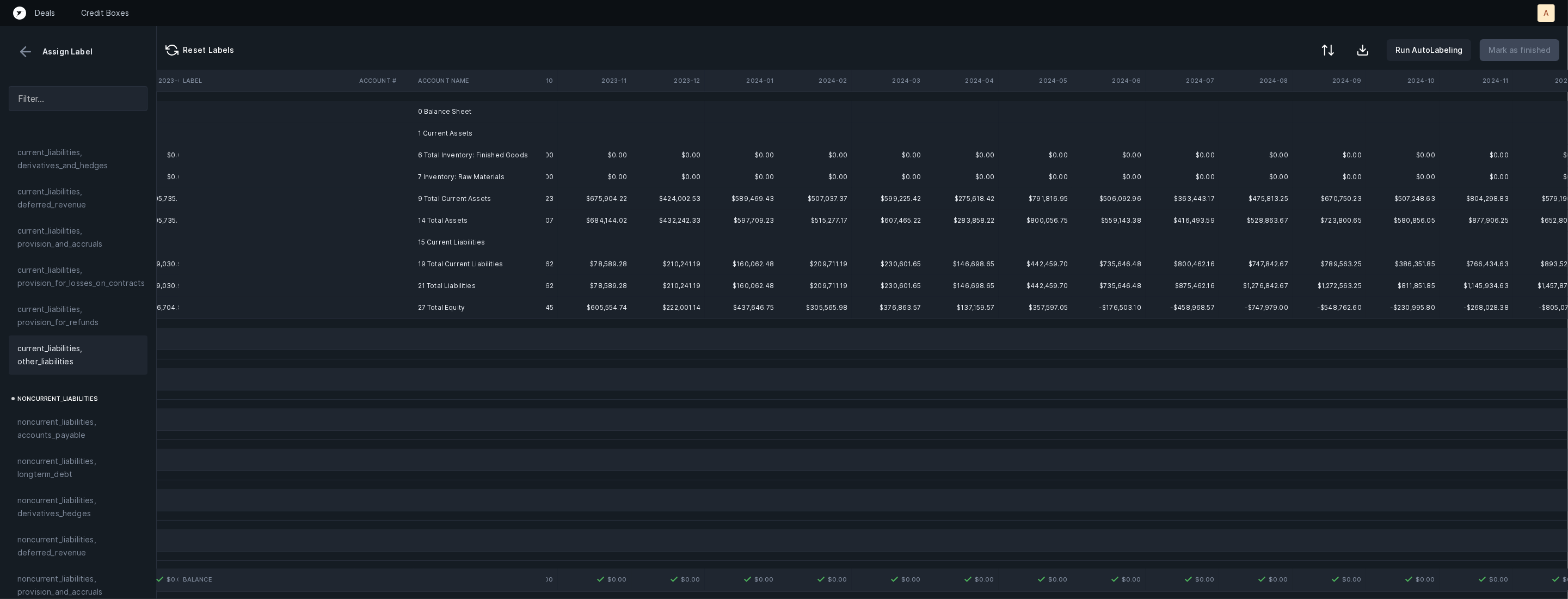
scroll to position [0, 2728]
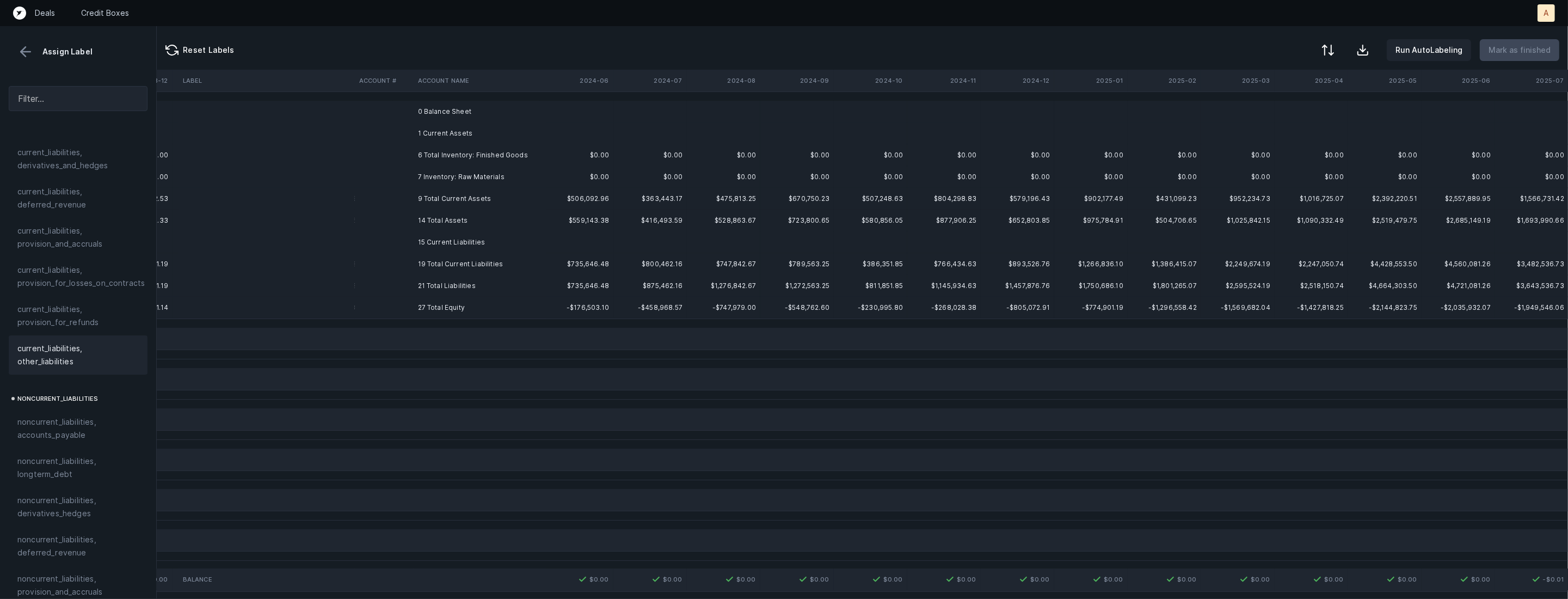
click at [509, 118] on td "0 Balance Sheet" at bounding box center [480, 111] width 133 height 22
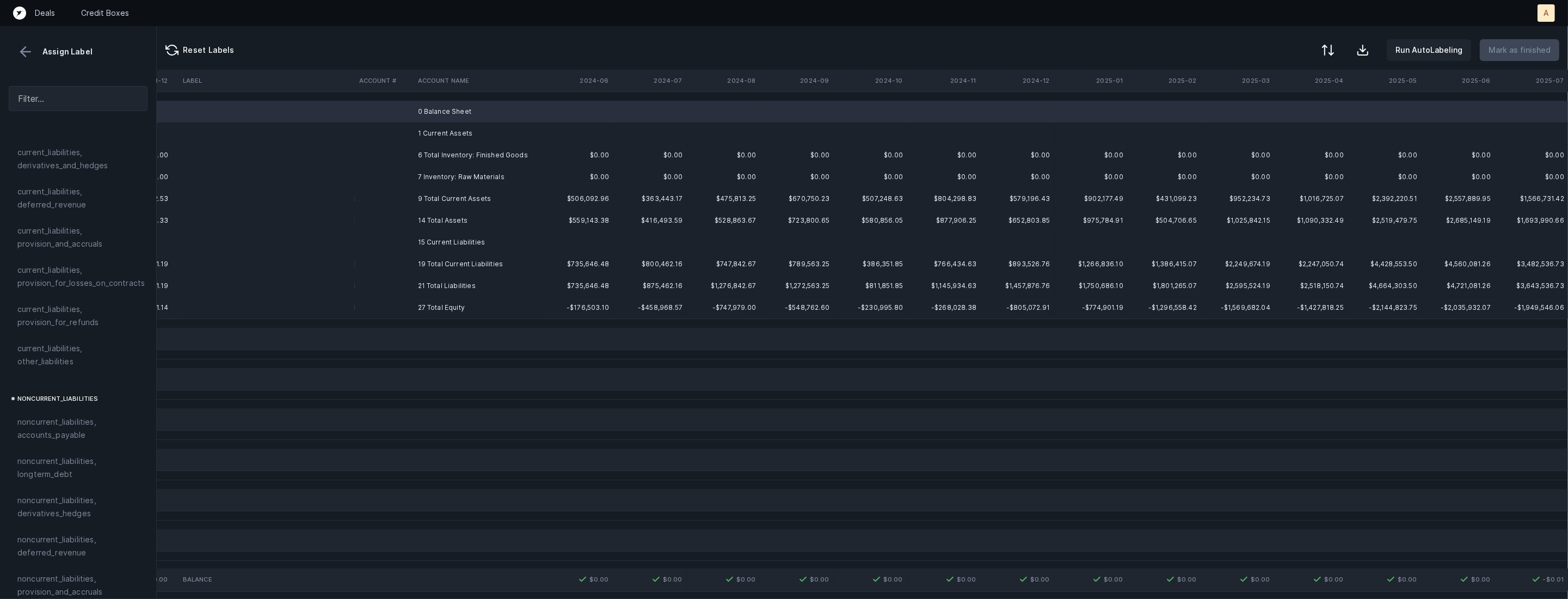
click at [475, 127] on td "1 Current Assets" at bounding box center [480, 133] width 133 height 22
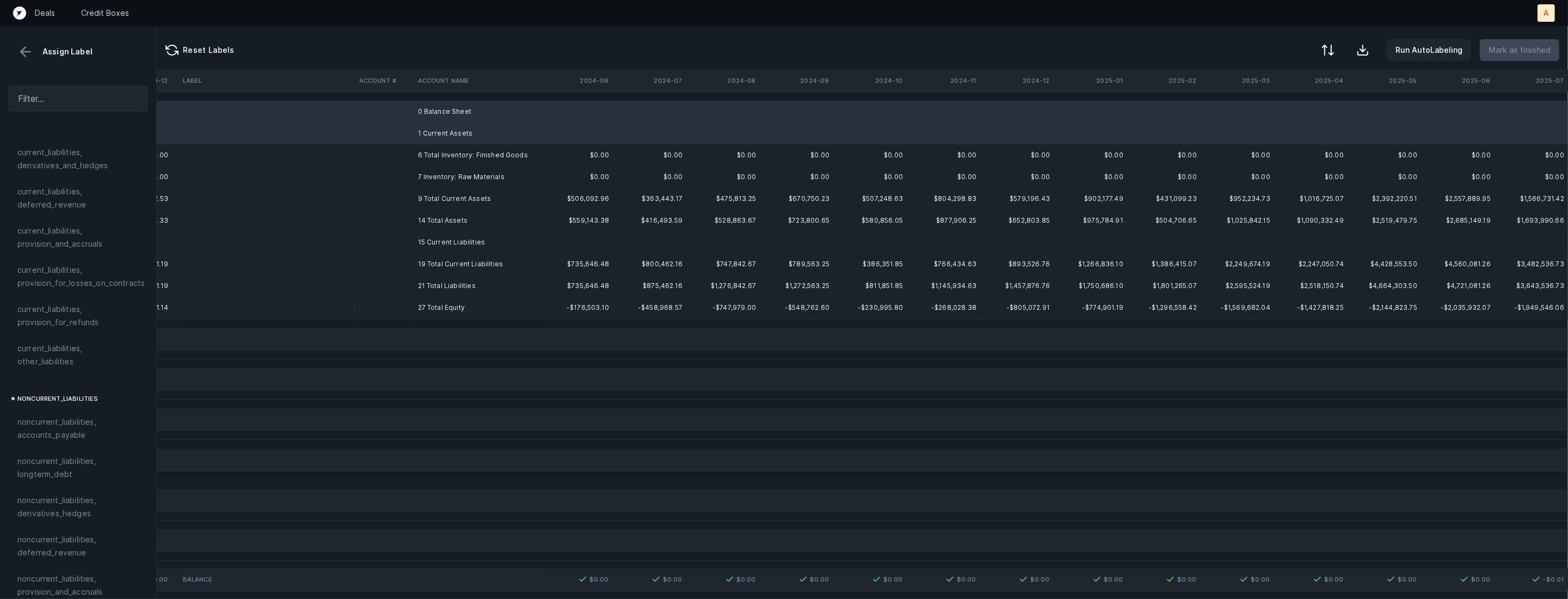
click at [454, 173] on td "7 Inventory: Raw Materials" at bounding box center [480, 177] width 133 height 22
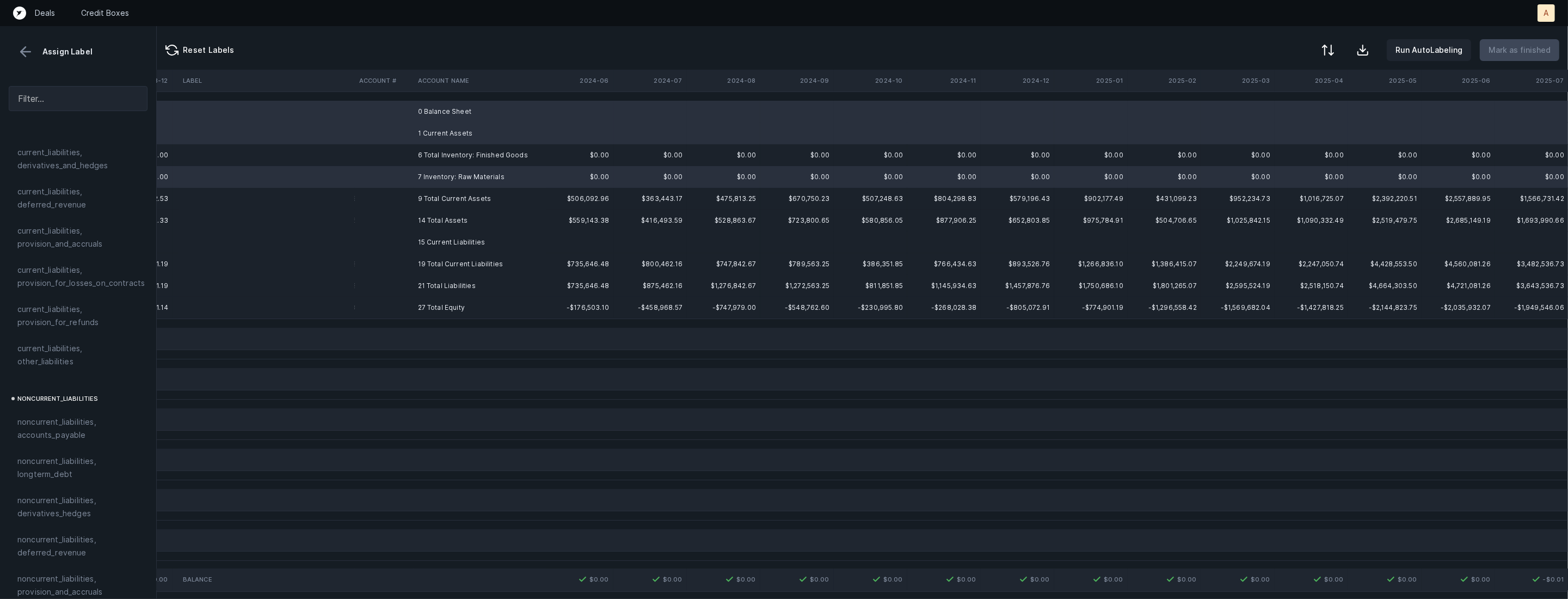
click at [433, 240] on td "15 Current Liabilities" at bounding box center [480, 242] width 133 height 22
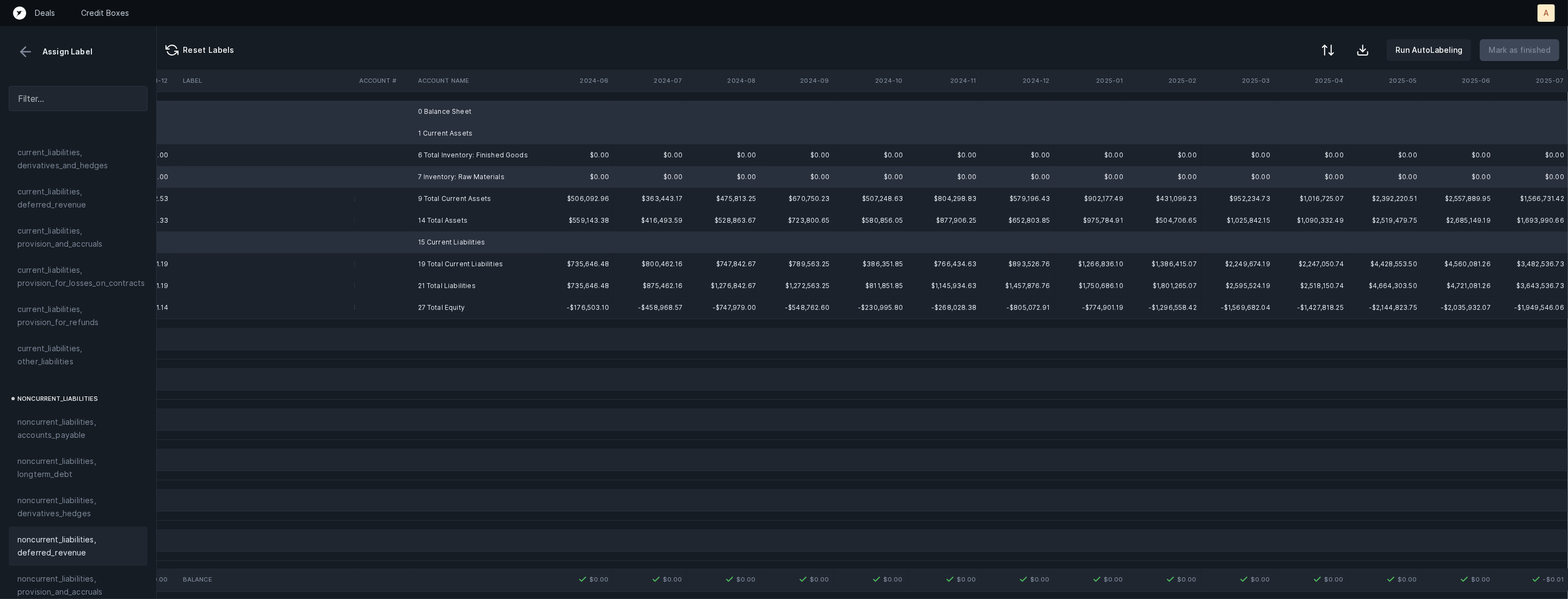
scroll to position [1161, 0]
click at [72, 583] on span "excluded, blank" at bounding box center [47, 588] width 59 height 13
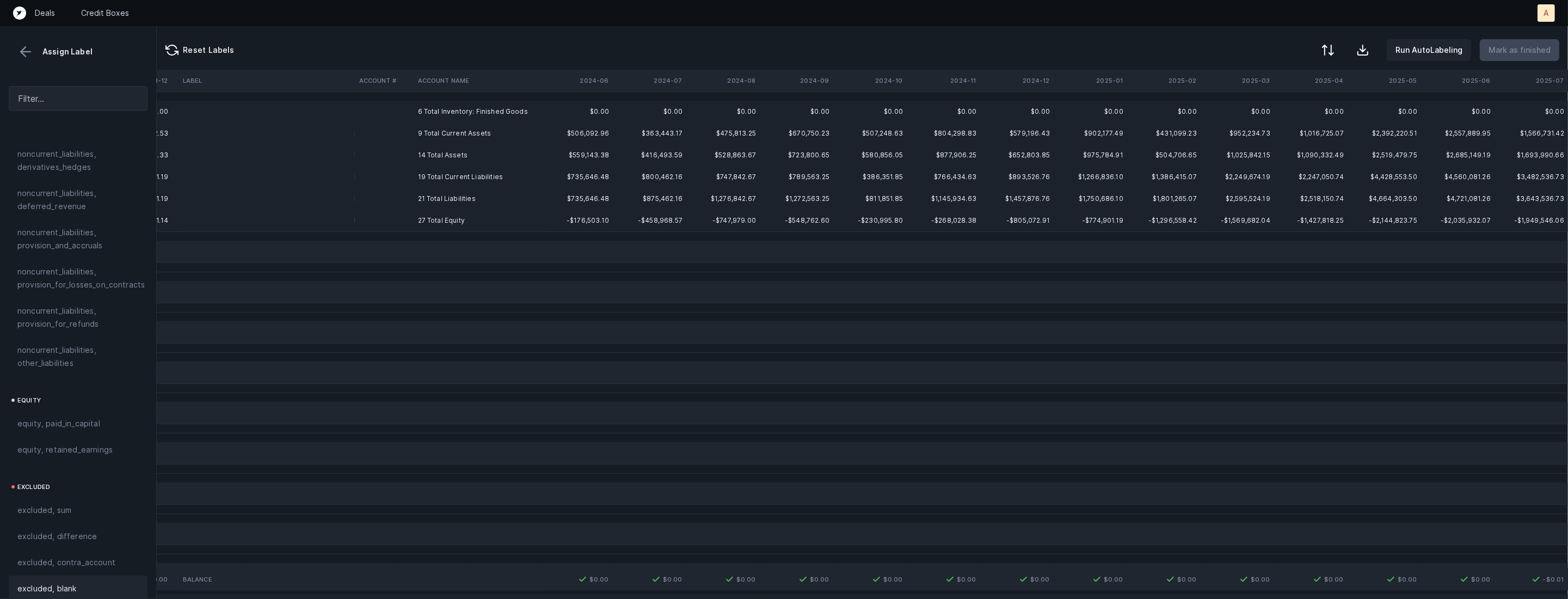
click at [458, 113] on td "6 Total Inventory: Finished Goods" at bounding box center [480, 111] width 133 height 22
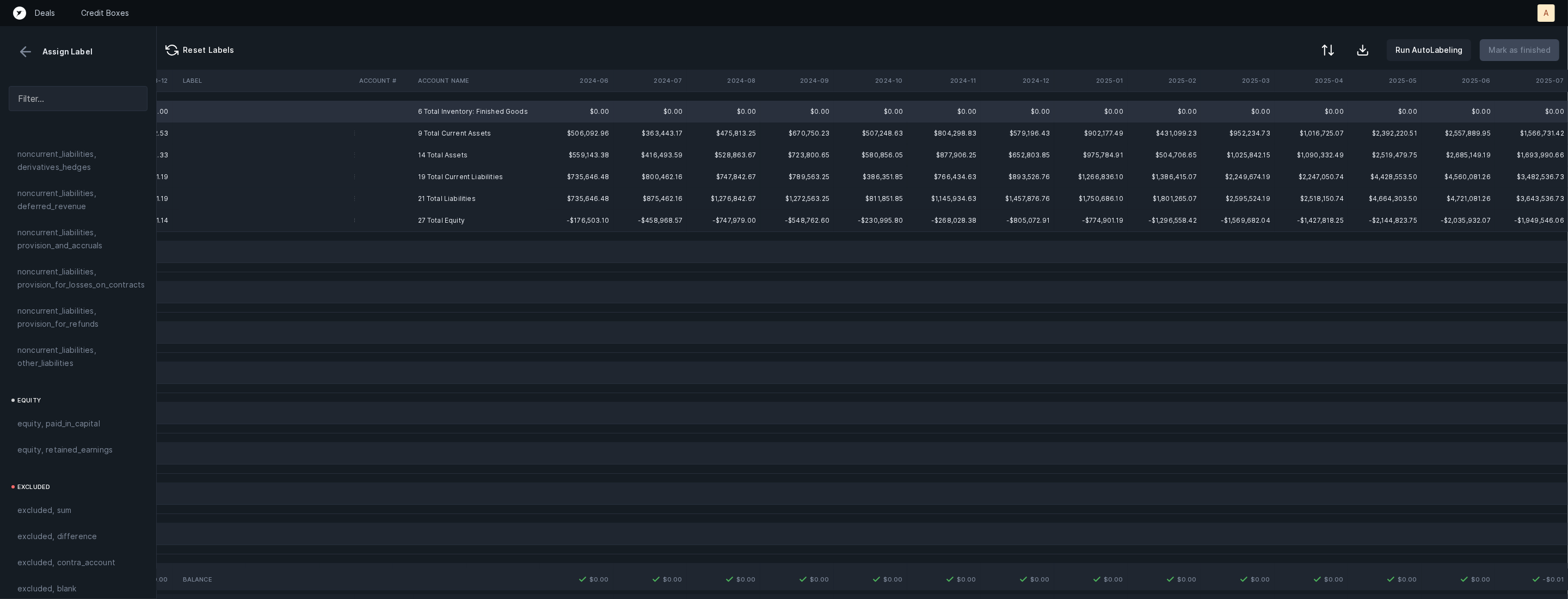
click at [438, 220] on td "27 Total Equity" at bounding box center [480, 220] width 133 height 22
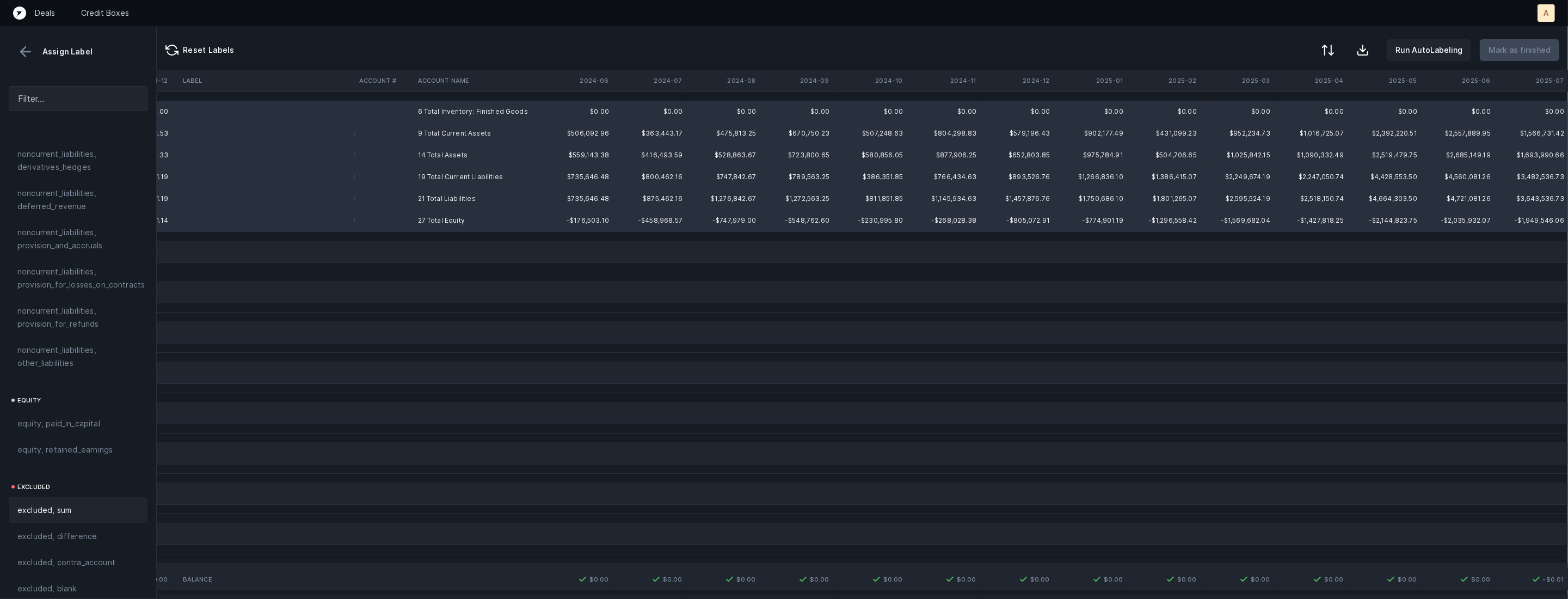
click at [75, 503] on div "excluded, sum" at bounding box center [78, 510] width 121 height 13
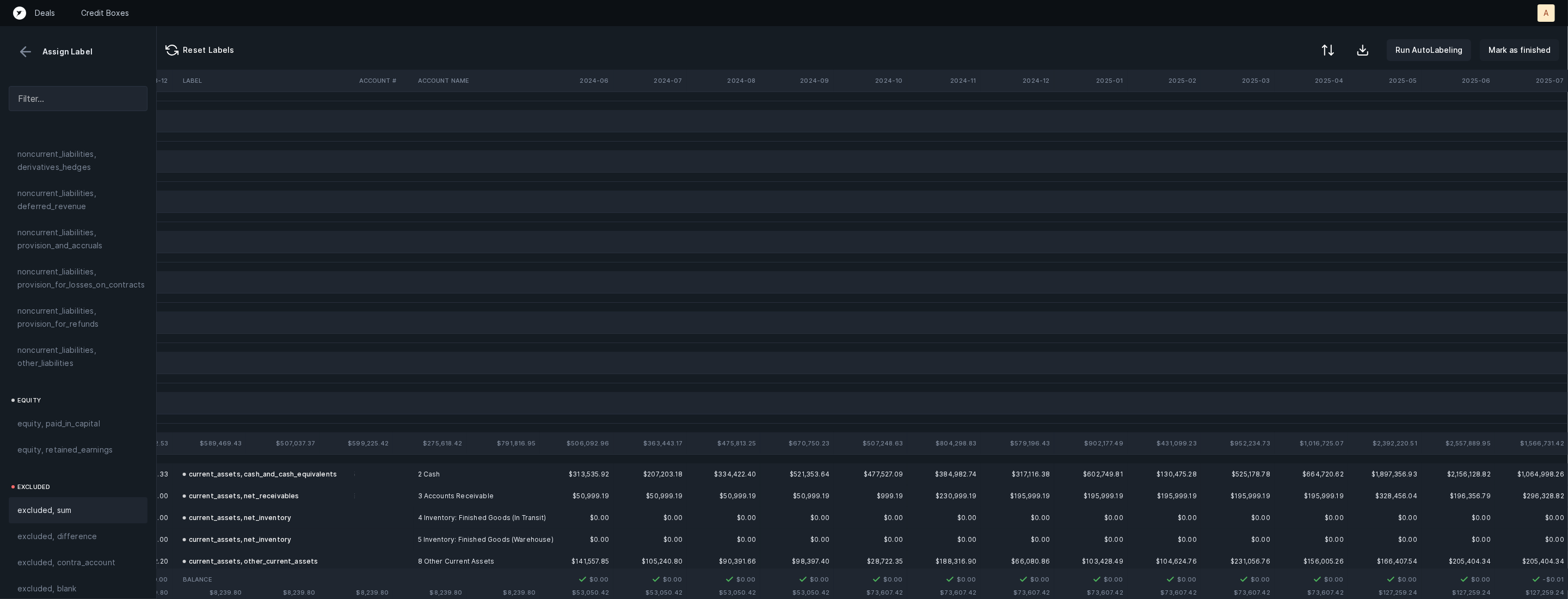
click at [1518, 50] on p "Mark as finished" at bounding box center [1519, 50] width 62 height 13
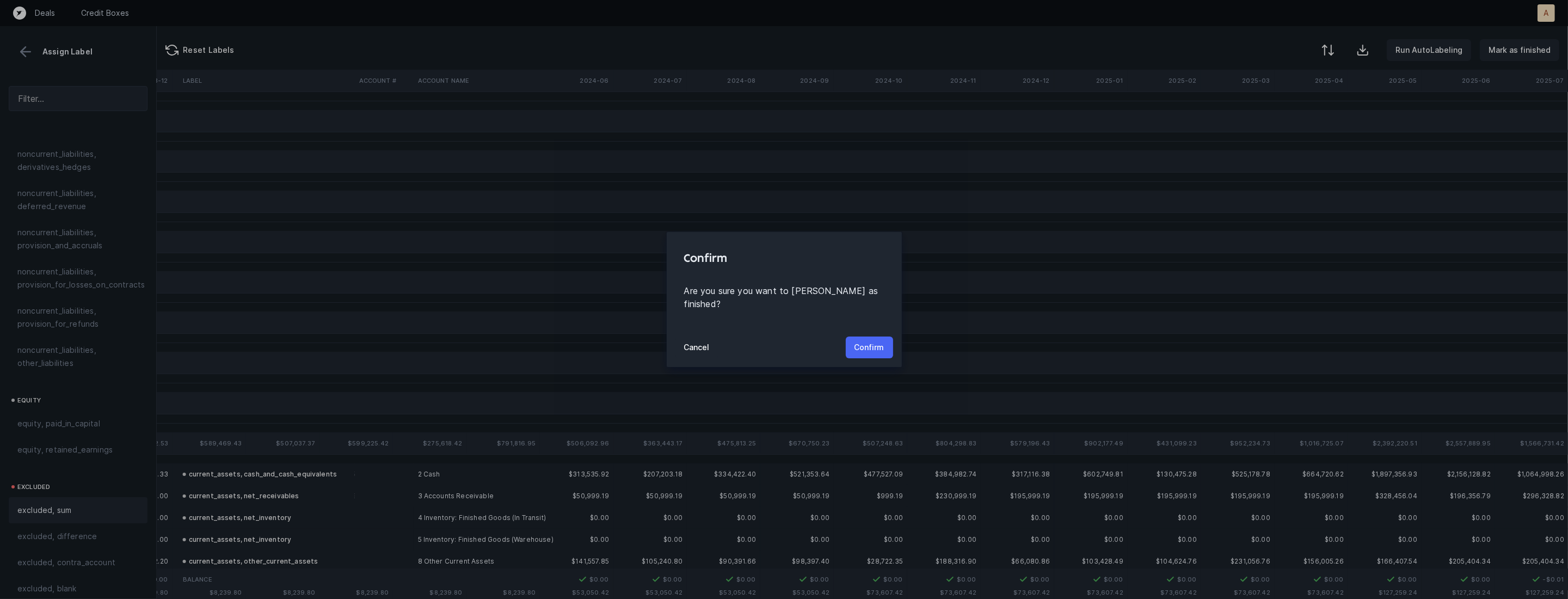
click at [867, 341] on p "Confirm" at bounding box center [869, 347] width 30 height 13
